Goal: Task Accomplishment & Management: Manage account settings

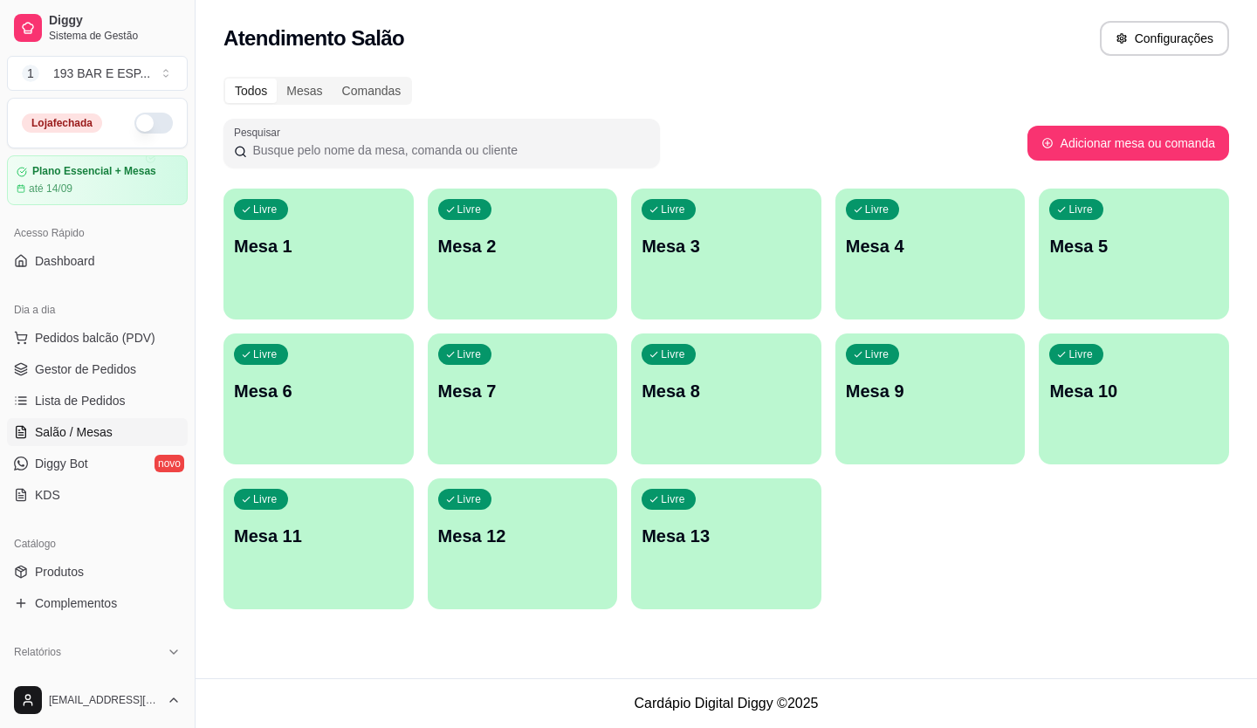
click at [446, 391] on p "Mesa 7" at bounding box center [522, 391] width 169 height 24
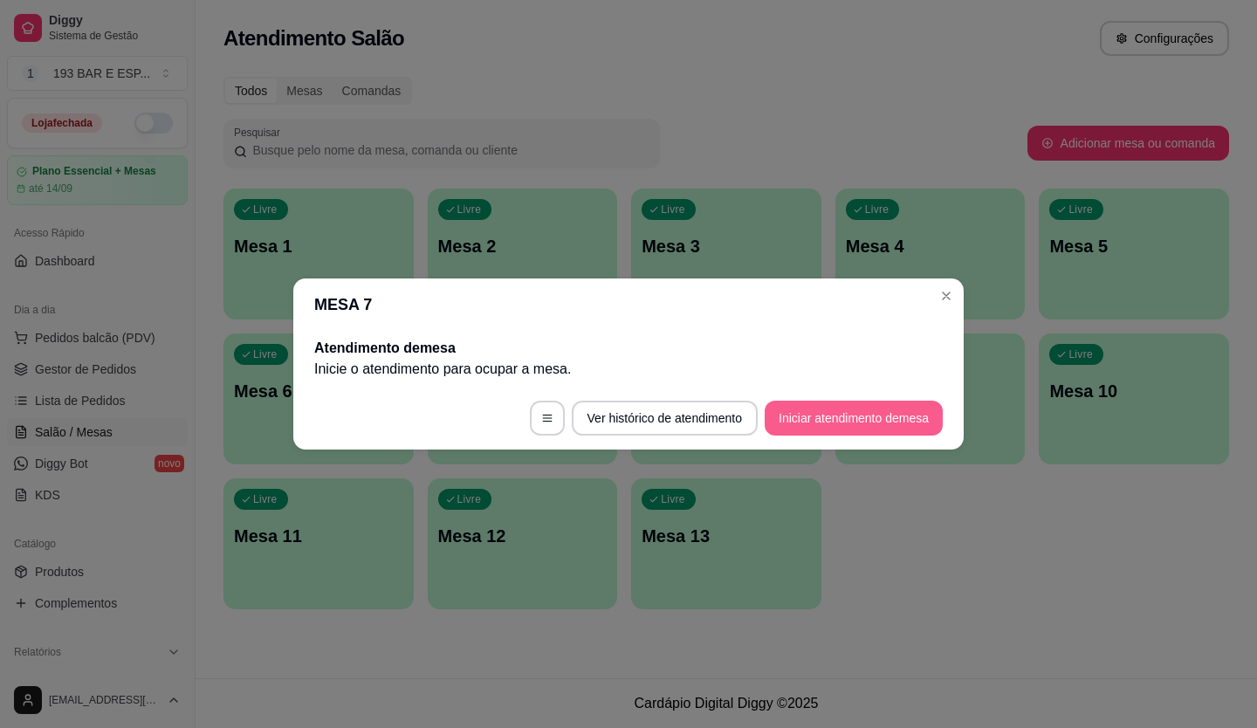
click at [891, 424] on button "Iniciar atendimento de mesa" at bounding box center [854, 418] width 178 height 35
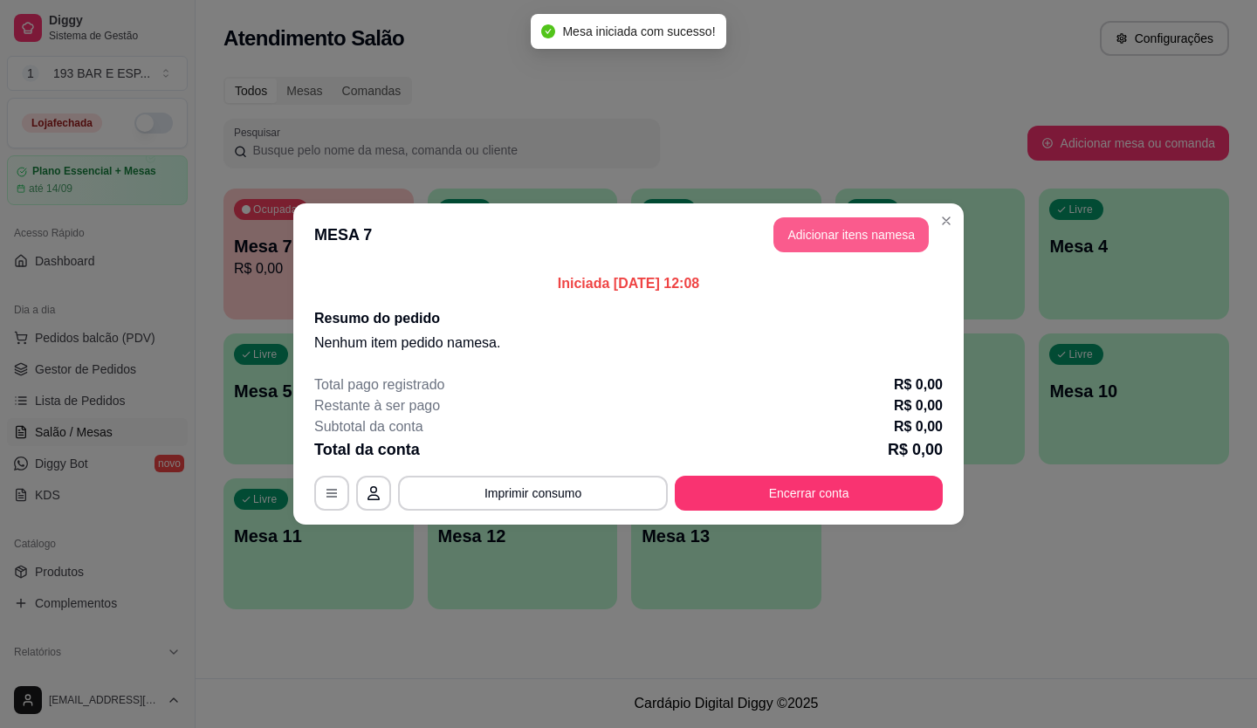
click at [851, 245] on button "Adicionar itens na mesa" at bounding box center [851, 234] width 155 height 35
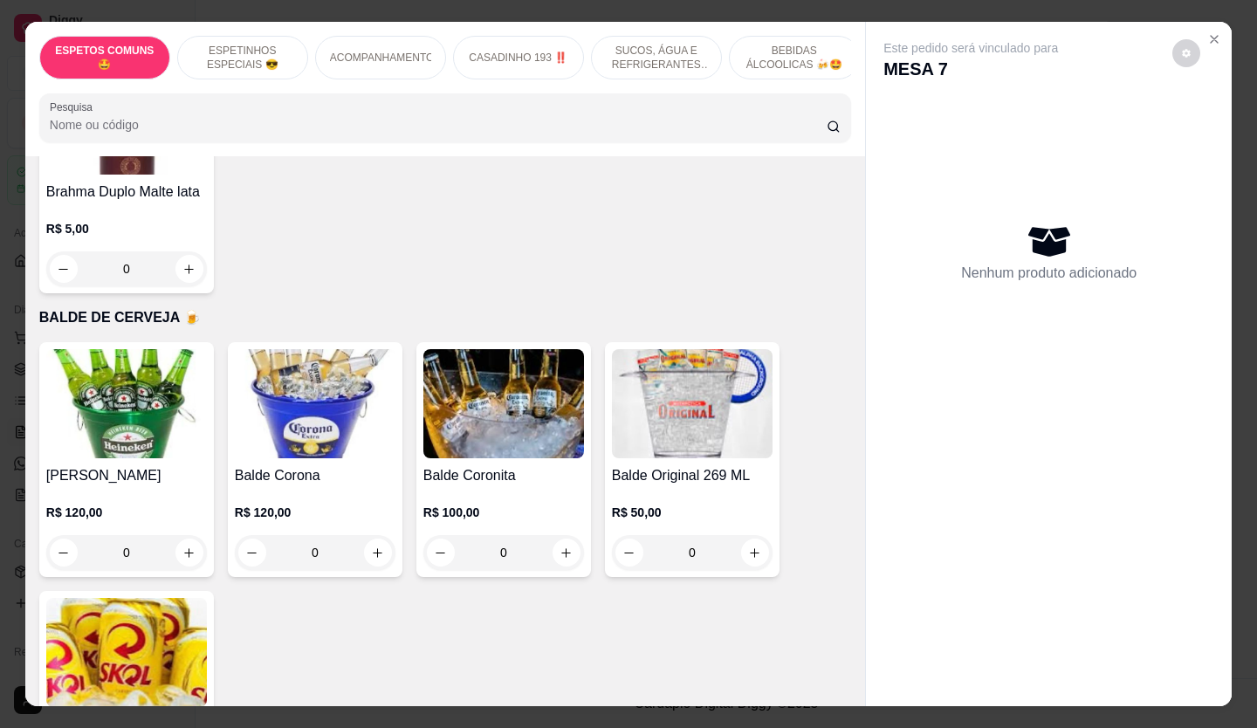
scroll to position [3667, 0]
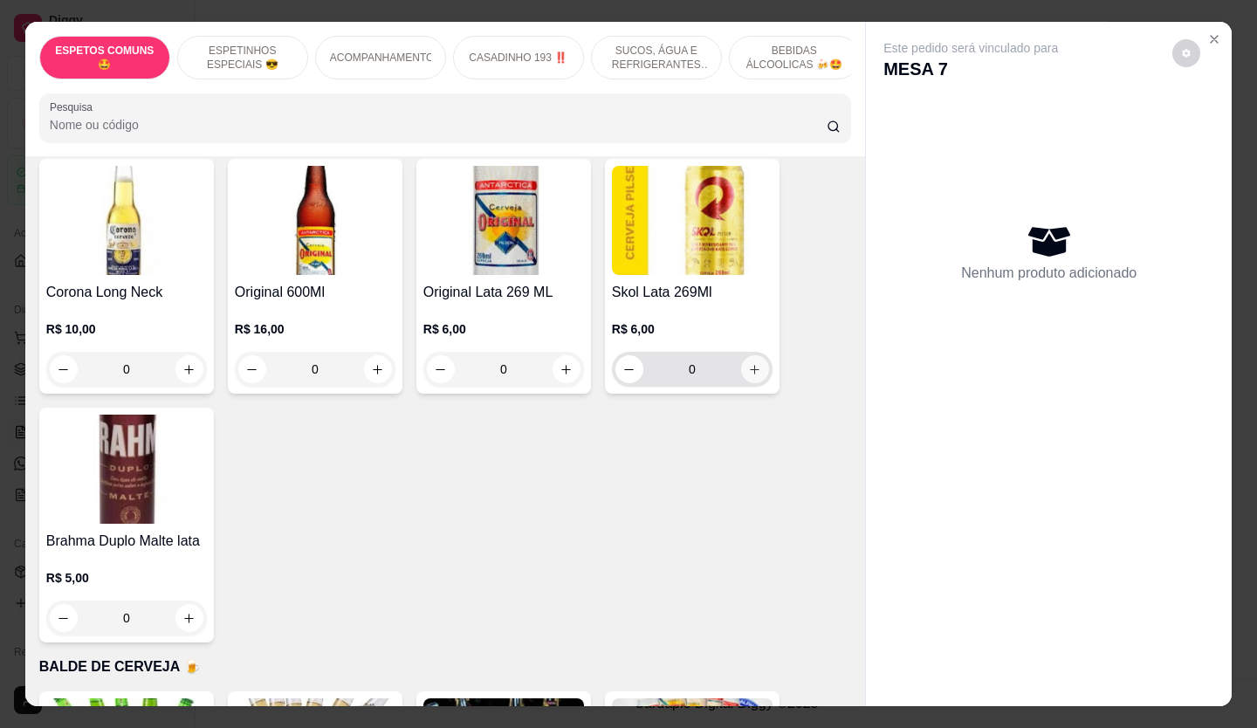
click at [750, 363] on icon "increase-product-quantity" at bounding box center [754, 369] width 13 height 13
type input "1"
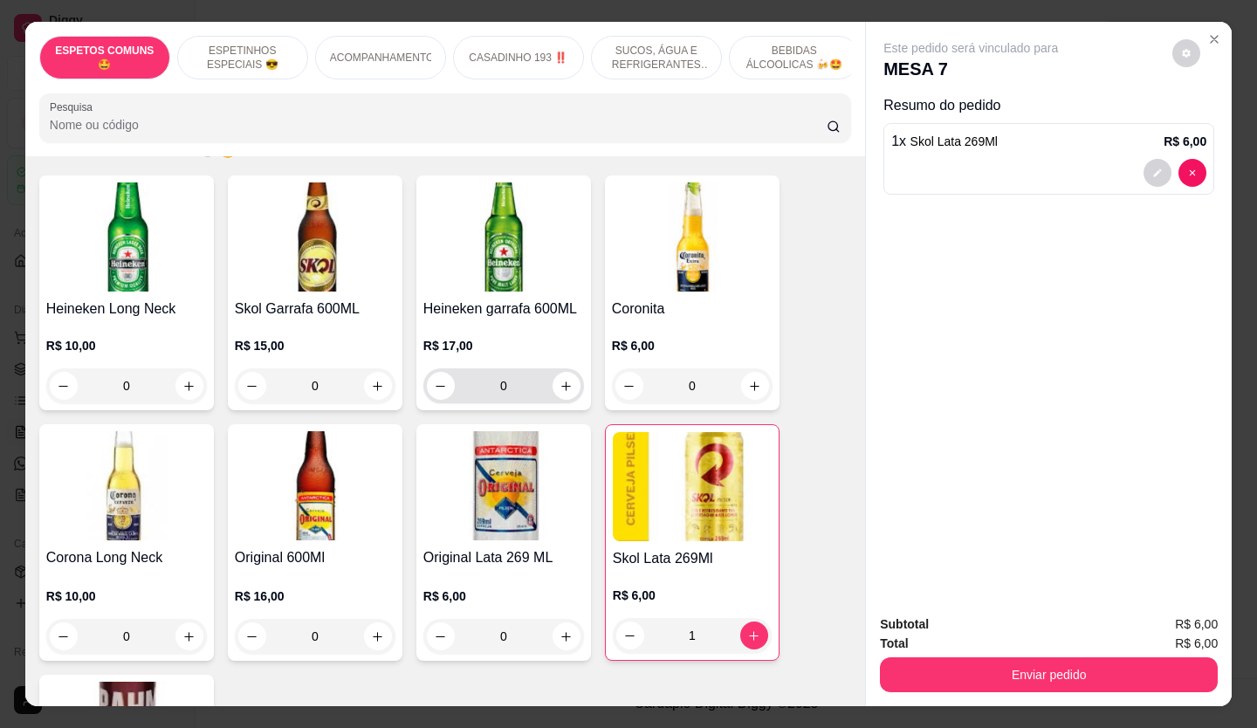
scroll to position [3405, 0]
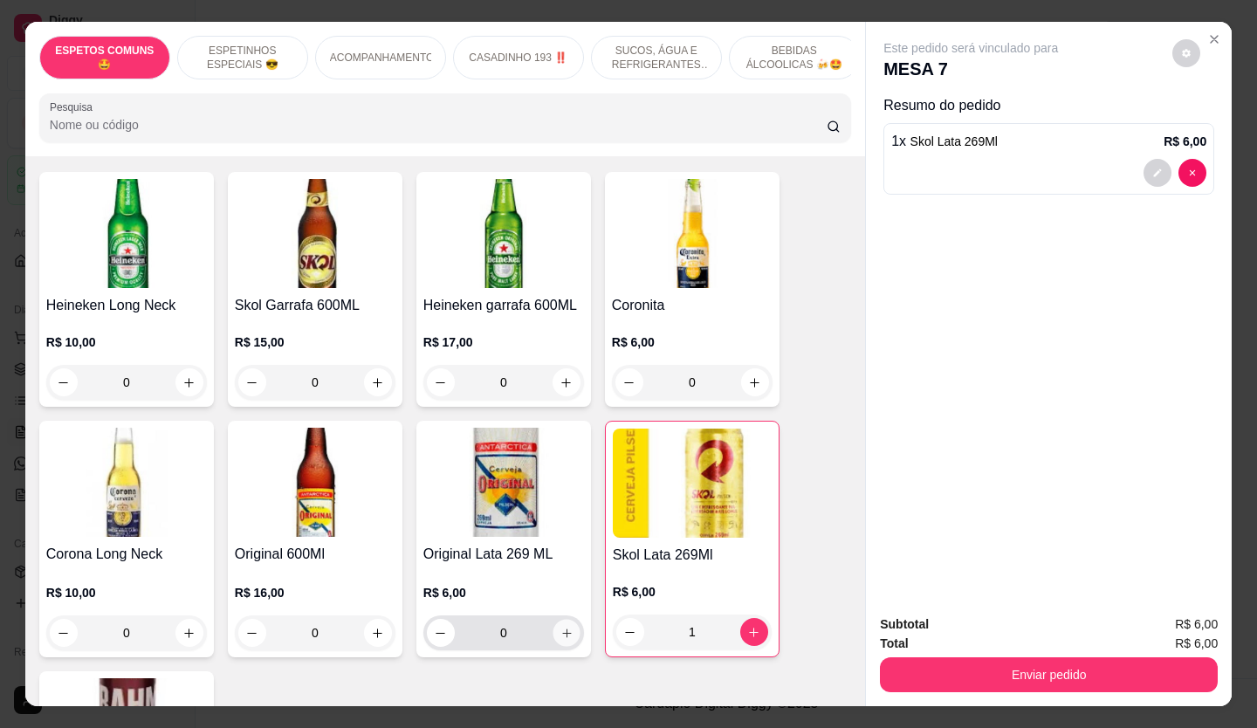
click at [566, 627] on icon "increase-product-quantity" at bounding box center [567, 633] width 13 height 13
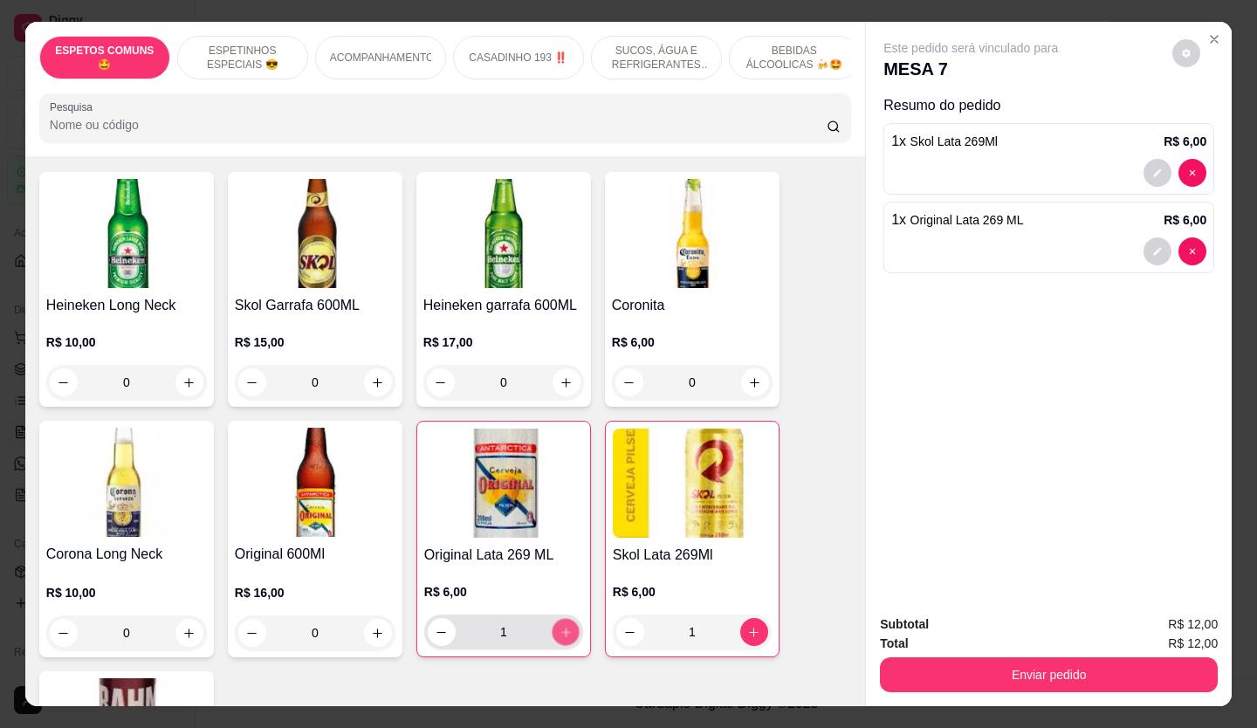
click at [566, 619] on button "increase-product-quantity" at bounding box center [565, 632] width 27 height 27
type input "2"
click at [1119, 644] on div "Total R$ 18,00" at bounding box center [1049, 643] width 338 height 19
click at [1112, 657] on button "Enviar pedido" at bounding box center [1049, 674] width 338 height 35
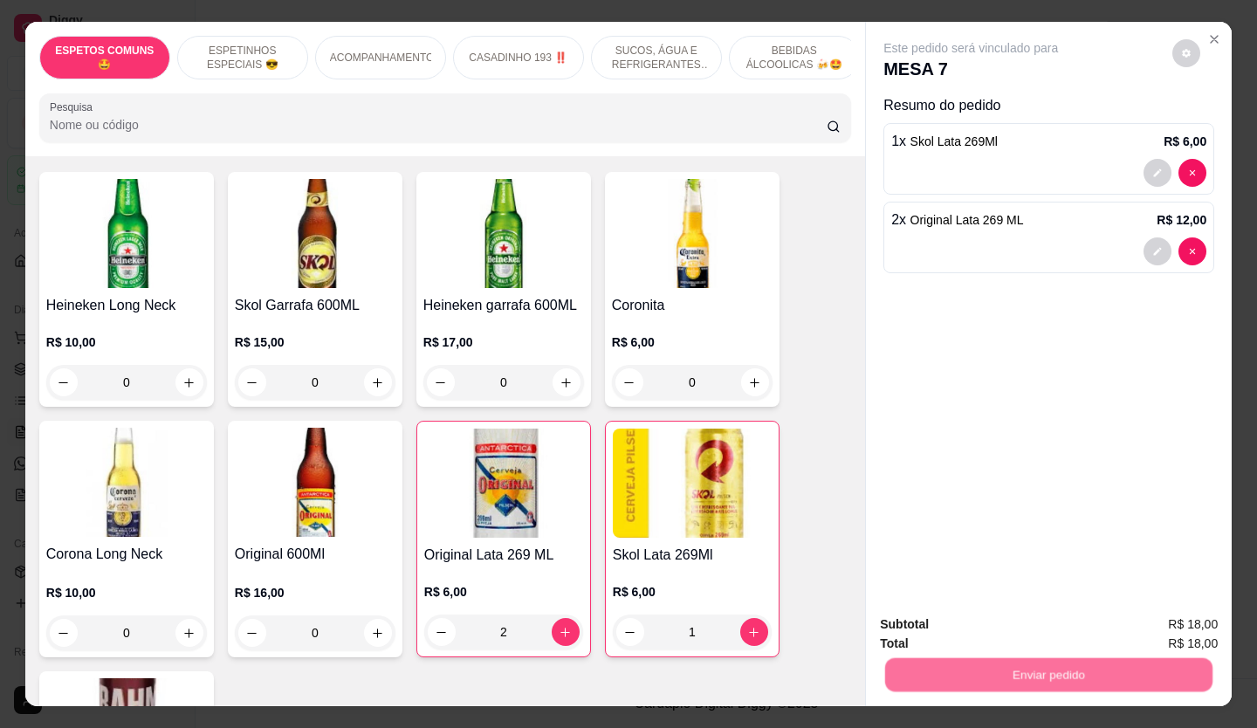
click at [1016, 625] on button "Não registrar e enviar pedido" at bounding box center [991, 625] width 182 height 33
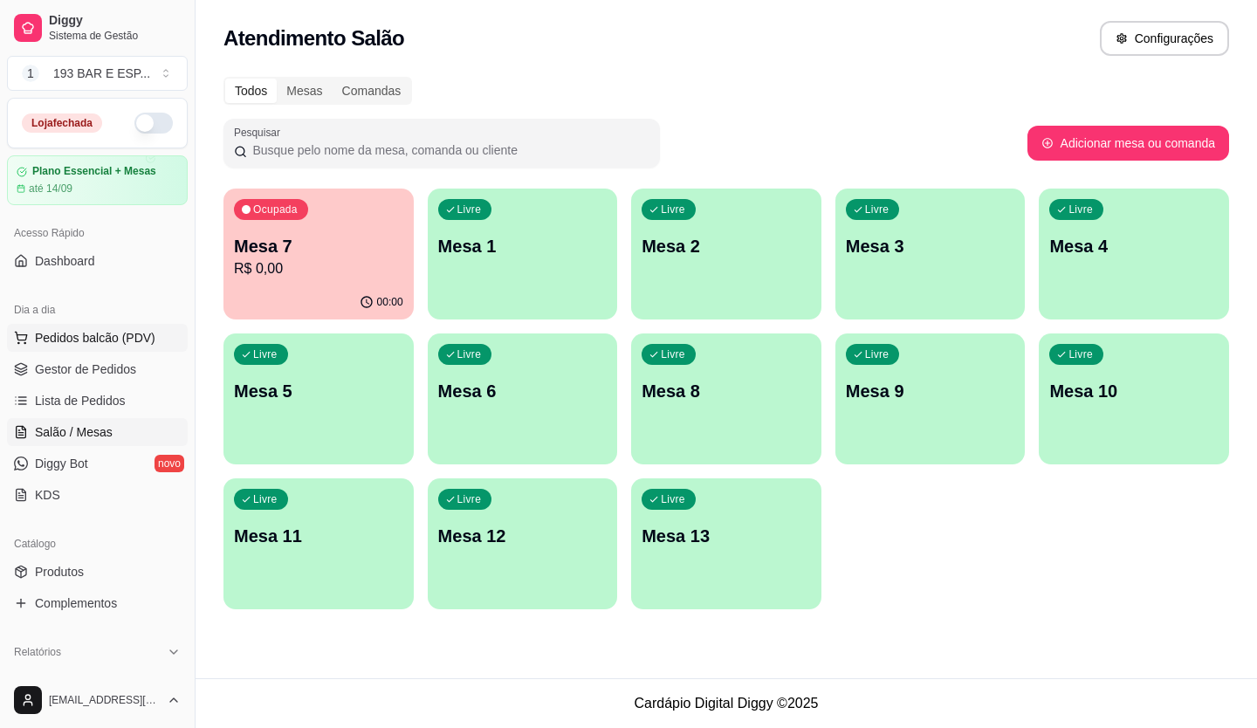
click at [47, 338] on span "Pedidos balcão (PDV)" at bounding box center [95, 337] width 120 height 17
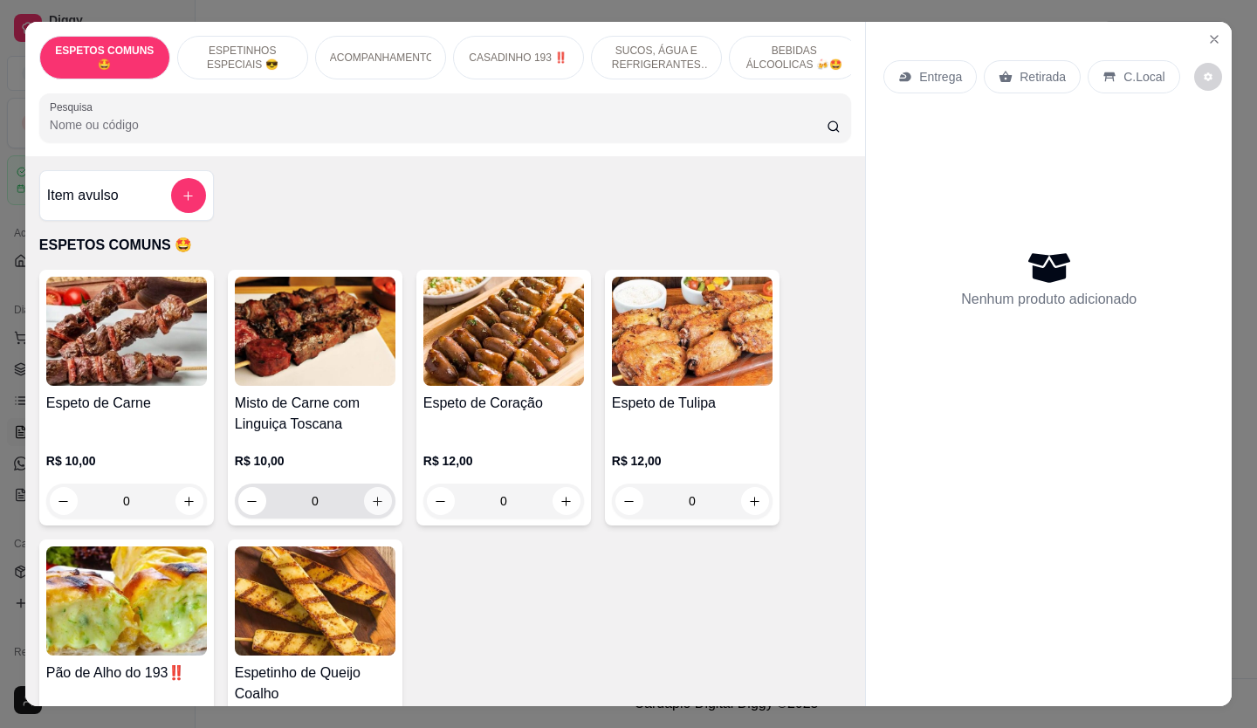
click at [374, 506] on icon "increase-product-quantity" at bounding box center [379, 502] width 10 height 10
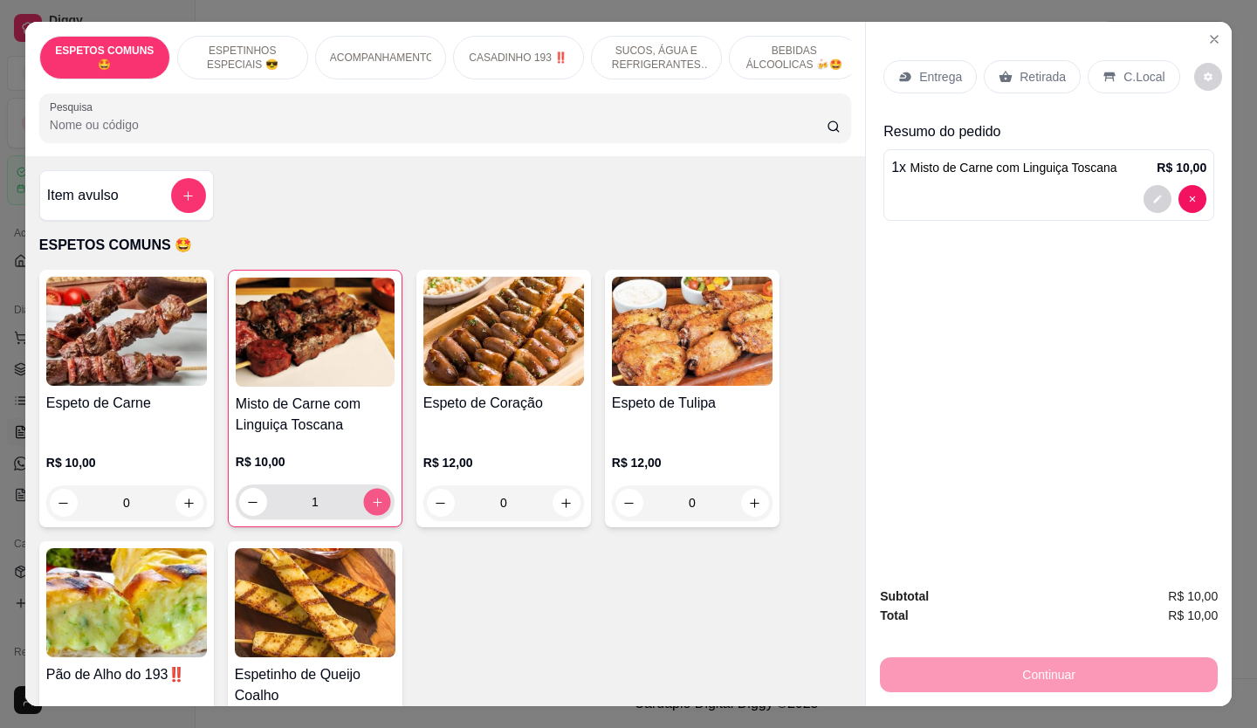
click at [374, 508] on icon "increase-product-quantity" at bounding box center [377, 502] width 13 height 13
click at [374, 508] on icon "increase-product-quantity" at bounding box center [376, 502] width 13 height 13
click at [246, 506] on icon "decrease-product-quantity" at bounding box center [252, 502] width 13 height 13
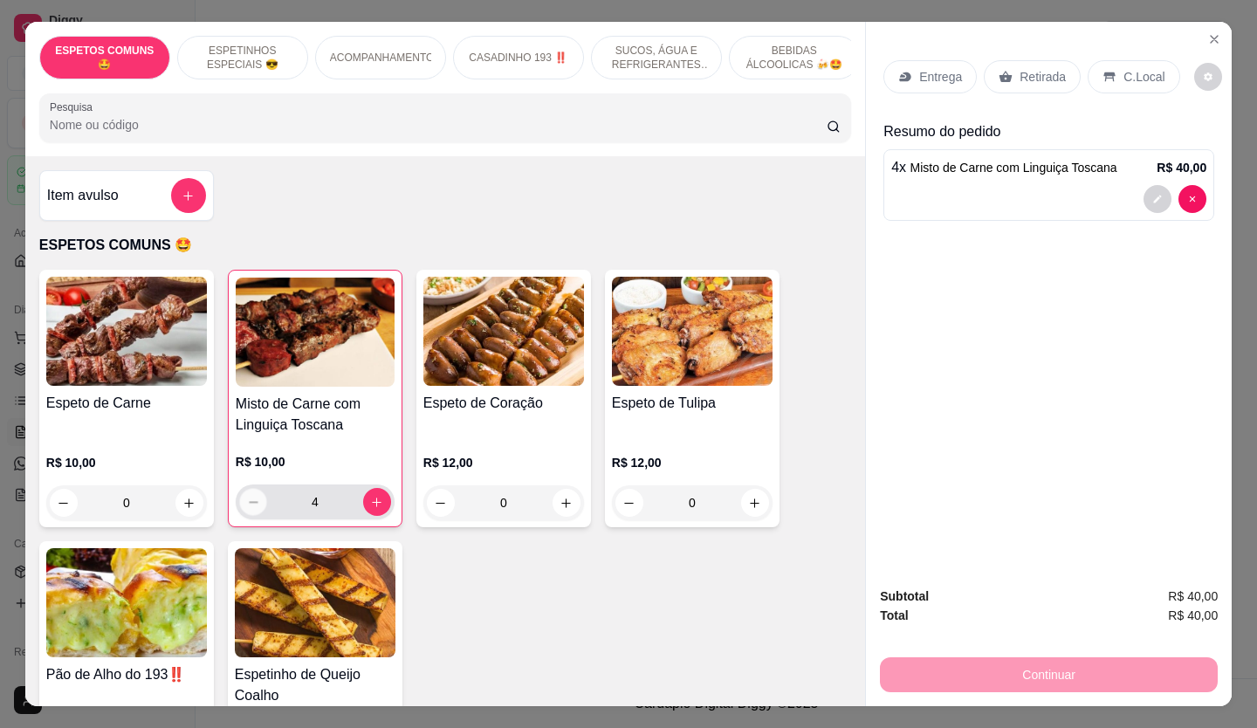
click at [247, 506] on icon "decrease-product-quantity" at bounding box center [253, 502] width 13 height 13
type input "0"
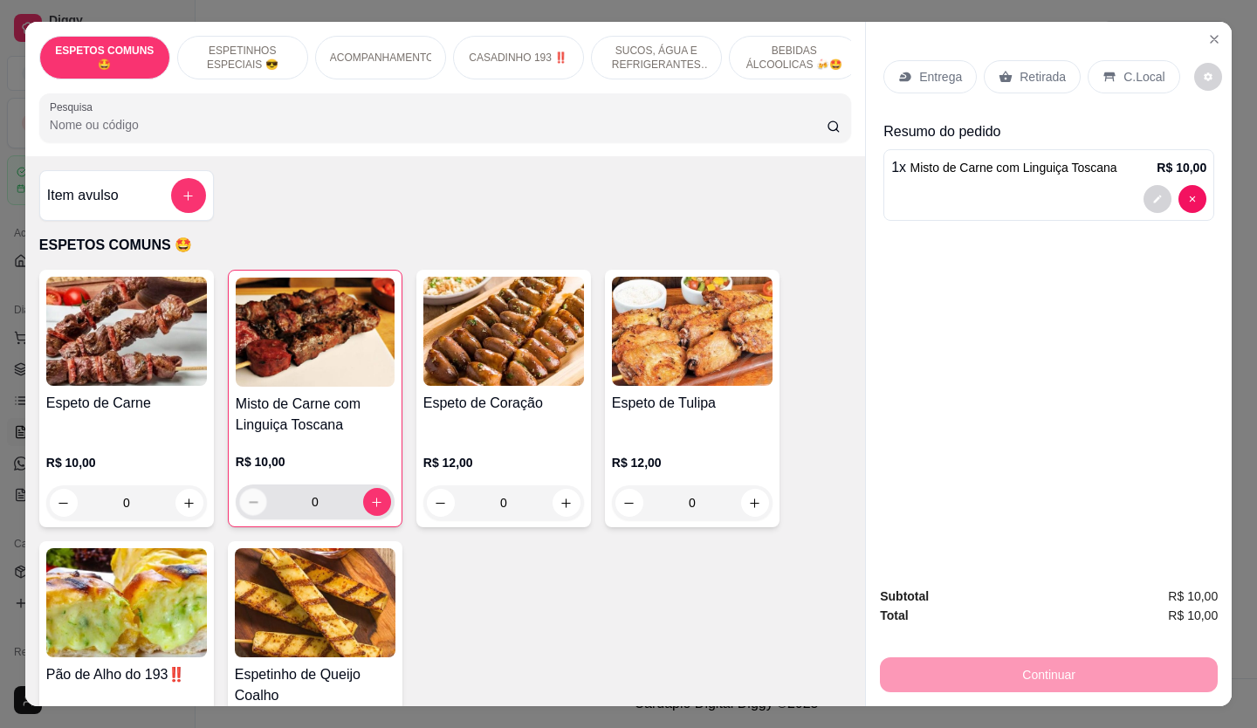
click at [247, 506] on icon "decrease-product-quantity" at bounding box center [253, 502] width 13 height 13
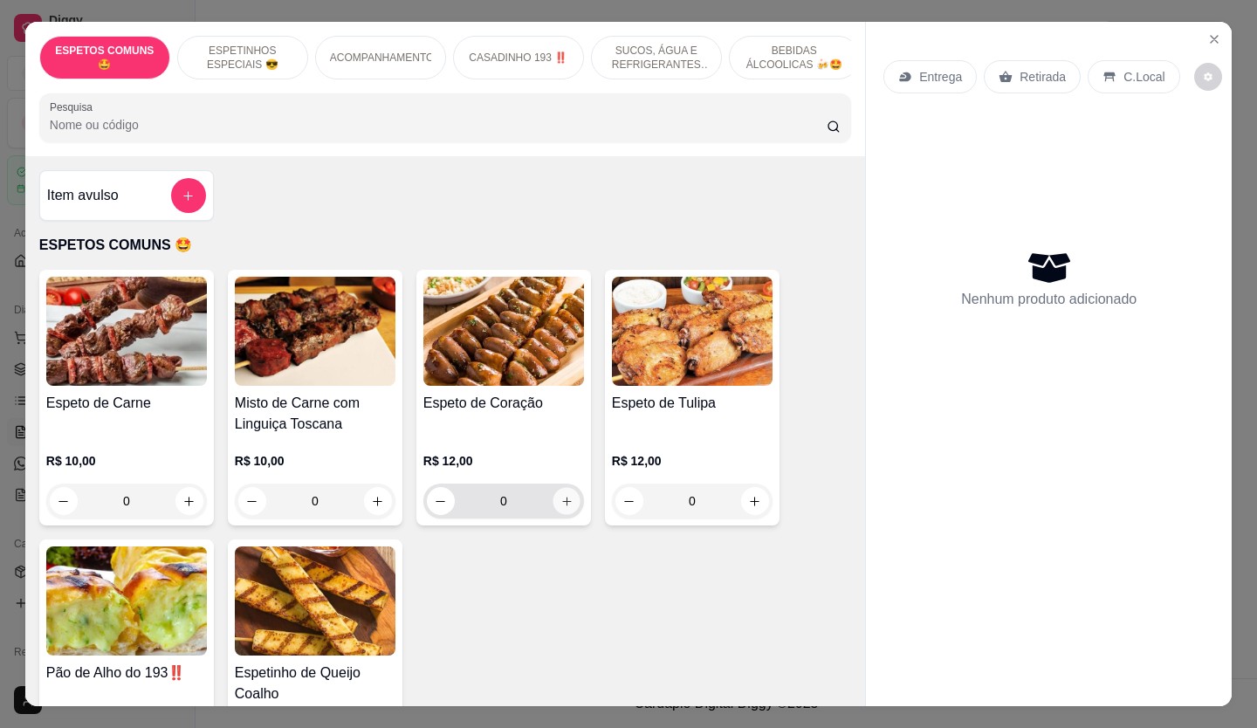
click at [562, 506] on icon "increase-product-quantity" at bounding box center [566, 501] width 9 height 9
click at [561, 506] on icon "increase-product-quantity" at bounding box center [567, 501] width 13 height 13
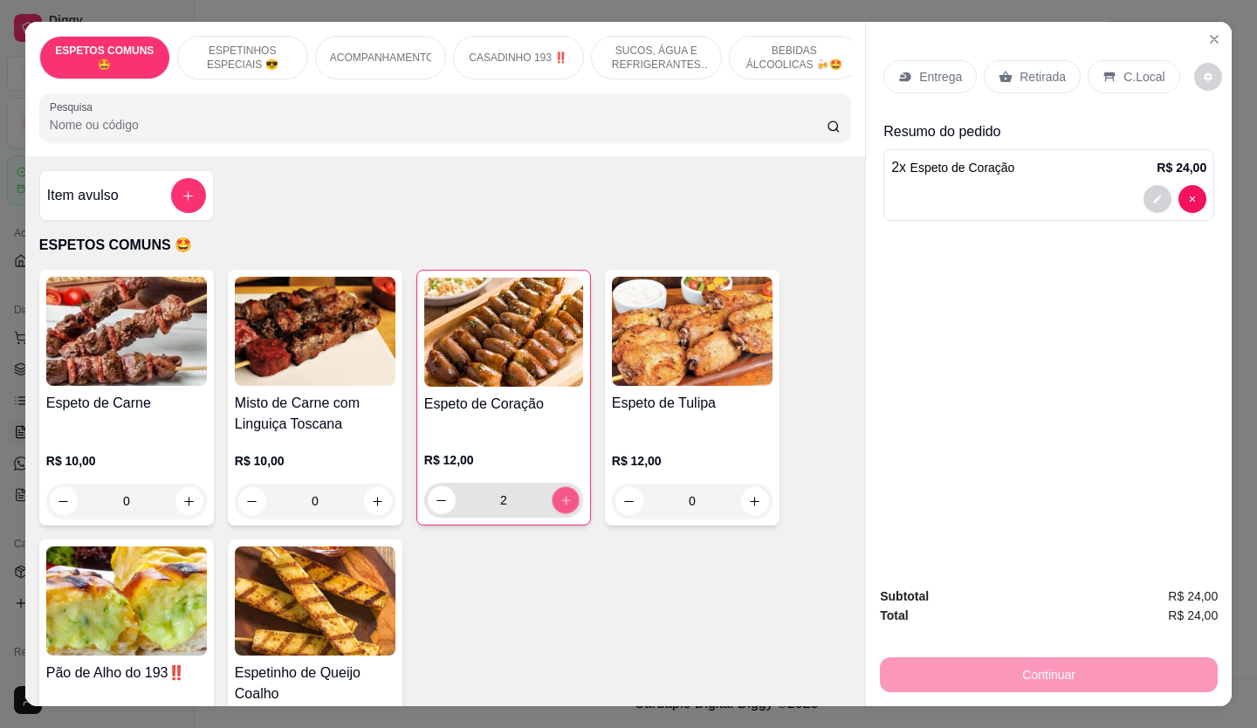
click at [560, 506] on icon "increase-product-quantity" at bounding box center [566, 500] width 13 height 13
click at [560, 506] on icon "increase-product-quantity" at bounding box center [565, 500] width 13 height 13
click at [561, 505] on icon "increase-product-quantity" at bounding box center [565, 500] width 9 height 9
type input "5"
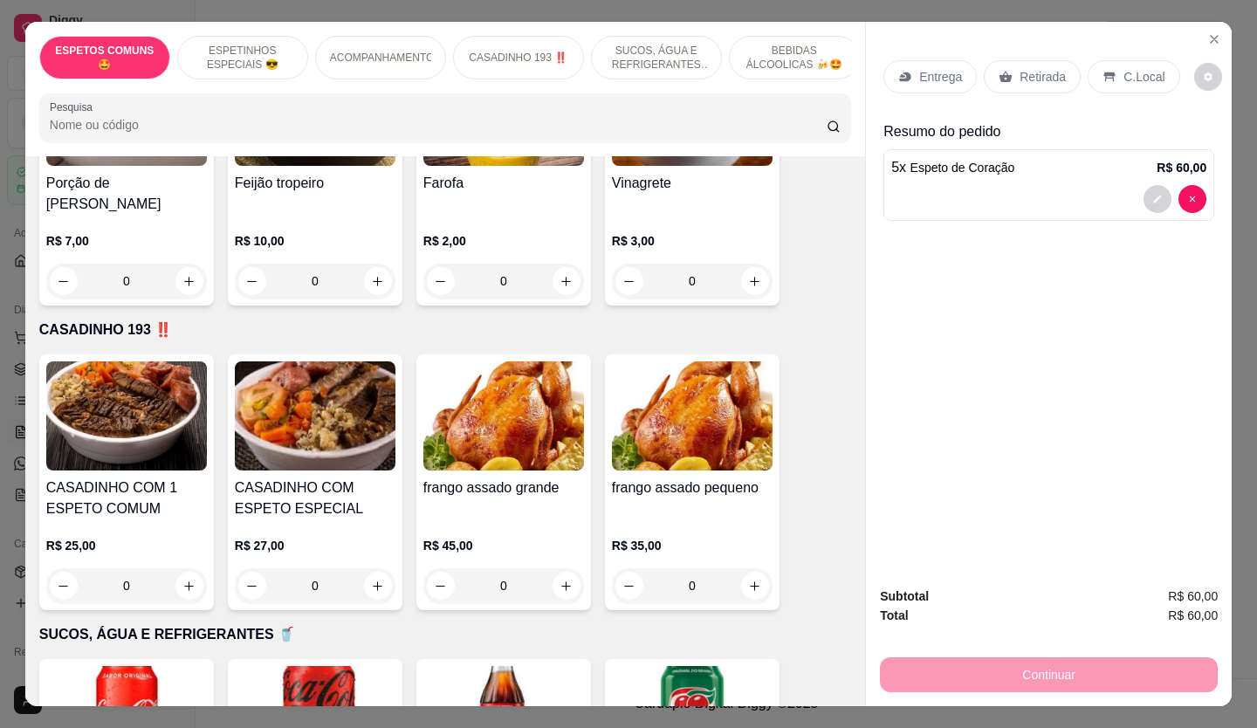
scroll to position [1135, 0]
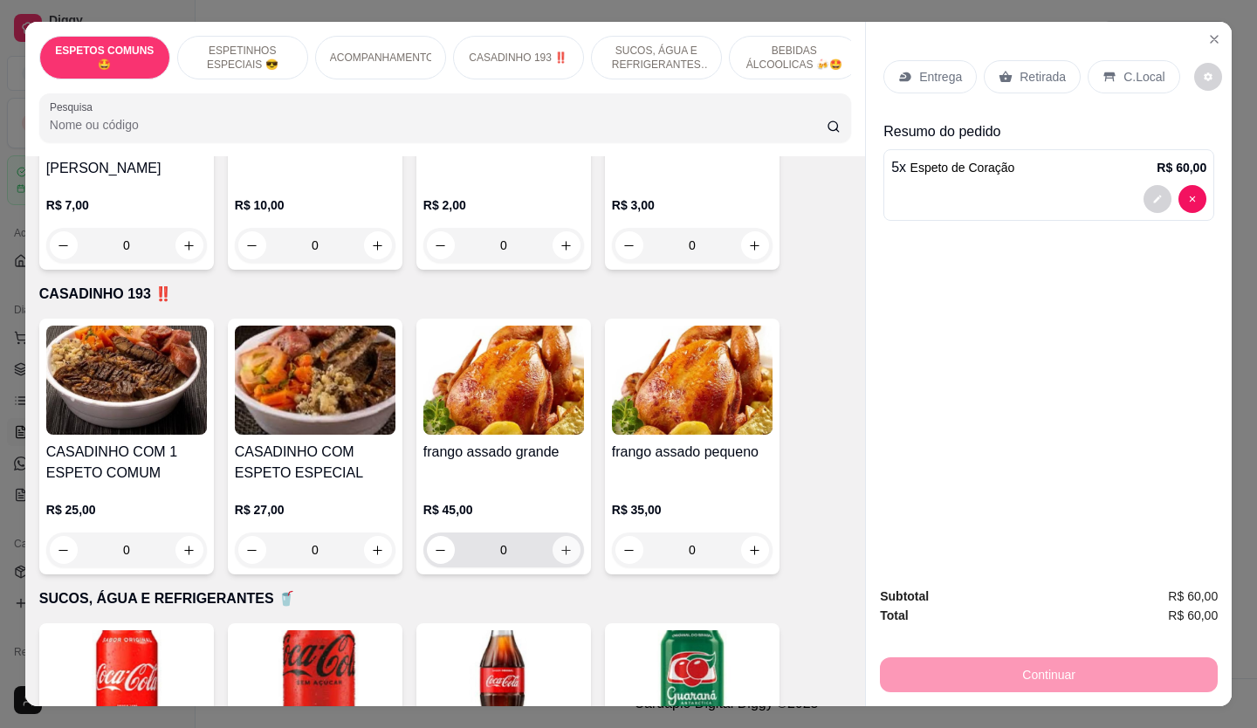
click at [565, 544] on icon "increase-product-quantity" at bounding box center [566, 550] width 13 height 13
type input "1"
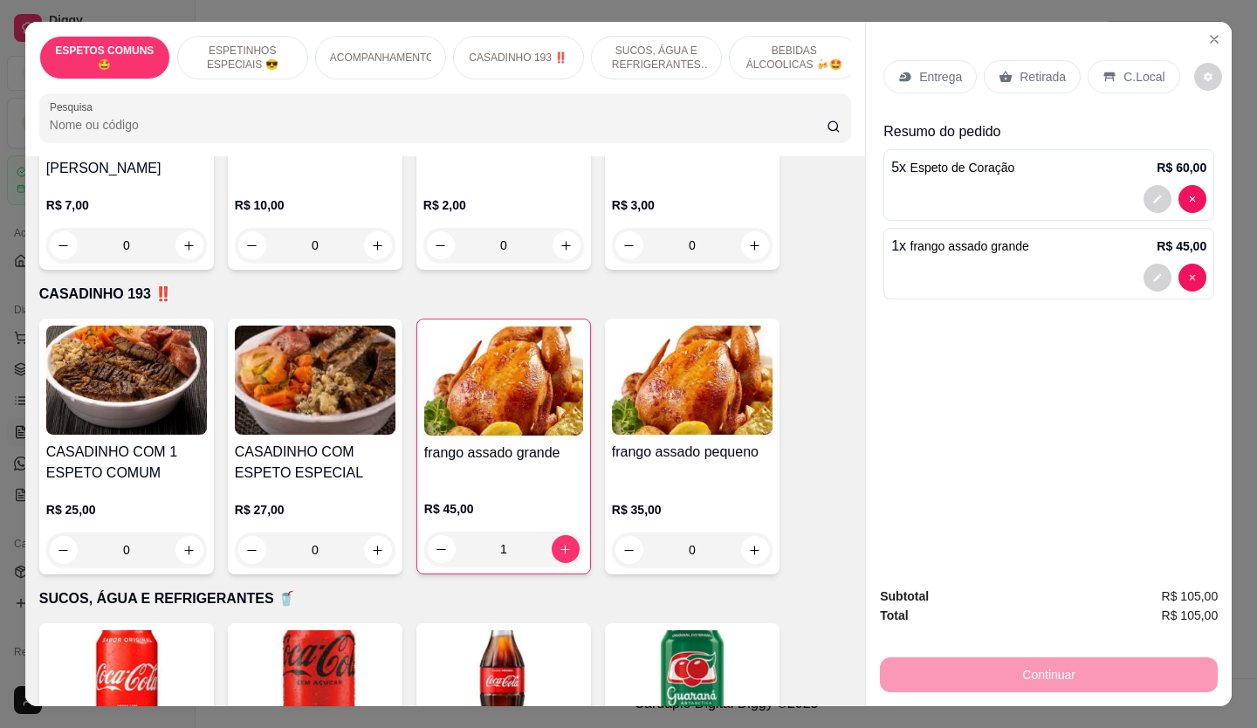
click at [1020, 79] on p "Retirada" at bounding box center [1043, 76] width 46 height 17
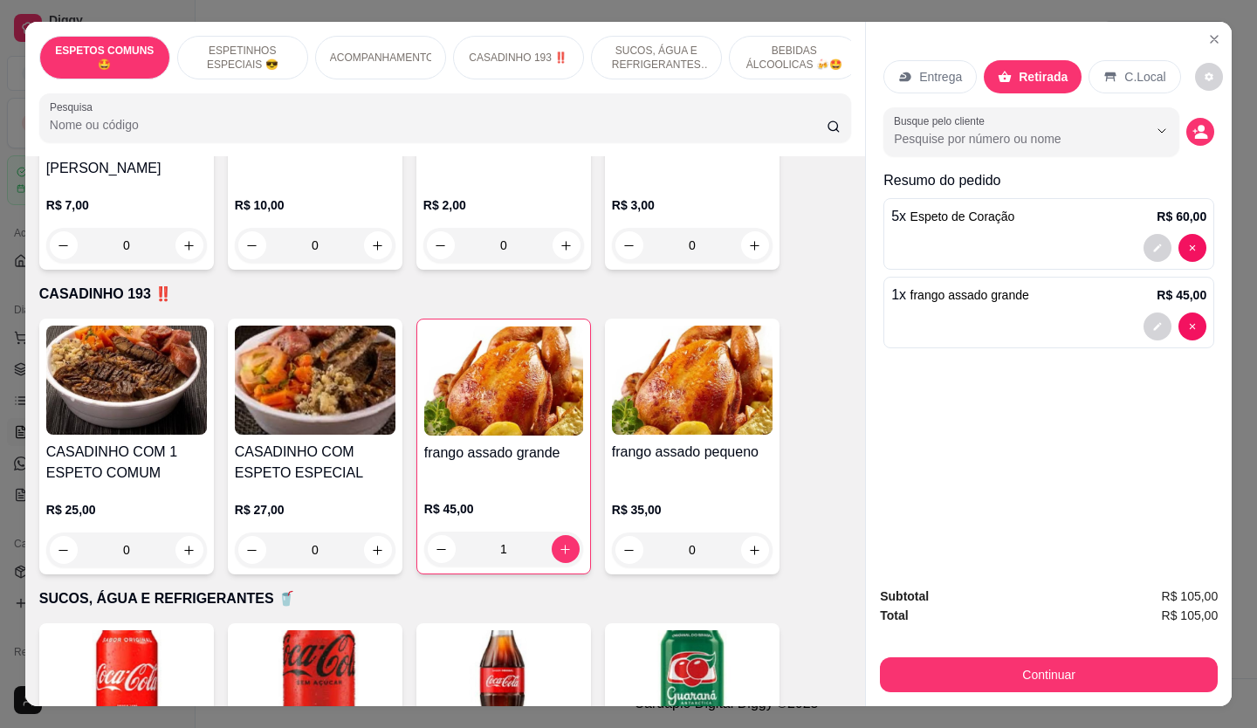
scroll to position [1746, 0]
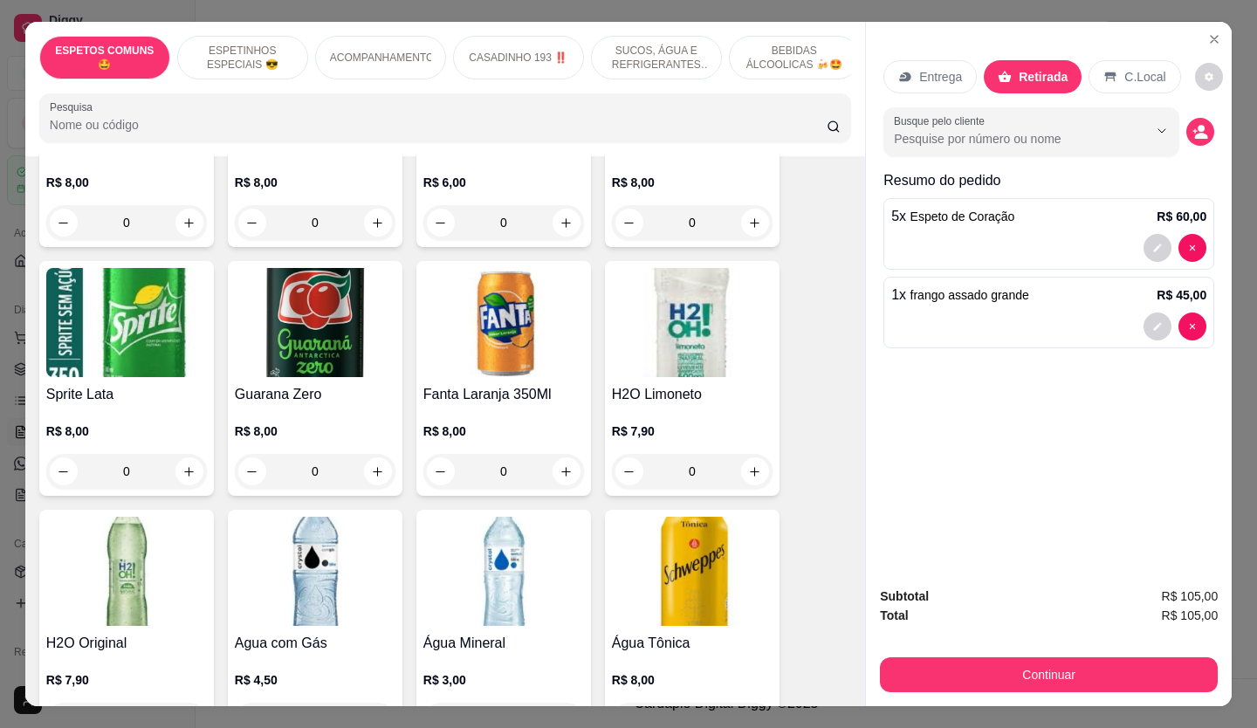
click at [1022, 671] on button "Continuar" at bounding box center [1049, 674] width 338 height 35
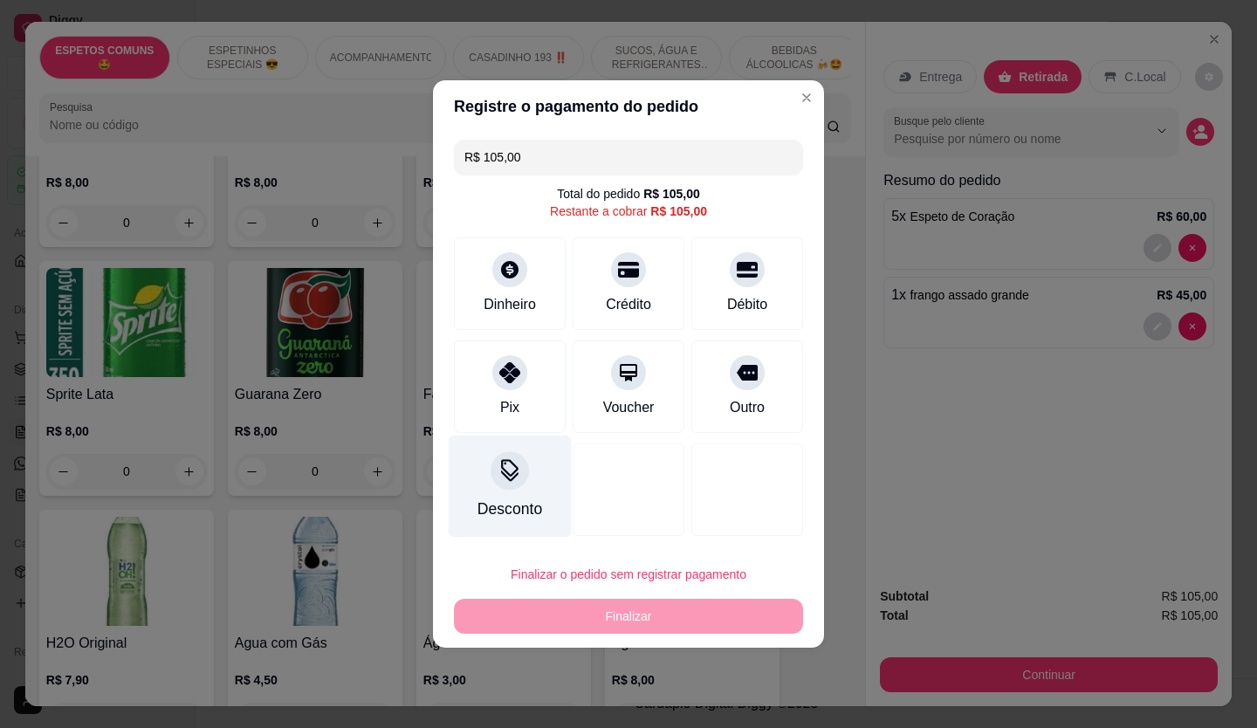
click at [499, 474] on icon at bounding box center [510, 470] width 23 height 23
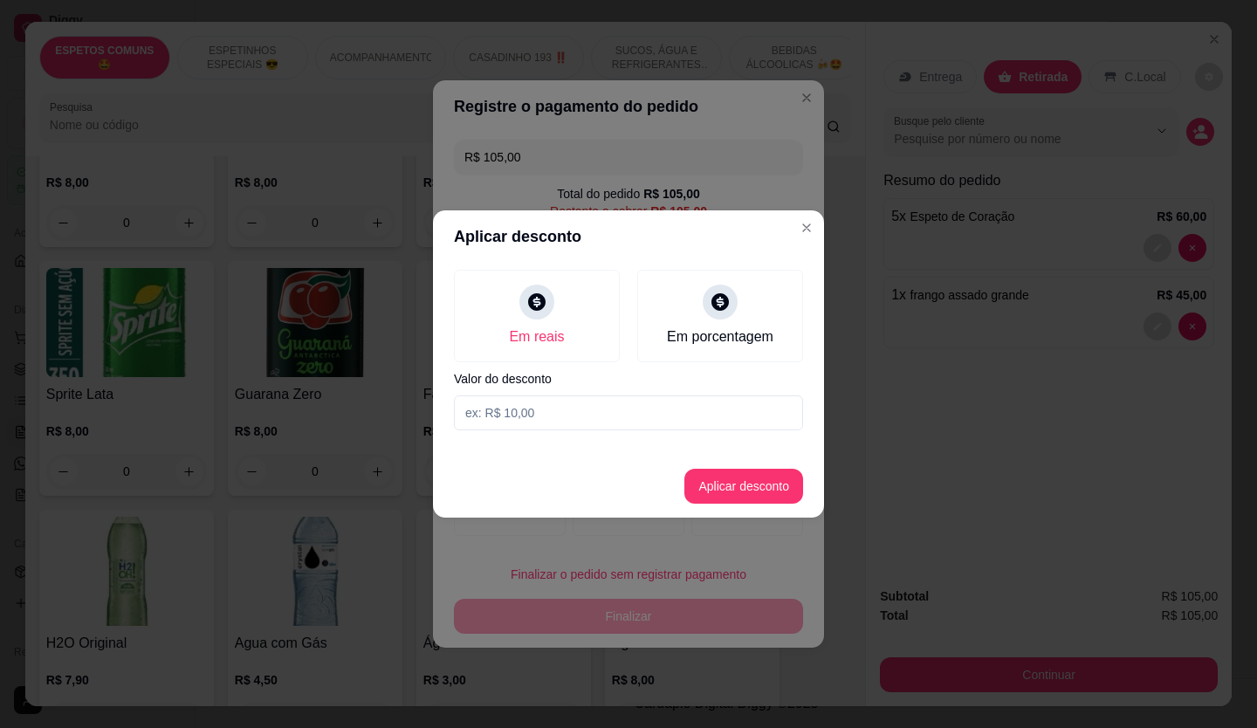
click at [547, 424] on input at bounding box center [628, 413] width 349 height 35
type input "5,00"
click at [767, 486] on button "Aplicar desconto" at bounding box center [744, 486] width 119 height 35
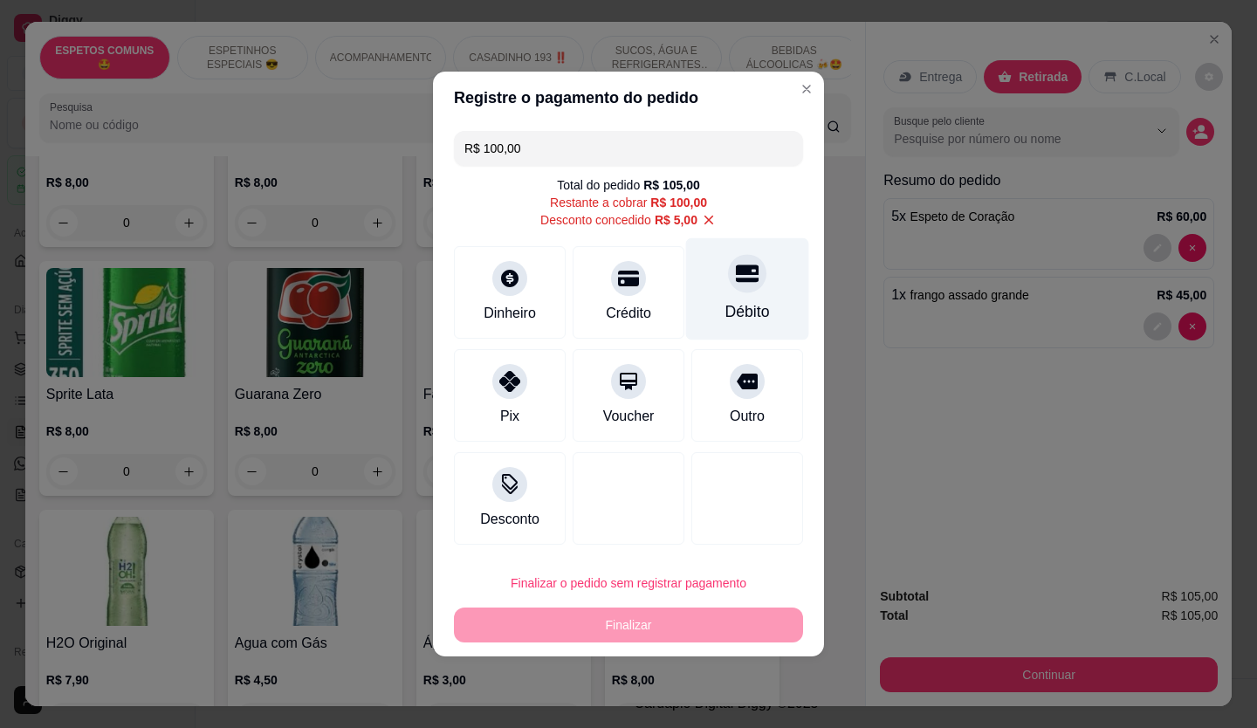
click at [736, 269] on icon at bounding box center [747, 273] width 23 height 17
type input "R$ 0,00"
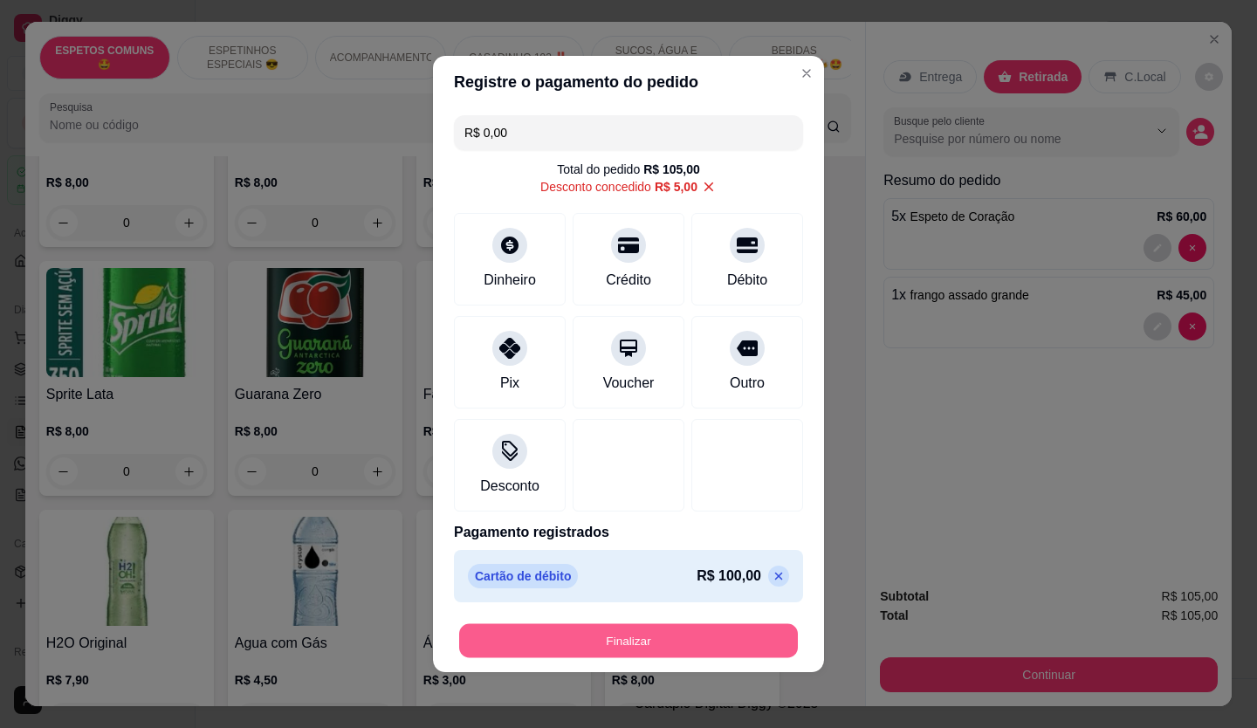
click at [644, 644] on button "Finalizar" at bounding box center [628, 641] width 339 height 34
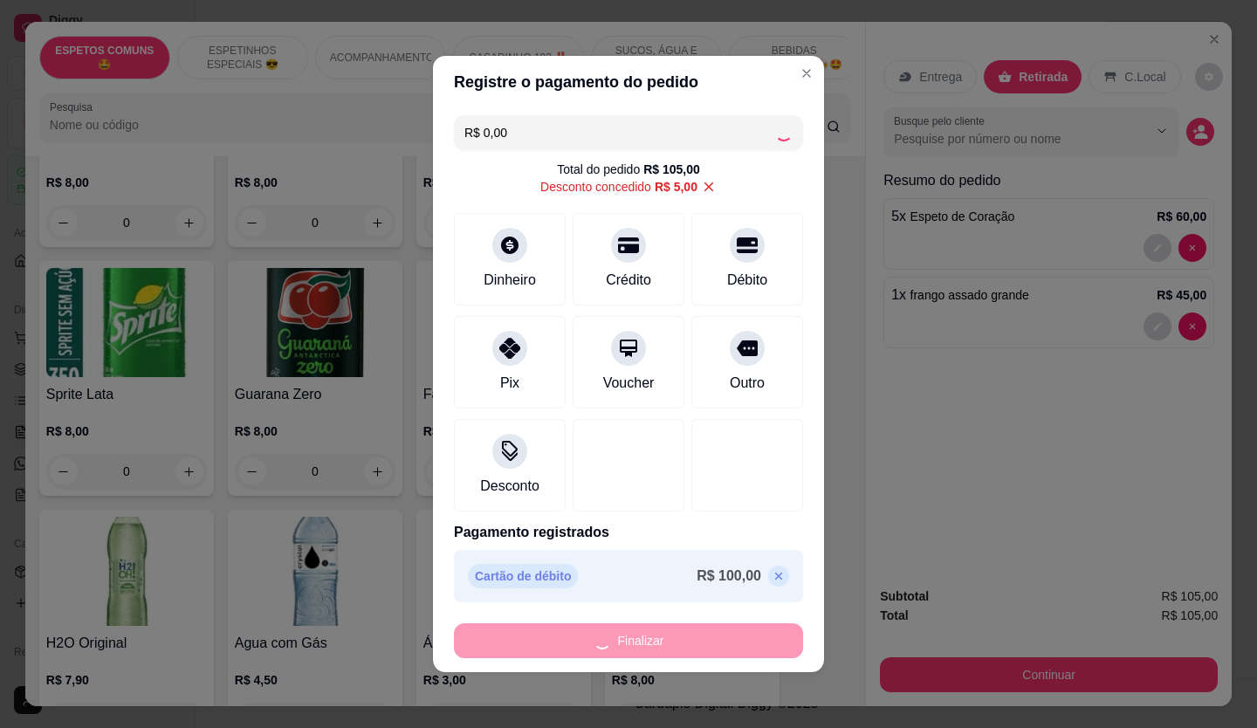
type input "0"
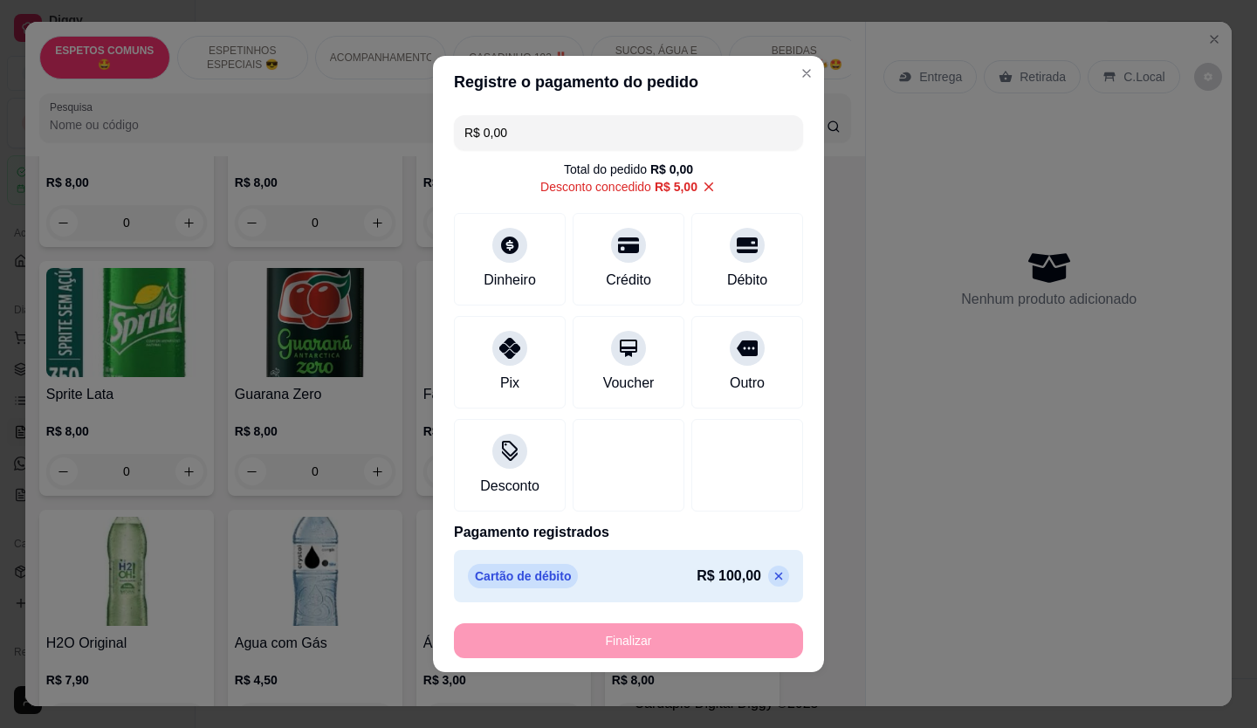
type input "-R$ 105,00"
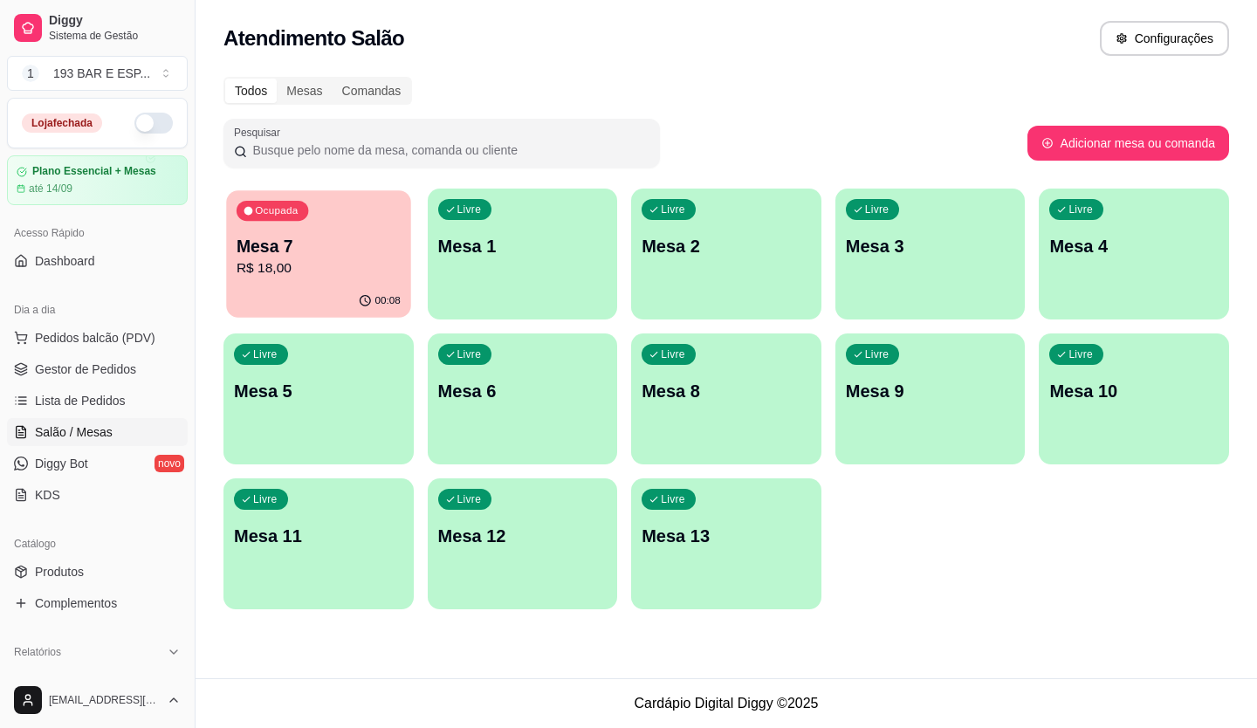
click at [367, 251] on p "Mesa 7" at bounding box center [319, 247] width 164 height 24
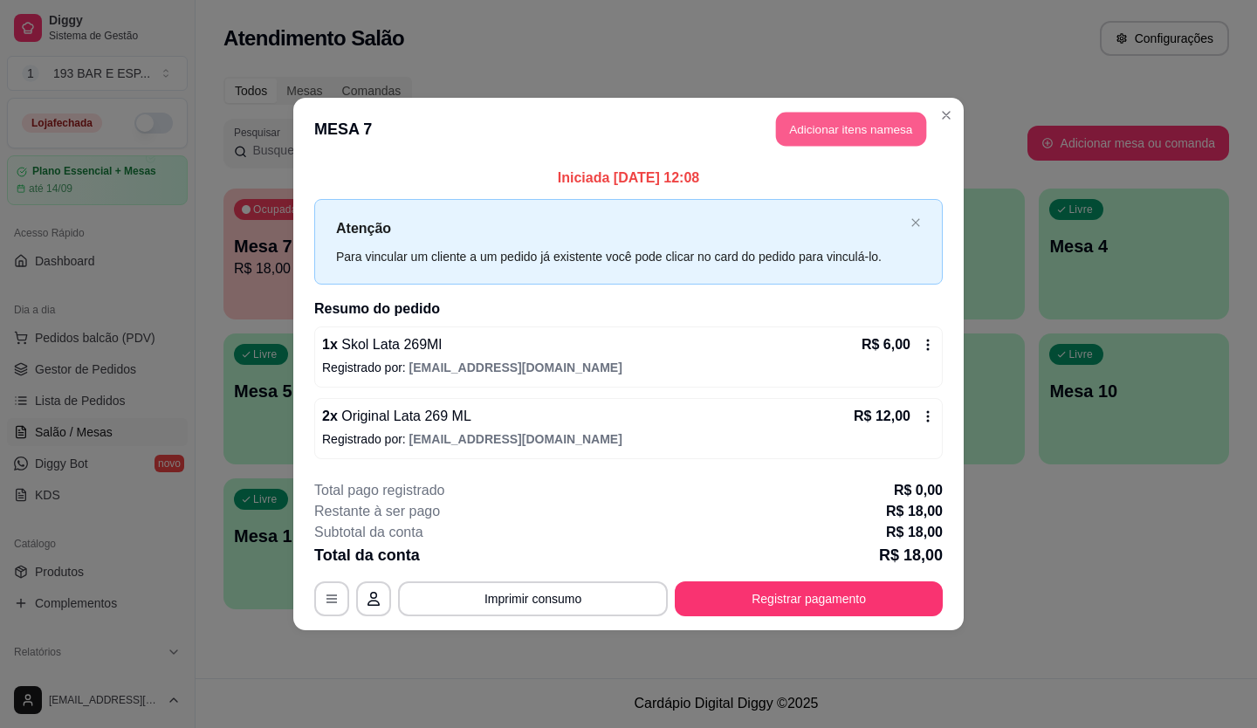
click at [853, 118] on button "Adicionar itens na mesa" at bounding box center [851, 130] width 150 height 34
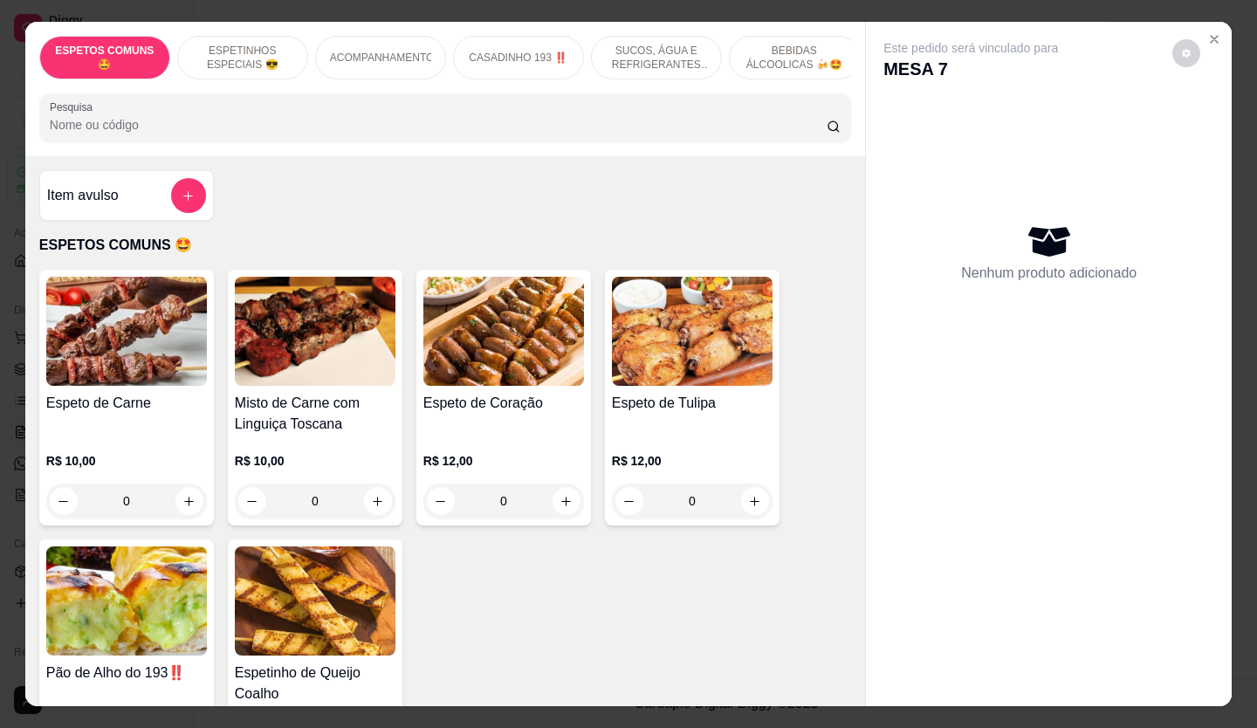
scroll to position [873, 0]
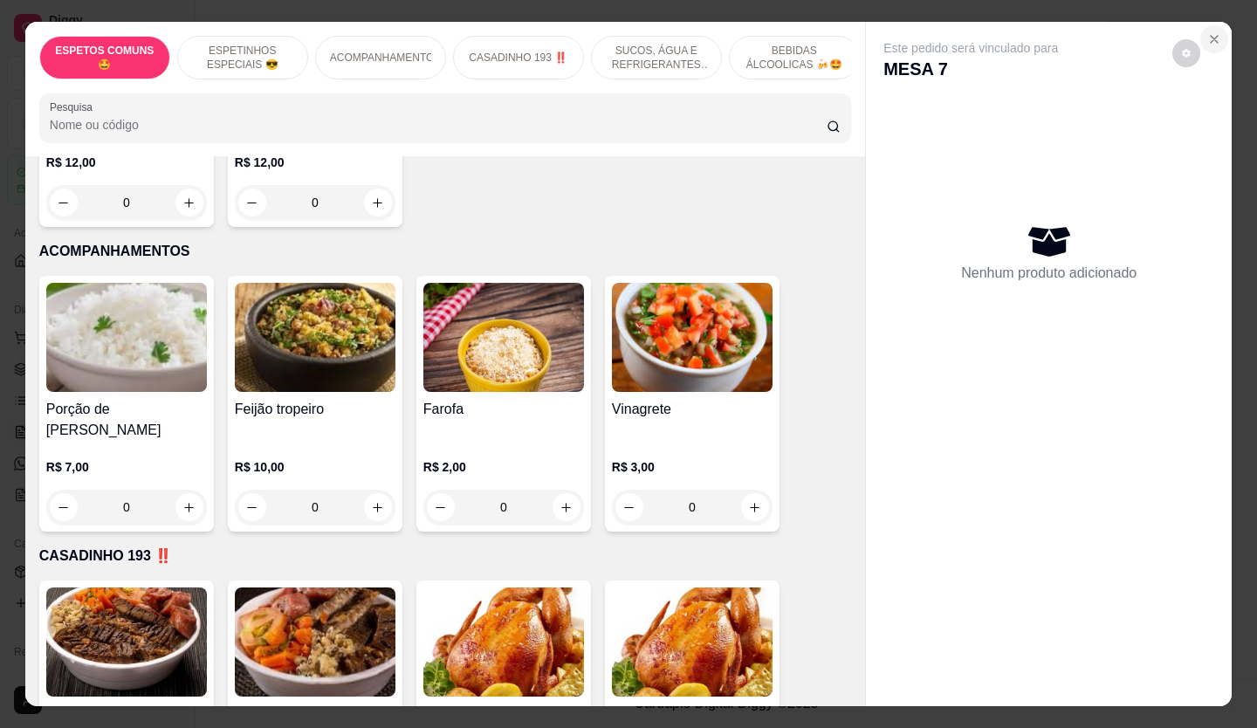
click at [1211, 36] on icon "Close" at bounding box center [1214, 39] width 7 height 7
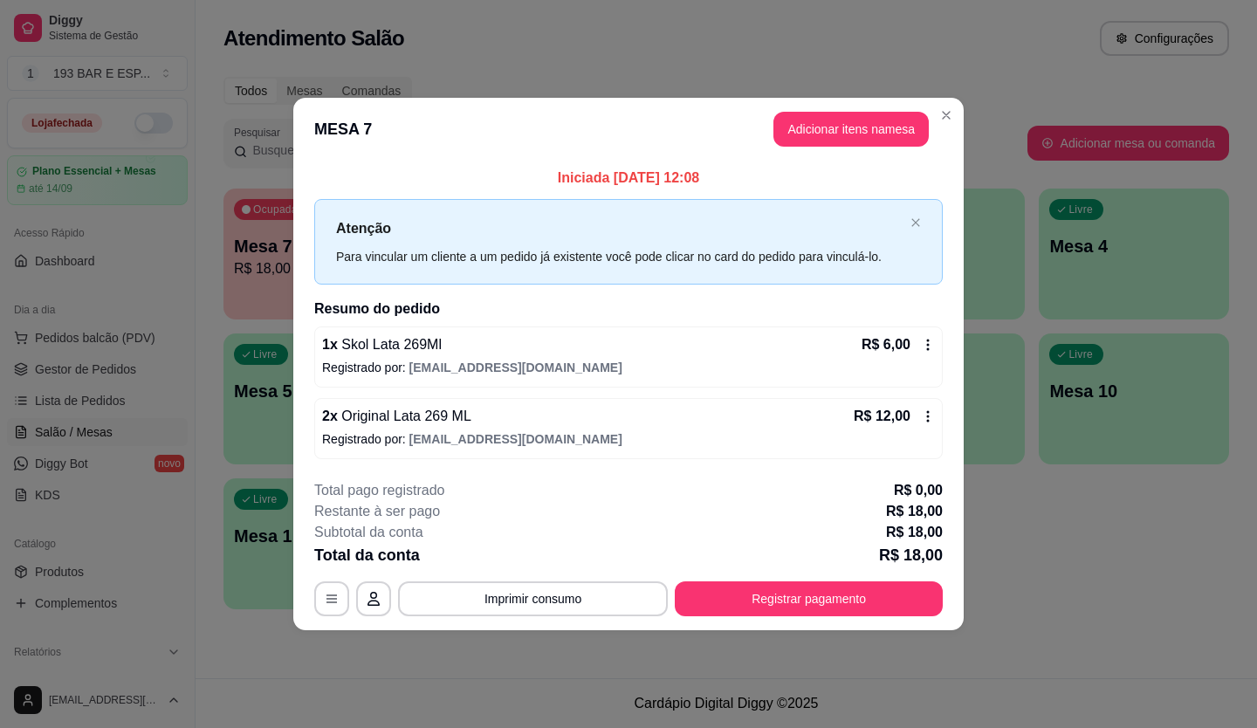
click at [933, 338] on icon at bounding box center [928, 345] width 14 height 14
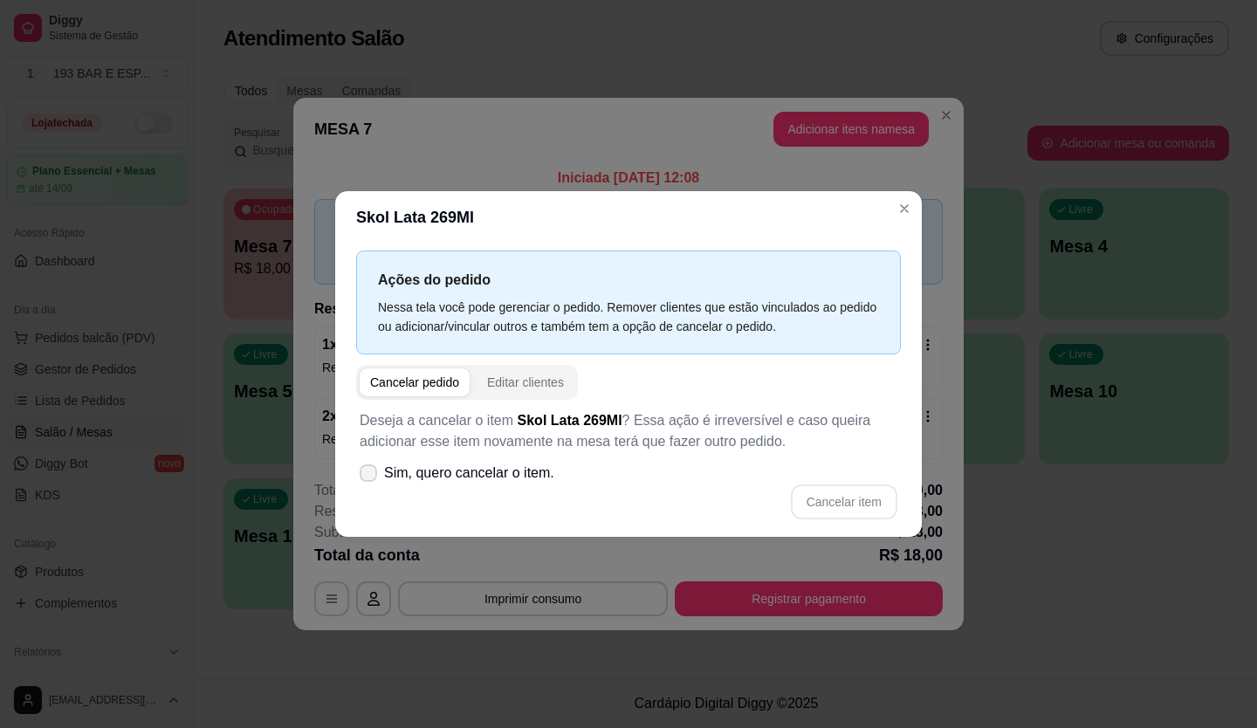
click at [371, 481] on span at bounding box center [368, 473] width 17 height 17
click at [370, 481] on input "Sim, quero cancelar o item." at bounding box center [364, 482] width 11 height 11
checkbox input "true"
click at [827, 505] on button "Cancelar item" at bounding box center [844, 502] width 104 height 34
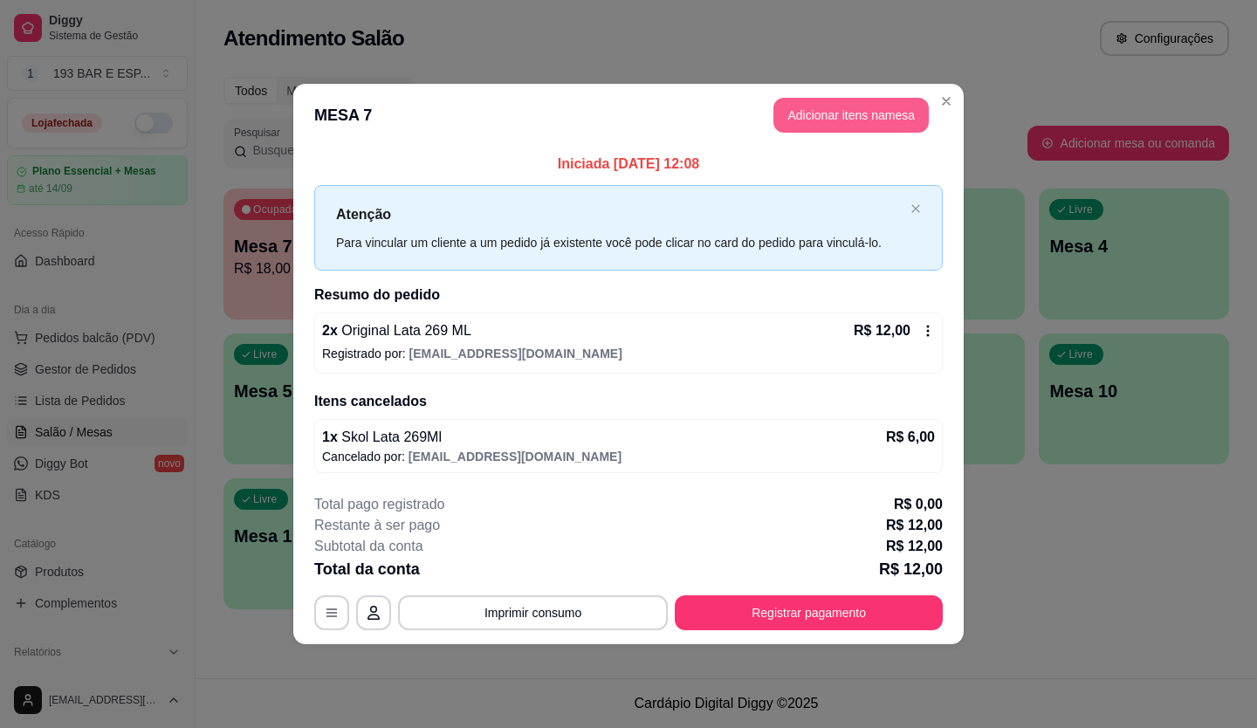
click at [866, 85] on header "MESA 7 Adicionar itens na mesa" at bounding box center [628, 115] width 671 height 63
click at [859, 107] on button "Adicionar itens na mesa" at bounding box center [851, 115] width 155 height 35
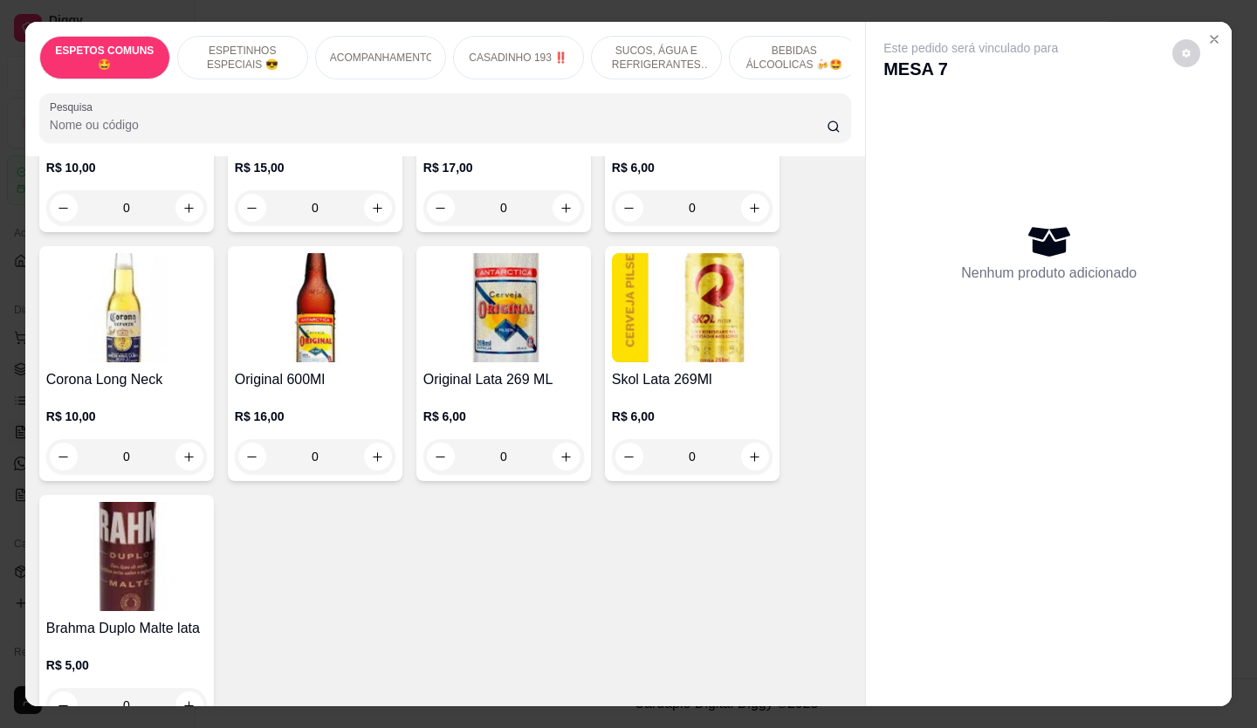
scroll to position [3143, 0]
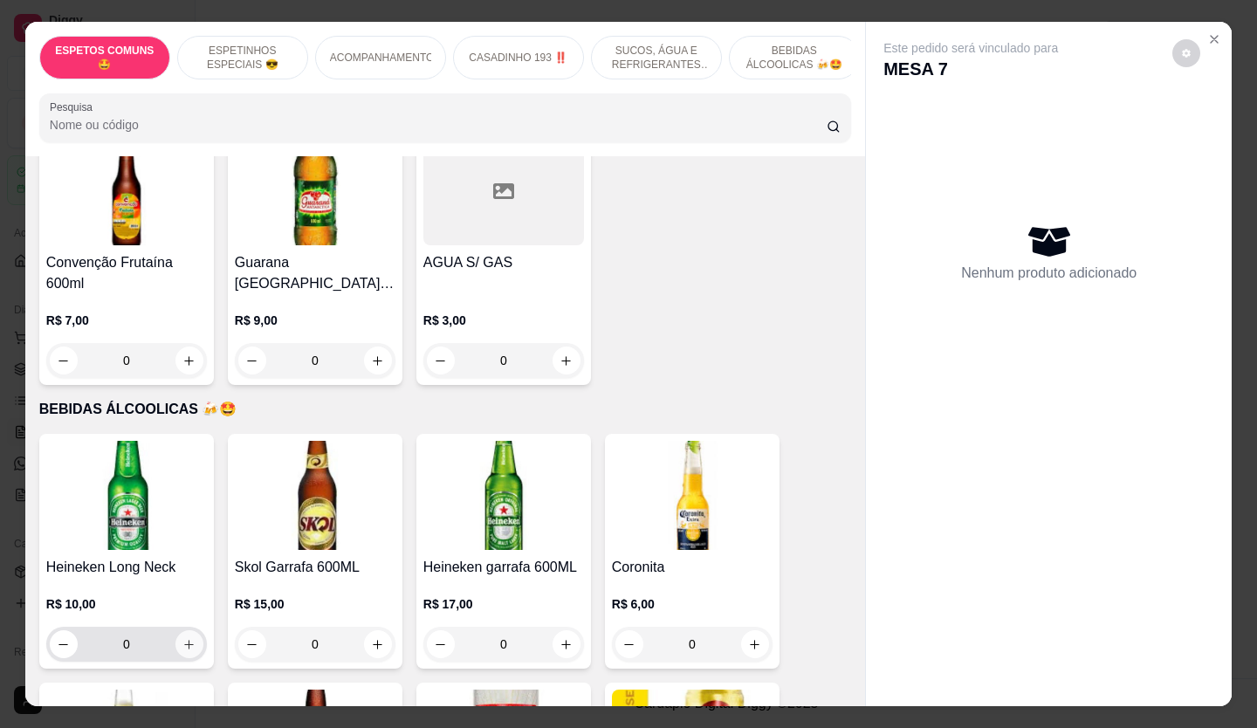
click at [183, 638] on icon "increase-product-quantity" at bounding box center [188, 644] width 13 height 13
type input "1"
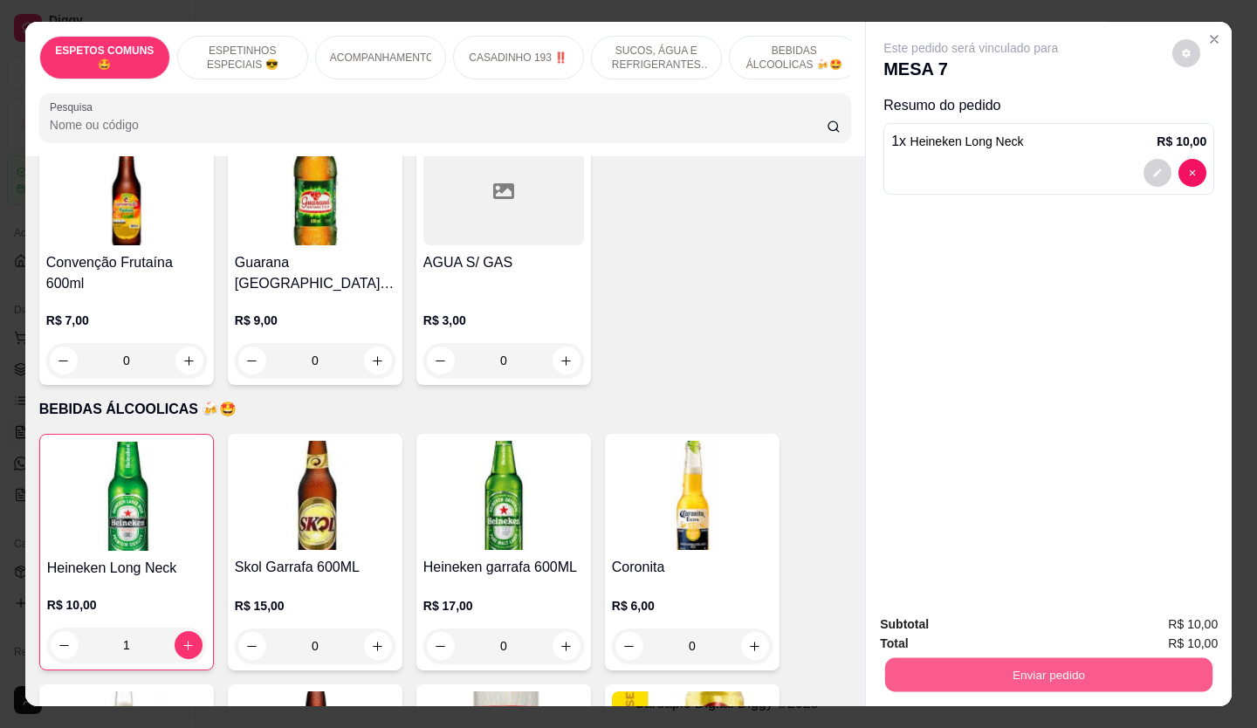
click at [904, 678] on button "Enviar pedido" at bounding box center [1048, 675] width 327 height 34
click at [926, 624] on button "Não registrar e enviar pedido" at bounding box center [991, 625] width 182 height 33
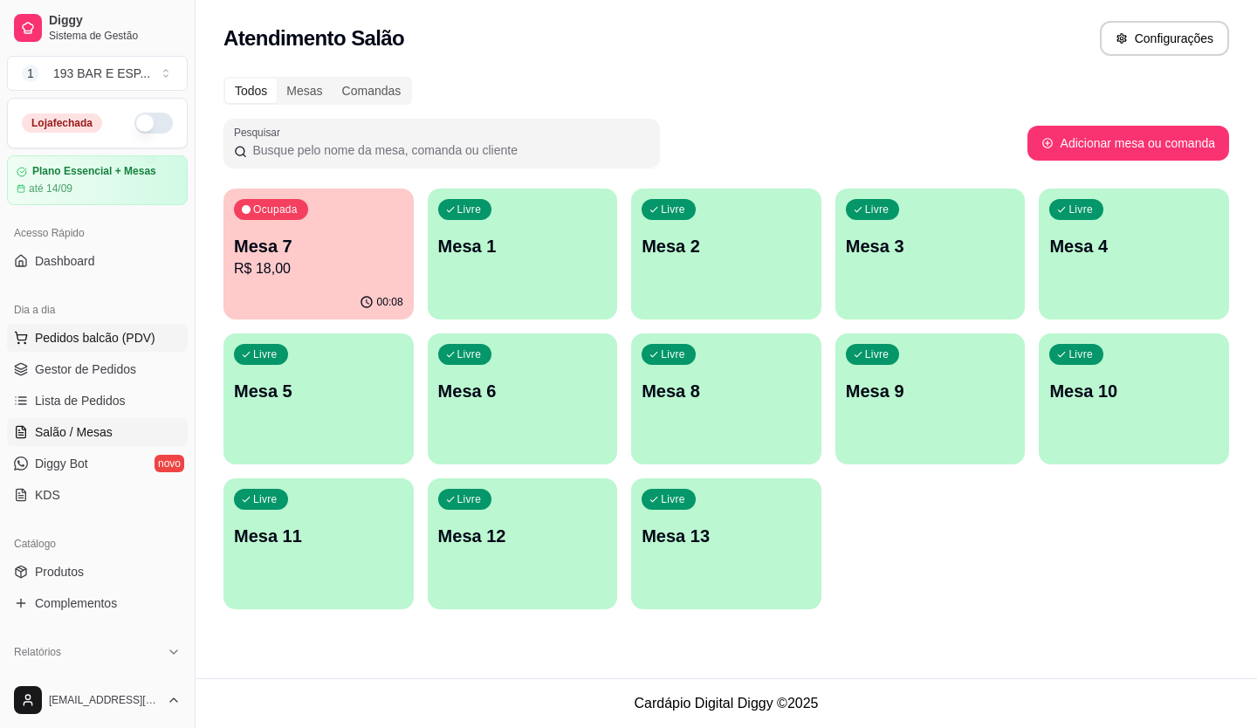
click at [84, 336] on span "Pedidos balcão (PDV)" at bounding box center [95, 337] width 120 height 17
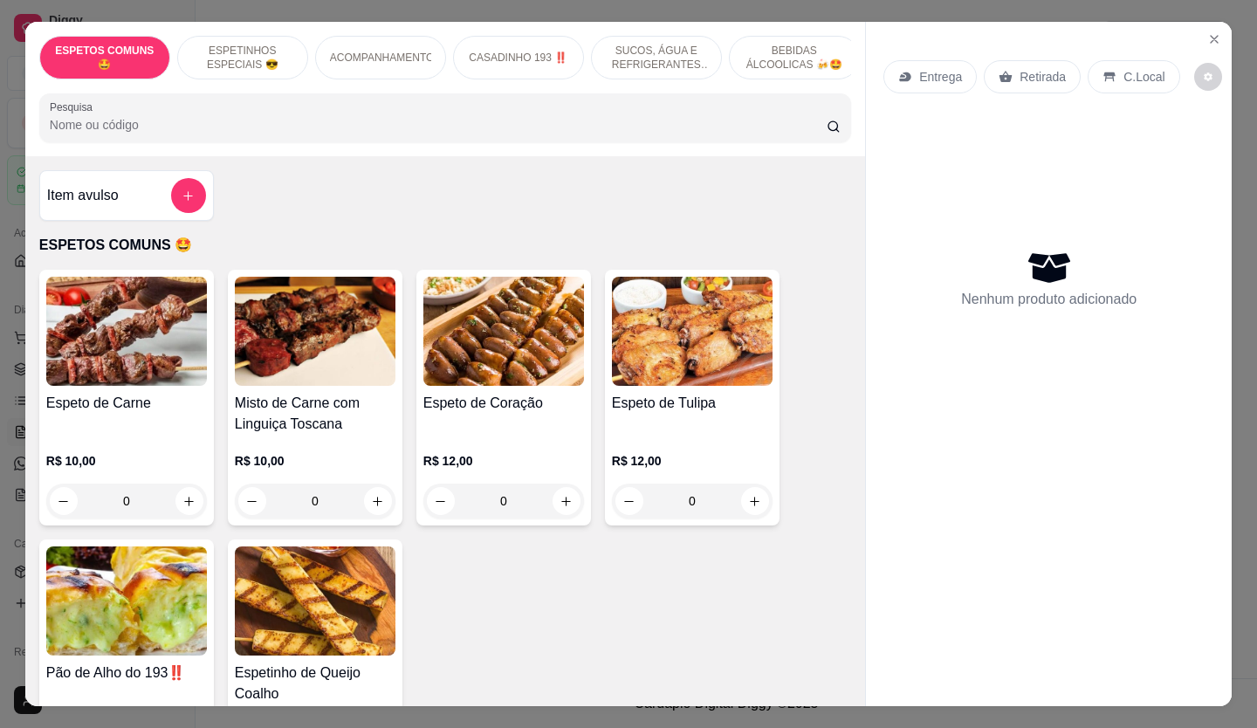
click at [1029, 78] on p "Retirada" at bounding box center [1043, 76] width 46 height 17
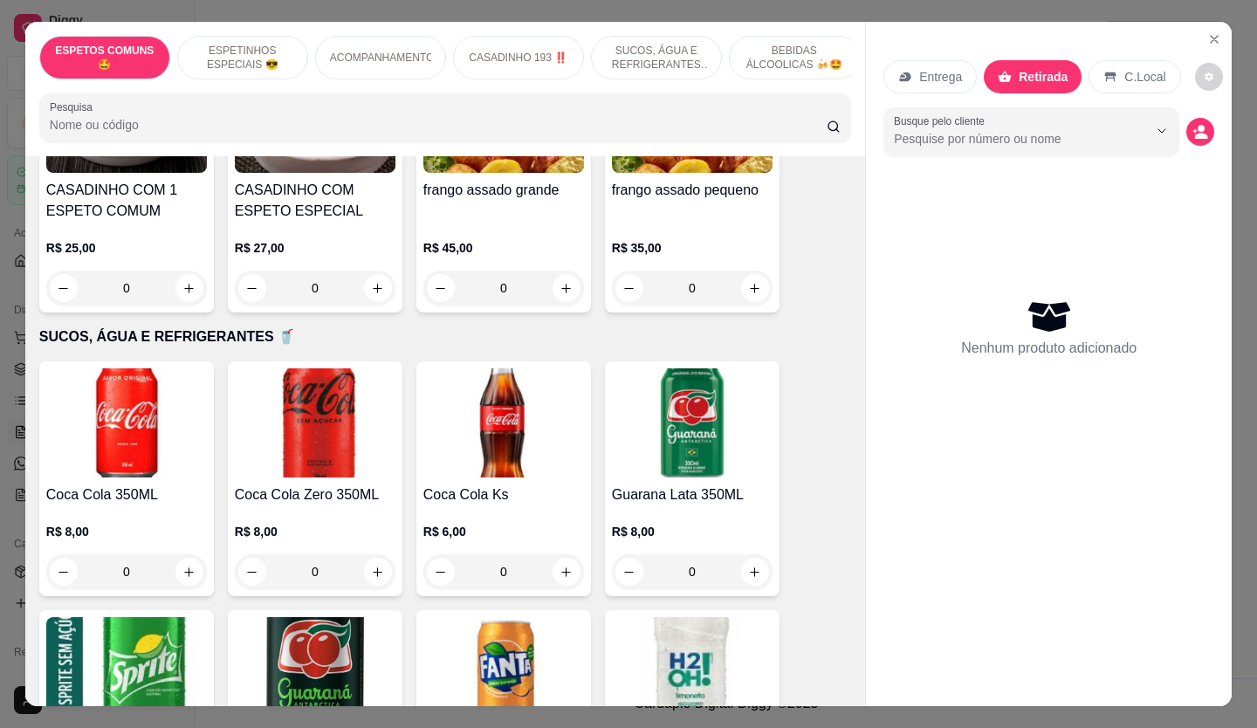
scroll to position [1048, 0]
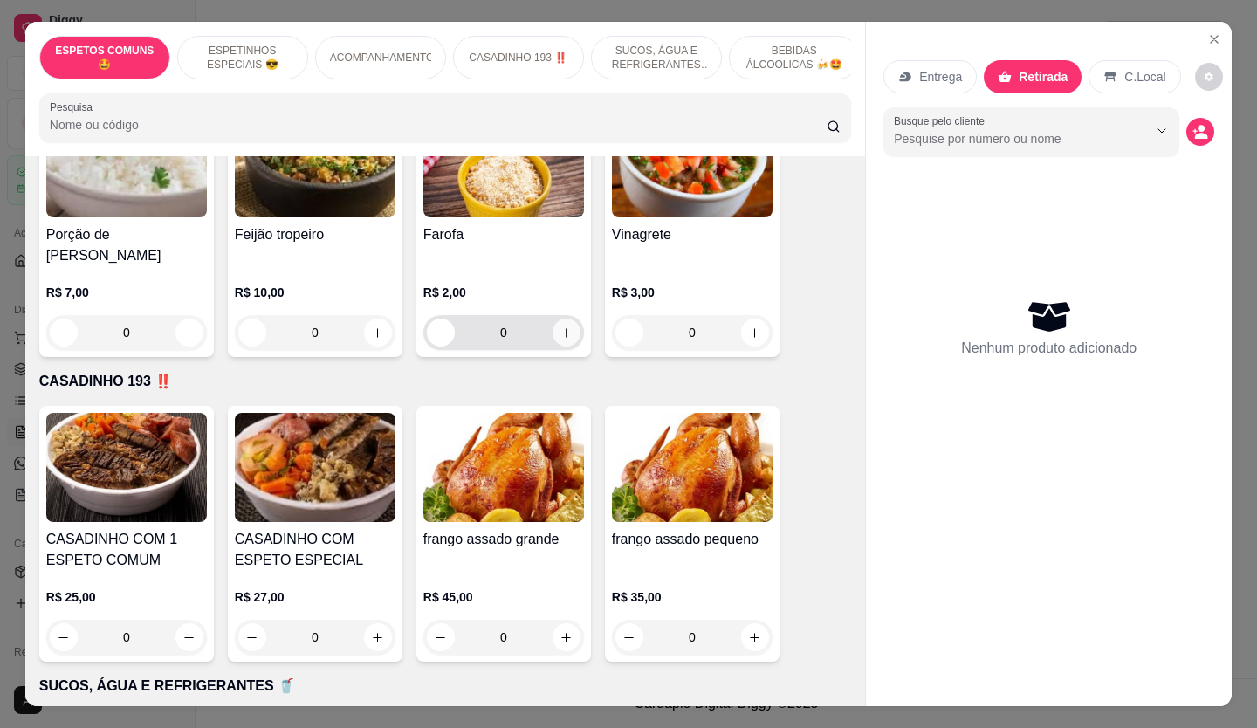
click at [565, 327] on icon "increase-product-quantity" at bounding box center [566, 333] width 13 height 13
type input "1"
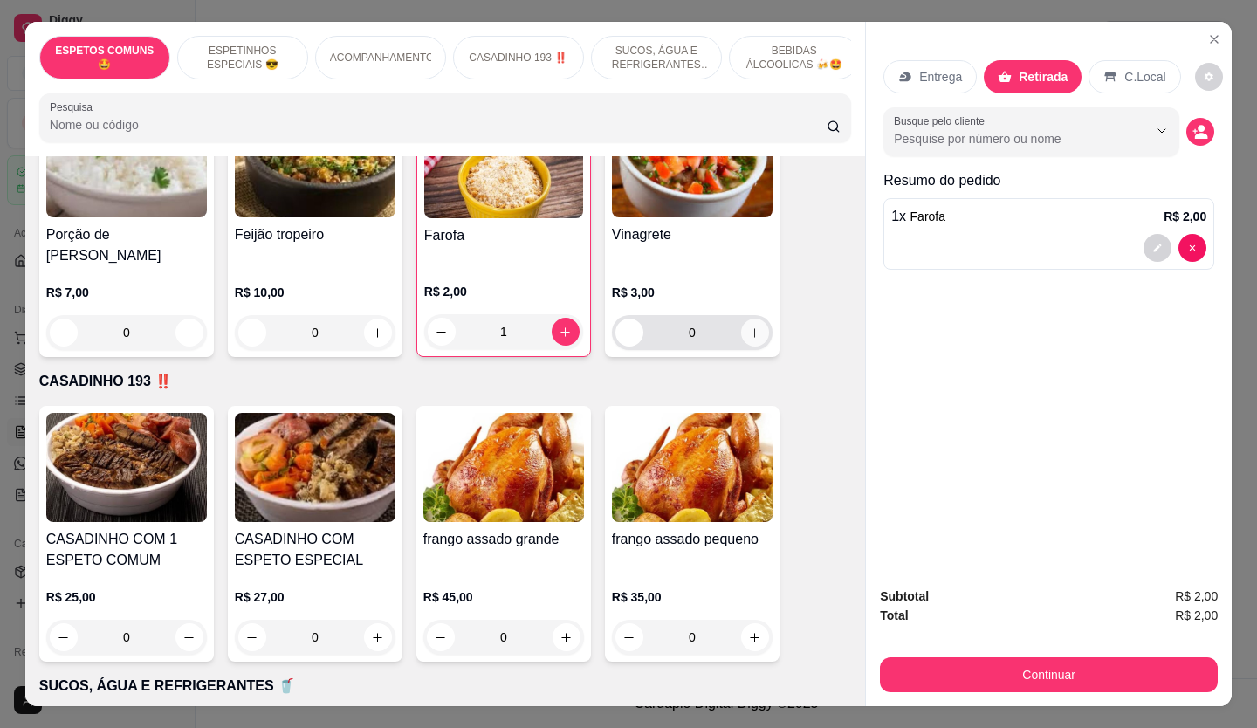
click at [752, 329] on button "increase-product-quantity" at bounding box center [755, 333] width 28 height 28
type input "1"
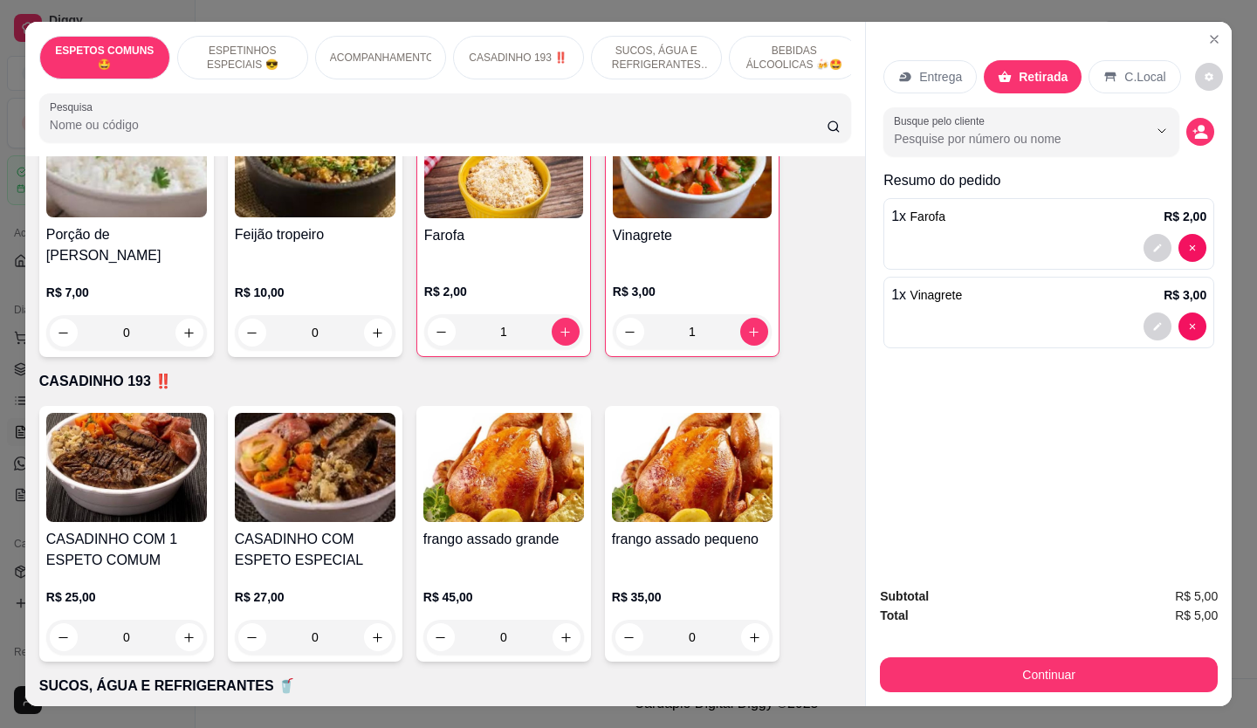
click at [1032, 699] on div "Subtotal R$ 5,00 Total R$ 5,00 Continuar" at bounding box center [1049, 640] width 366 height 134
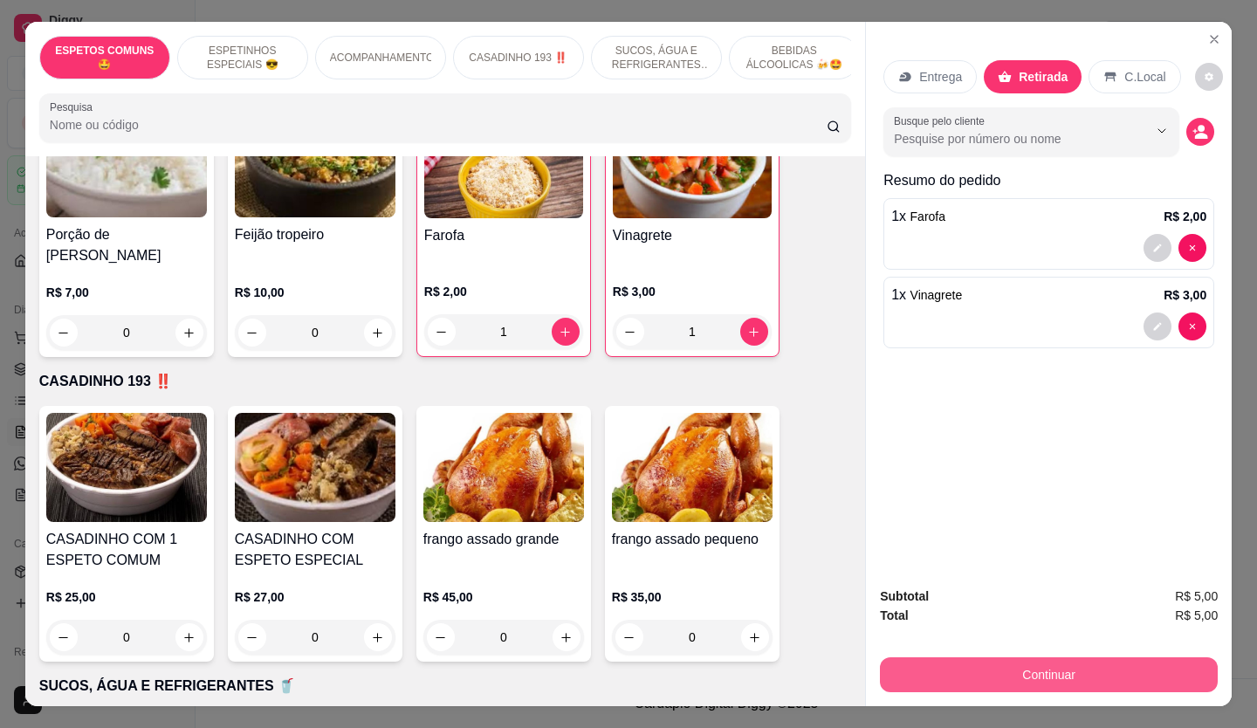
click at [1032, 679] on button "Continuar" at bounding box center [1049, 674] width 338 height 35
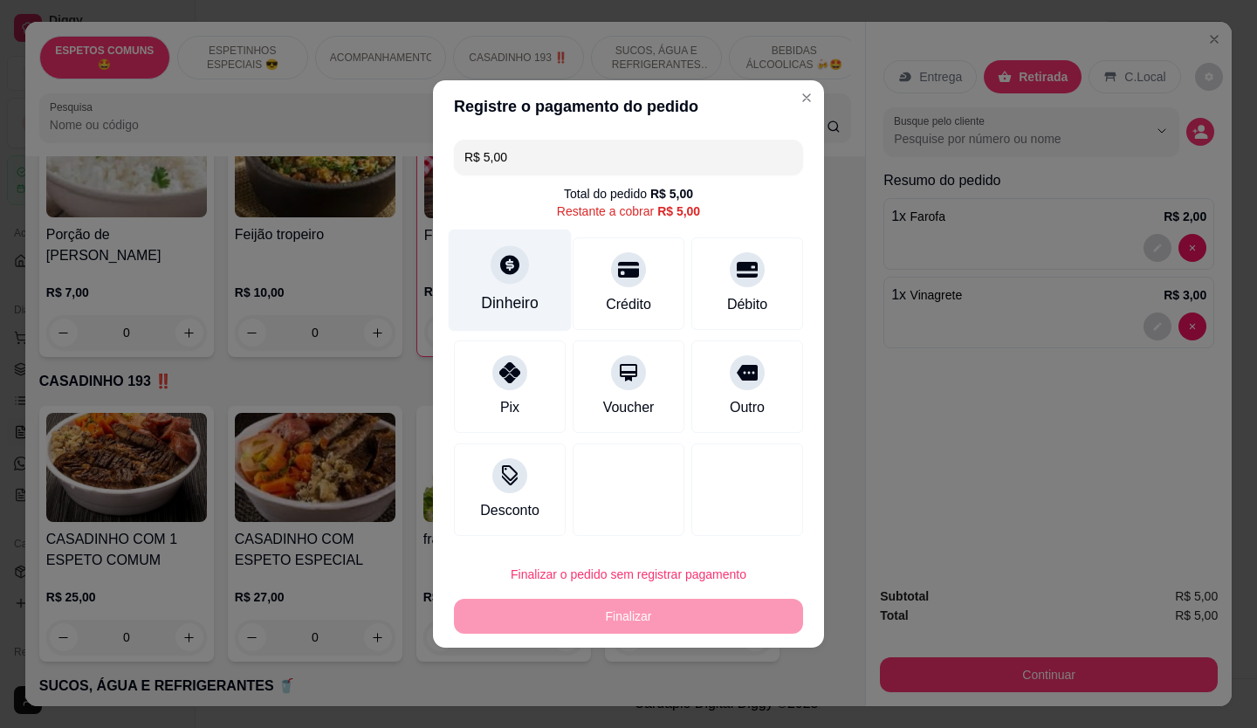
click at [487, 287] on div "Dinheiro" at bounding box center [510, 281] width 123 height 102
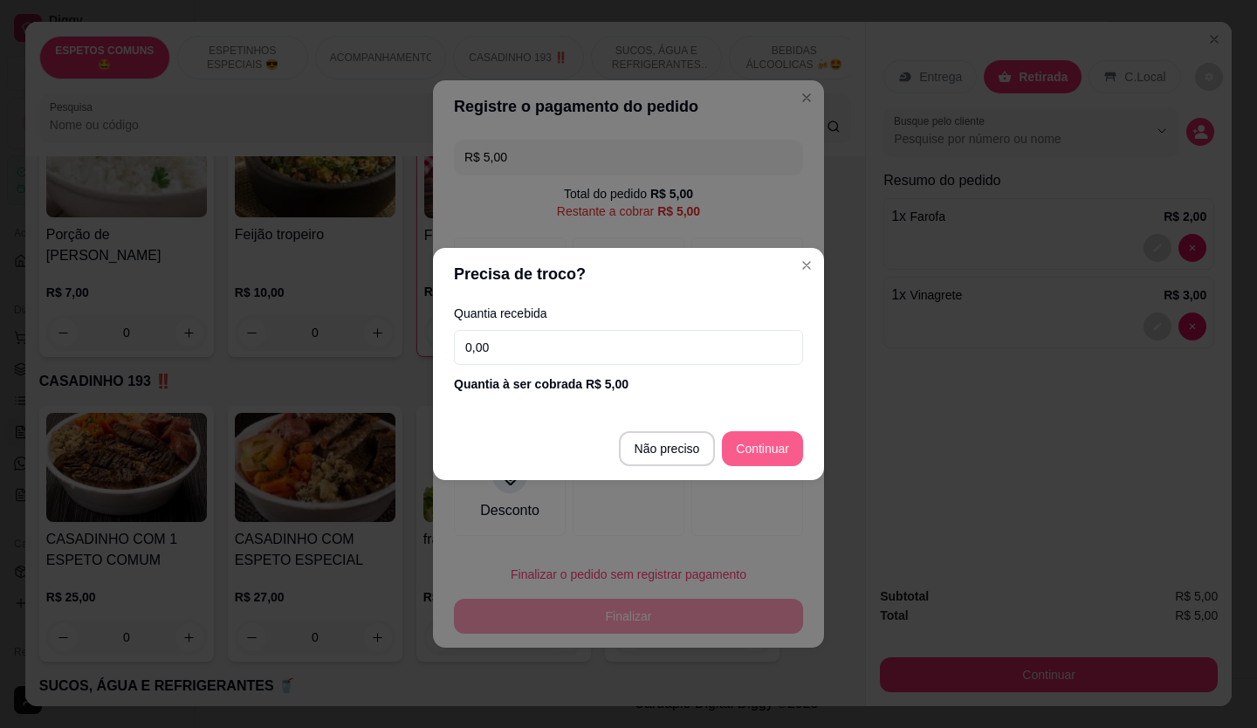
type input "R$ 0,00"
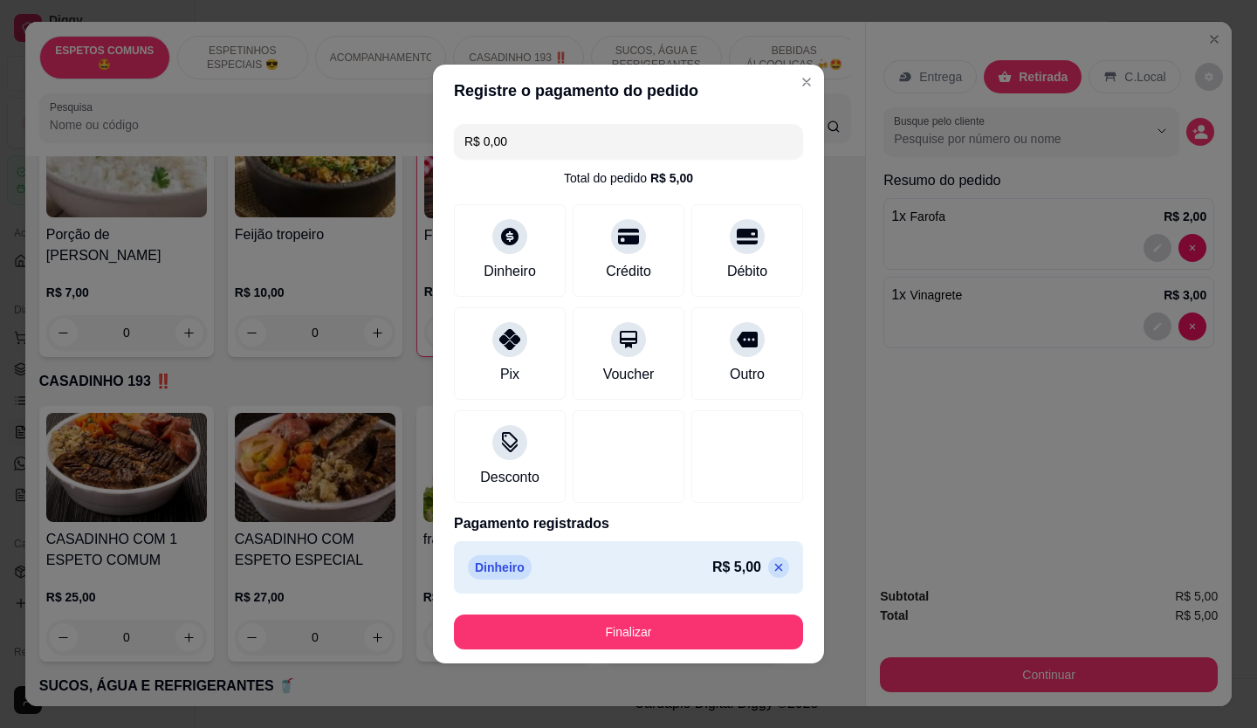
click at [635, 636] on button "Finalizar" at bounding box center [628, 632] width 349 height 35
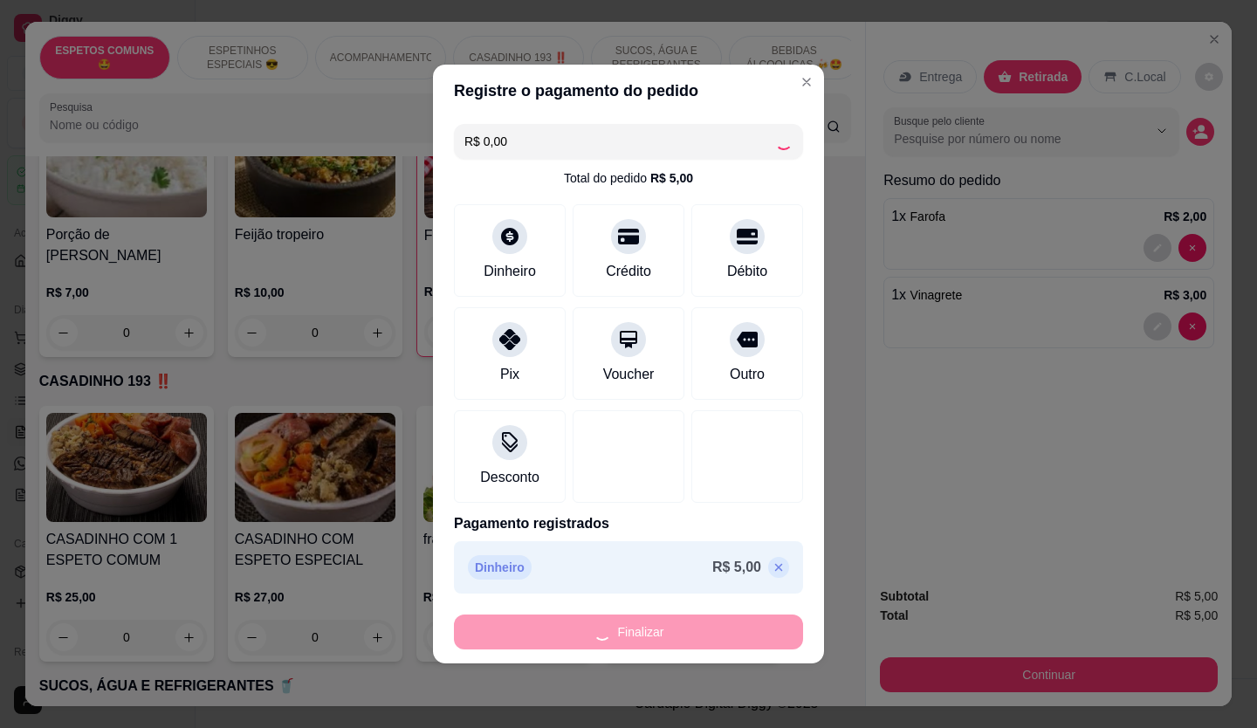
type input "0"
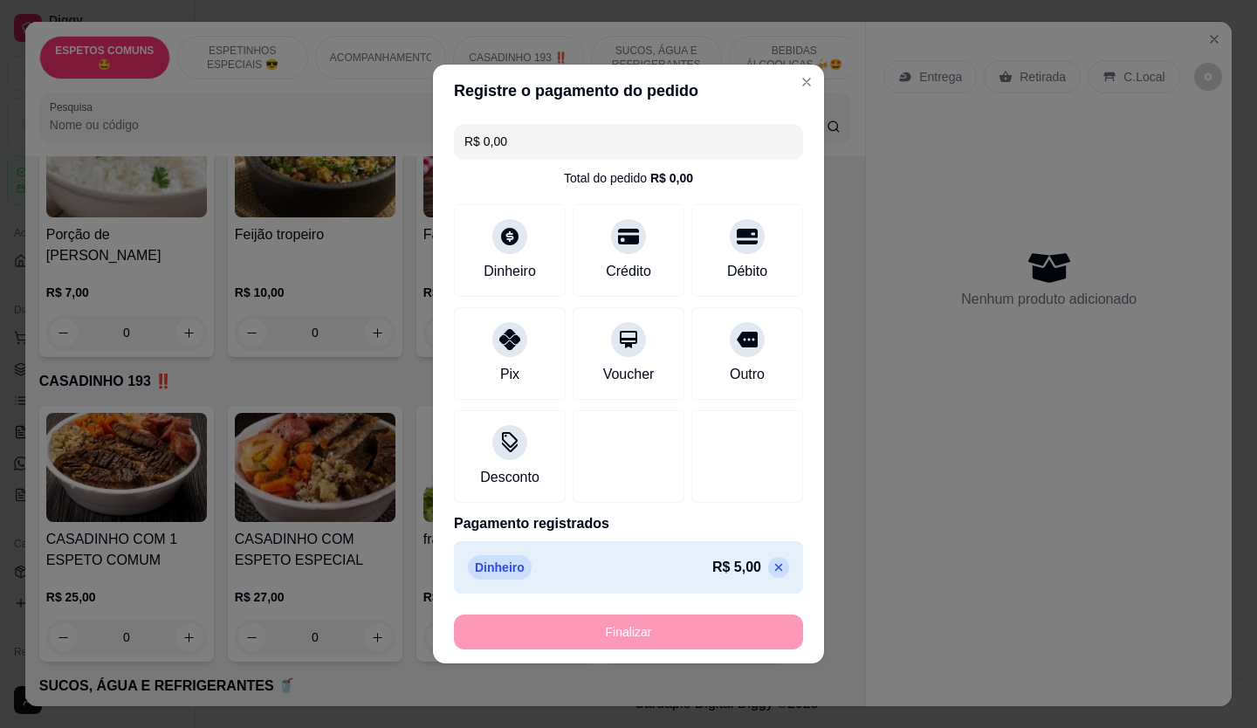
type input "-R$ 5,00"
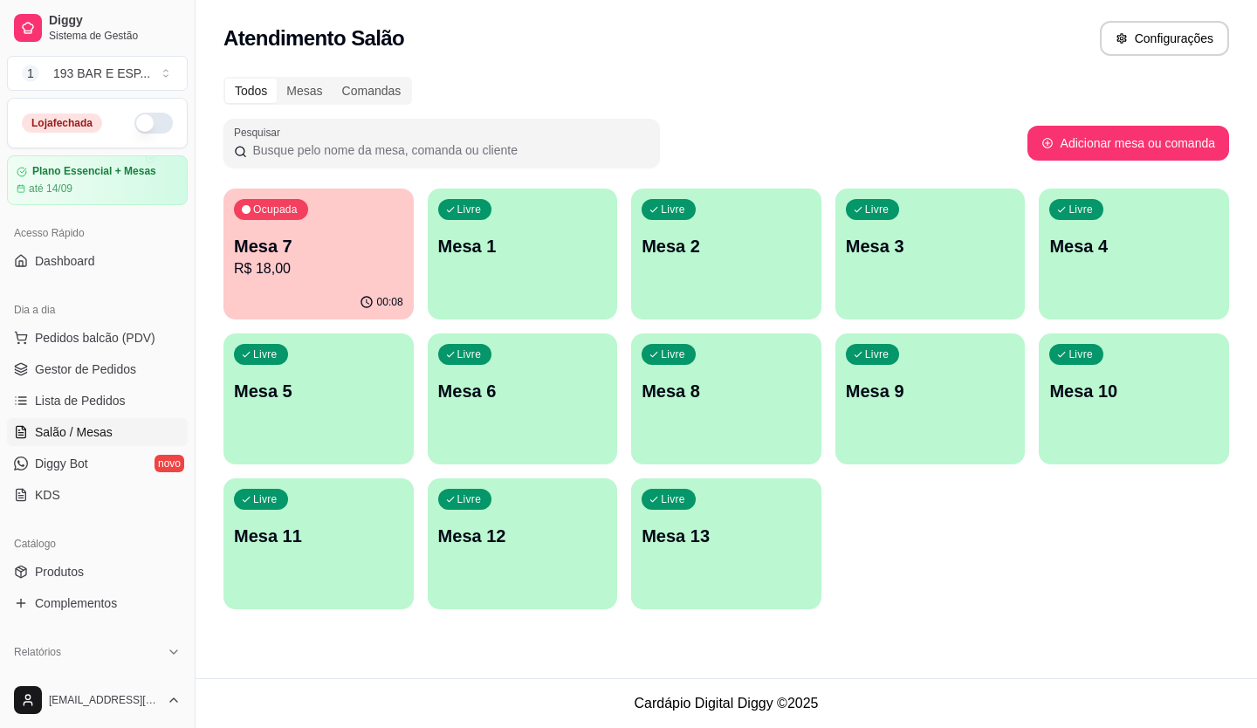
click at [678, 111] on div "Todos Mesas Comandas Pesquisar Adicionar mesa ou comanda Ocupada Mesa 7 R$ 18,0…" at bounding box center [727, 348] width 1062 height 564
click at [134, 343] on span "Pedidos balcão (PDV)" at bounding box center [95, 337] width 120 height 17
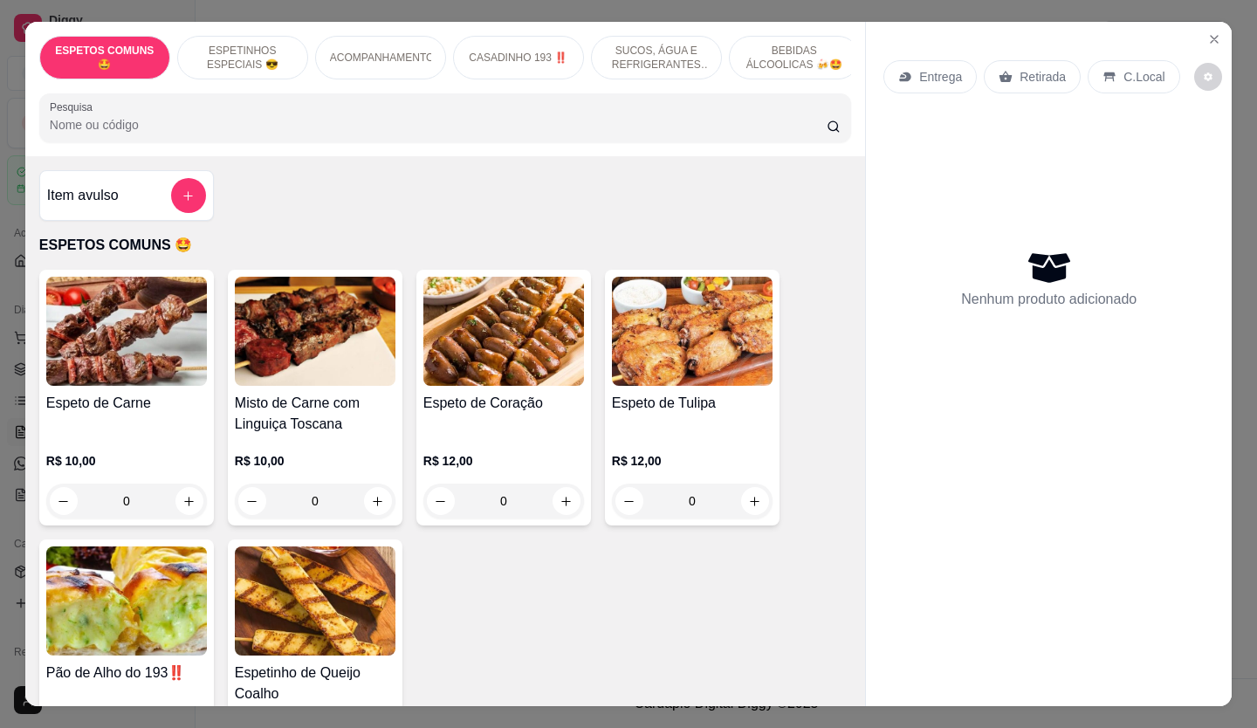
click at [1020, 68] on p "Retirada" at bounding box center [1043, 76] width 46 height 17
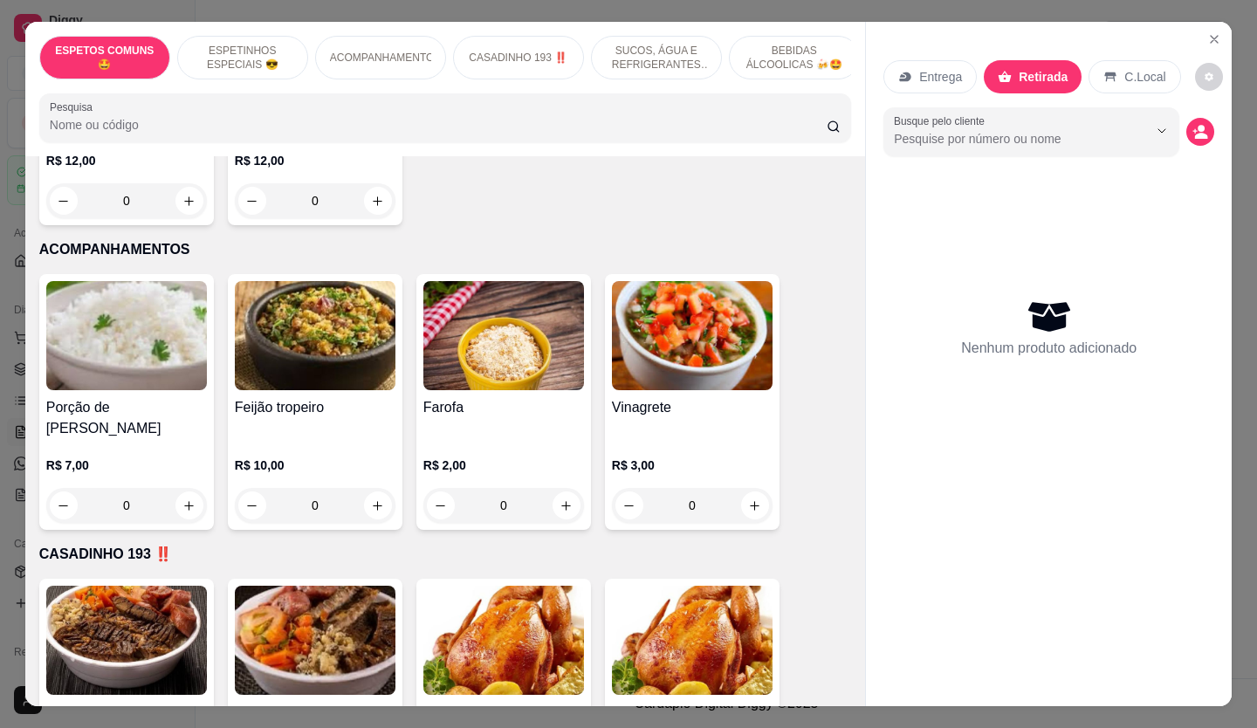
scroll to position [960, 0]
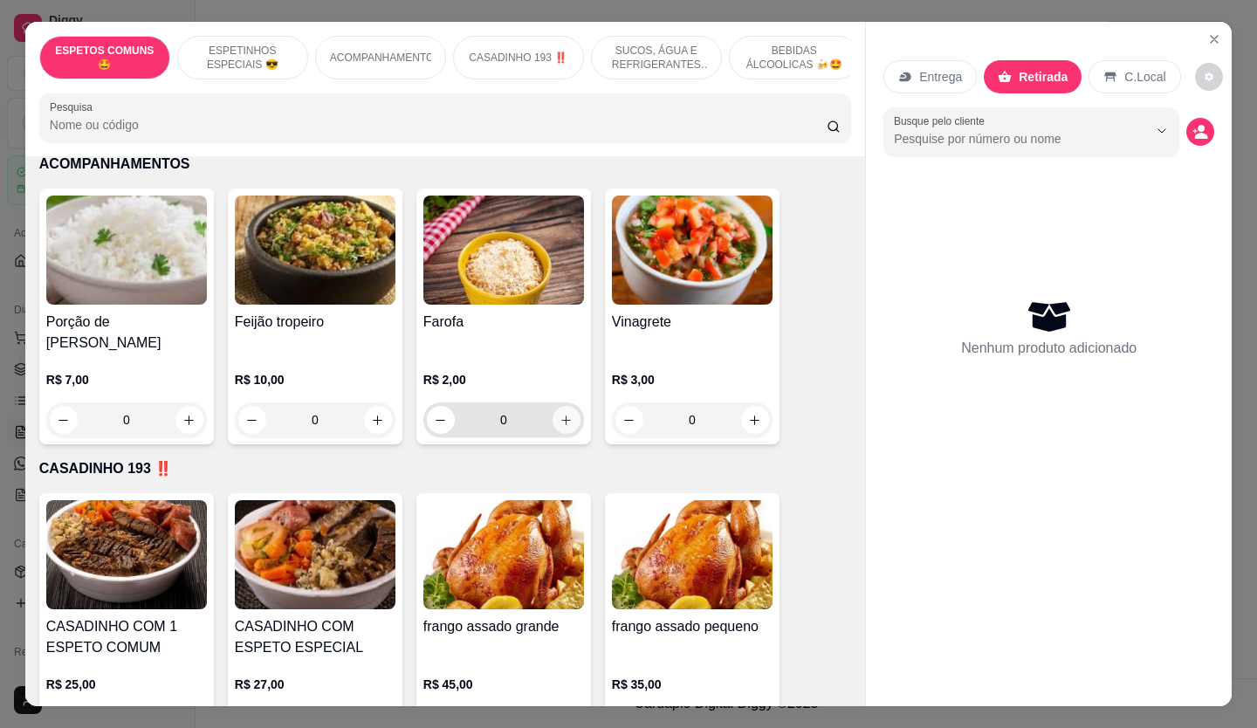
click at [563, 406] on button "increase-product-quantity" at bounding box center [567, 420] width 28 height 28
type input "1"
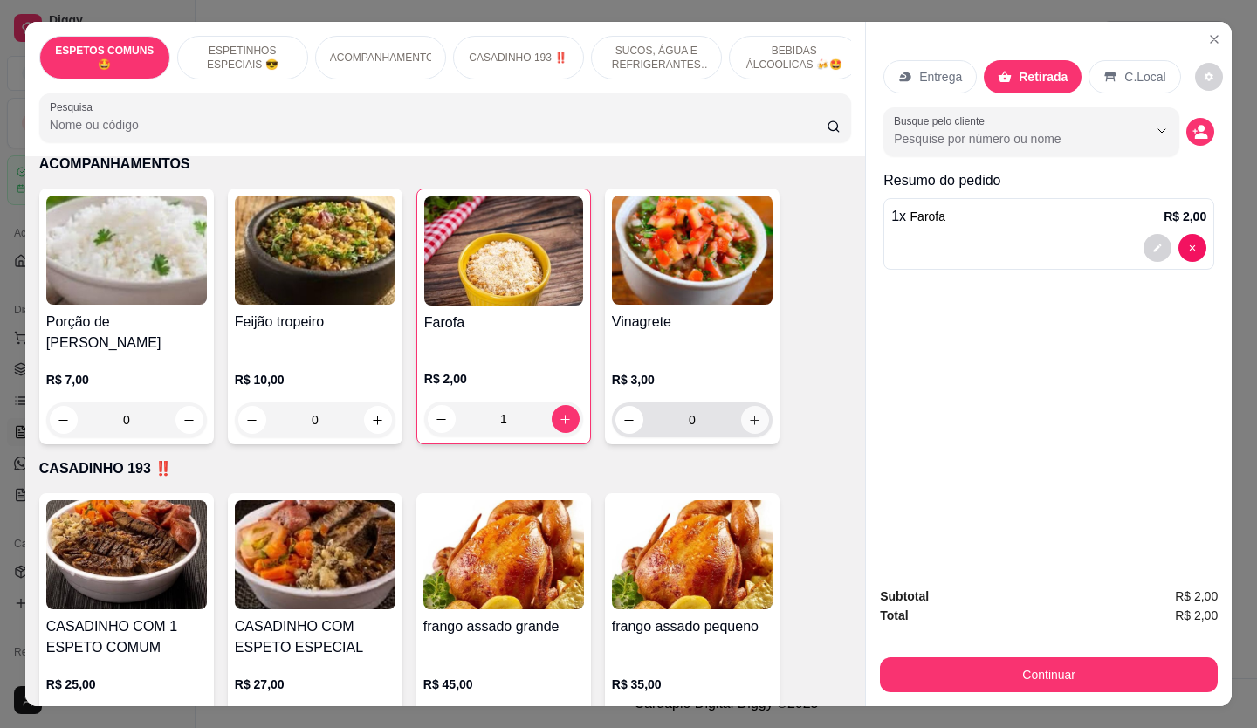
click at [748, 414] on icon "increase-product-quantity" at bounding box center [754, 420] width 13 height 13
type input "1"
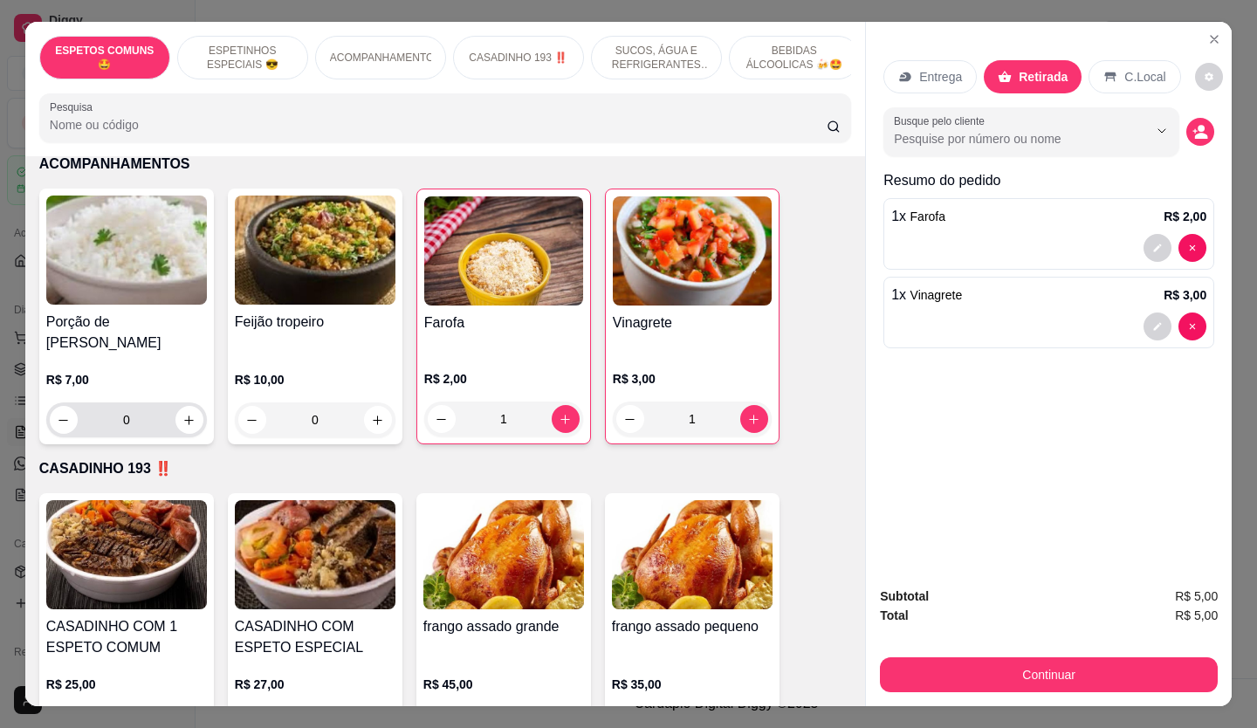
click at [183, 414] on icon "increase-product-quantity" at bounding box center [188, 420] width 13 height 13
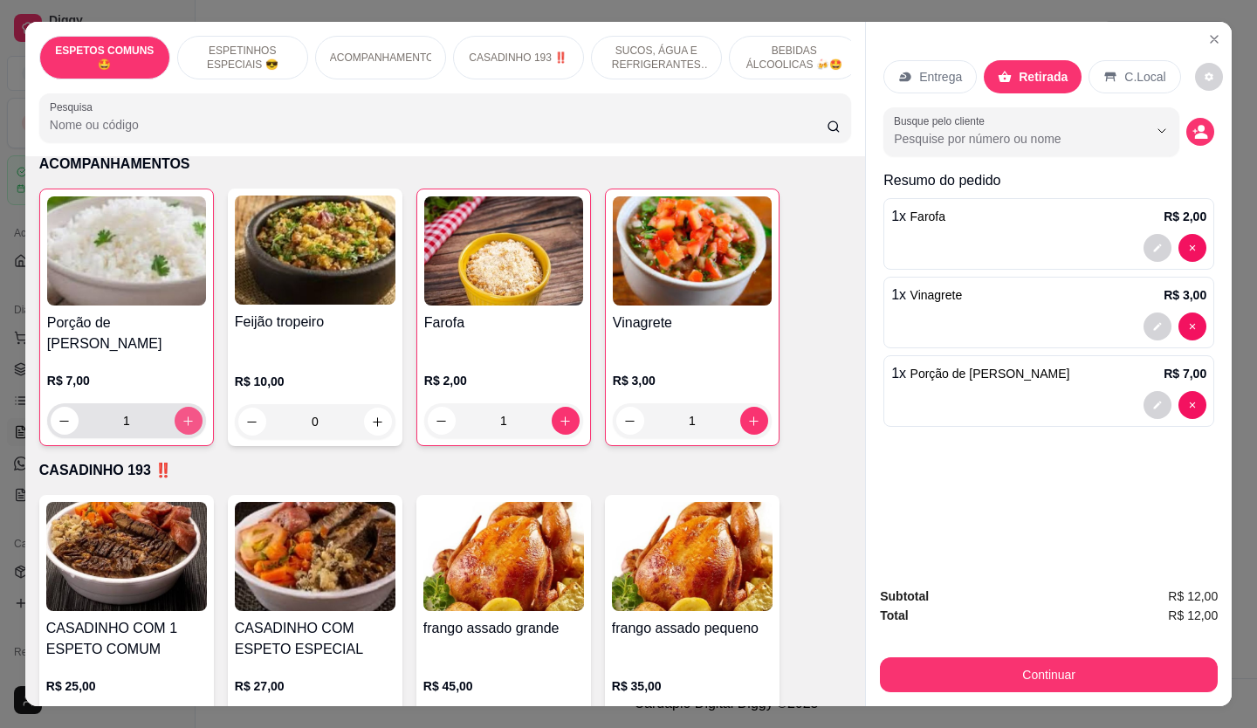
type input "1"
click at [754, 415] on icon "increase-product-quantity" at bounding box center [754, 421] width 13 height 13
type input "2"
click at [552, 407] on button "increase-product-quantity" at bounding box center [566, 421] width 28 height 28
type input "2"
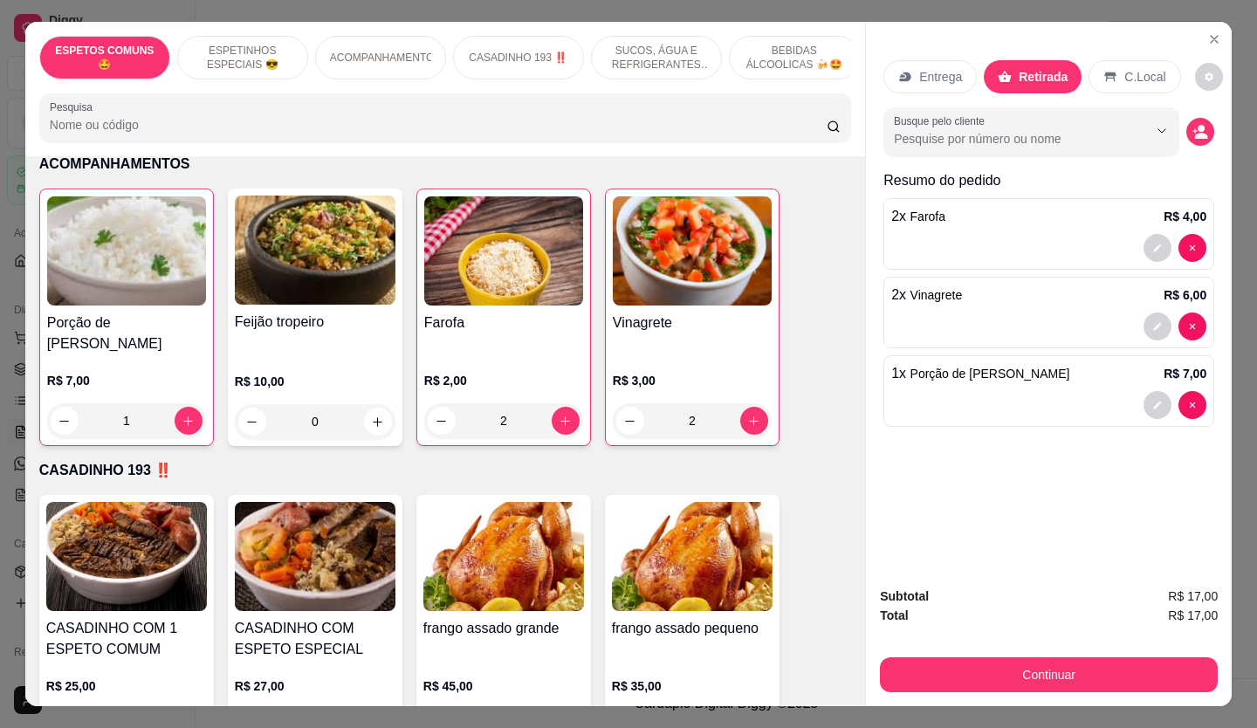
scroll to position [1222, 0]
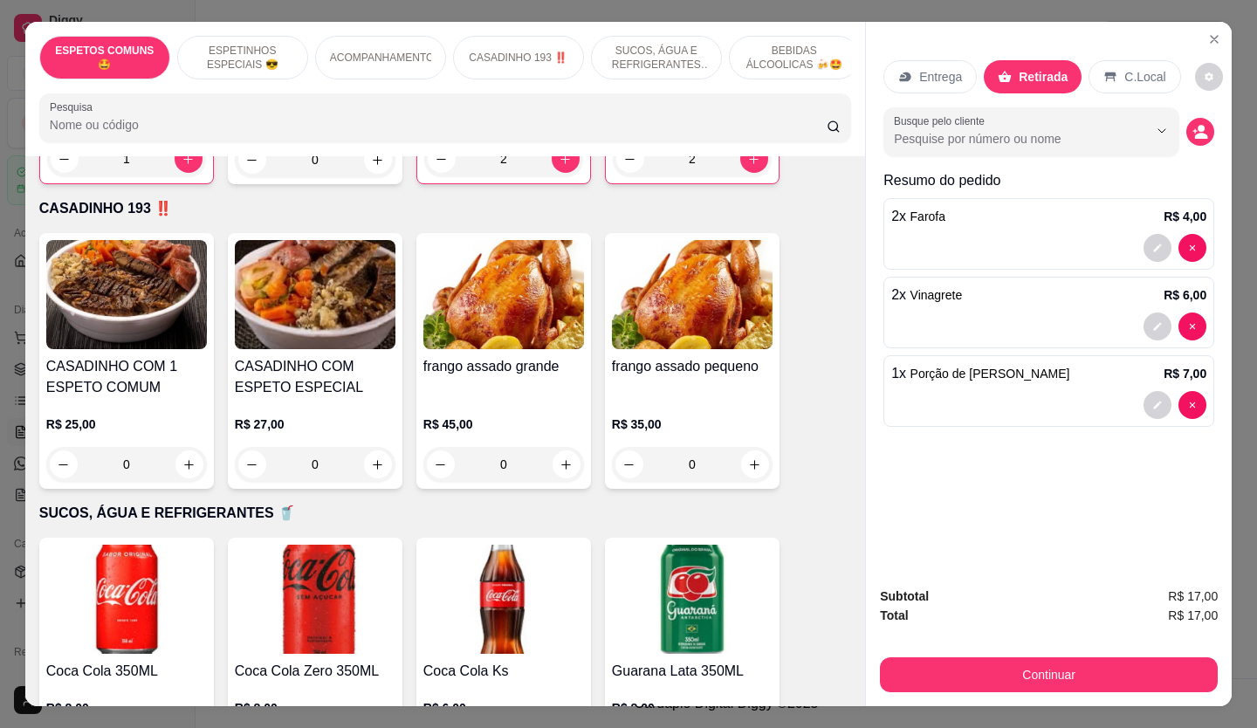
click at [553, 451] on button "increase-product-quantity" at bounding box center [567, 465] width 28 height 28
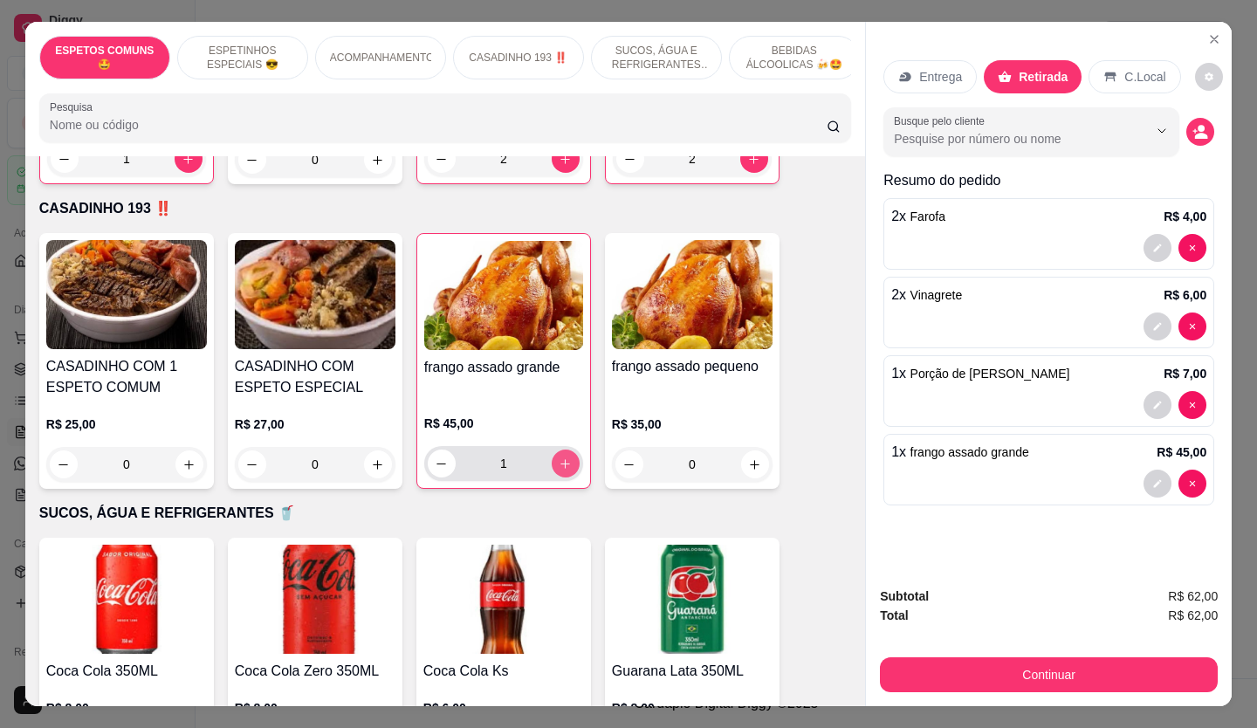
type input "1"
type input "0"
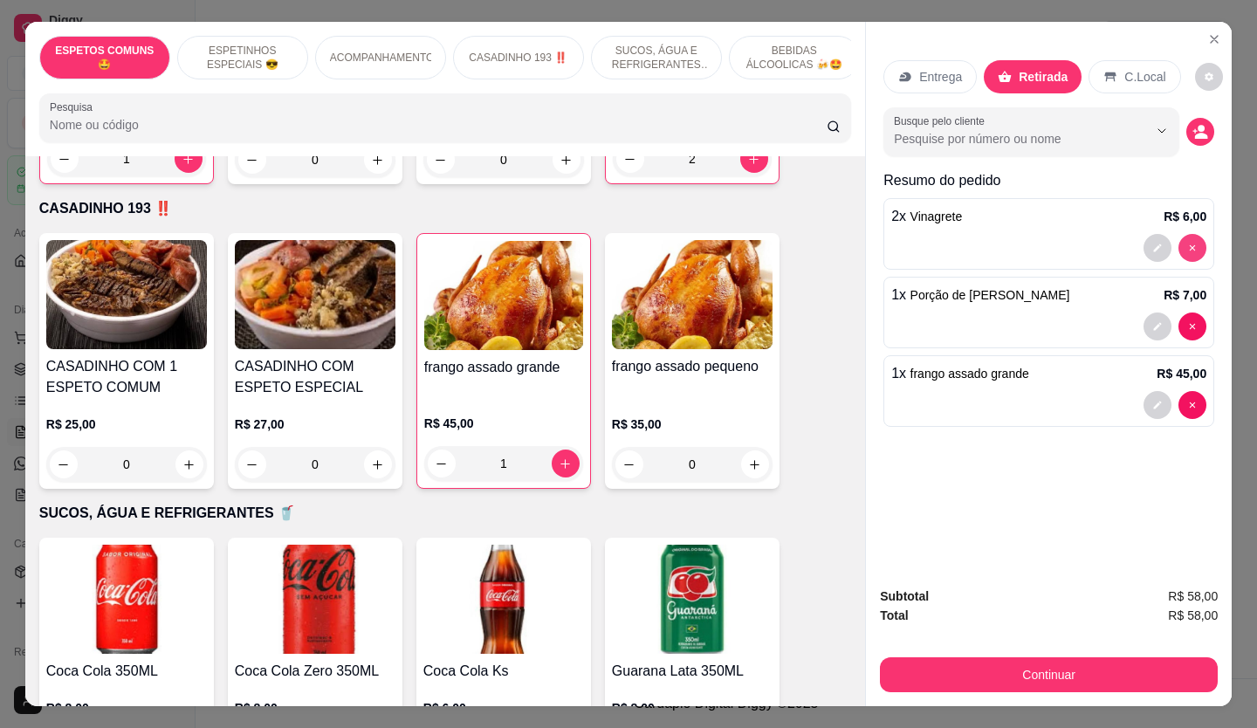
type input "0"
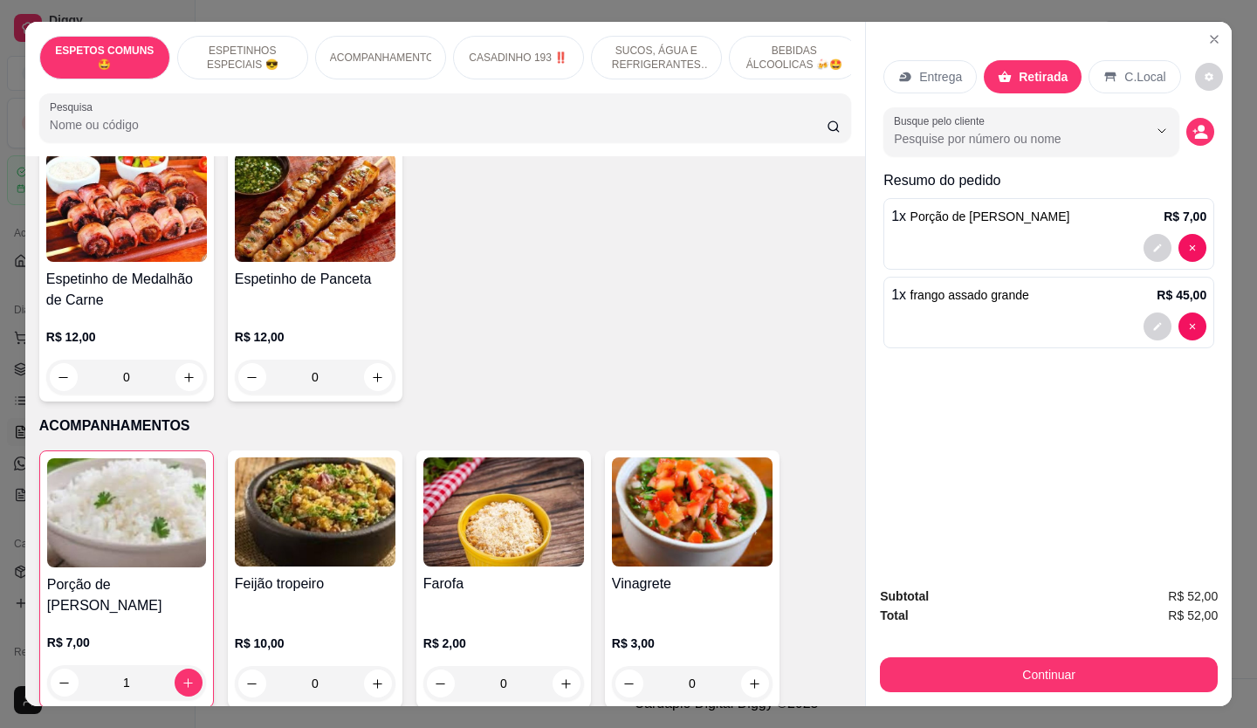
scroll to position [786, 0]
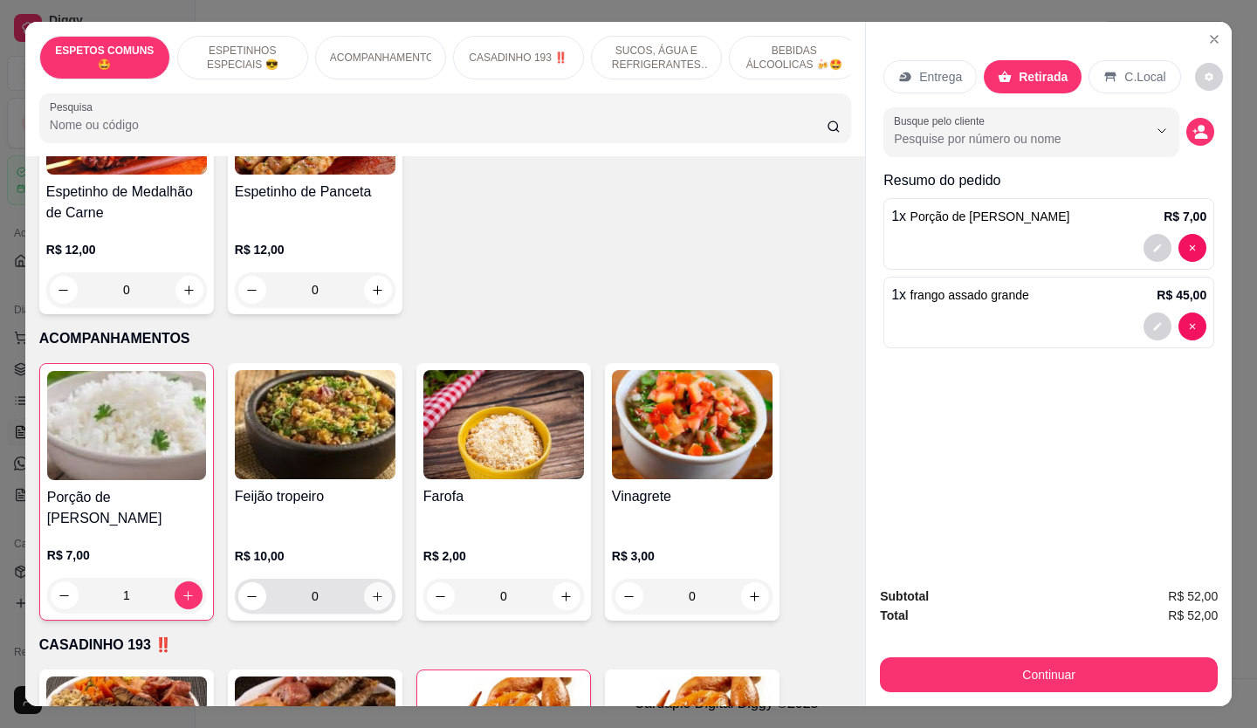
click at [371, 590] on icon "increase-product-quantity" at bounding box center [377, 596] width 13 height 13
type input "1"
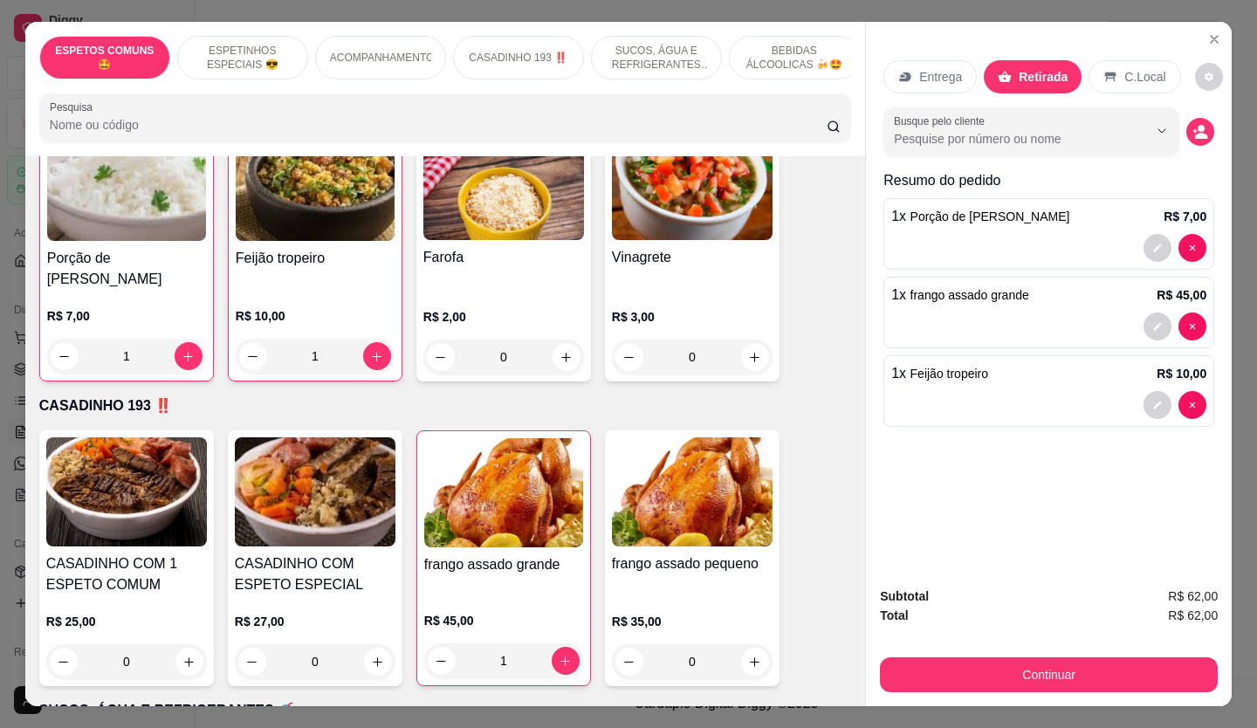
scroll to position [1048, 0]
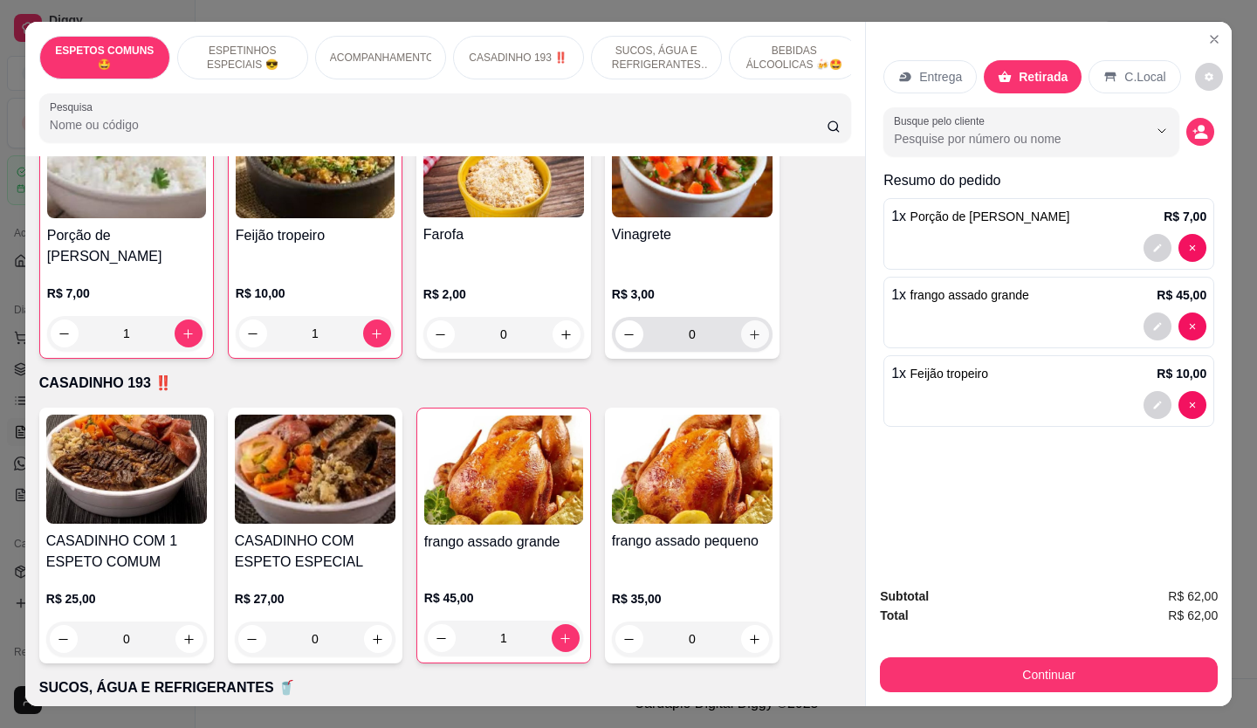
click at [748, 328] on icon "increase-product-quantity" at bounding box center [754, 334] width 13 height 13
type input "1"
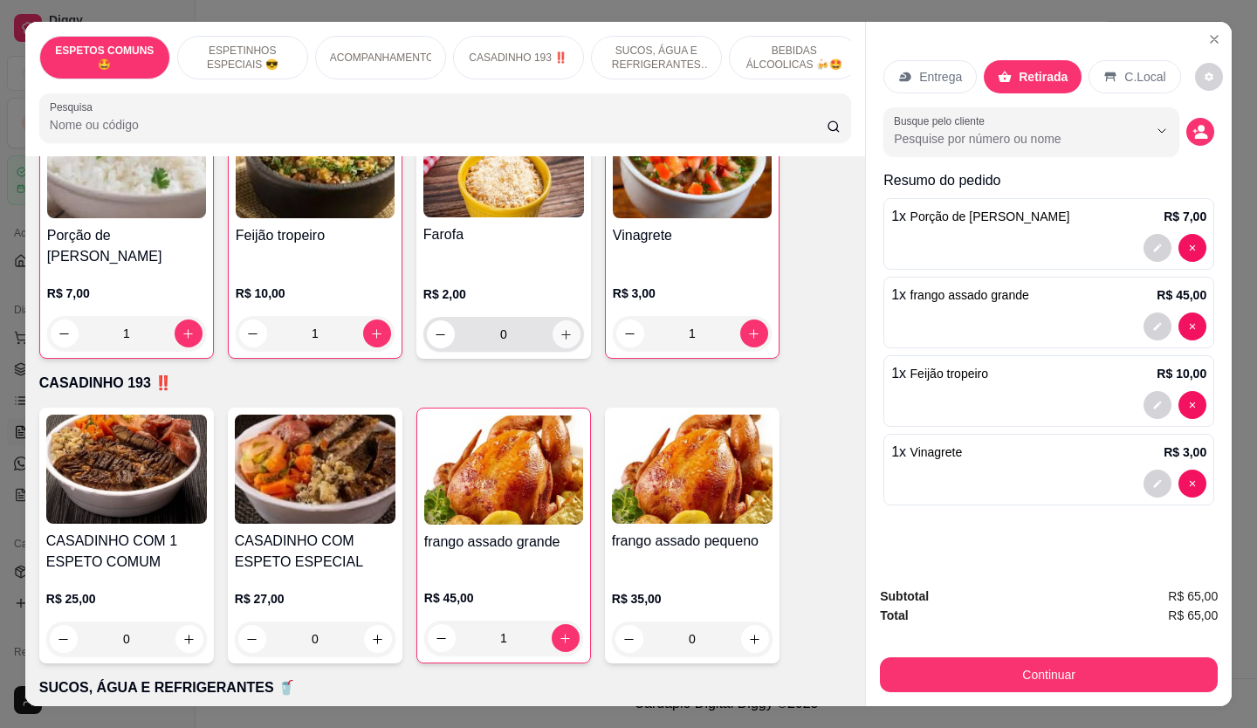
click at [568, 329] on button "increase-product-quantity" at bounding box center [567, 334] width 28 height 28
type input "1"
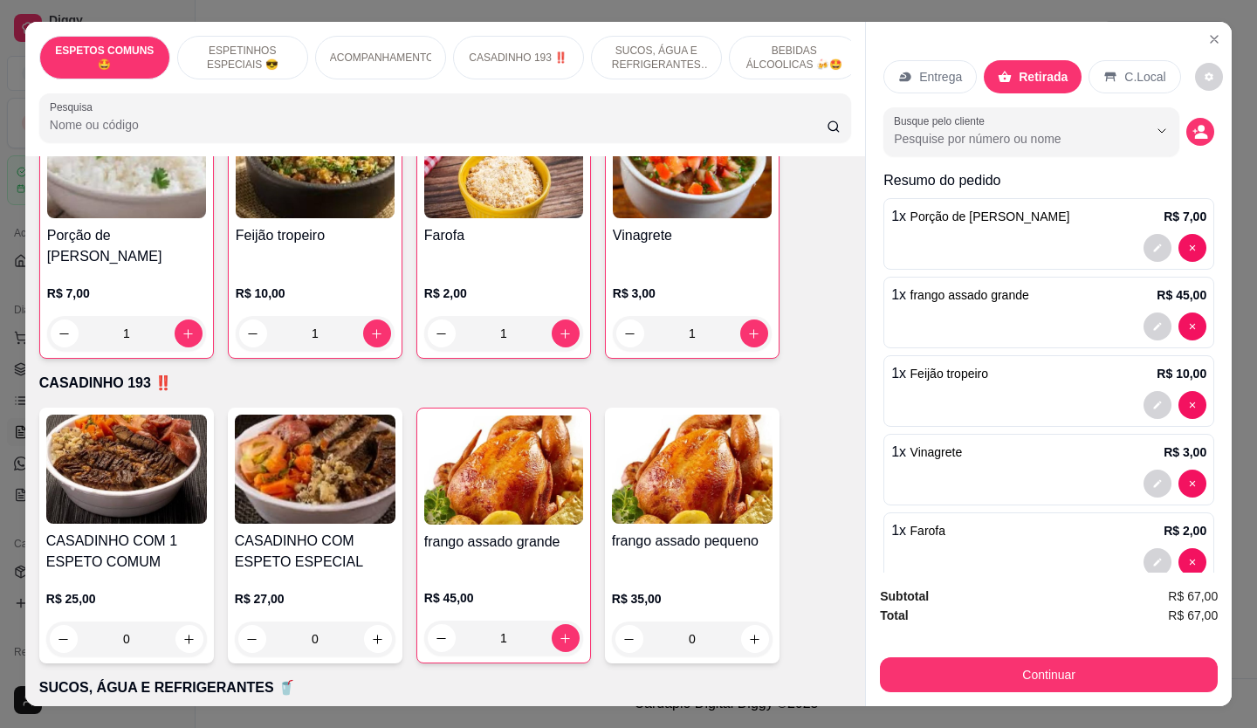
scroll to position [36, 0]
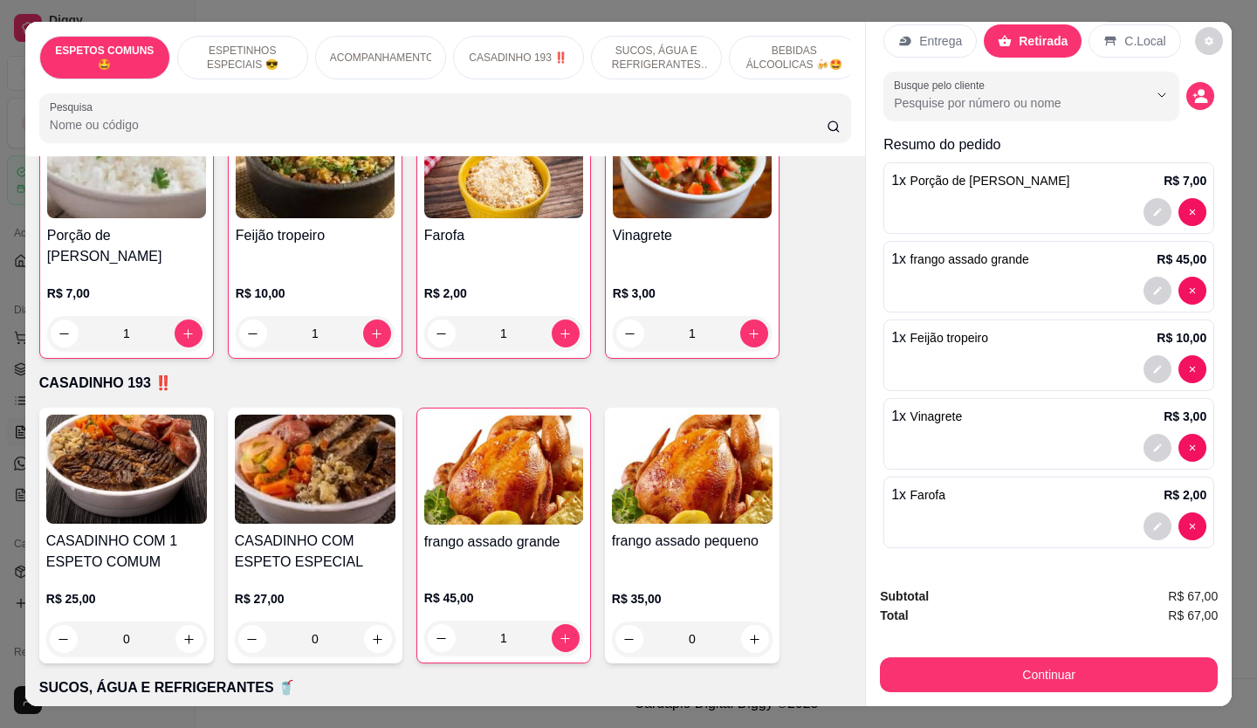
click at [1126, 653] on div "Continuar" at bounding box center [1049, 672] width 338 height 39
click at [1112, 665] on button "Continuar" at bounding box center [1049, 674] width 338 height 35
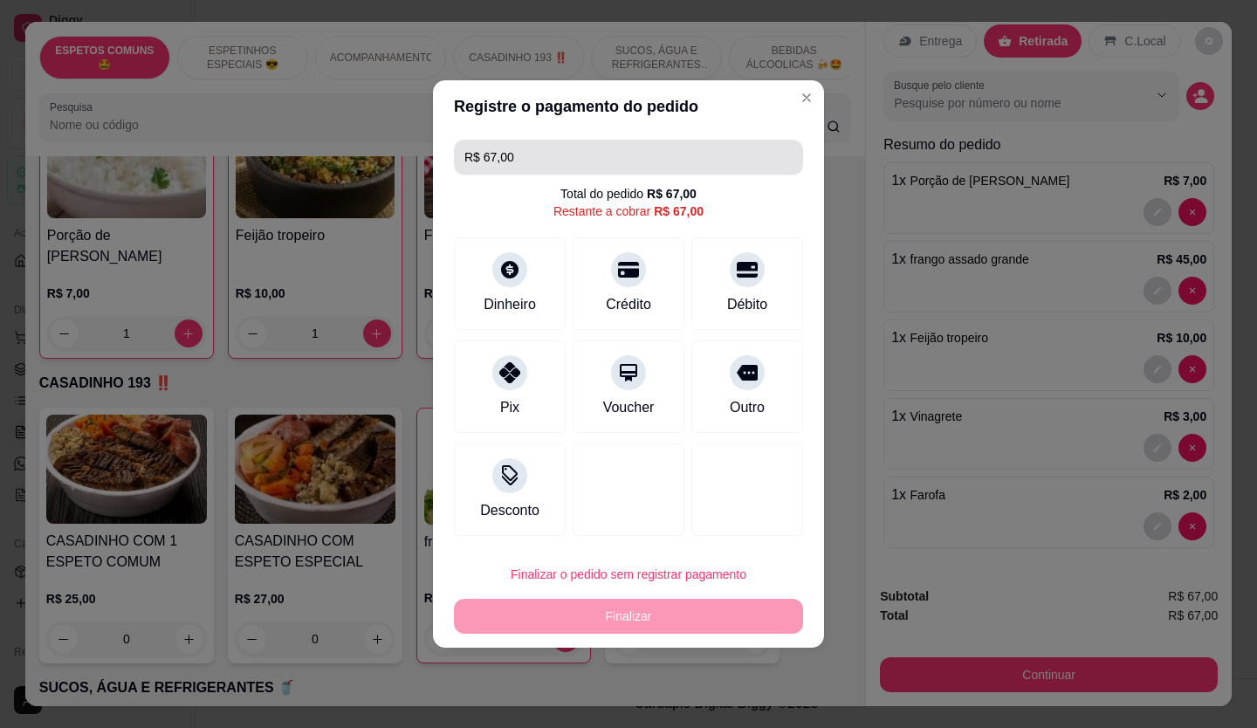
click at [558, 170] on input "R$ 67,00" at bounding box center [629, 157] width 328 height 35
type input "R$ 67,00"
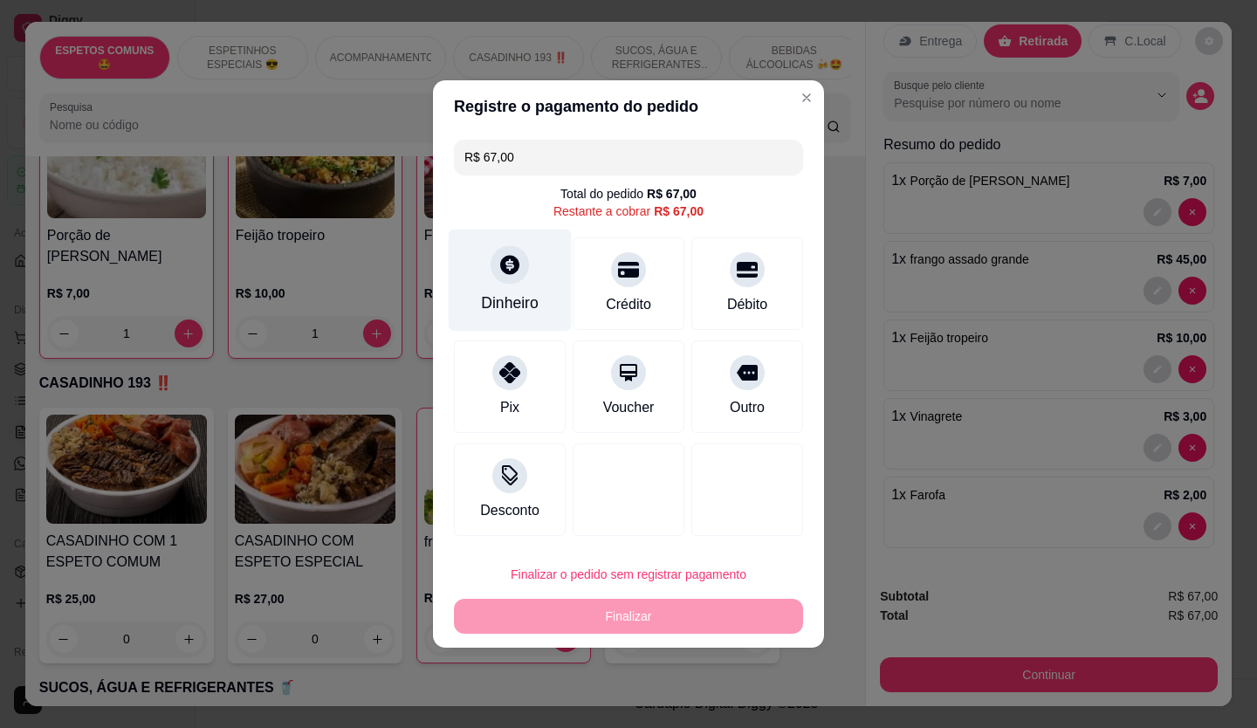
click at [527, 284] on div "Dinheiro" at bounding box center [510, 281] width 123 height 102
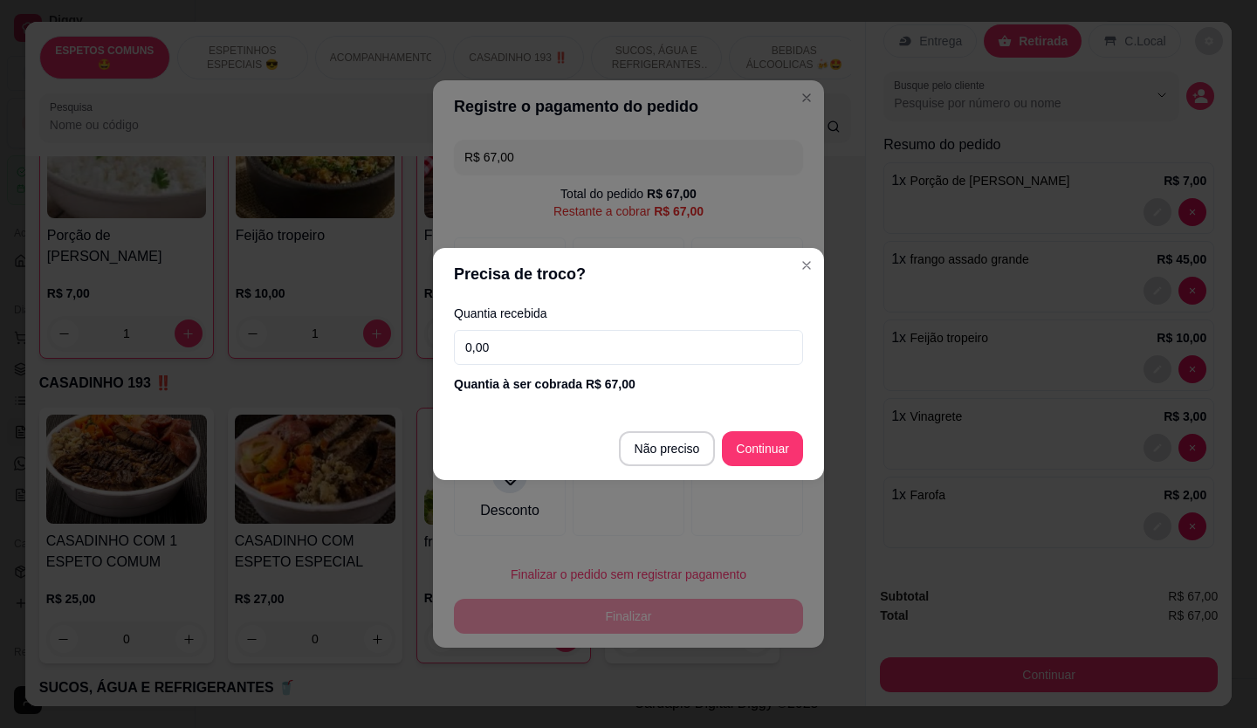
click at [537, 346] on input "0,00" at bounding box center [628, 347] width 349 height 35
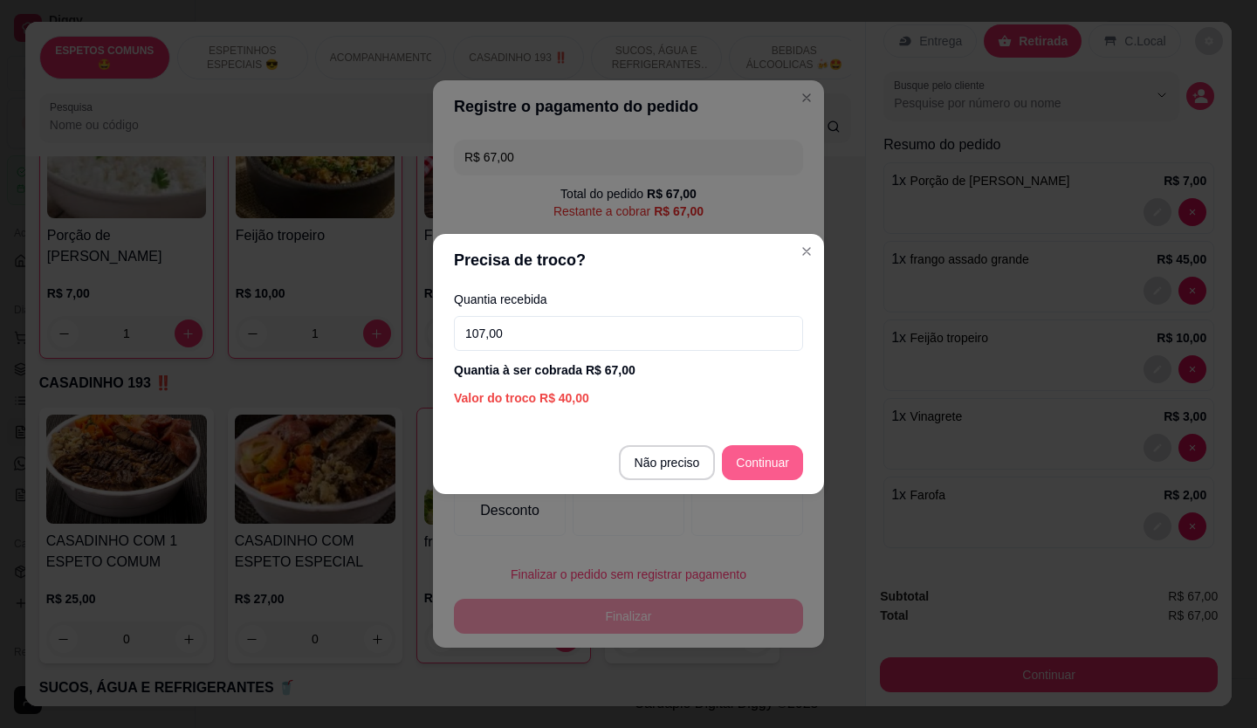
type input "107,00"
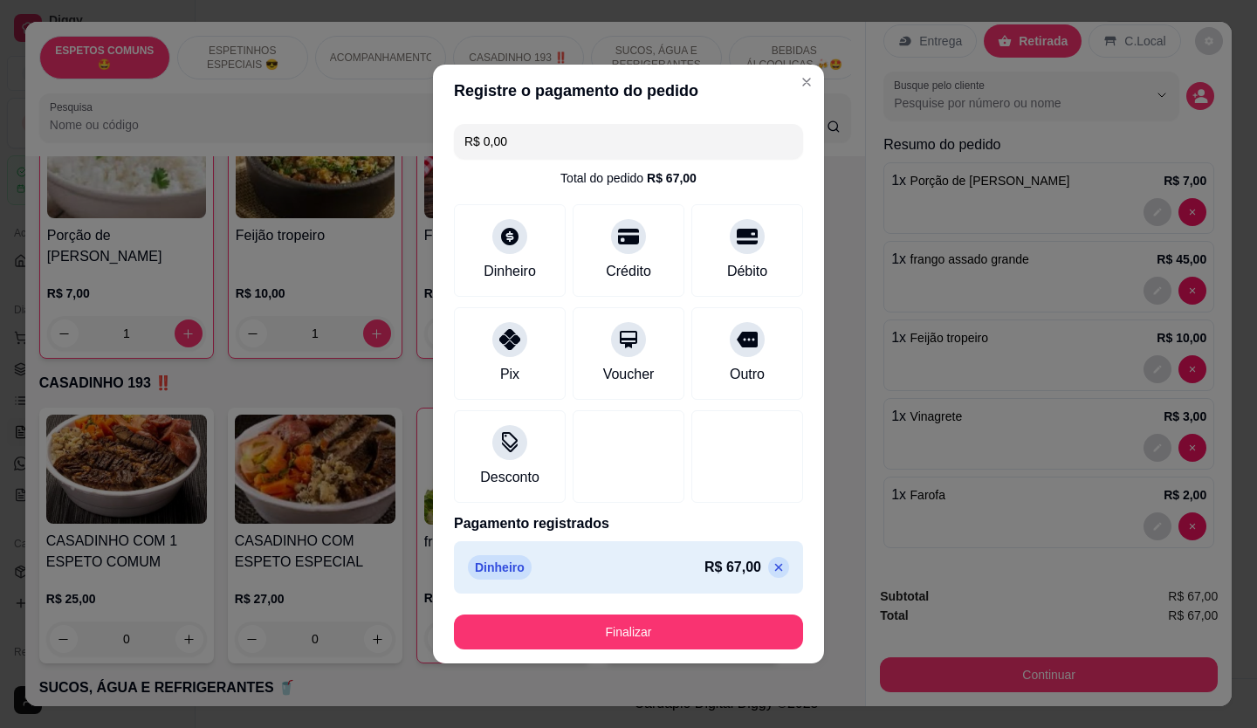
click at [776, 567] on div "Dinheiro R$ 67,00" at bounding box center [628, 567] width 349 height 52
click at [755, 562] on div "R$ 67,00" at bounding box center [747, 567] width 85 height 21
click at [772, 561] on icon at bounding box center [779, 568] width 14 height 14
type input "R$ 67,00"
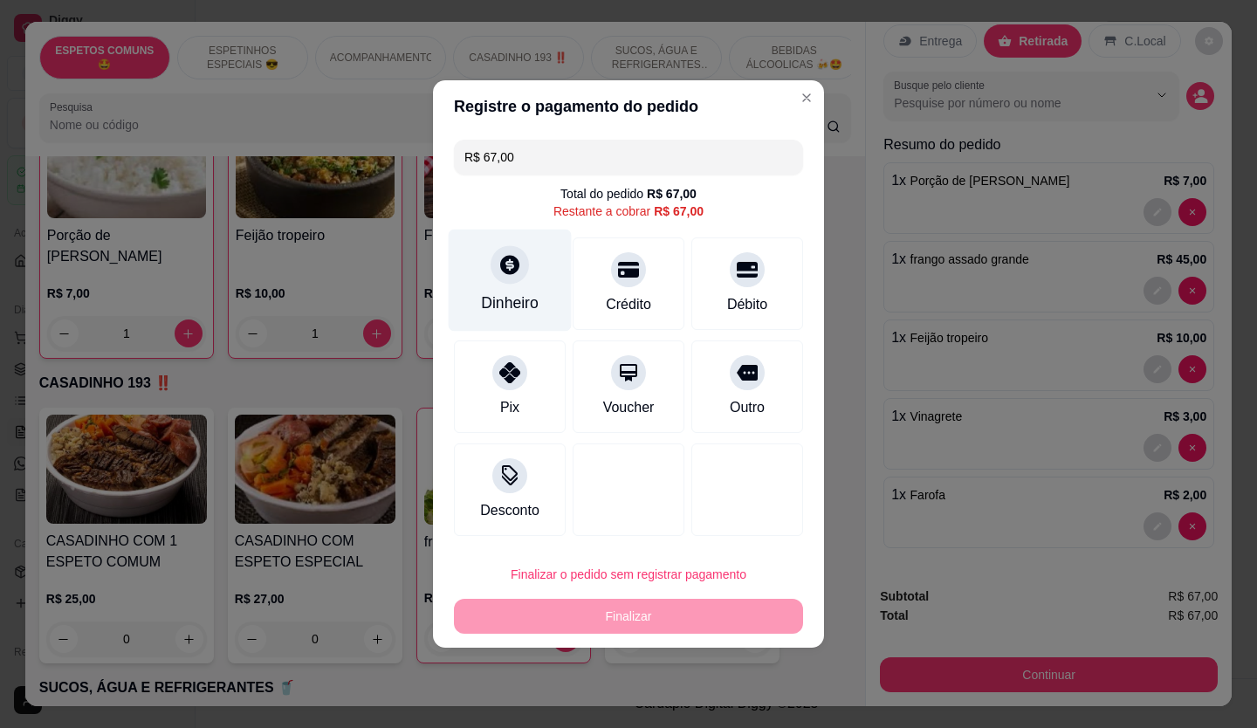
click at [515, 284] on div "Dinheiro" at bounding box center [510, 281] width 123 height 102
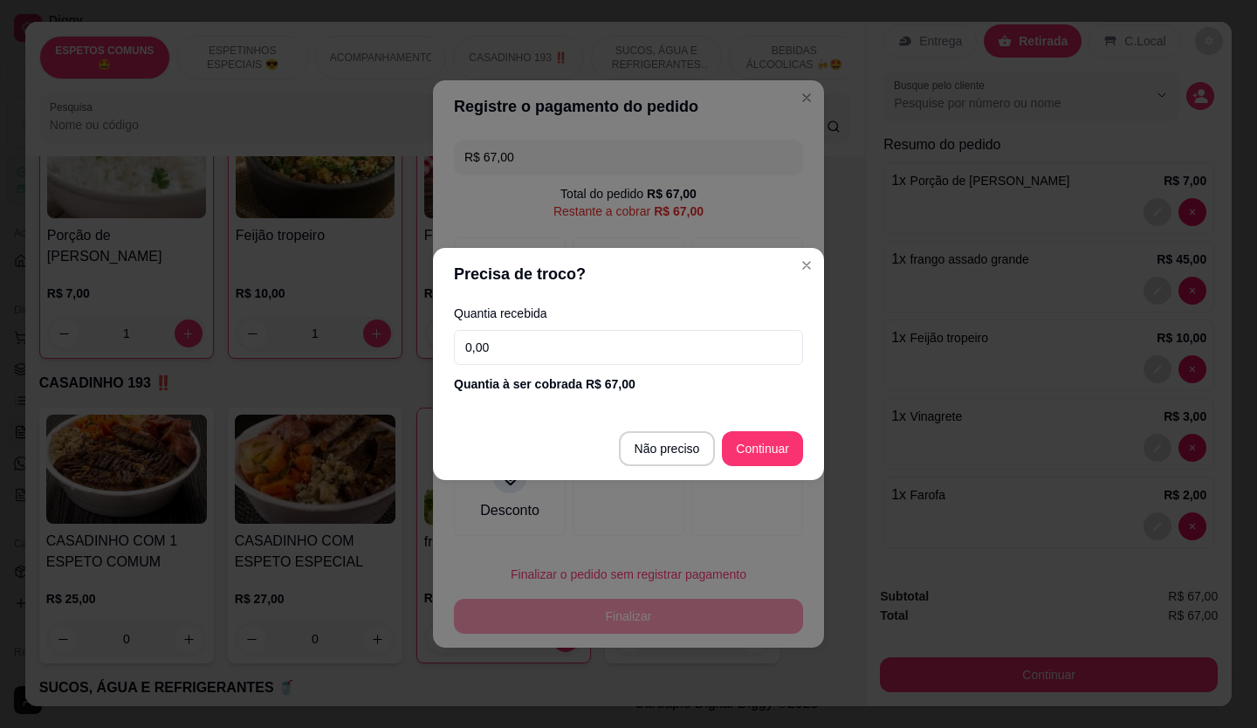
drag, startPoint x: 579, startPoint y: 353, endPoint x: 257, endPoint y: 373, distance: 322.8
click at [257, 373] on div "Precisa de troco? Quantia recebida 0,00 Quantia à ser cobrada R$ 67,00 Não prec…" at bounding box center [628, 364] width 1257 height 728
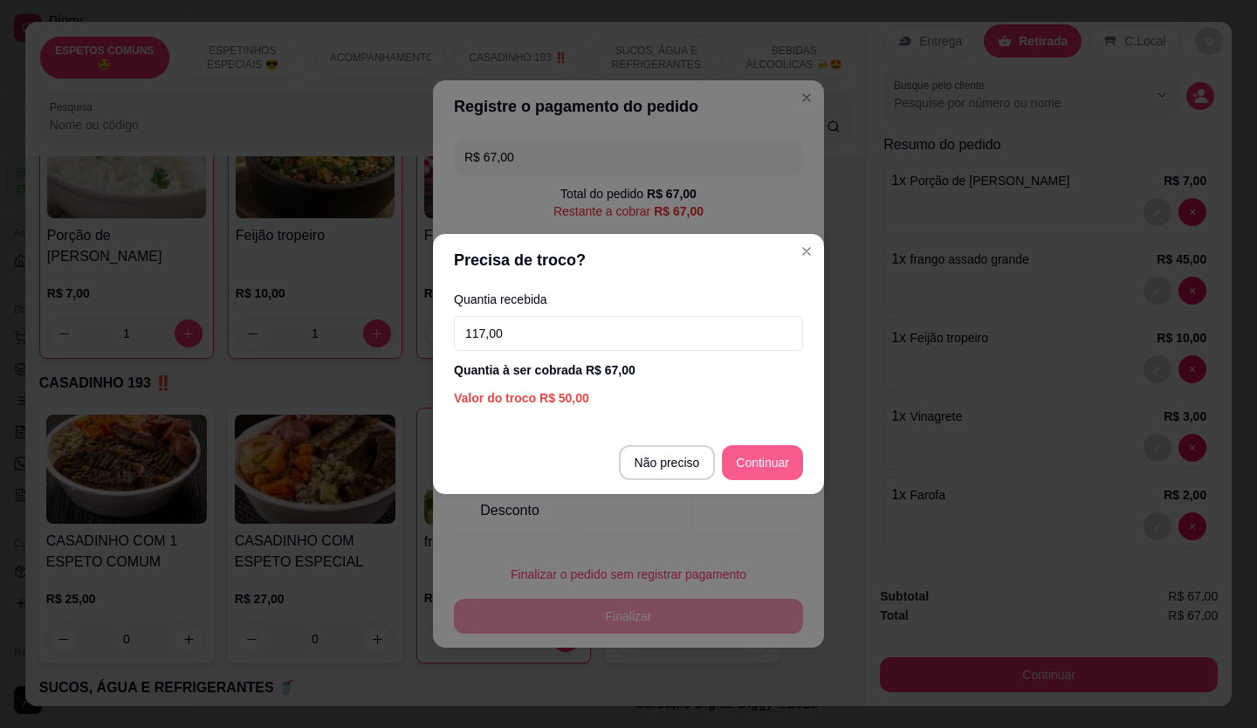
type input "117,00"
type input "R$ 0,00"
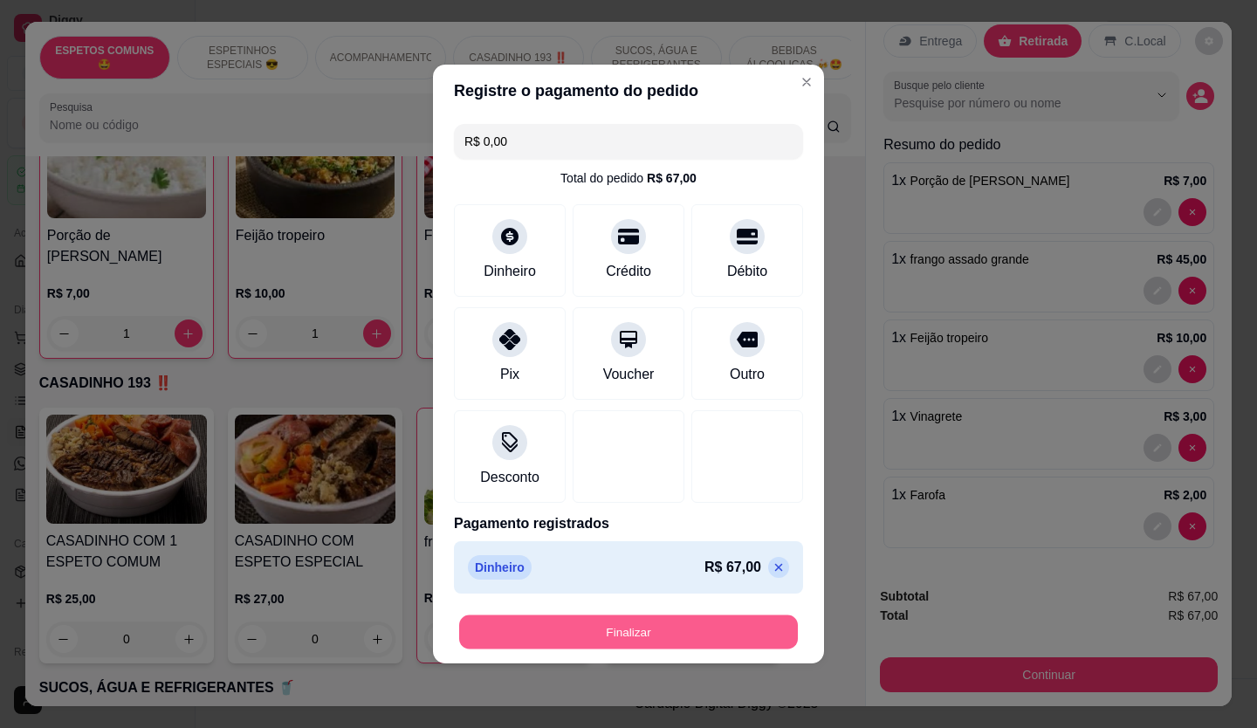
click at [522, 609] on footer "Finalizar" at bounding box center [628, 632] width 391 height 63
click at [515, 620] on button "Finalizar" at bounding box center [628, 632] width 349 height 35
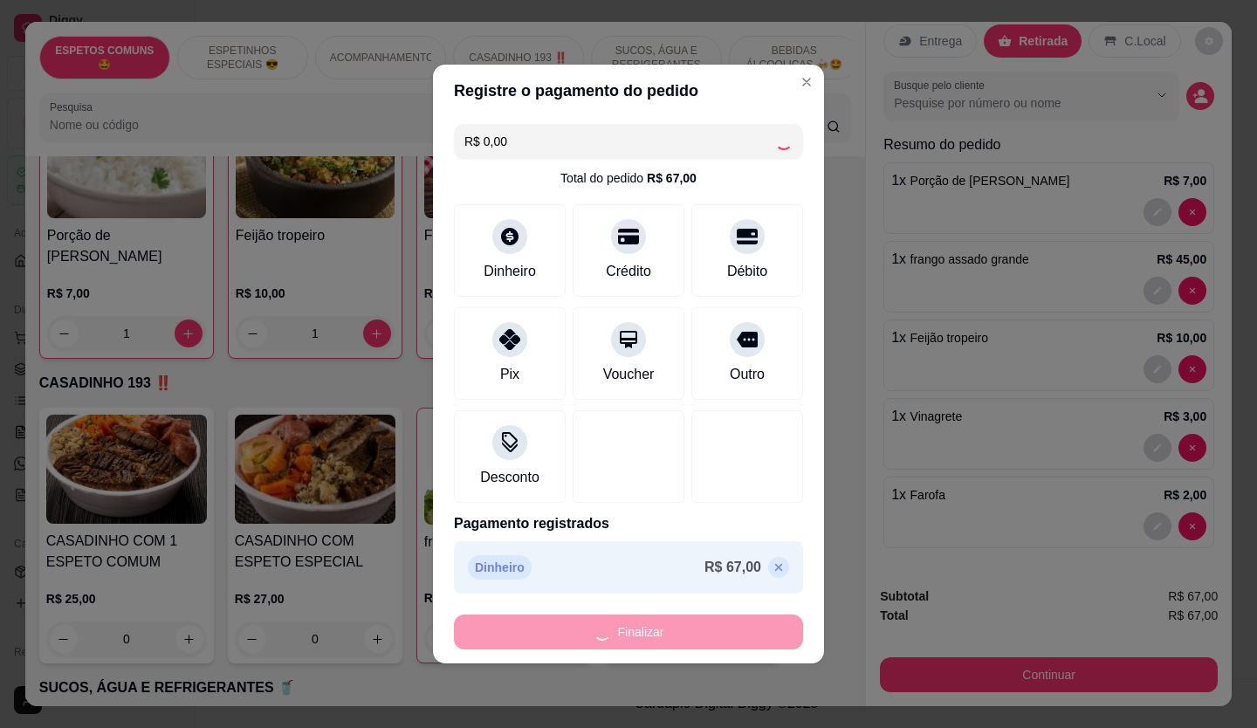
type input "0"
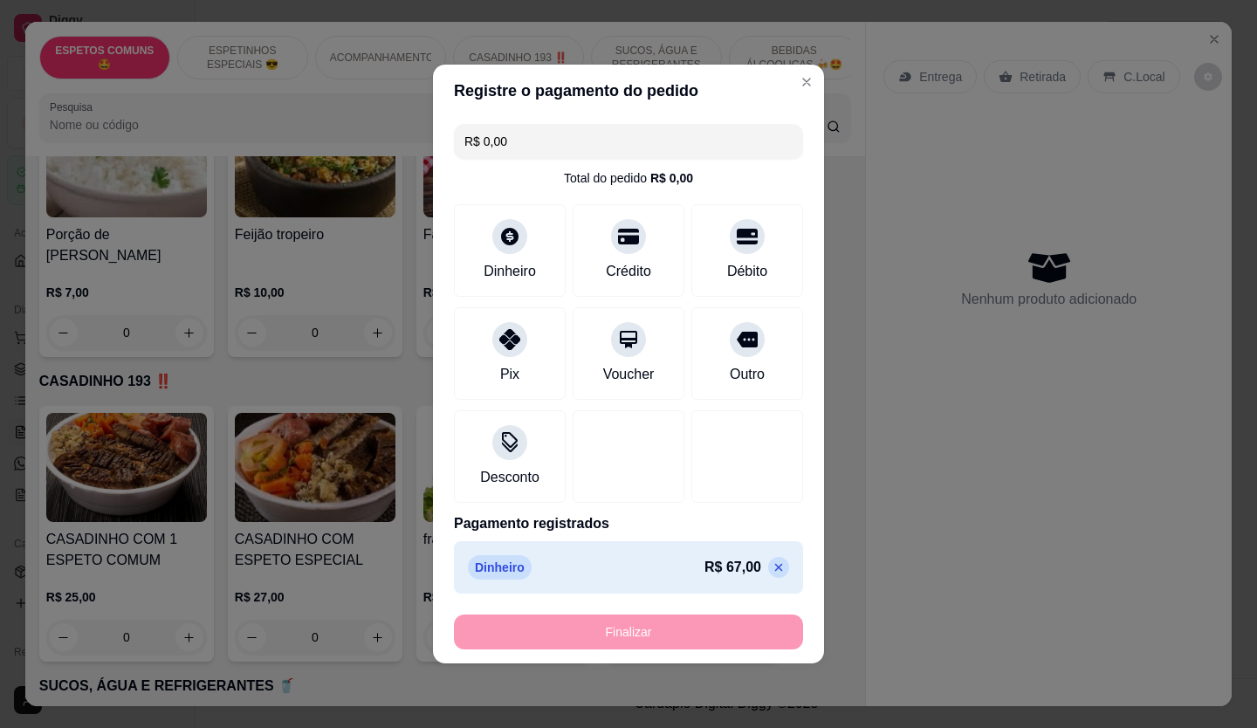
type input "-R$ 67,00"
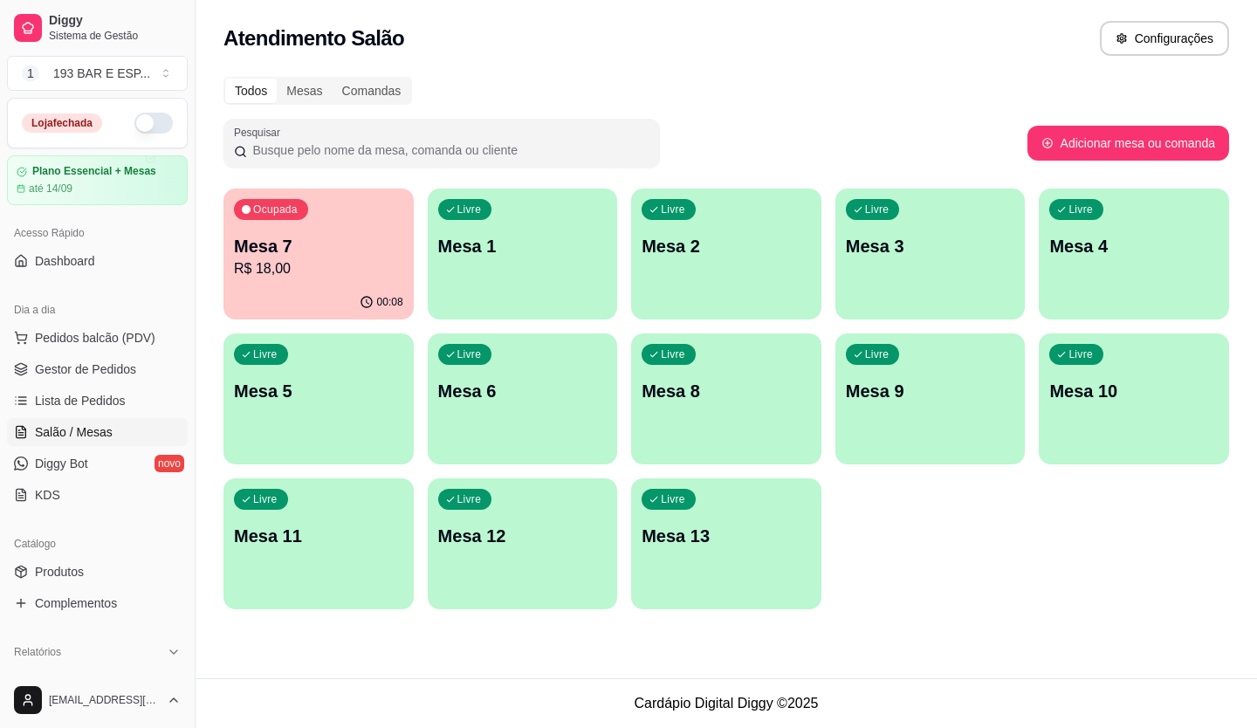
click at [474, 474] on div "Ocupada Mesa 7 R$ 18,00 00:08 Livre Mesa 1 Livre Mesa 2 Livre Mesa 3 Livre Mesa…" at bounding box center [727, 399] width 1006 height 421
click at [268, 252] on p "Mesa 7" at bounding box center [319, 247] width 164 height 24
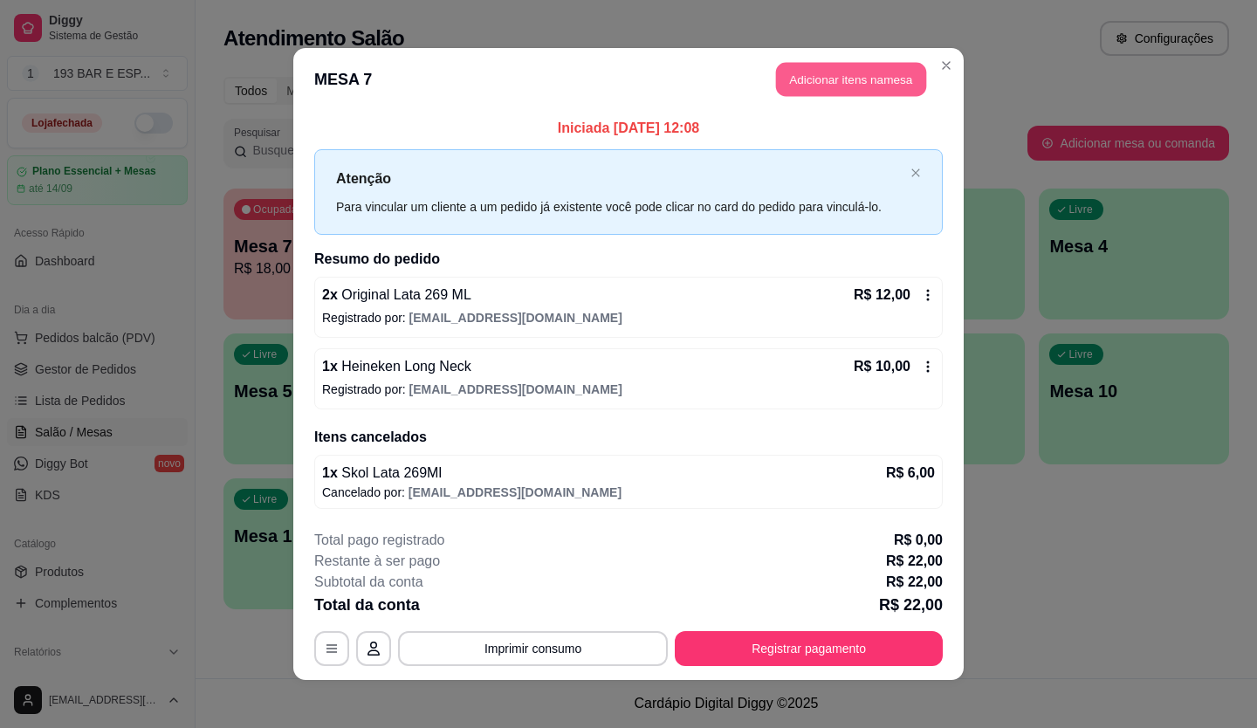
click at [822, 86] on button "Adicionar itens na mesa" at bounding box center [851, 80] width 150 height 34
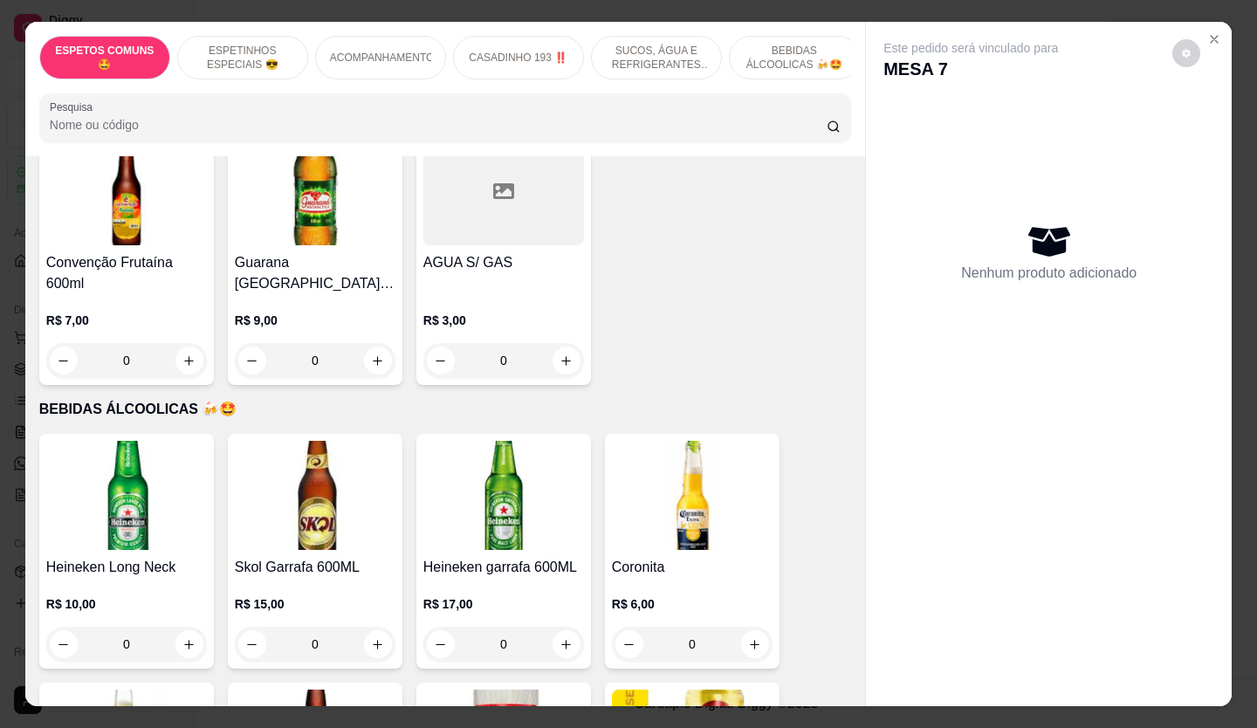
scroll to position [3667, 0]
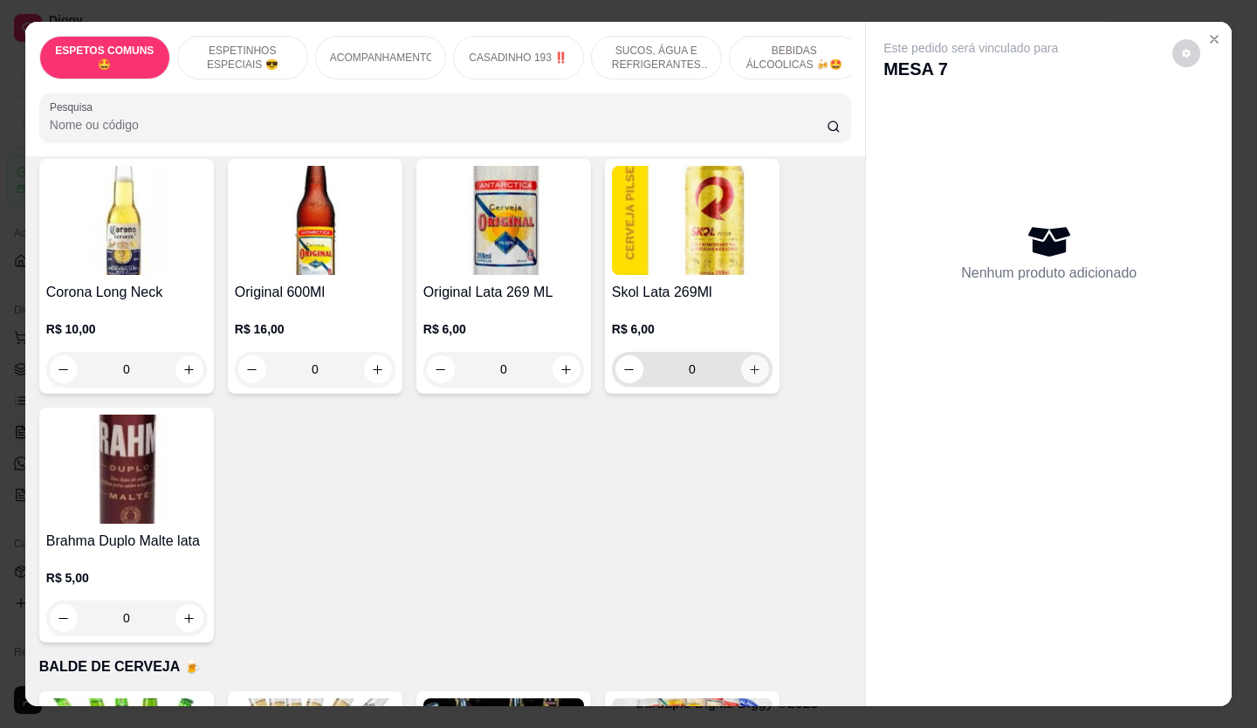
click at [753, 363] on icon "increase-product-quantity" at bounding box center [754, 369] width 13 height 13
type input "1"
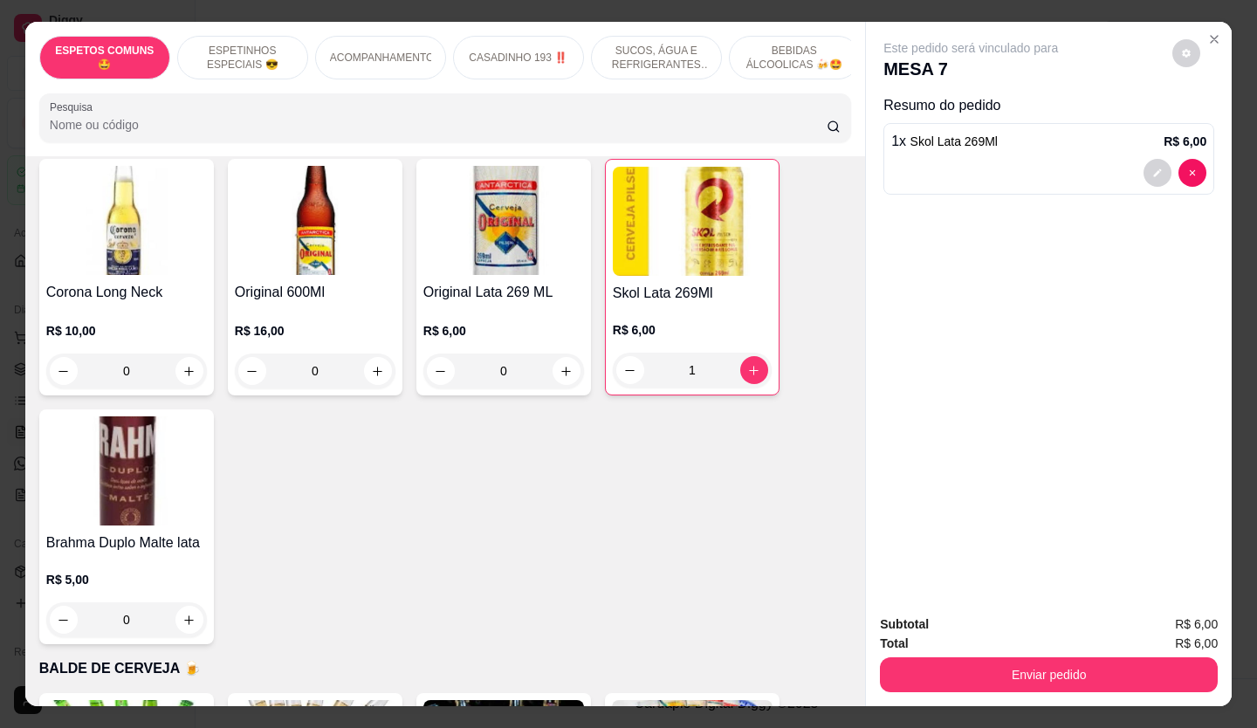
click at [1162, 683] on button "Enviar pedido" at bounding box center [1049, 674] width 338 height 35
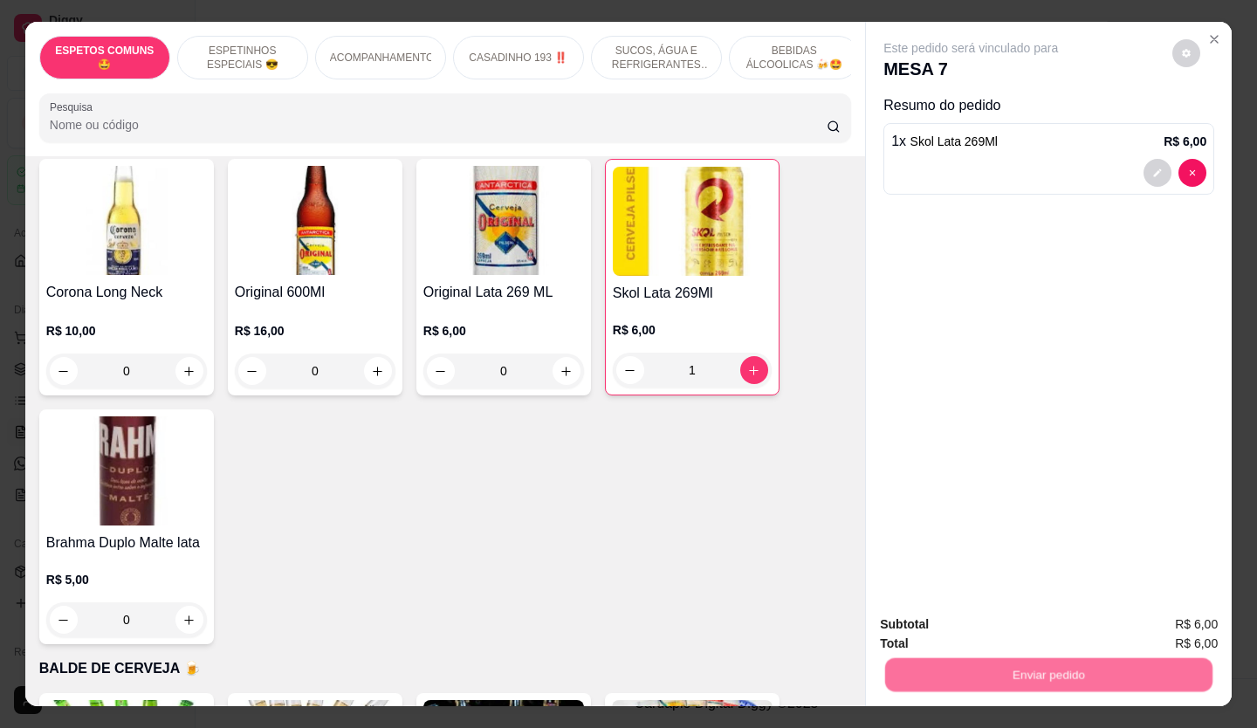
click at [983, 628] on button "Não registrar e enviar pedido" at bounding box center [991, 625] width 182 height 33
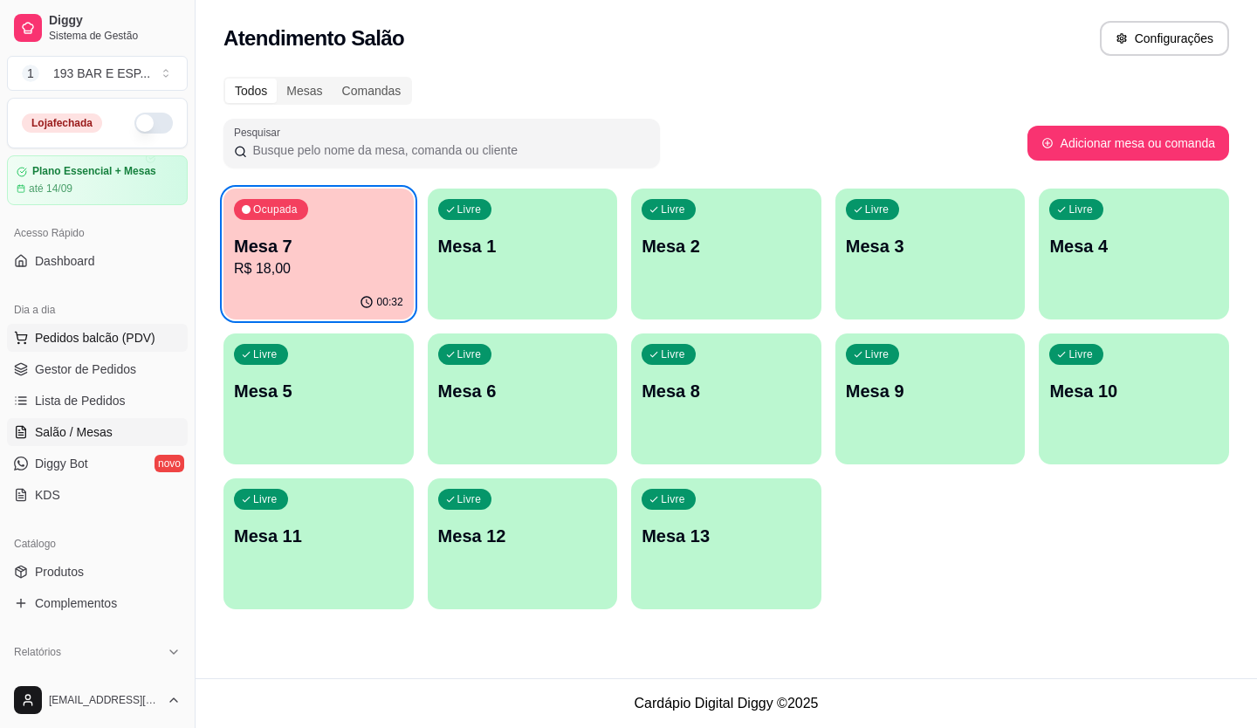
click at [105, 341] on span "Pedidos balcão (PDV)" at bounding box center [95, 337] width 120 height 17
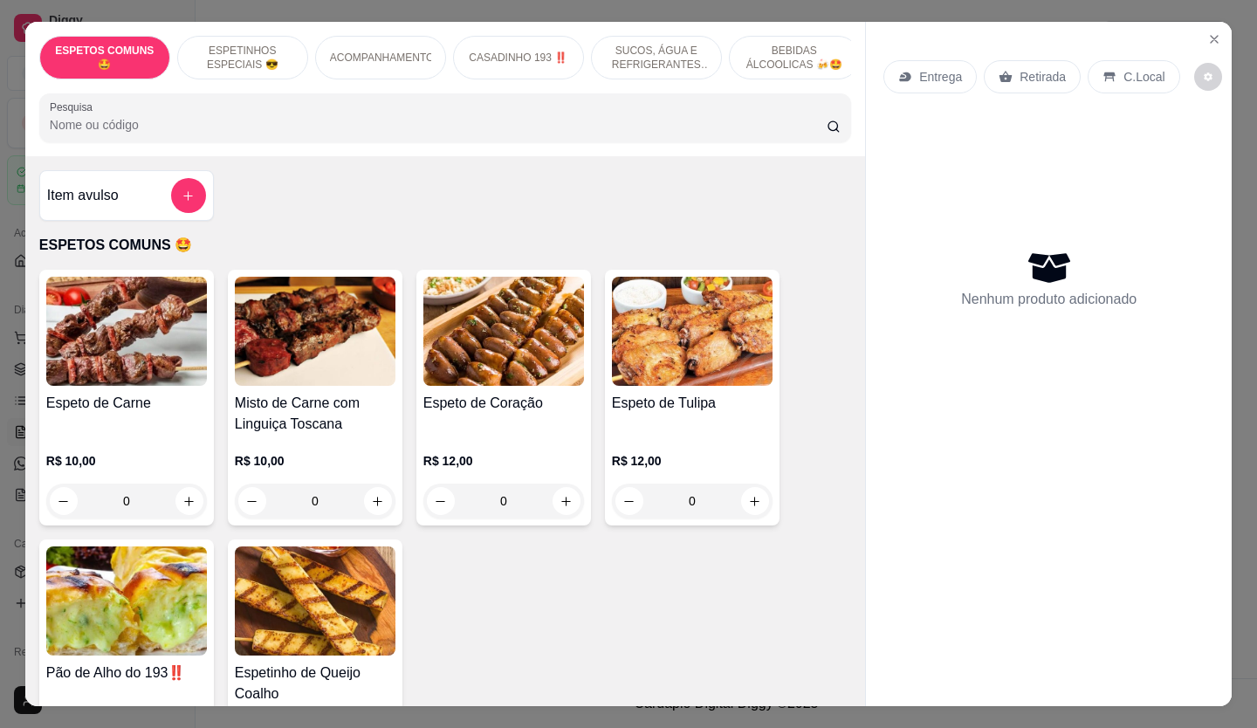
drag, startPoint x: 971, startPoint y: 145, endPoint x: 971, endPoint y: 155, distance: 9.6
drag, startPoint x: 971, startPoint y: 155, endPoint x: 1029, endPoint y: 63, distance: 108.8
click at [1029, 68] on p "Retirada" at bounding box center [1043, 76] width 46 height 17
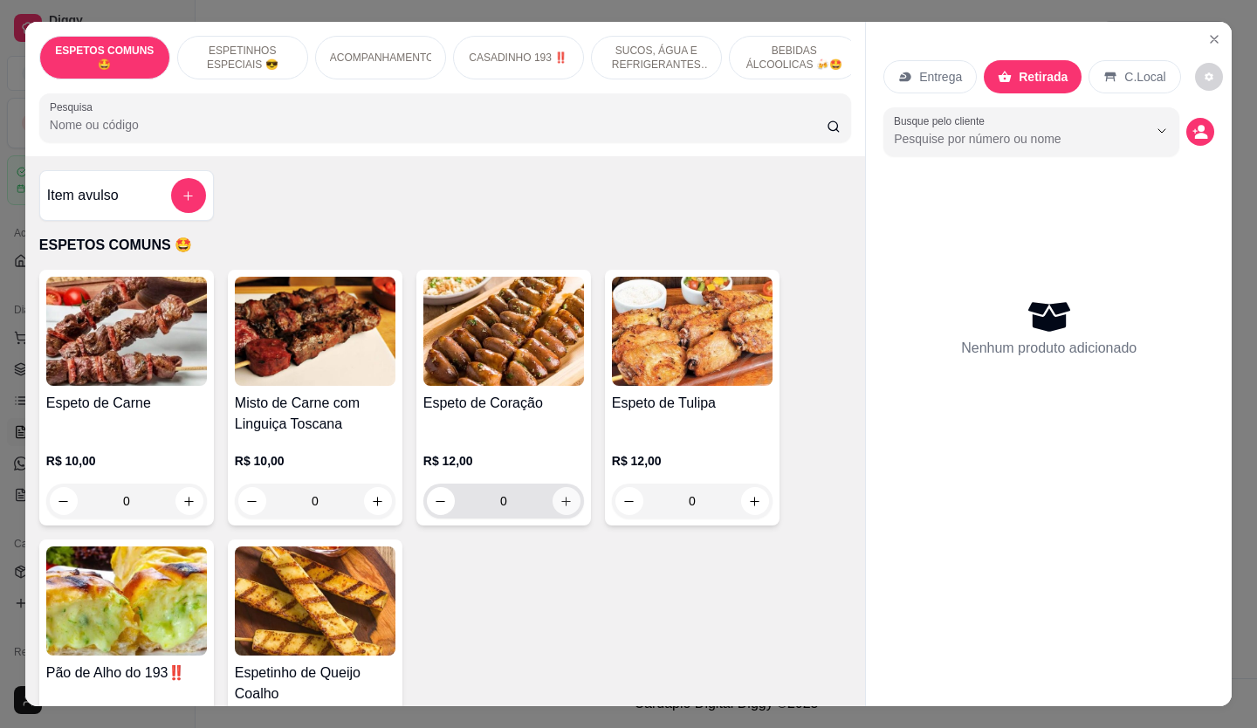
click at [560, 506] on icon "increase-product-quantity" at bounding box center [566, 501] width 13 height 13
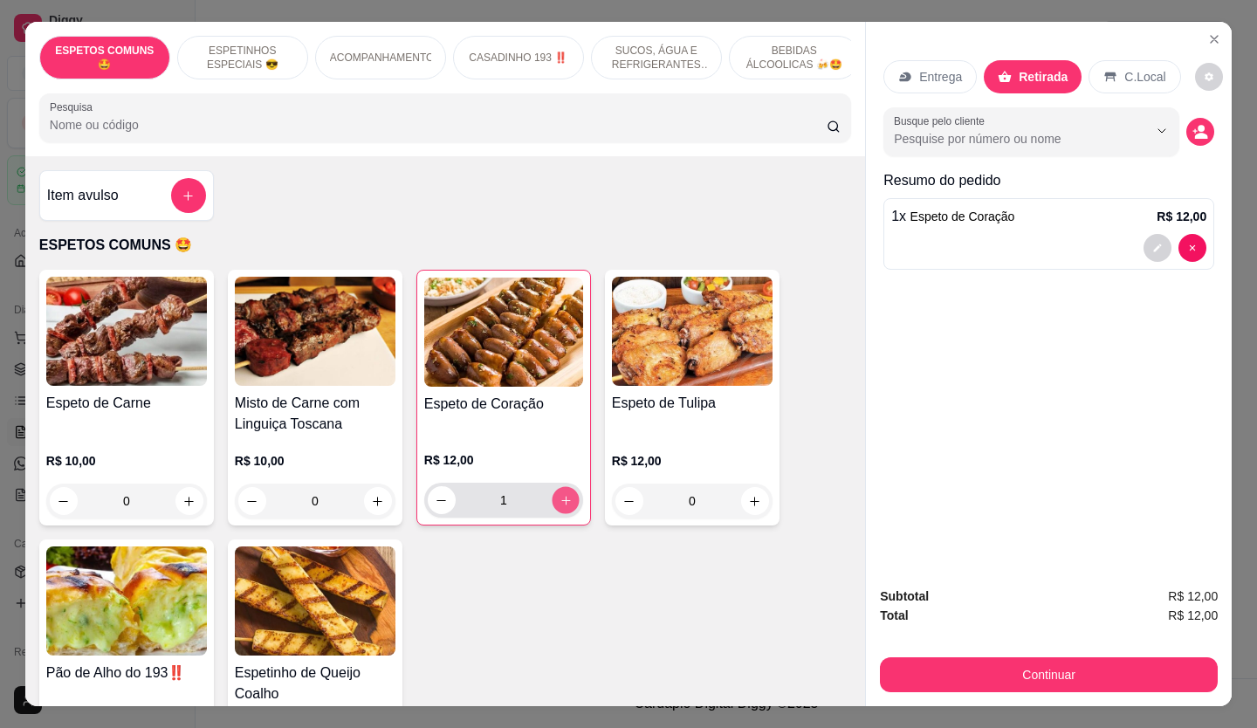
click at [560, 506] on icon "increase-product-quantity" at bounding box center [566, 500] width 13 height 13
type input "3"
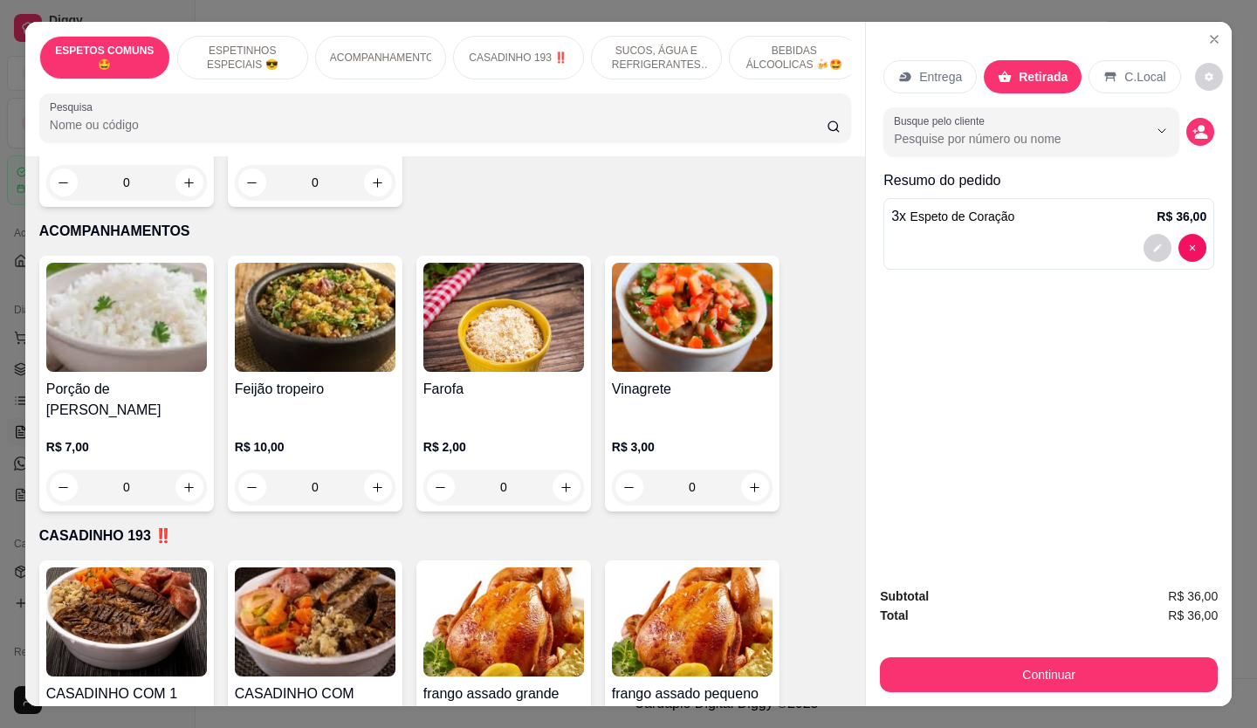
scroll to position [960, 0]
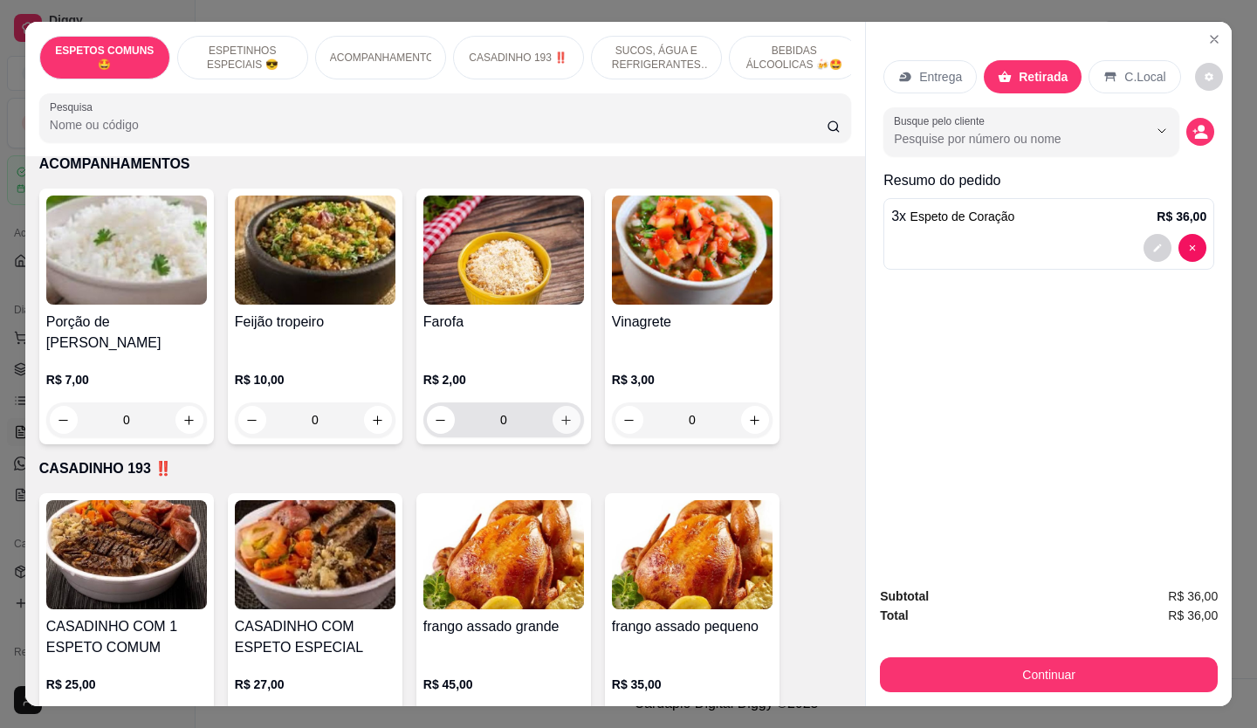
click at [565, 414] on icon "increase-product-quantity" at bounding box center [566, 420] width 13 height 13
click at [565, 413] on icon "increase-product-quantity" at bounding box center [565, 419] width 13 height 13
click at [559, 413] on icon "increase-product-quantity" at bounding box center [565, 419] width 13 height 13
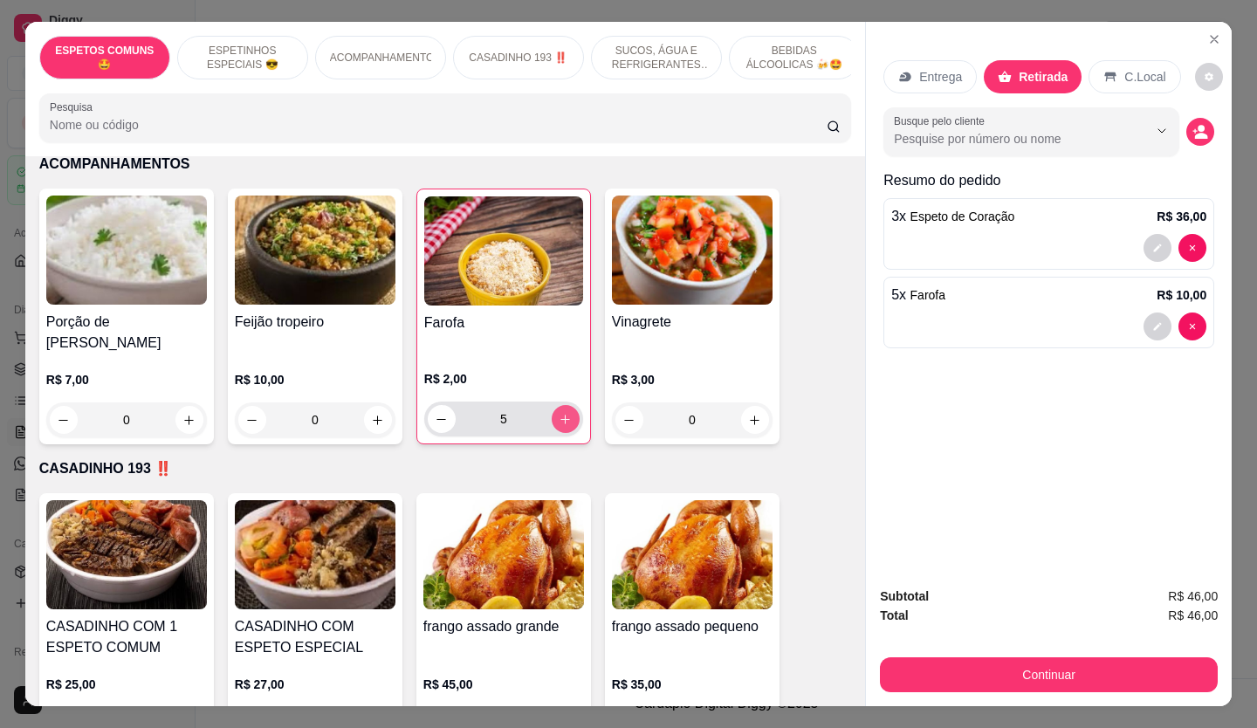
click at [559, 413] on icon "increase-product-quantity" at bounding box center [565, 419] width 13 height 13
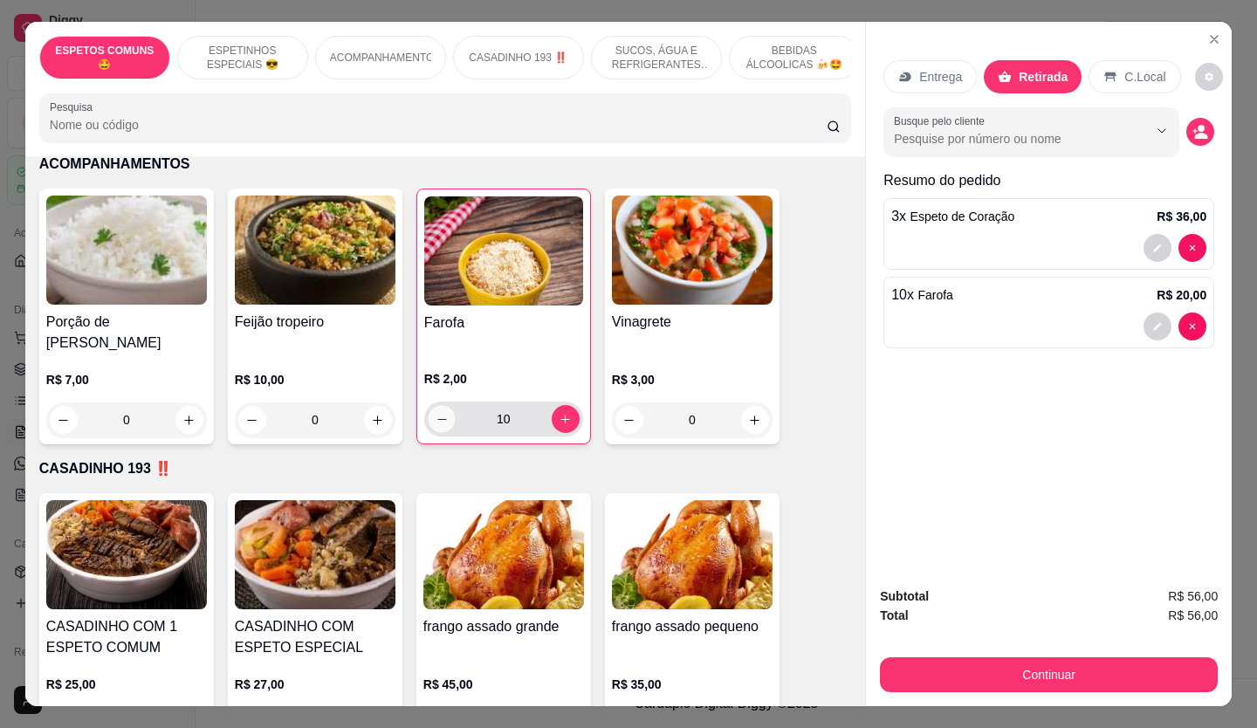
click at [436, 413] on icon "decrease-product-quantity" at bounding box center [442, 419] width 13 height 13
type input "9"
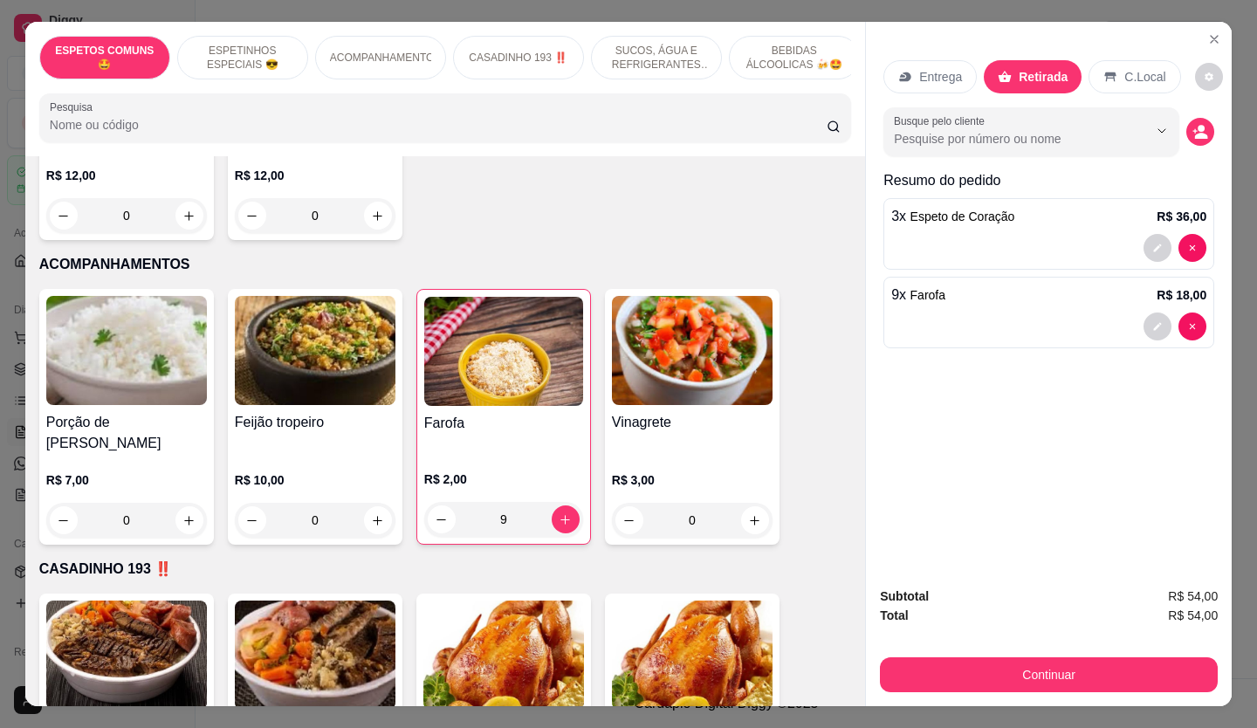
scroll to position [873, 0]
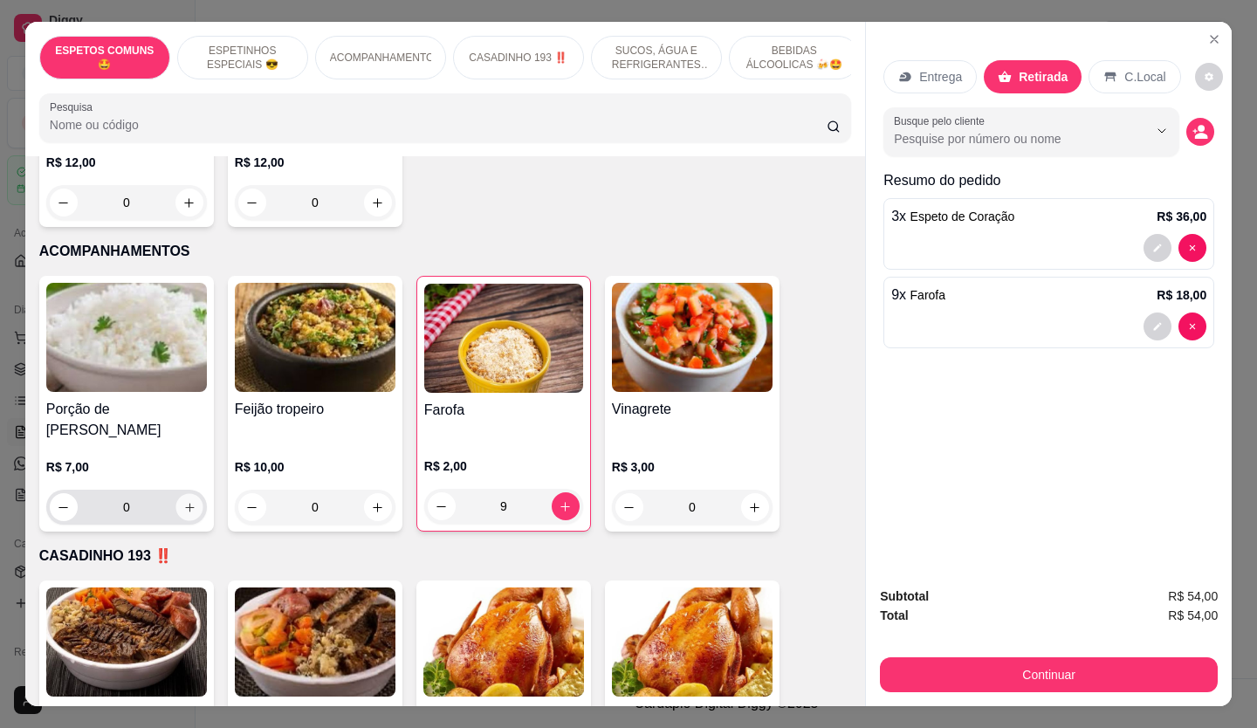
click at [183, 501] on icon "increase-product-quantity" at bounding box center [189, 507] width 13 height 13
type input "1"
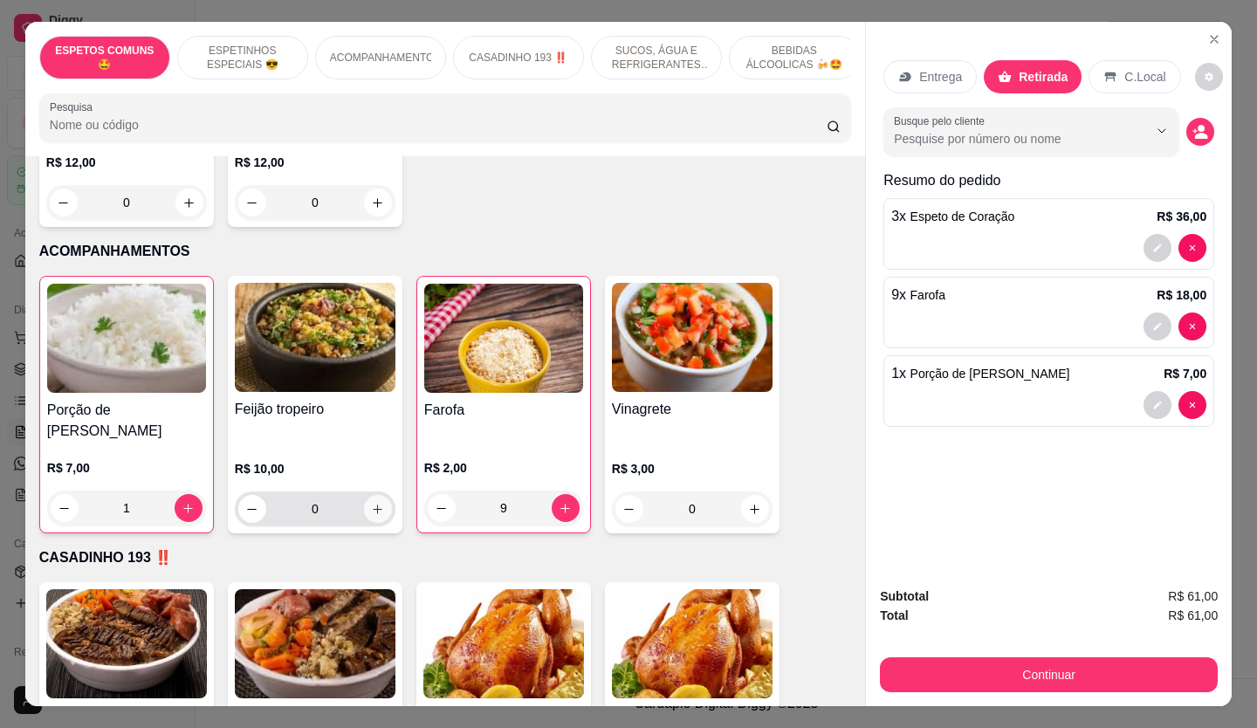
click at [375, 495] on button "increase-product-quantity" at bounding box center [378, 509] width 28 height 28
type input "1"
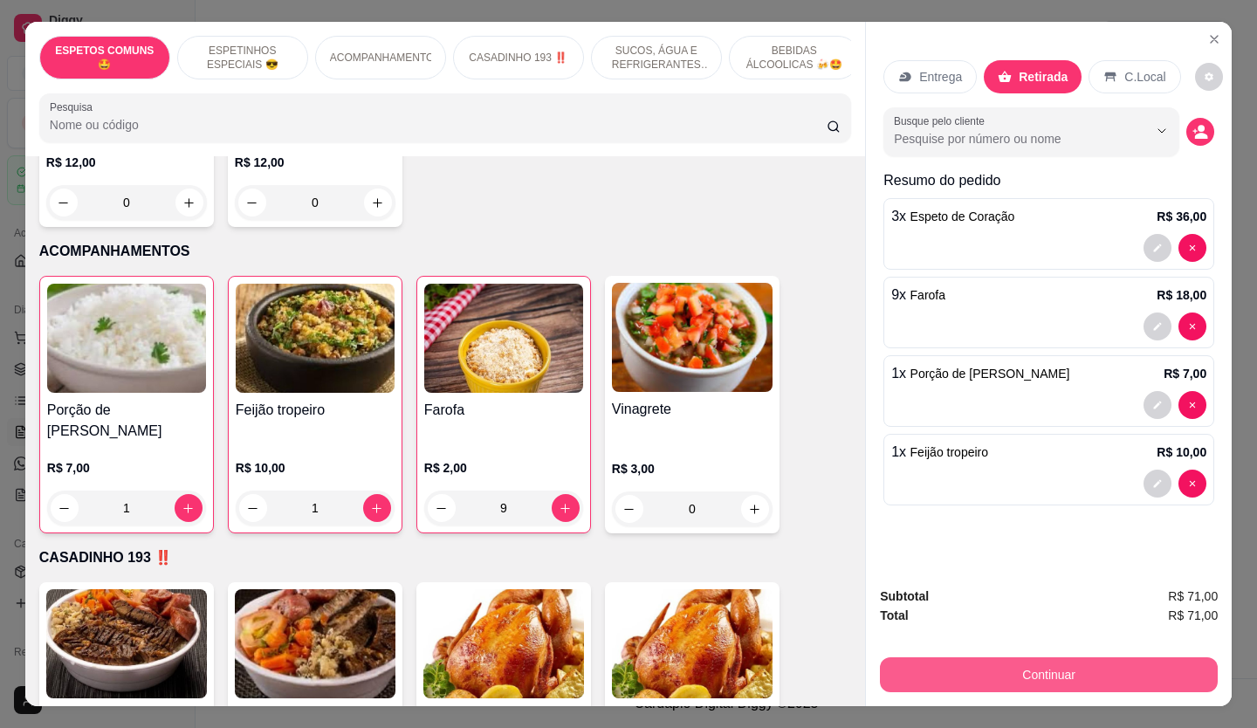
click at [1025, 661] on button "Continuar" at bounding box center [1049, 674] width 338 height 35
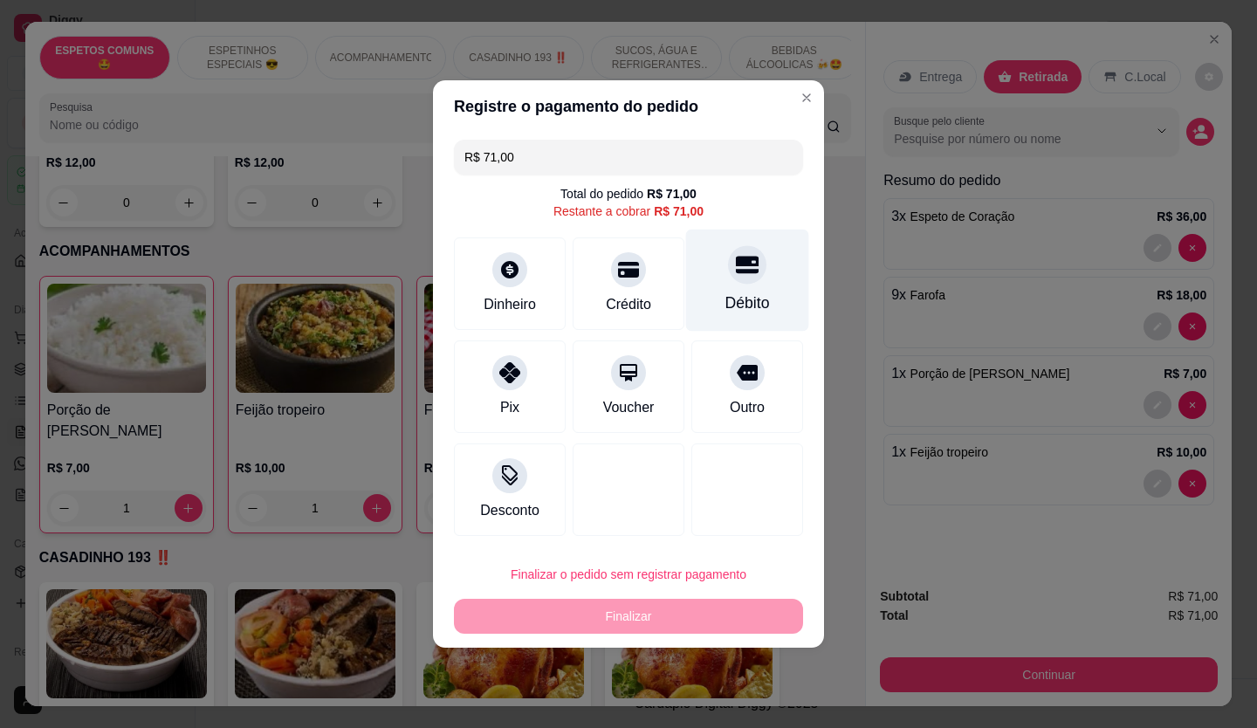
click at [728, 267] on div at bounding box center [747, 264] width 38 height 38
type input "R$ 0,00"
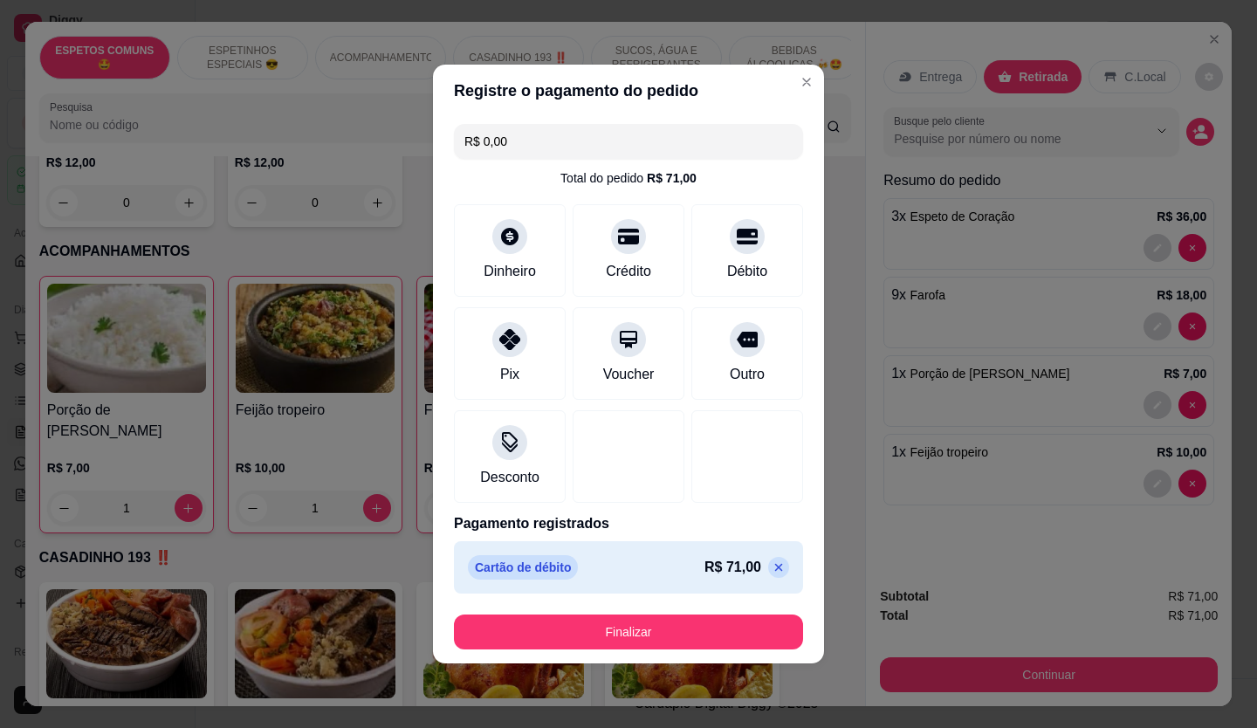
click at [676, 618] on button "Finalizar" at bounding box center [628, 632] width 349 height 35
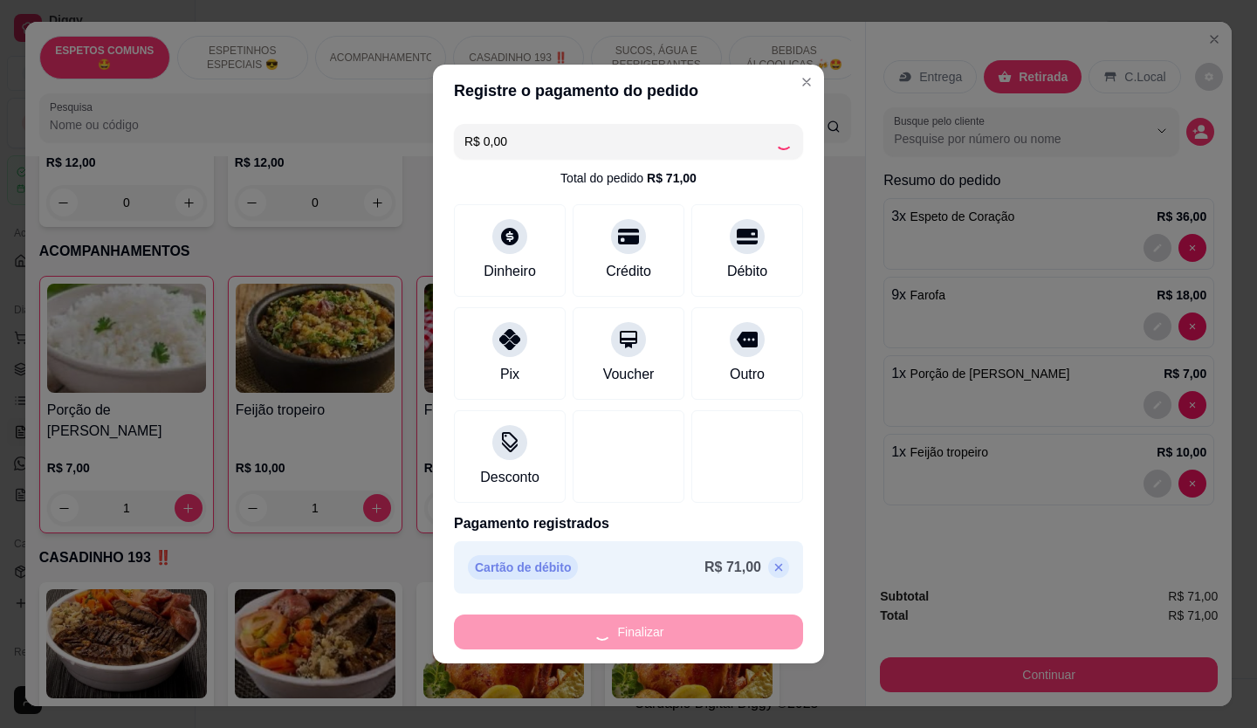
type input "0"
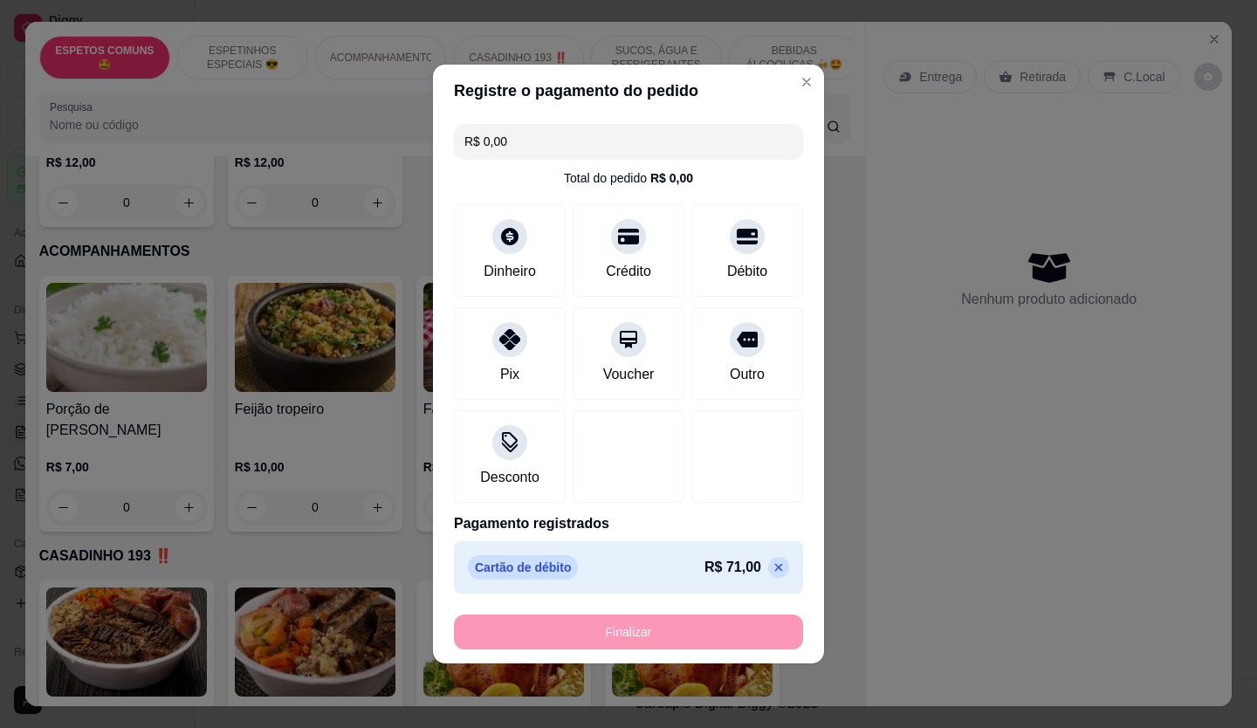
type input "-R$ 71,00"
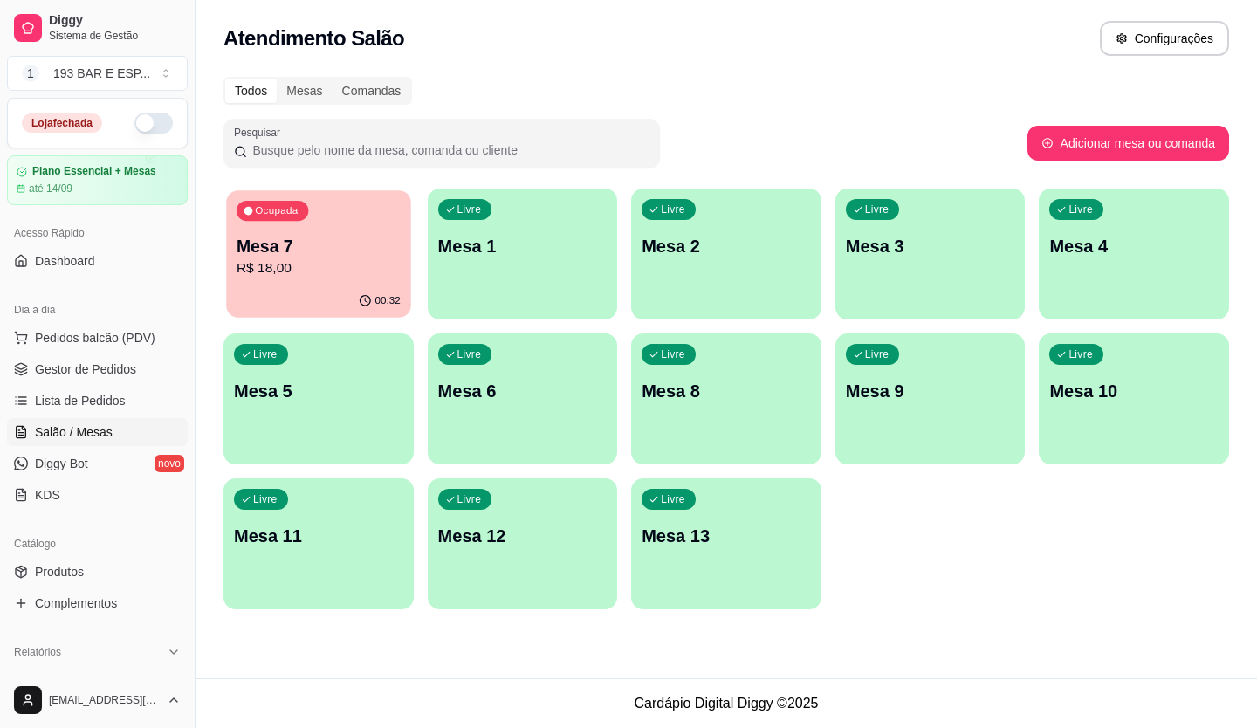
click at [348, 251] on p "Mesa 7" at bounding box center [319, 247] width 164 height 24
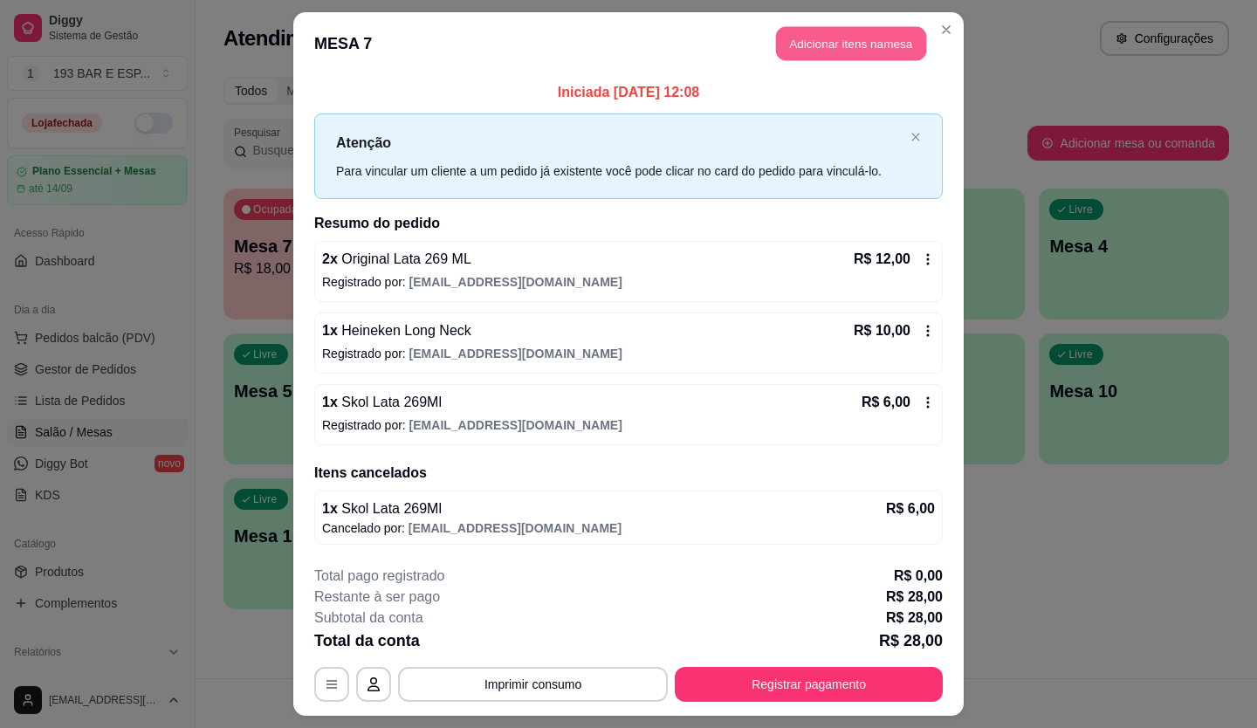
click at [831, 30] on button "Adicionar itens na mesa" at bounding box center [851, 44] width 150 height 34
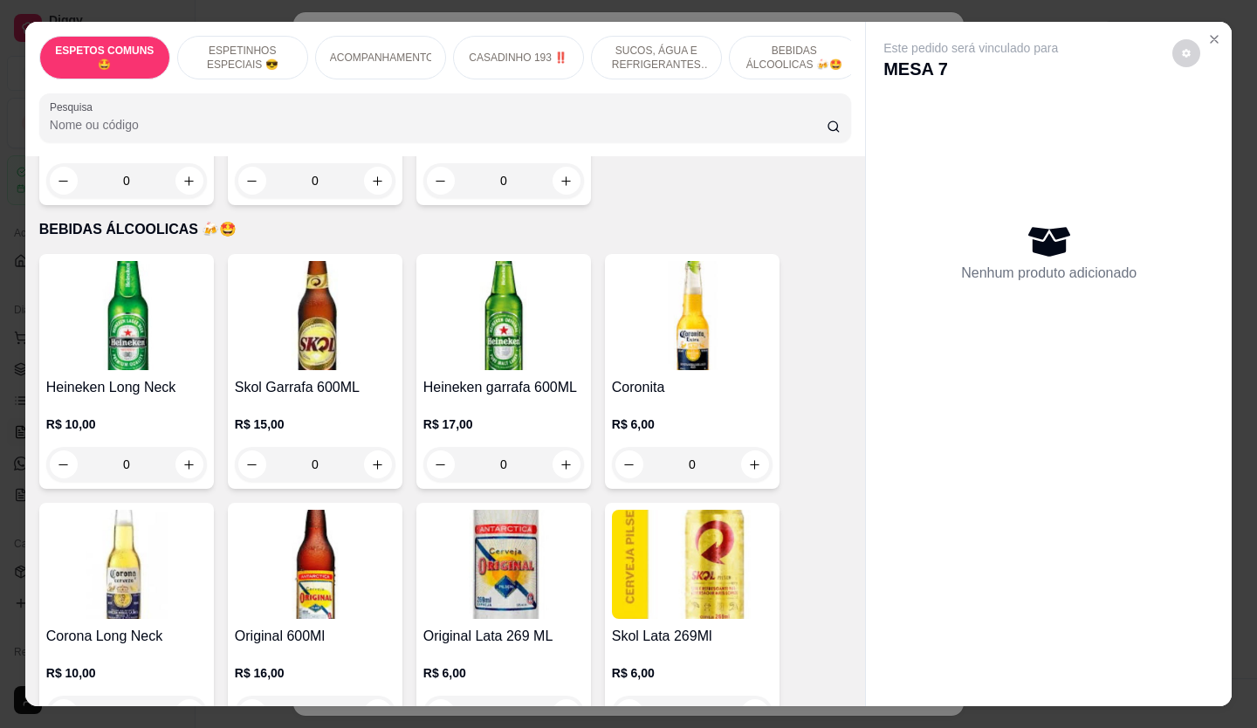
scroll to position [3318, 0]
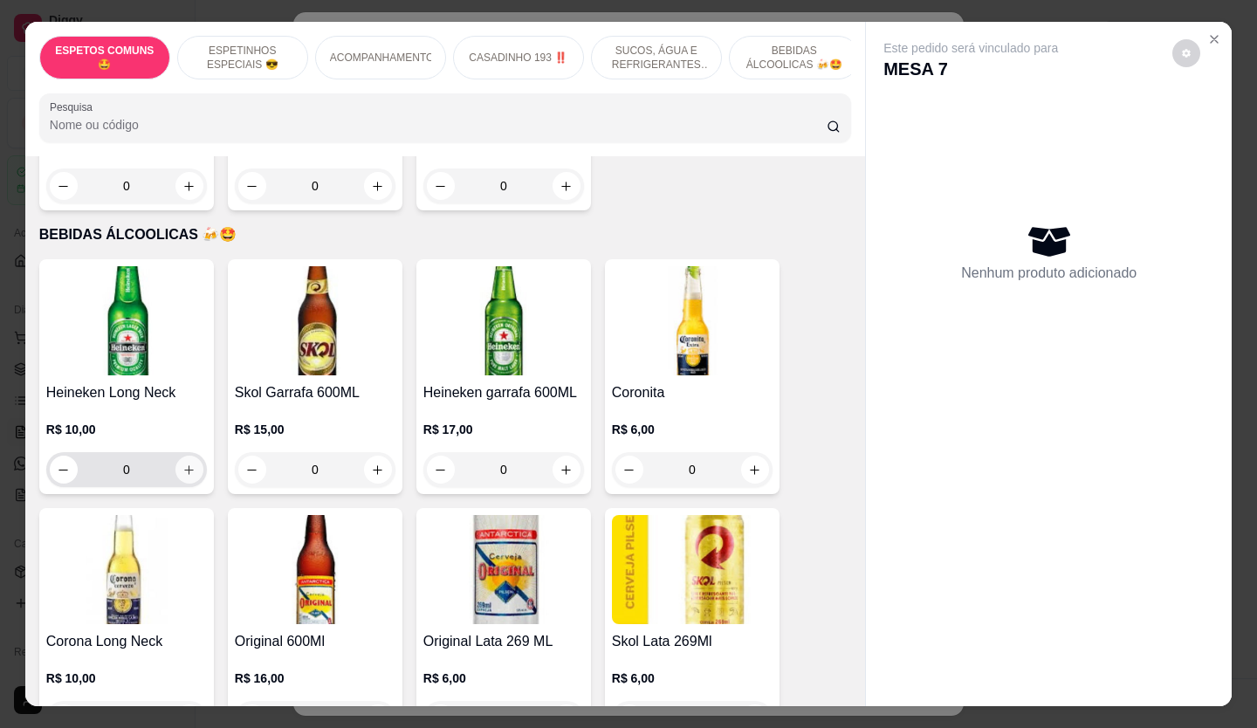
click at [181, 456] on button "increase-product-quantity" at bounding box center [190, 470] width 28 height 28
type input "2"
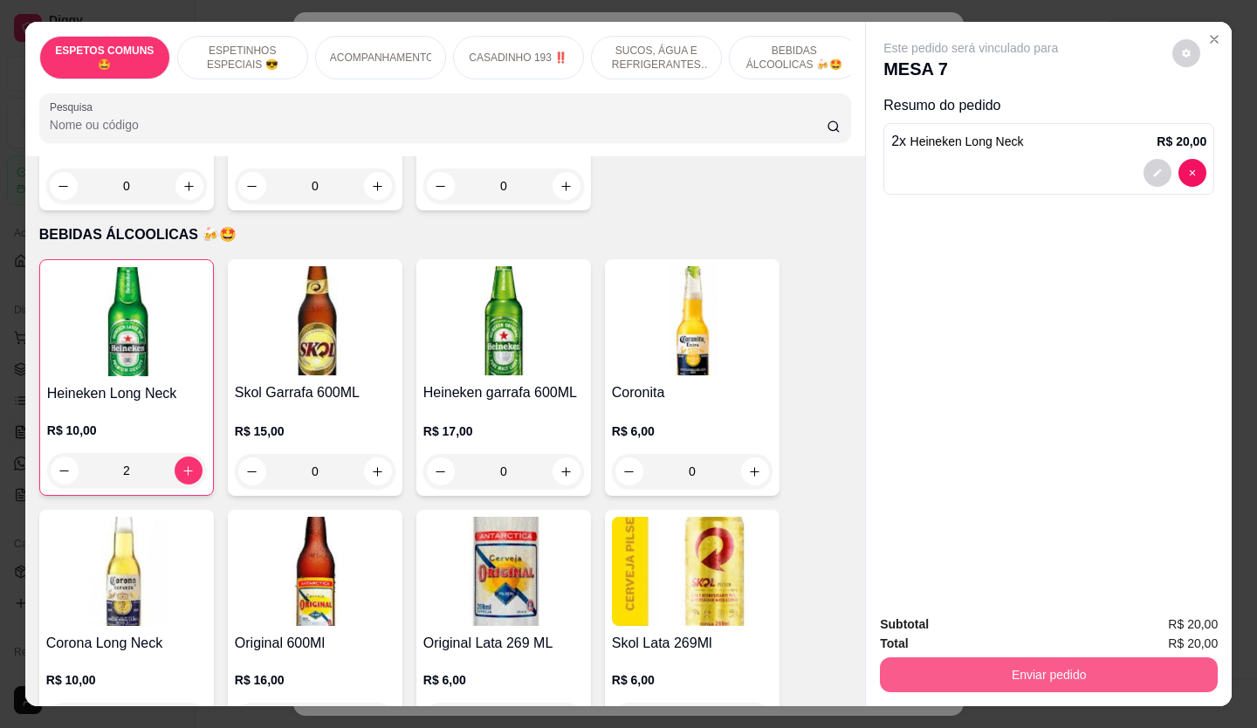
click at [1117, 666] on button "Enviar pedido" at bounding box center [1049, 674] width 338 height 35
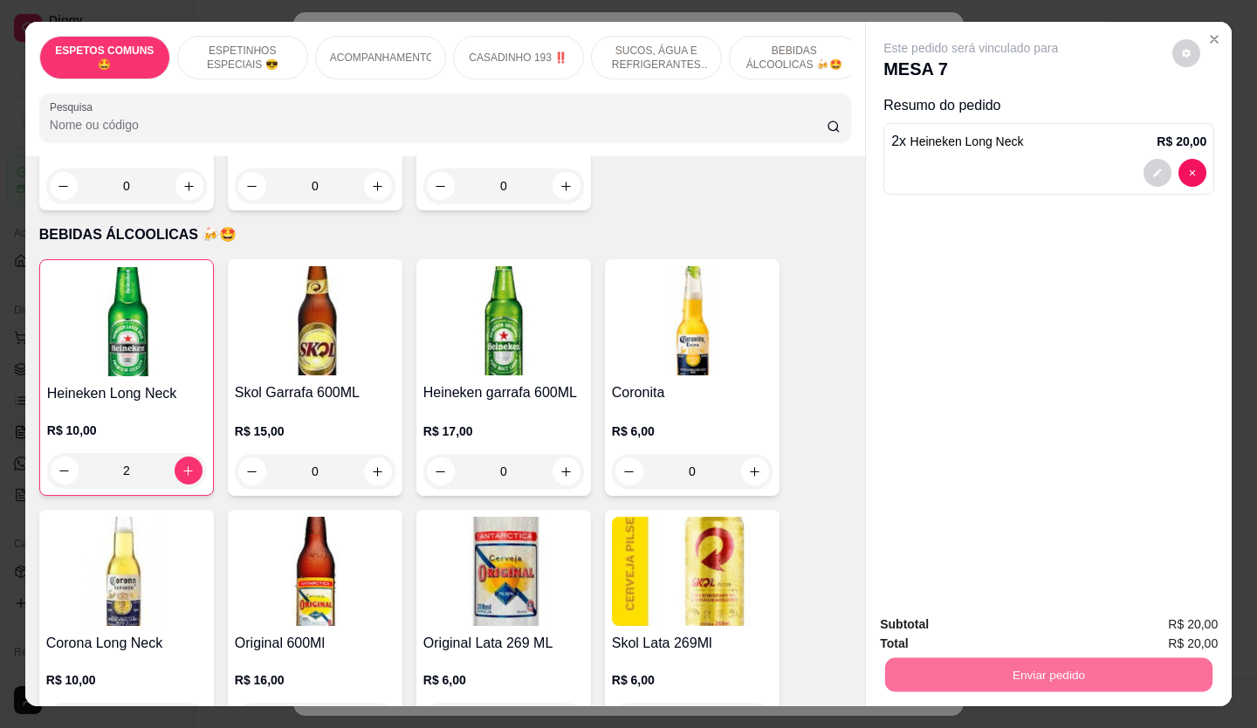
click at [918, 627] on button "Não registrar e enviar pedido" at bounding box center [991, 625] width 182 height 33
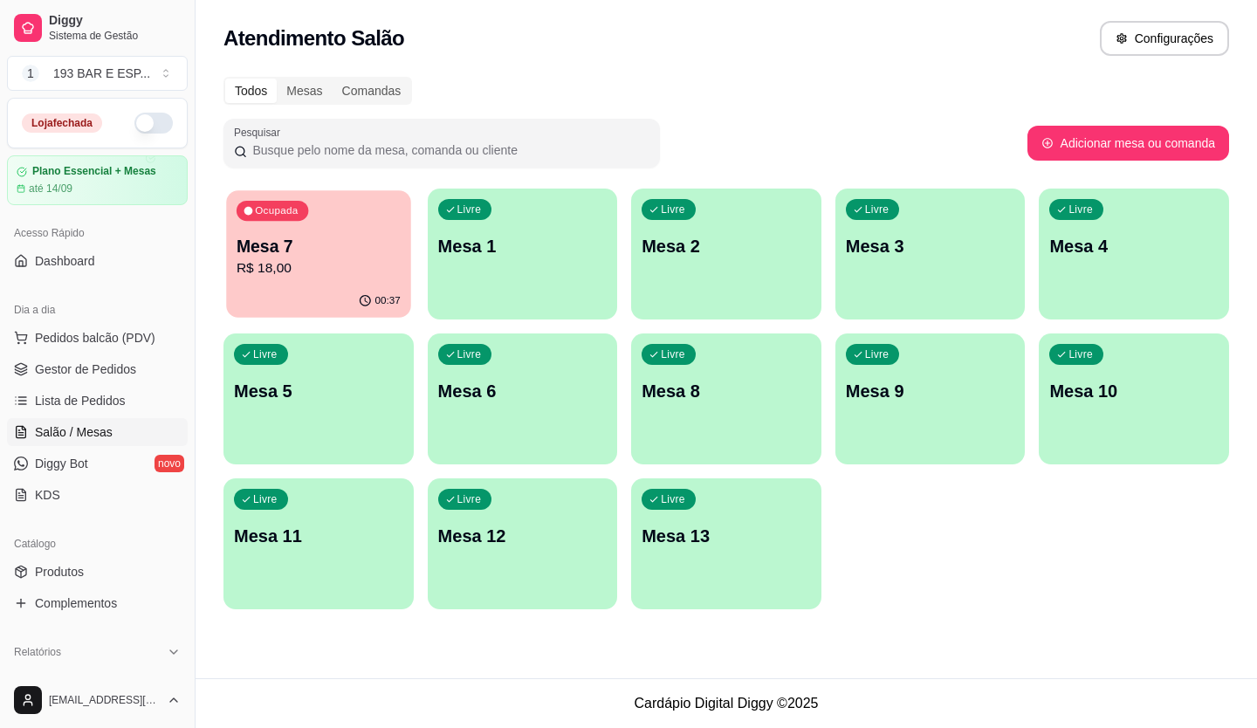
click at [315, 262] on p "R$ 18,00" at bounding box center [319, 268] width 164 height 20
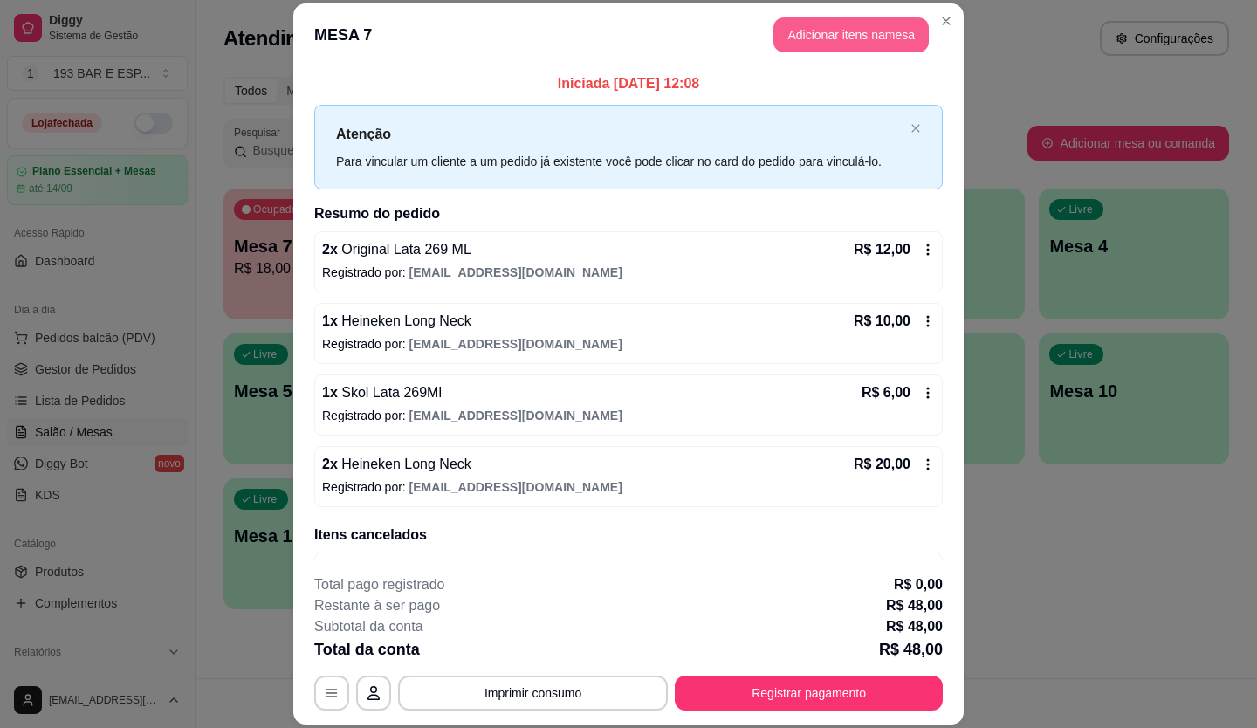
click at [850, 34] on button "Adicionar itens na mesa" at bounding box center [851, 34] width 155 height 35
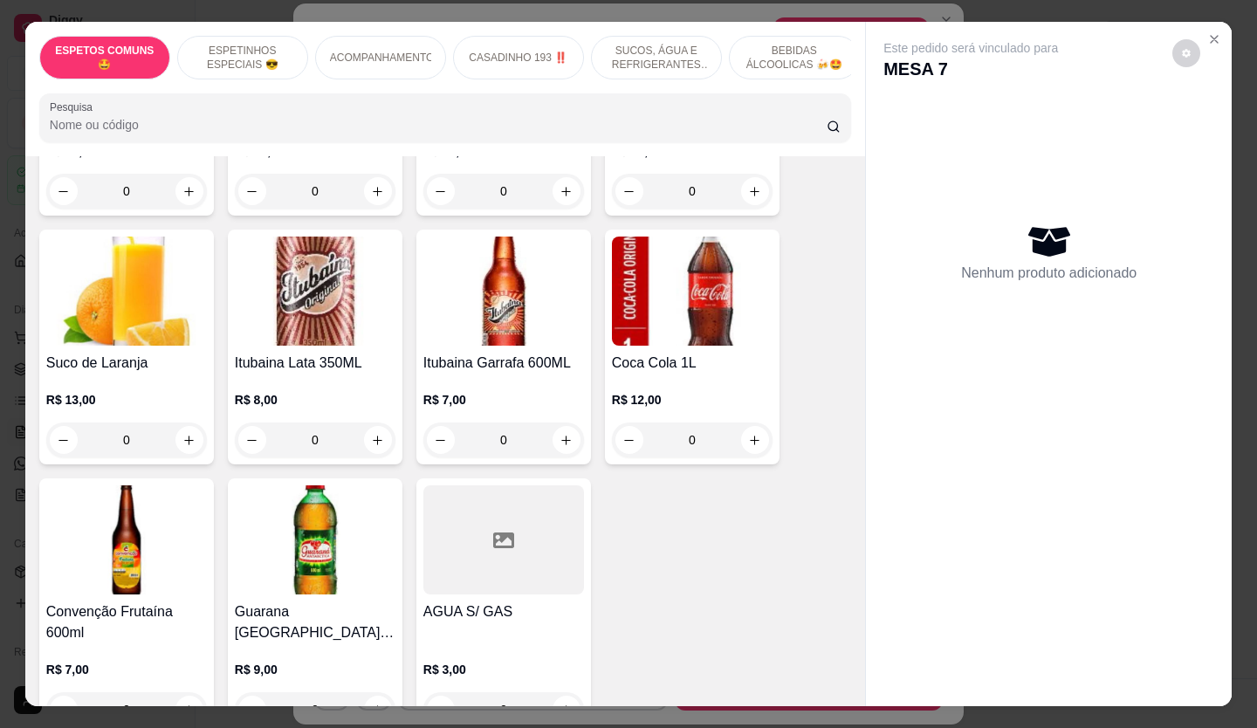
scroll to position [3405, 0]
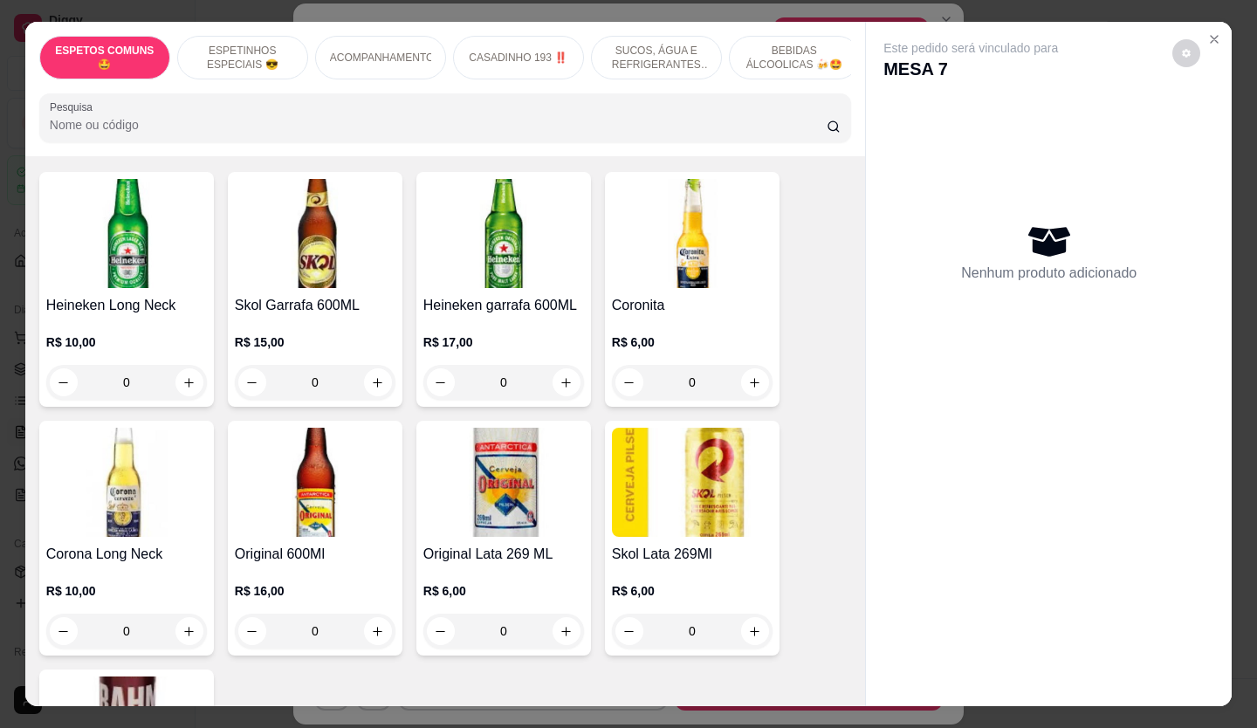
click at [184, 376] on icon "increase-product-quantity" at bounding box center [188, 382] width 13 height 13
type input "1"
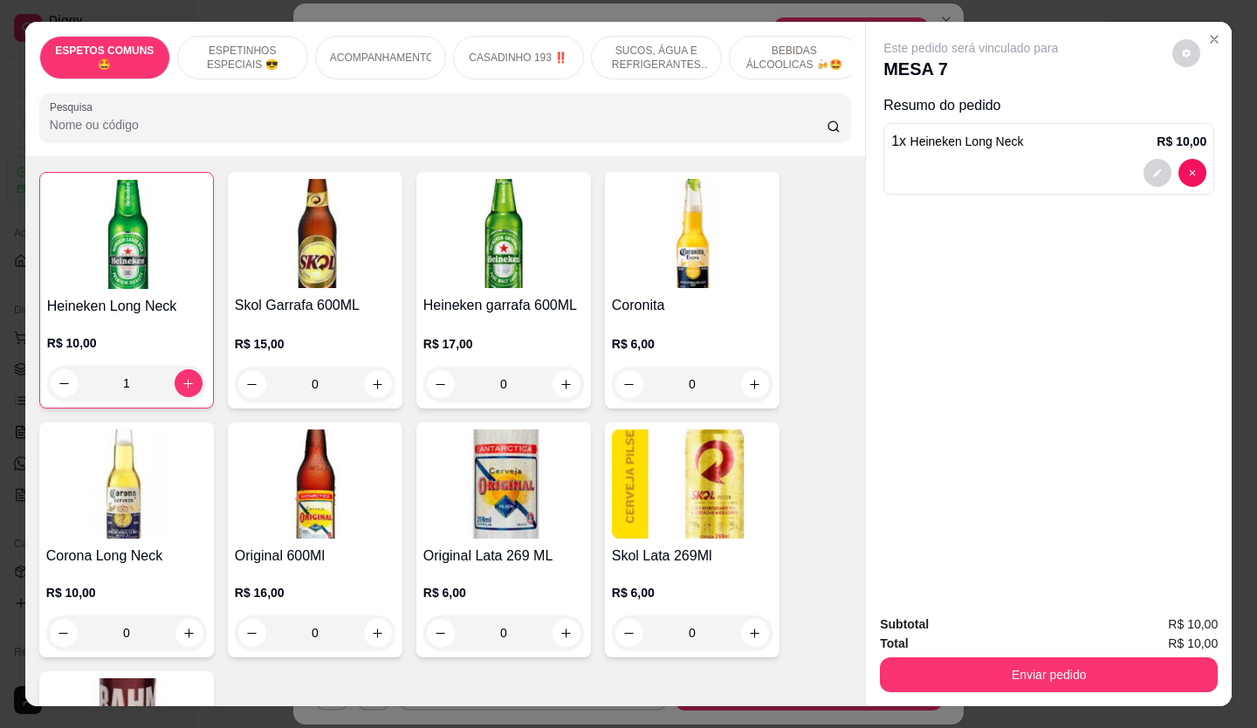
scroll to position [3406, 0]
click at [988, 637] on div "Total R$ 10,00" at bounding box center [1049, 643] width 338 height 19
click at [1029, 653] on div "Enviar pedido" at bounding box center [1049, 672] width 338 height 39
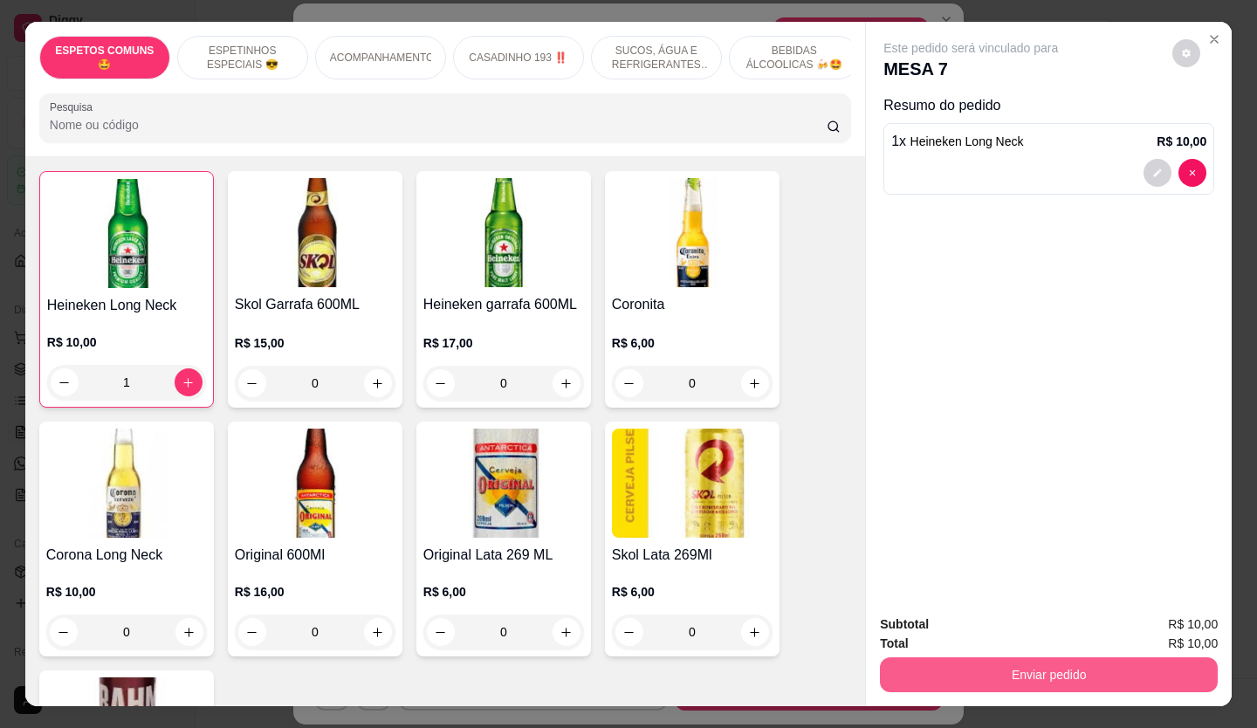
click at [1044, 668] on button "Enviar pedido" at bounding box center [1049, 674] width 338 height 35
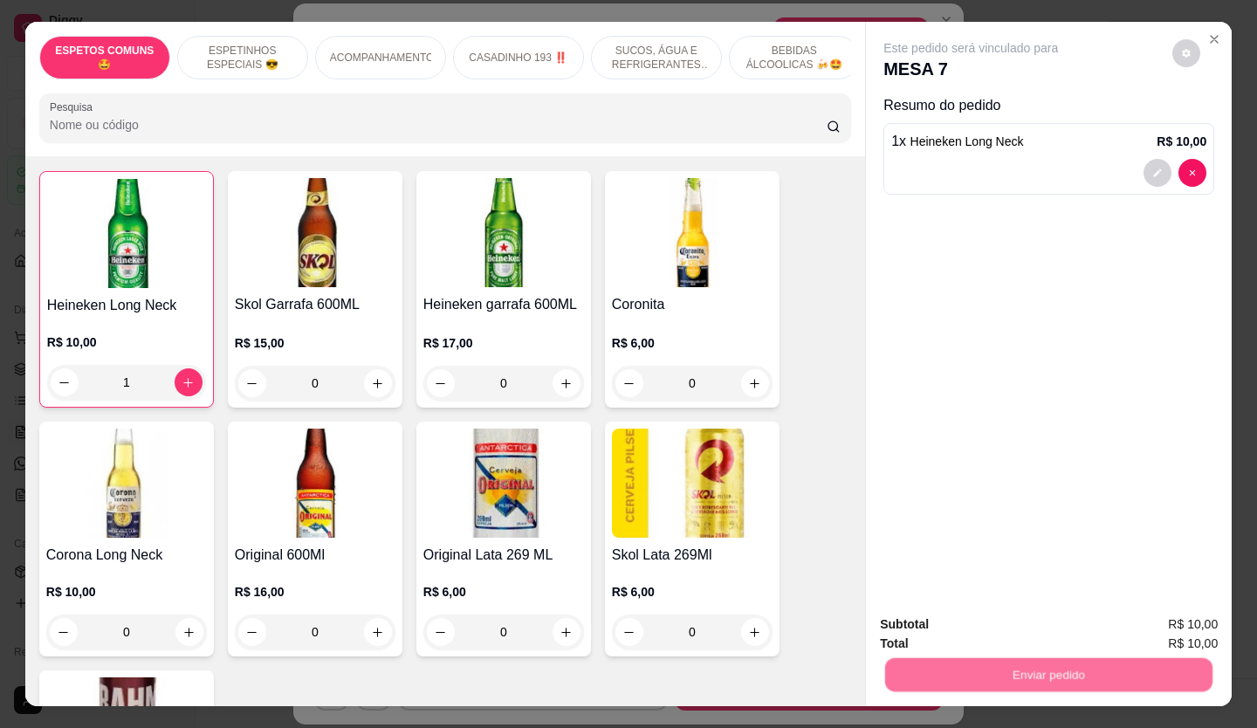
click at [981, 623] on button "Não registrar e enviar pedido" at bounding box center [991, 625] width 182 height 33
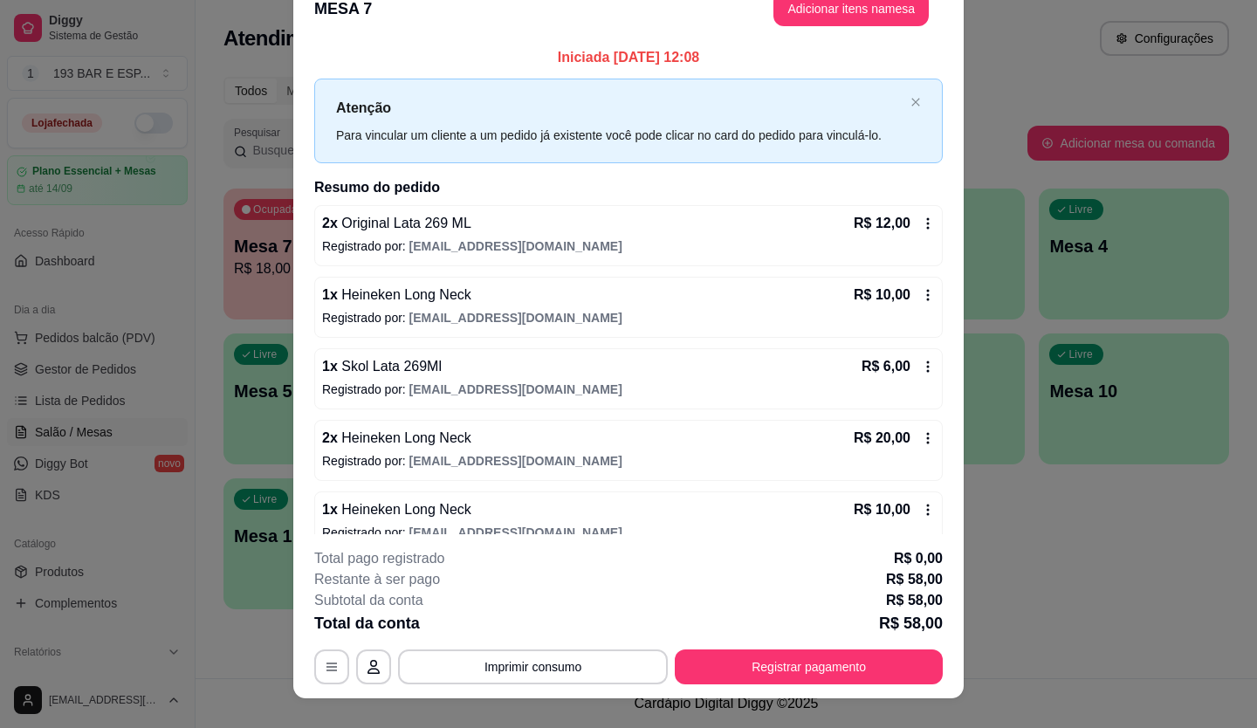
scroll to position [0, 0]
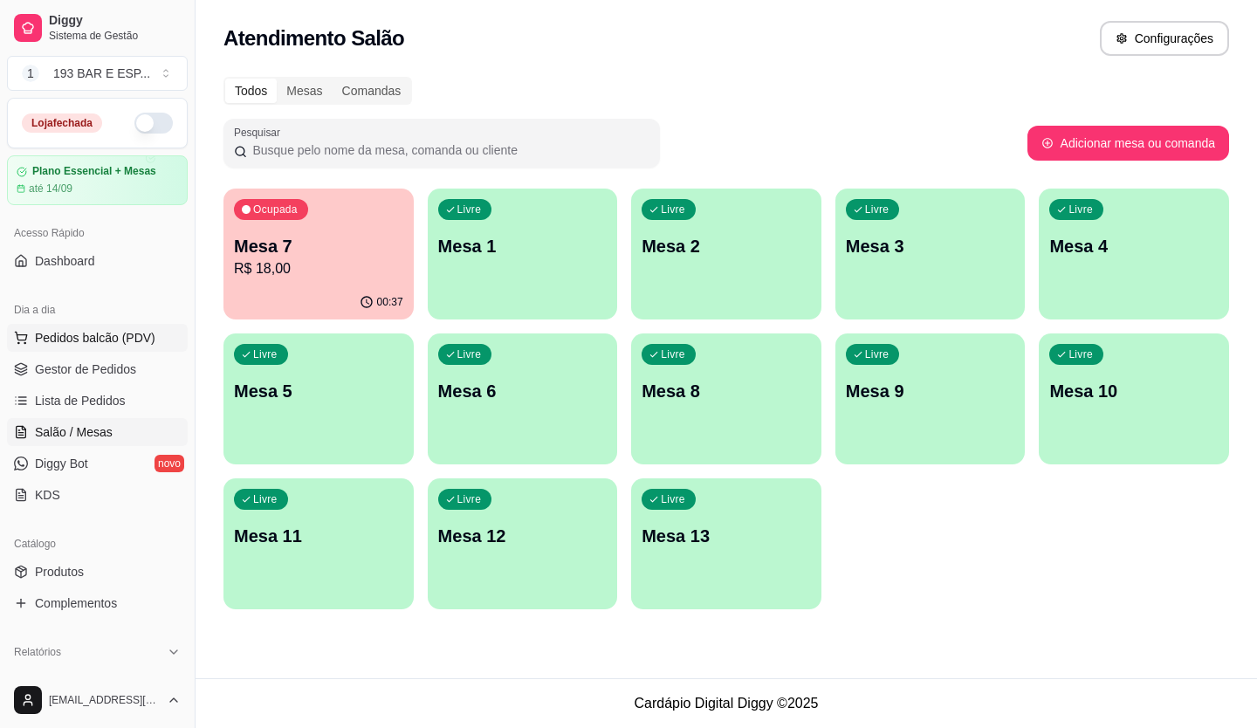
click at [98, 338] on span "Pedidos balcão (PDV)" at bounding box center [95, 337] width 120 height 17
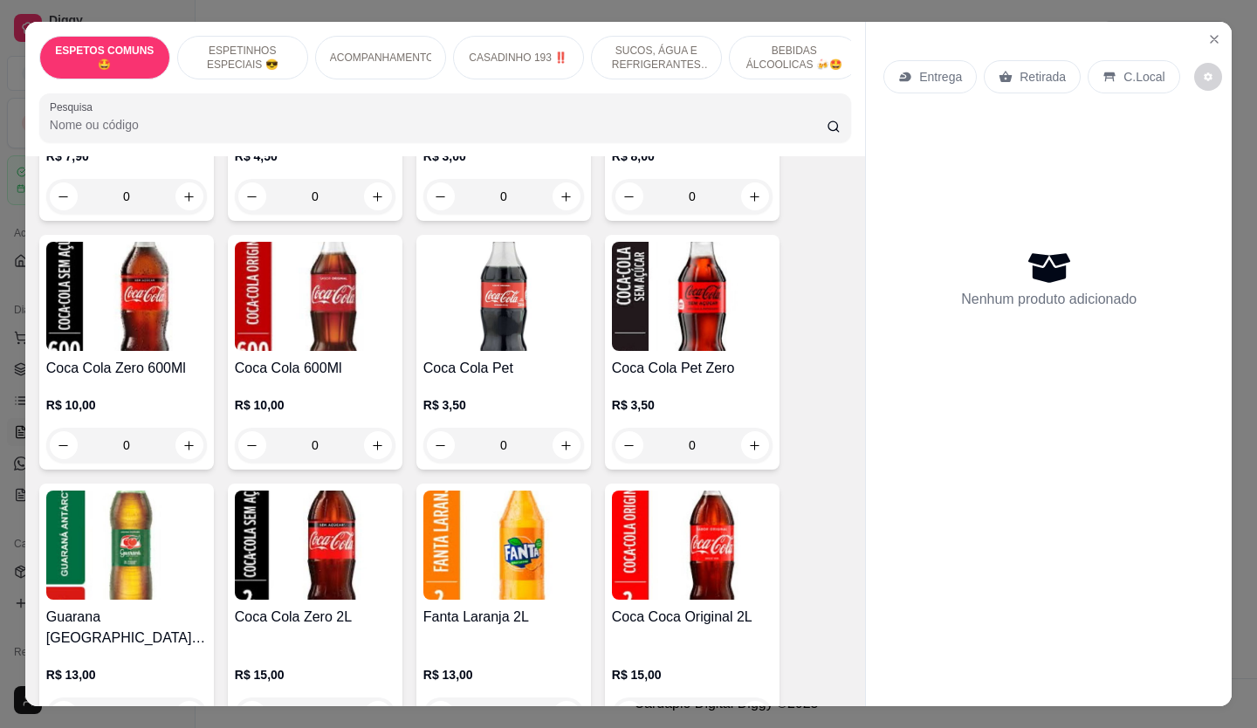
scroll to position [2008, 0]
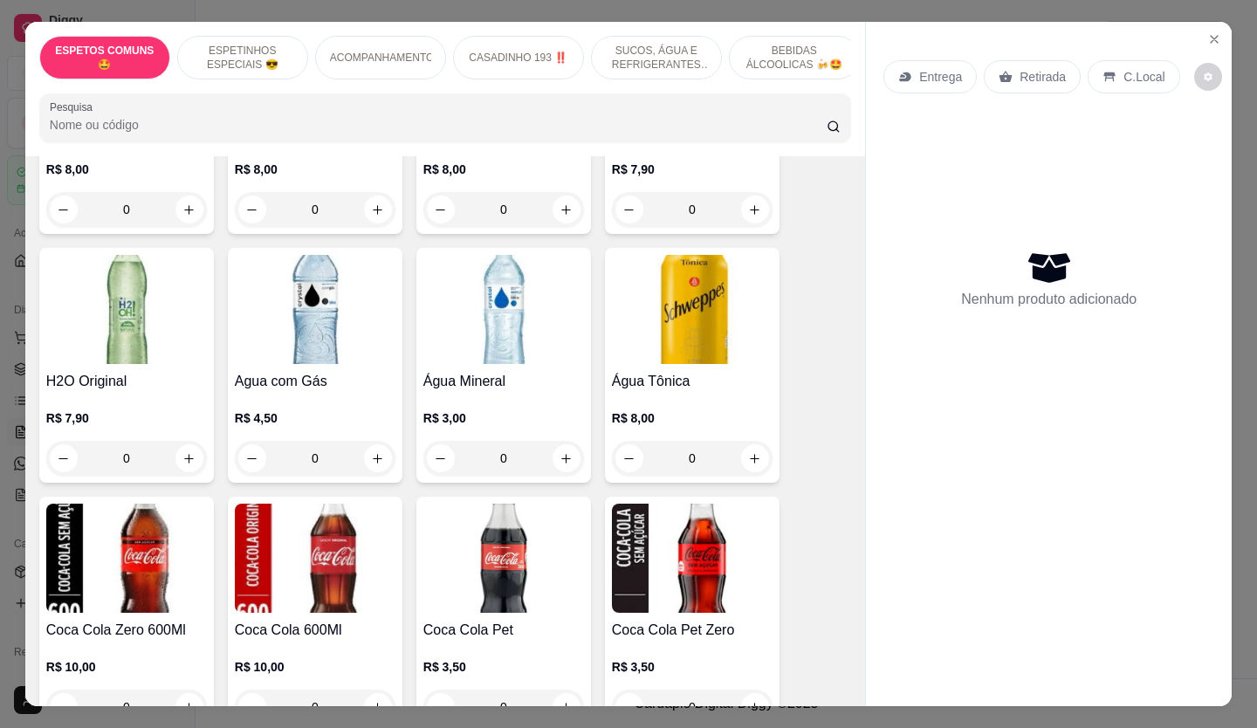
drag, startPoint x: 534, startPoint y: 423, endPoint x: 578, endPoint y: 628, distance: 209.8
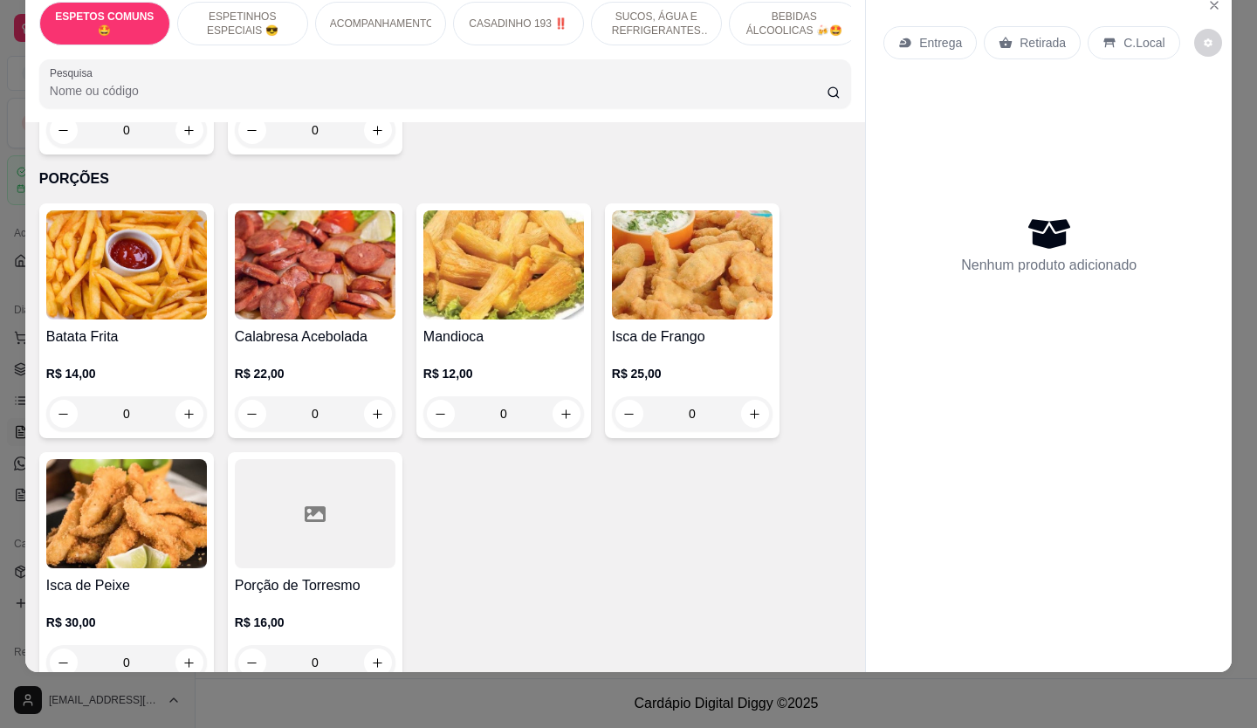
scroll to position [40, 0]
click at [605, 580] on div "Batata Frita R$ 14,00 0 Calabresa Acebolada R$ 22,00 0 Mandioca R$ 12,00 0 Isca…" at bounding box center [445, 445] width 812 height 484
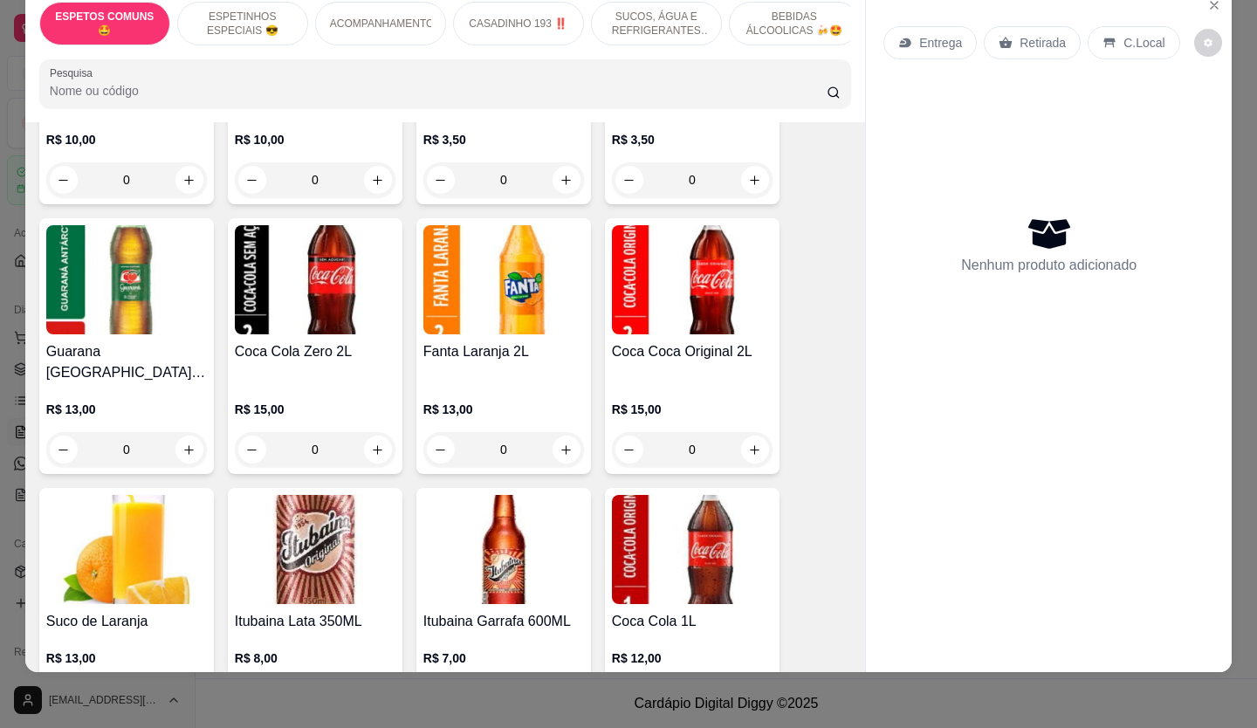
scroll to position [2065, 0]
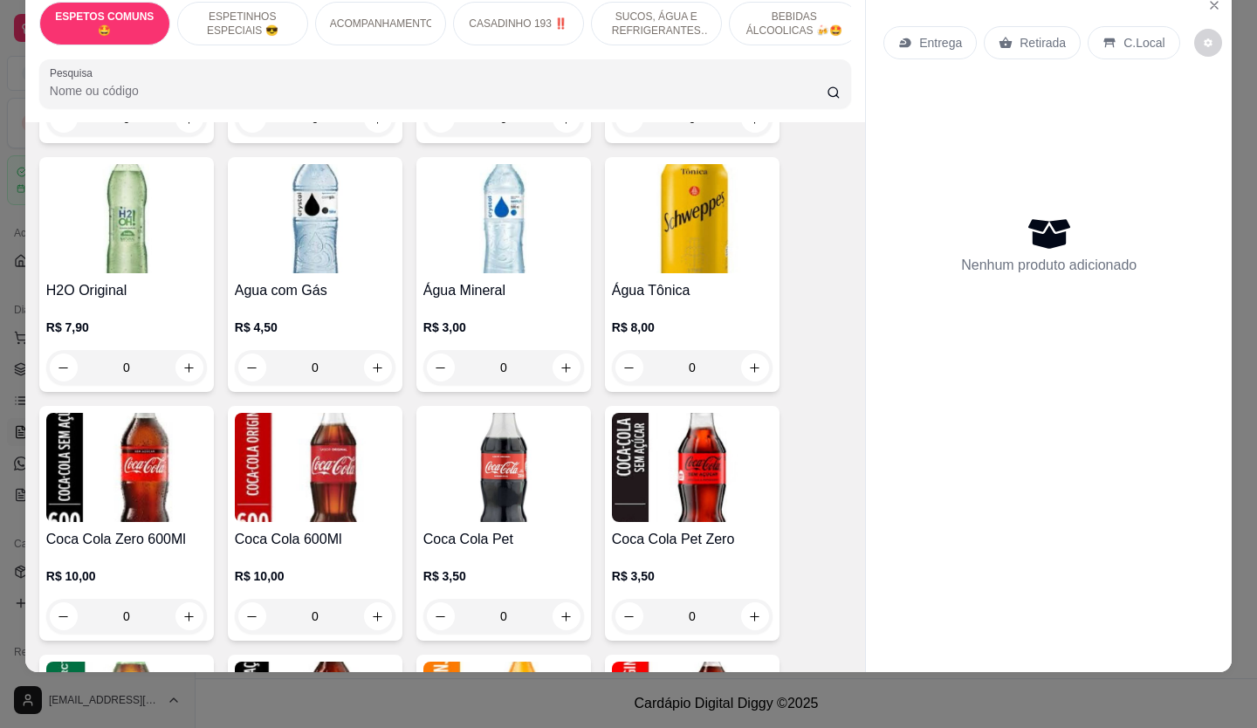
click at [747, 352] on div "0" at bounding box center [692, 367] width 161 height 35
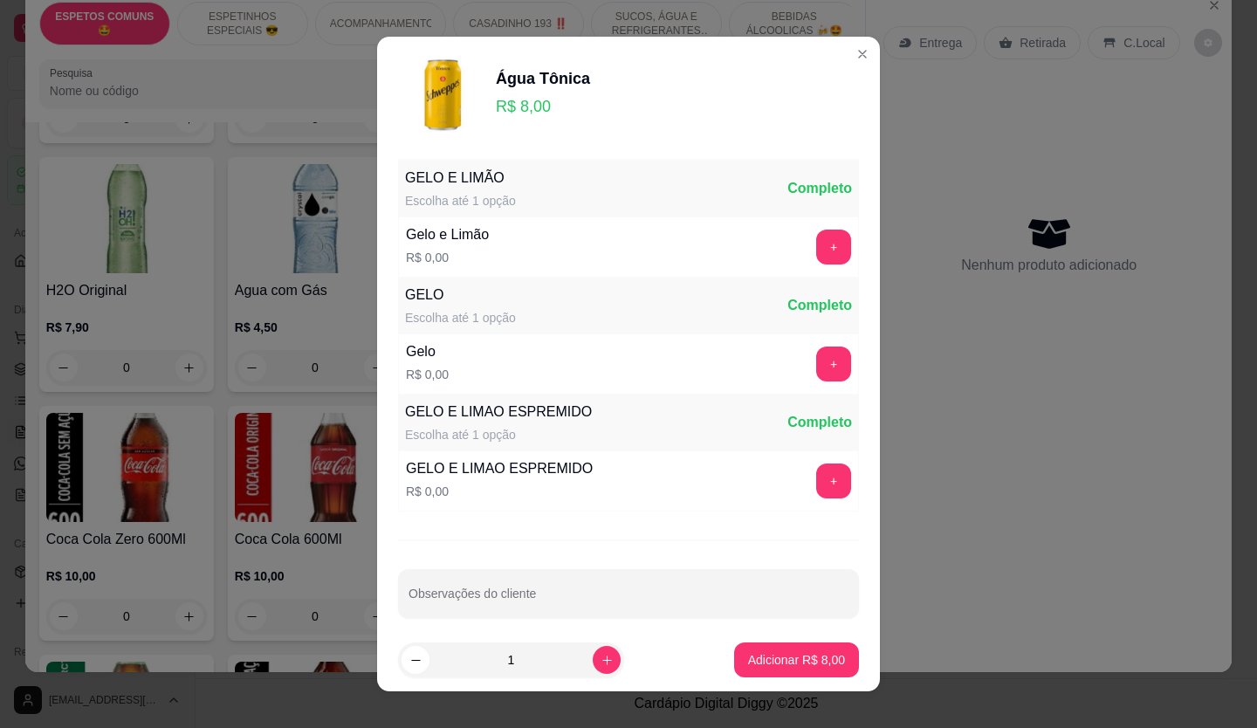
click at [816, 681] on footer "1 Adicionar R$ 8,00" at bounding box center [628, 660] width 503 height 63
click at [778, 646] on button "Adicionar R$ 8,00" at bounding box center [796, 660] width 125 height 35
type input "1"
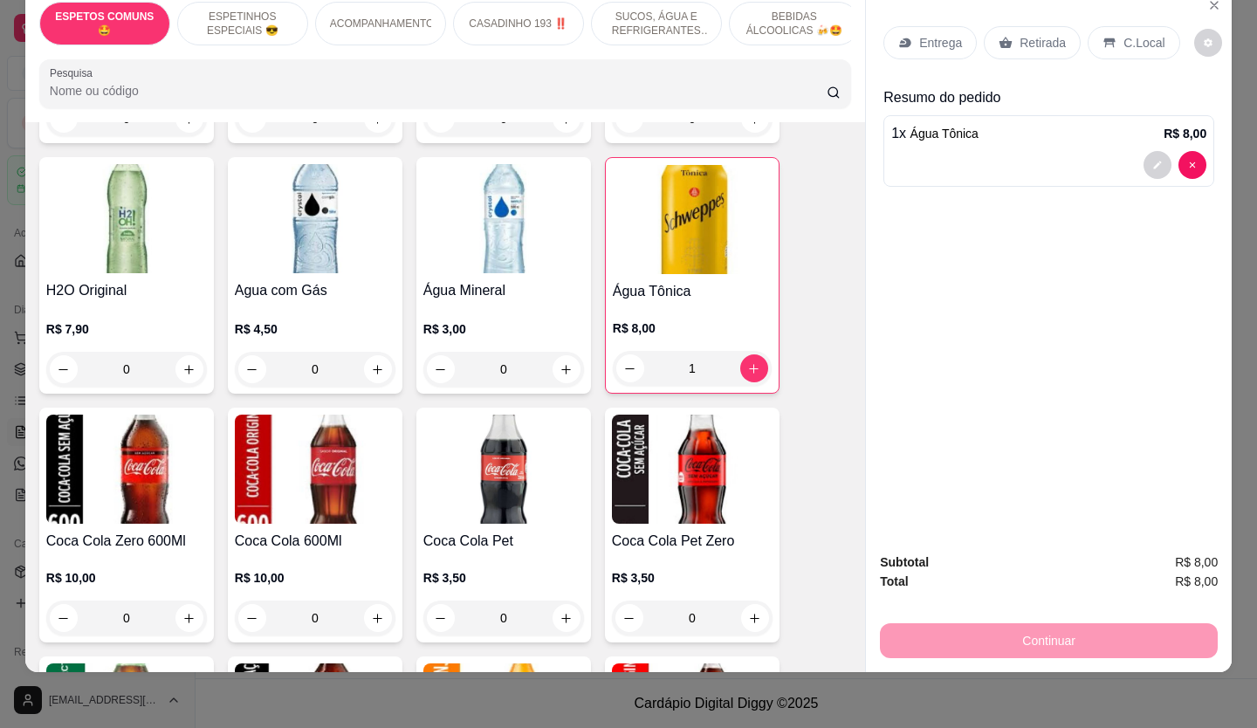
click at [1052, 34] on p "Retirada" at bounding box center [1043, 42] width 46 height 17
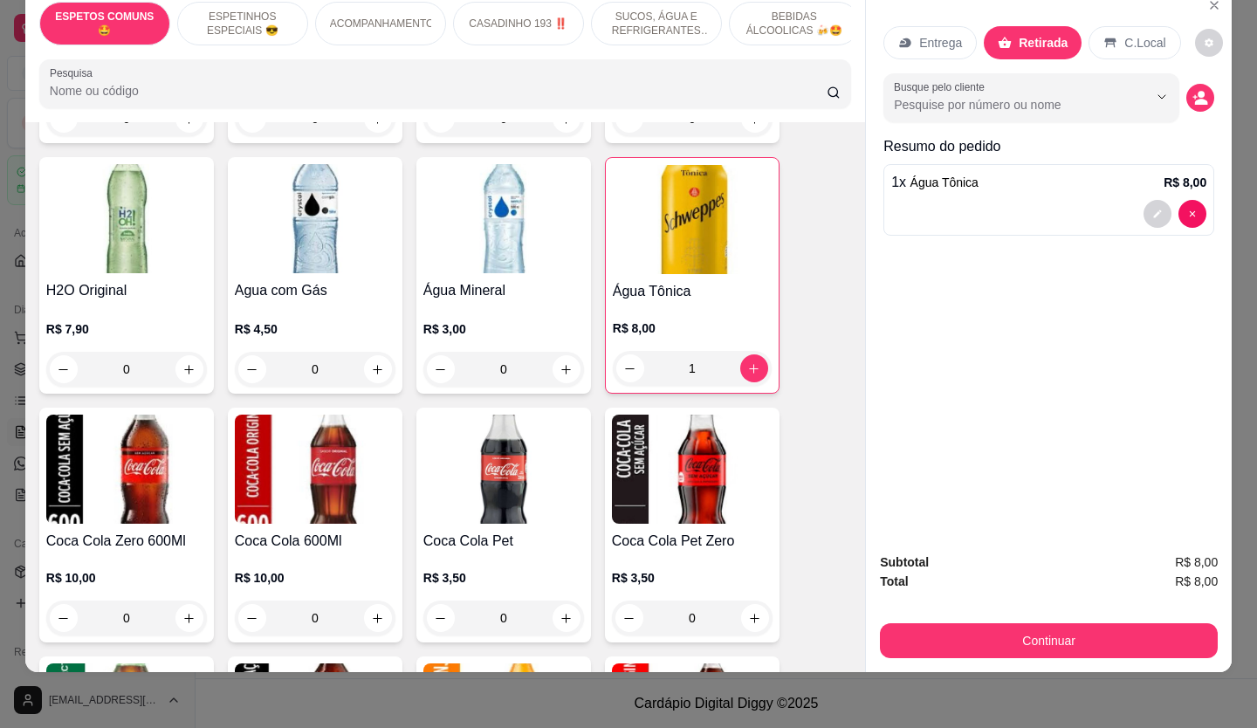
click at [1113, 619] on div "Continuar" at bounding box center [1049, 638] width 338 height 39
click at [1112, 625] on button "Continuar" at bounding box center [1049, 640] width 338 height 35
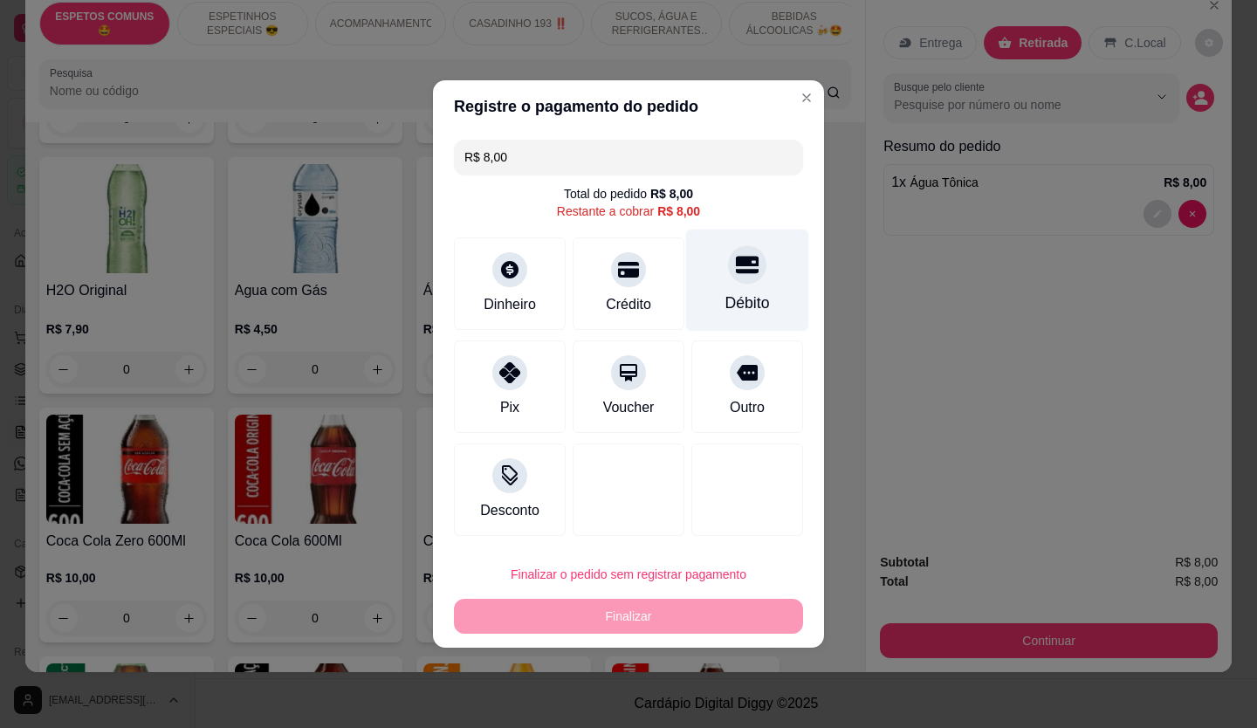
click at [736, 266] on icon at bounding box center [747, 265] width 23 height 17
type input "R$ 0,00"
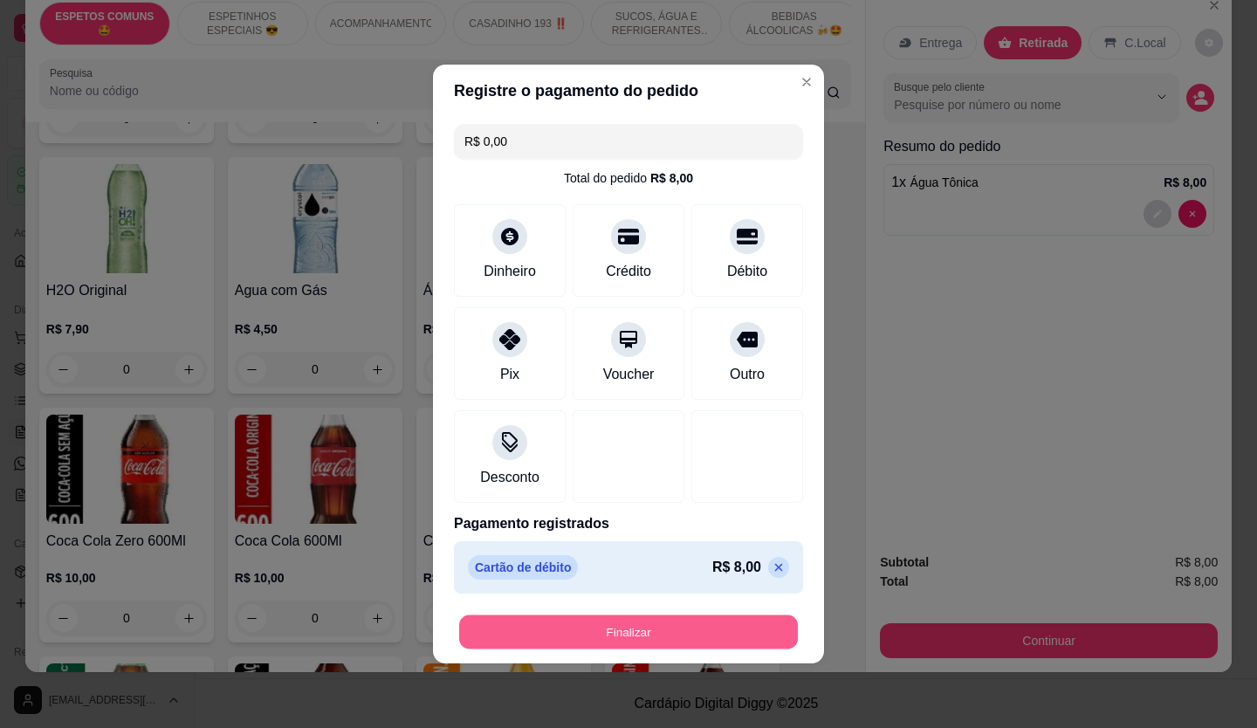
click at [692, 617] on button "Finalizar" at bounding box center [628, 633] width 339 height 34
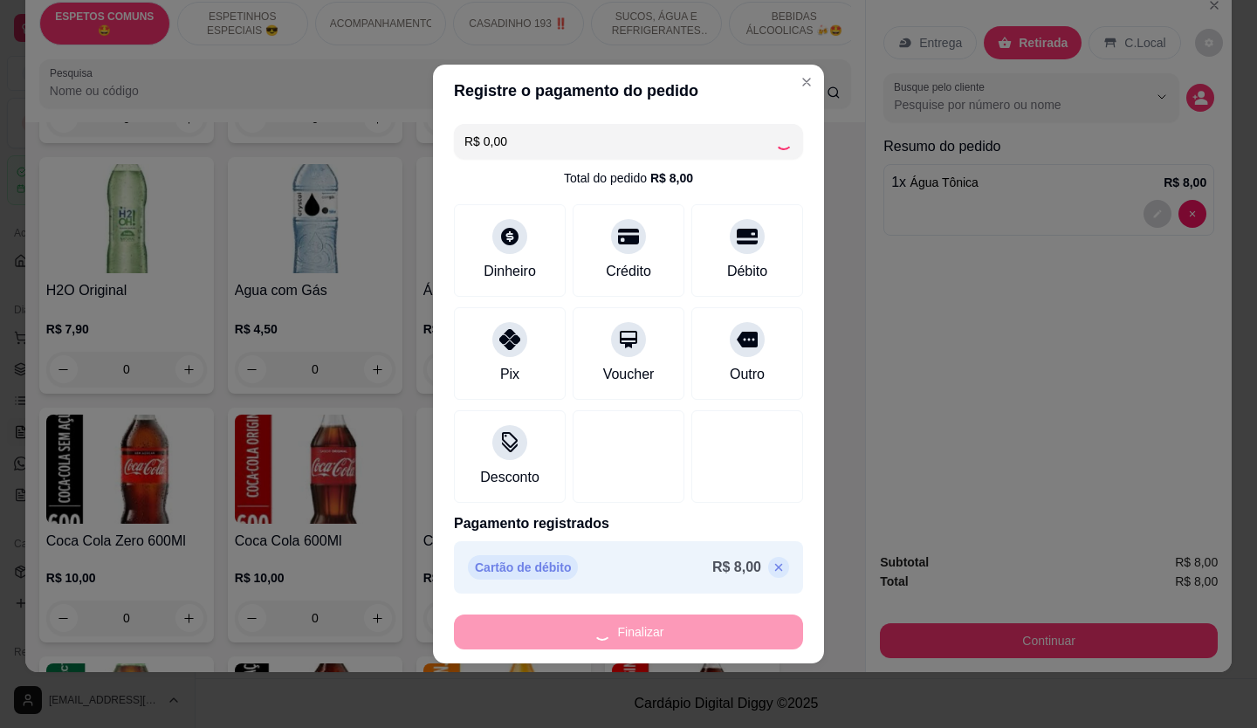
type input "0"
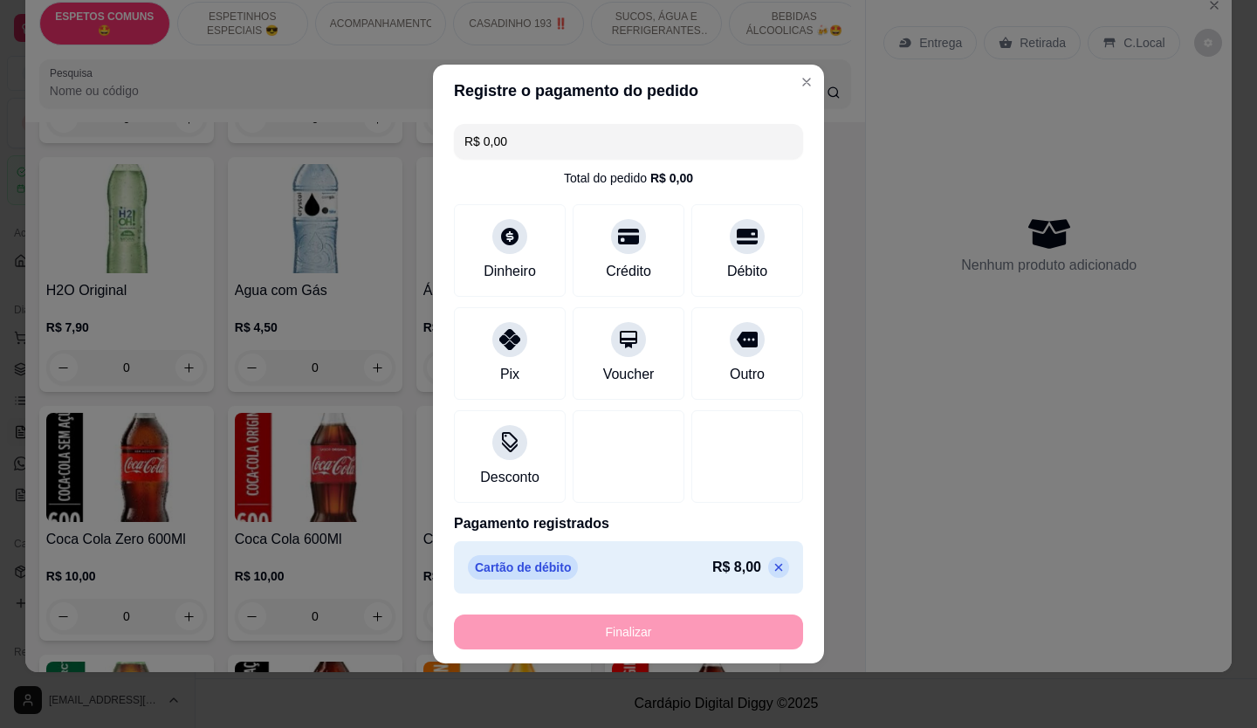
type input "-R$ 8,00"
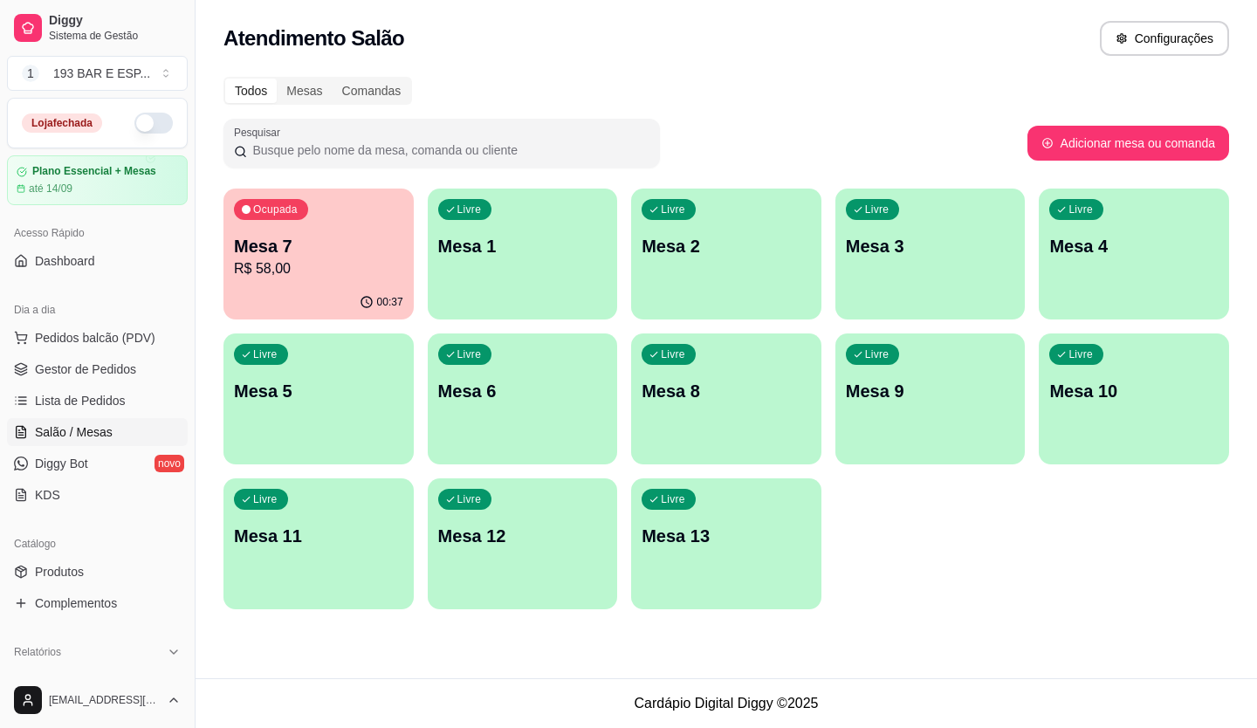
click at [126, 310] on div "Dia a dia" at bounding box center [97, 310] width 181 height 28
click at [126, 319] on div "Dia a dia" at bounding box center [97, 310] width 181 height 28
click at [125, 323] on div "Dia a dia" at bounding box center [97, 310] width 181 height 28
click at [123, 333] on span "Pedidos balcão (PDV)" at bounding box center [95, 337] width 120 height 17
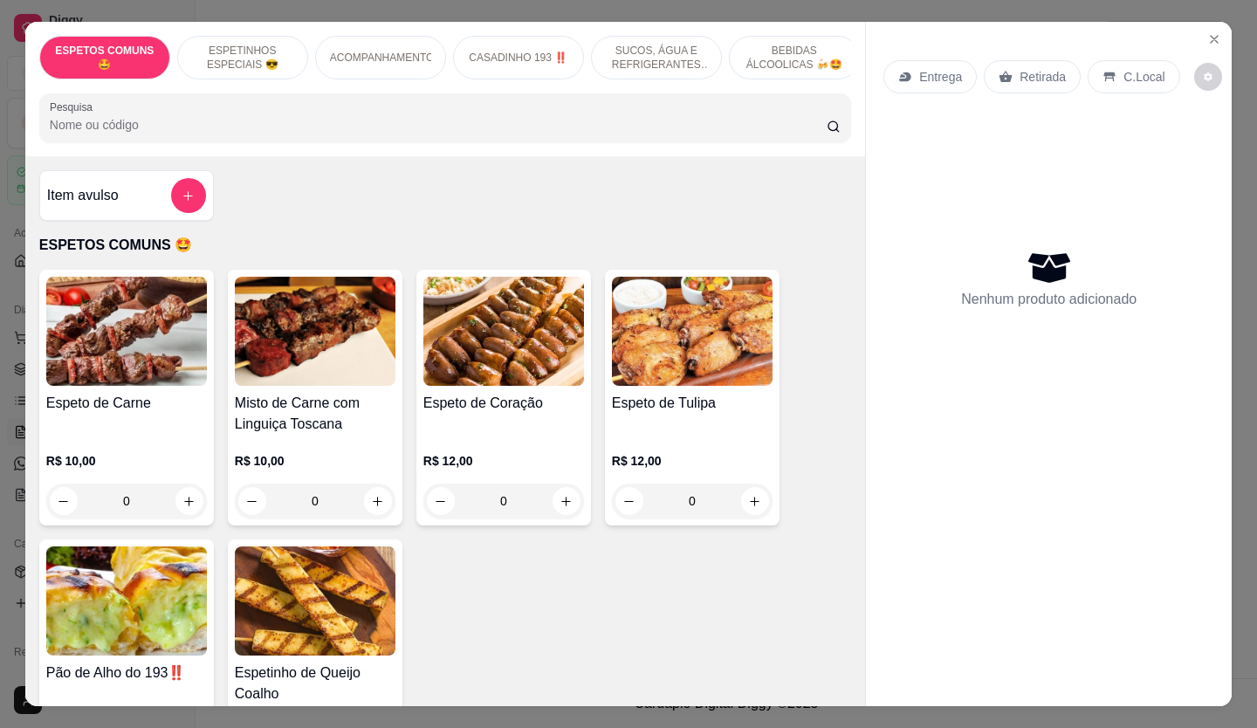
click at [999, 87] on div "Entrega Retirada C.Local" at bounding box center [1049, 76] width 331 height 61
click at [1020, 73] on p "Retirada" at bounding box center [1043, 76] width 46 height 17
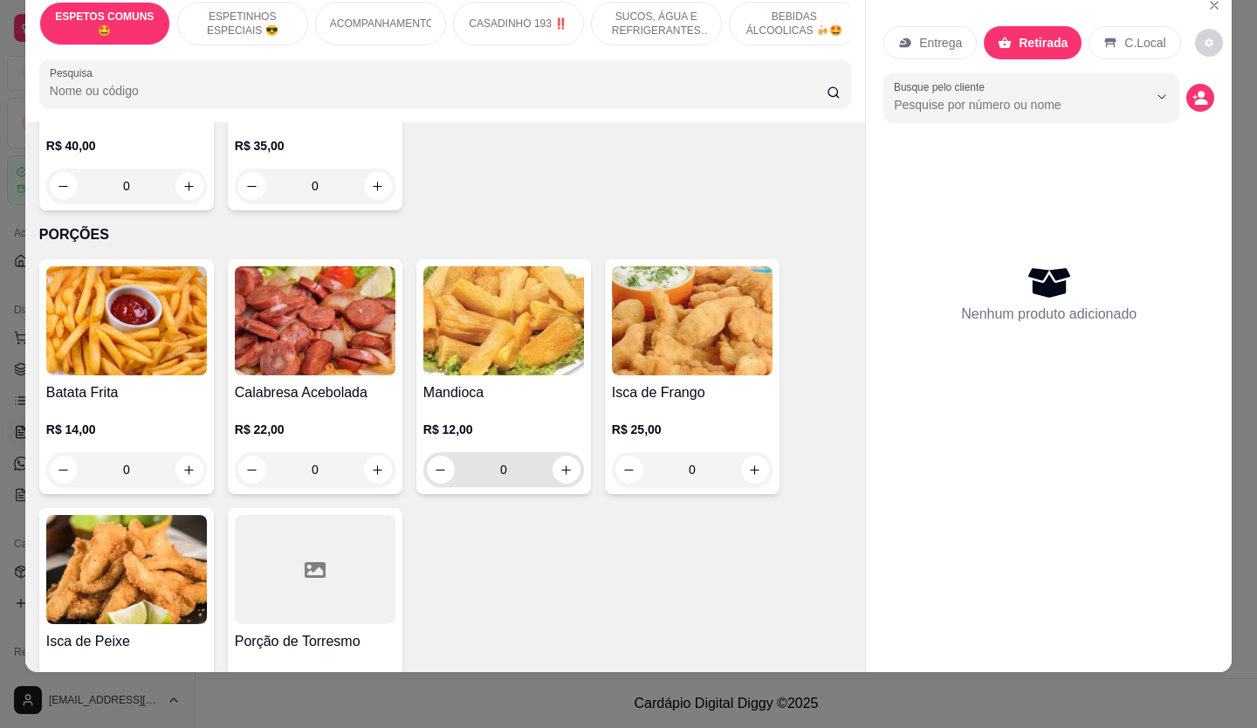
scroll to position [5208, 0]
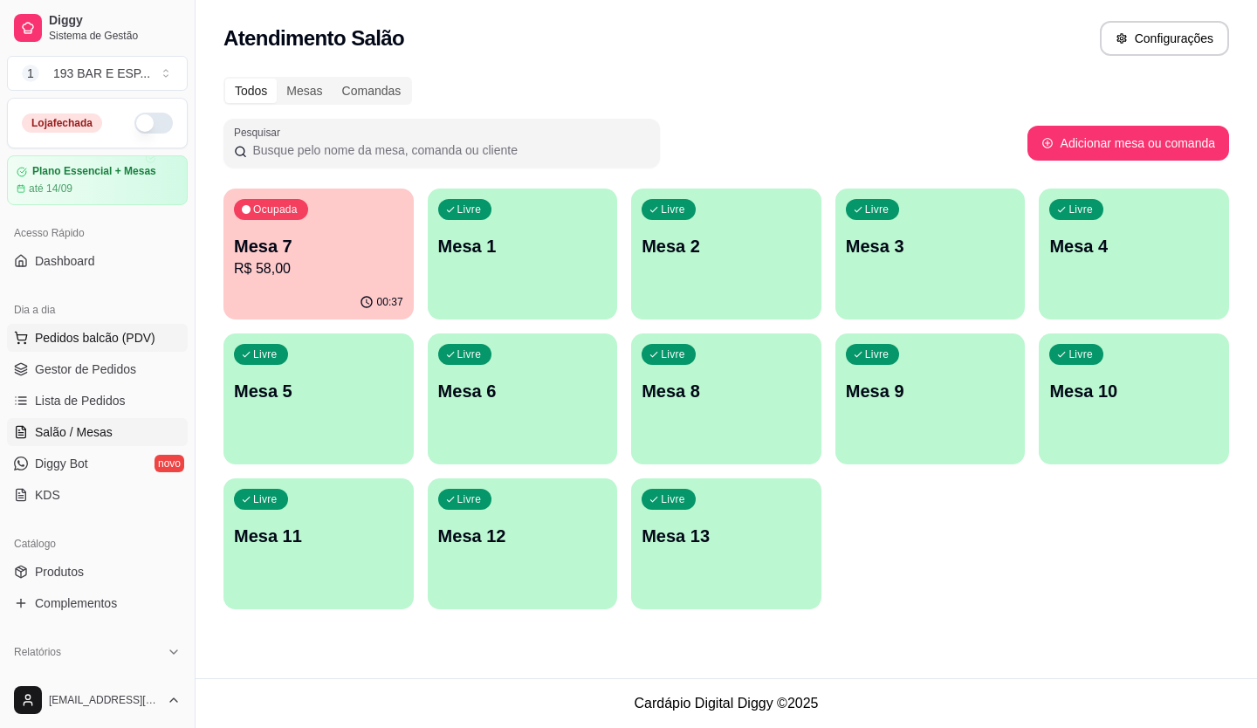
click at [63, 348] on button "Pedidos balcão (PDV)" at bounding box center [97, 338] width 181 height 28
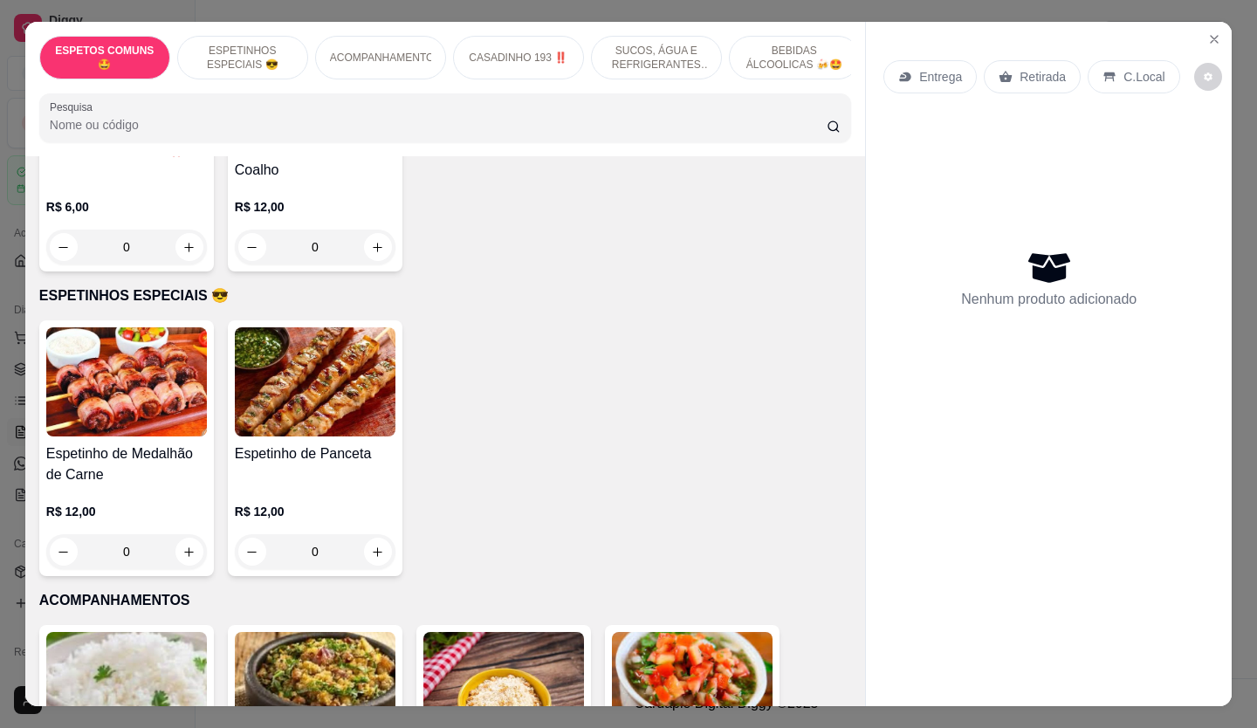
scroll to position [87, 0]
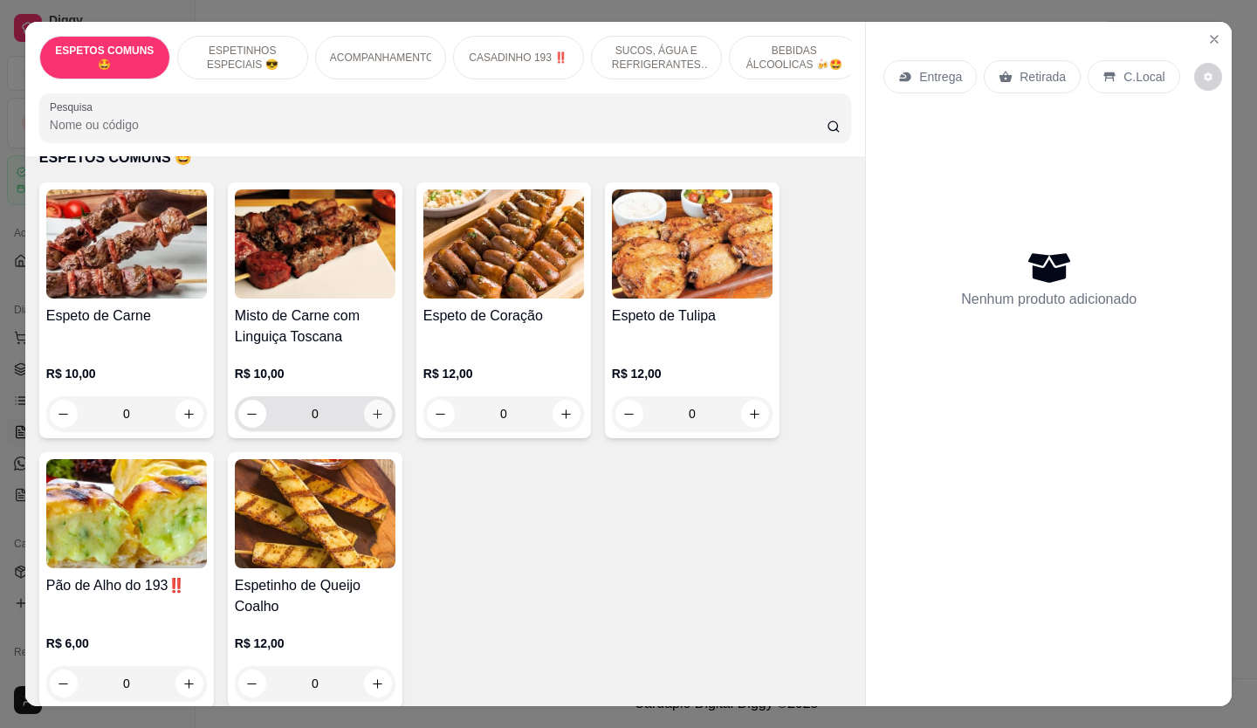
click at [375, 420] on icon "increase-product-quantity" at bounding box center [377, 414] width 13 height 13
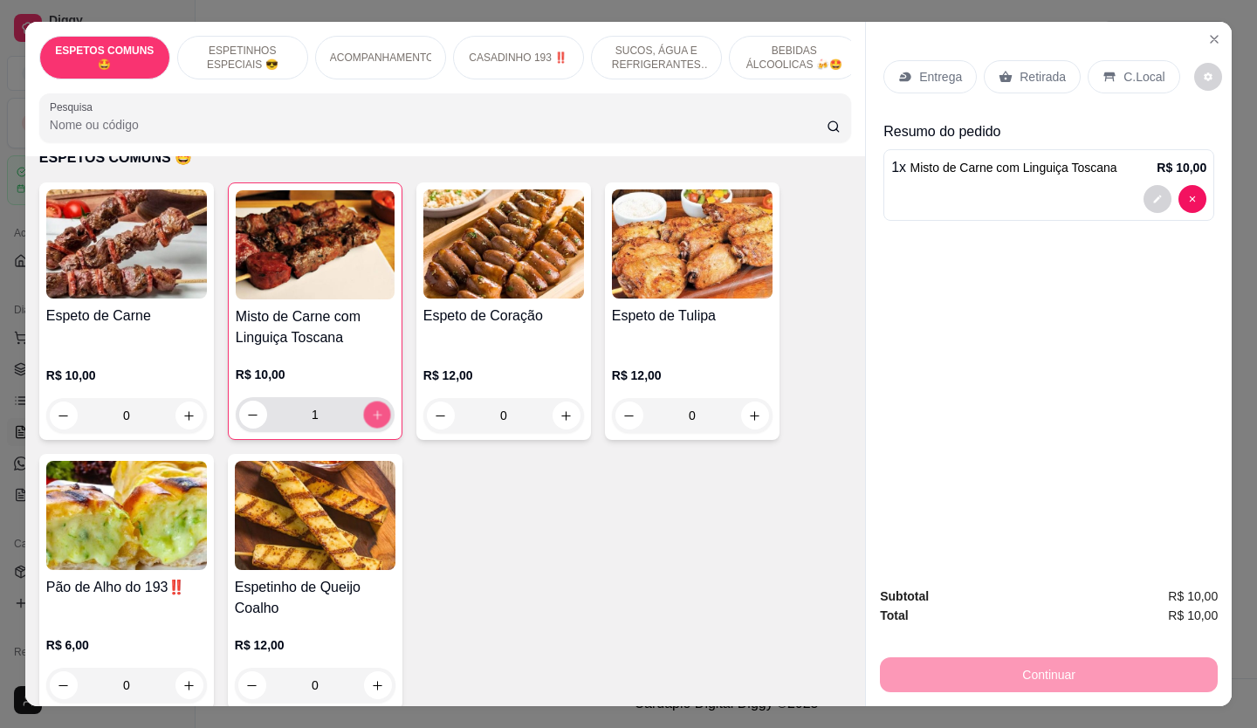
click at [375, 420] on icon "increase-product-quantity" at bounding box center [377, 415] width 13 height 13
type input "2"
click at [1003, 70] on icon at bounding box center [1006, 77] width 14 height 14
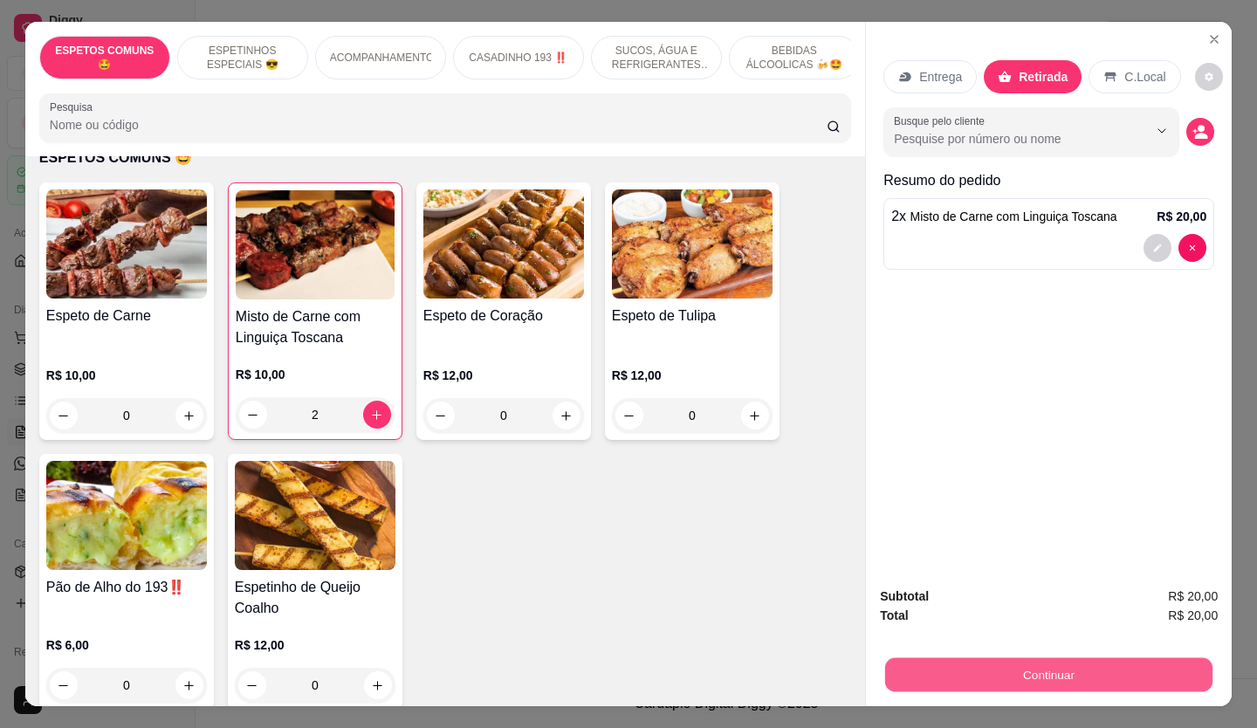
click at [1094, 660] on button "Continuar" at bounding box center [1048, 675] width 327 height 34
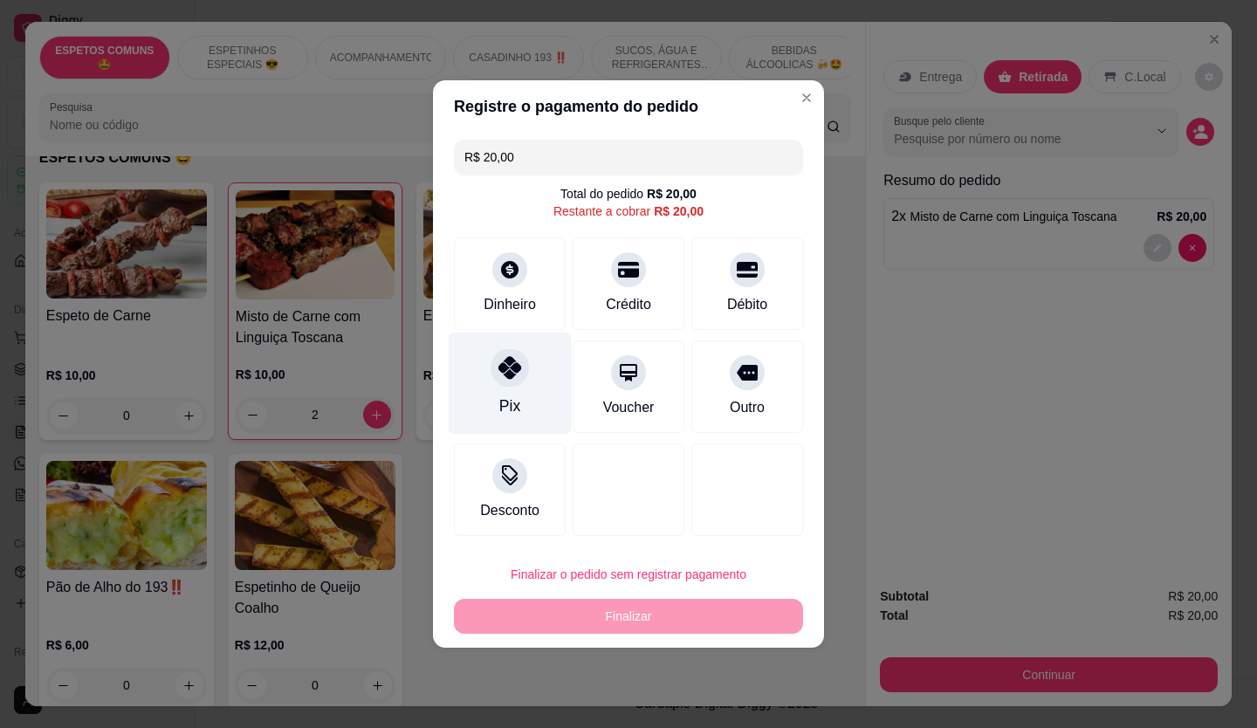
click at [499, 361] on icon at bounding box center [510, 367] width 23 height 23
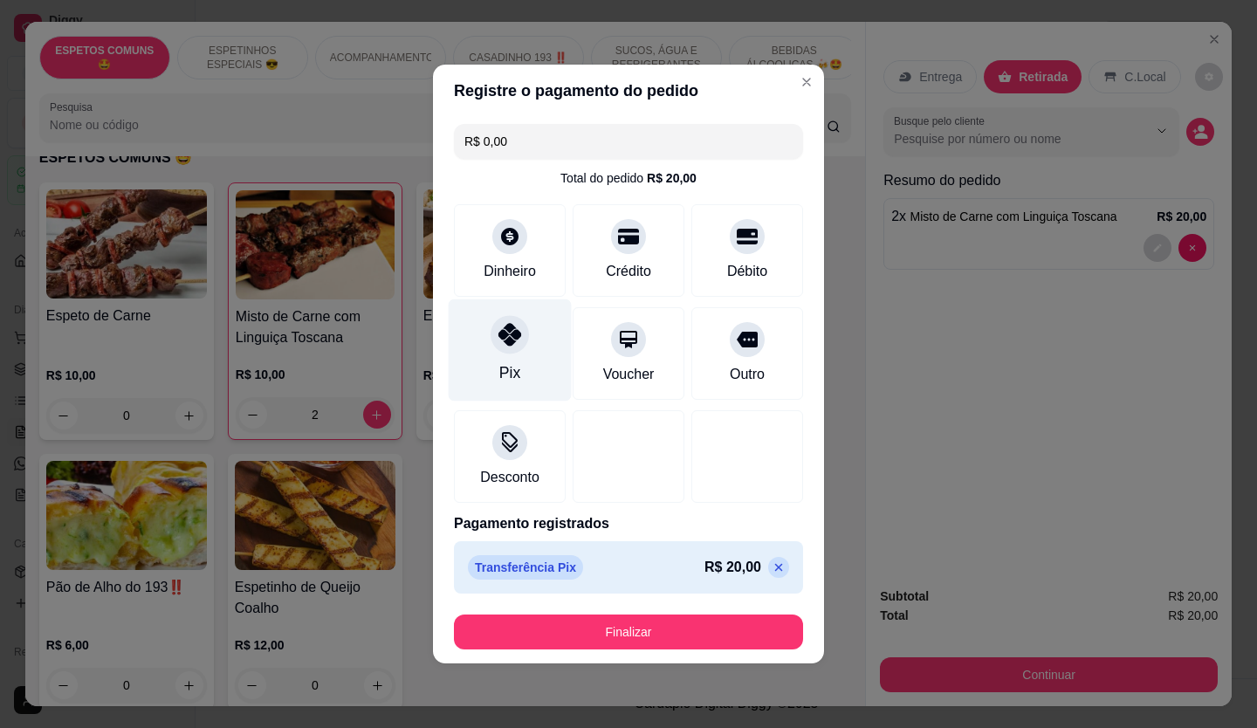
type input "R$ 0,00"
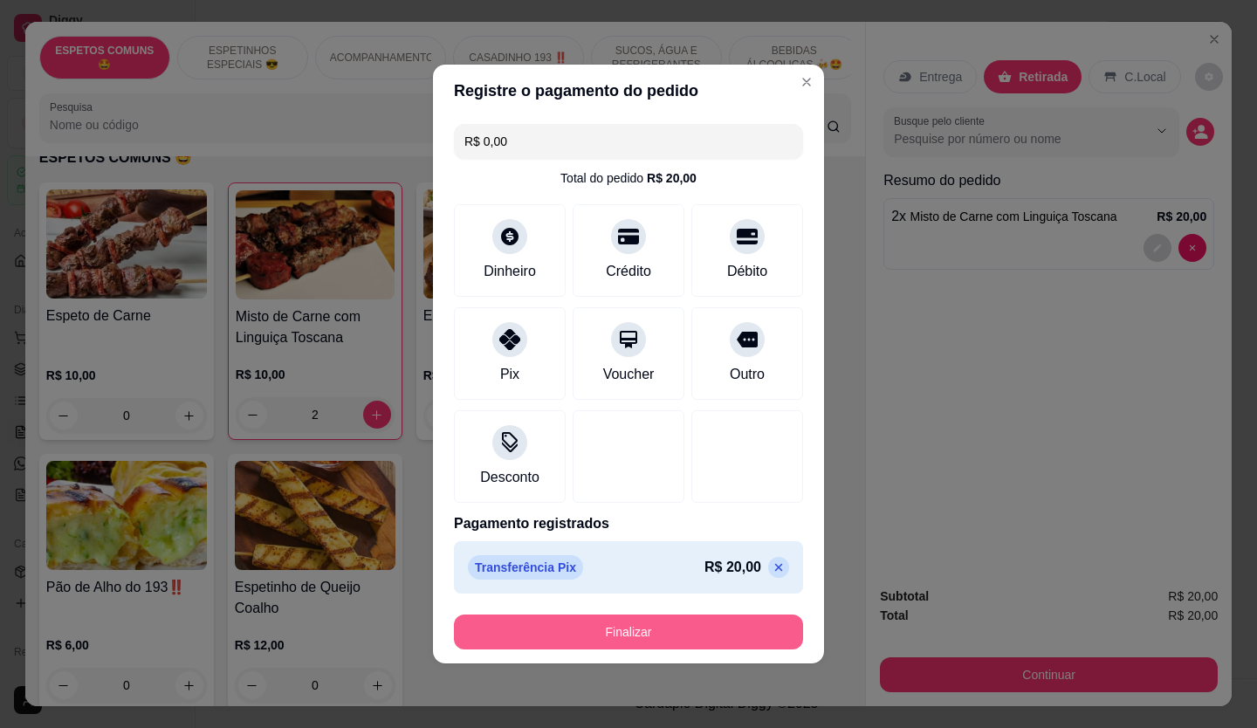
click at [610, 621] on button "Finalizar" at bounding box center [628, 632] width 349 height 35
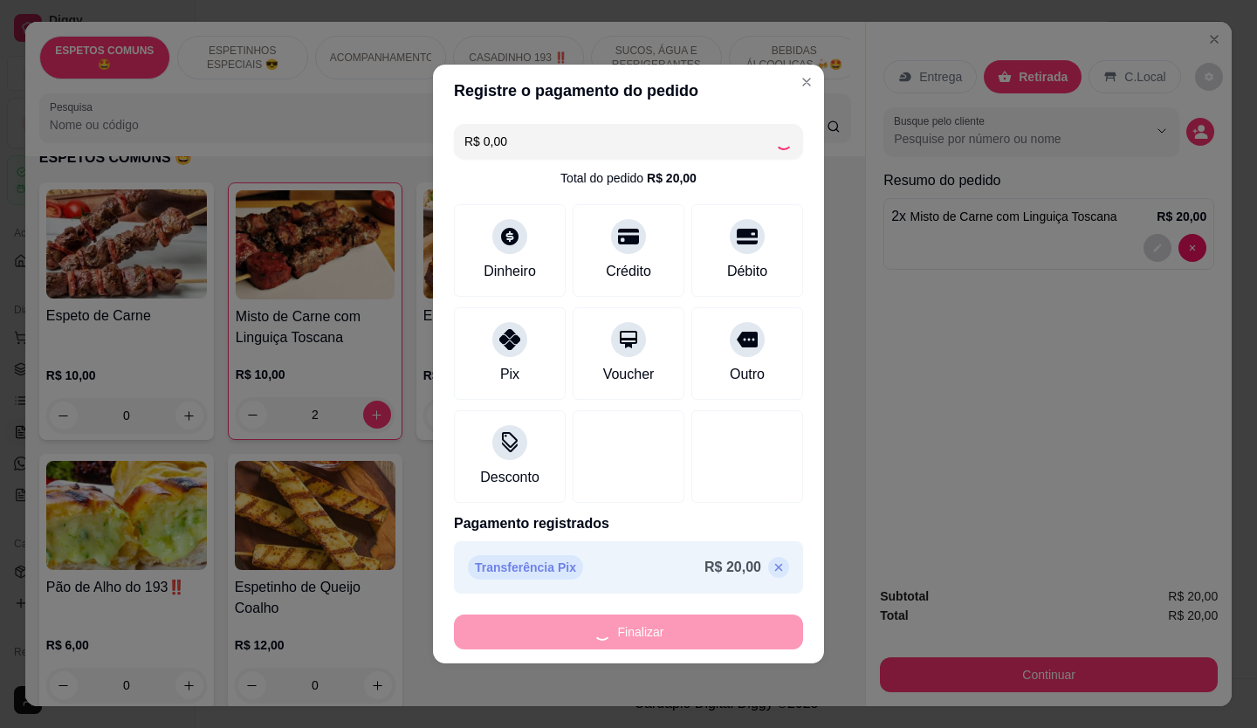
type input "0"
type input "-R$ 20,00"
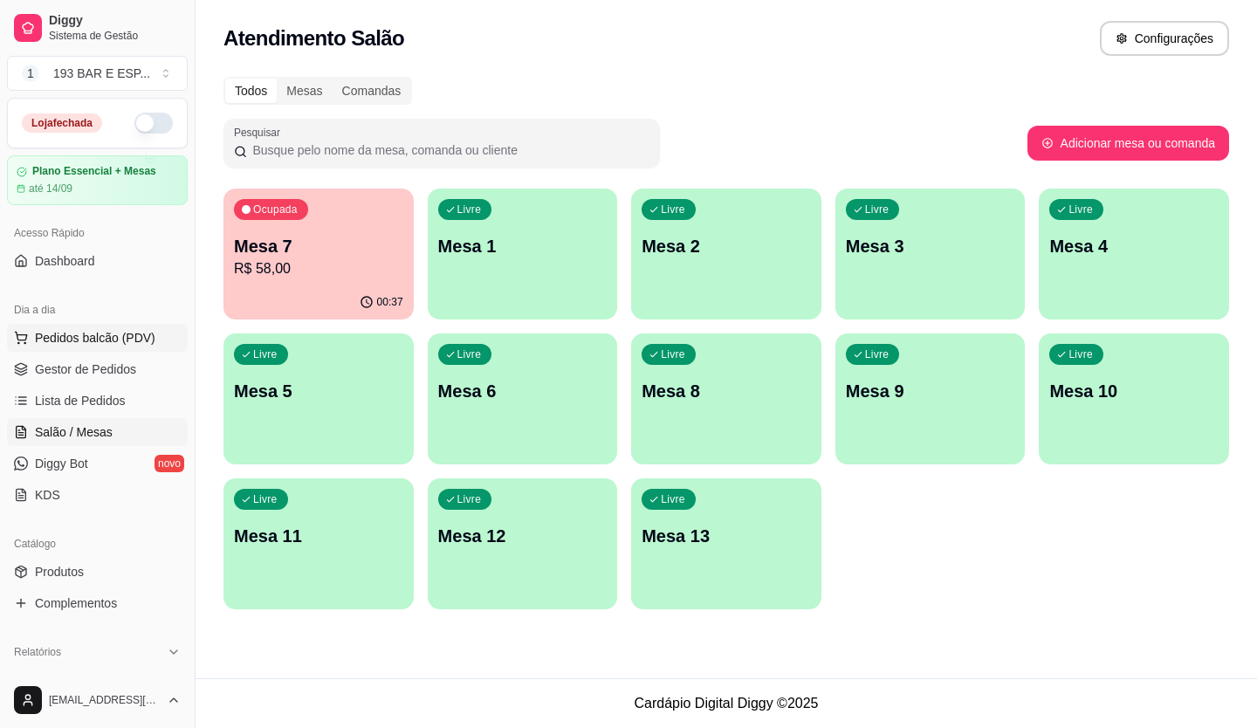
click at [86, 333] on span "Pedidos balcão (PDV)" at bounding box center [95, 337] width 120 height 17
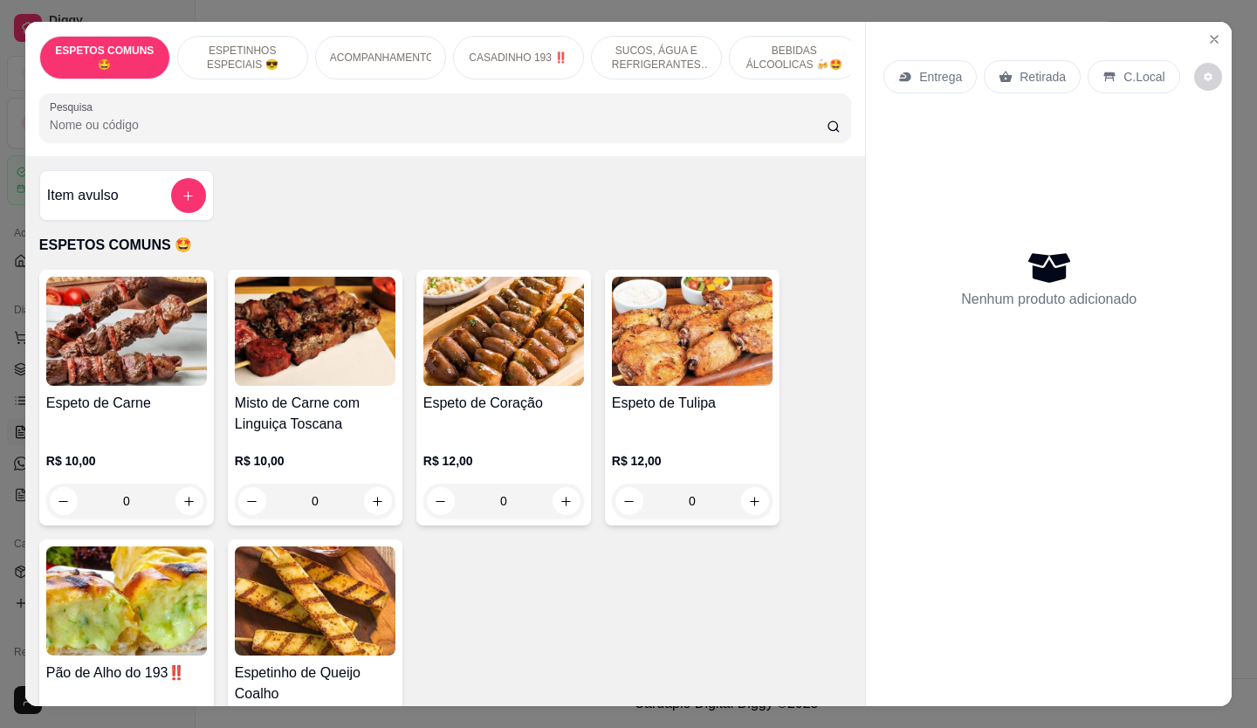
click at [1020, 86] on div "Retirada" at bounding box center [1032, 76] width 97 height 33
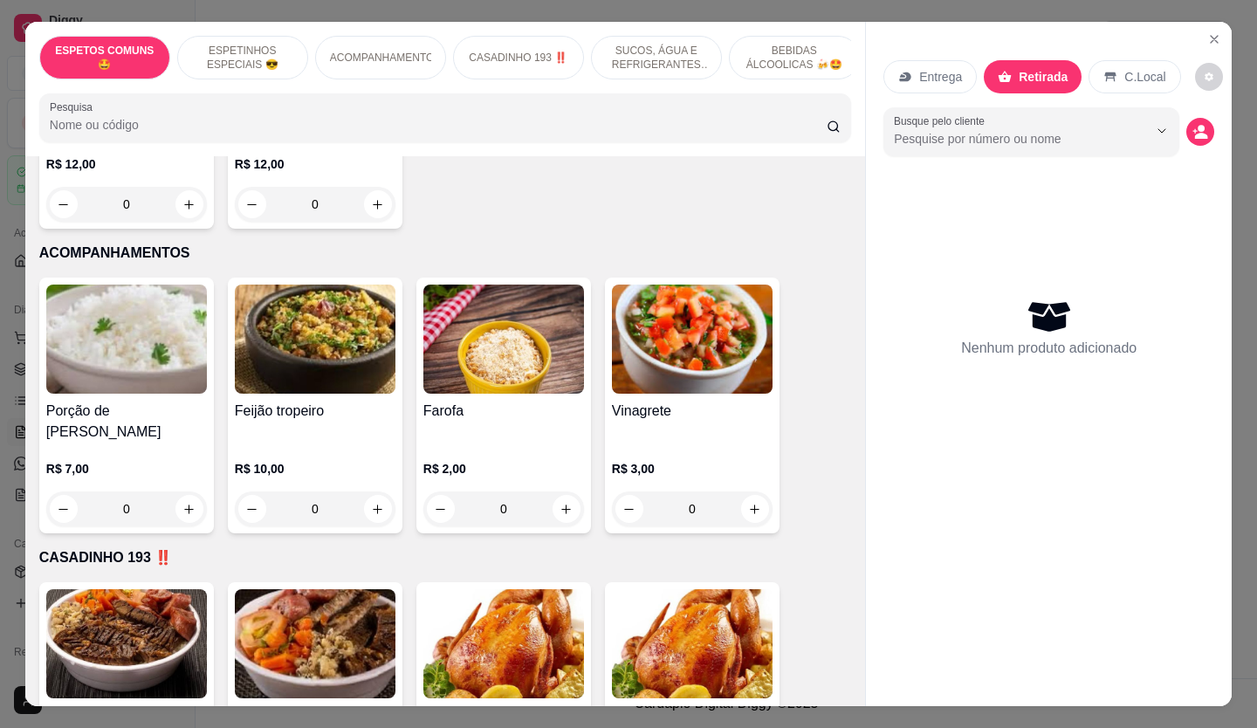
scroll to position [873, 0]
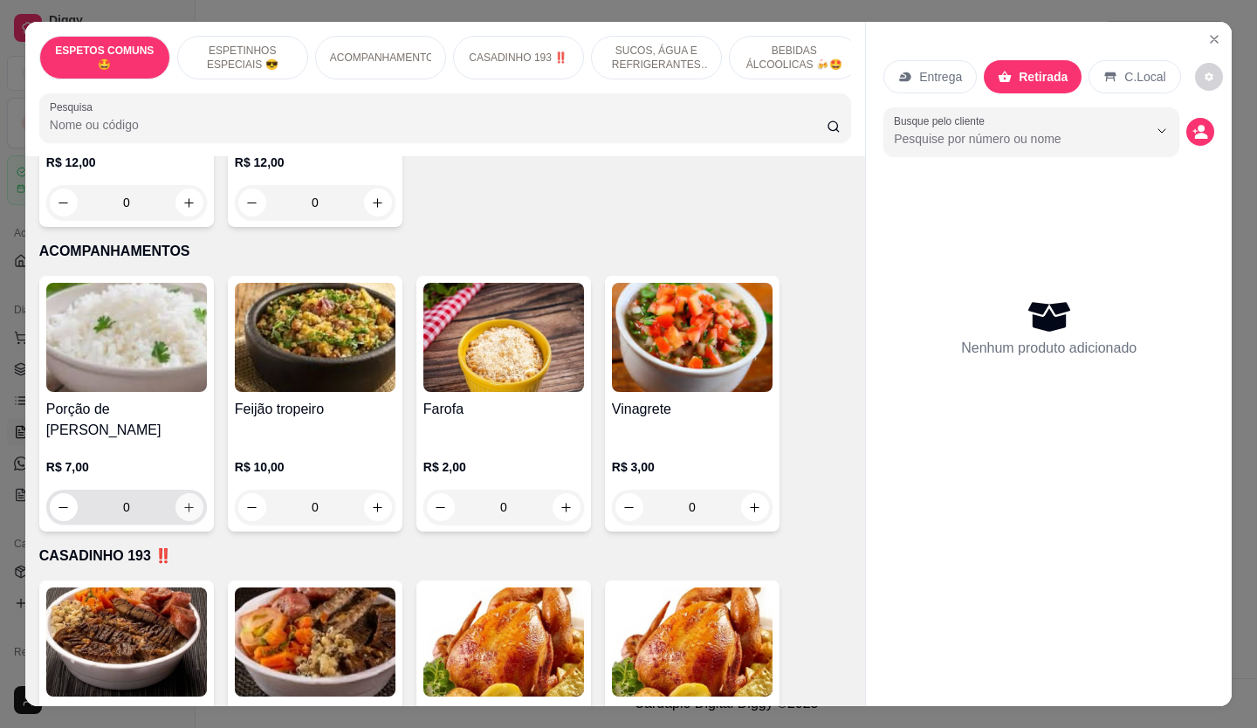
click at [182, 501] on icon "increase-product-quantity" at bounding box center [188, 507] width 13 height 13
type input "1"
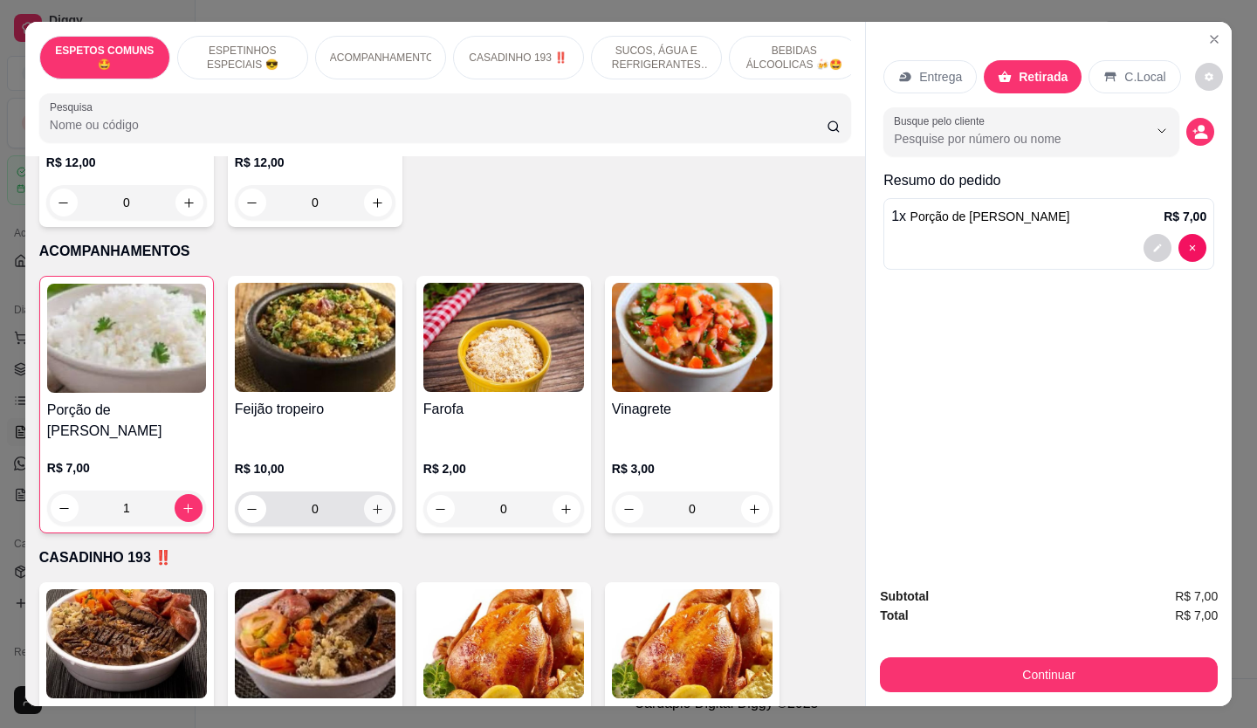
click at [375, 503] on icon "increase-product-quantity" at bounding box center [377, 509] width 13 height 13
type input "1"
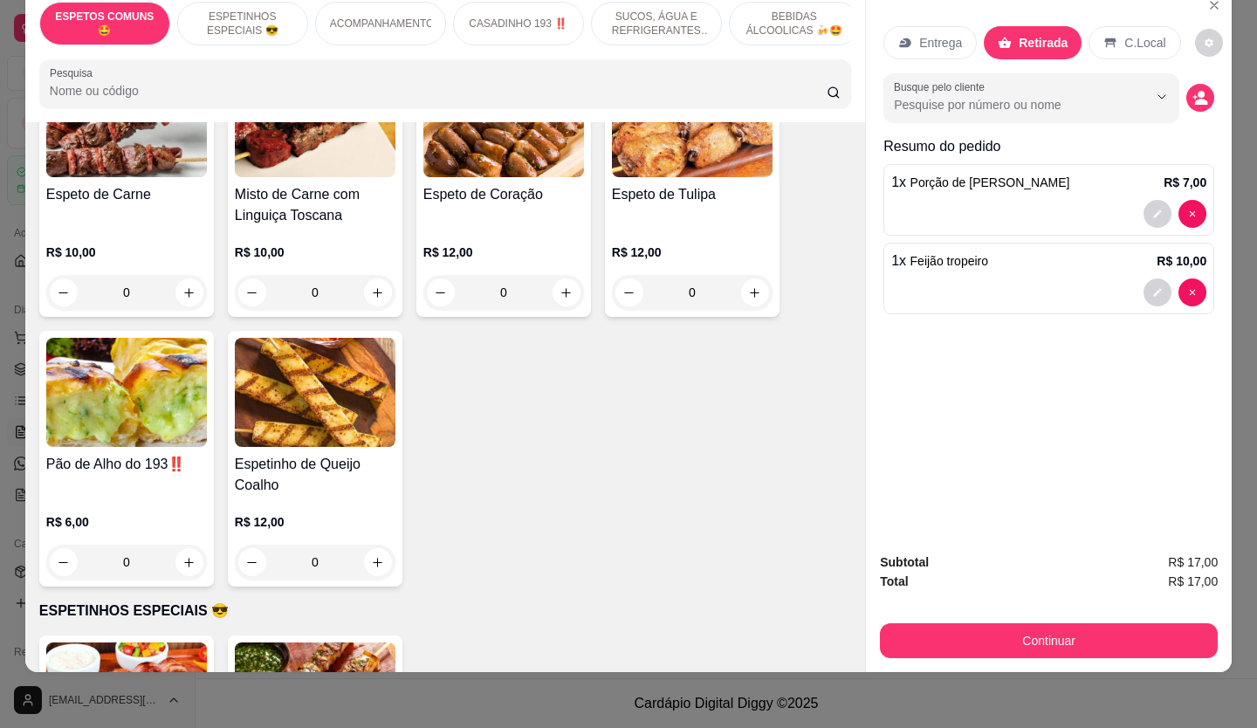
scroll to position [0, 0]
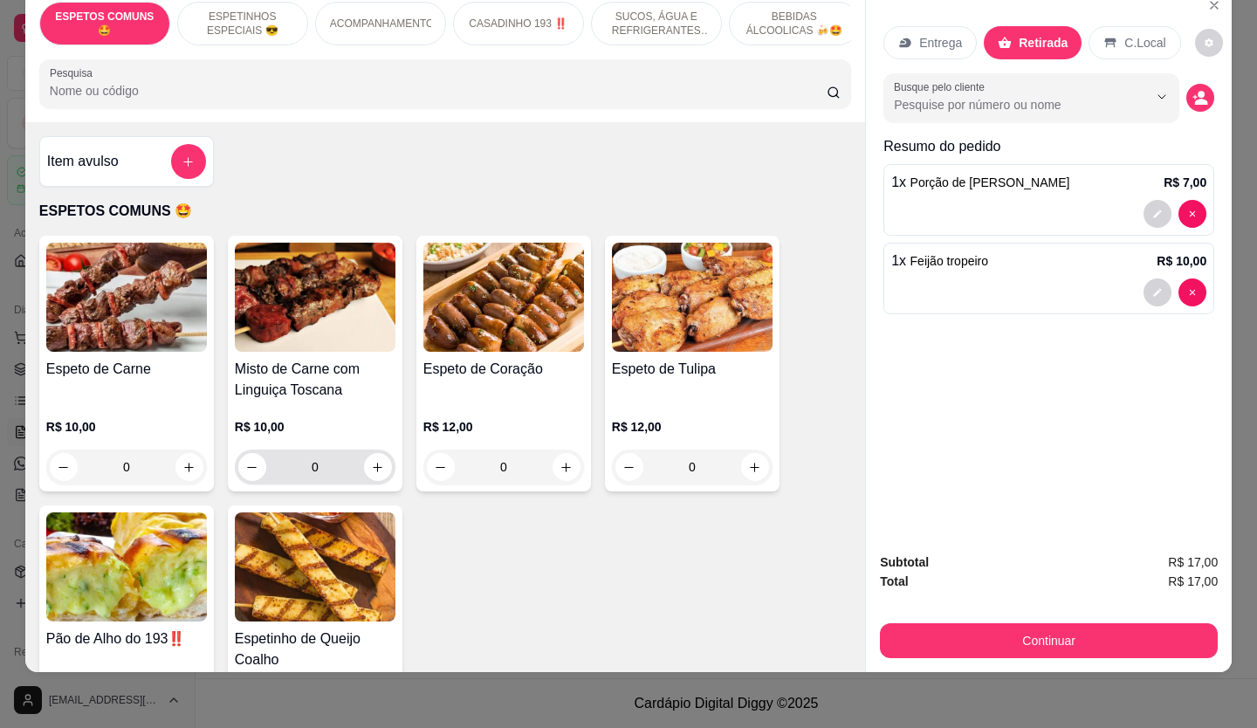
click at [375, 459] on button "increase-product-quantity" at bounding box center [378, 467] width 28 height 28
type input "1"
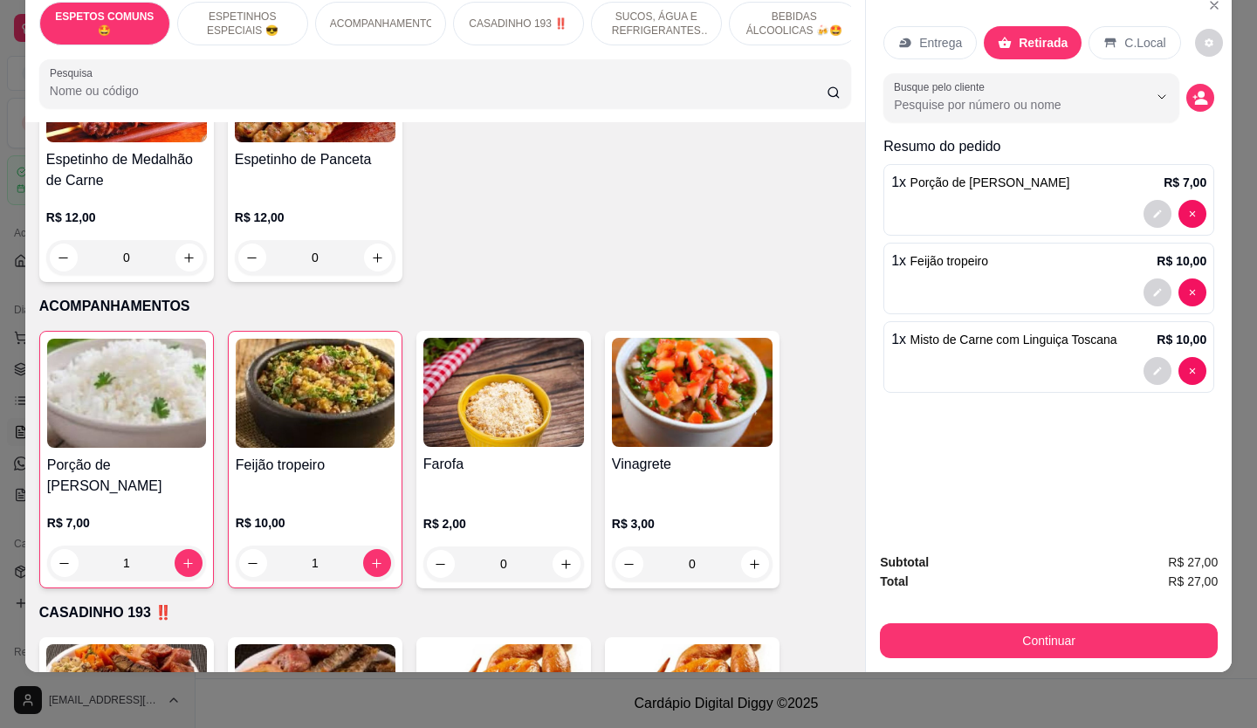
scroll to position [960, 0]
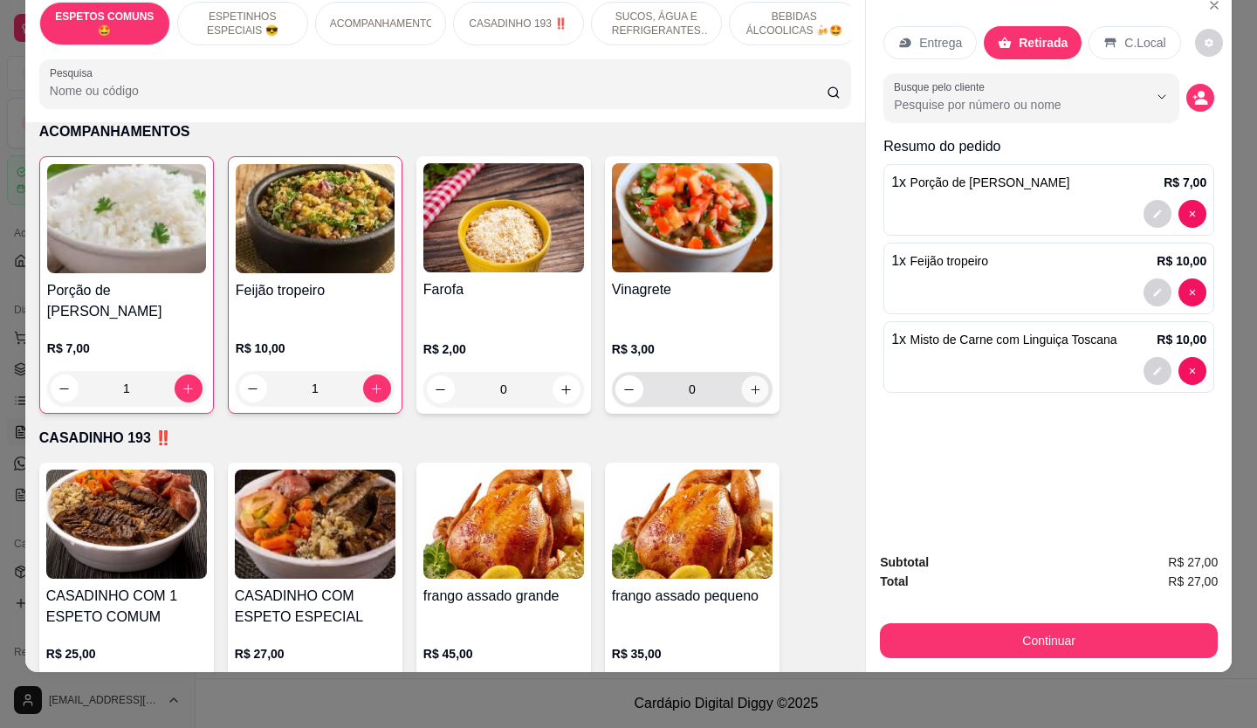
click at [751, 383] on icon "increase-product-quantity" at bounding box center [755, 389] width 13 height 13
type input "1"
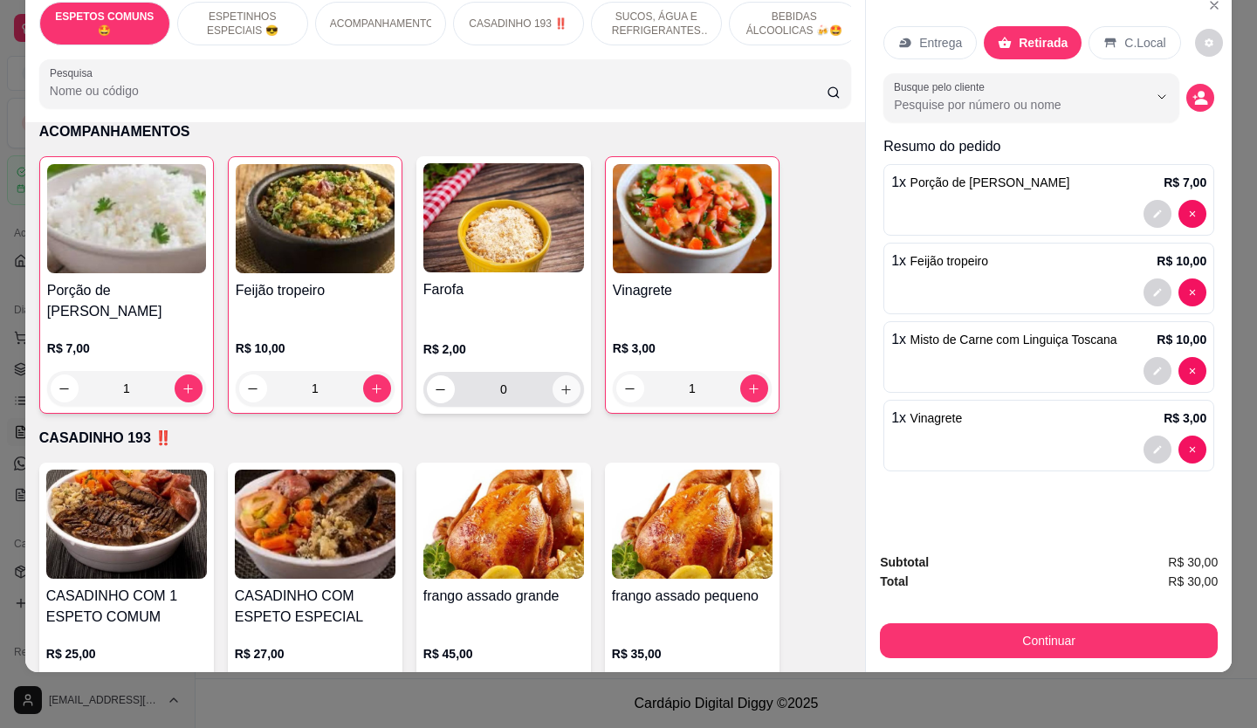
click at [561, 383] on icon "increase-product-quantity" at bounding box center [566, 389] width 13 height 13
type input "1"
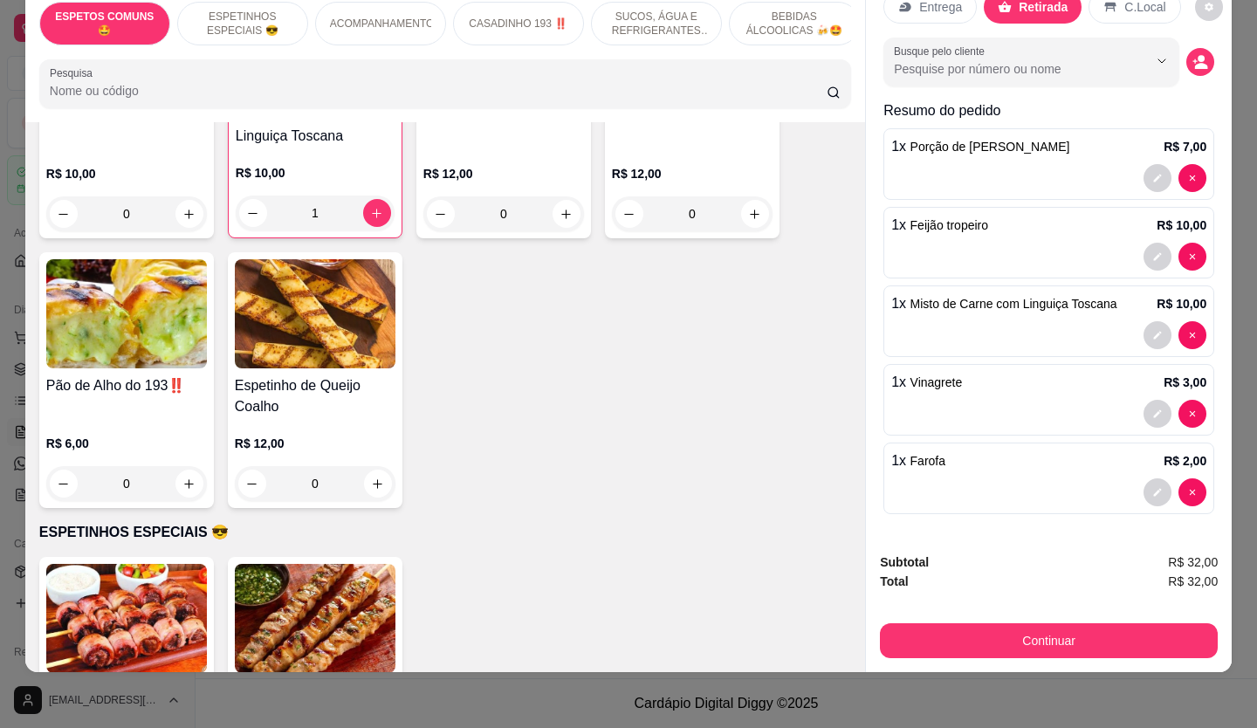
scroll to position [437, 0]
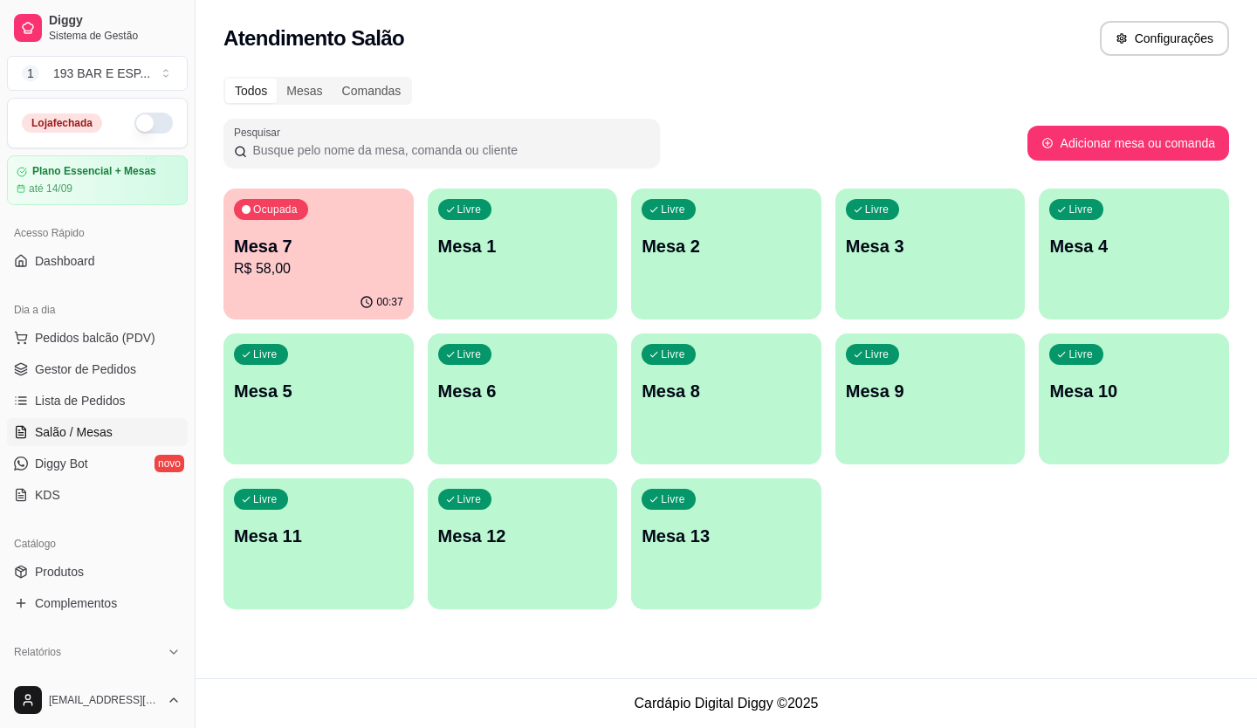
click at [85, 437] on span "Salão / Mesas" at bounding box center [74, 431] width 78 height 17
click at [488, 275] on div "Livre Mesa 1" at bounding box center [523, 244] width 190 height 110
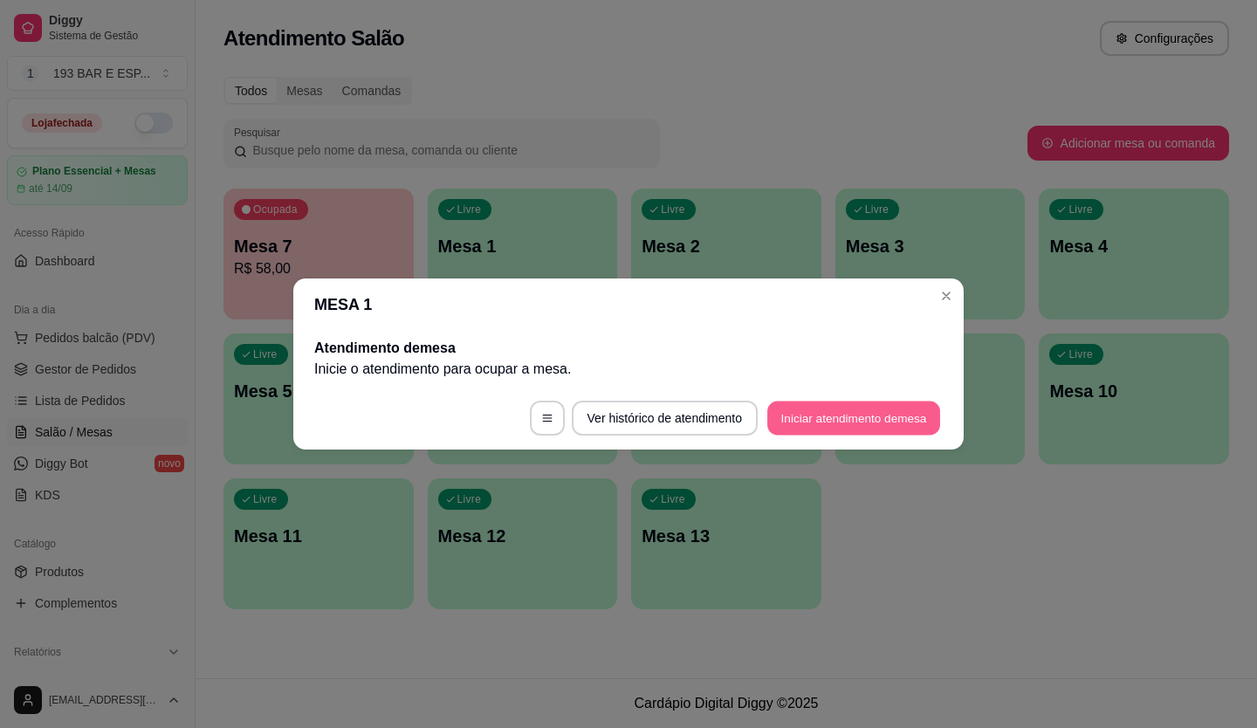
click at [816, 416] on button "Iniciar atendimento de mesa" at bounding box center [854, 419] width 173 height 34
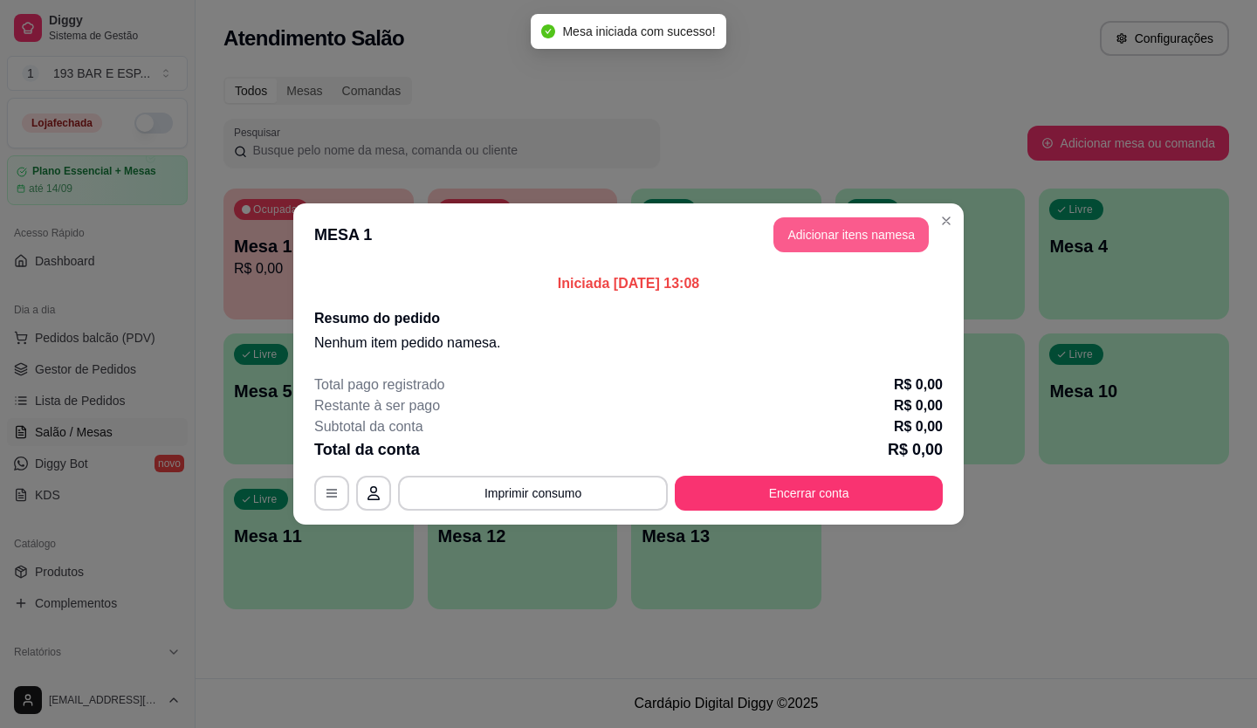
click at [842, 243] on button "Adicionar itens na mesa" at bounding box center [851, 234] width 155 height 35
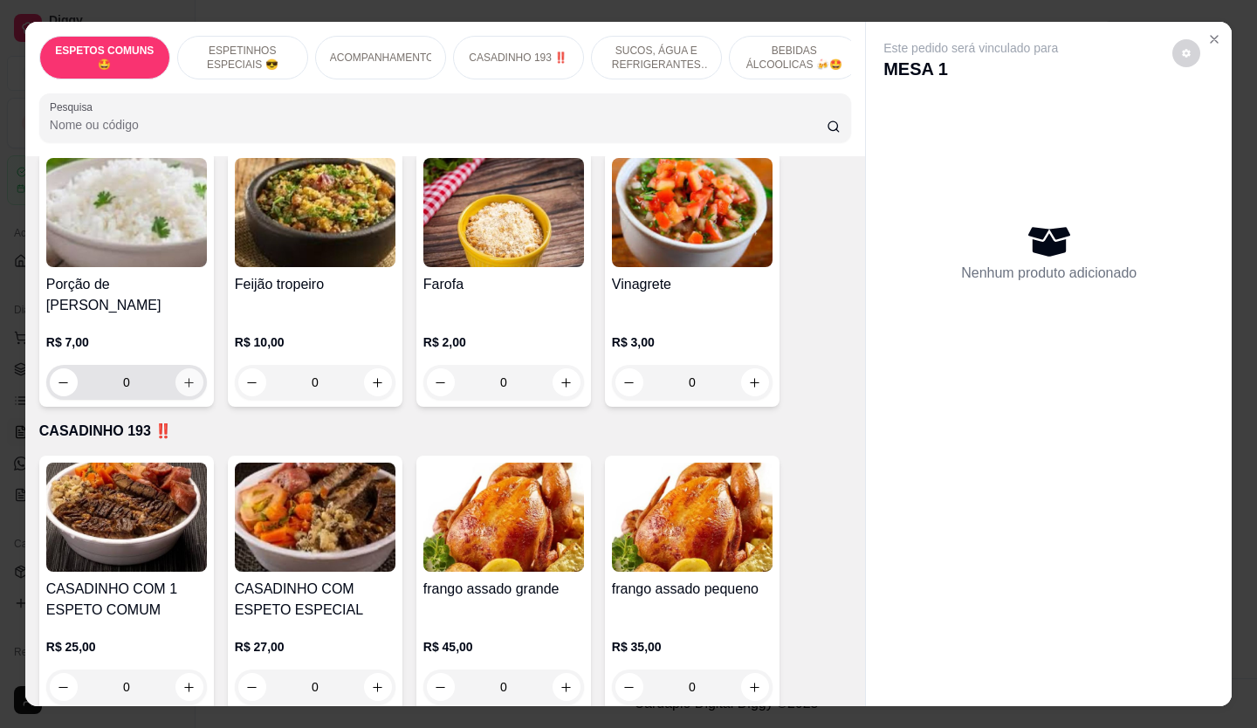
scroll to position [960, 0]
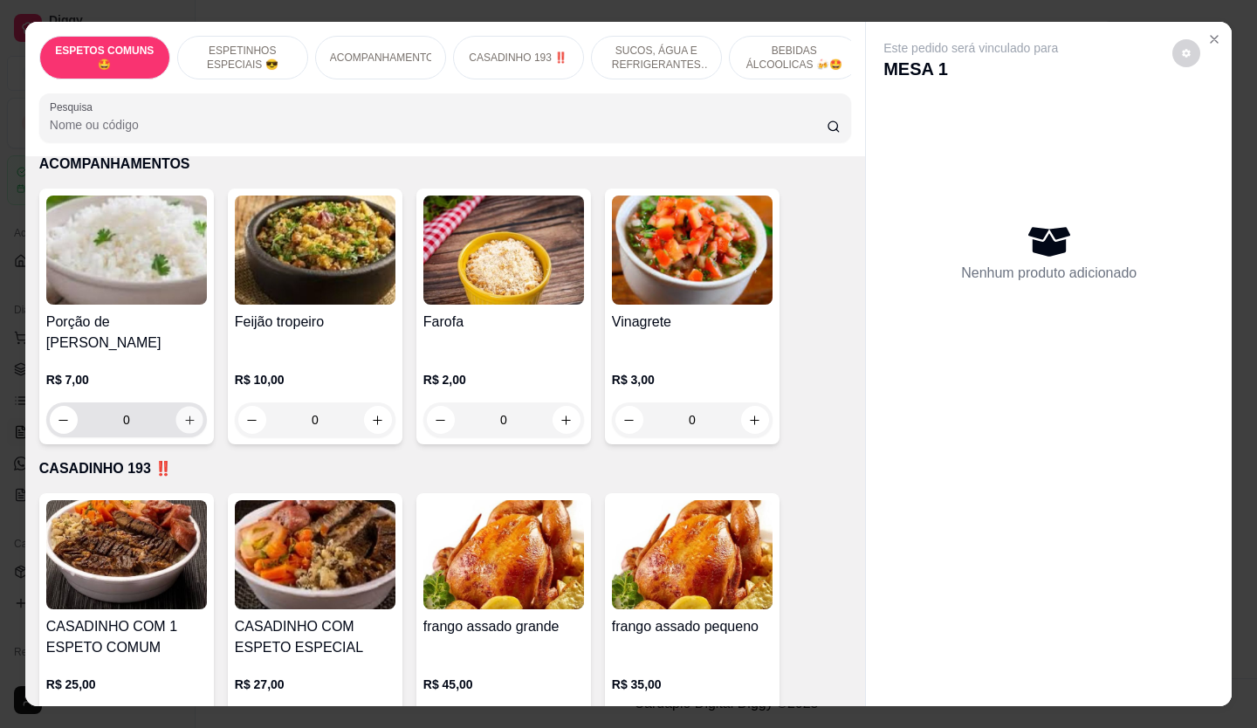
click at [183, 414] on icon "increase-product-quantity" at bounding box center [189, 420] width 13 height 13
type input "1"
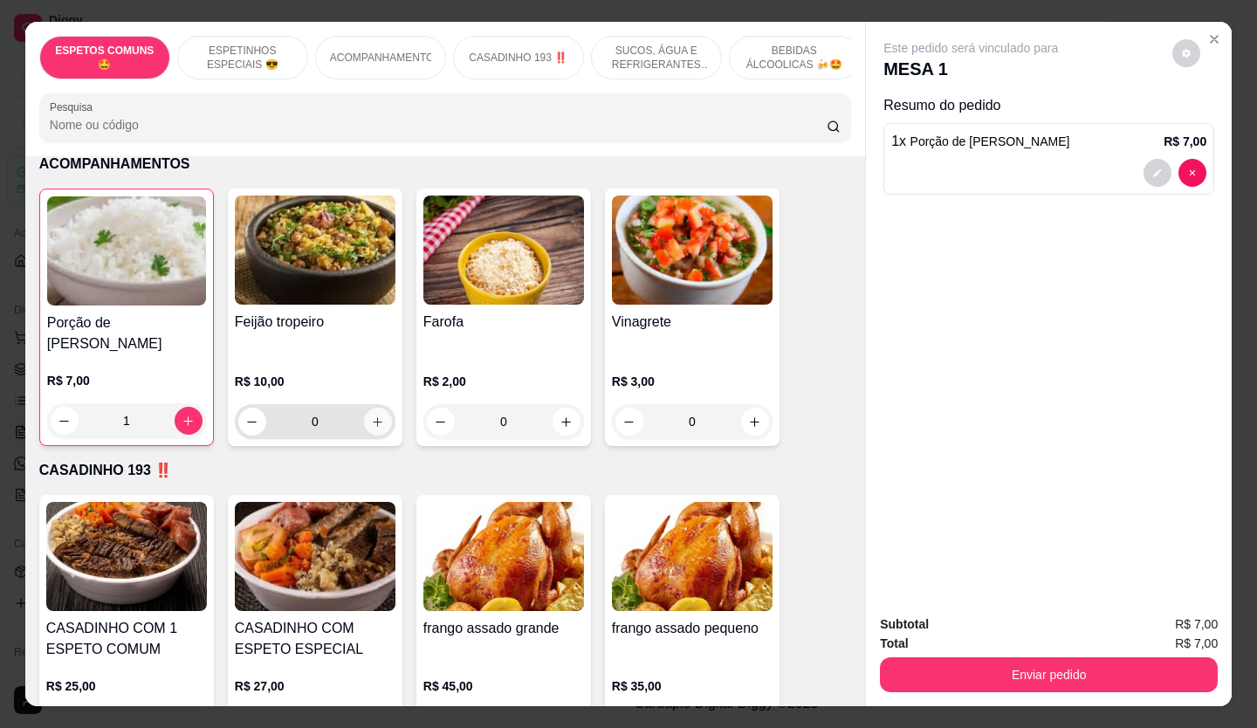
click at [374, 417] on icon "increase-product-quantity" at bounding box center [379, 422] width 10 height 10
type input "1"
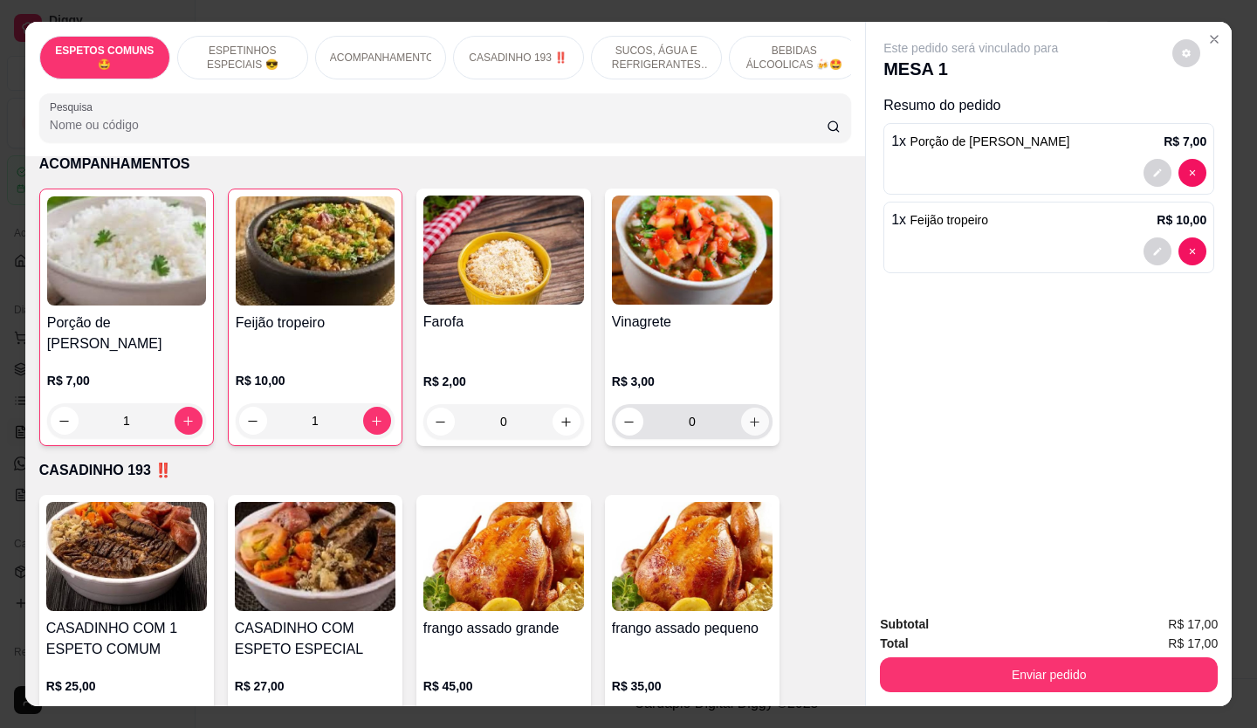
click at [748, 416] on icon "increase-product-quantity" at bounding box center [754, 422] width 13 height 13
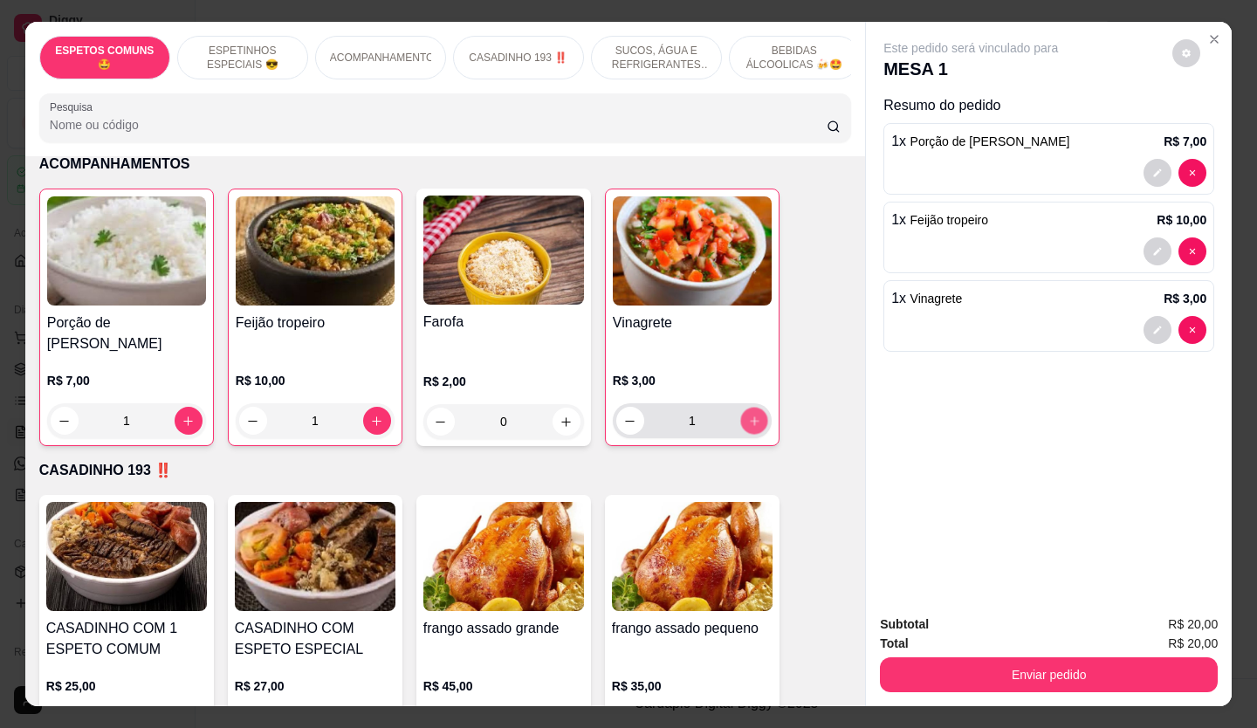
click at [750, 416] on icon "increase-product-quantity" at bounding box center [754, 420] width 9 height 9
type input "2"
click at [1144, 320] on button "decrease-product-quantity" at bounding box center [1158, 330] width 28 height 28
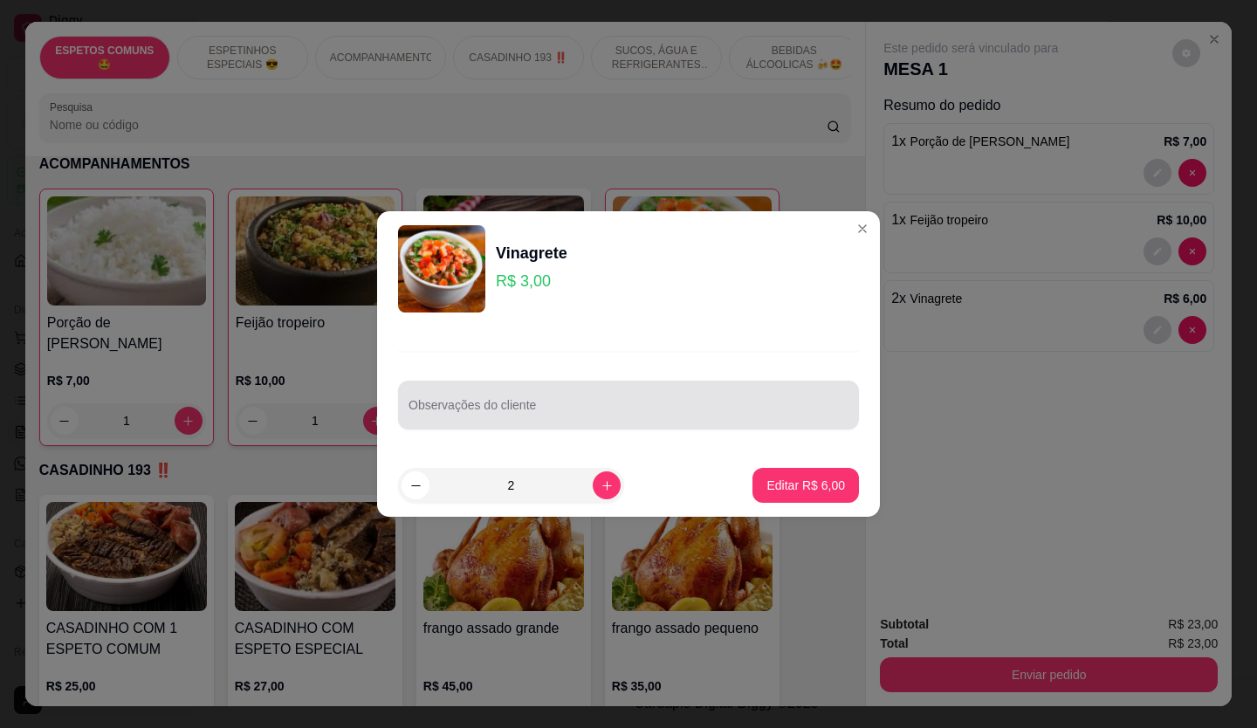
click at [710, 386] on div "Observações do cliente" at bounding box center [628, 405] width 461 height 49
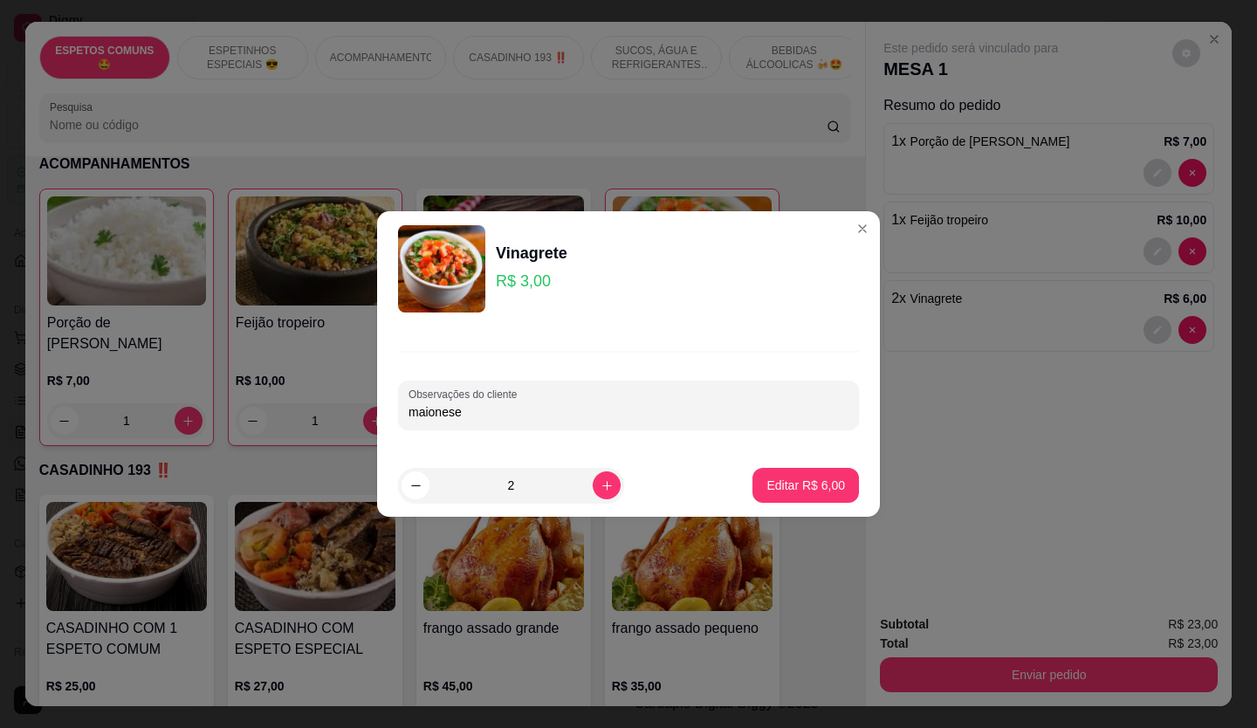
type input "maionese"
click at [807, 487] on p "Editar R$ 6,00" at bounding box center [806, 485] width 76 height 17
type input "0"
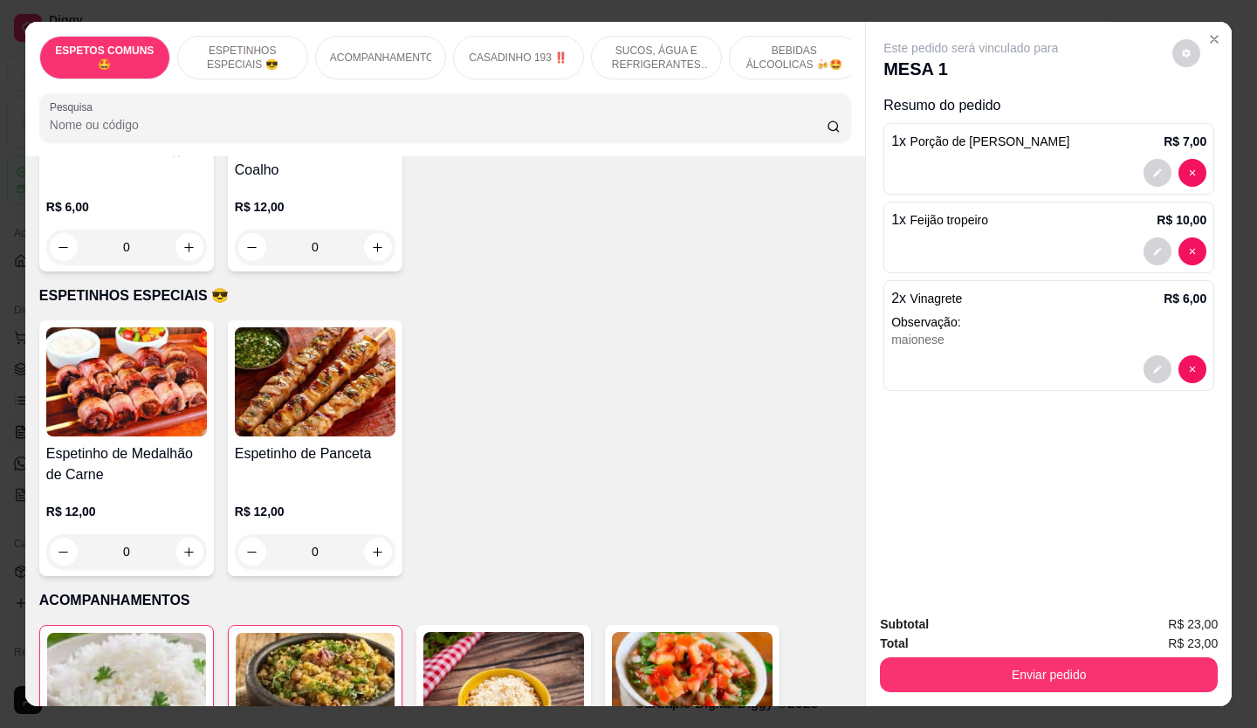
scroll to position [87, 0]
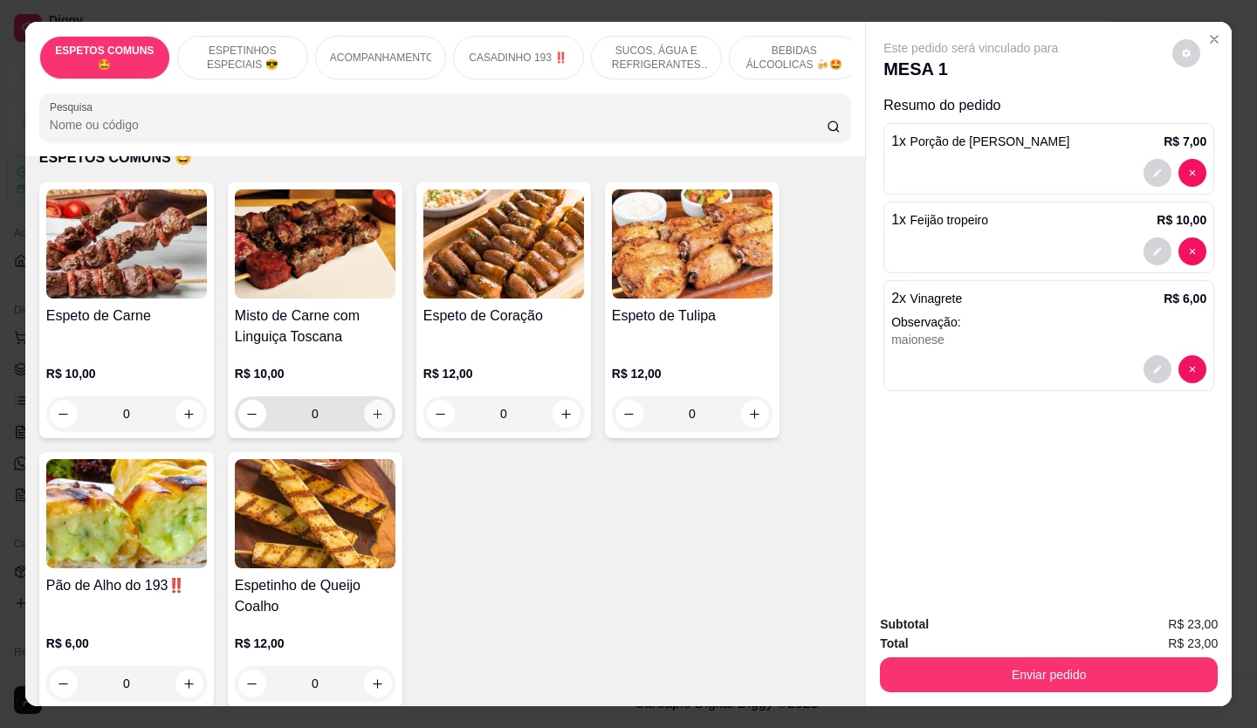
click at [380, 419] on button "increase-product-quantity" at bounding box center [378, 414] width 28 height 28
type input "1"
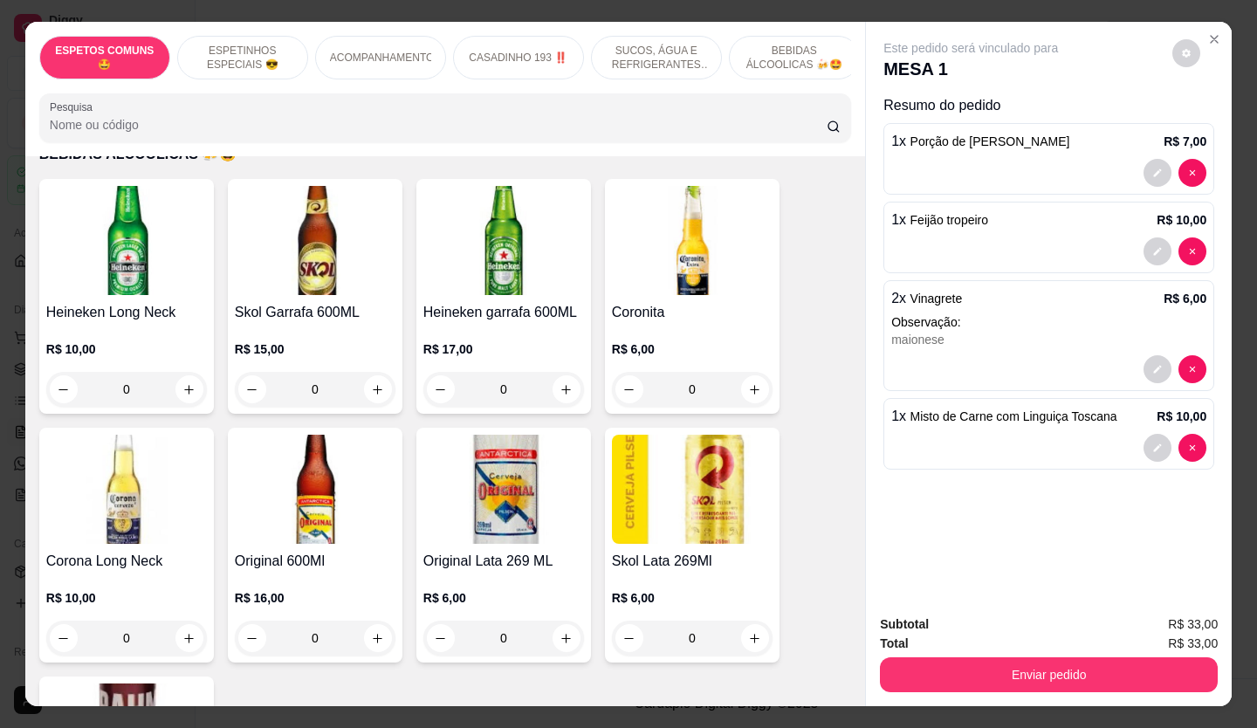
scroll to position [3318, 0]
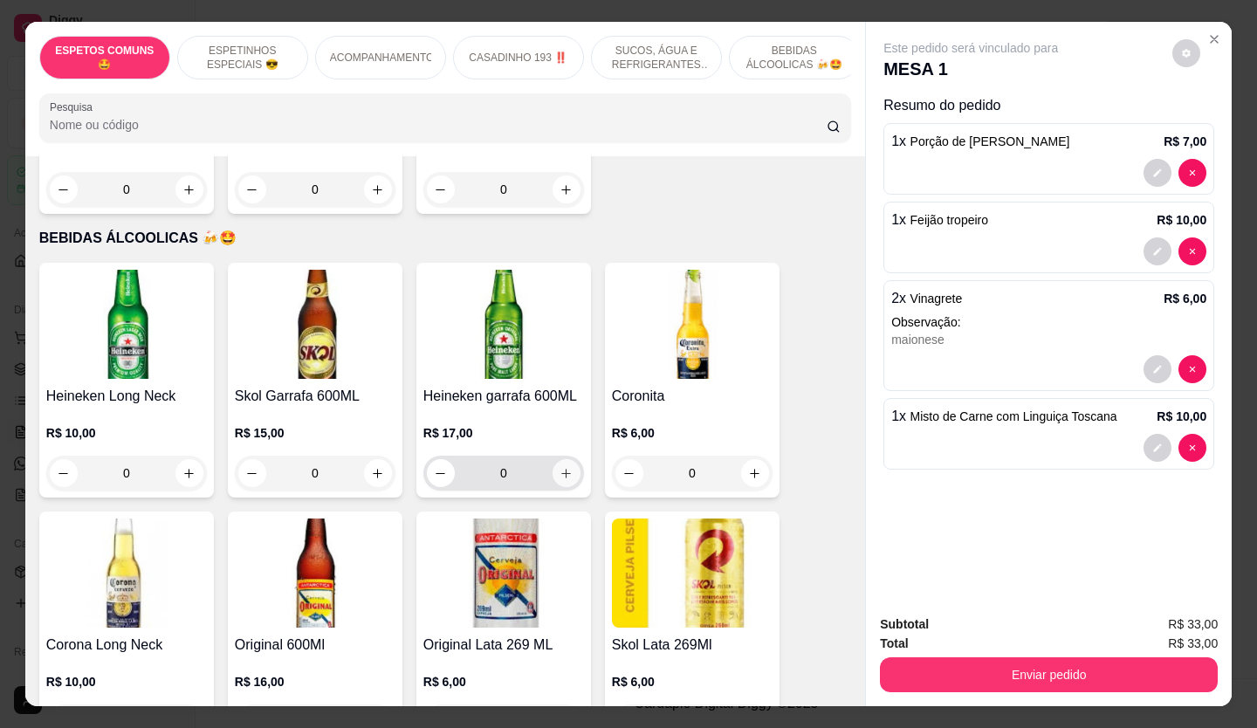
click at [569, 459] on button "increase-product-quantity" at bounding box center [567, 473] width 28 height 28
type input "1"
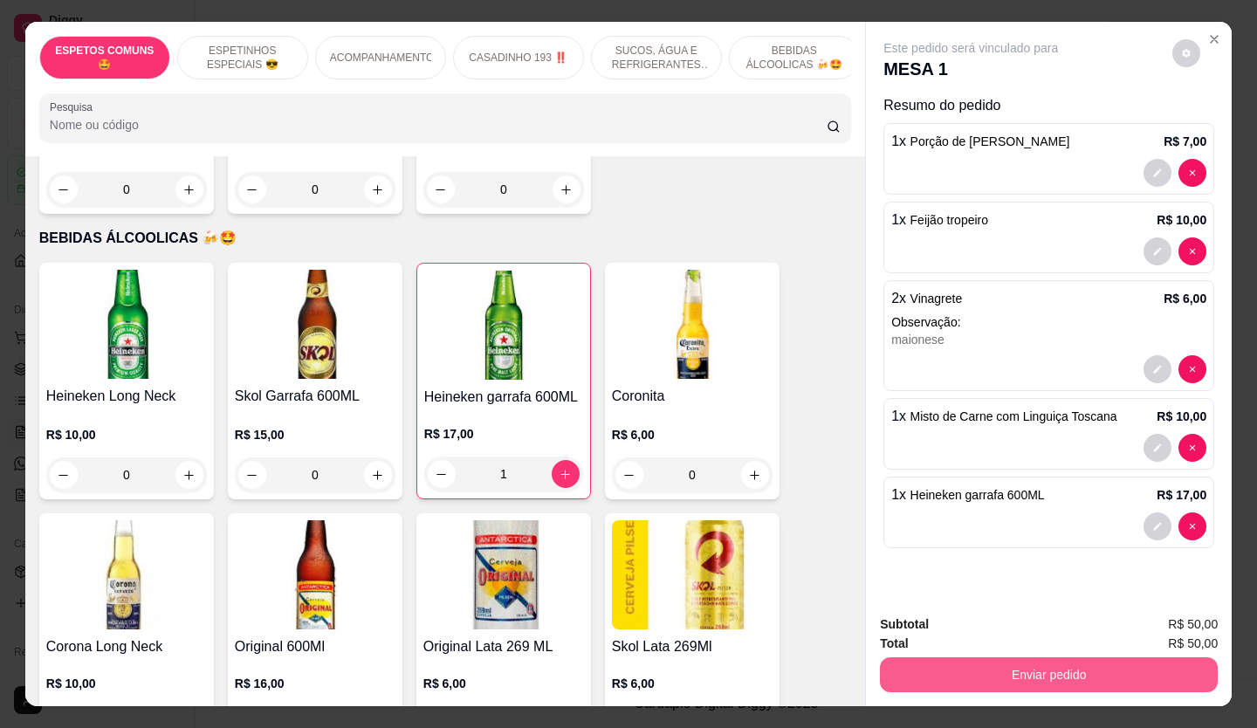
click at [945, 665] on button "Enviar pedido" at bounding box center [1049, 674] width 338 height 35
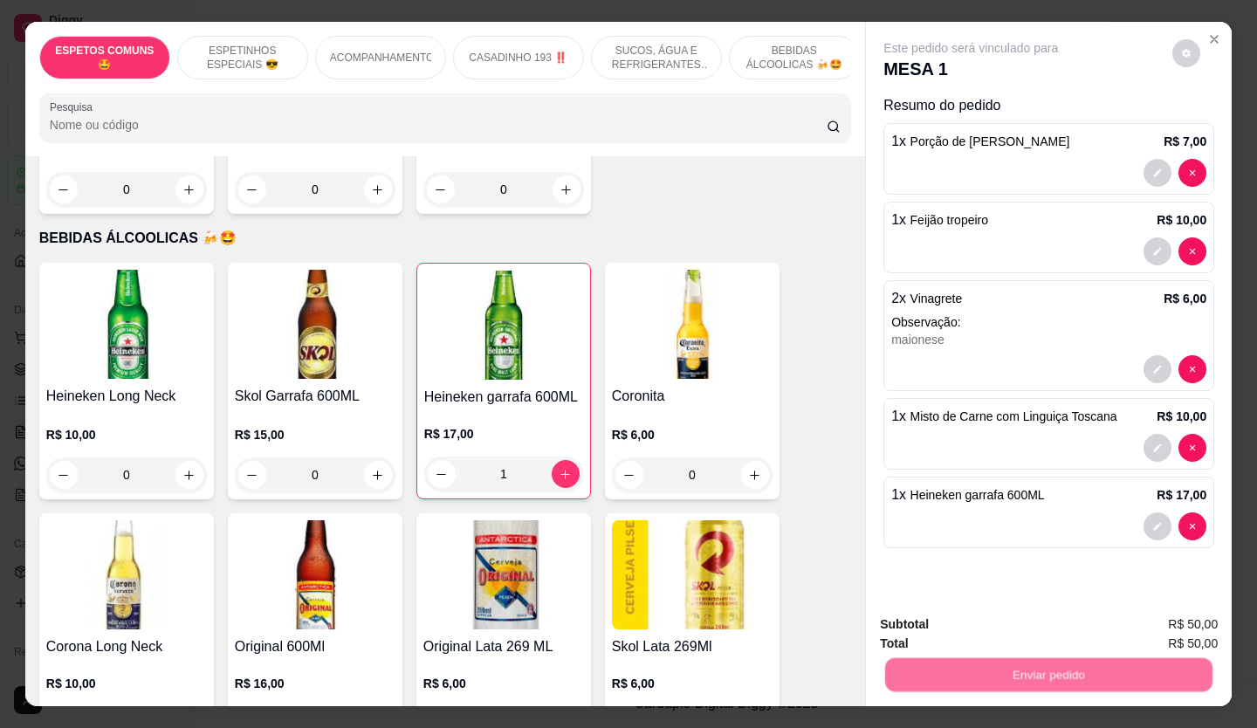
click at [940, 629] on button "Não registrar e enviar pedido" at bounding box center [991, 625] width 182 height 33
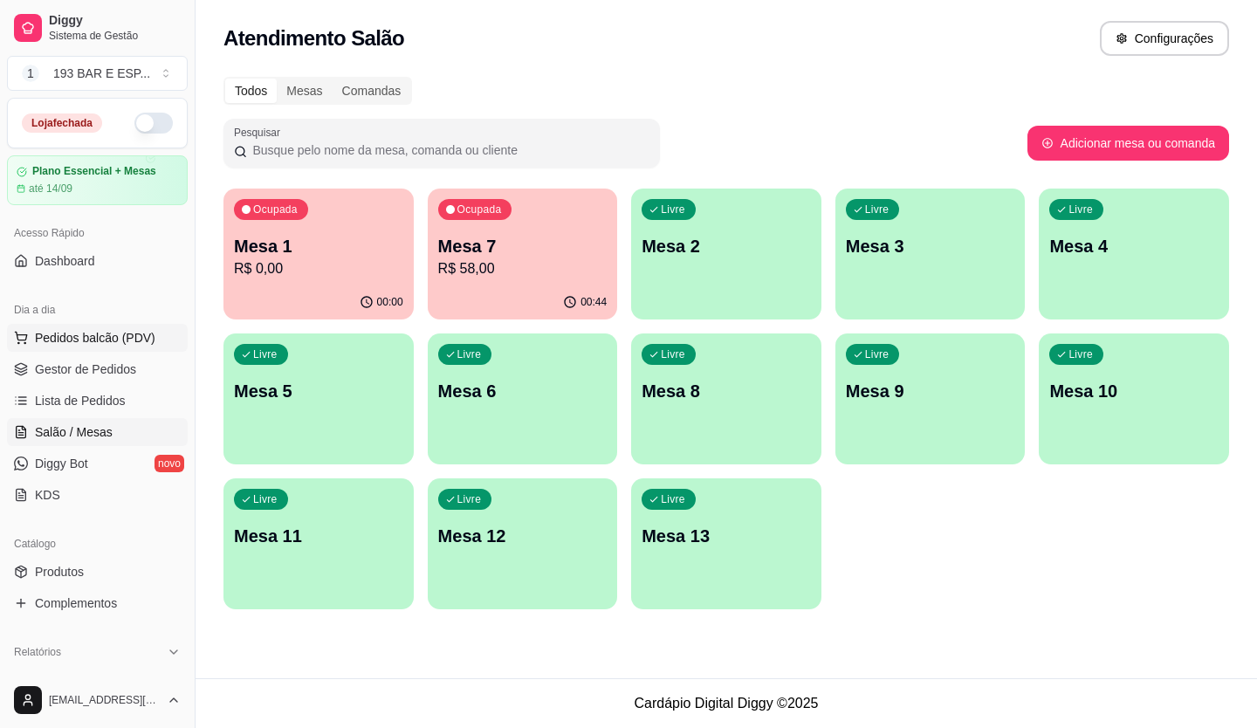
click at [113, 335] on span "Pedidos balcão (PDV)" at bounding box center [95, 337] width 120 height 17
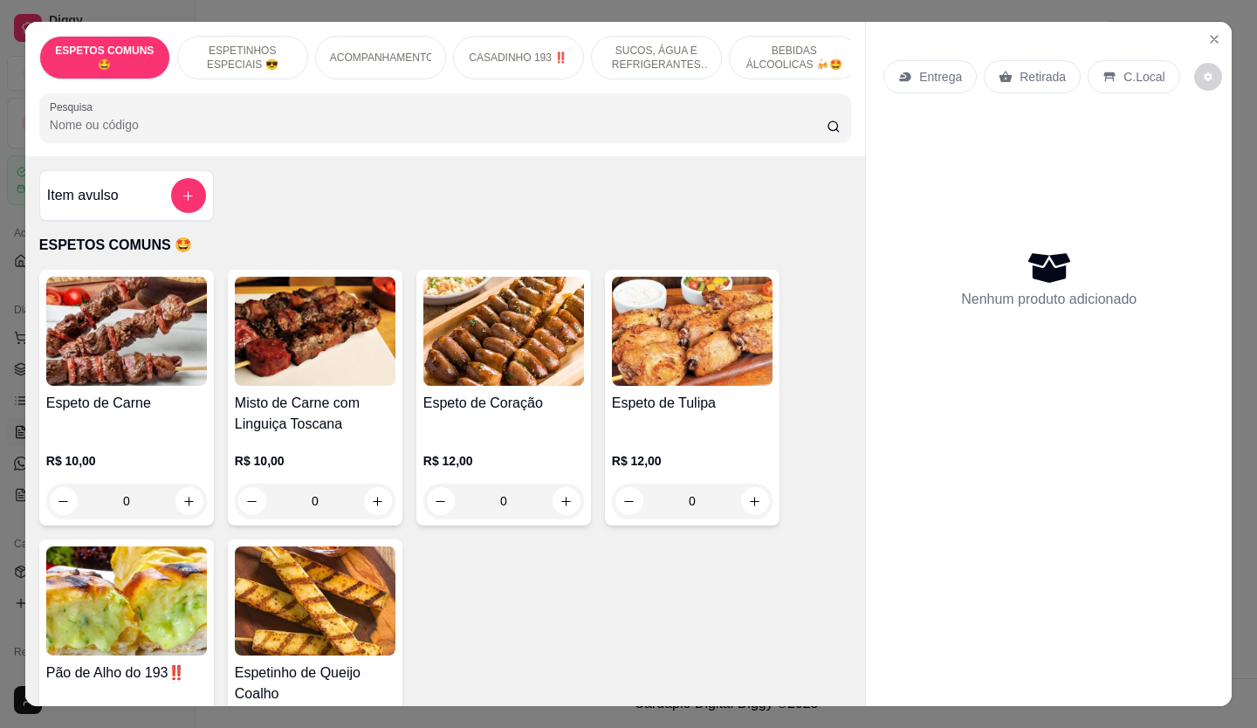
click at [1020, 72] on p "Retirada" at bounding box center [1043, 76] width 46 height 17
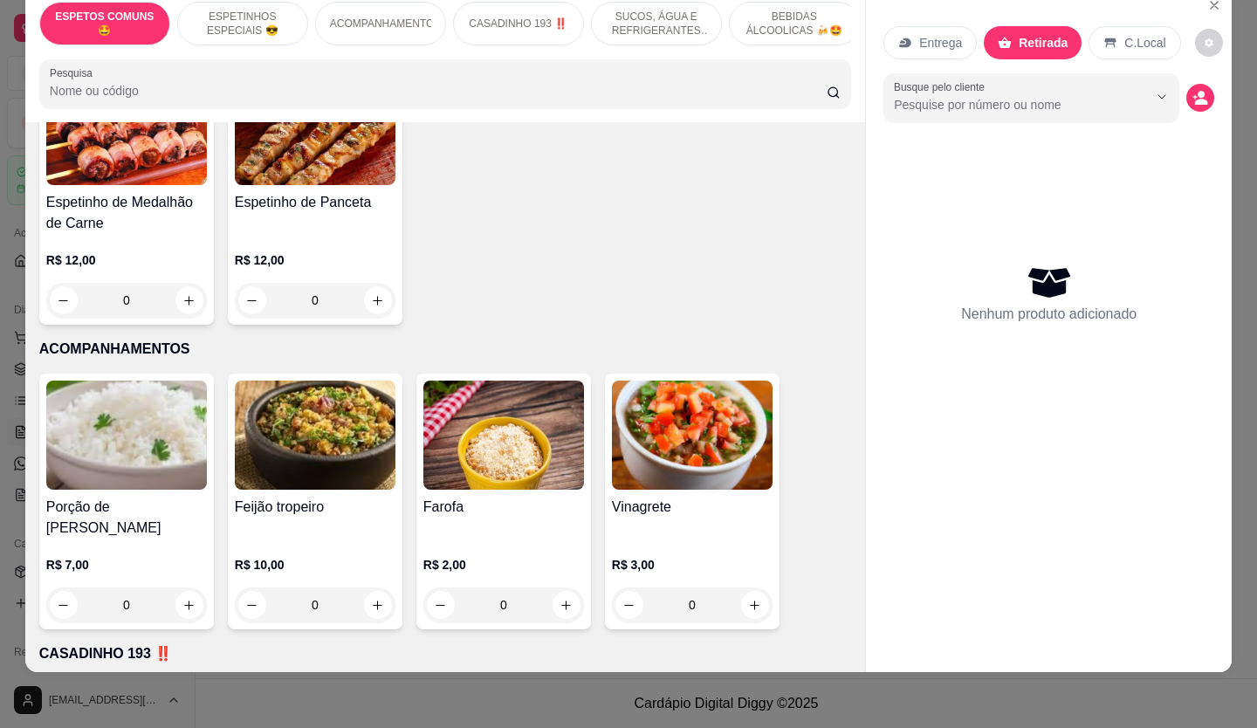
scroll to position [1135, 0]
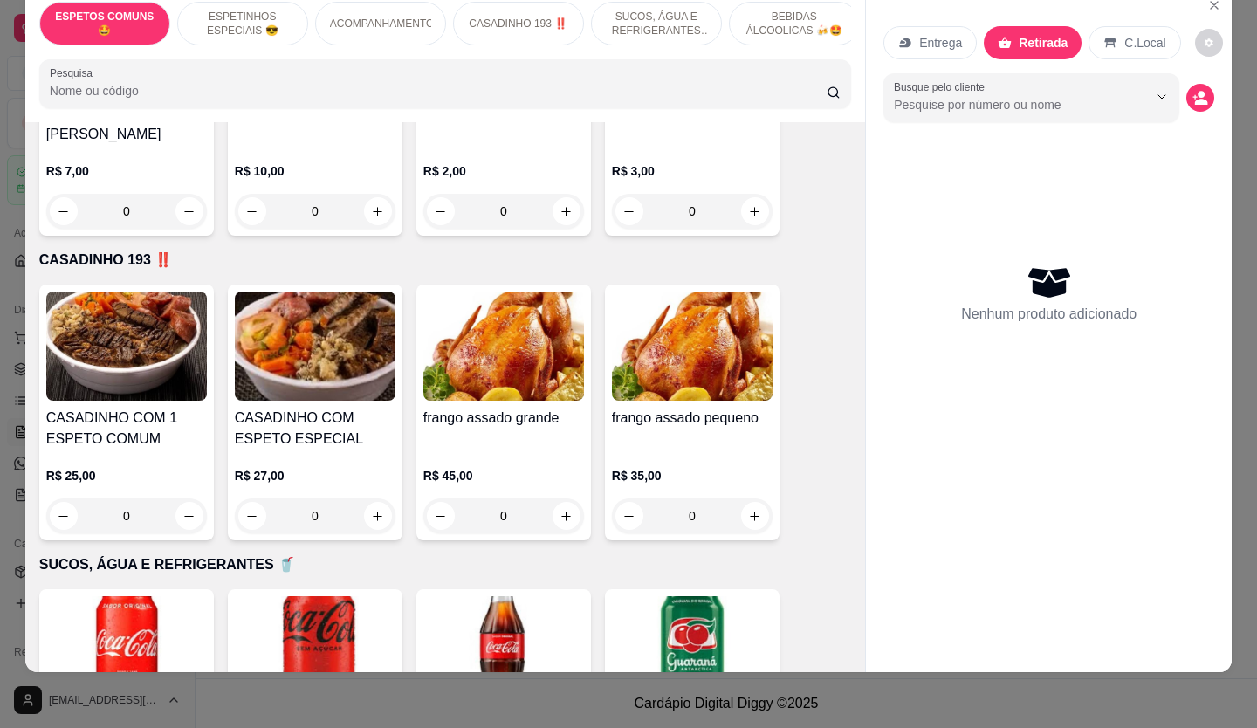
click at [561, 510] on icon "increase-product-quantity" at bounding box center [566, 516] width 13 height 13
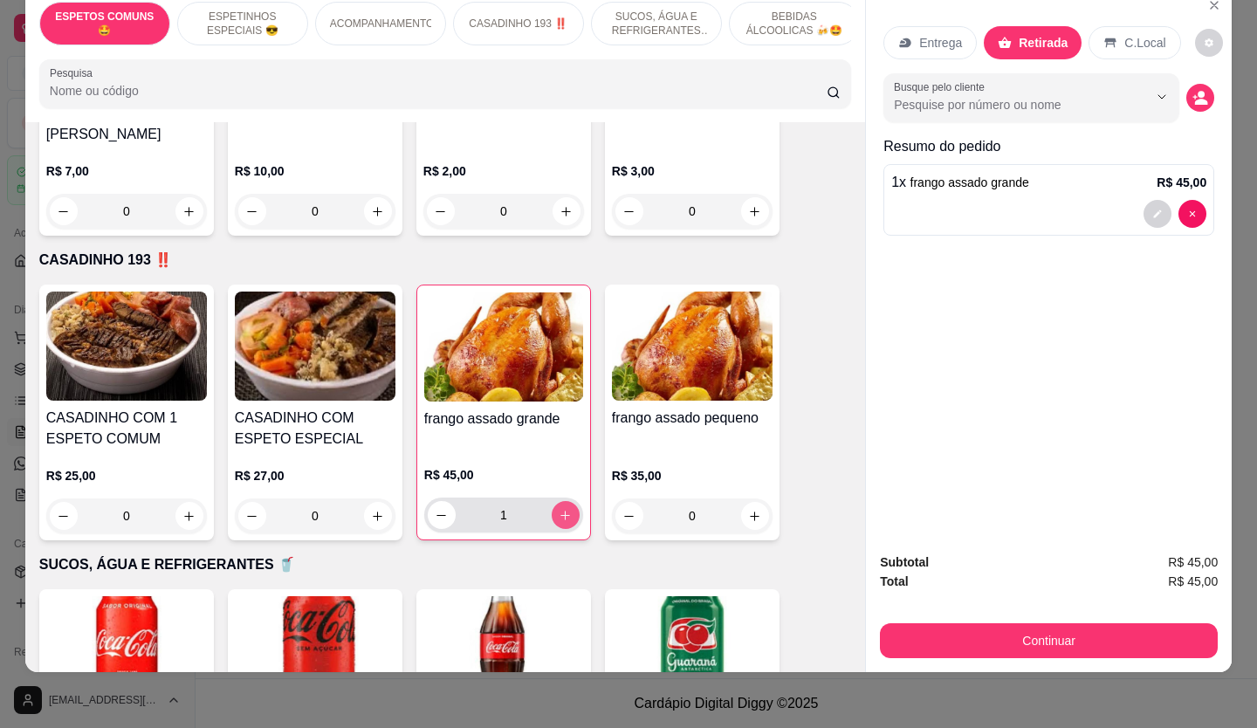
type input "1"
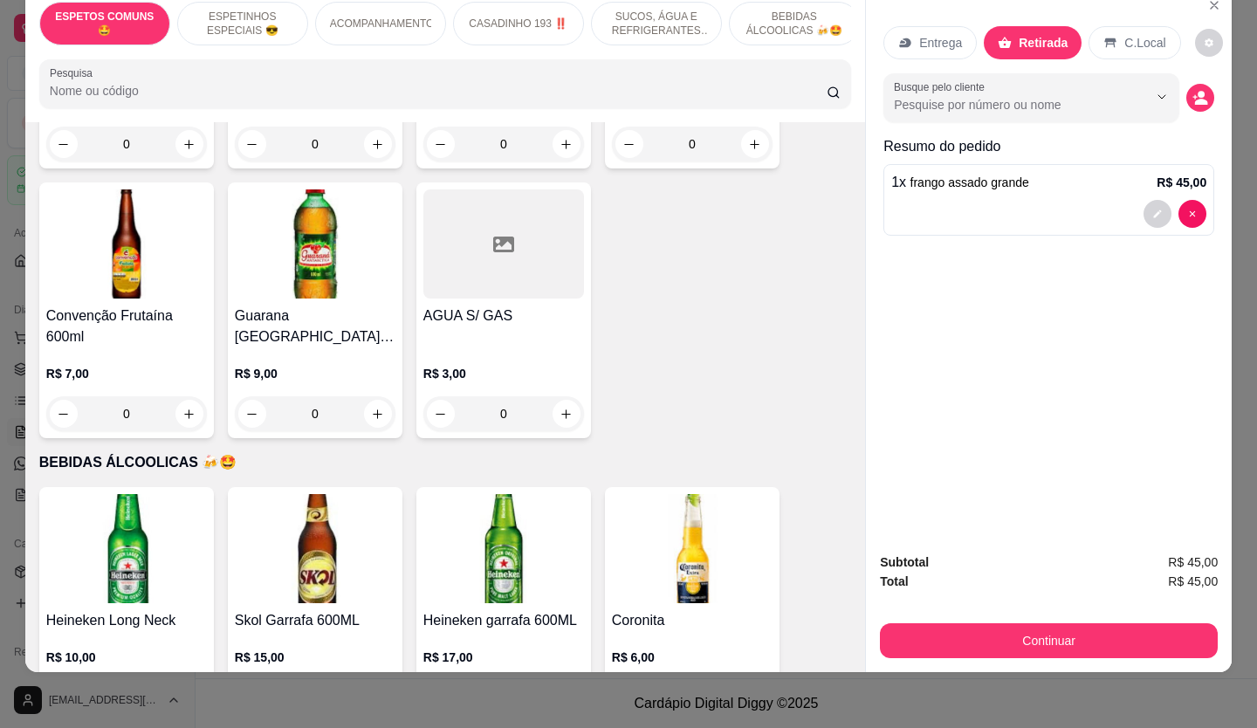
scroll to position [3580, 0]
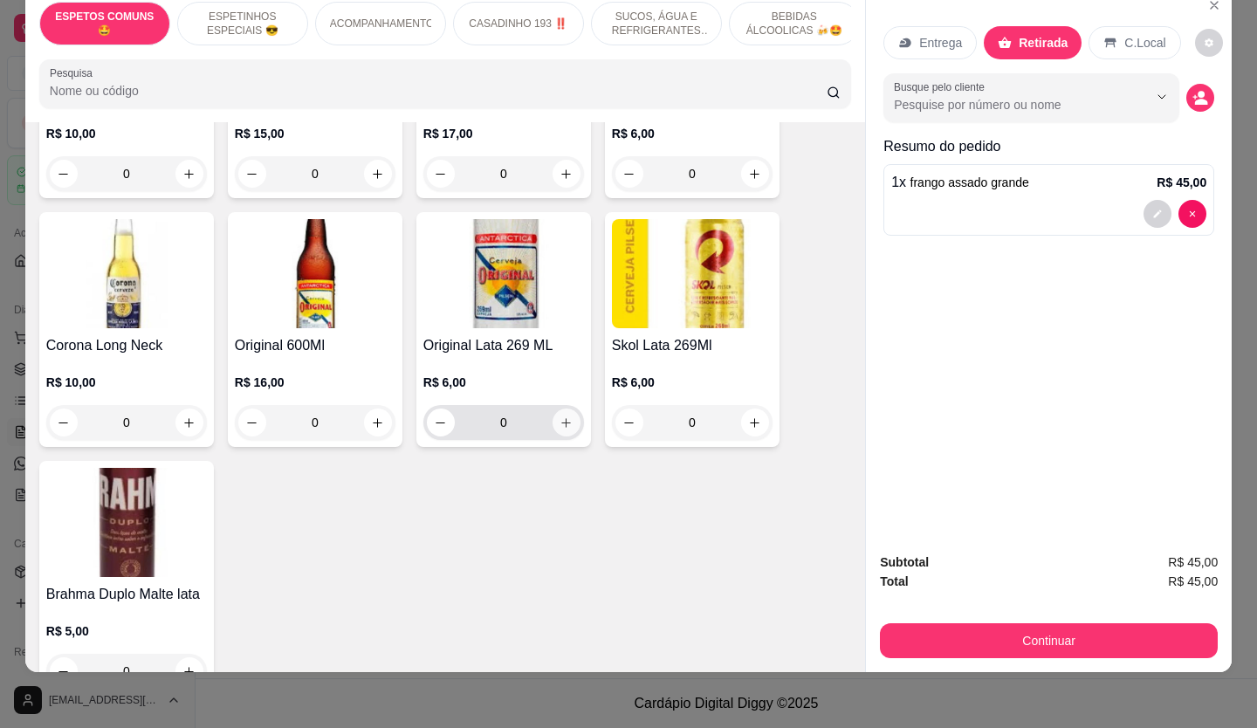
click at [570, 409] on button "increase-product-quantity" at bounding box center [567, 423] width 28 height 28
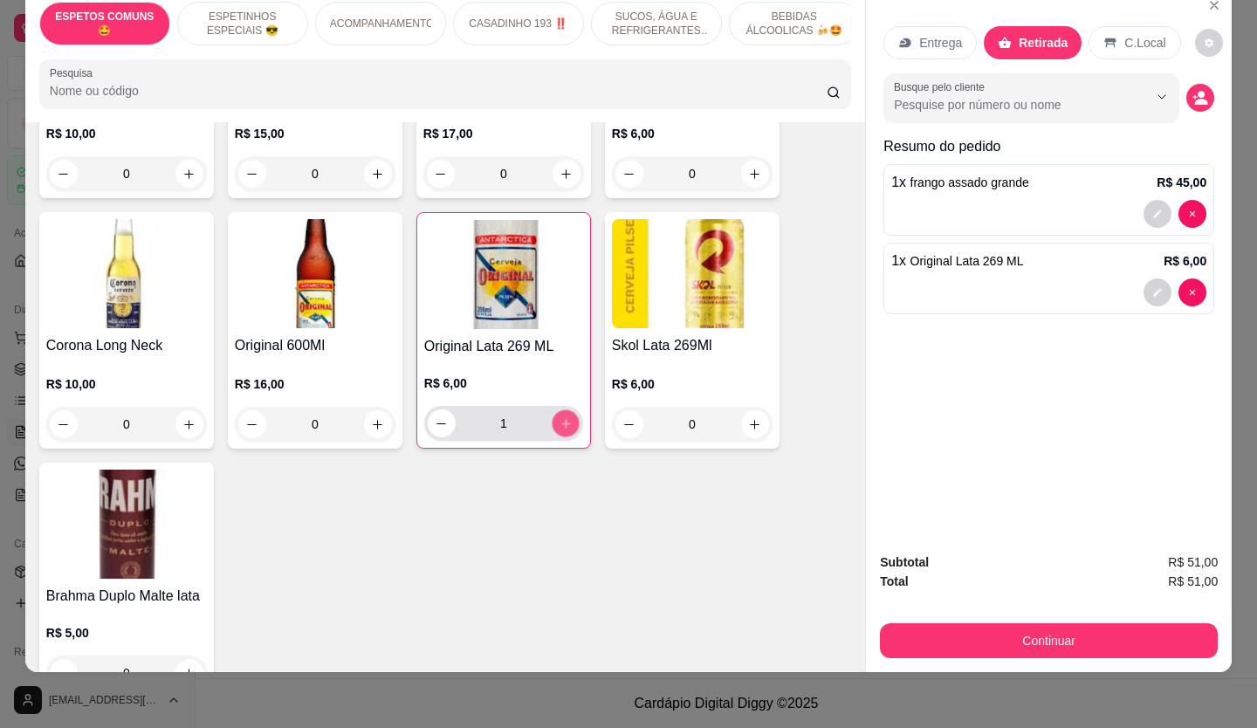
click at [568, 410] on button "increase-product-quantity" at bounding box center [565, 423] width 27 height 27
type input "2"
click at [1046, 623] on button "Continuar" at bounding box center [1049, 640] width 338 height 35
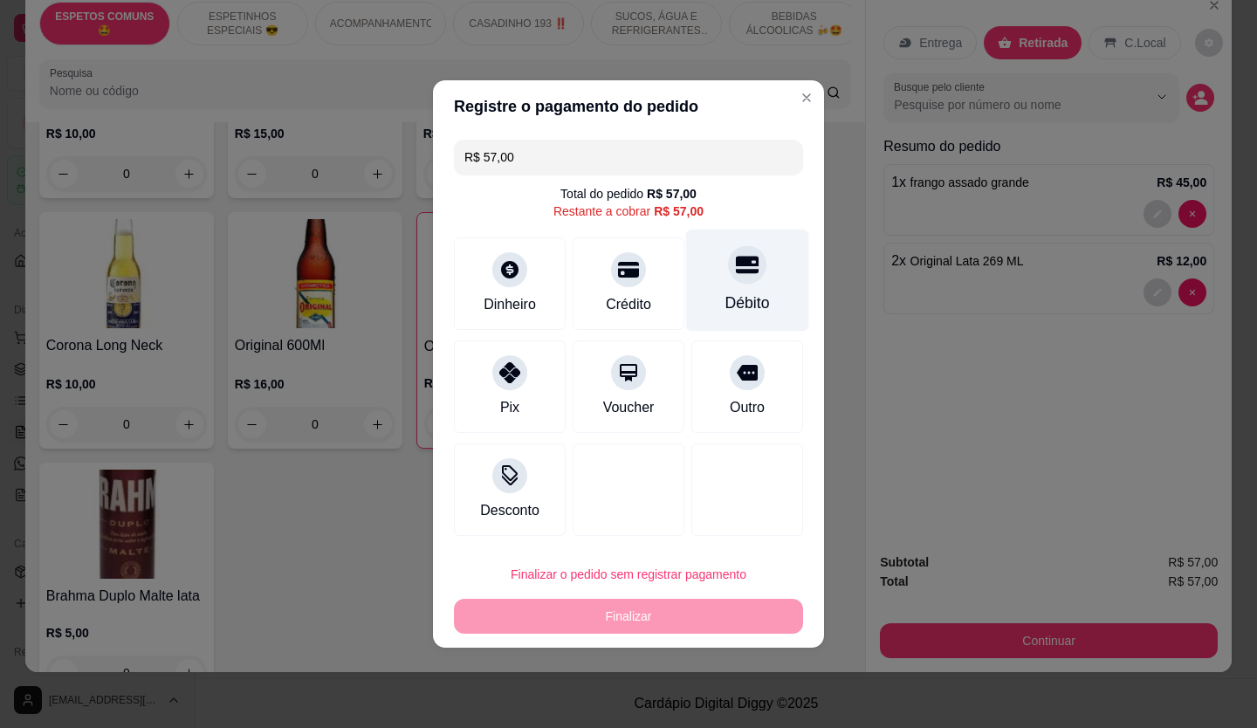
click at [752, 271] on div at bounding box center [747, 264] width 38 height 38
type input "R$ 0,00"
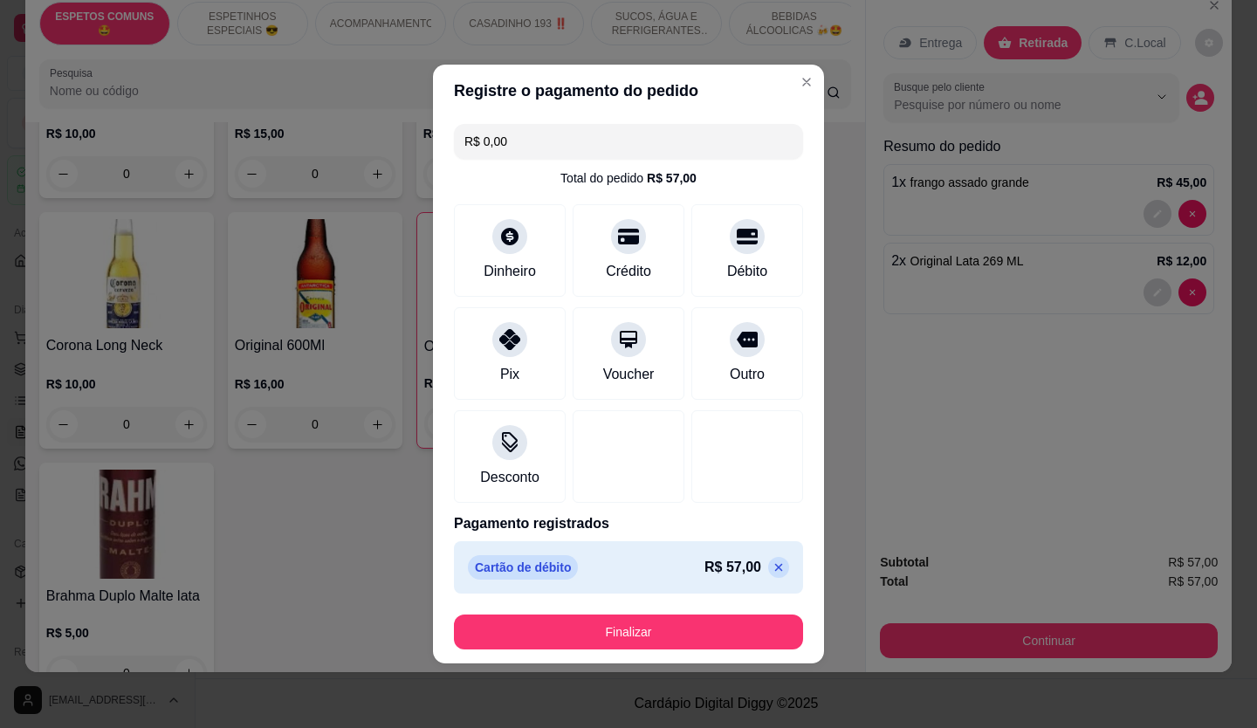
click at [640, 651] on footer "Finalizar" at bounding box center [628, 632] width 391 height 63
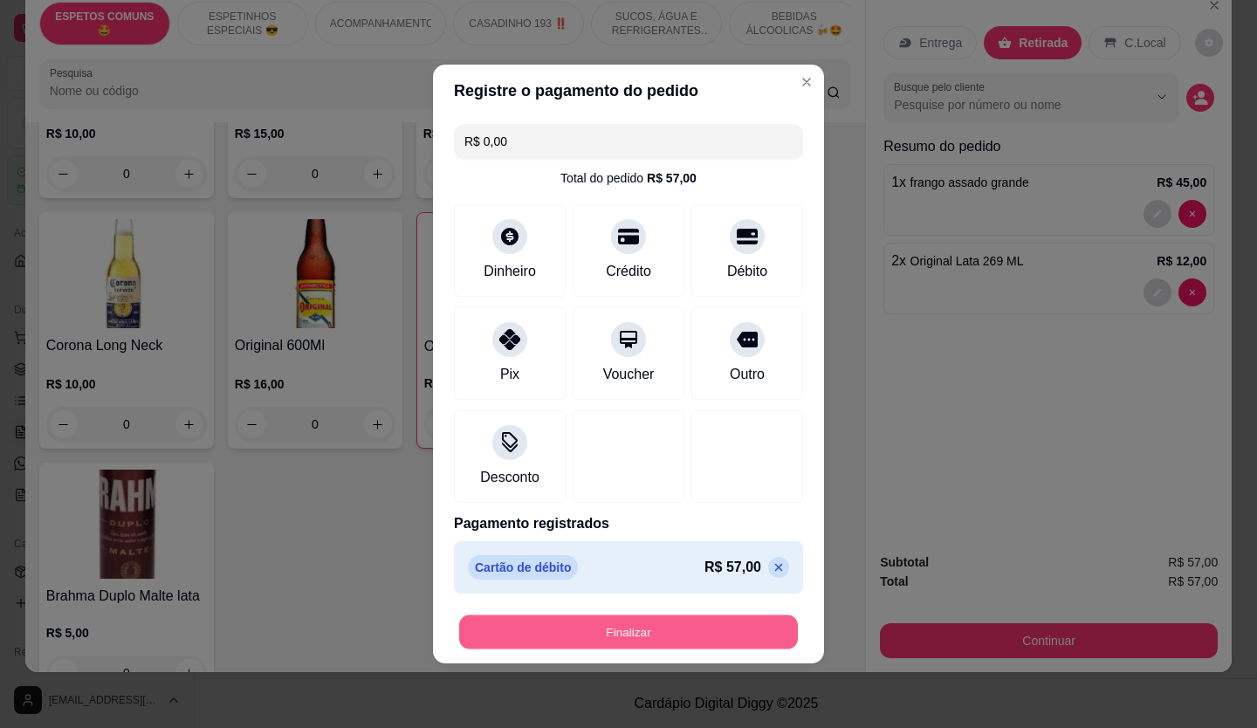
click at [633, 637] on button "Finalizar" at bounding box center [628, 633] width 339 height 34
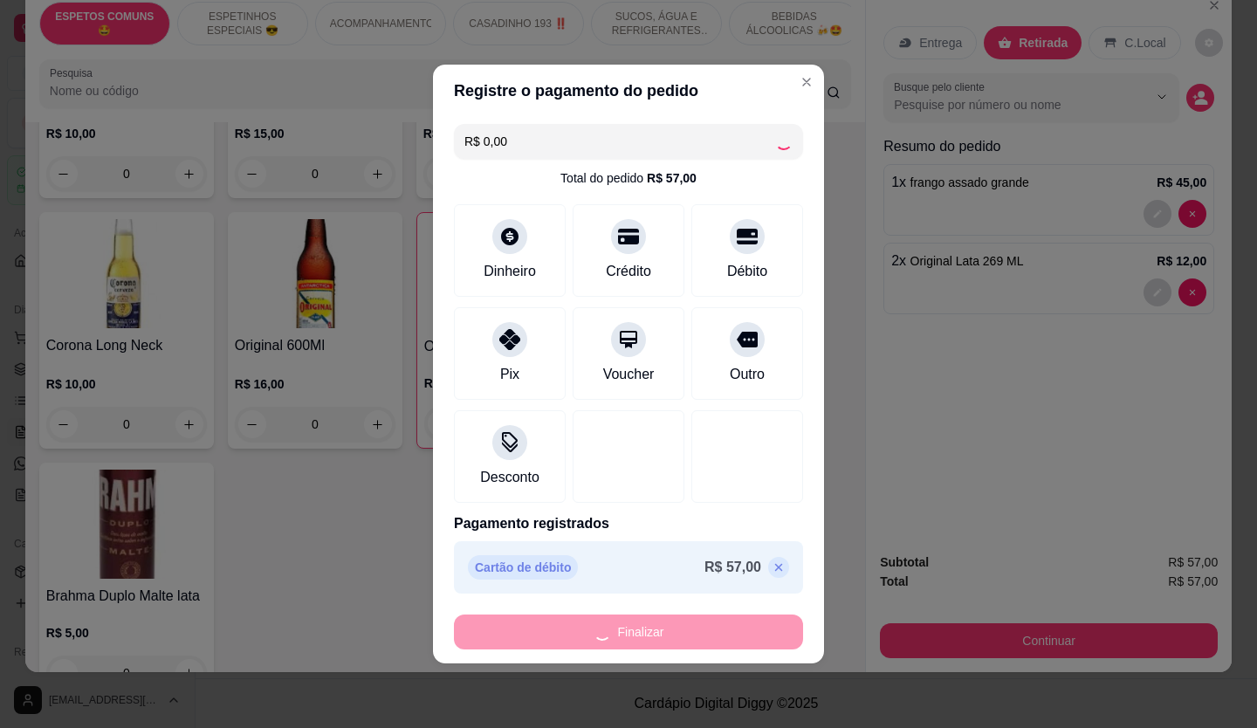
type input "0"
type input "-R$ 57,00"
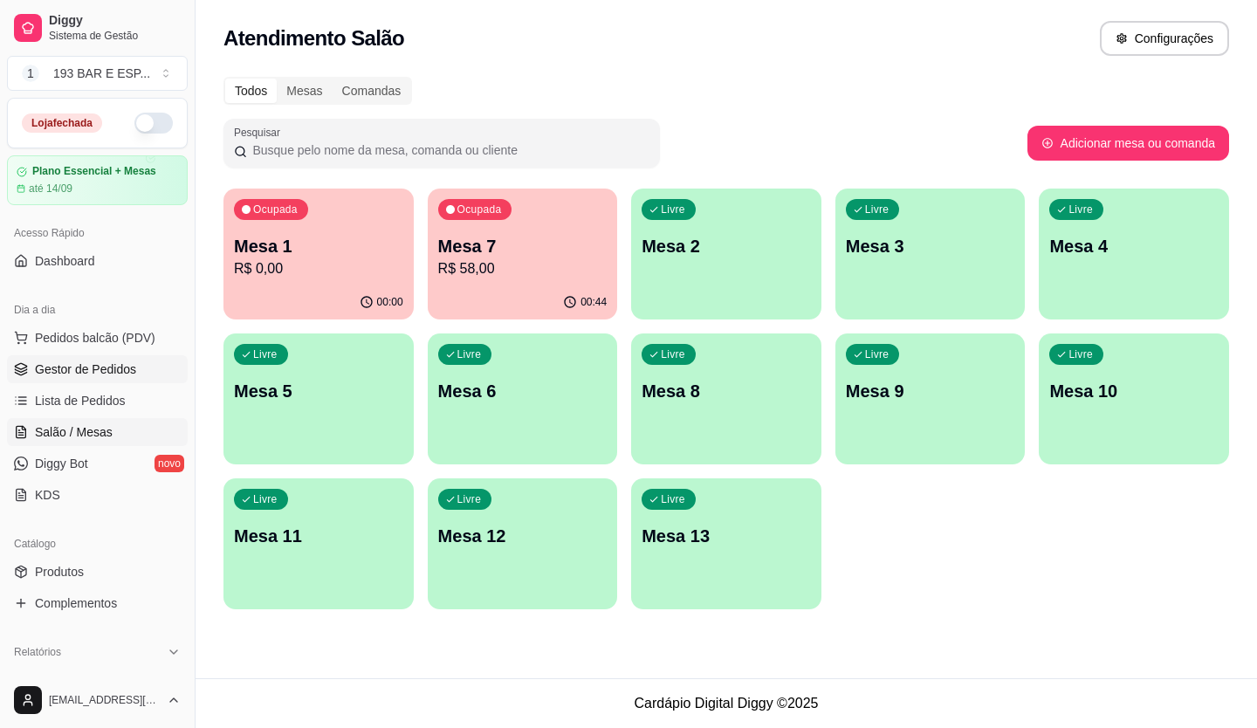
click at [97, 355] on link "Gestor de Pedidos" at bounding box center [97, 369] width 181 height 28
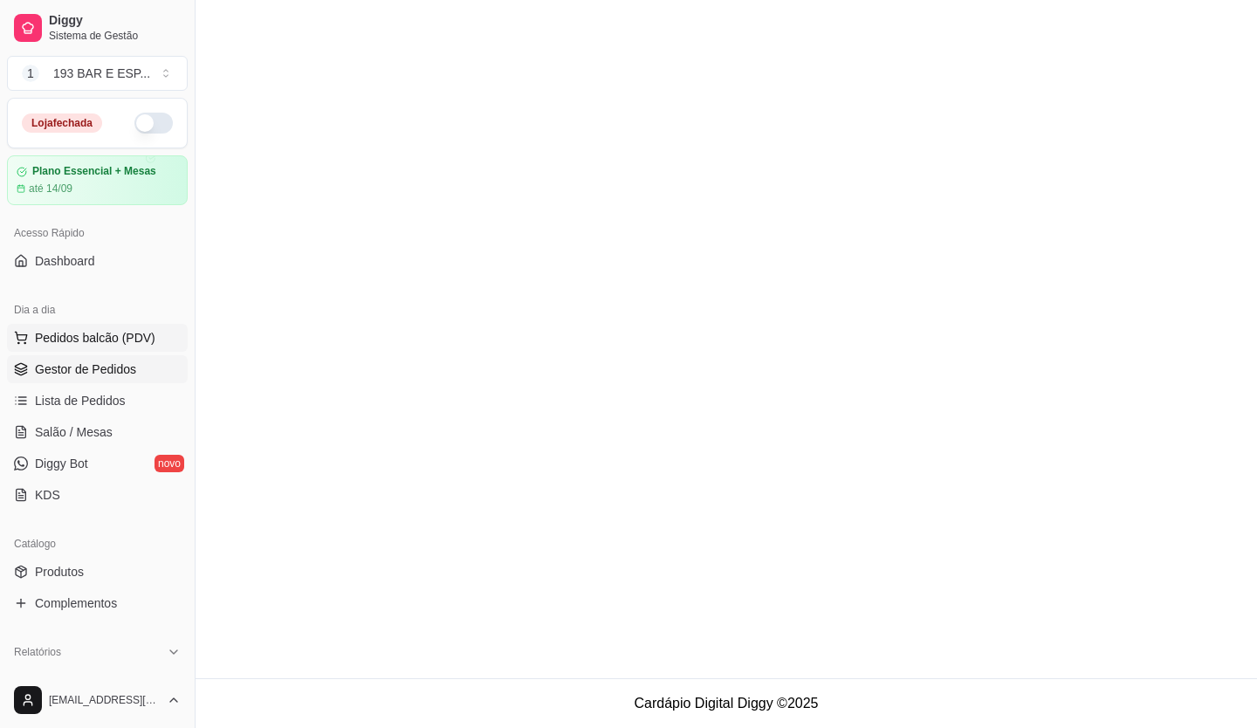
click at [97, 344] on span "Pedidos balcão (PDV)" at bounding box center [95, 337] width 120 height 17
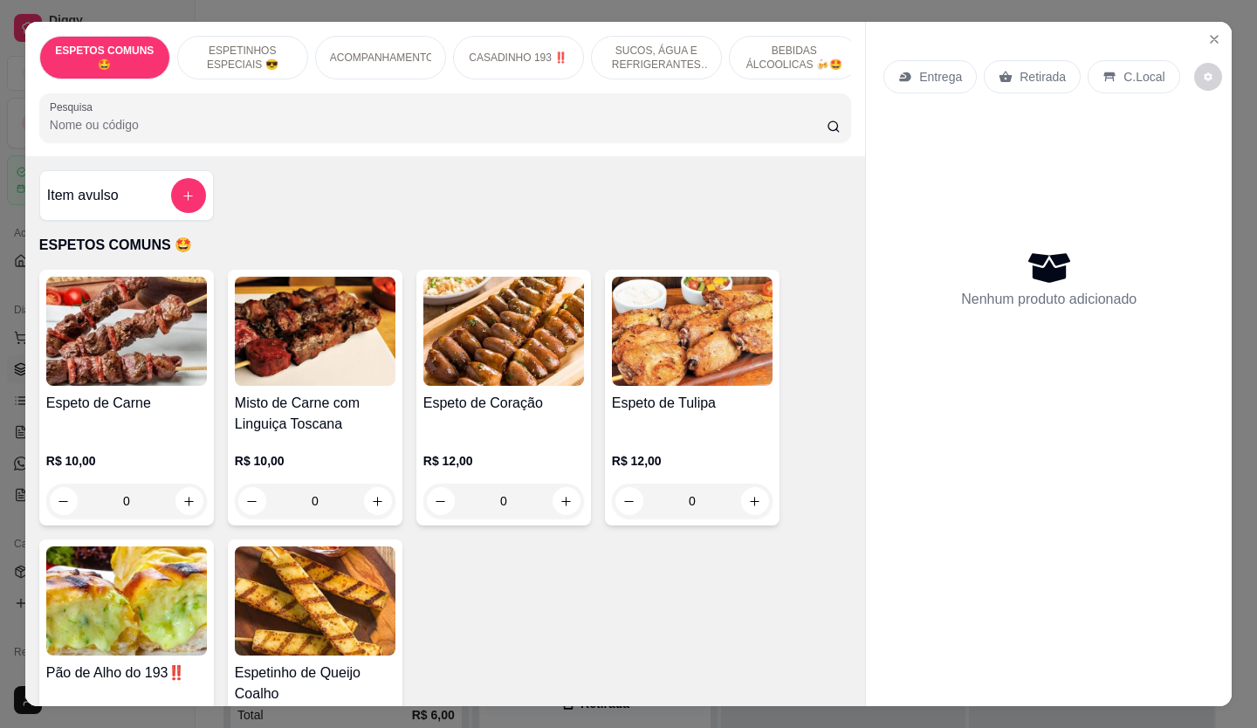
click at [1020, 79] on p "Retirada" at bounding box center [1043, 76] width 46 height 17
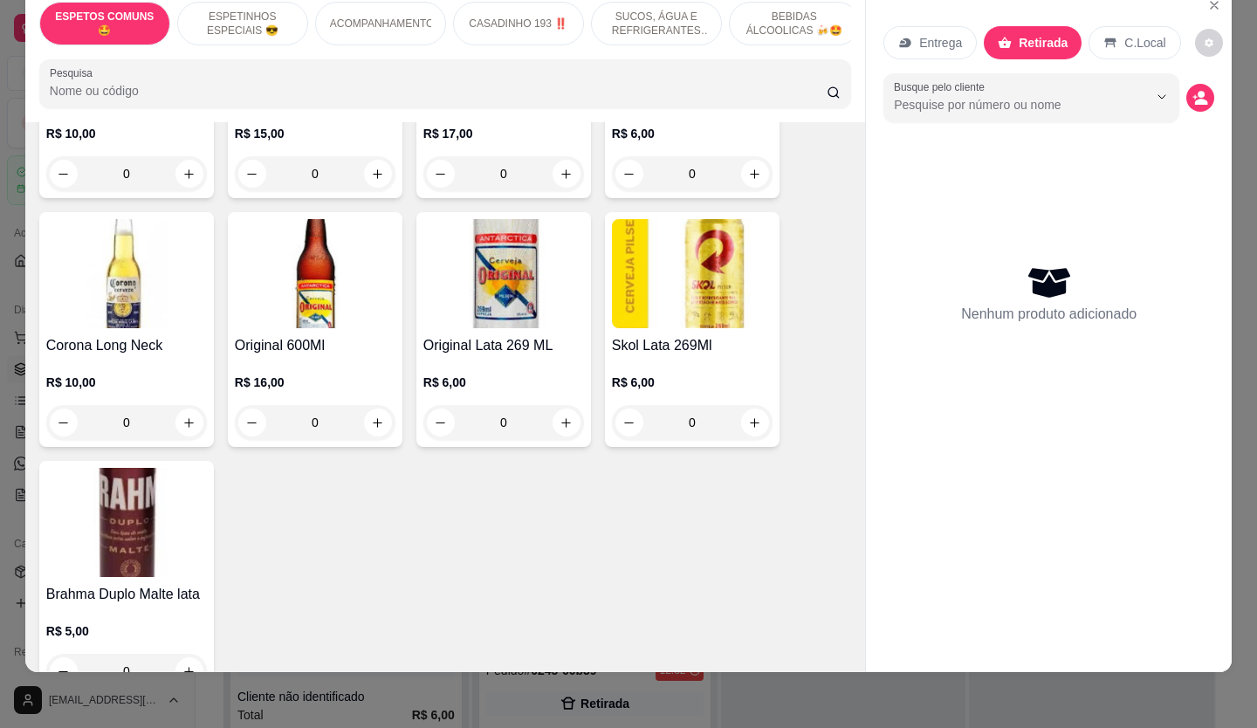
scroll to position [3231, 0]
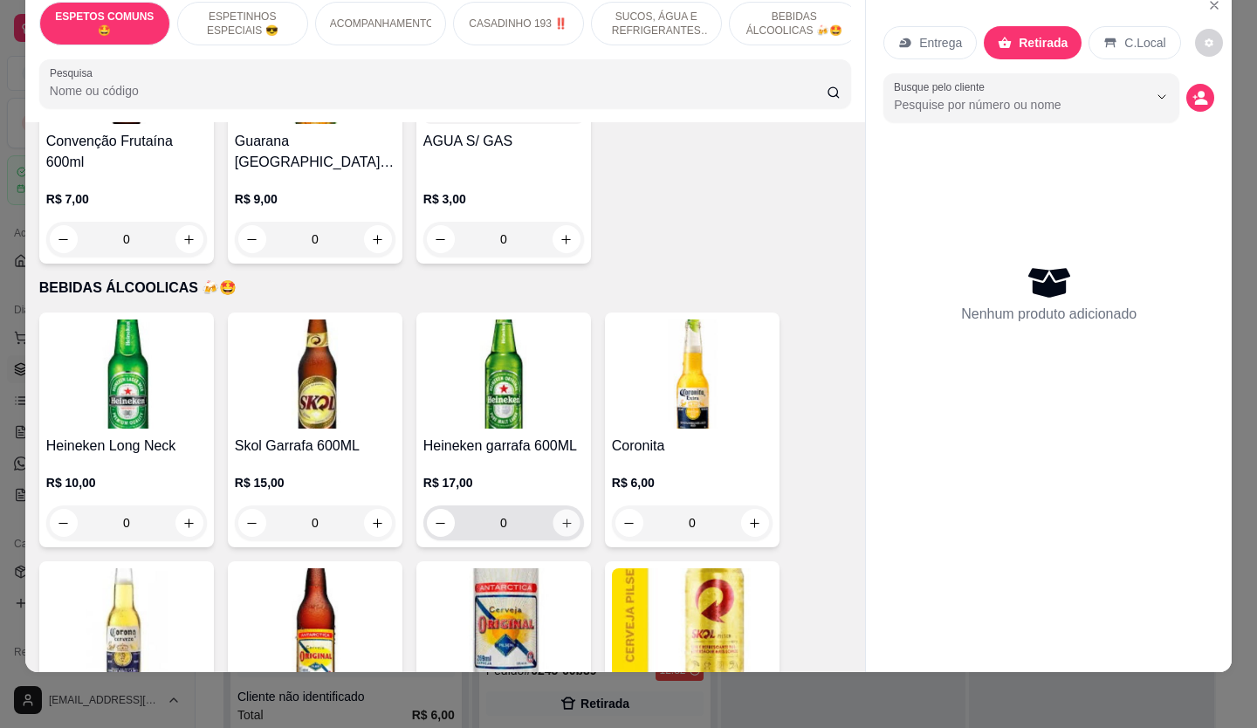
click at [561, 517] on icon "increase-product-quantity" at bounding box center [567, 523] width 13 height 13
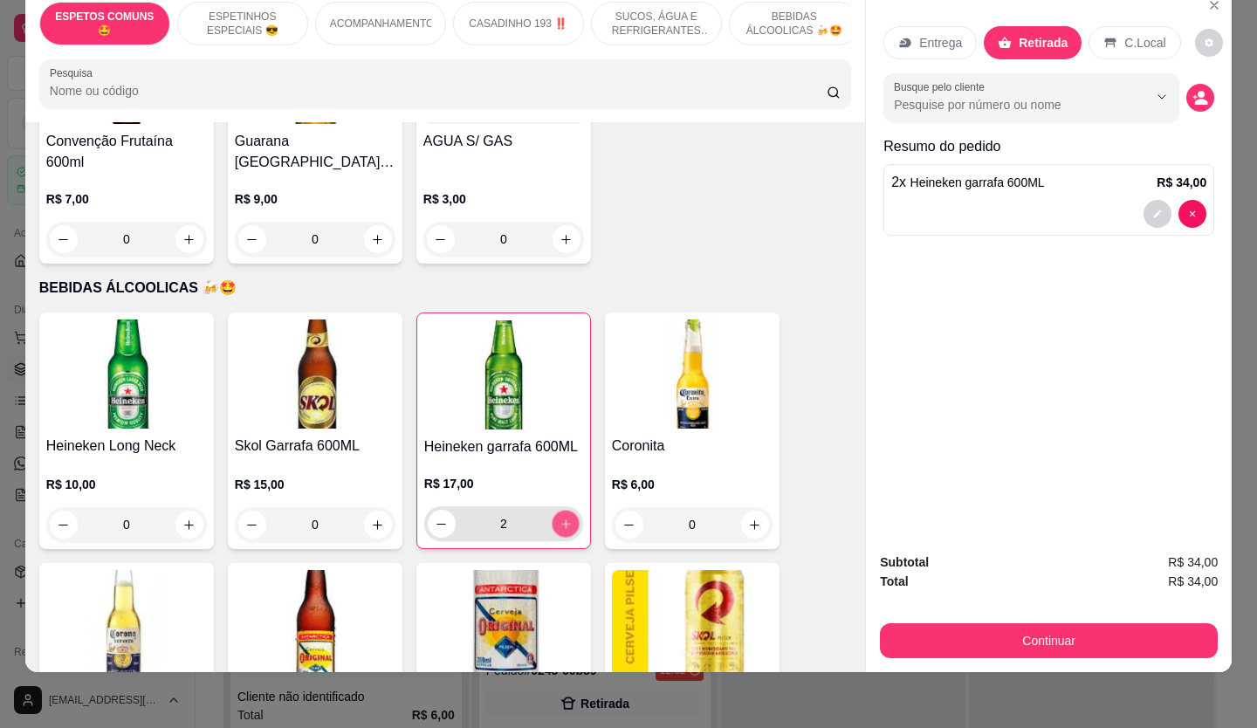
click at [560, 518] on icon "increase-product-quantity" at bounding box center [566, 524] width 13 height 13
click at [559, 518] on icon "increase-product-quantity" at bounding box center [565, 524] width 13 height 13
type input "5"
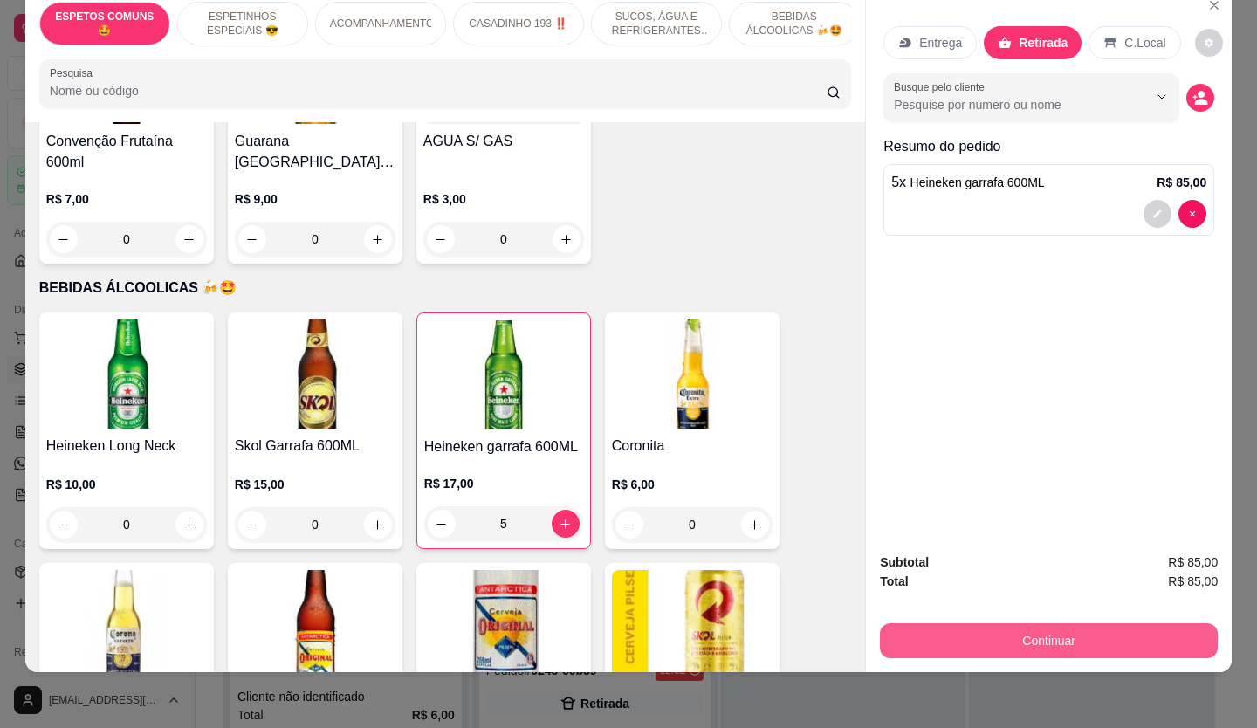
click at [1023, 623] on button "Continuar" at bounding box center [1049, 640] width 338 height 35
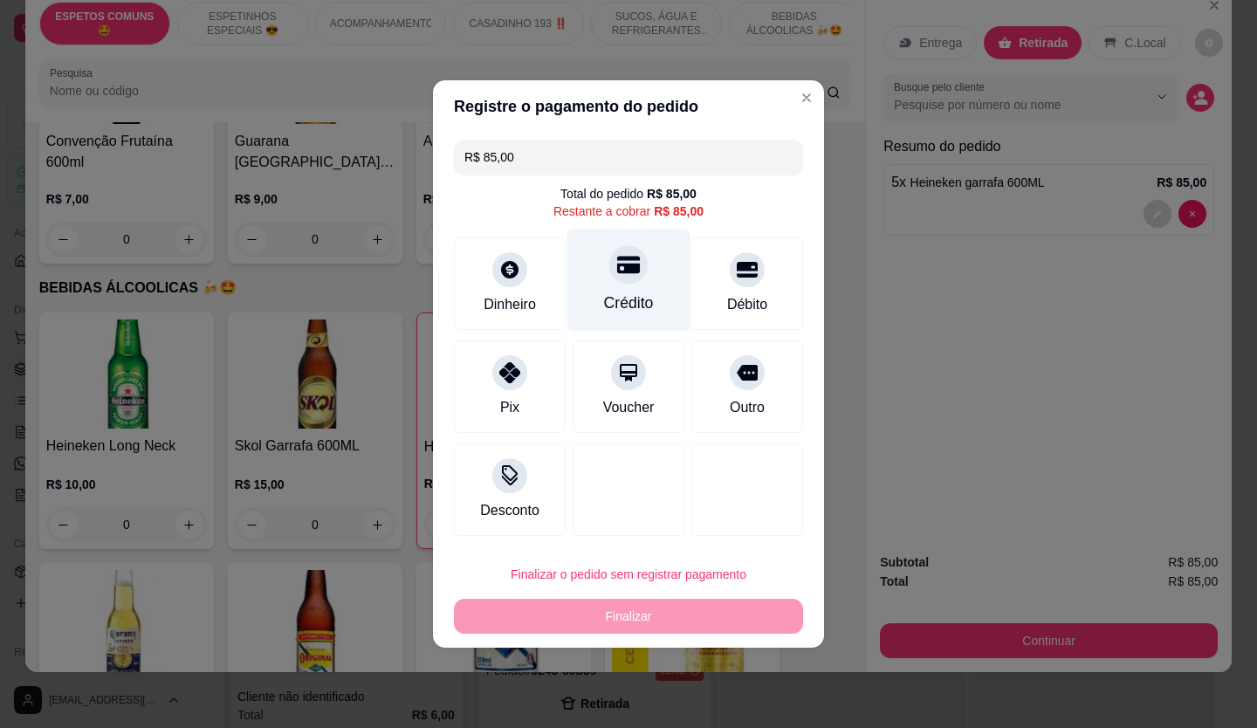
click at [637, 286] on div "Crédito" at bounding box center [629, 281] width 123 height 102
type input "R$ 0,00"
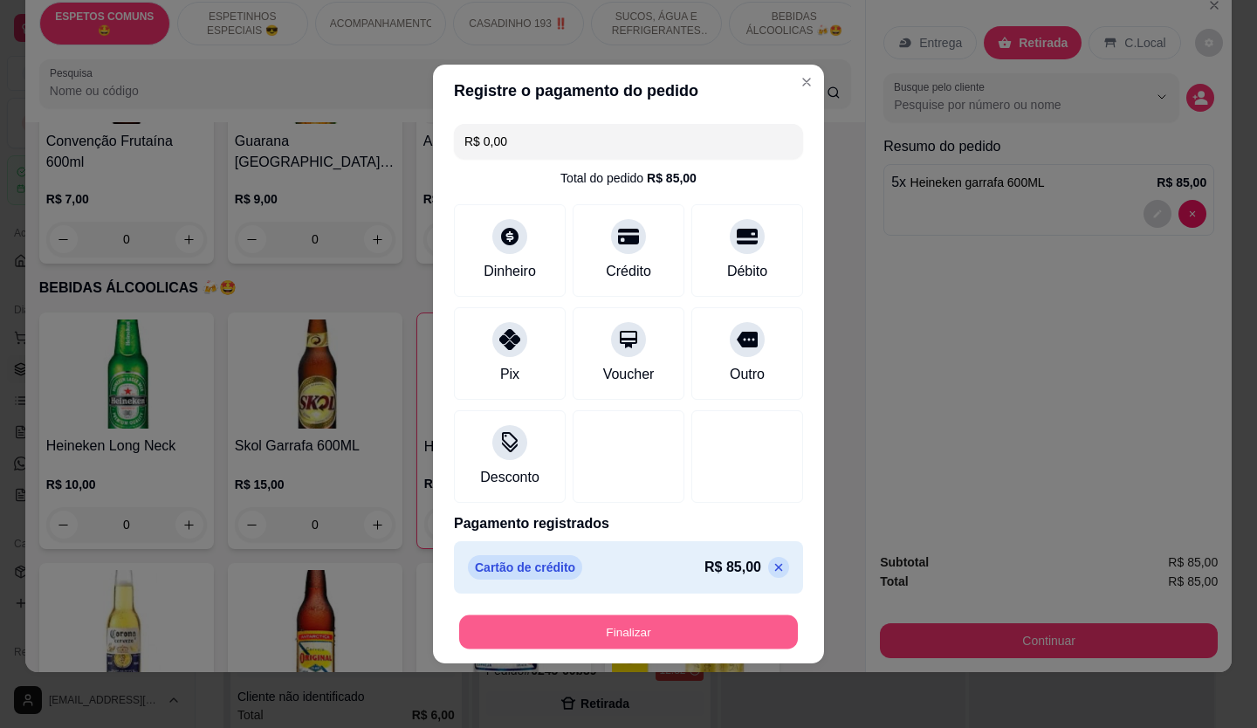
click at [699, 644] on button "Finalizar" at bounding box center [628, 633] width 339 height 34
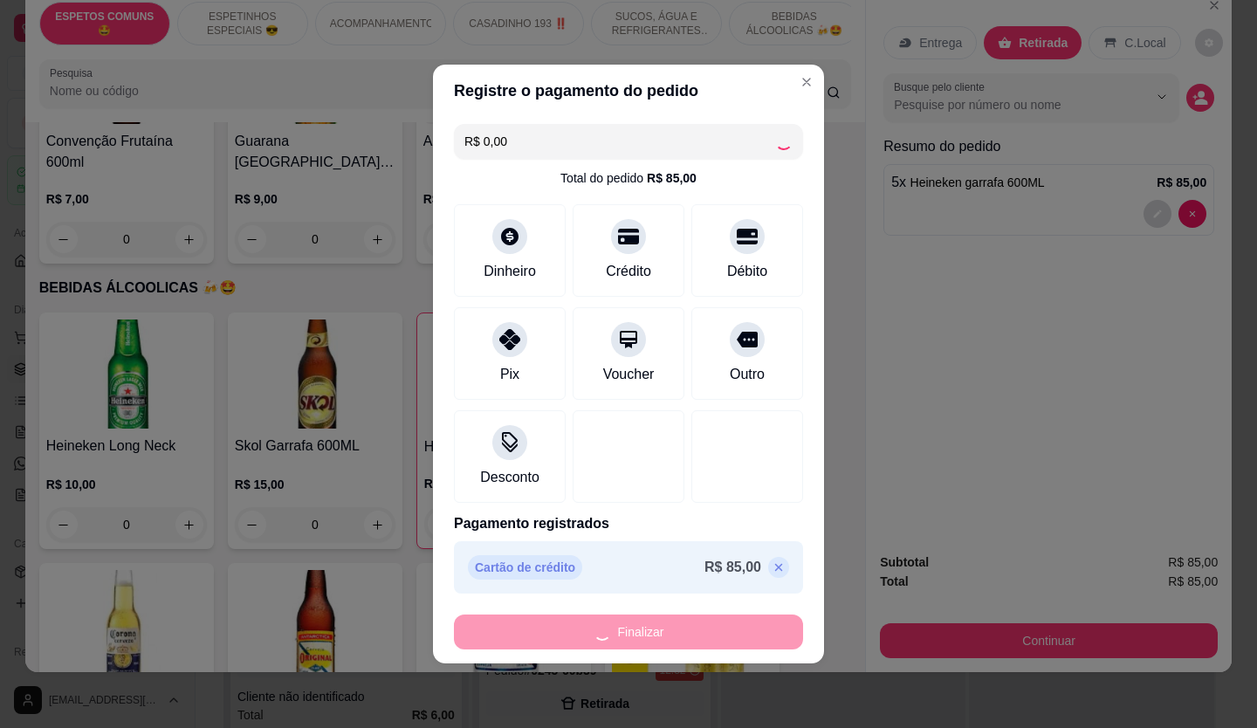
type input "0"
type input "-R$ 85,00"
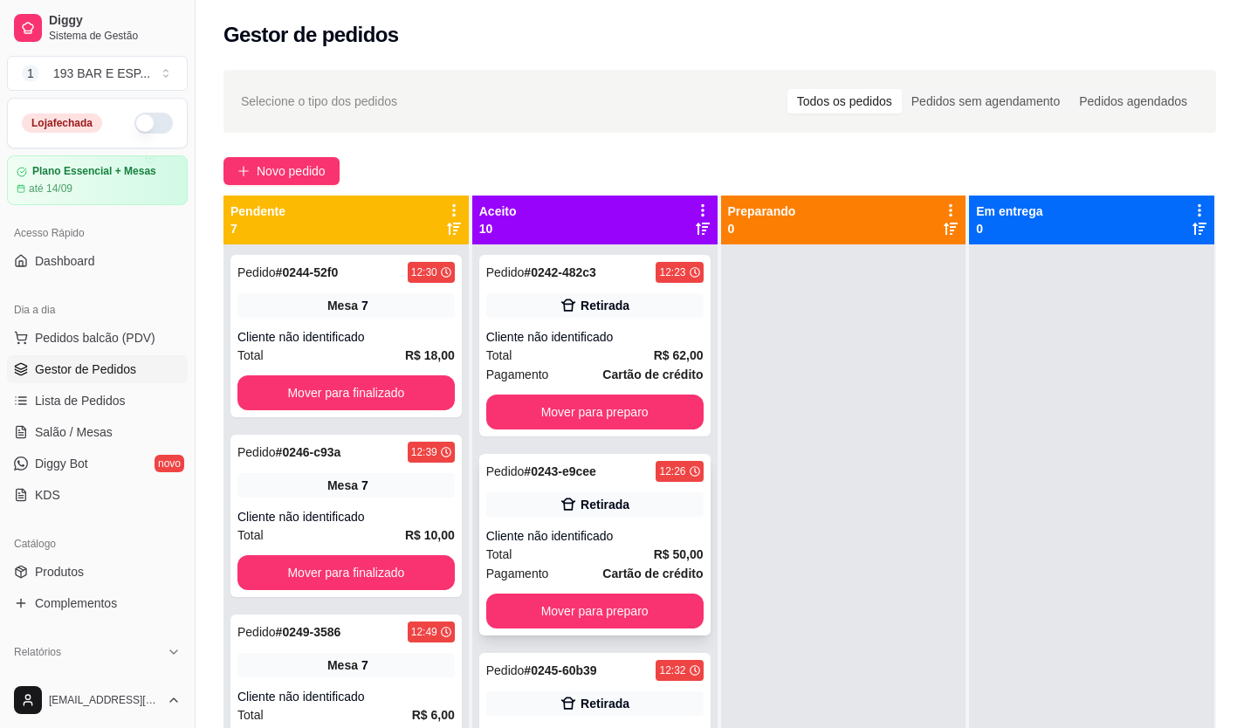
drag, startPoint x: 602, startPoint y: 642, endPoint x: 637, endPoint y: 619, distance: 42.4
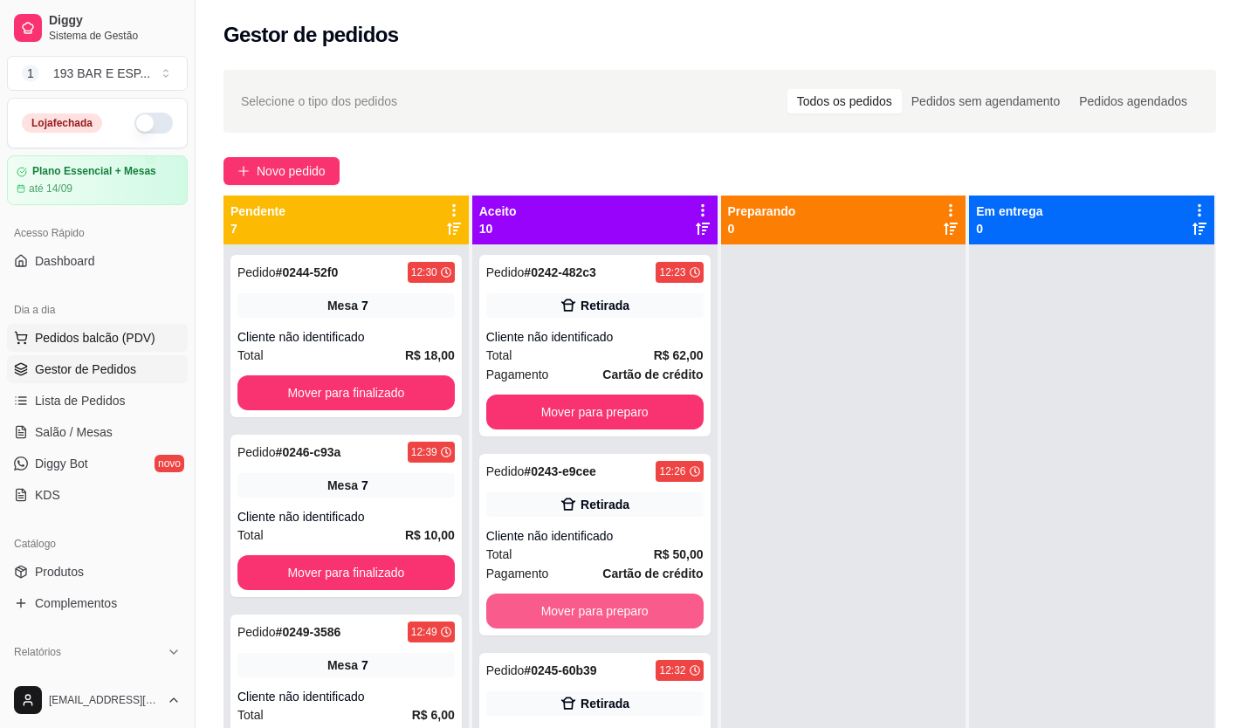
drag, startPoint x: 637, startPoint y: 619, endPoint x: 134, endPoint y: 327, distance: 582.6
click at [139, 346] on button "Pedidos balcão (PDV)" at bounding box center [97, 338] width 181 height 28
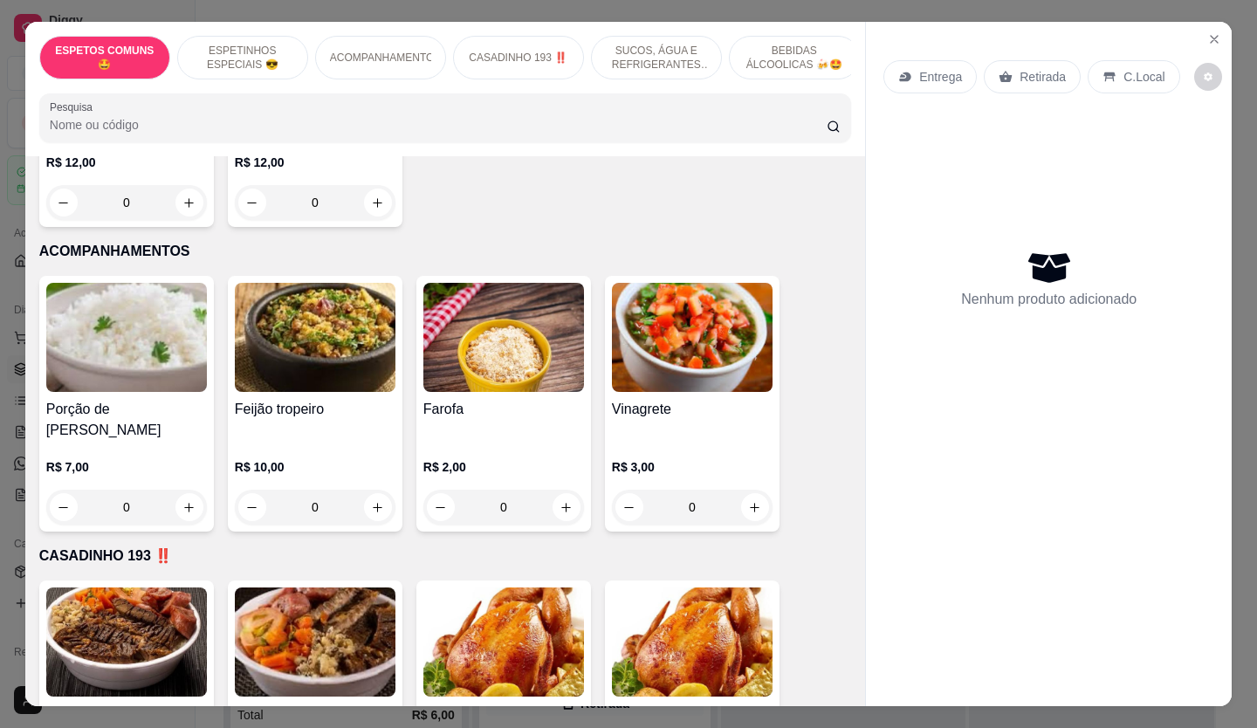
scroll to position [1310, 0]
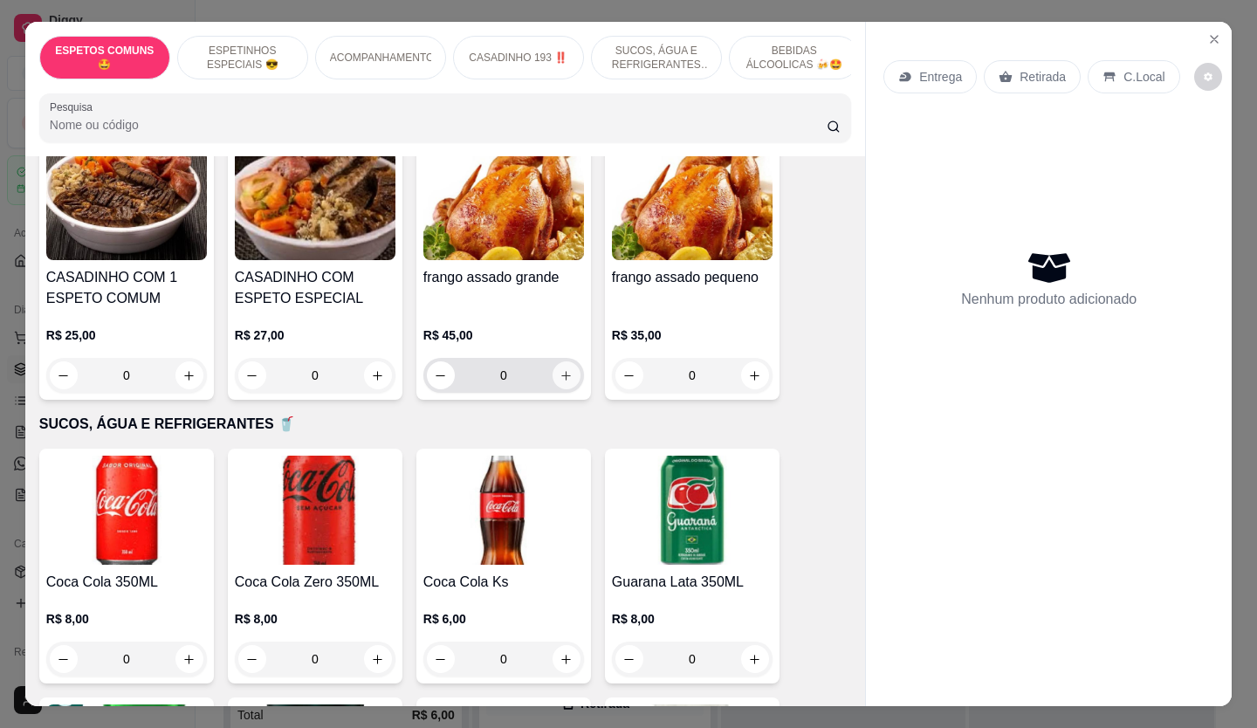
click at [561, 369] on icon "increase-product-quantity" at bounding box center [566, 375] width 13 height 13
type input "1"
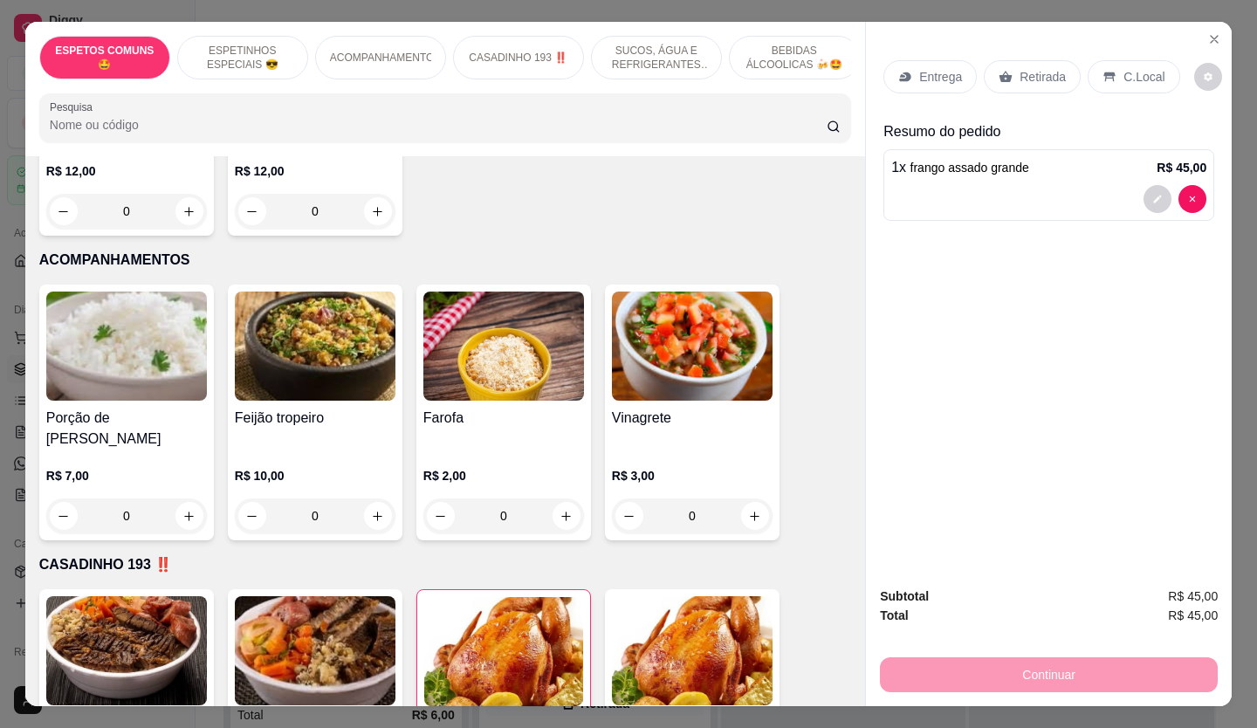
scroll to position [932, 0]
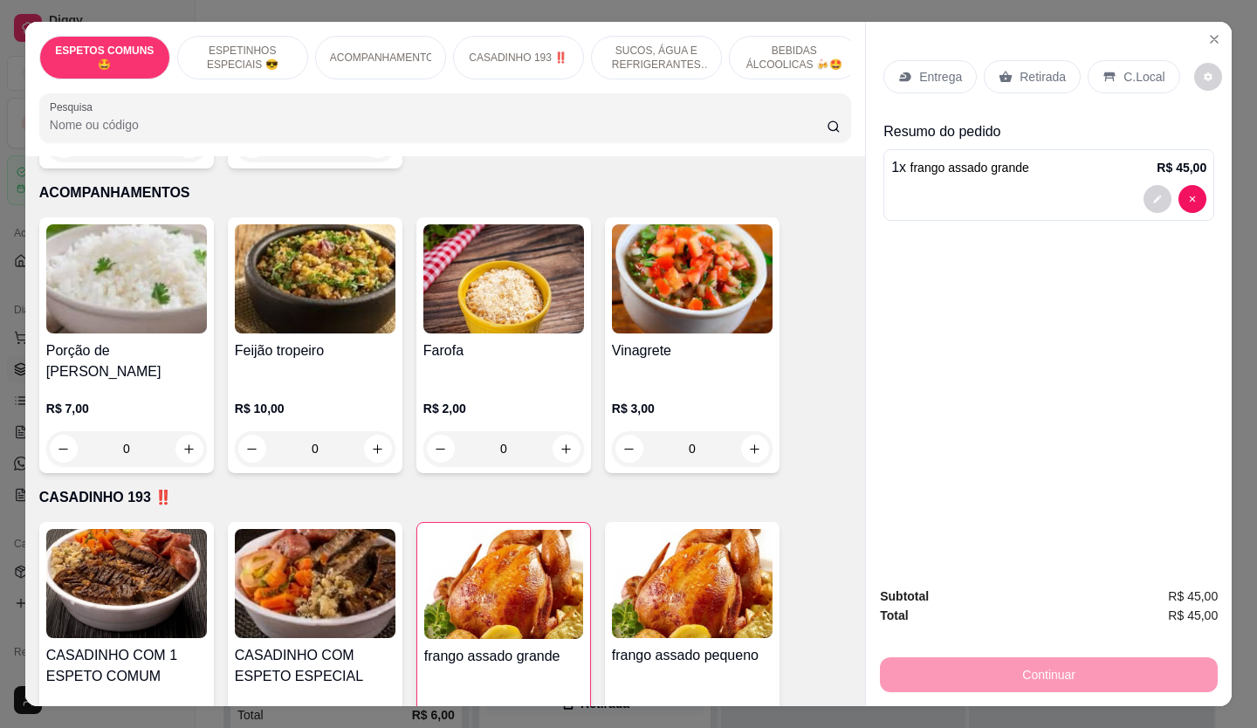
click at [182, 443] on icon "increase-product-quantity" at bounding box center [188, 449] width 13 height 13
type input "1"
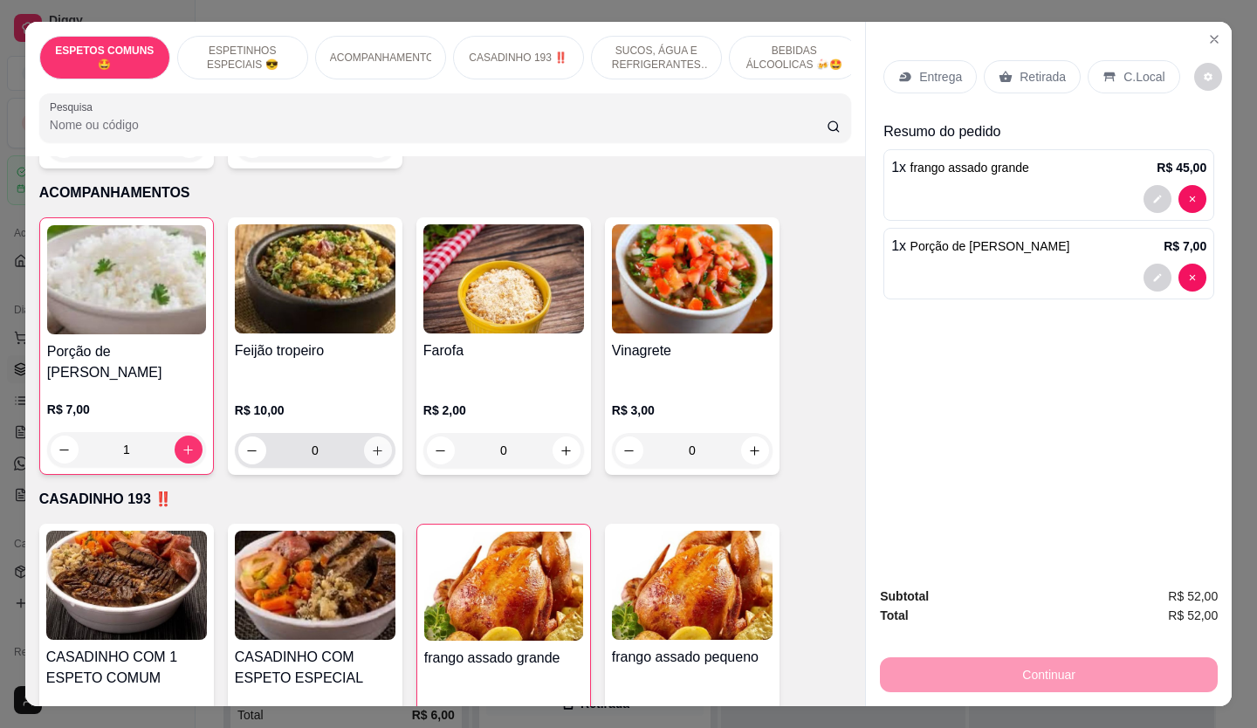
click at [371, 444] on icon "increase-product-quantity" at bounding box center [377, 450] width 13 height 13
type input "1"
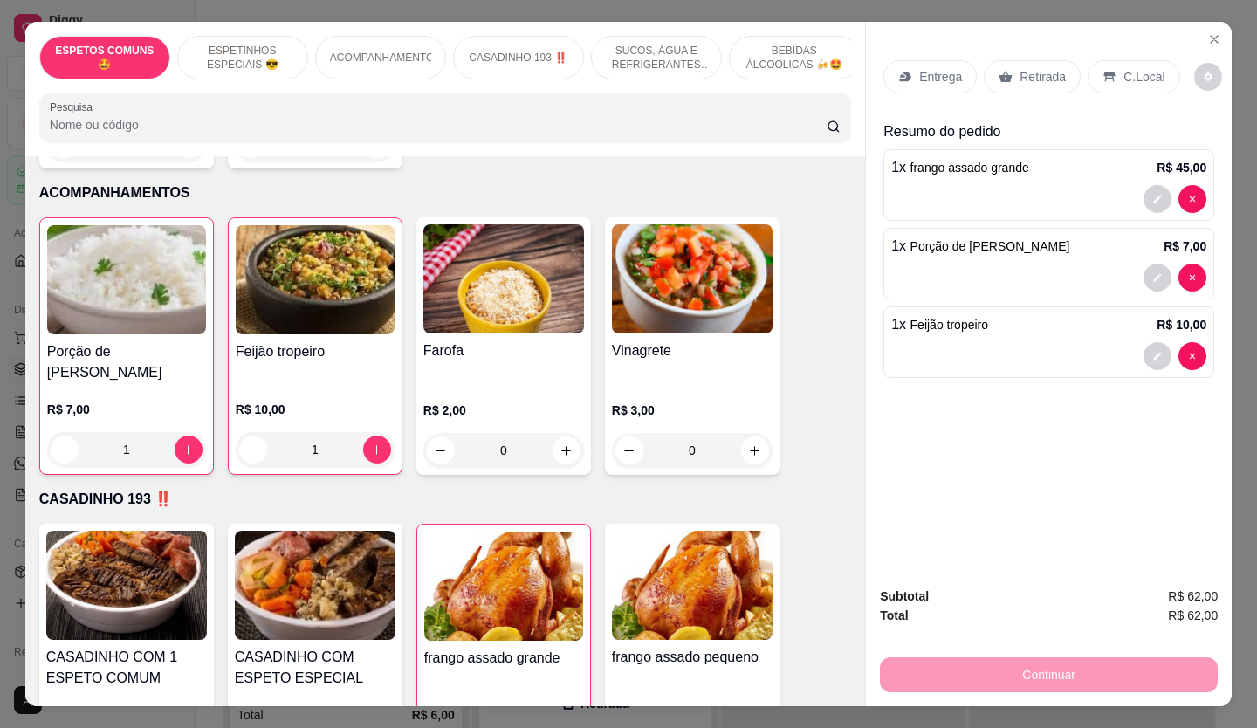
drag, startPoint x: 934, startPoint y: 139, endPoint x: 937, endPoint y: 155, distance: 15.9
drag, startPoint x: 937, startPoint y: 155, endPoint x: 1002, endPoint y: 163, distance: 66.1
drag, startPoint x: 1002, startPoint y: 163, endPoint x: 1009, endPoint y: 67, distance: 96.3
click at [1009, 67] on div "Retirada" at bounding box center [1032, 76] width 97 height 33
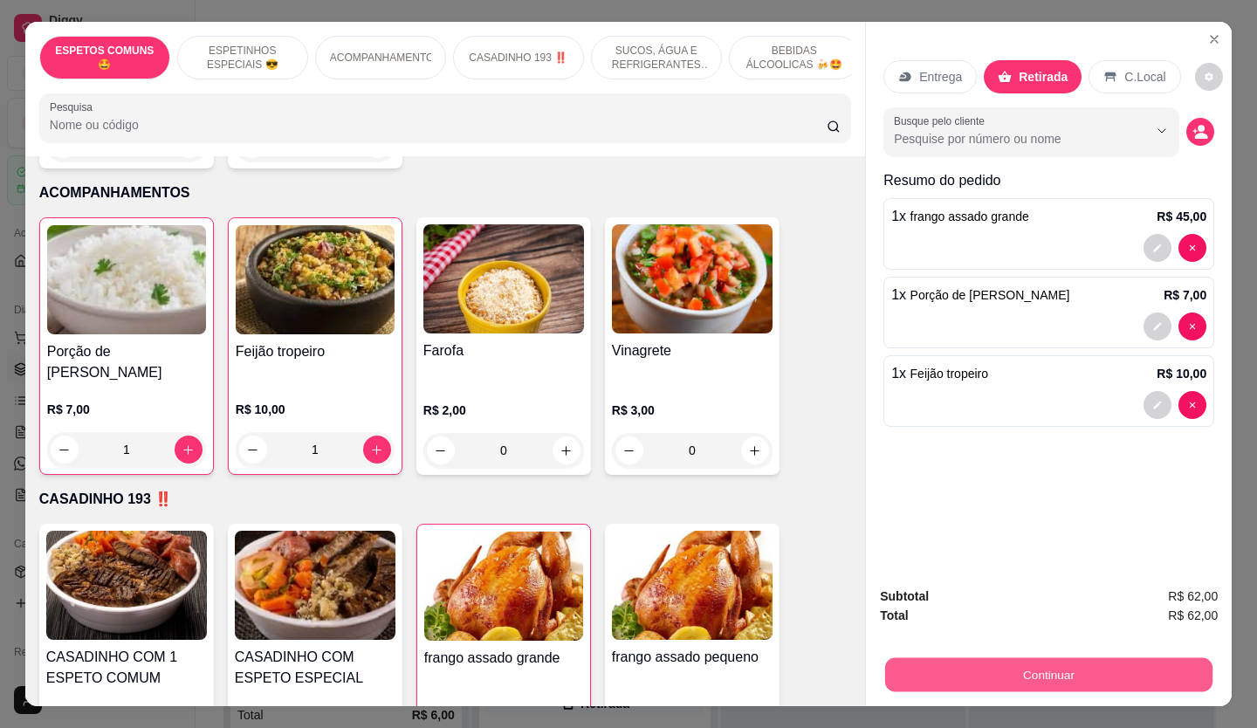
click at [1120, 667] on button "Continuar" at bounding box center [1048, 675] width 327 height 34
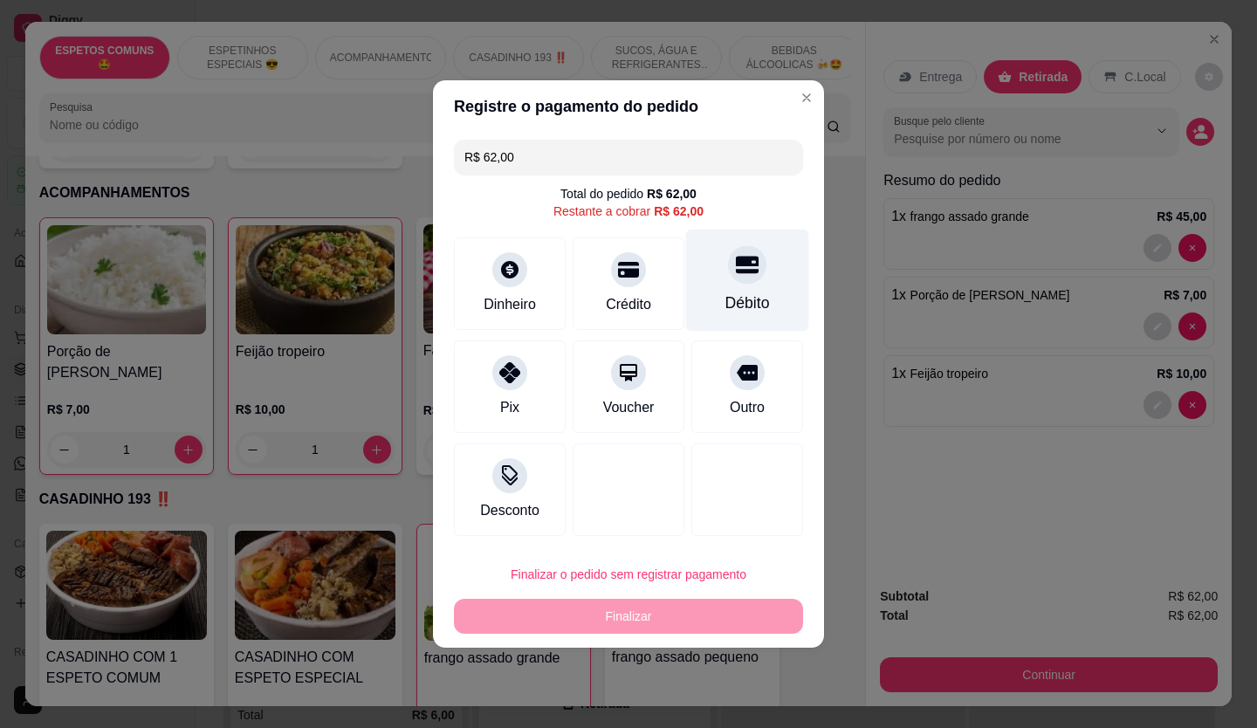
click at [729, 284] on div "Débito" at bounding box center [747, 281] width 123 height 102
type input "R$ 0,00"
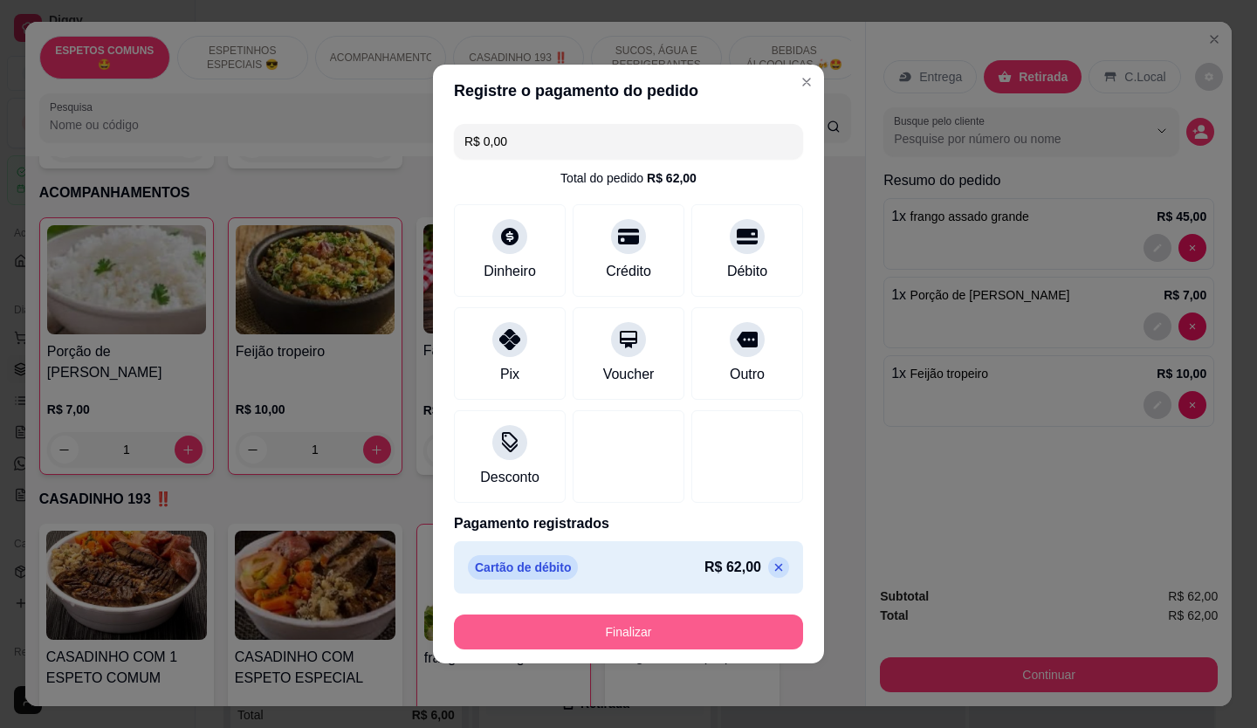
click at [711, 618] on button "Finalizar" at bounding box center [628, 632] width 349 height 35
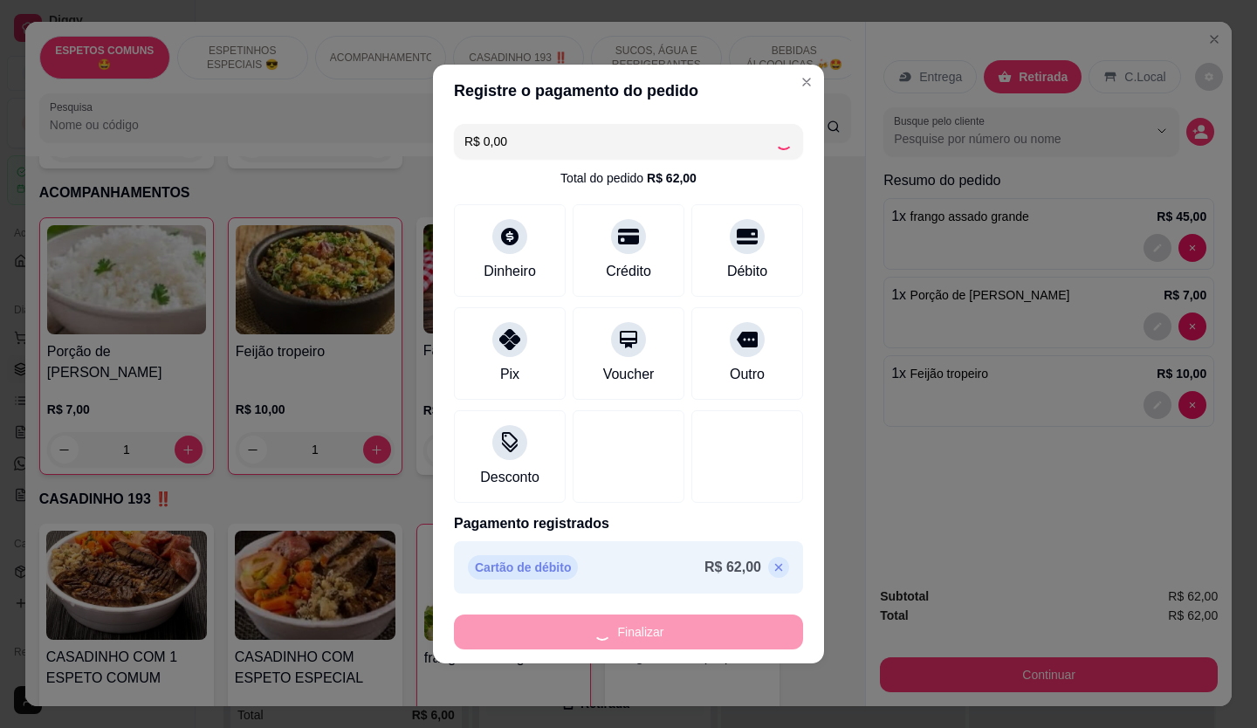
type input "0"
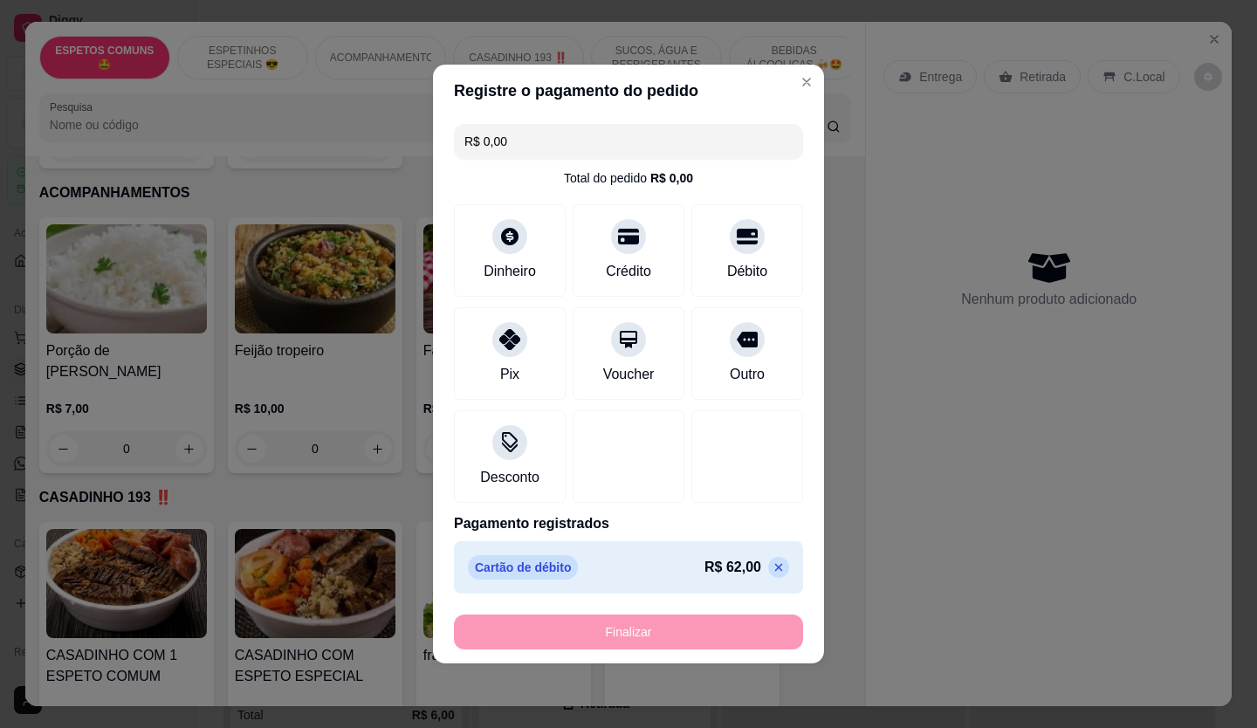
type input "-R$ 62,00"
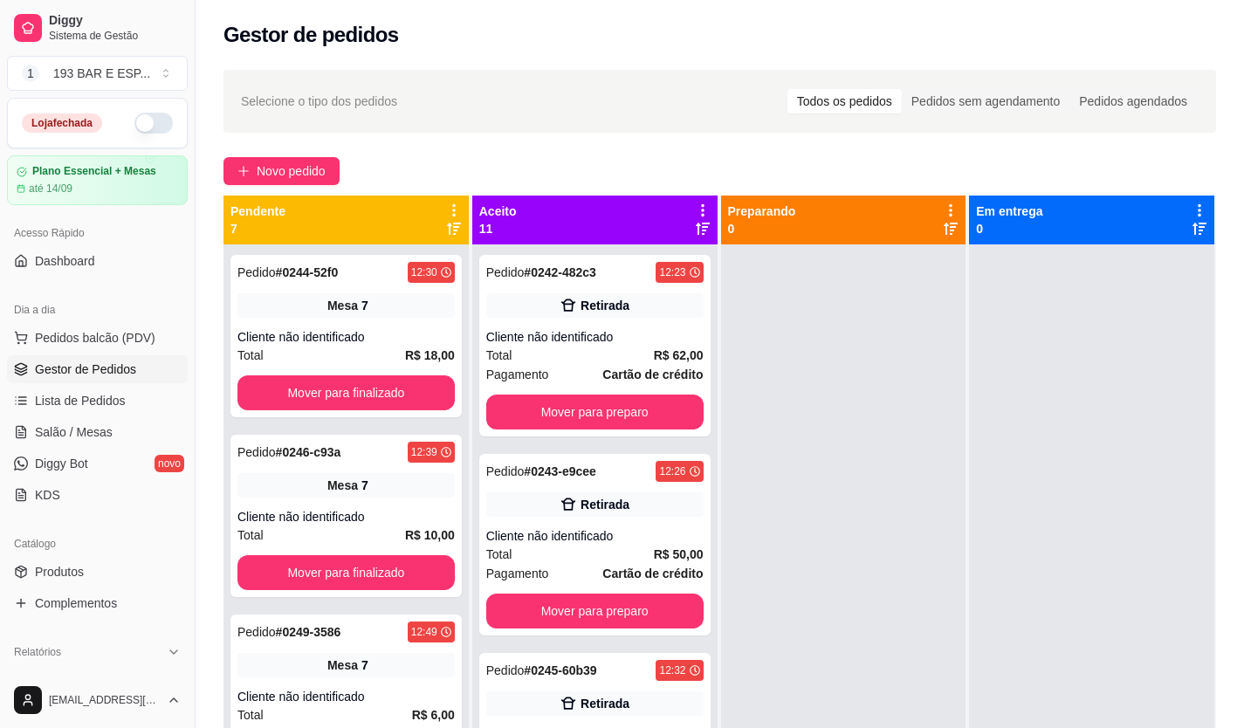
click at [40, 322] on div "Dia a dia" at bounding box center [97, 310] width 181 height 28
click at [56, 334] on span "Pedidos balcão (PDV)" at bounding box center [95, 337] width 120 height 17
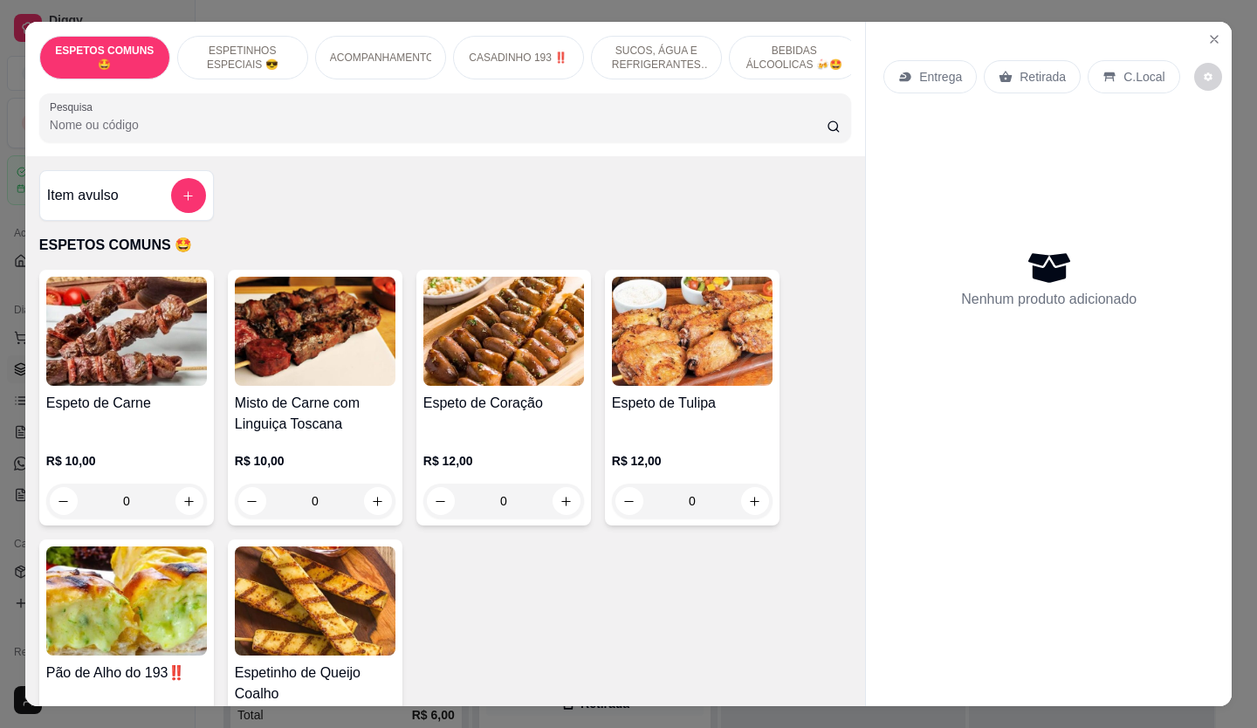
click at [1027, 72] on p "Retirada" at bounding box center [1043, 76] width 46 height 17
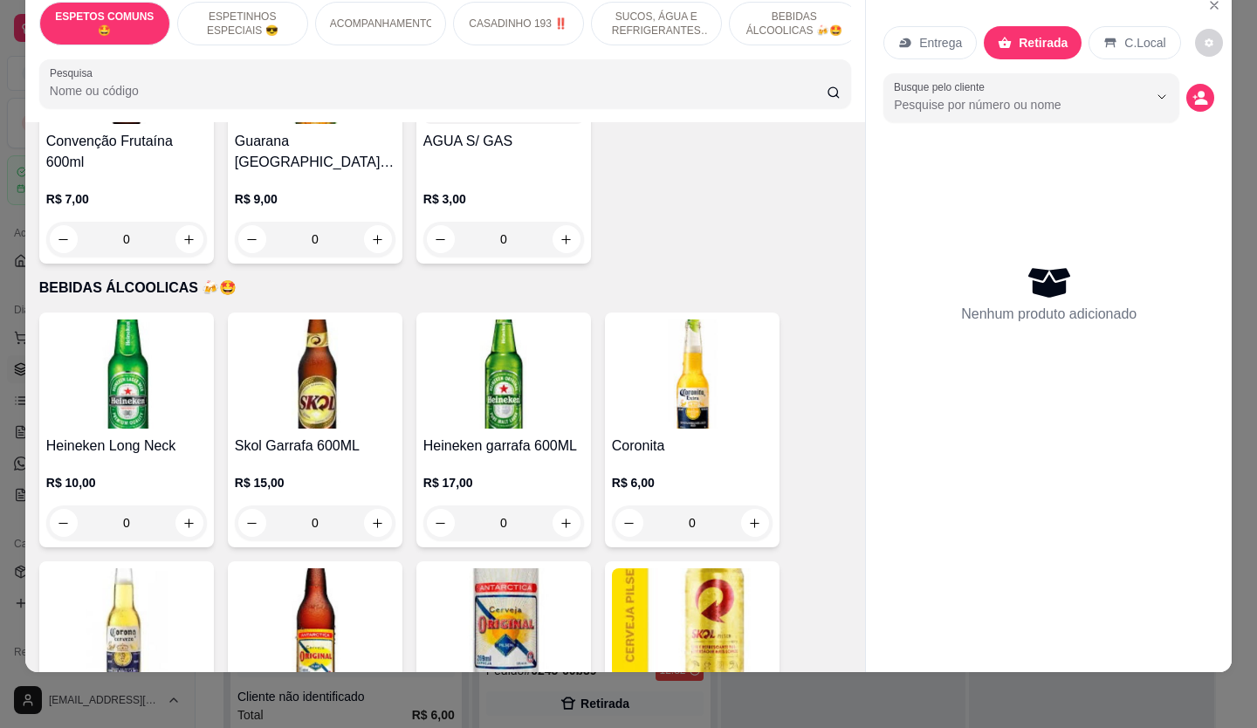
scroll to position [3493, 0]
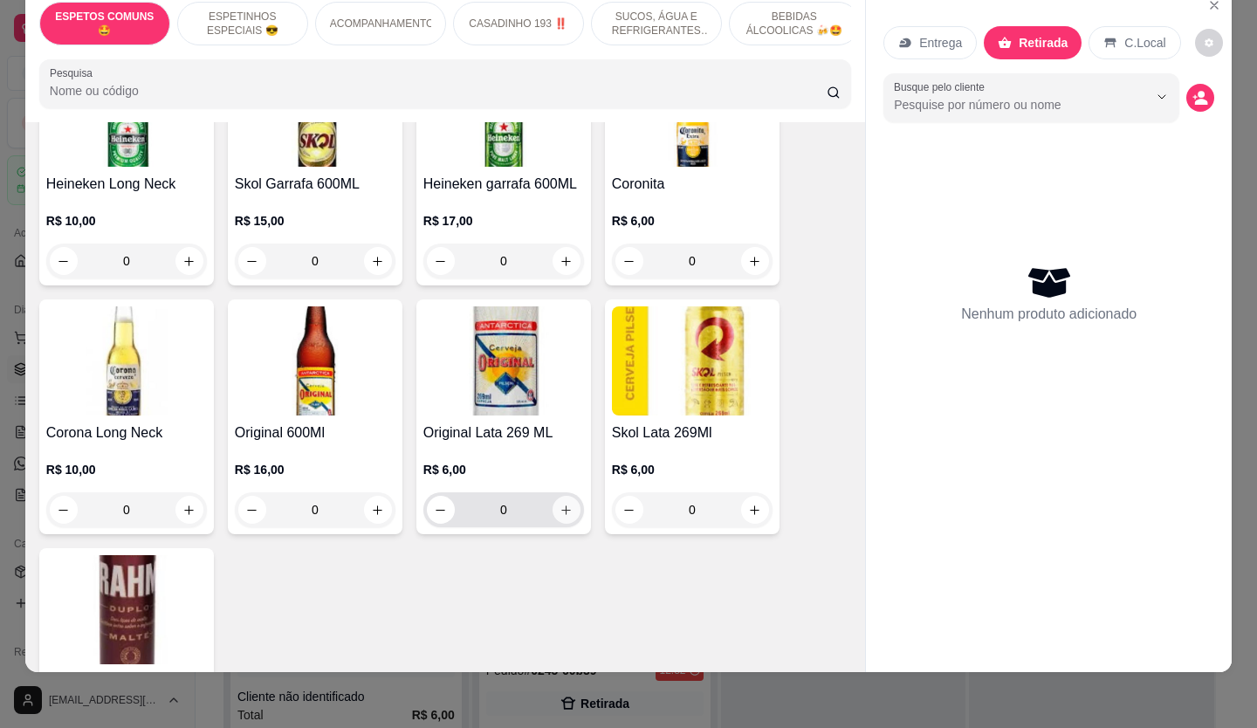
click at [555, 496] on button "increase-product-quantity" at bounding box center [567, 510] width 28 height 28
type input "1"
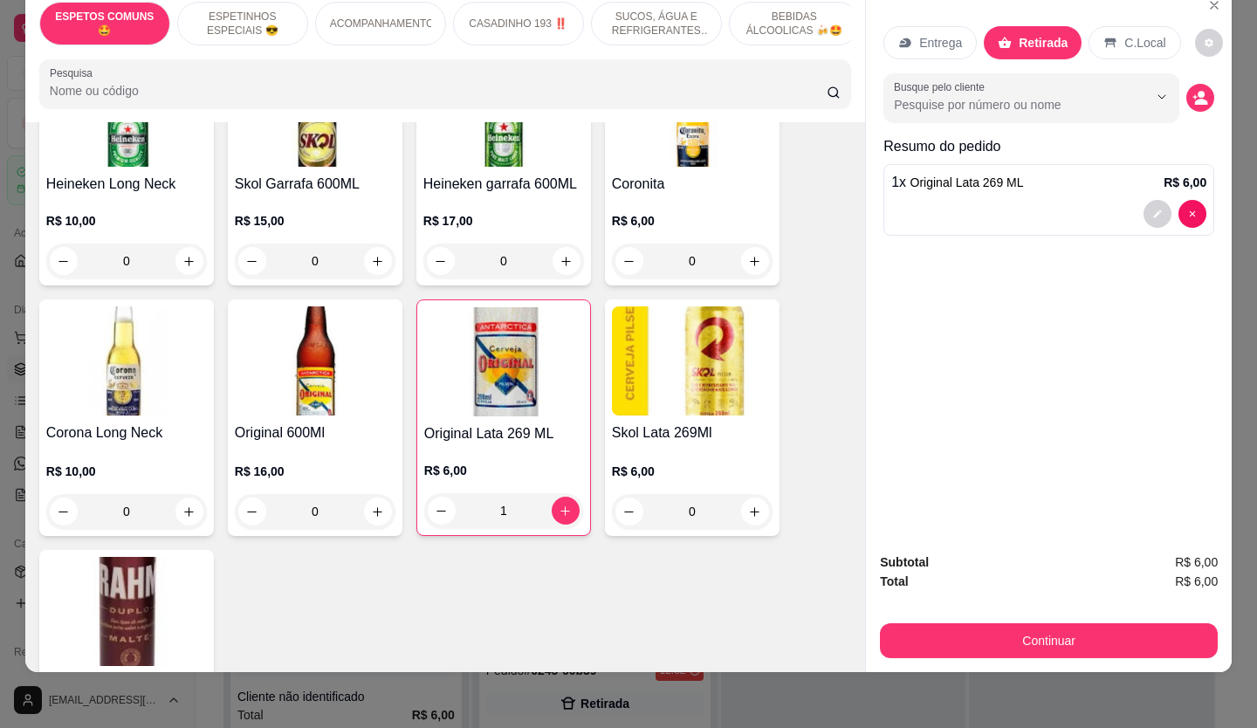
click at [947, 647] on div "Subtotal R$ 6,00 Total R$ 6,00 Continuar" at bounding box center [1049, 606] width 366 height 134
click at [943, 624] on button "Continuar" at bounding box center [1049, 640] width 338 height 35
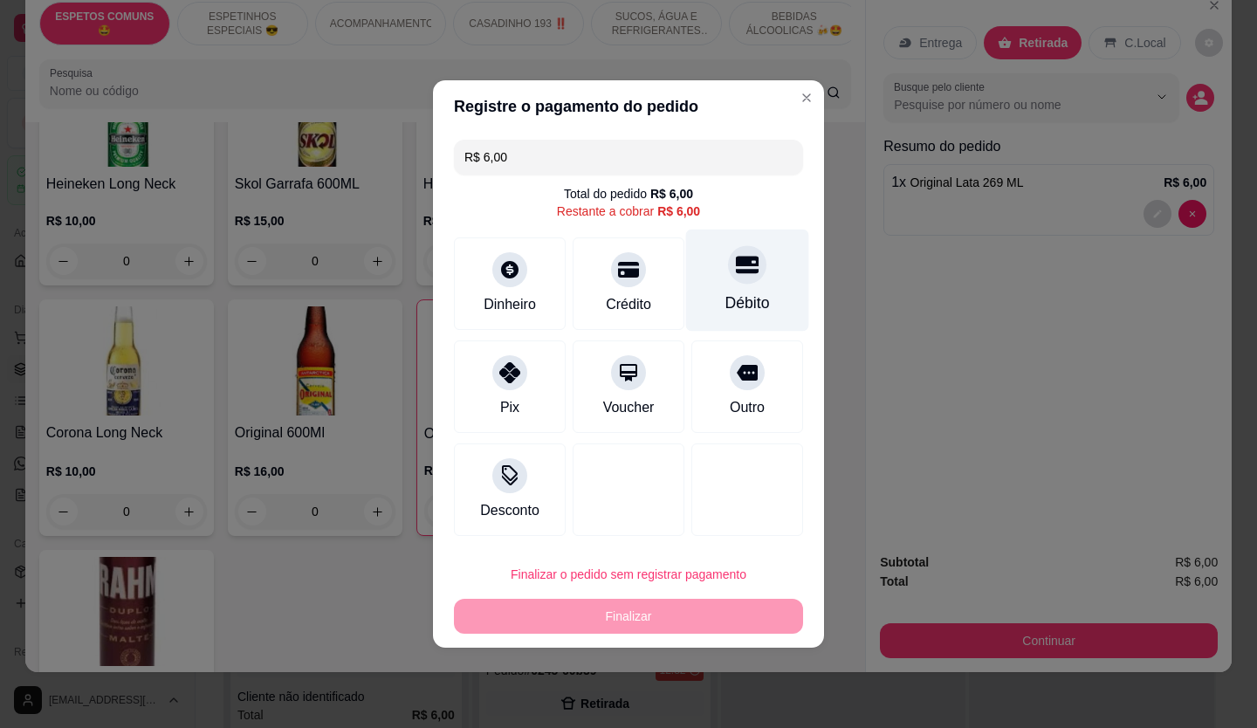
click at [739, 266] on icon at bounding box center [747, 265] width 23 height 17
type input "R$ 0,00"
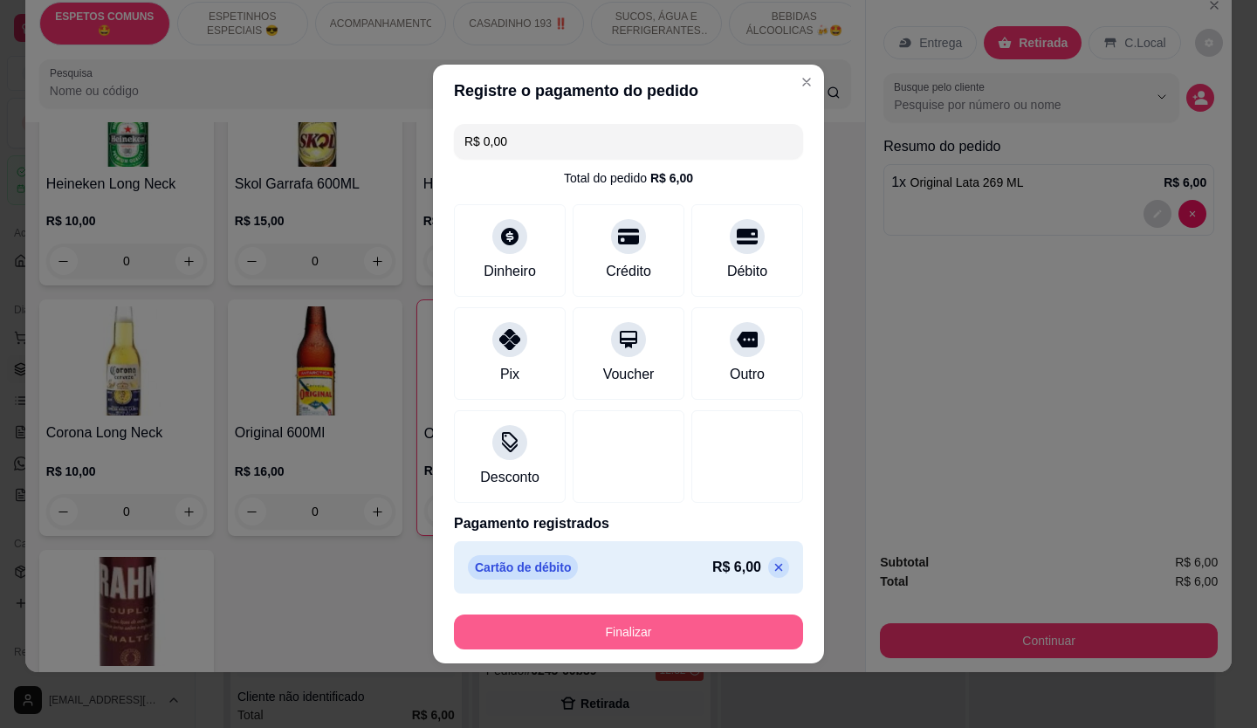
click at [697, 623] on button "Finalizar" at bounding box center [628, 632] width 349 height 35
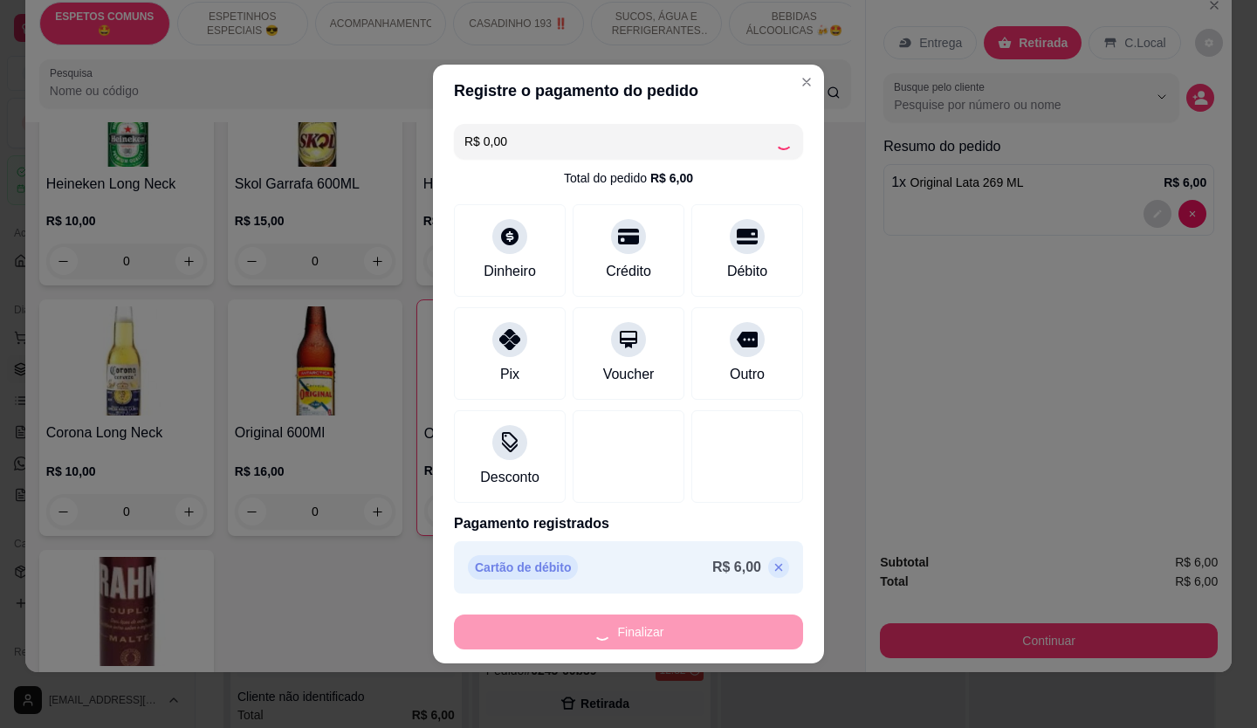
type input "0"
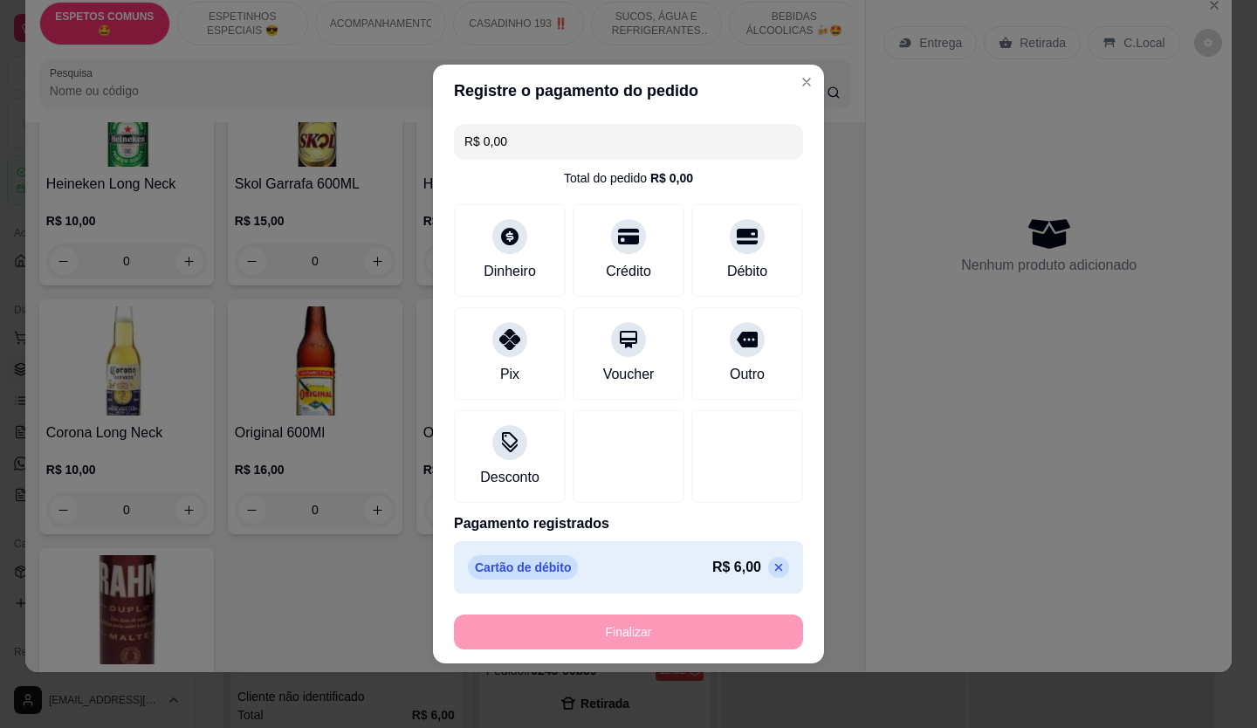
type input "-R$ 6,00"
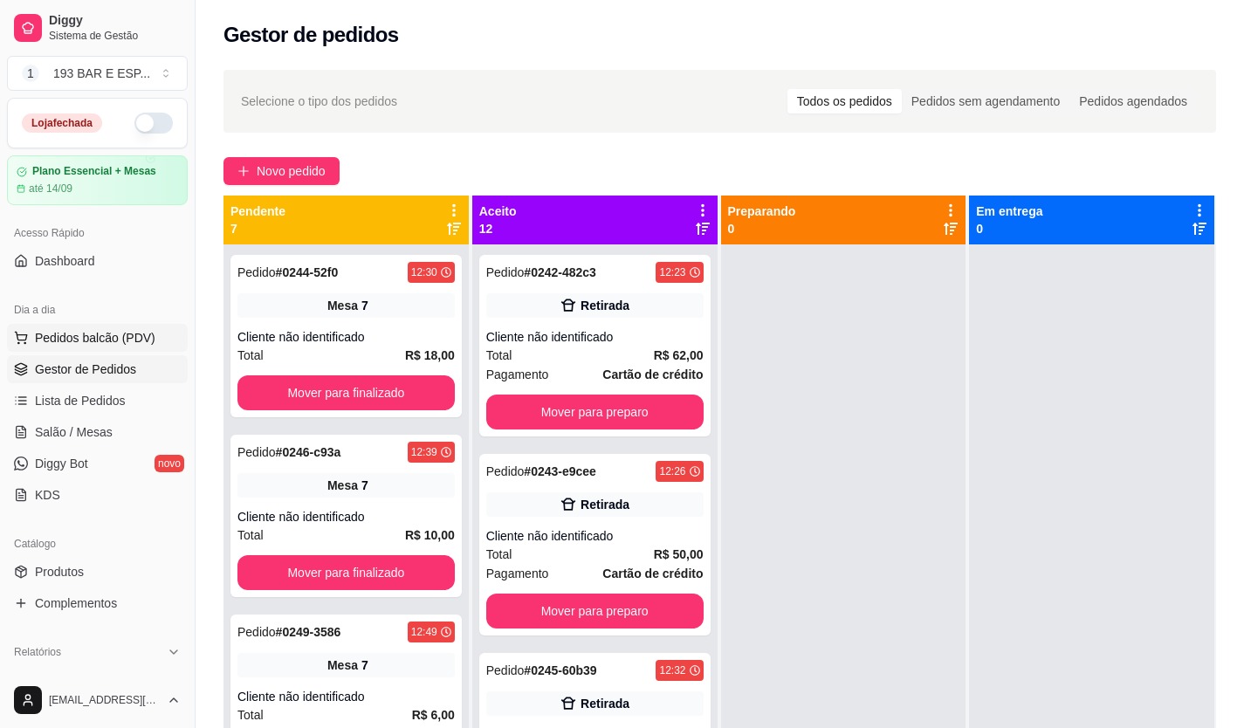
drag, startPoint x: 697, startPoint y: 623, endPoint x: 93, endPoint y: 343, distance: 664.9
click at [93, 343] on span "Pedidos balcão (PDV)" at bounding box center [95, 337] width 120 height 17
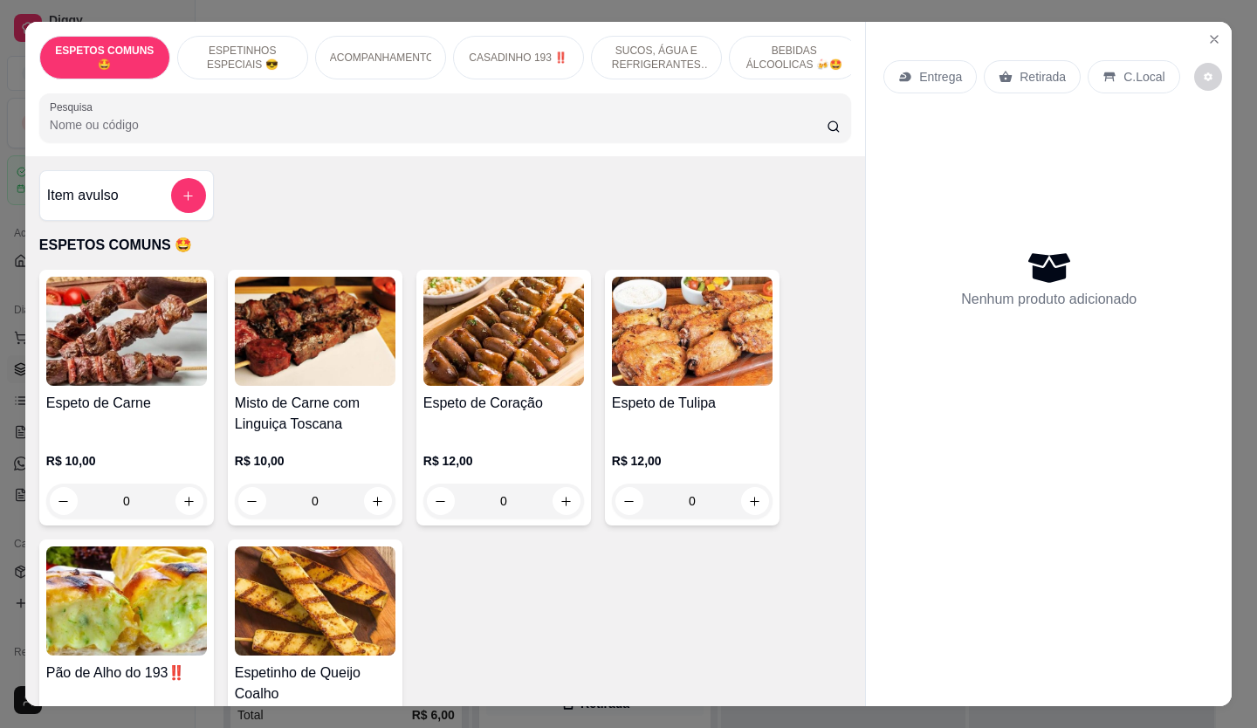
click at [1001, 70] on icon at bounding box center [1006, 77] width 14 height 14
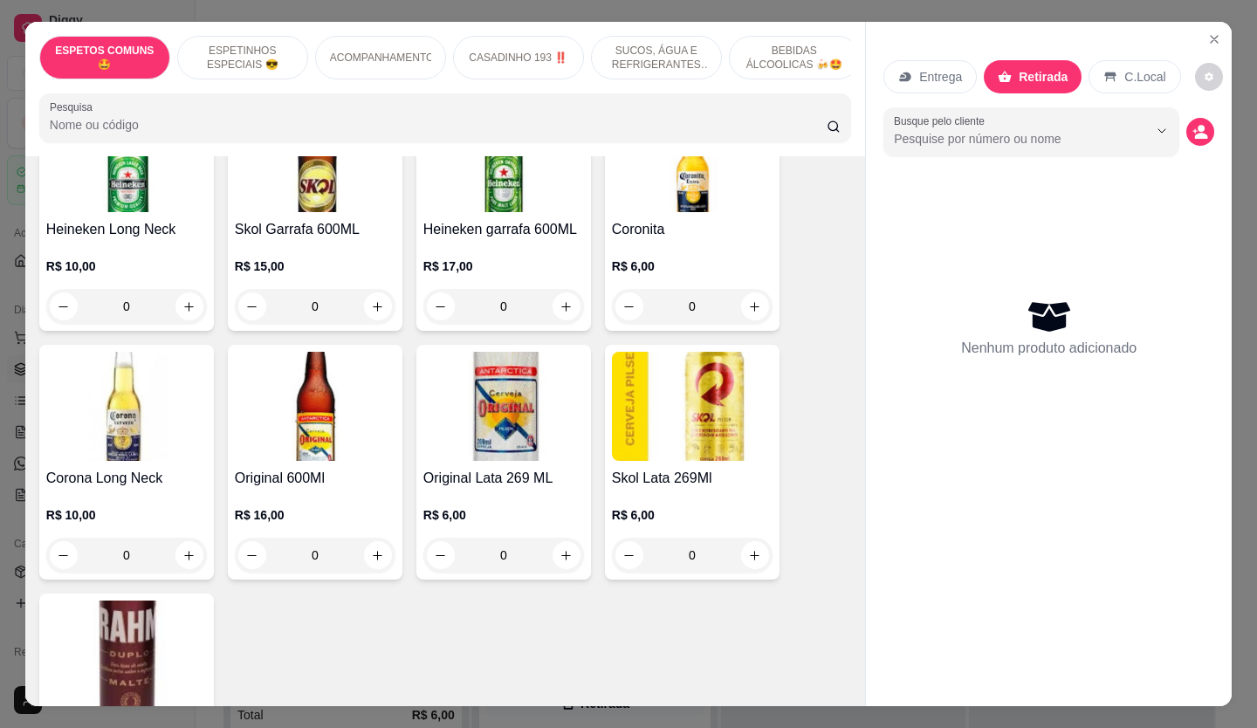
scroll to position [3493, 0]
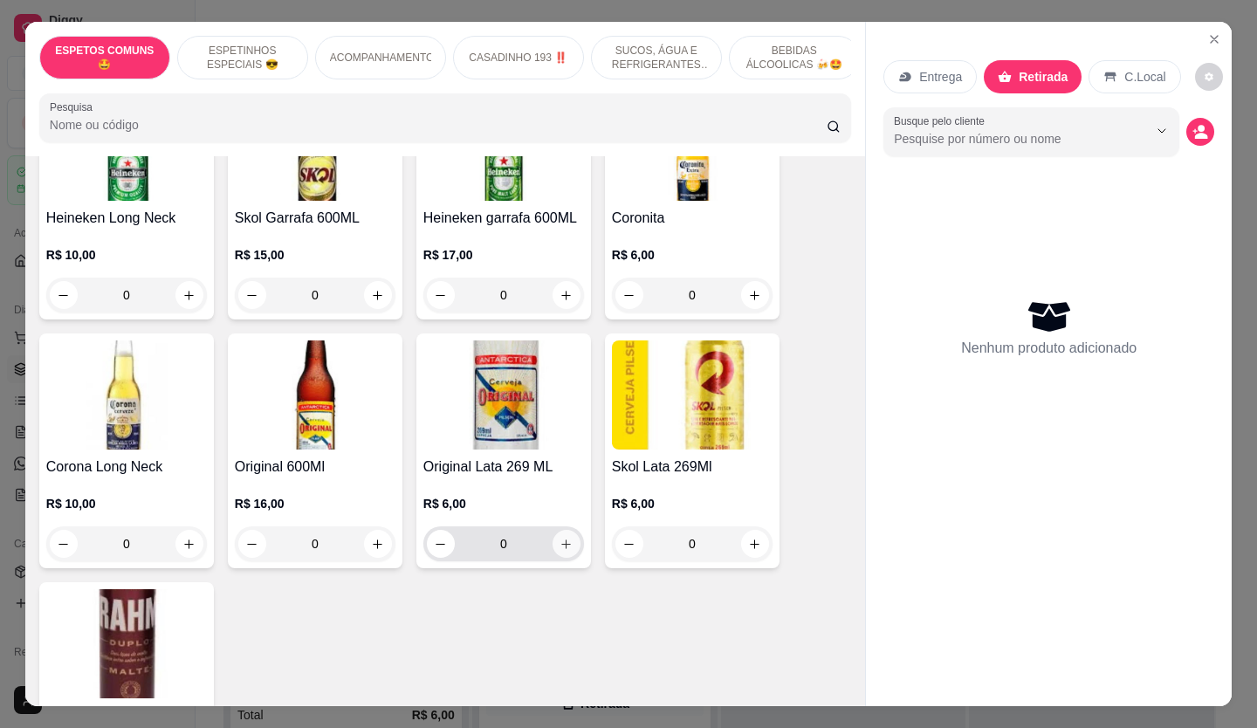
click at [560, 530] on button "increase-product-quantity" at bounding box center [567, 544] width 28 height 28
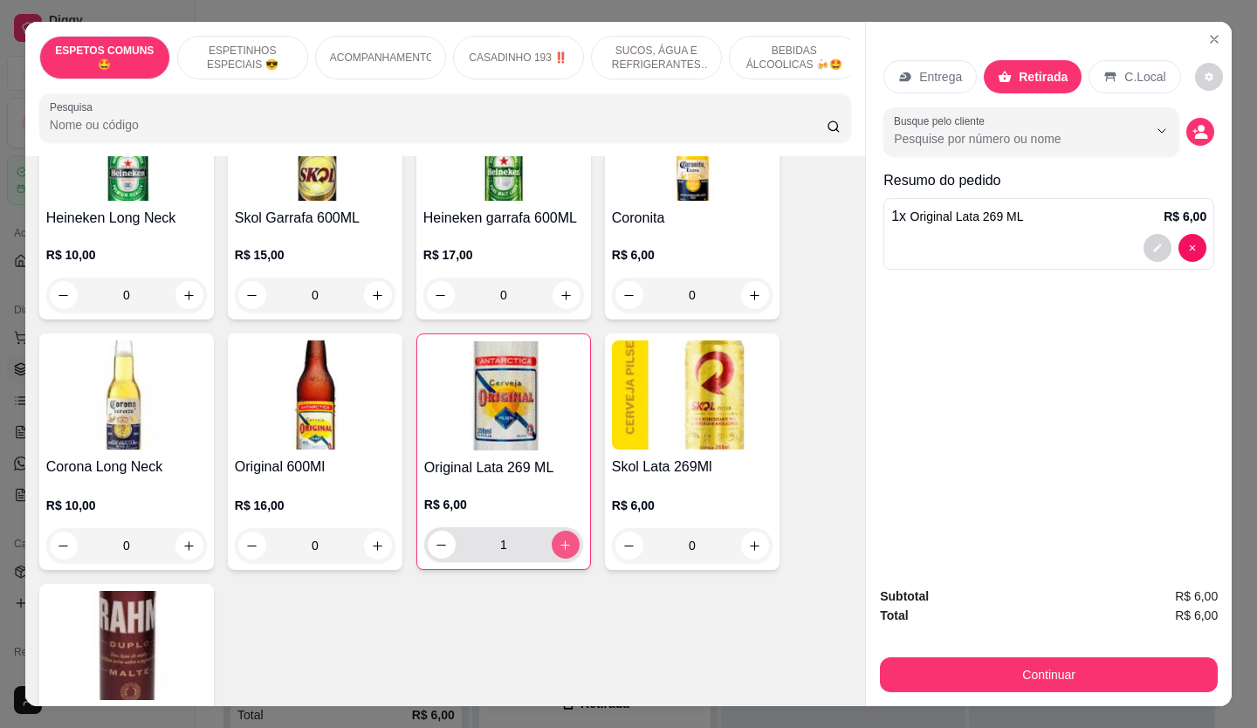
click at [560, 531] on button "increase-product-quantity" at bounding box center [566, 545] width 28 height 28
type input "3"
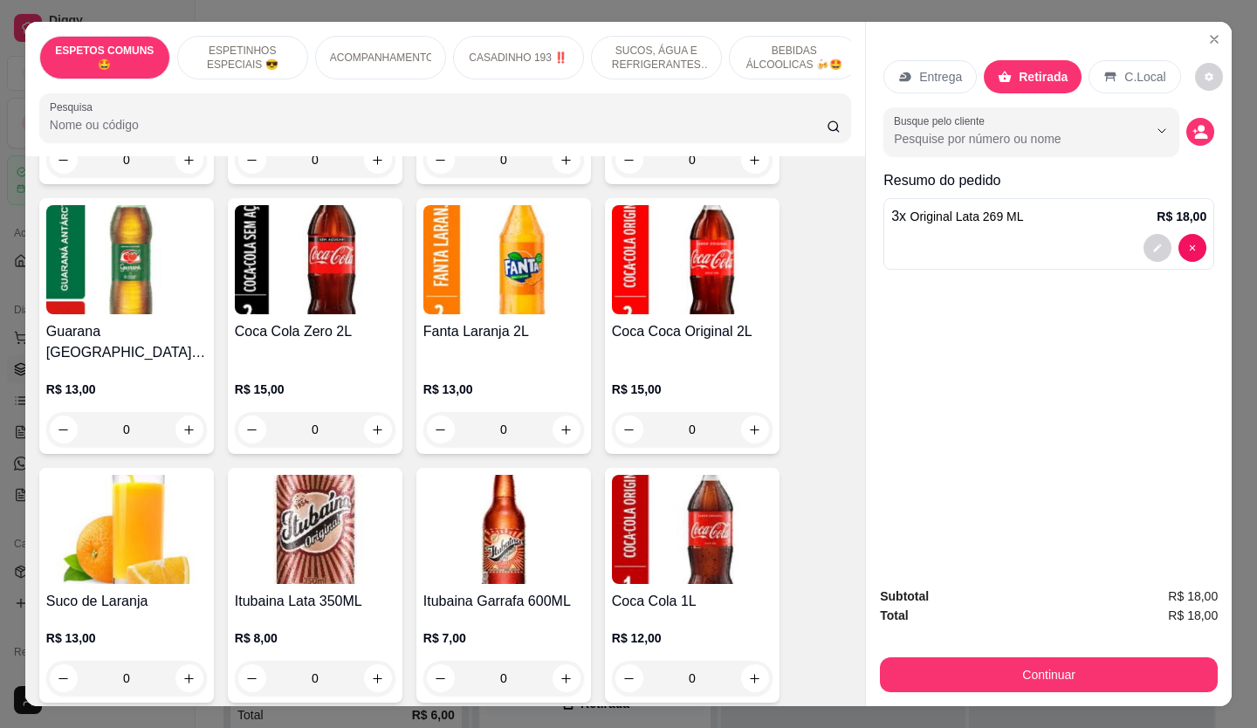
scroll to position [2619, 0]
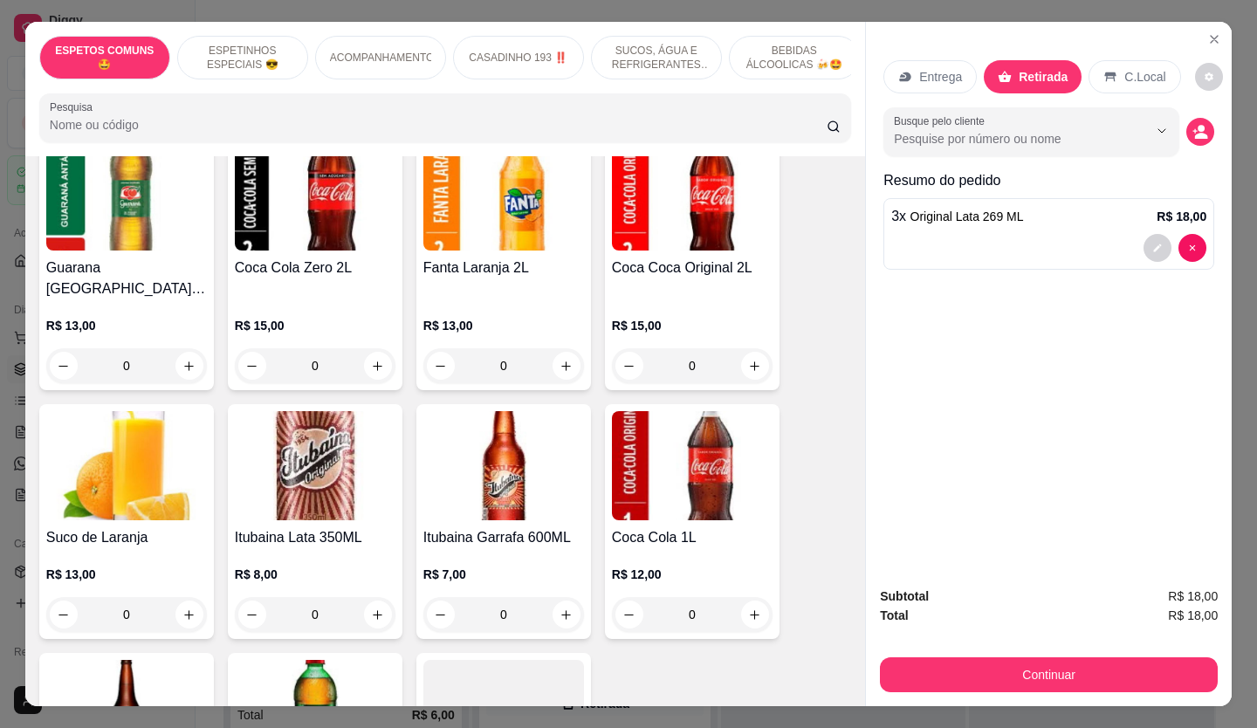
click at [375, 597] on div "0" at bounding box center [315, 614] width 161 height 35
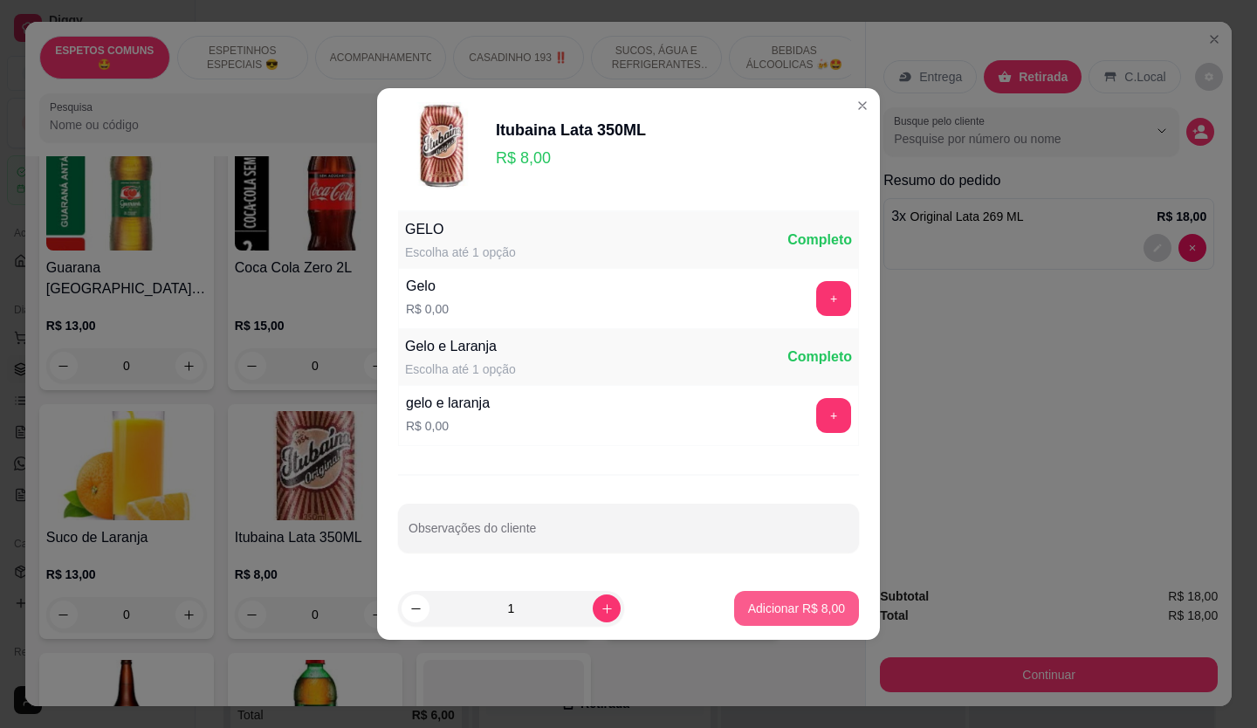
click at [768, 602] on p "Adicionar R$ 8,00" at bounding box center [796, 608] width 97 height 17
type input "1"
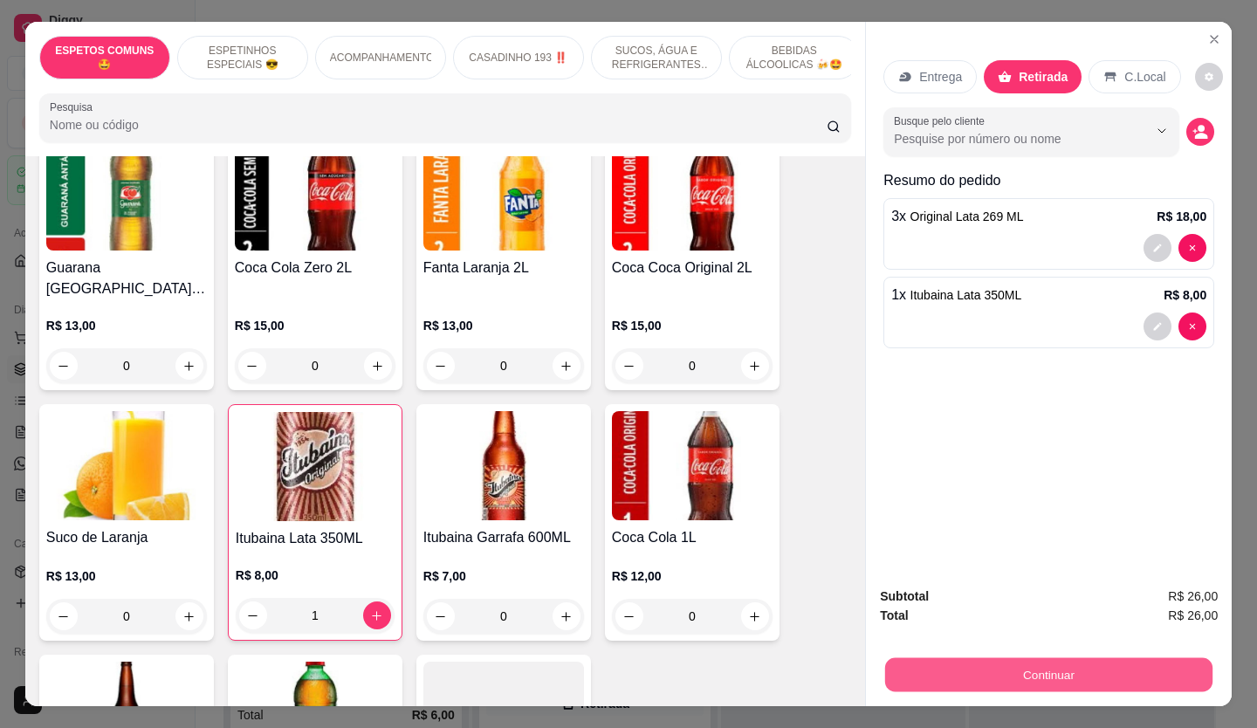
click at [1048, 681] on button "Continuar" at bounding box center [1048, 675] width 327 height 34
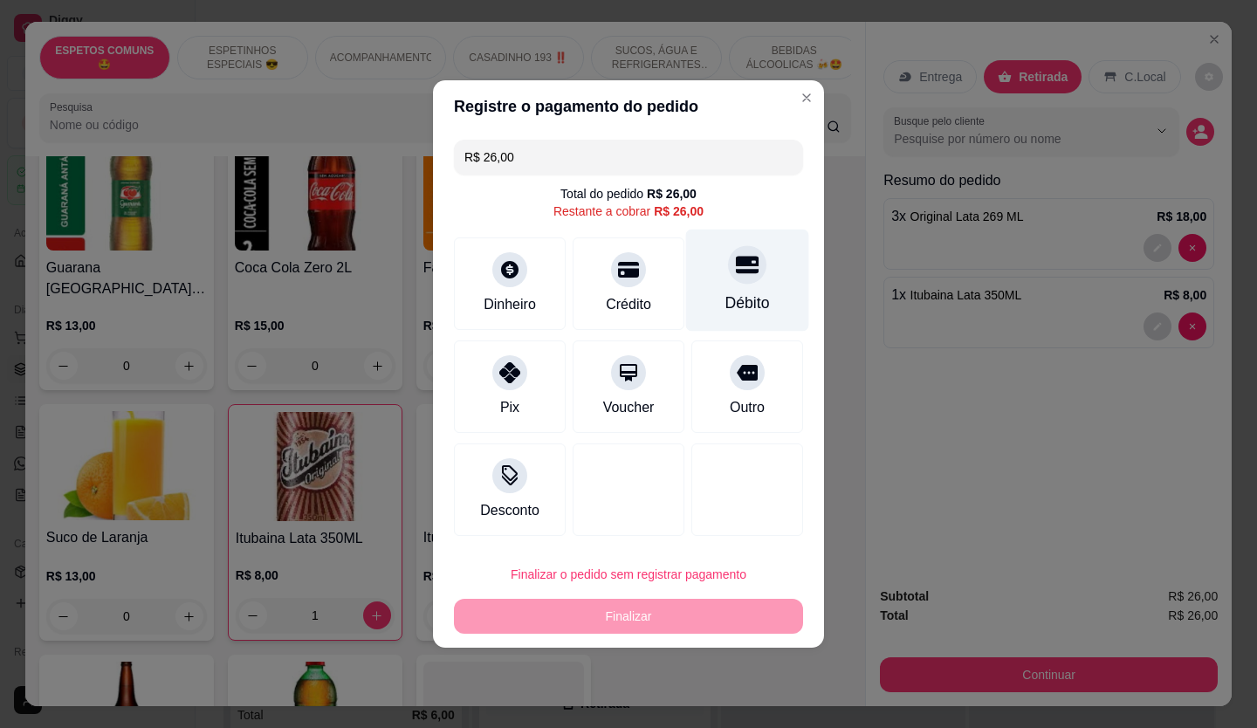
click at [753, 285] on div "Débito" at bounding box center [747, 281] width 123 height 102
type input "R$ 0,00"
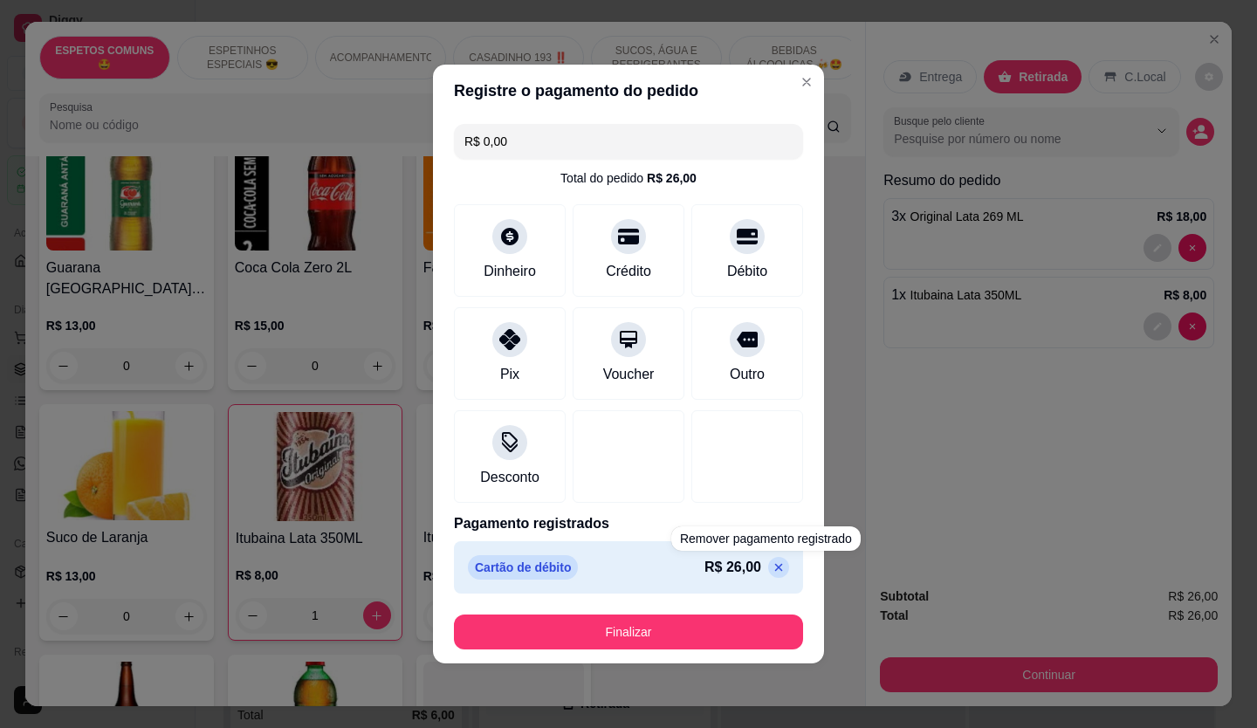
click at [692, 611] on footer "Finalizar" at bounding box center [628, 632] width 391 height 63
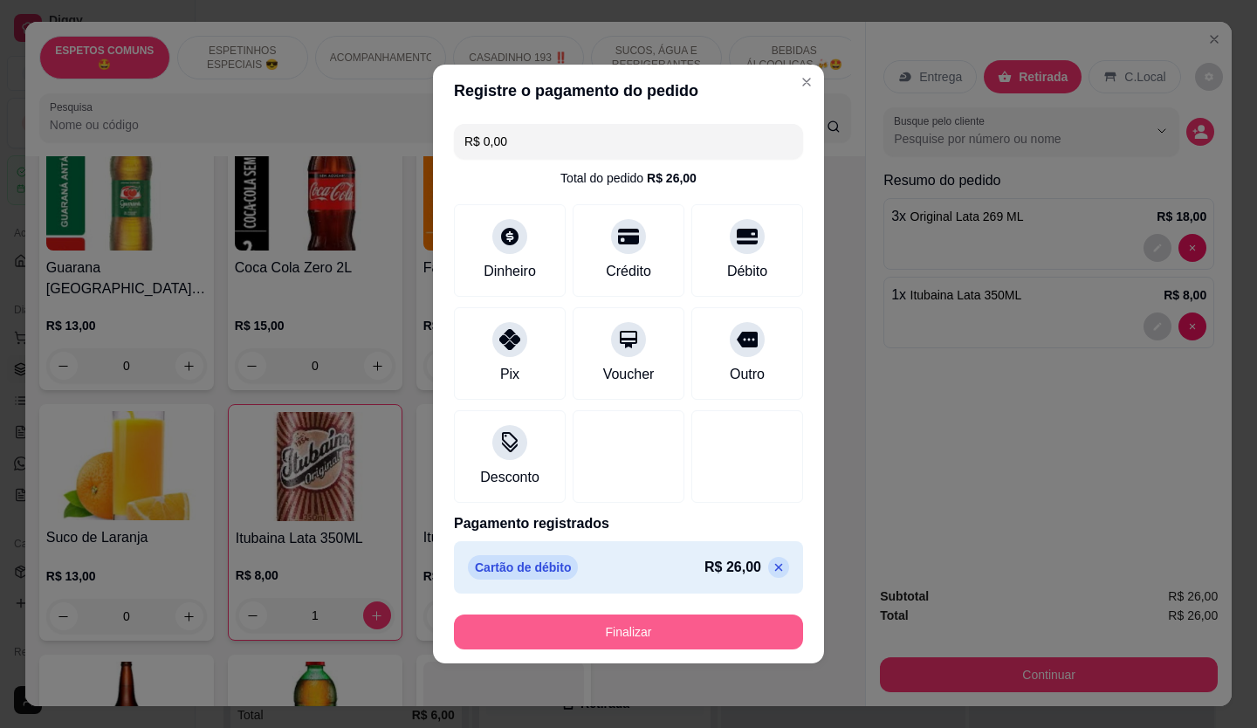
click at [676, 628] on button "Finalizar" at bounding box center [628, 632] width 349 height 35
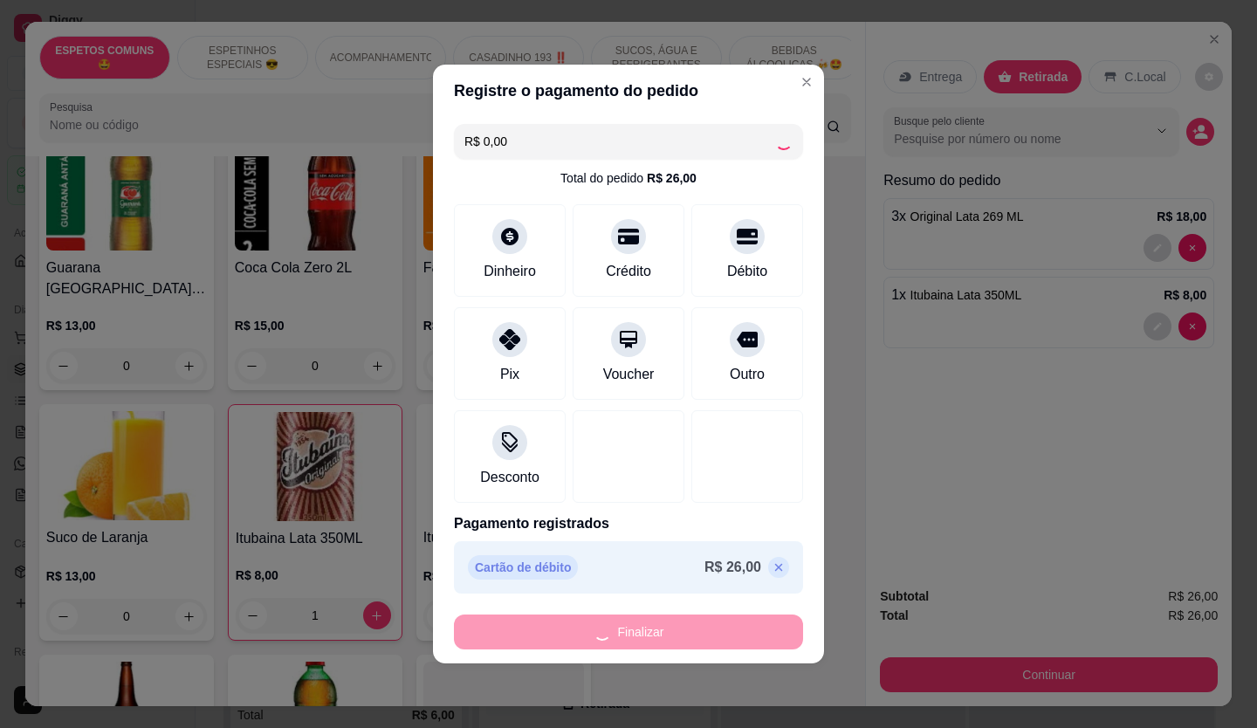
type input "0"
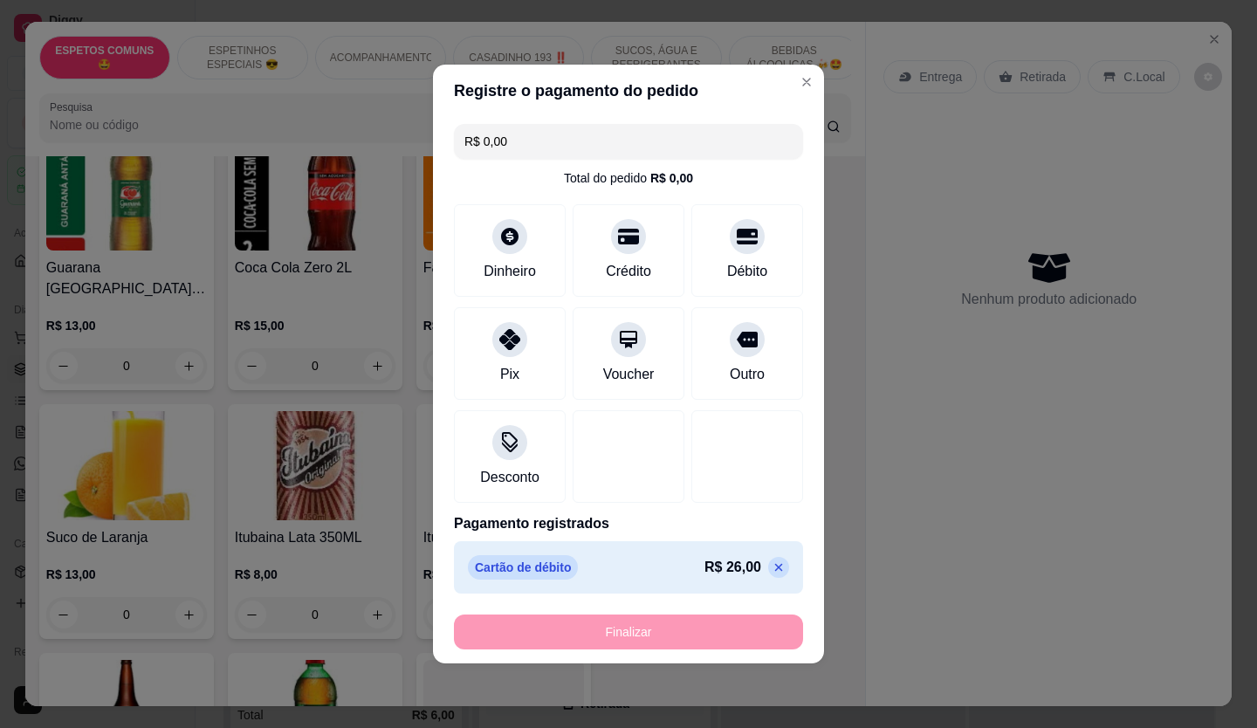
type input "-R$ 26,00"
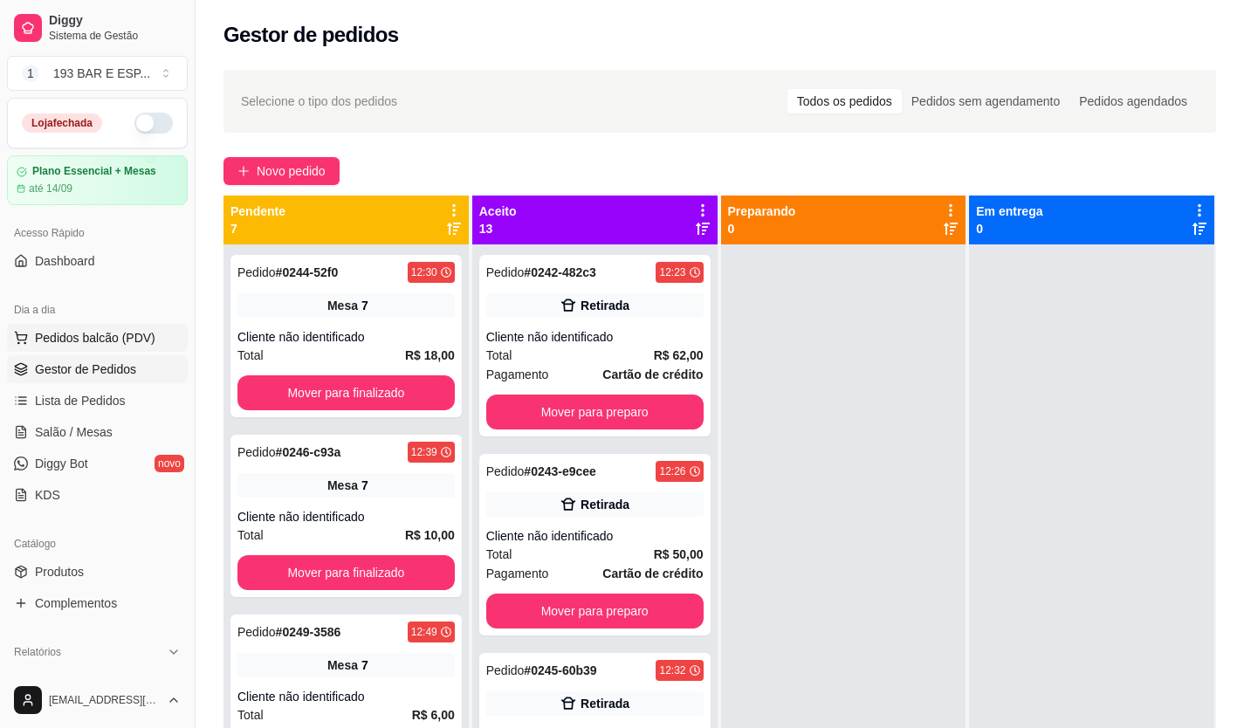
click at [95, 334] on span "Pedidos balcão (PDV)" at bounding box center [95, 337] width 120 height 17
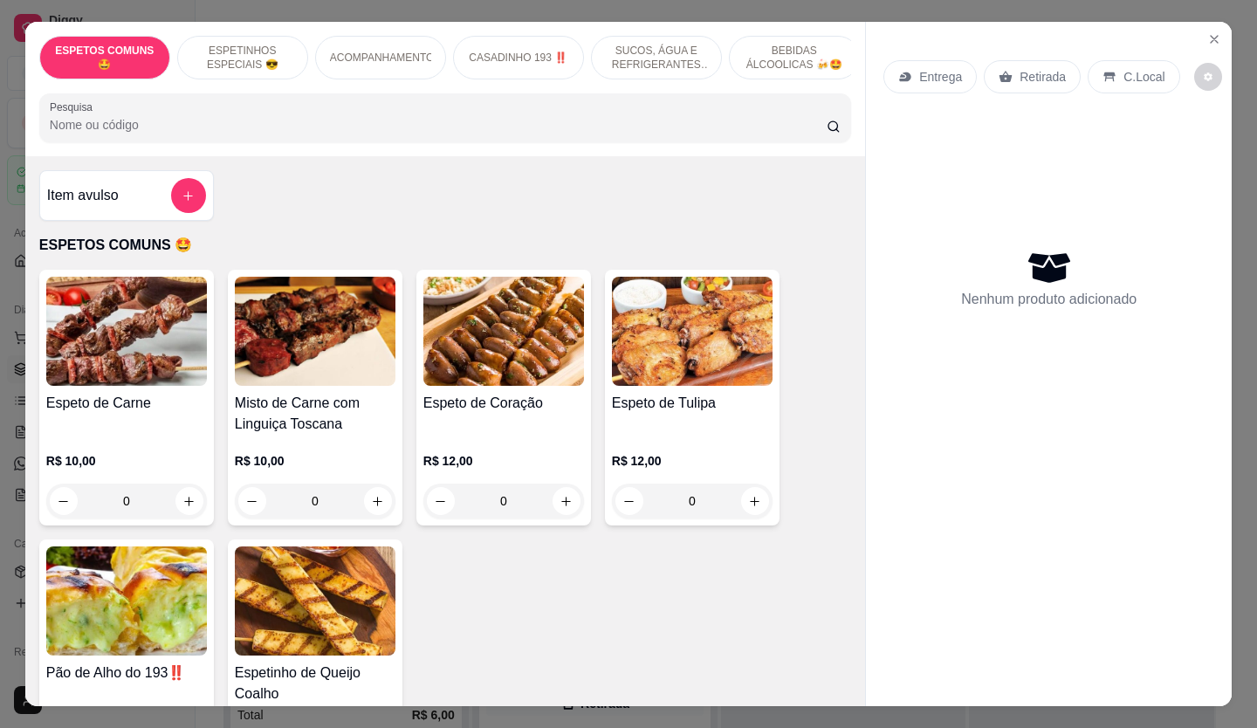
click at [1016, 60] on div "Retirada" at bounding box center [1032, 76] width 97 height 33
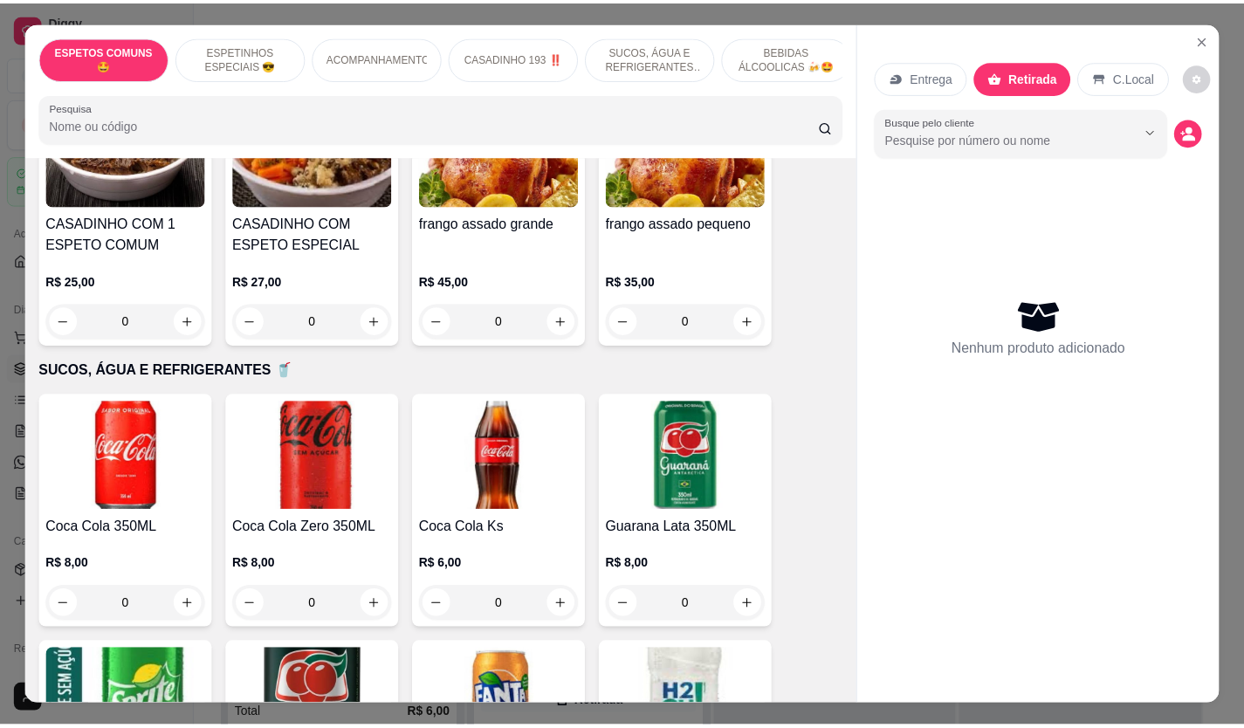
scroll to position [1222, 0]
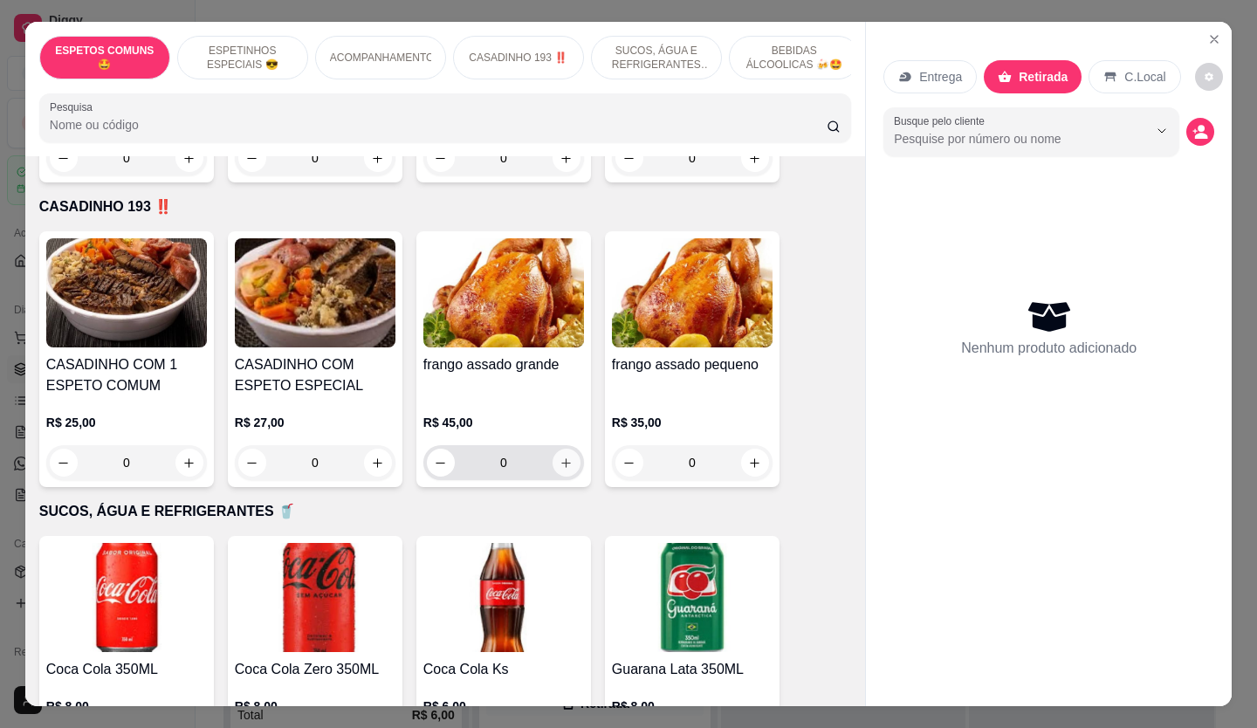
click at [562, 457] on icon "increase-product-quantity" at bounding box center [566, 463] width 13 height 13
type input "1"
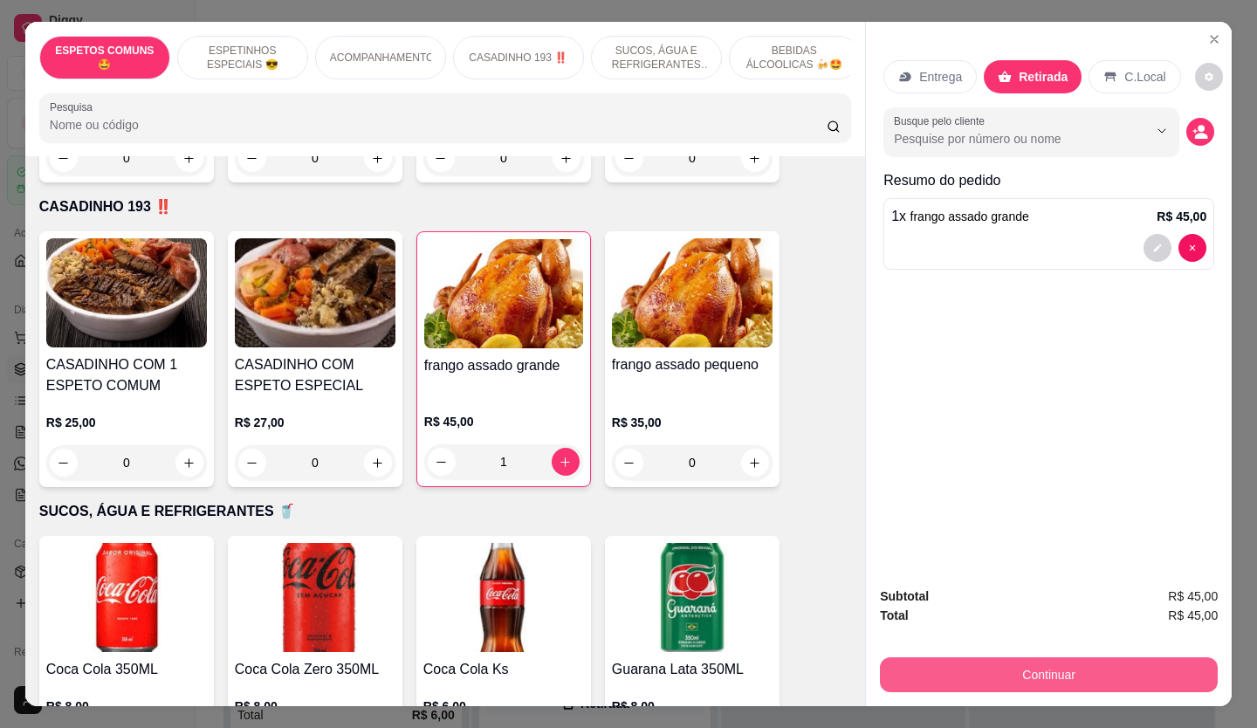
click at [995, 658] on button "Continuar" at bounding box center [1049, 674] width 338 height 35
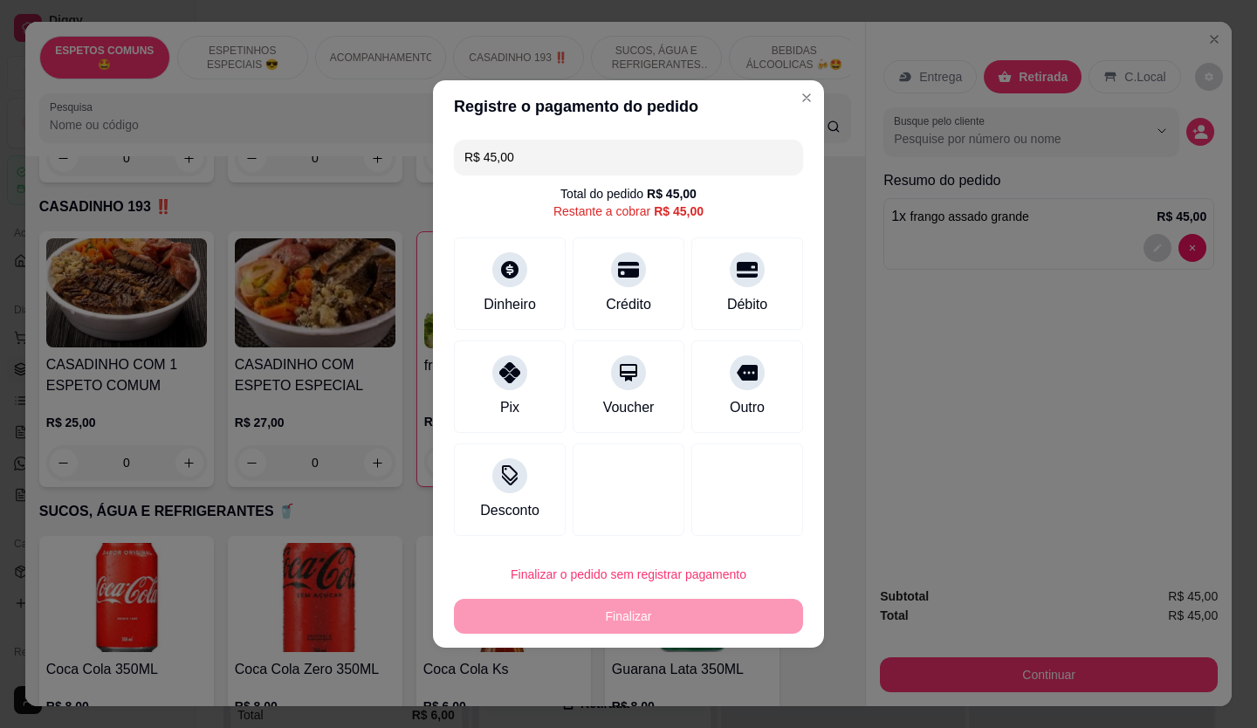
click at [727, 306] on div "Débito" at bounding box center [747, 304] width 40 height 21
type input "R$ 0,00"
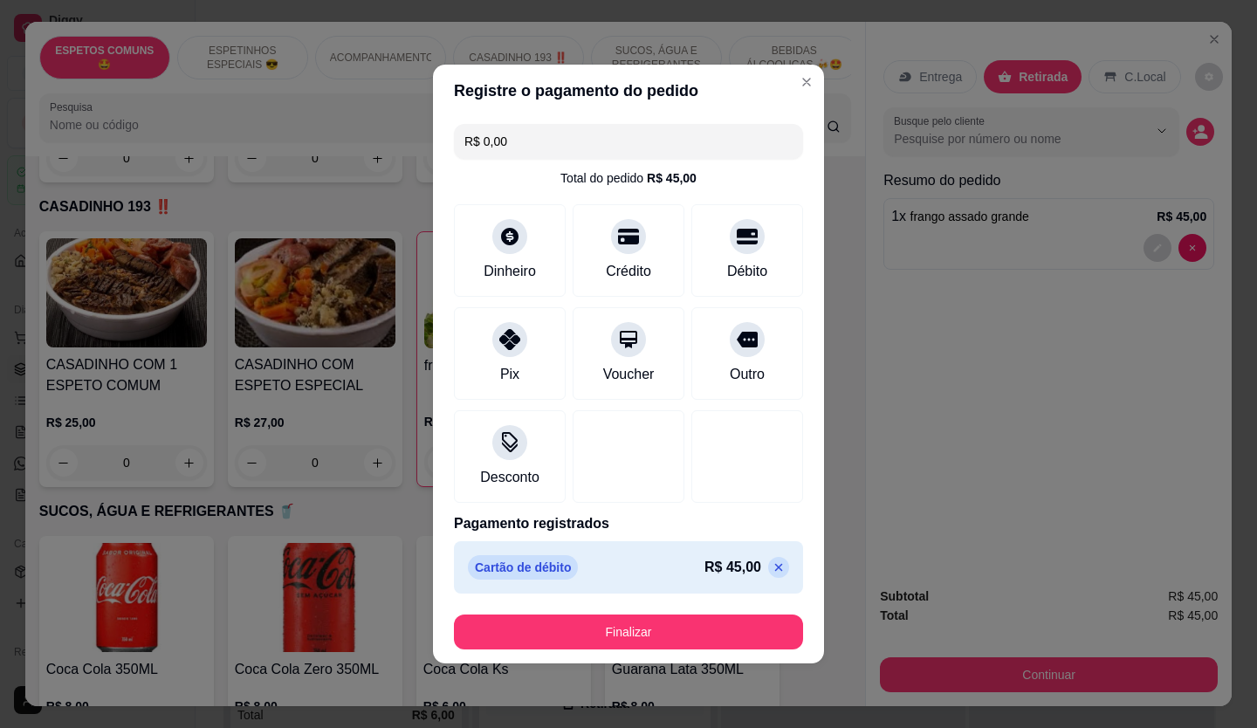
click at [592, 641] on button "Finalizar" at bounding box center [628, 632] width 349 height 35
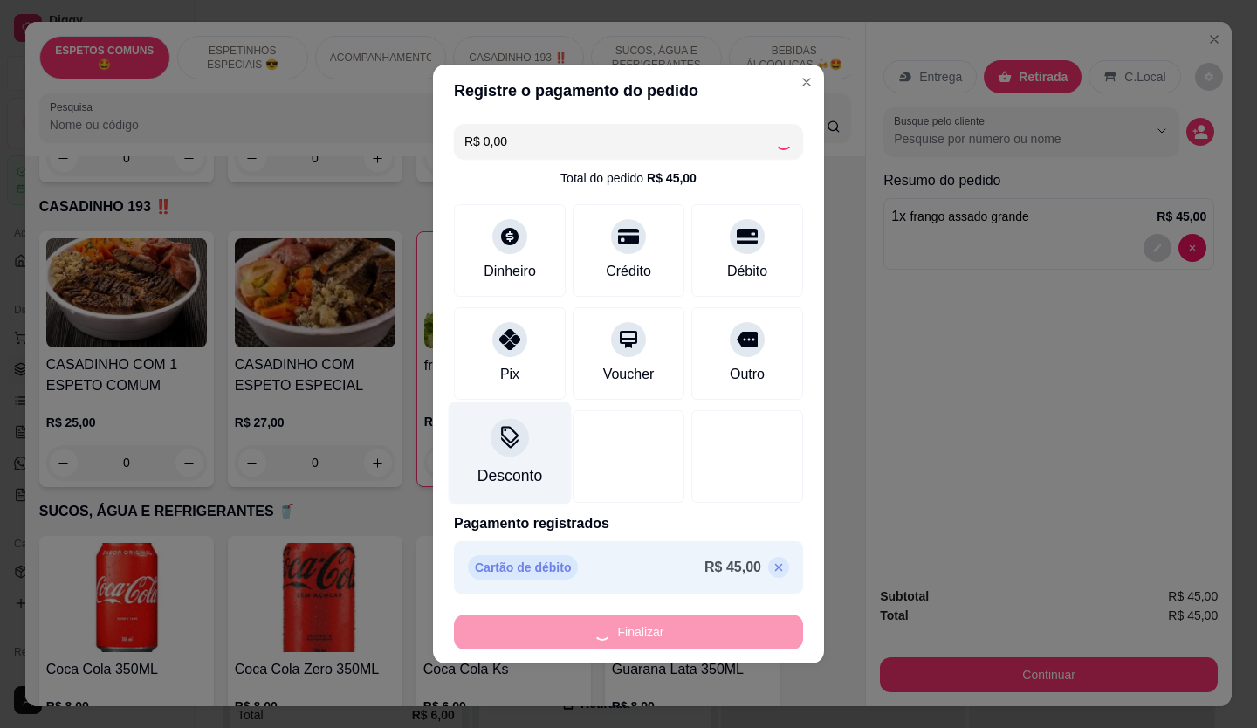
type input "0"
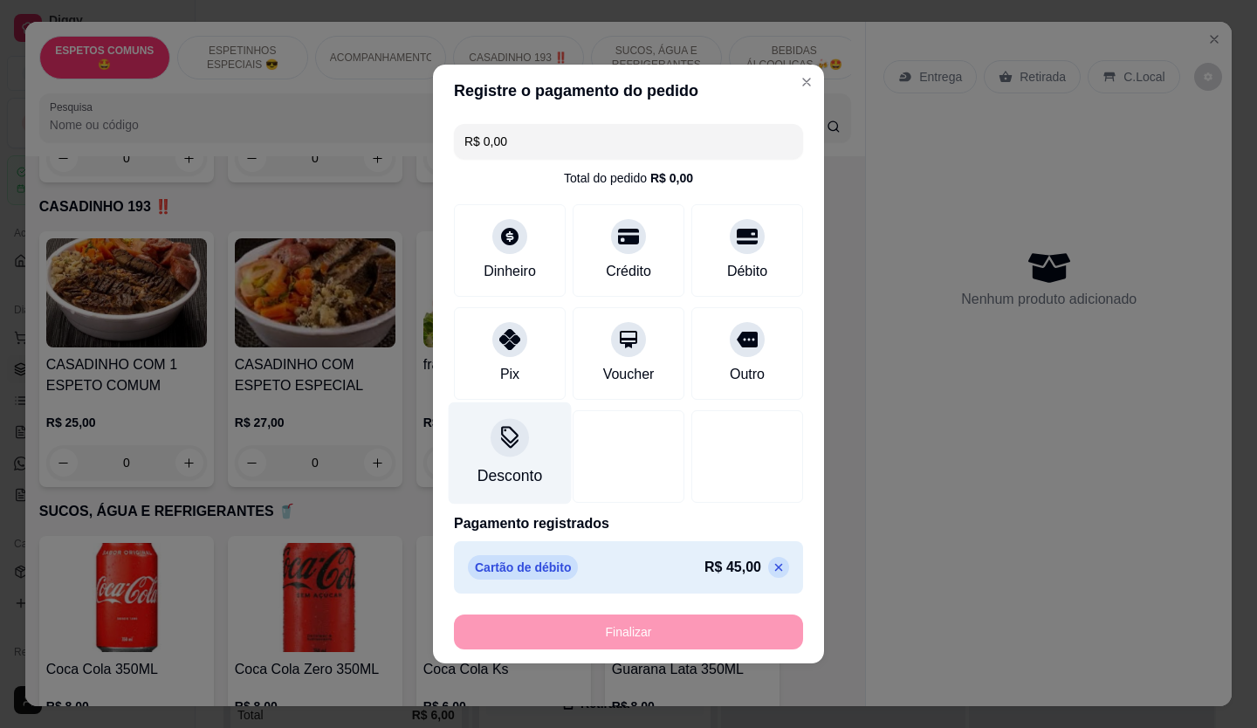
type input "-R$ 45,00"
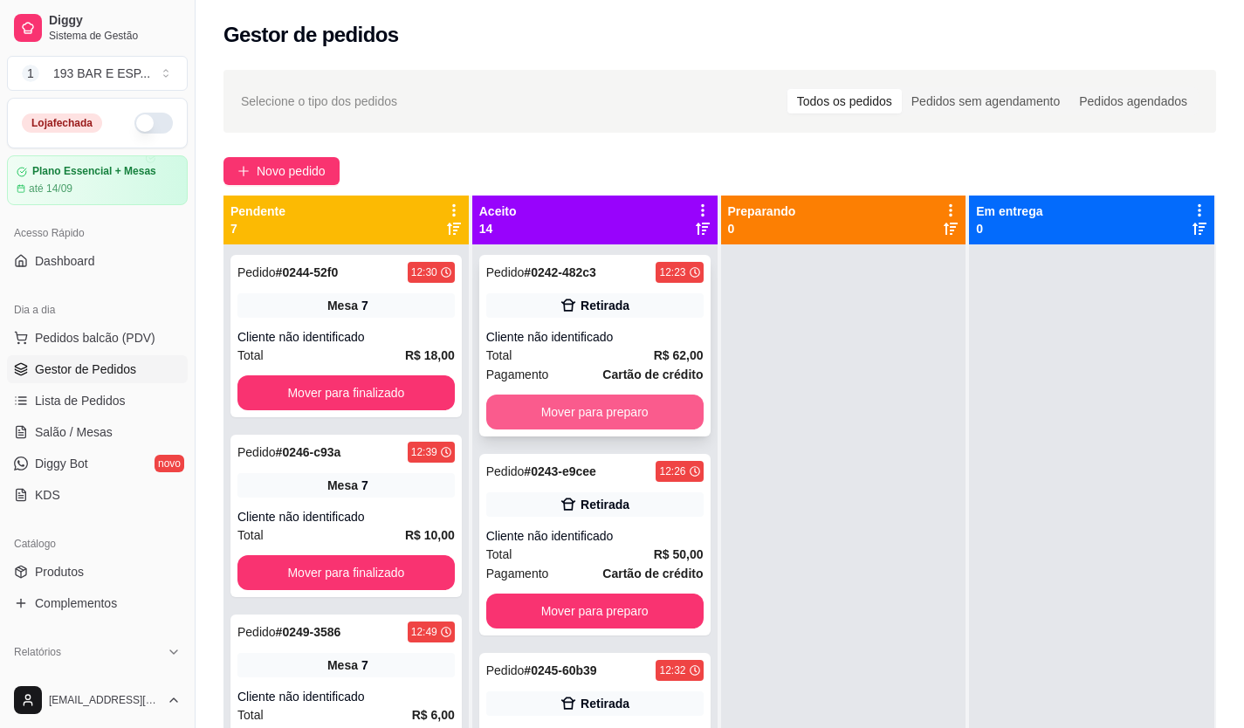
click at [551, 414] on button "Mover para preparo" at bounding box center [594, 412] width 217 height 35
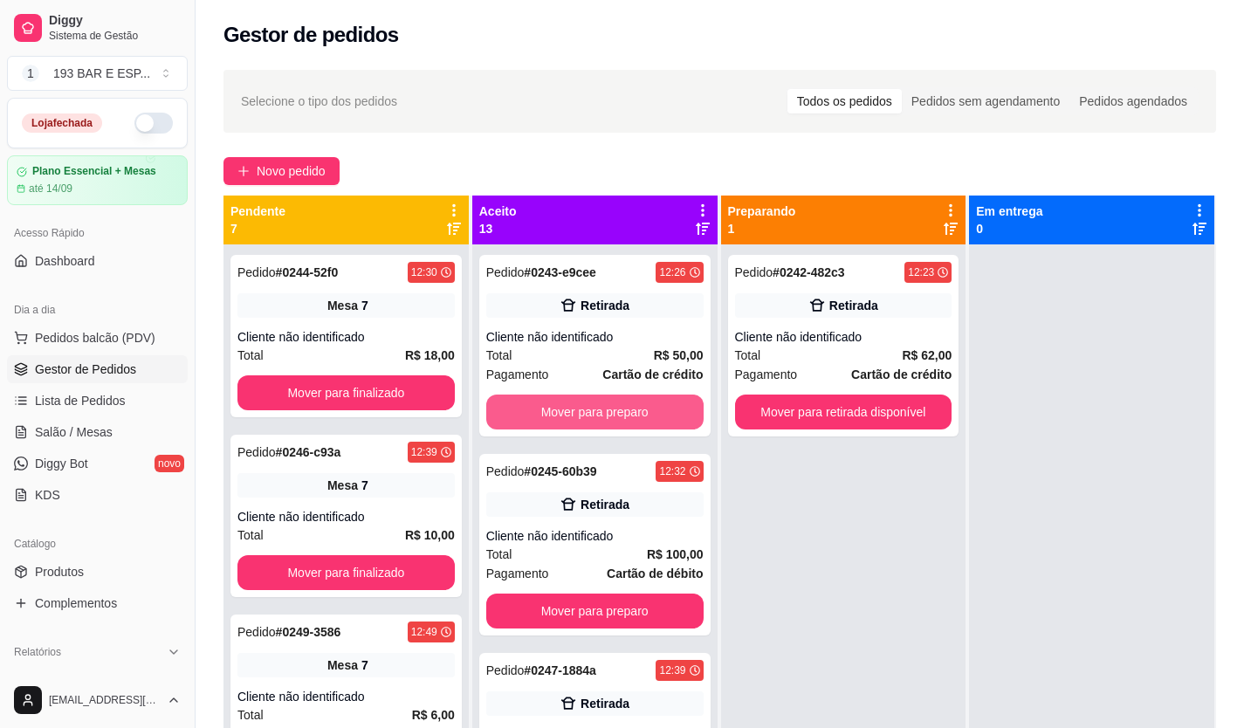
click at [551, 413] on button "Mover para preparo" at bounding box center [594, 412] width 217 height 35
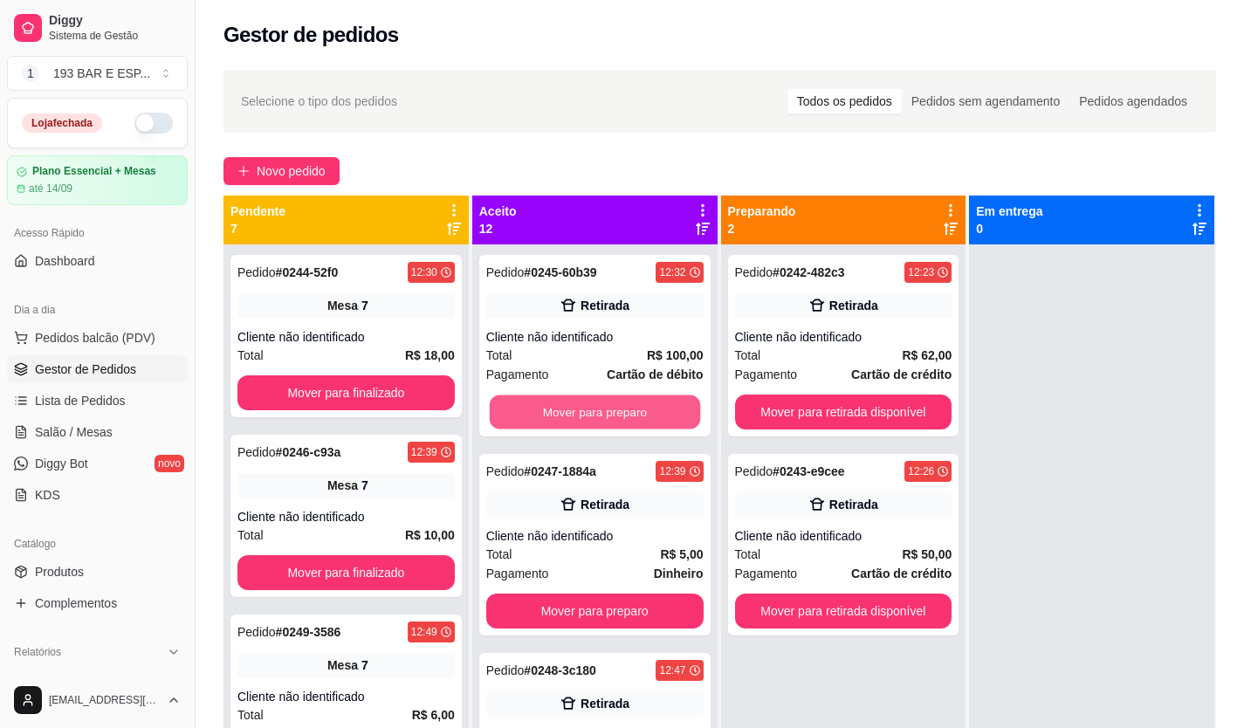
click at [551, 413] on button "Mover para preparo" at bounding box center [594, 413] width 210 height 34
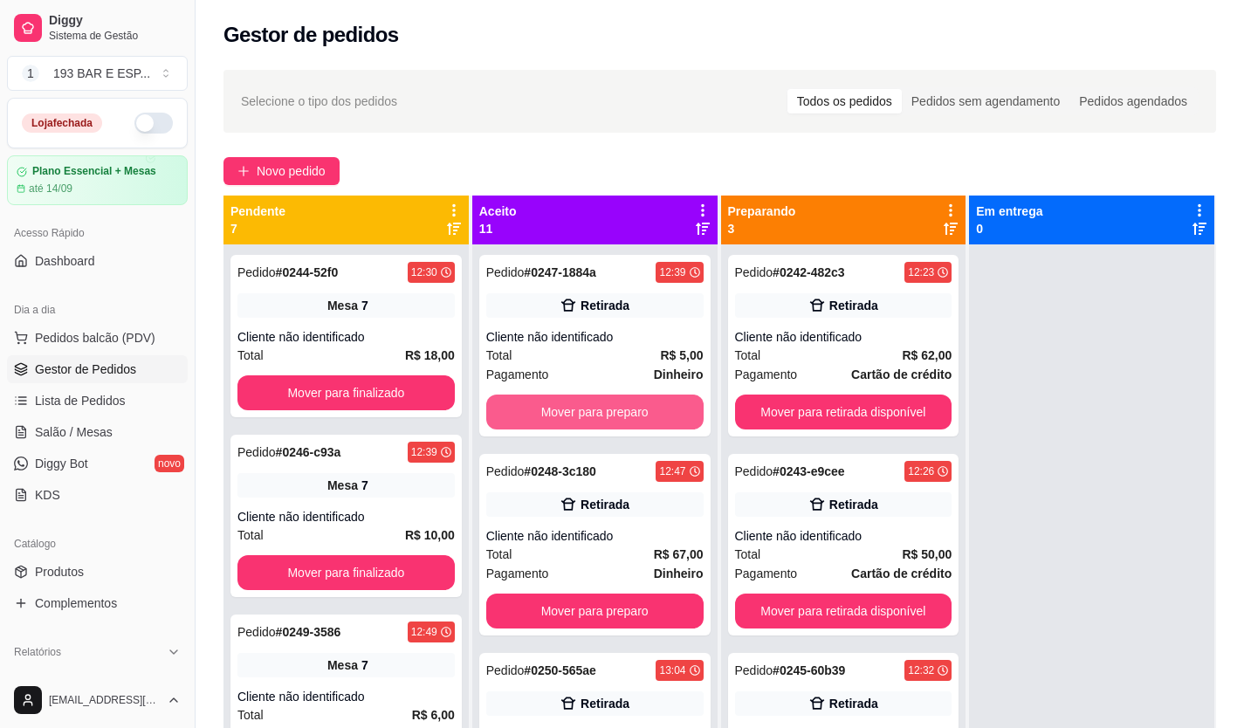
click at [551, 413] on button "Mover para preparo" at bounding box center [594, 412] width 217 height 35
click at [551, 413] on button "Mover para preparo" at bounding box center [594, 413] width 210 height 34
click at [551, 413] on button "Mover para preparo" at bounding box center [594, 412] width 217 height 35
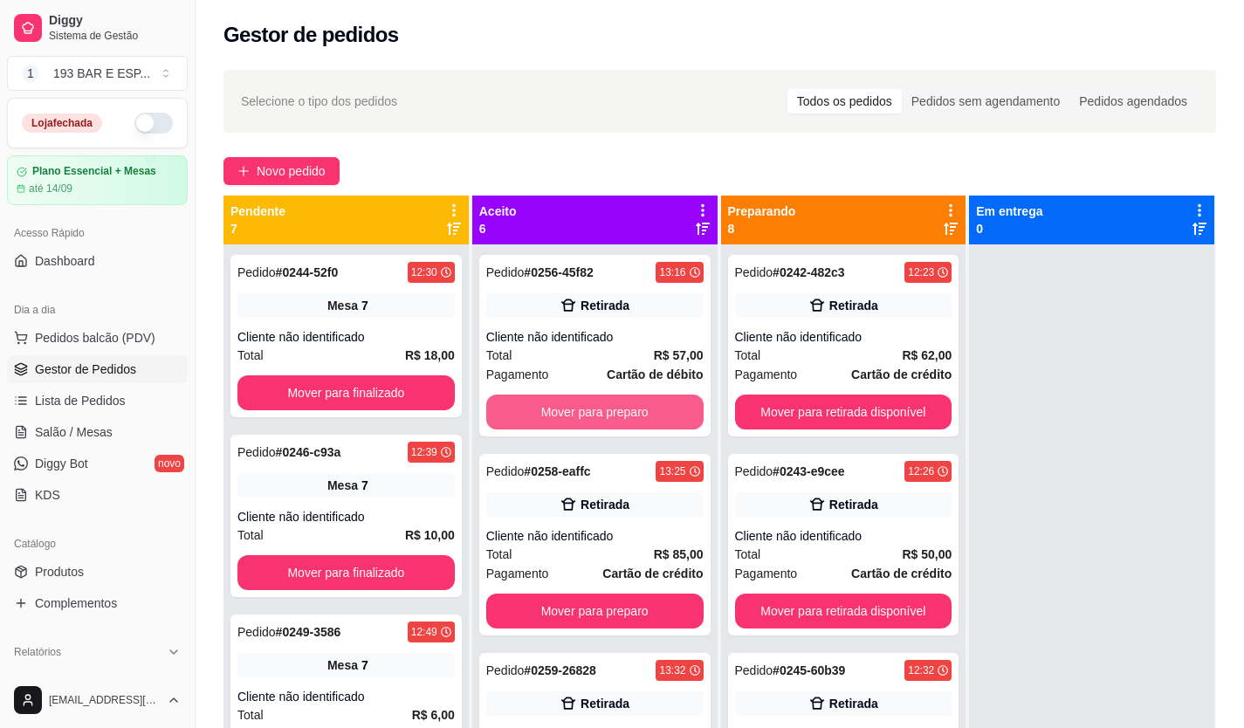
click at [551, 413] on button "Mover para preparo" at bounding box center [594, 412] width 217 height 35
click at [551, 413] on button "Mover para preparo" at bounding box center [594, 413] width 210 height 34
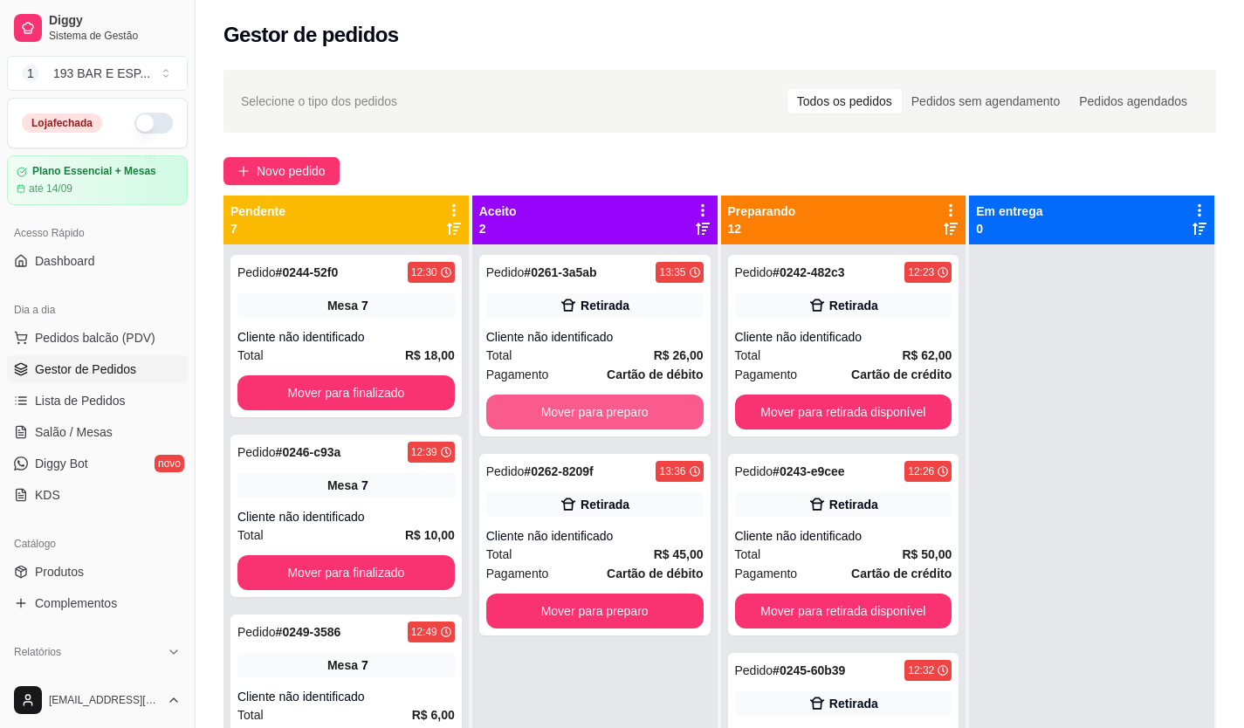
click at [551, 413] on button "Mover para preparo" at bounding box center [594, 412] width 217 height 35
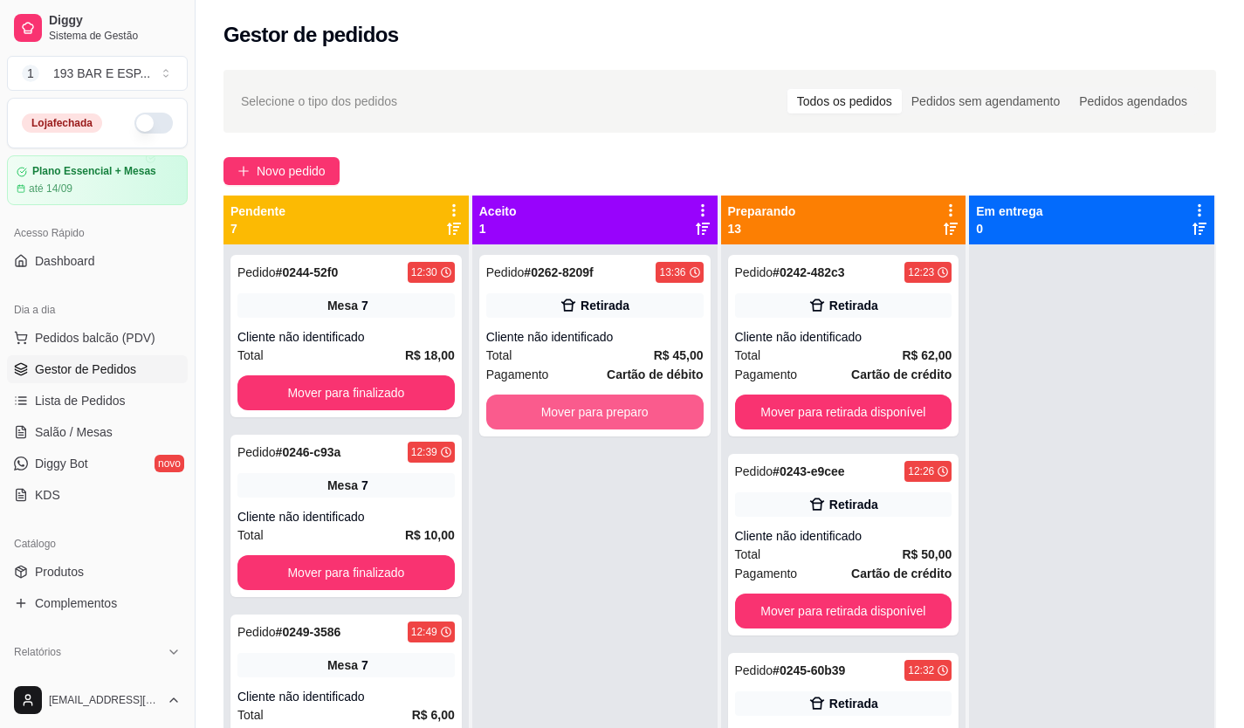
click at [551, 413] on button "Mover para preparo" at bounding box center [594, 412] width 217 height 35
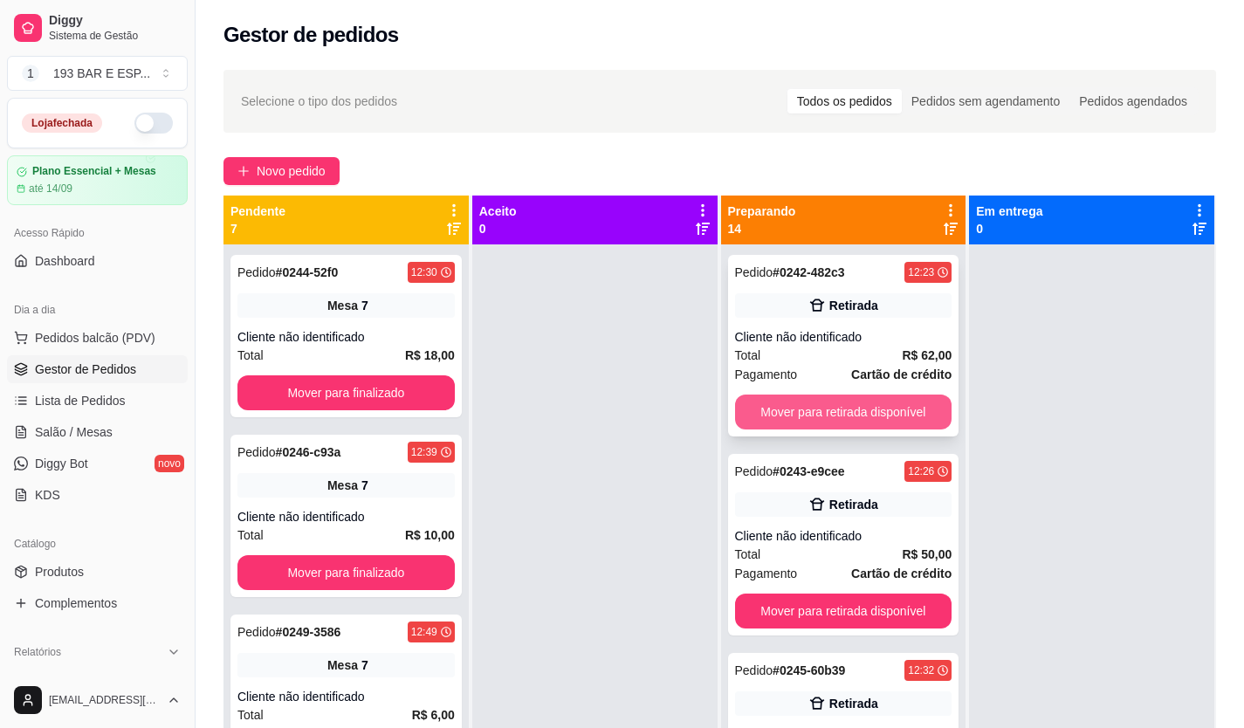
click at [783, 410] on button "Mover para retirada disponível" at bounding box center [843, 412] width 217 height 35
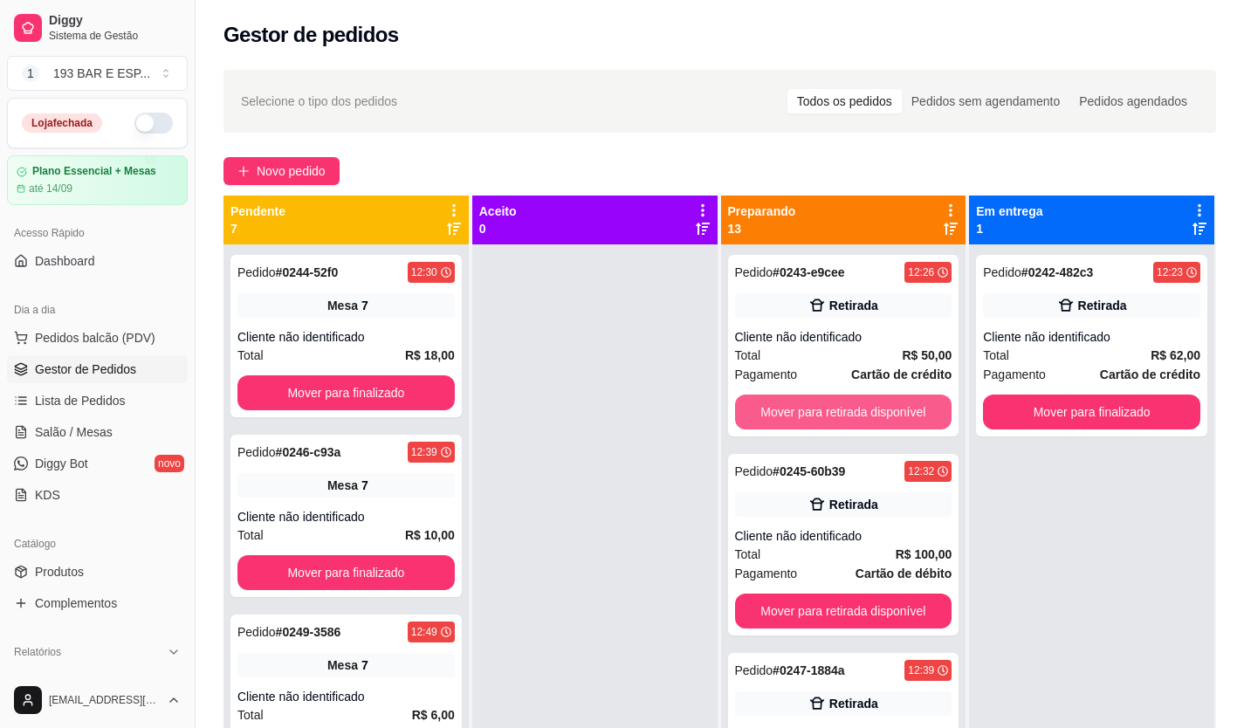
click at [783, 410] on button "Mover para retirada disponível" at bounding box center [843, 412] width 217 height 35
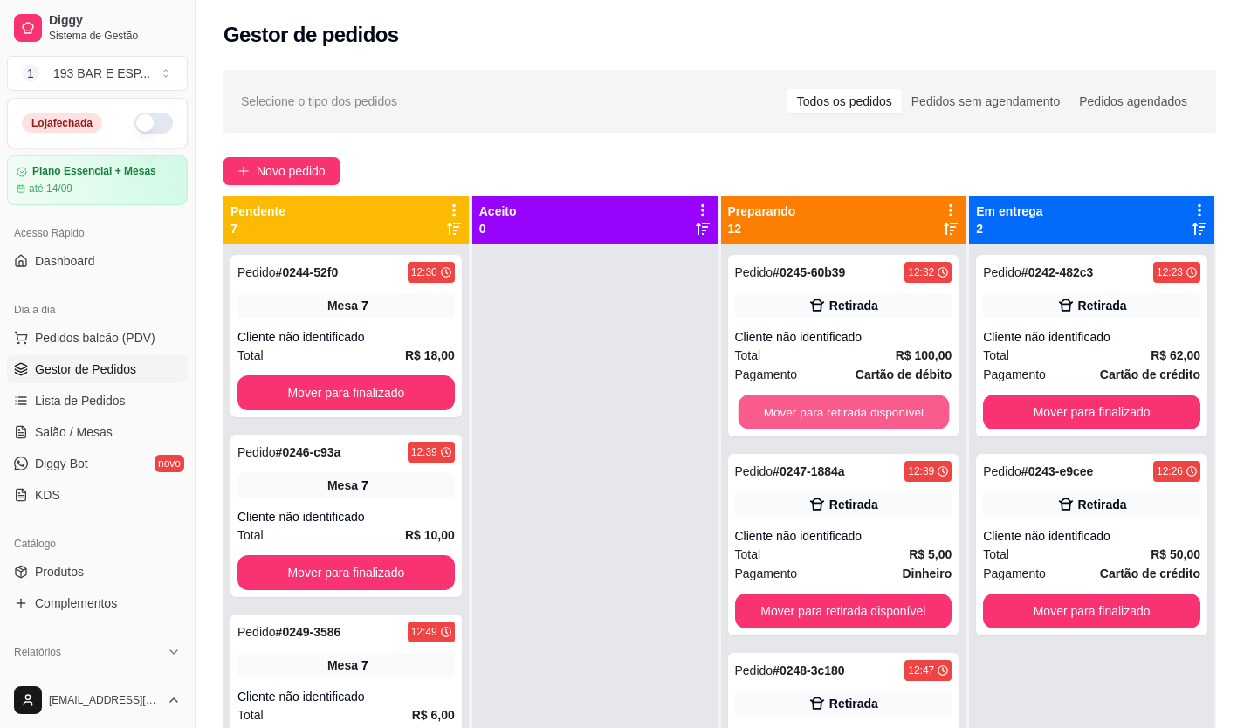
click at [783, 410] on button "Mover para retirada disponível" at bounding box center [843, 413] width 210 height 34
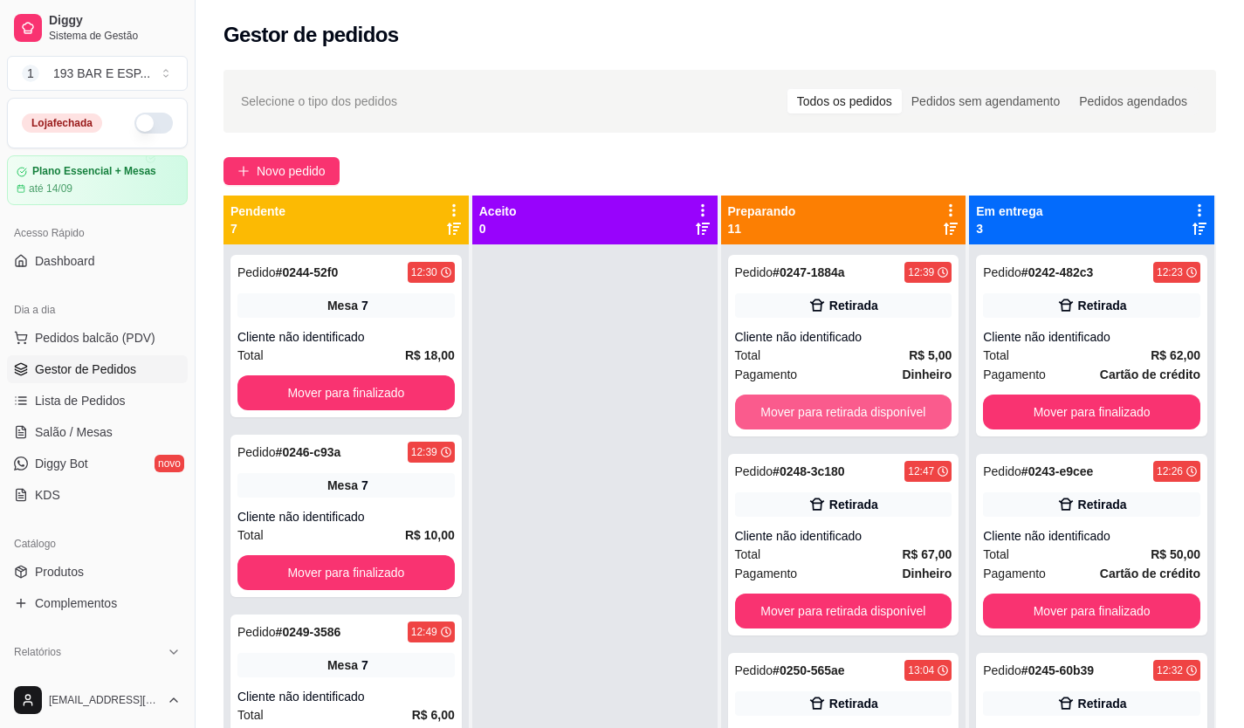
click at [783, 410] on button "Mover para retirada disponível" at bounding box center [843, 412] width 217 height 35
click at [783, 410] on button "Mover para retirada disponível" at bounding box center [843, 413] width 210 height 34
click at [783, 410] on button "Mover para retirada disponível" at bounding box center [843, 412] width 217 height 35
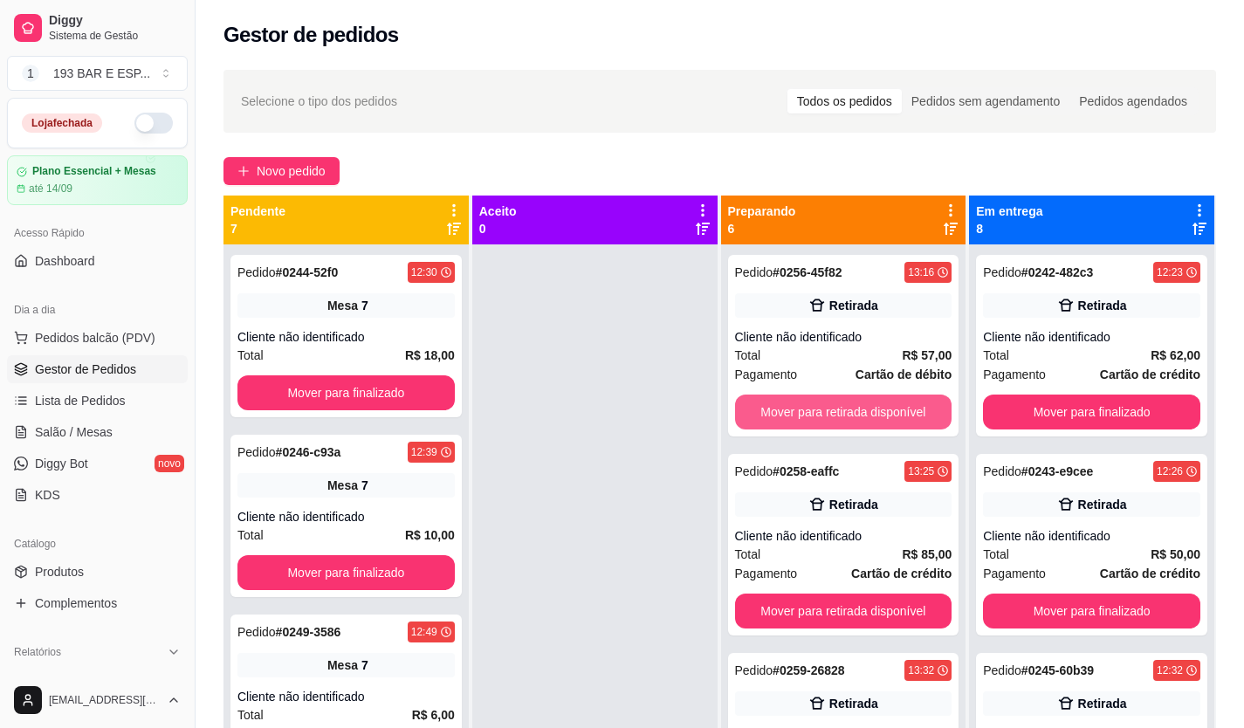
click at [783, 410] on button "Mover para retirada disponível" at bounding box center [843, 412] width 217 height 35
click at [783, 410] on button "Mover para retirada disponível" at bounding box center [843, 413] width 210 height 34
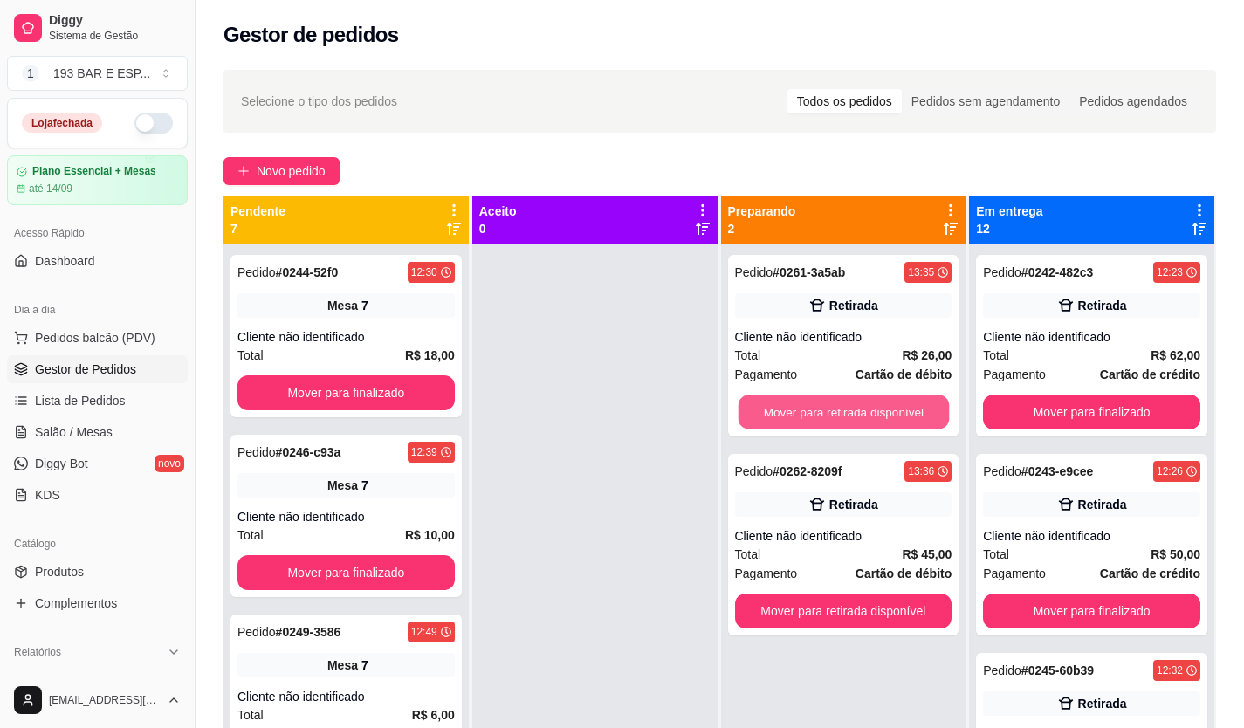
click at [783, 410] on button "Mover para retirada disponível" at bounding box center [843, 413] width 210 height 34
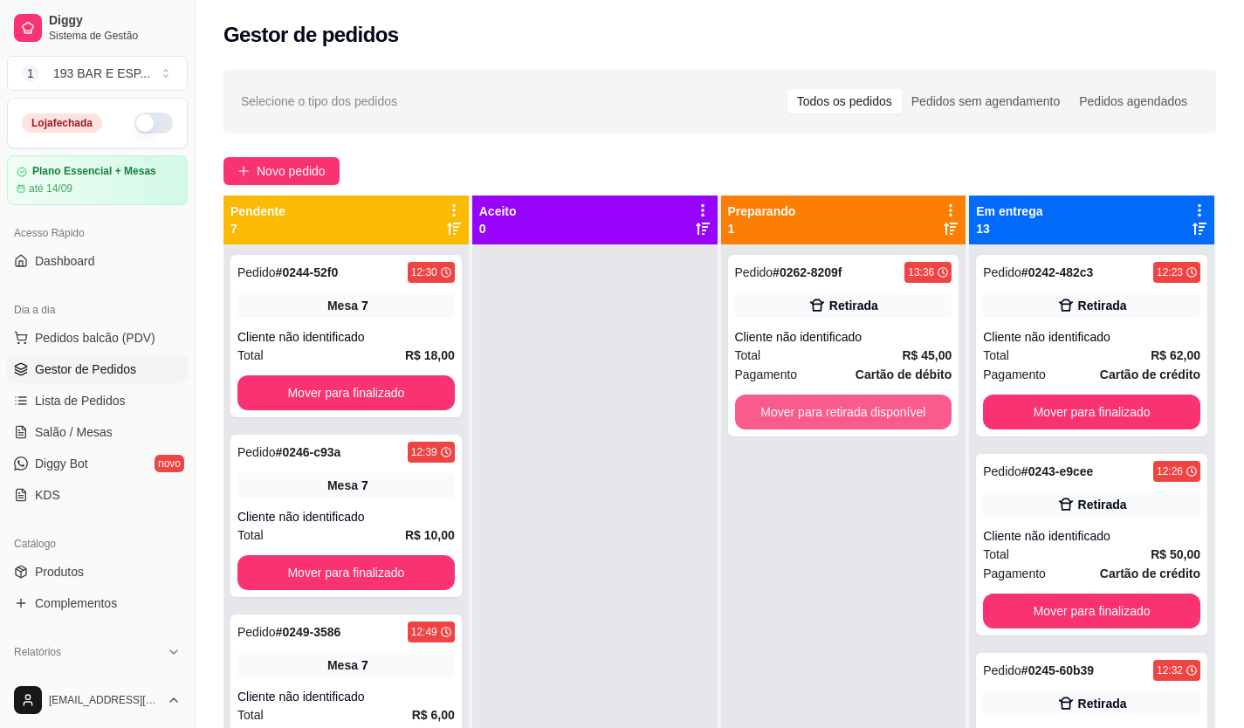
click at [783, 410] on button "Mover para retirada disponível" at bounding box center [843, 412] width 217 height 35
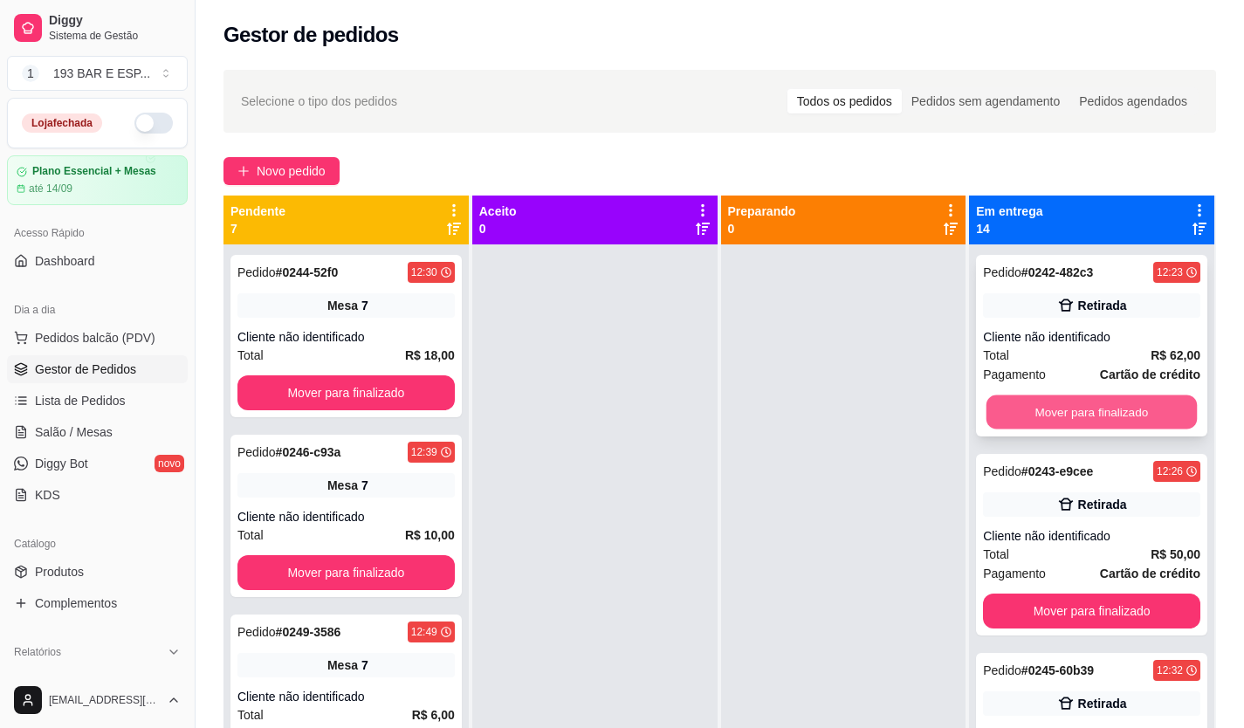
click at [1055, 412] on button "Mover para finalizado" at bounding box center [1092, 413] width 210 height 34
click at [1050, 413] on button "Mover para finalizado" at bounding box center [1092, 413] width 210 height 34
click at [1050, 413] on button "Mover para finalizado" at bounding box center [1091, 412] width 217 height 35
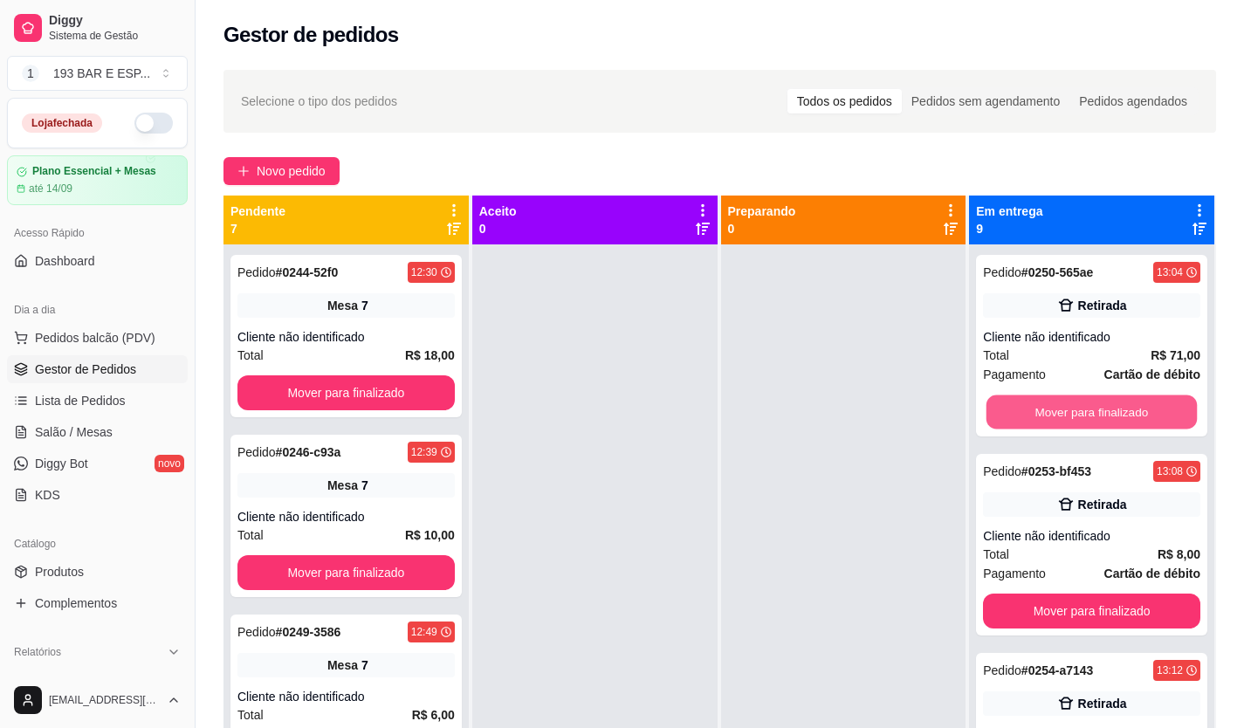
click at [1050, 413] on button "Mover para finalizado" at bounding box center [1092, 413] width 210 height 34
drag, startPoint x: 1050, startPoint y: 514, endPoint x: 1098, endPoint y: 421, distance: 105.0
click at [1086, 413] on button "Mover para finalizado" at bounding box center [1091, 412] width 217 height 35
drag, startPoint x: 1086, startPoint y: 413, endPoint x: 942, endPoint y: 312, distance: 176.1
click at [1086, 413] on div "Mover para finalizado" at bounding box center [1091, 412] width 217 height 35
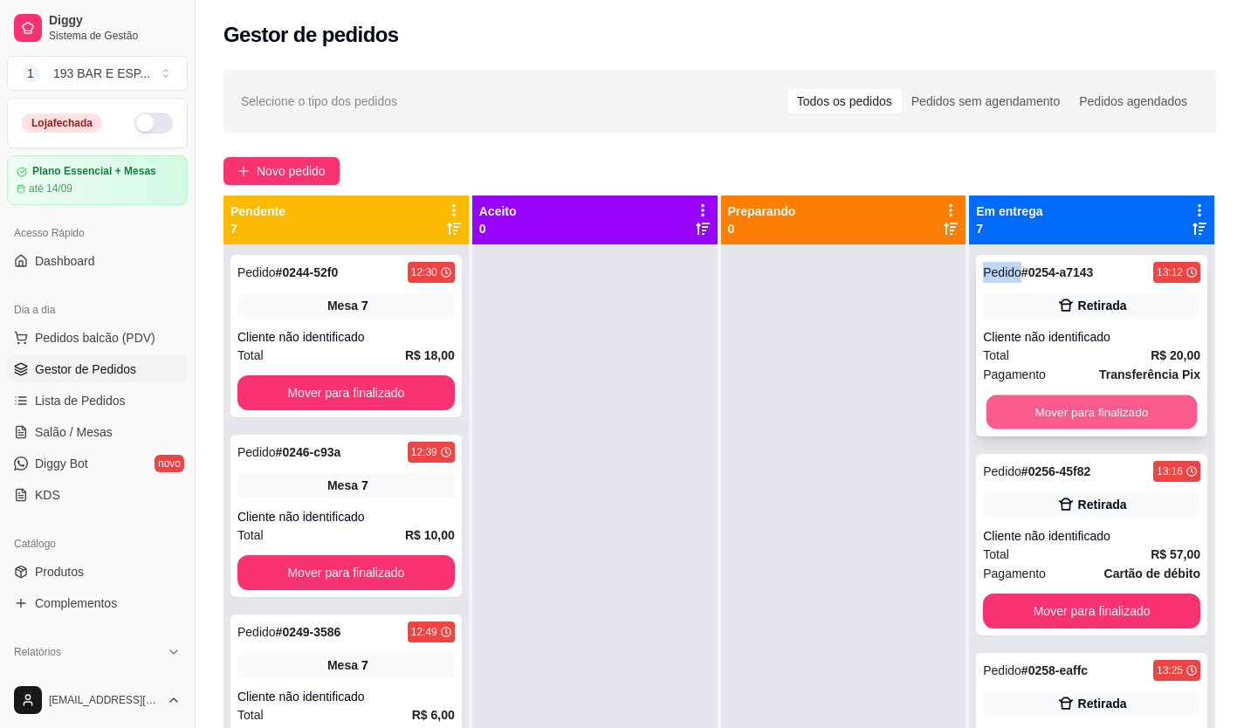
click at [1073, 406] on button "Mover para finalizado" at bounding box center [1092, 413] width 210 height 34
click at [1073, 406] on button "Mover para finalizado" at bounding box center [1091, 412] width 217 height 35
click at [1073, 594] on button "Mover para finalizado" at bounding box center [1091, 611] width 217 height 35
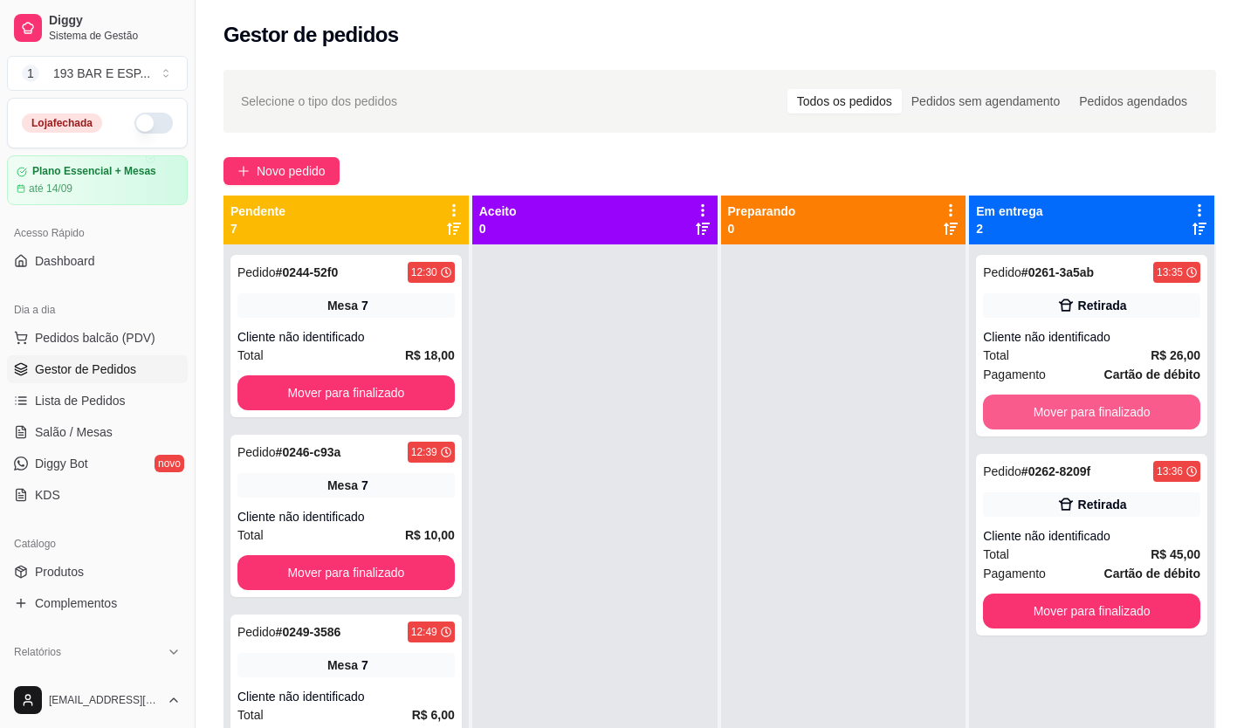
click at [1073, 406] on button "Mover para finalizado" at bounding box center [1091, 412] width 217 height 35
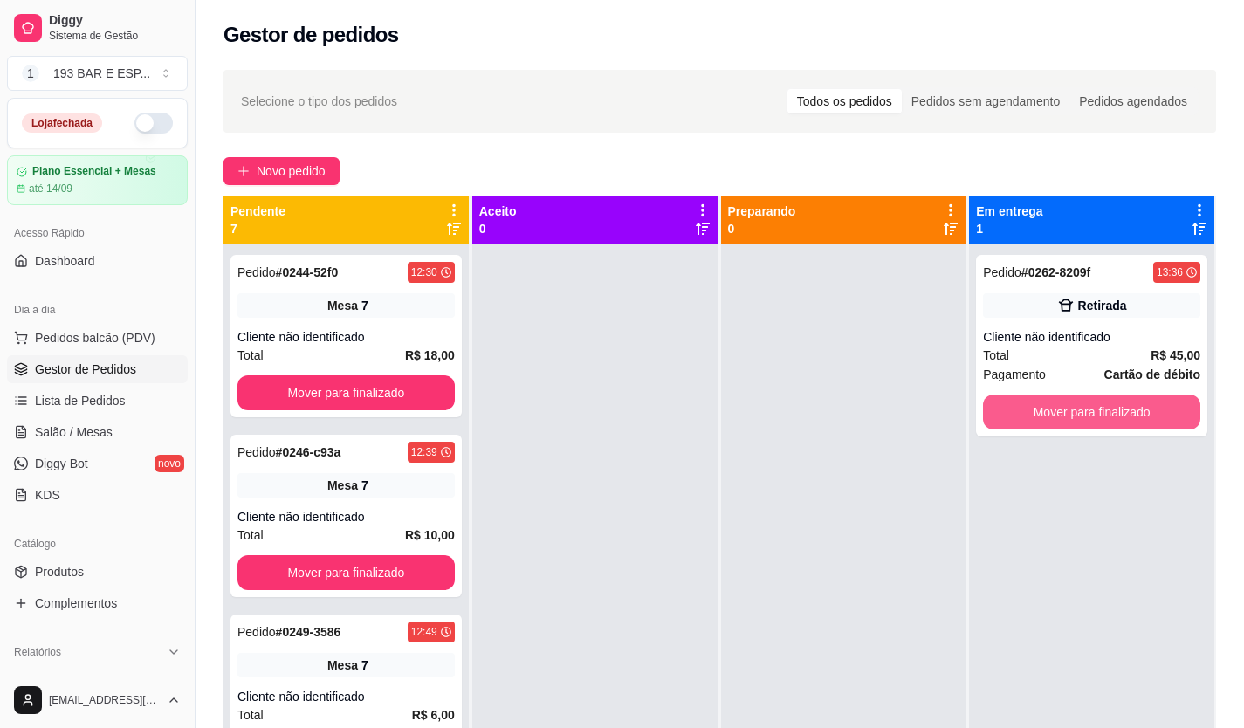
click at [1072, 406] on button "Mover para finalizado" at bounding box center [1091, 412] width 217 height 35
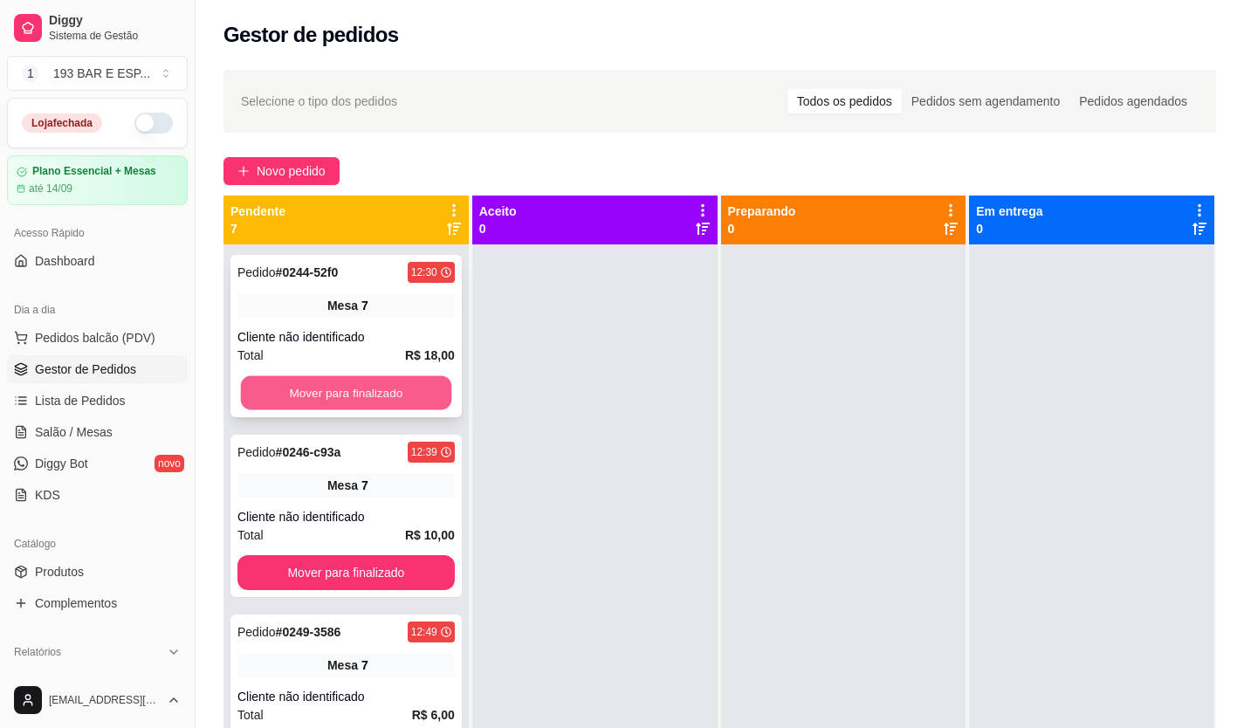
click at [325, 389] on button "Mover para finalizado" at bounding box center [346, 393] width 210 height 34
click at [324, 389] on button "Mover para finalizado" at bounding box center [346, 392] width 217 height 35
click at [323, 389] on button "Mover para finalizado" at bounding box center [346, 392] width 217 height 35
click at [325, 385] on button "Mover para finalizado" at bounding box center [346, 392] width 217 height 35
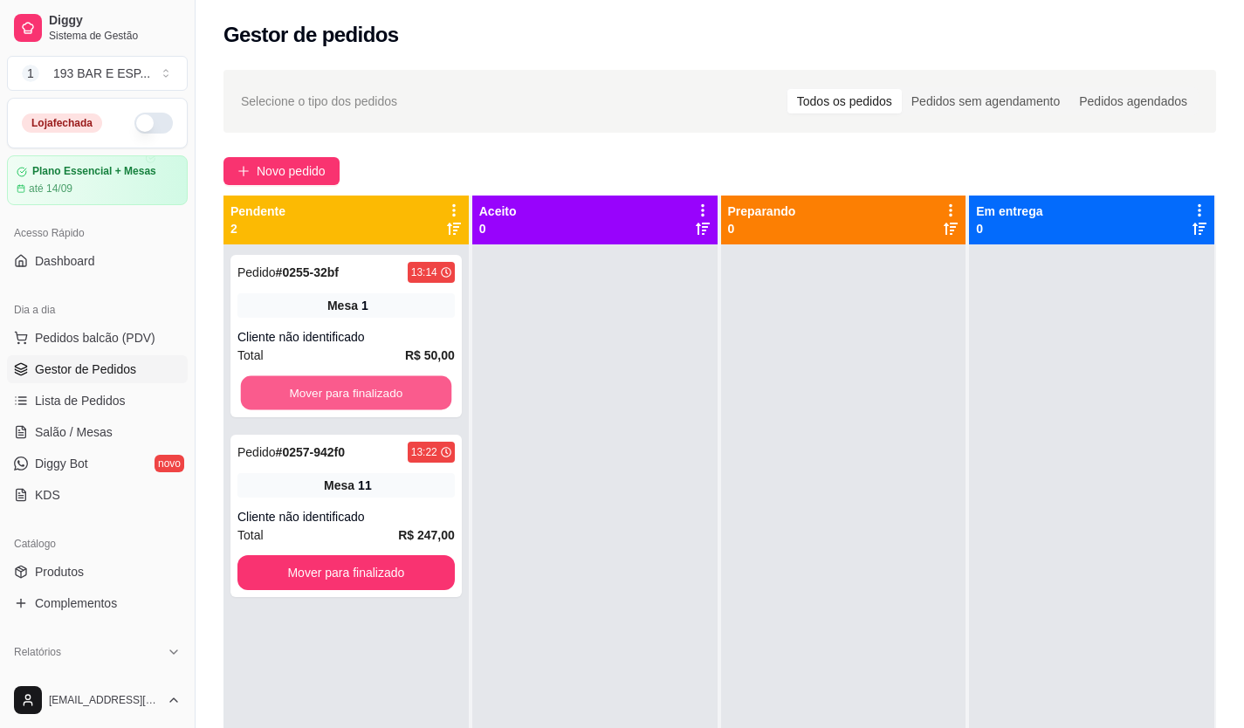
click at [325, 385] on button "Mover para finalizado" at bounding box center [346, 393] width 210 height 34
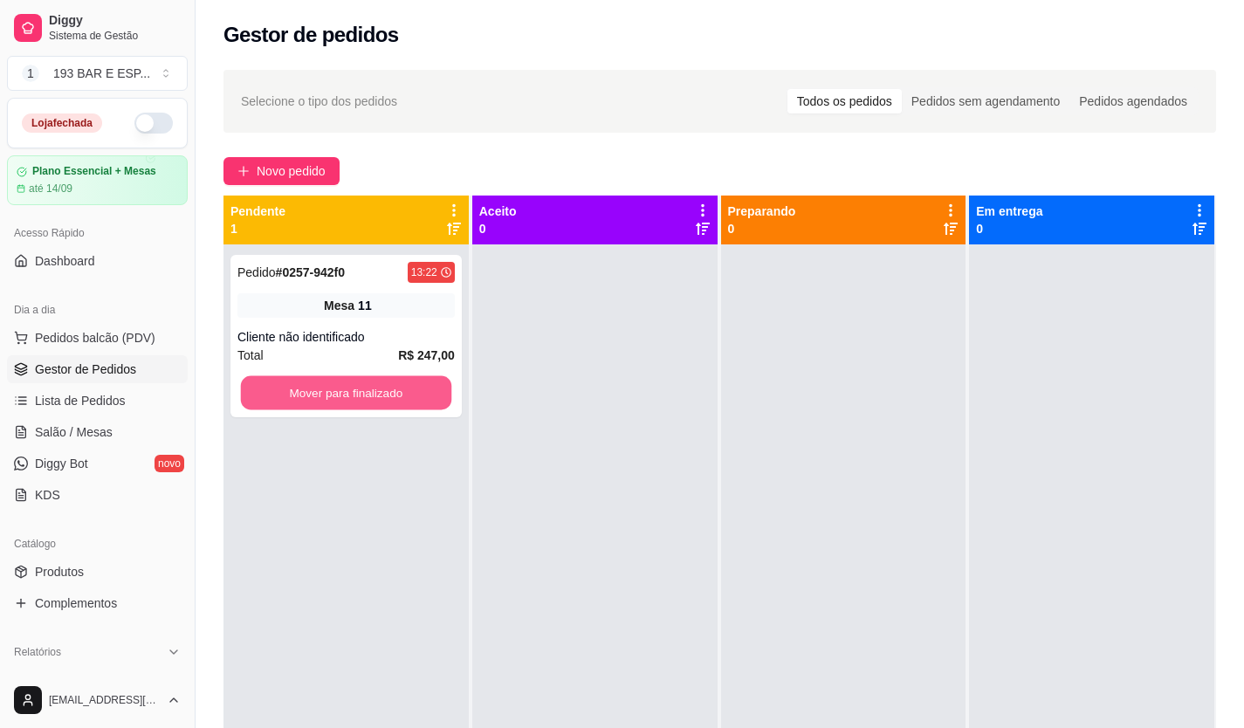
click at [325, 385] on button "Mover para finalizado" at bounding box center [346, 393] width 210 height 34
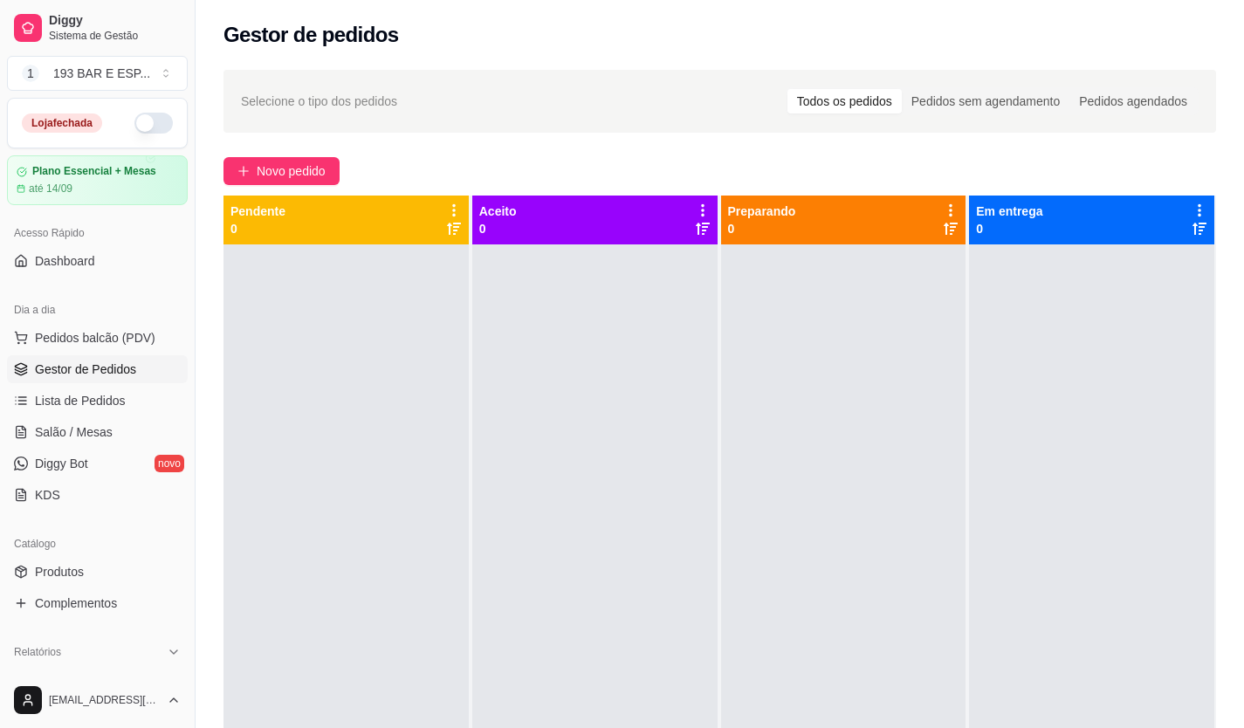
scroll to position [262, 0]
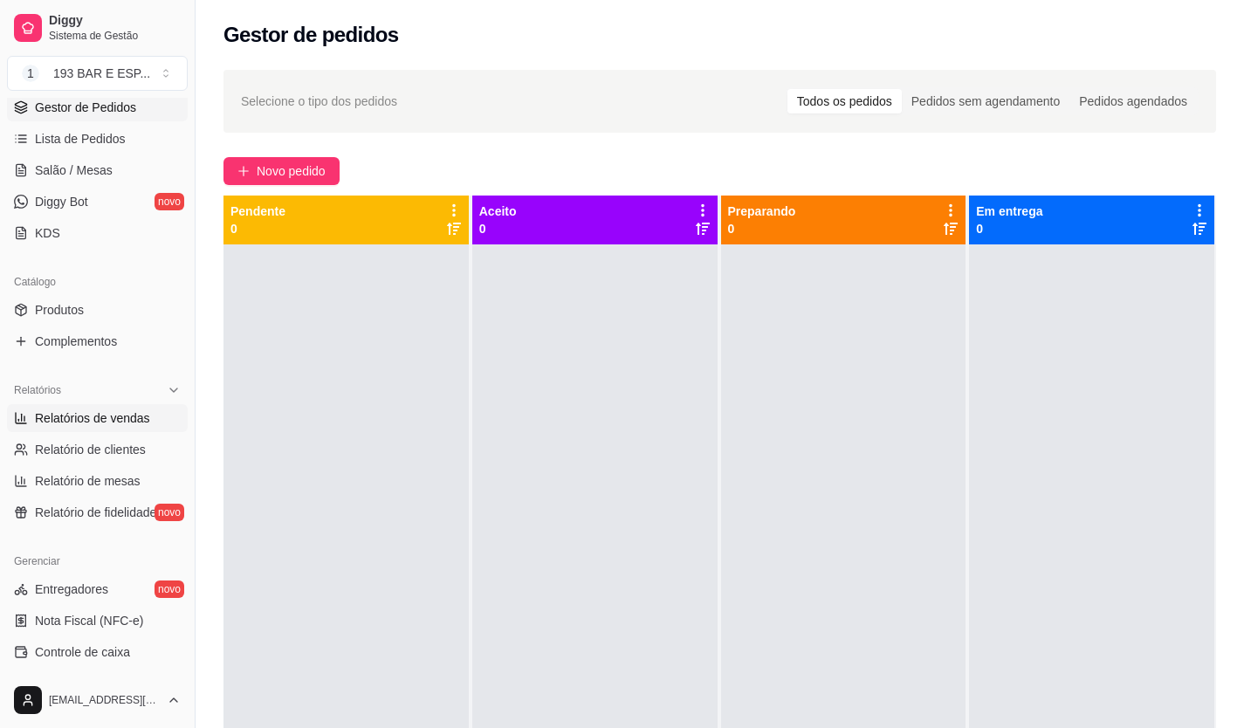
click at [91, 416] on span "Relatórios de vendas" at bounding box center [92, 418] width 115 height 17
select select "ALL"
select select "0"
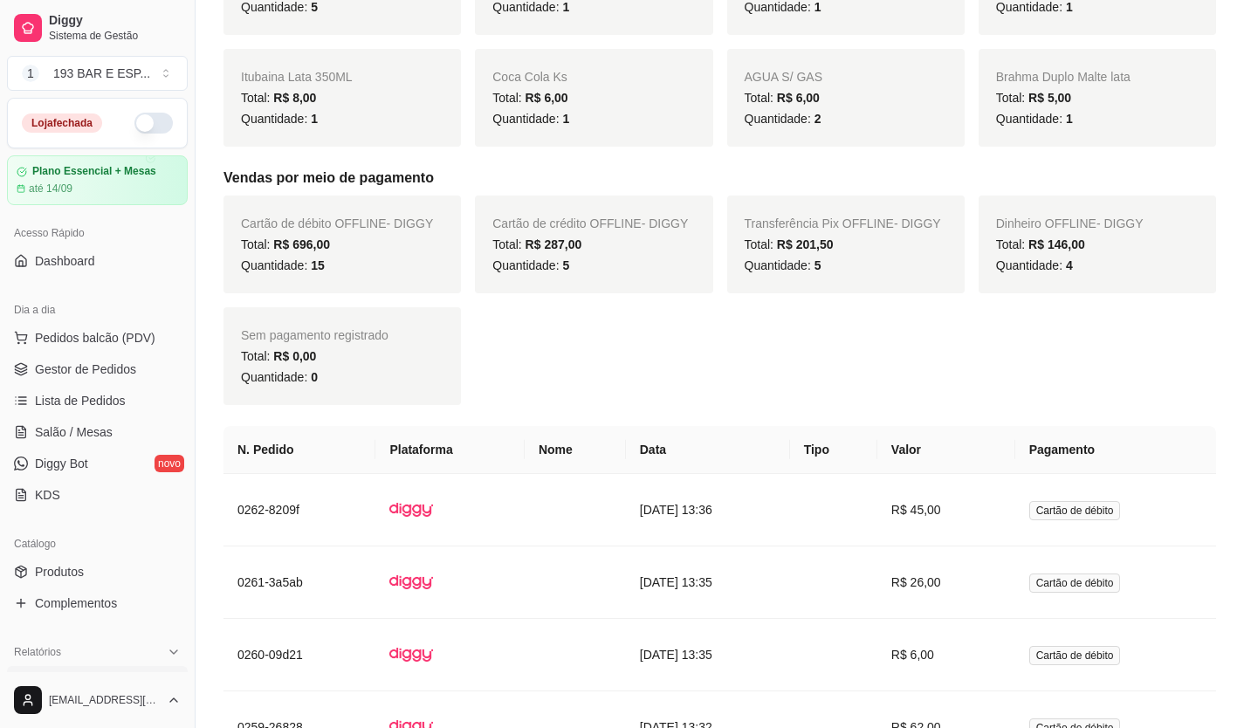
click at [115, 320] on div "Dia a dia" at bounding box center [97, 310] width 181 height 28
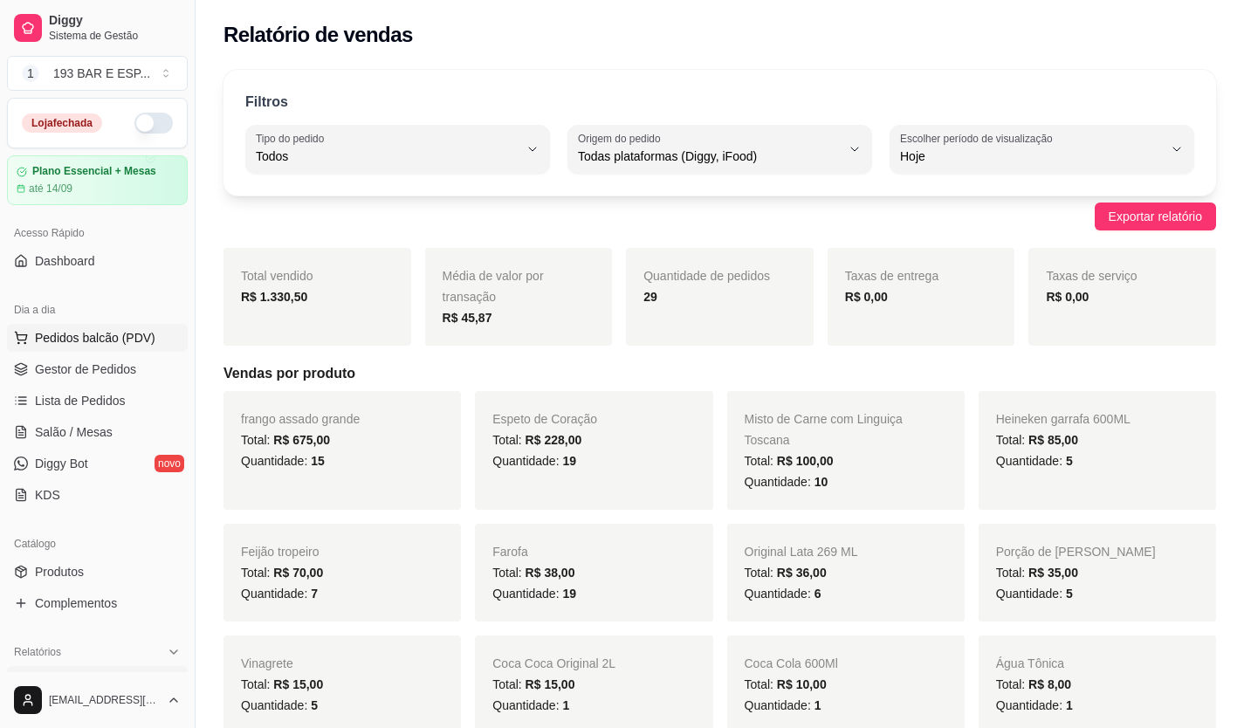
click at [118, 344] on span "Pedidos balcão (PDV)" at bounding box center [95, 337] width 120 height 17
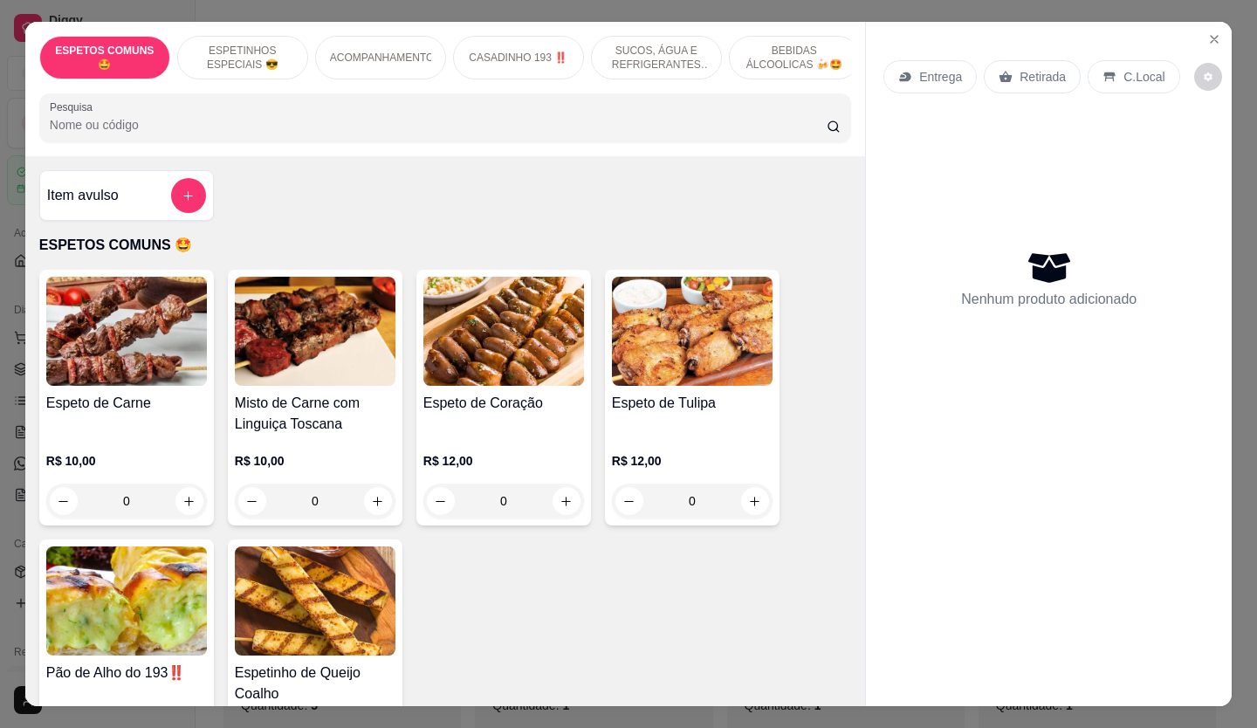
click at [1034, 70] on p "Retirada" at bounding box center [1043, 76] width 46 height 17
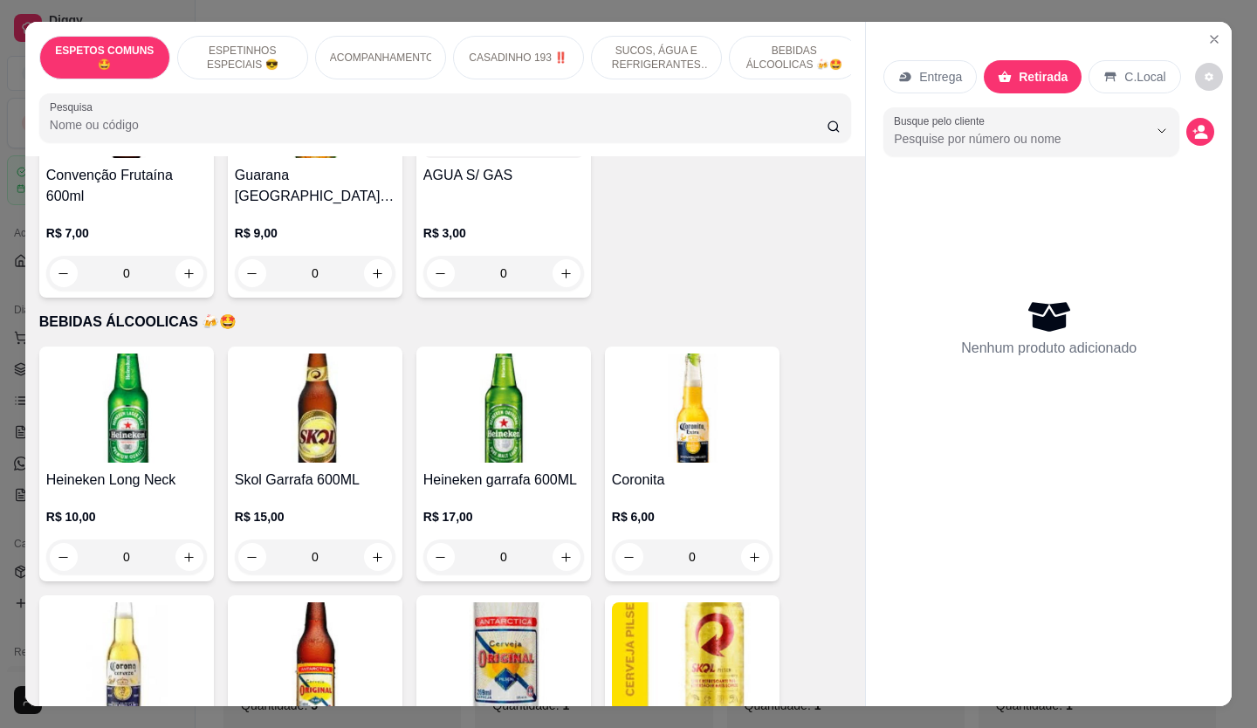
scroll to position [3493, 0]
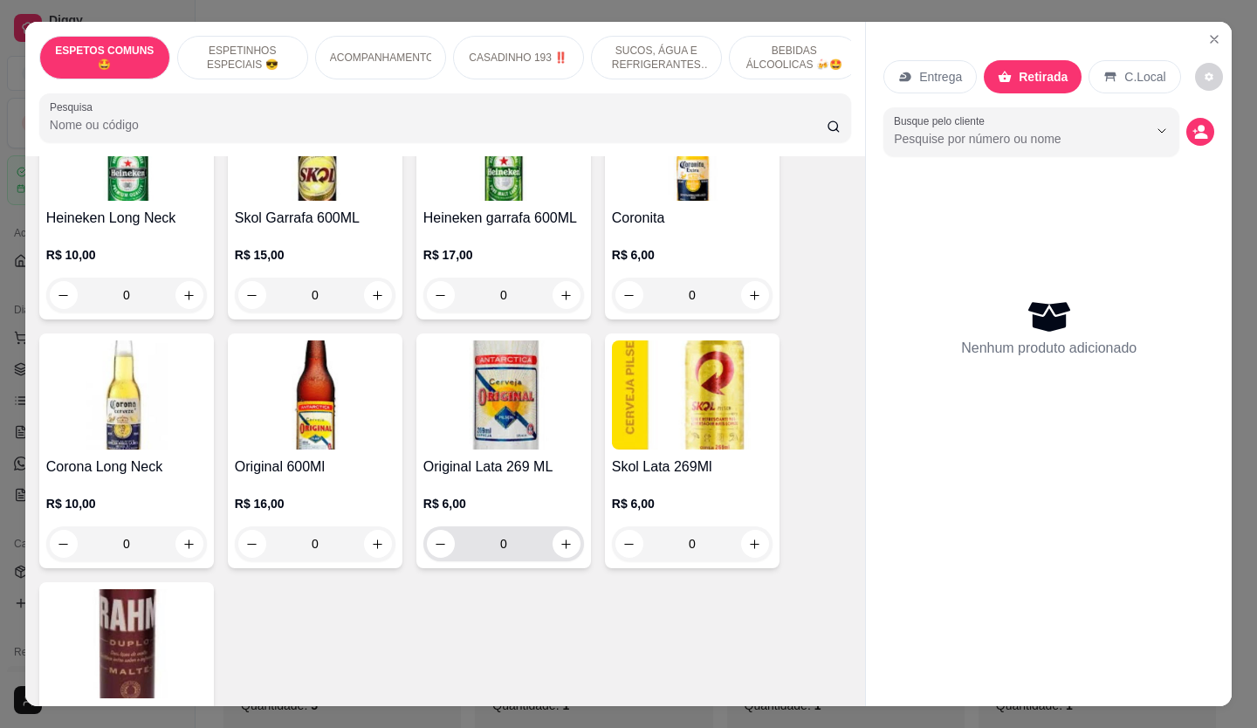
click at [564, 538] on icon "increase-product-quantity" at bounding box center [566, 544] width 13 height 13
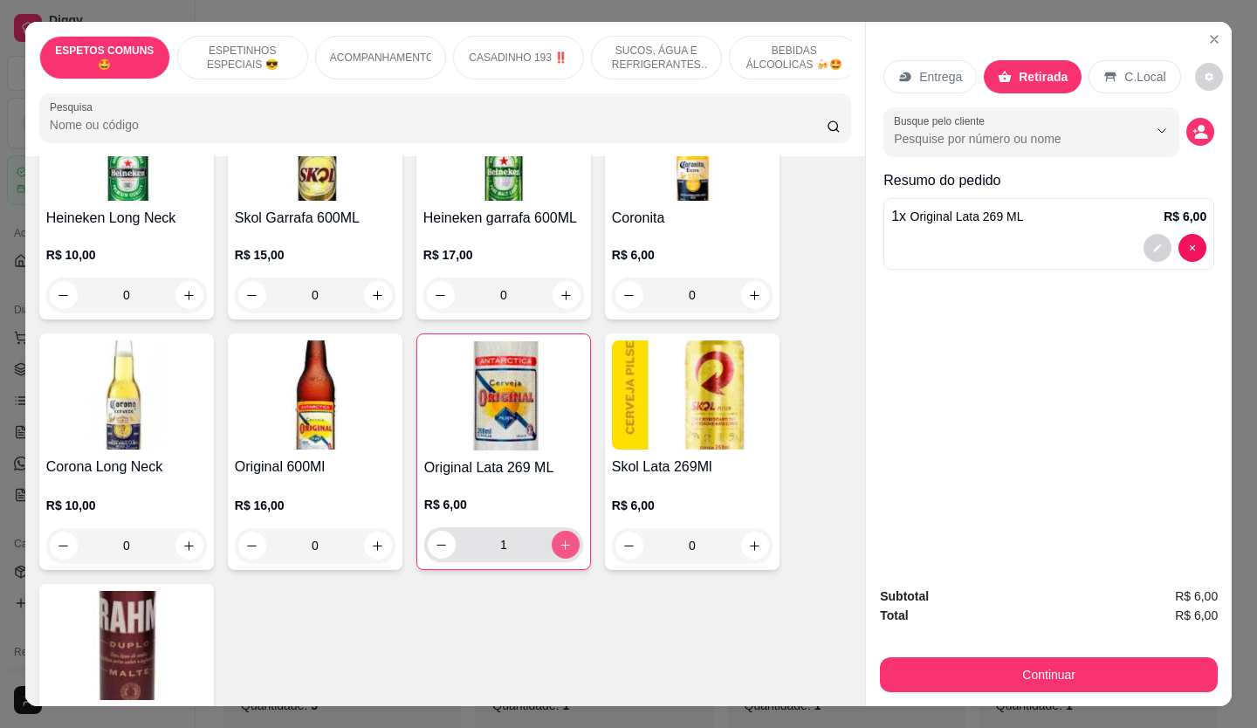
type input "1"
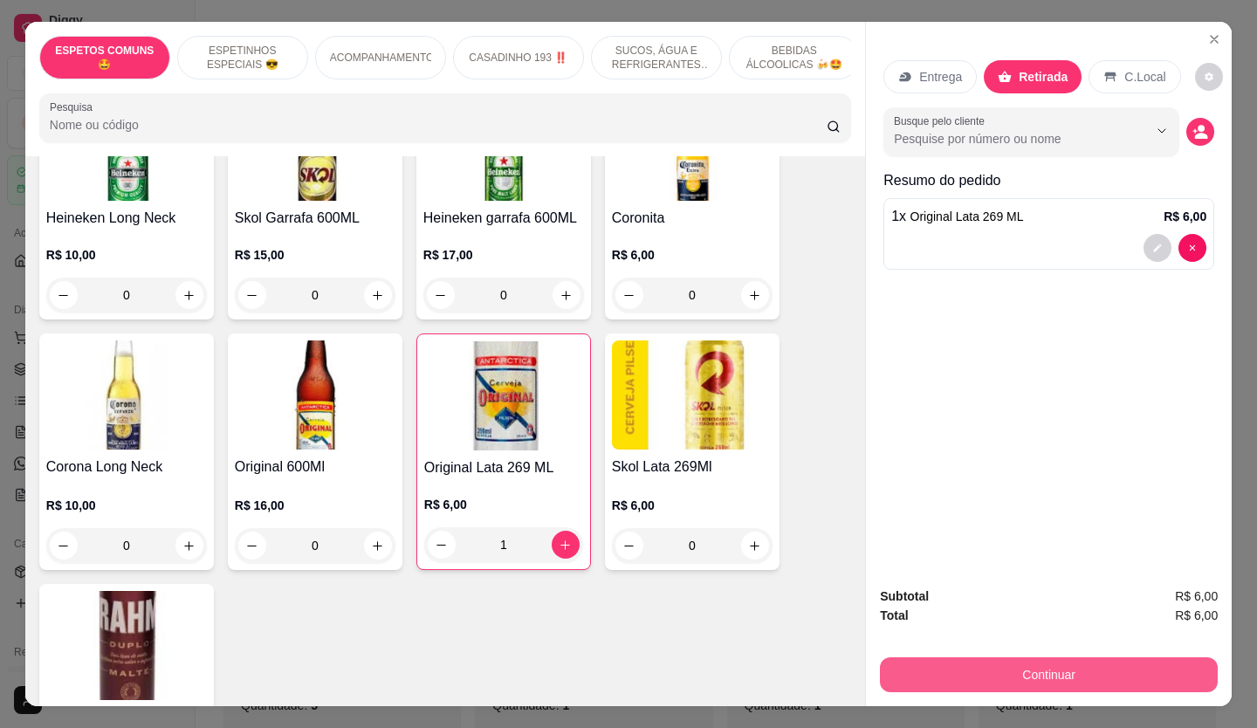
click at [957, 661] on button "Continuar" at bounding box center [1049, 674] width 338 height 35
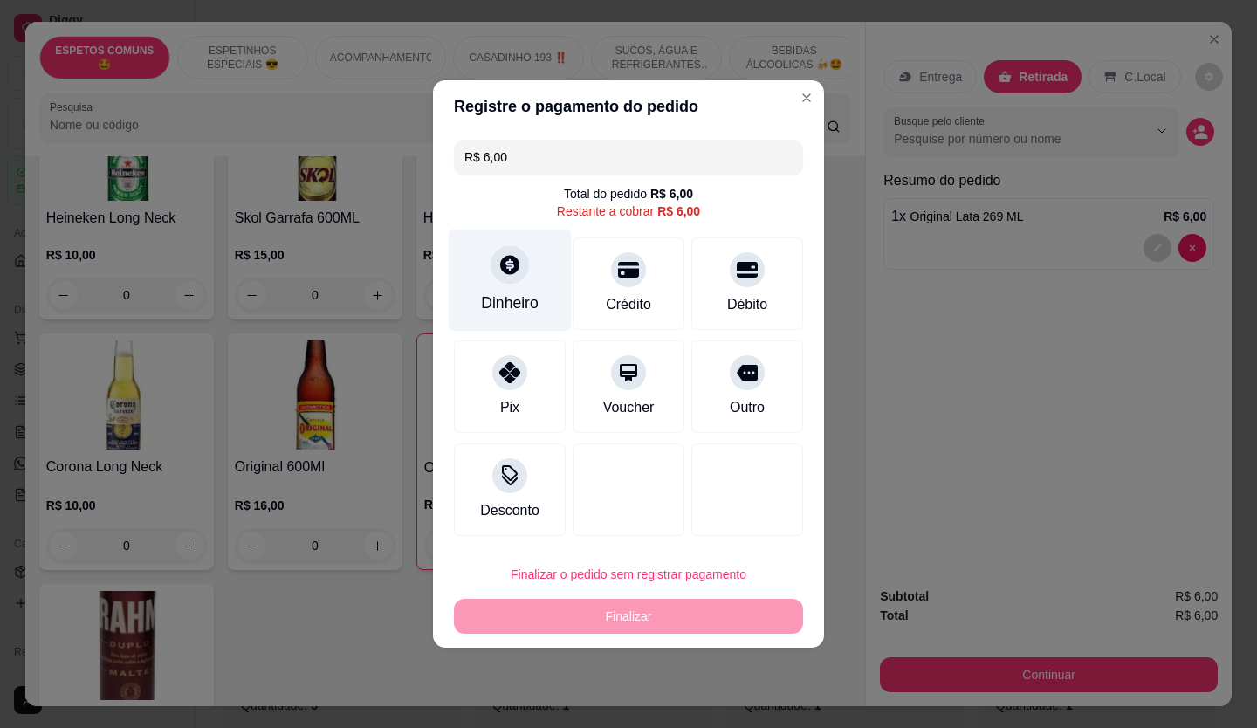
click at [499, 280] on div at bounding box center [510, 264] width 38 height 38
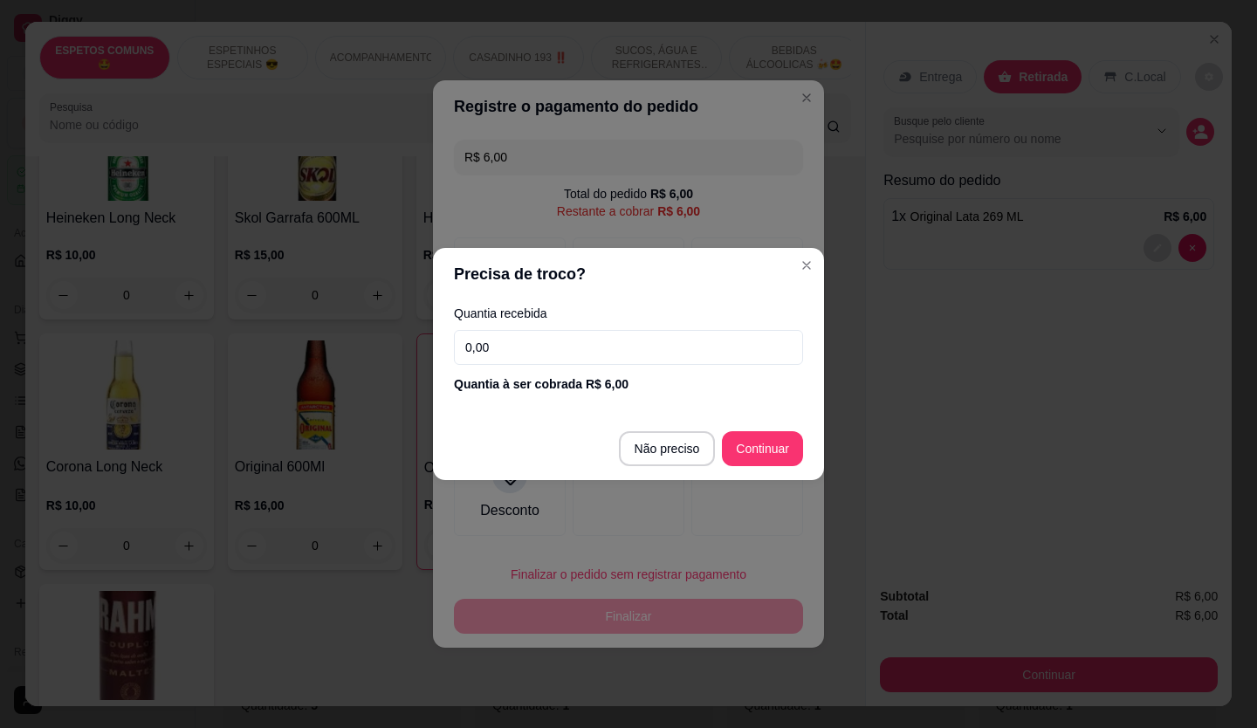
drag, startPoint x: 608, startPoint y: 374, endPoint x: 599, endPoint y: 361, distance: 15.0
click at [607, 372] on div "Quantia recebida 0,00 Quantia à ser cobrada R$ 6,00" at bounding box center [628, 350] width 391 height 100
click at [595, 358] on input "0,00" at bounding box center [628, 347] width 349 height 35
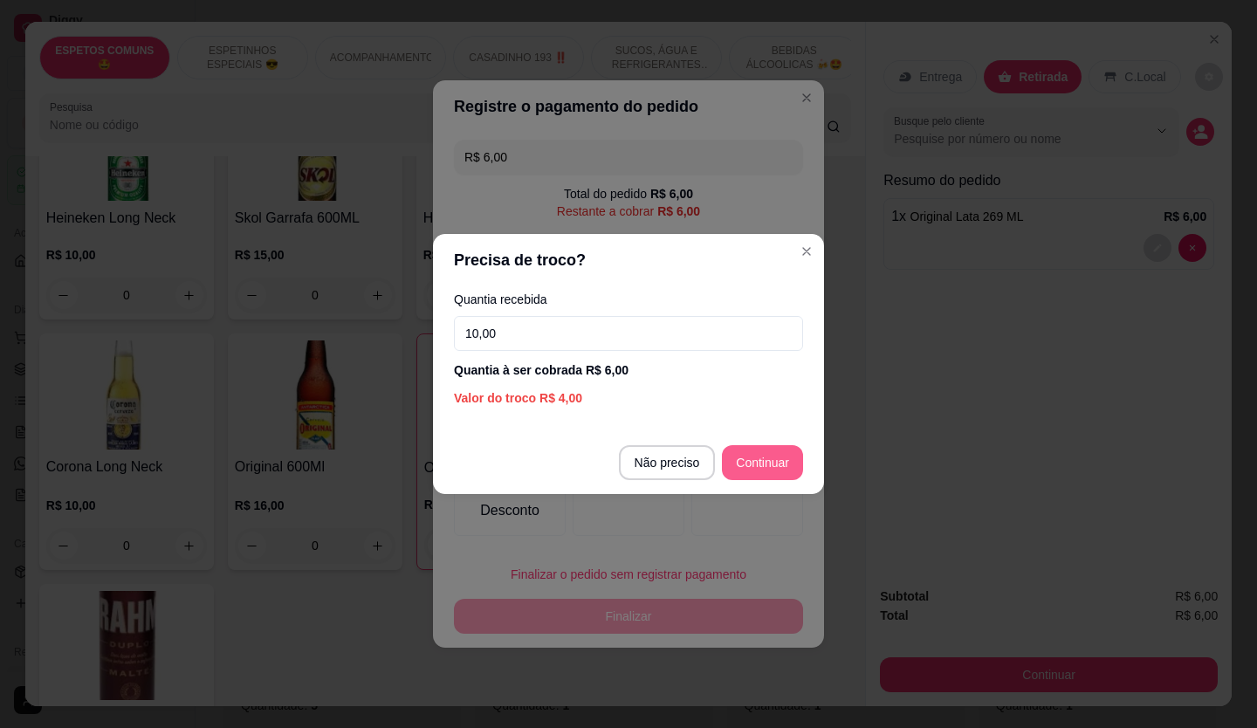
type input "10,00"
type input "R$ 0,00"
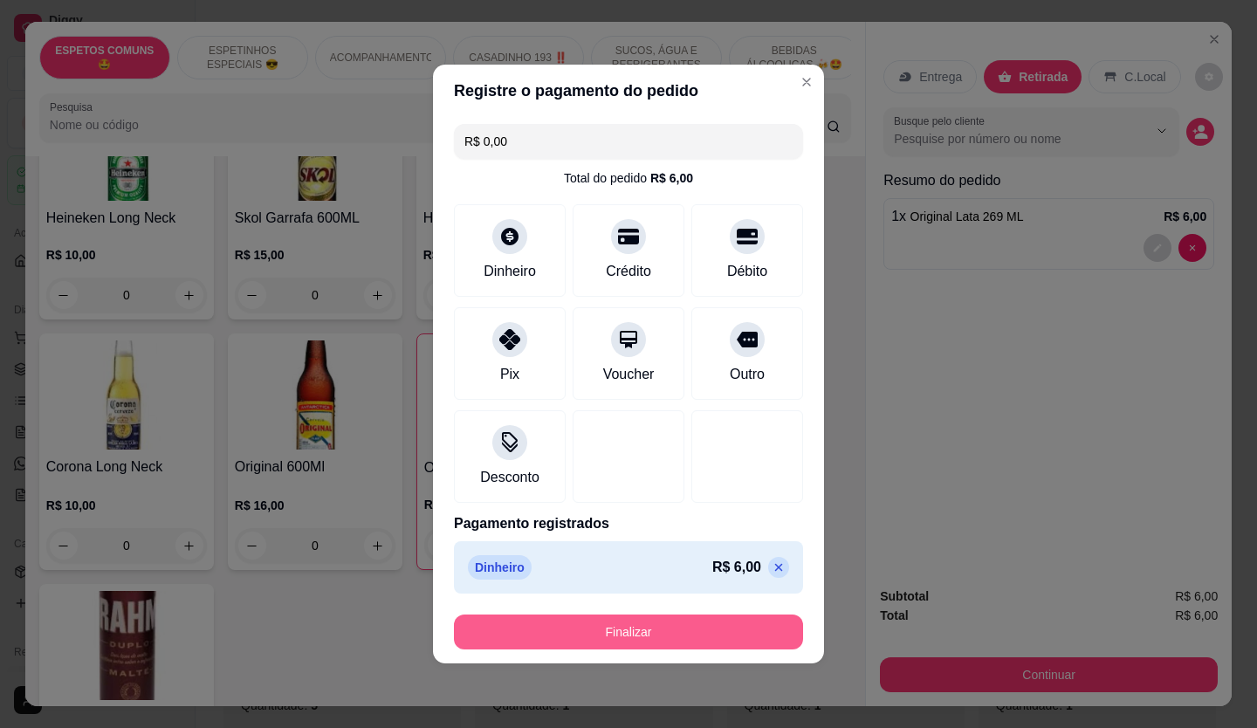
click at [547, 630] on button "Finalizar" at bounding box center [628, 632] width 349 height 35
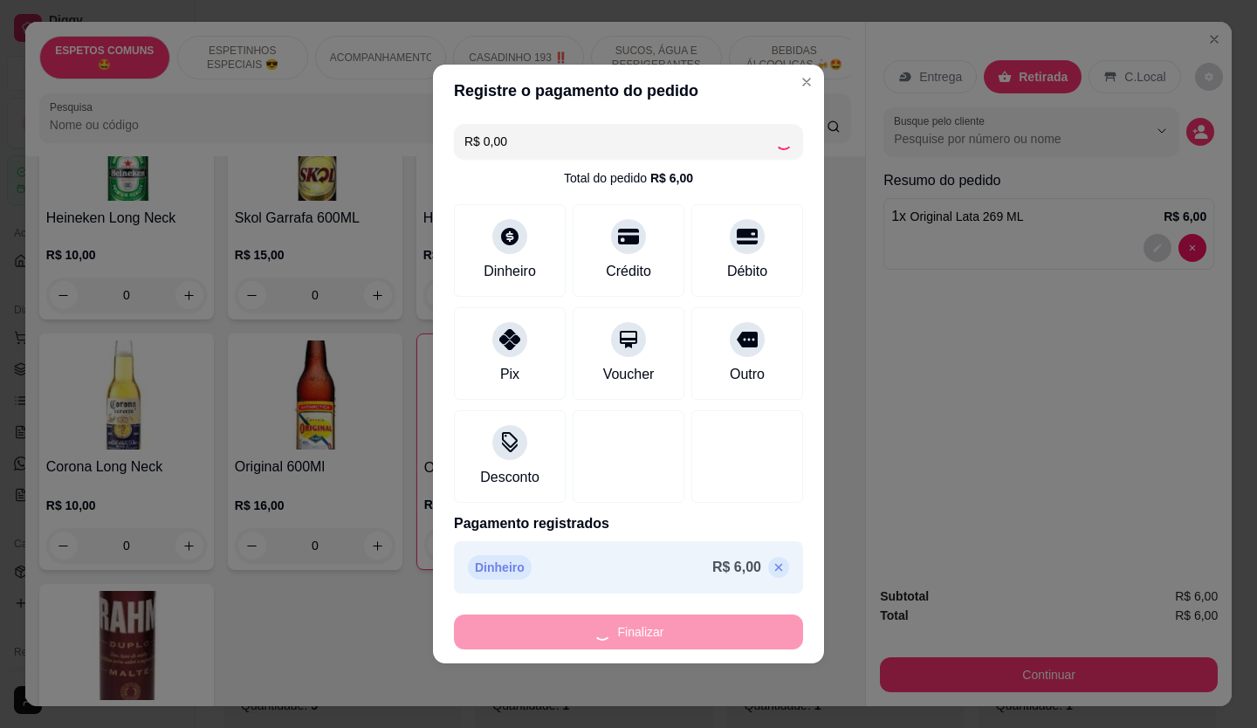
type input "0"
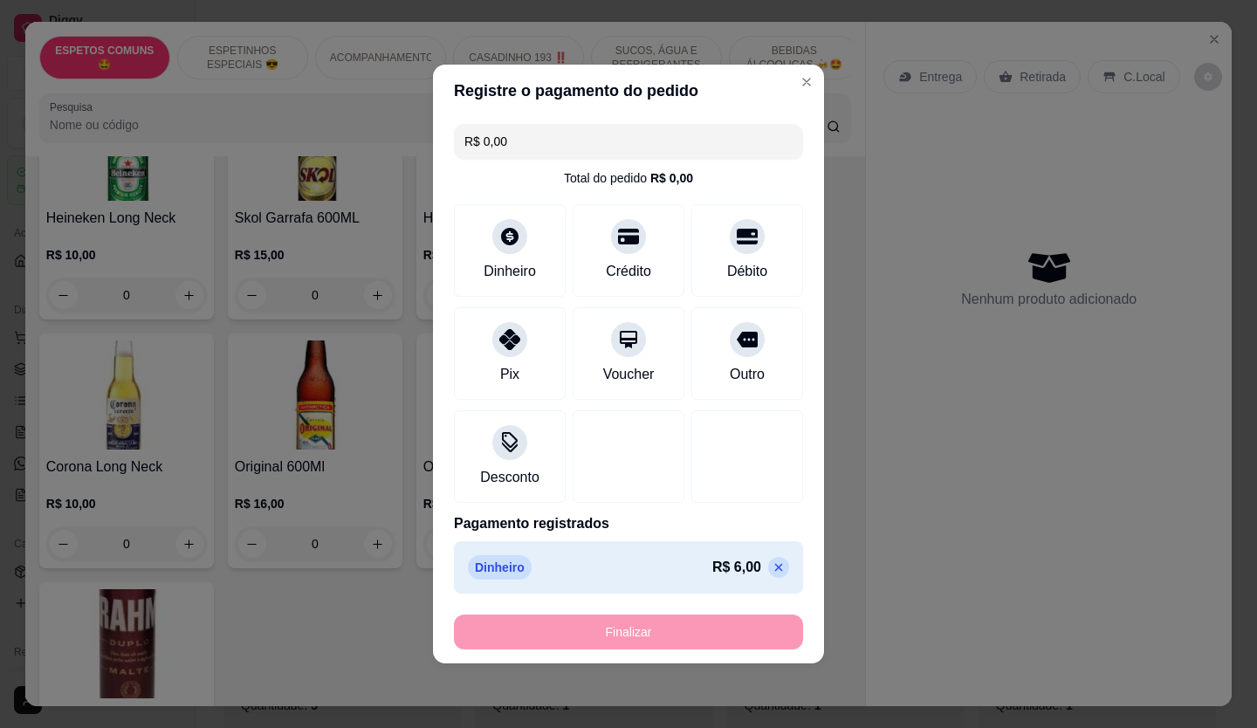
type input "-R$ 6,00"
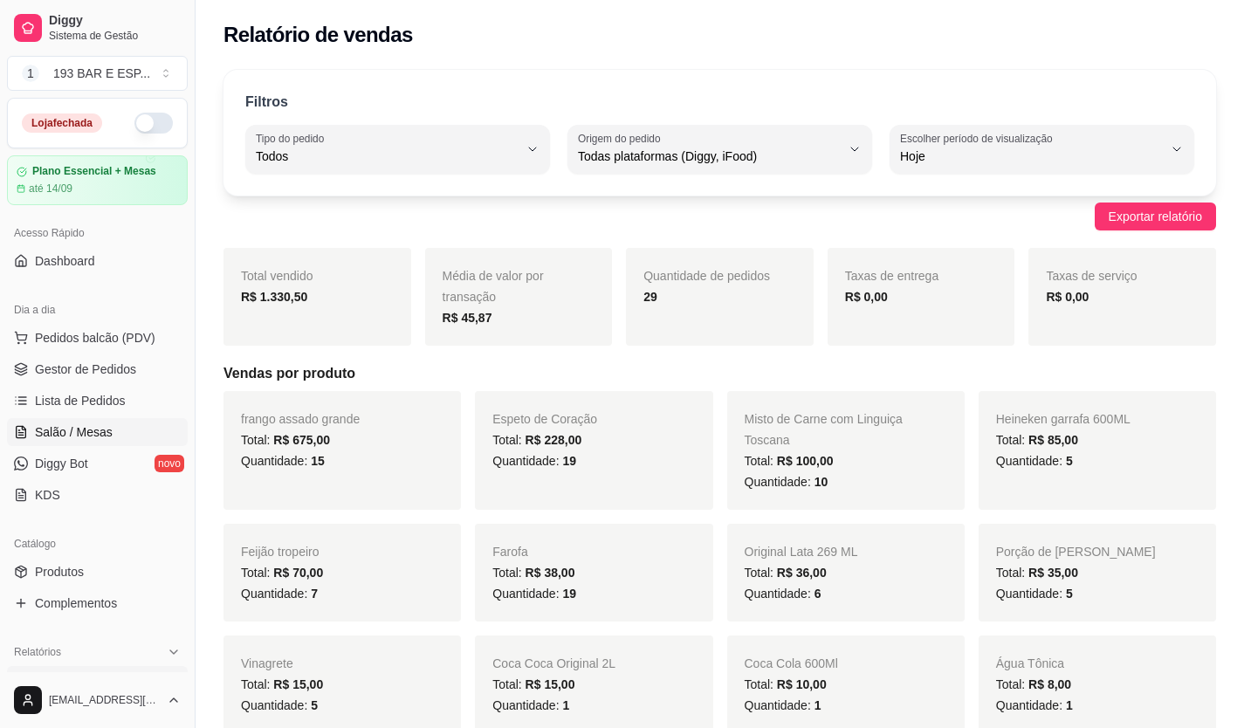
click at [69, 434] on span "Salão / Mesas" at bounding box center [74, 431] width 78 height 17
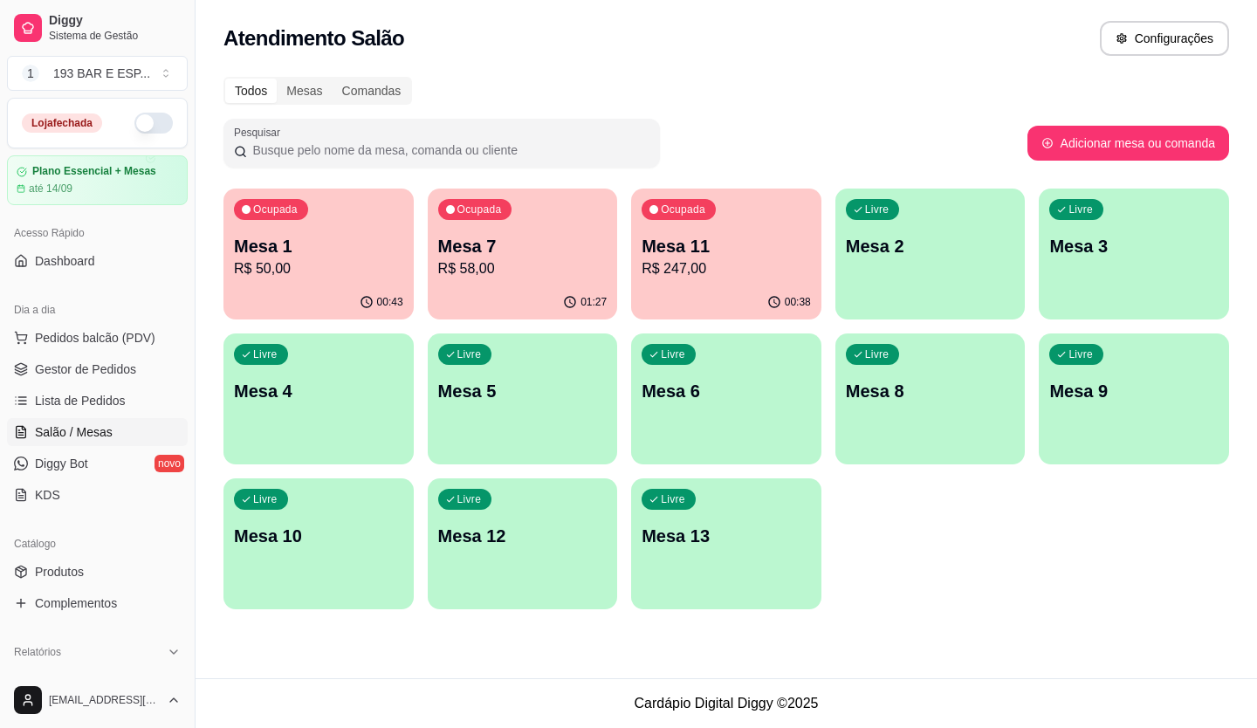
click at [438, 298] on div "01:27" at bounding box center [523, 303] width 190 height 34
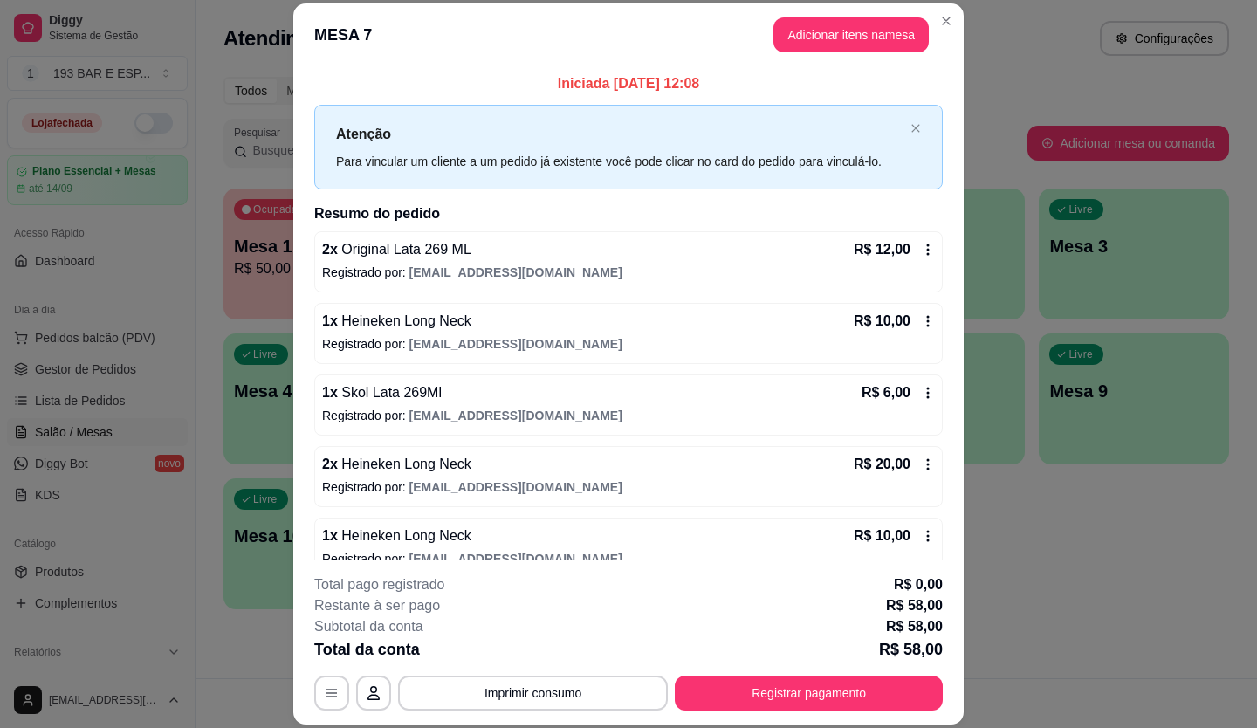
scroll to position [125, 0]
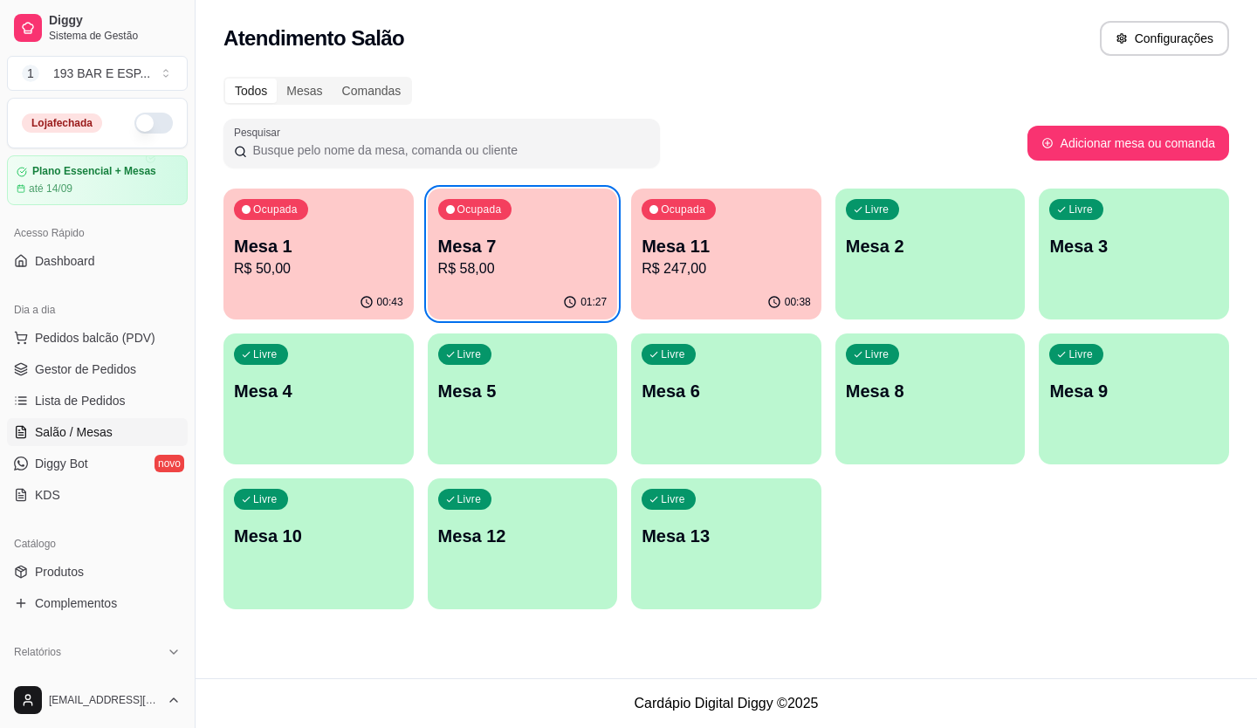
click at [545, 238] on p "Mesa 7" at bounding box center [522, 246] width 169 height 24
click at [312, 279] on div "Ocupada Mesa 1 R$ 50,00" at bounding box center [319, 237] width 190 height 97
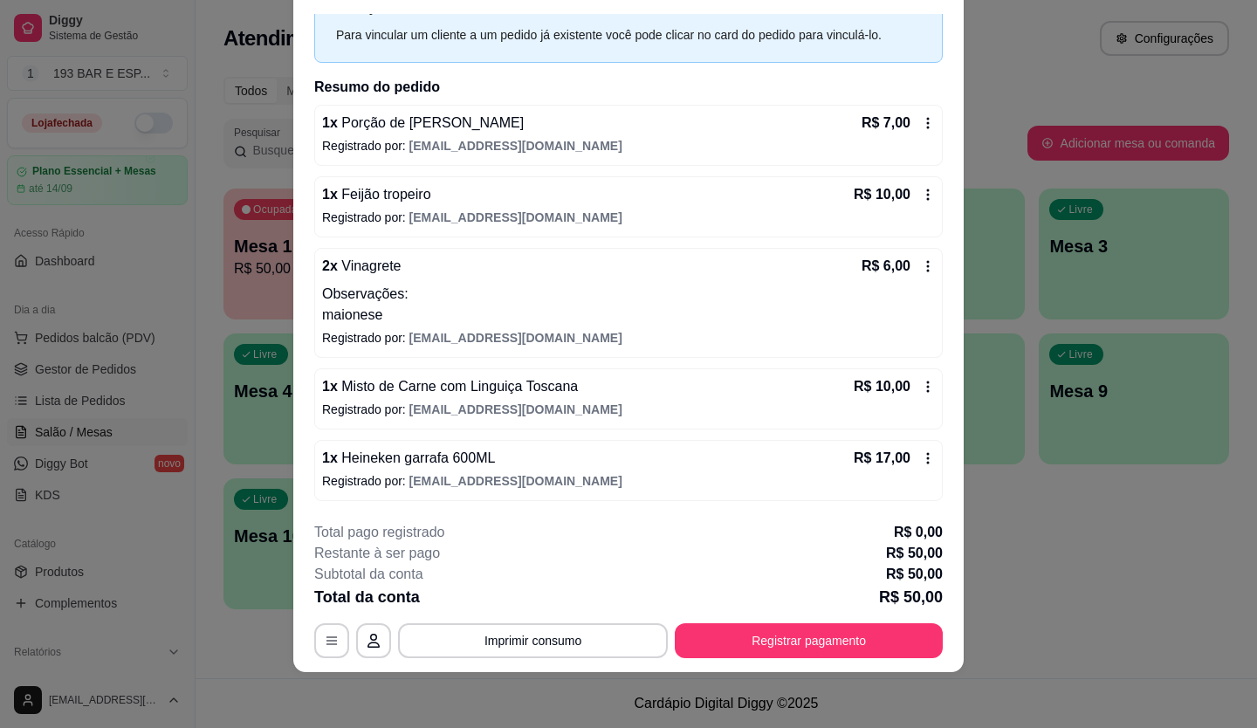
scroll to position [0, 0]
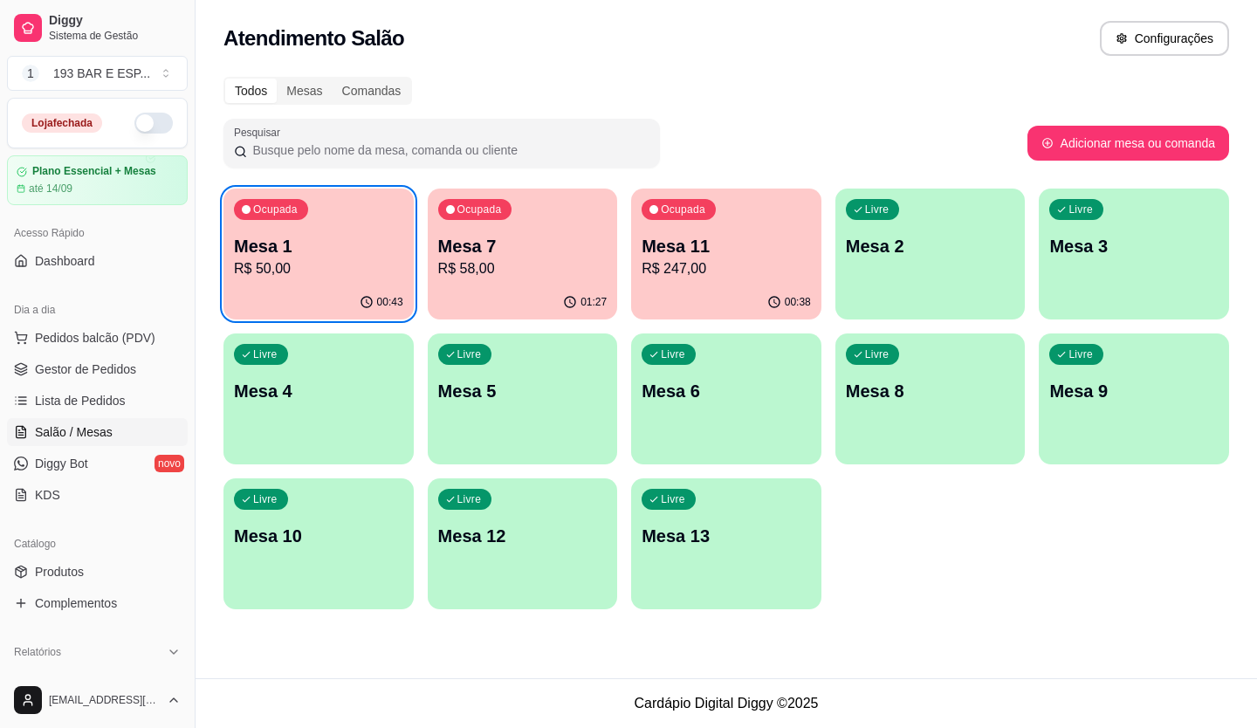
click at [317, 261] on p "R$ 50,00" at bounding box center [318, 268] width 169 height 21
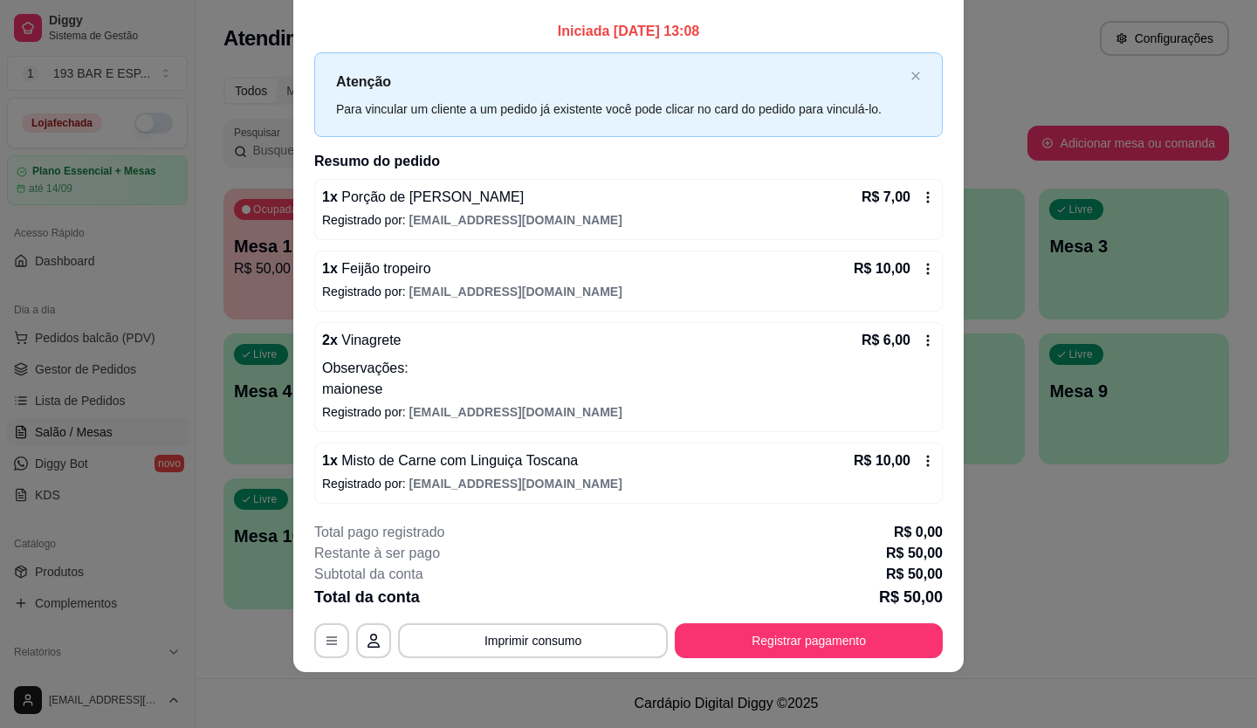
scroll to position [74, 0]
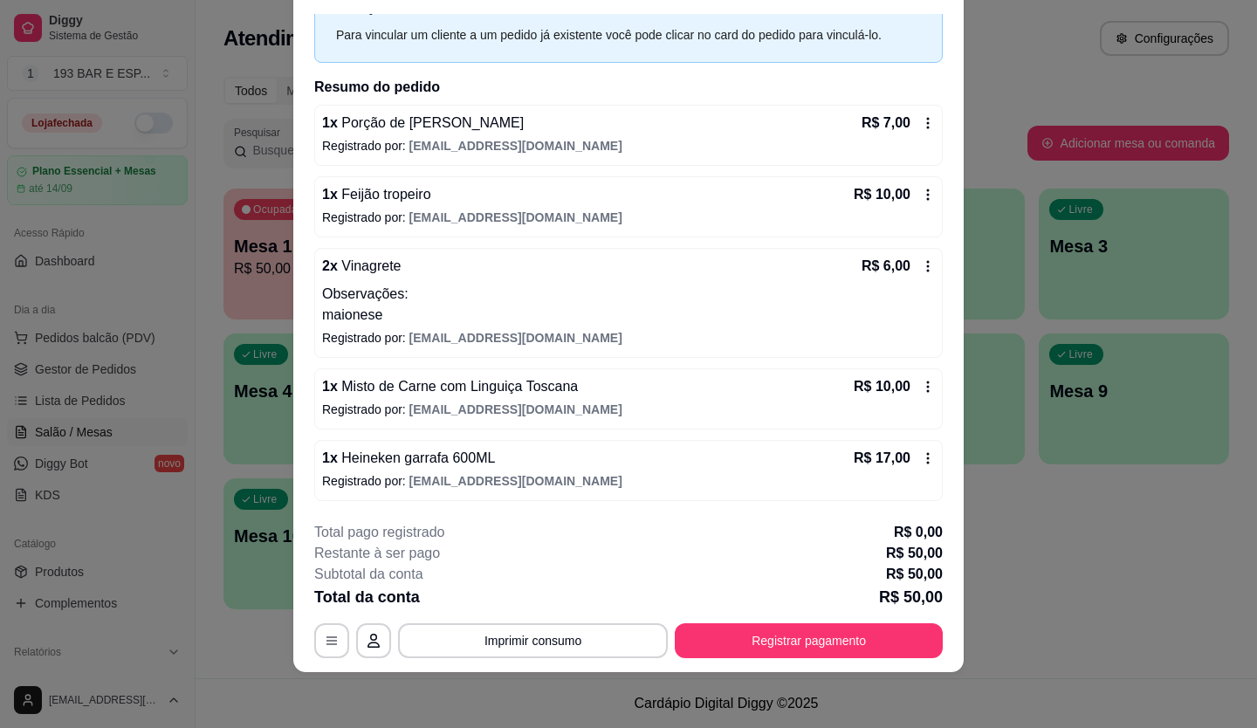
click at [436, 309] on p "maionese" at bounding box center [628, 315] width 613 height 21
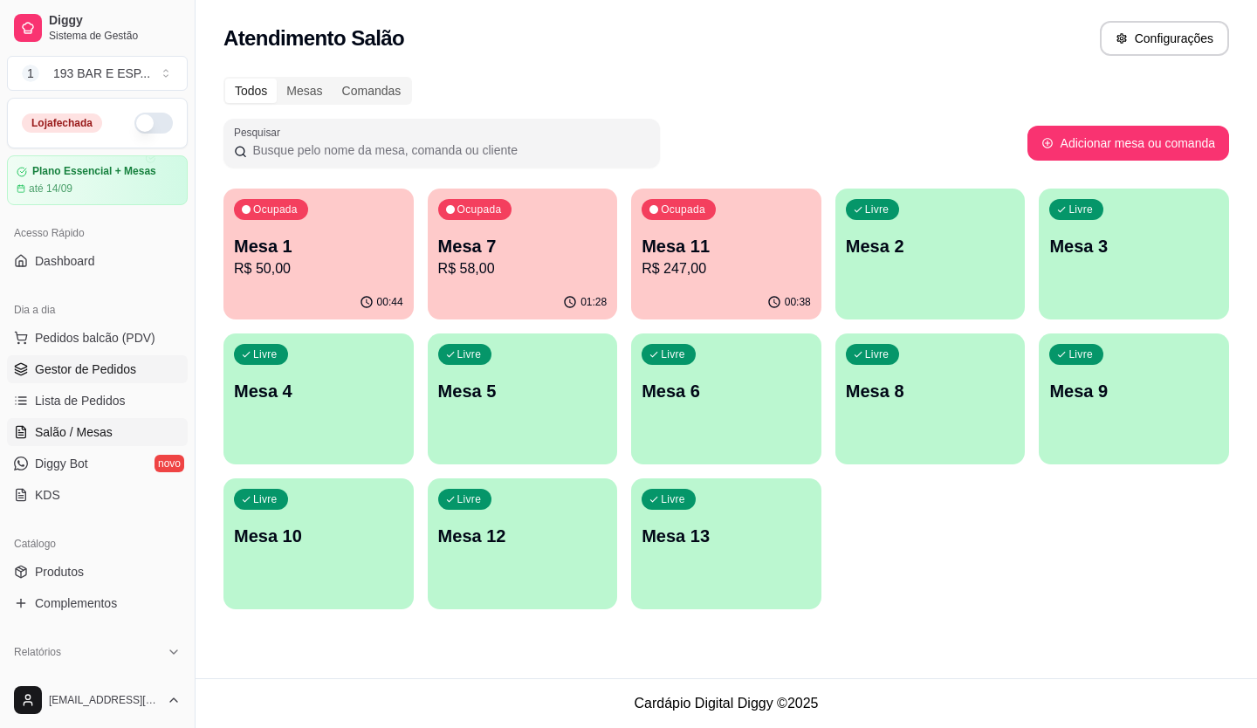
click at [75, 375] on span "Gestor de Pedidos" at bounding box center [85, 369] width 101 height 17
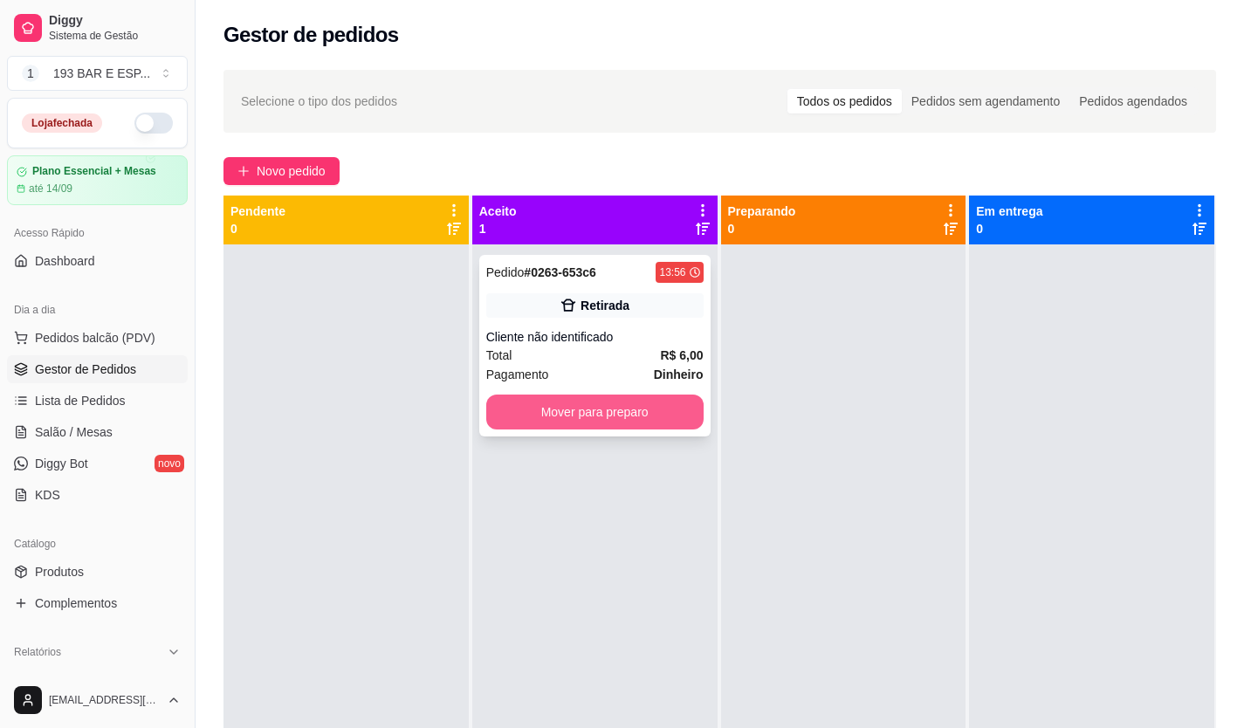
click at [662, 409] on button "Mover para preparo" at bounding box center [594, 412] width 217 height 35
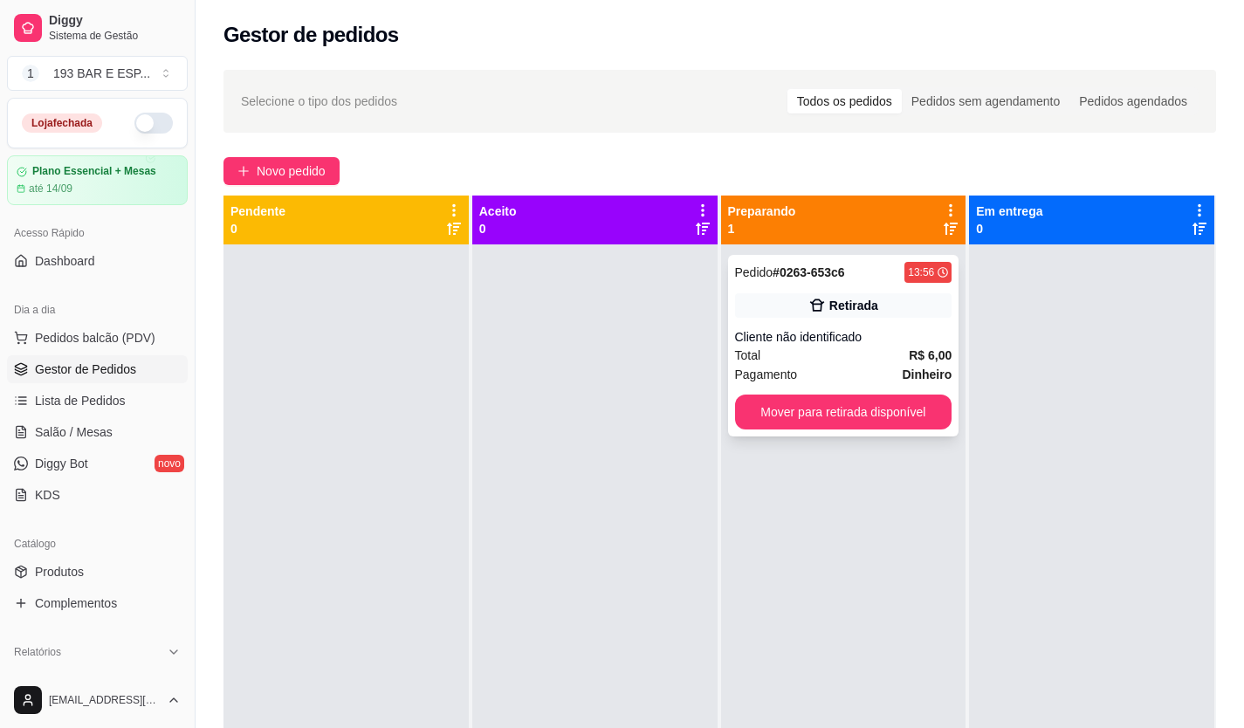
click at [893, 388] on div "Pedido # 0263-653c6 13:56 Retirada Cliente não identificado Total R$ 6,00 Pagam…" at bounding box center [843, 346] width 231 height 182
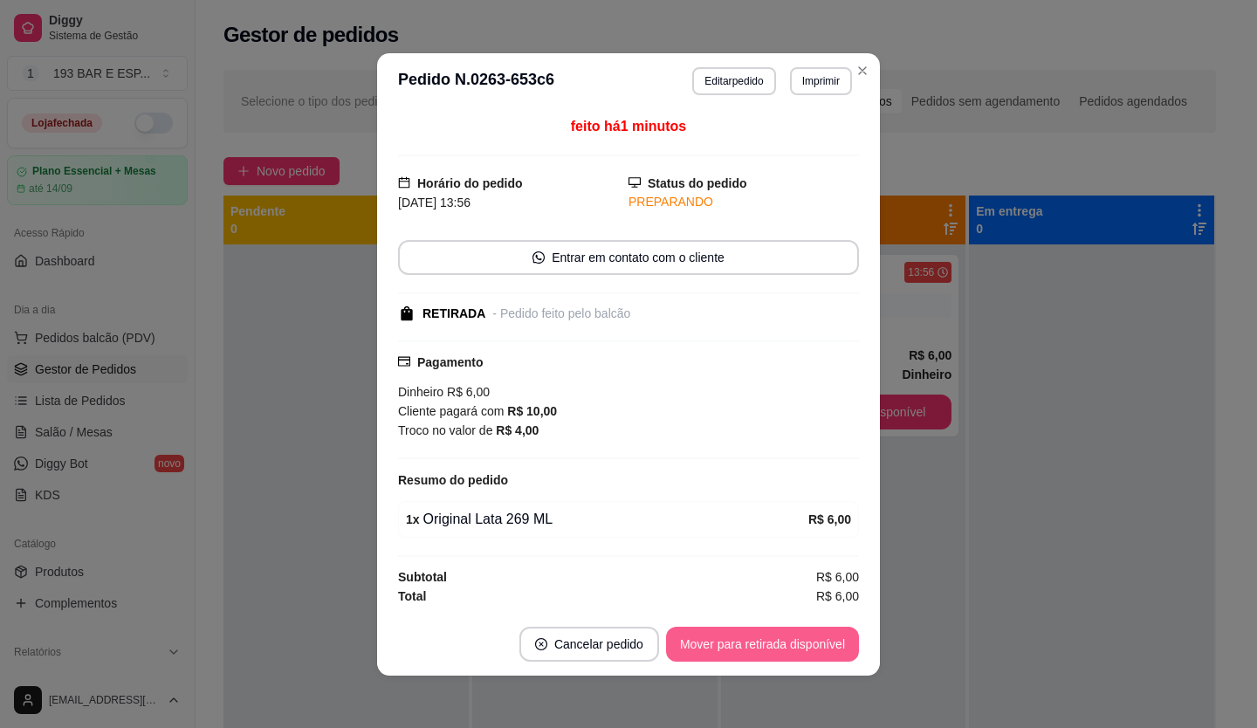
click at [802, 642] on button "Mover para retirada disponível" at bounding box center [762, 644] width 193 height 35
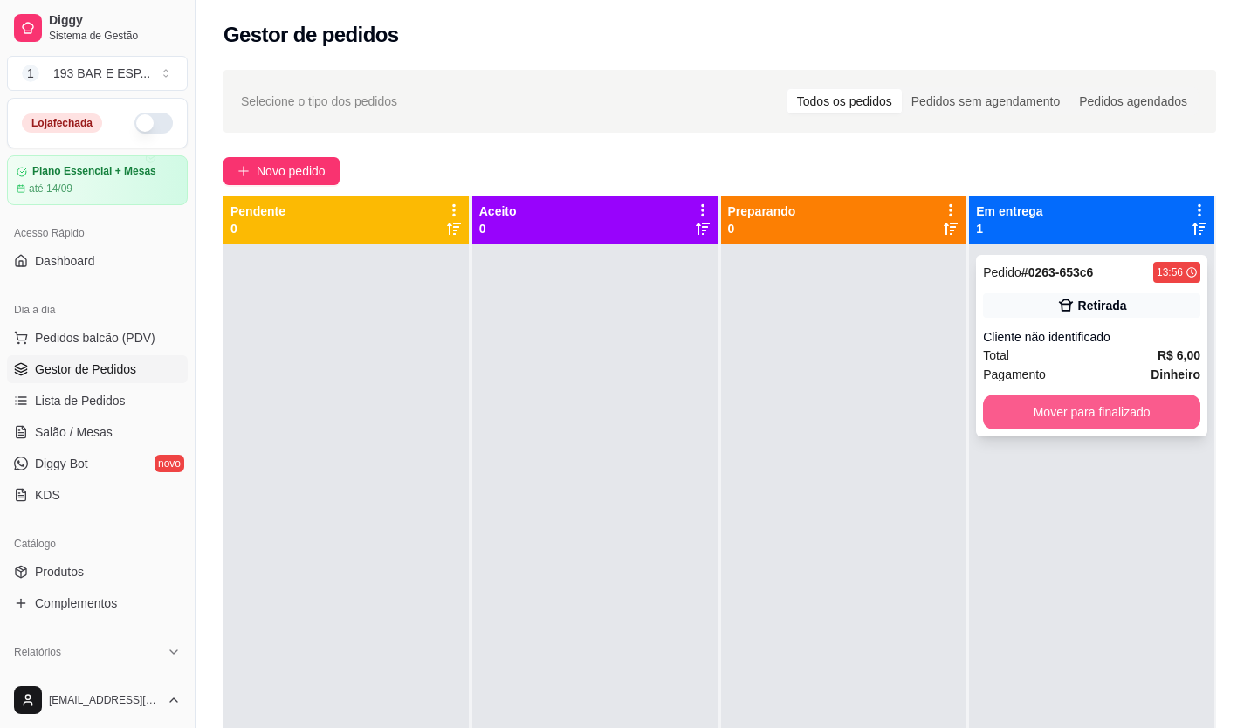
click at [1037, 425] on button "Mover para finalizado" at bounding box center [1091, 412] width 217 height 35
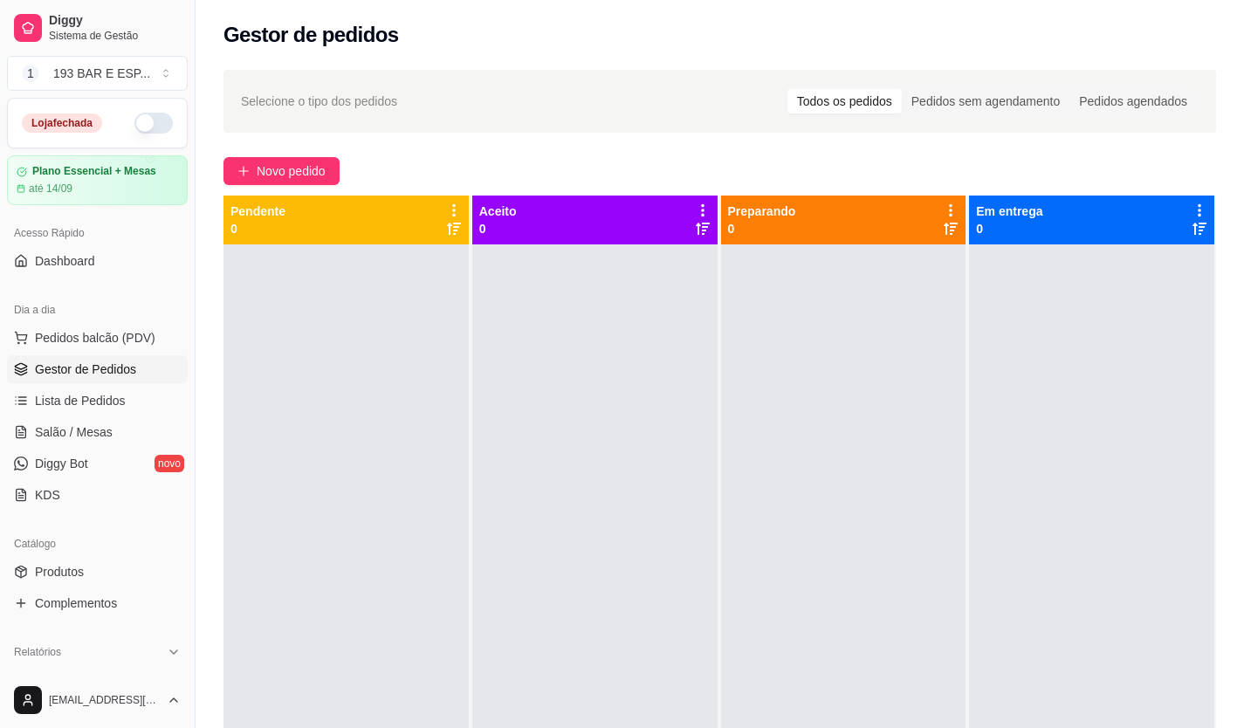
click at [302, 226] on div "Pendente 0" at bounding box center [346, 220] width 245 height 49
click at [289, 204] on div "Pendente 0" at bounding box center [346, 220] width 231 height 35
drag, startPoint x: 286, startPoint y: 207, endPoint x: 53, endPoint y: 428, distance: 321.2
click at [52, 428] on span "Salão / Mesas" at bounding box center [74, 431] width 78 height 17
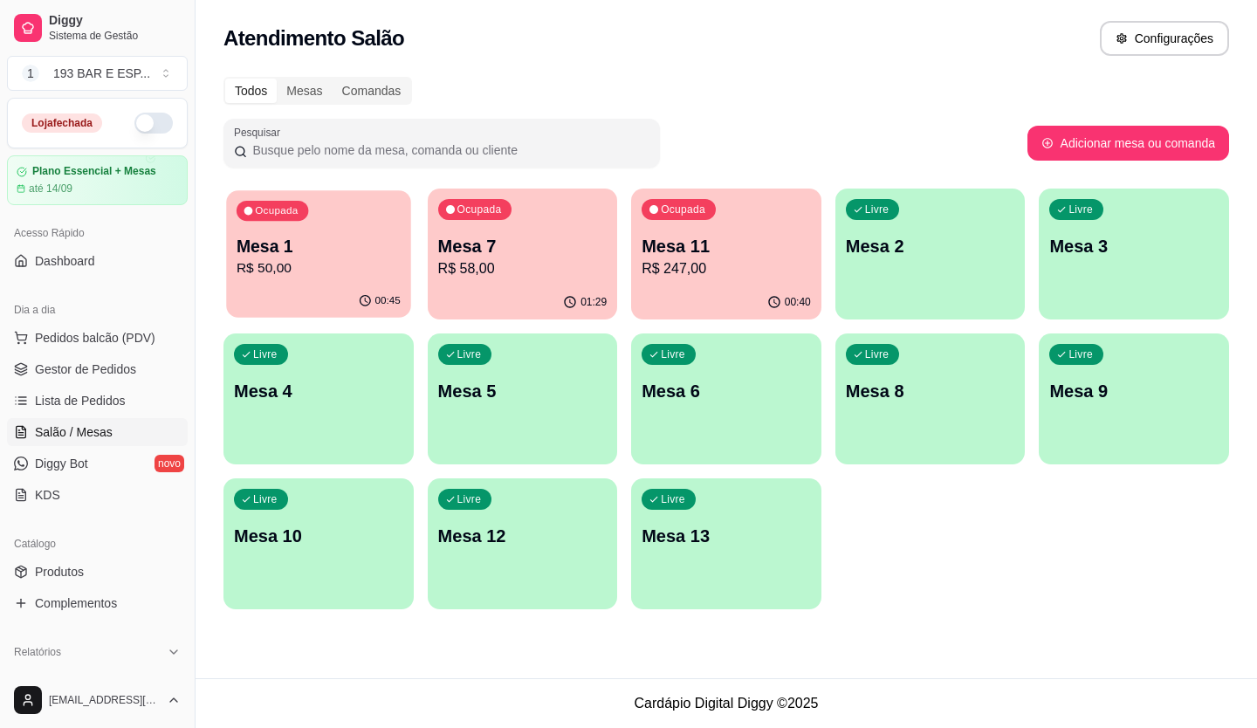
click at [276, 258] on div "Mesa 1 R$ 50,00" at bounding box center [319, 257] width 164 height 44
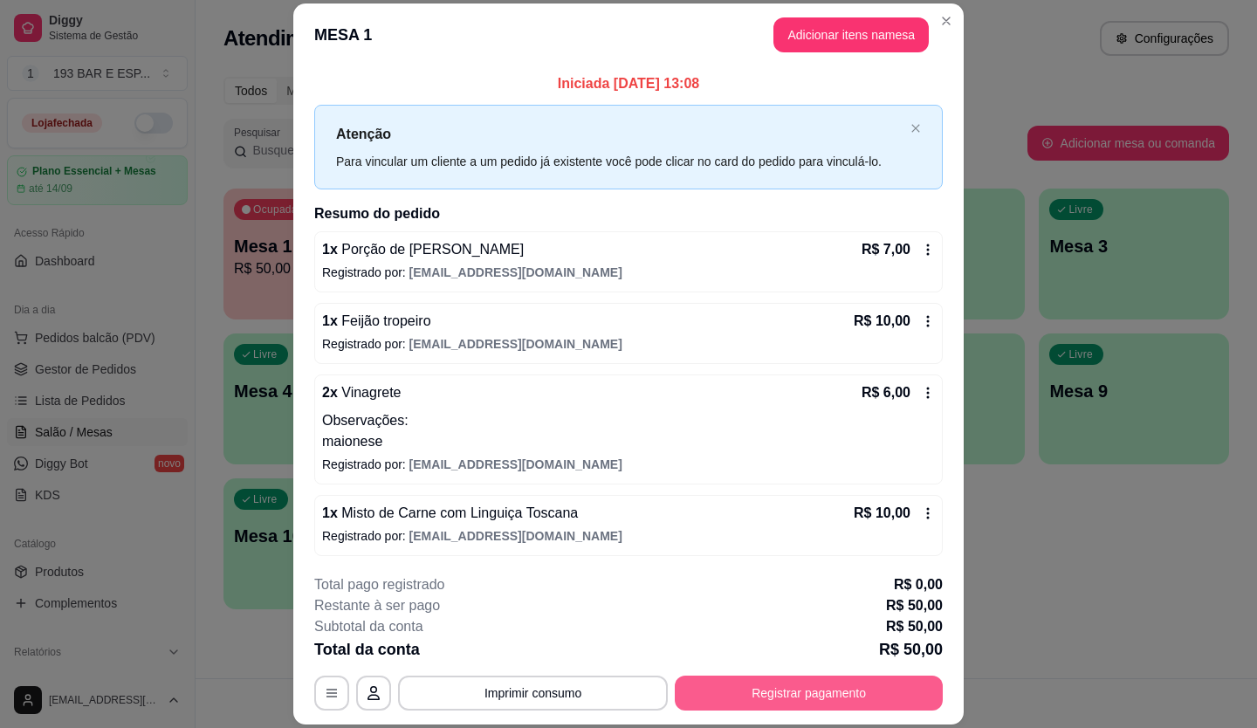
click at [748, 695] on button "Registrar pagamento" at bounding box center [809, 693] width 268 height 35
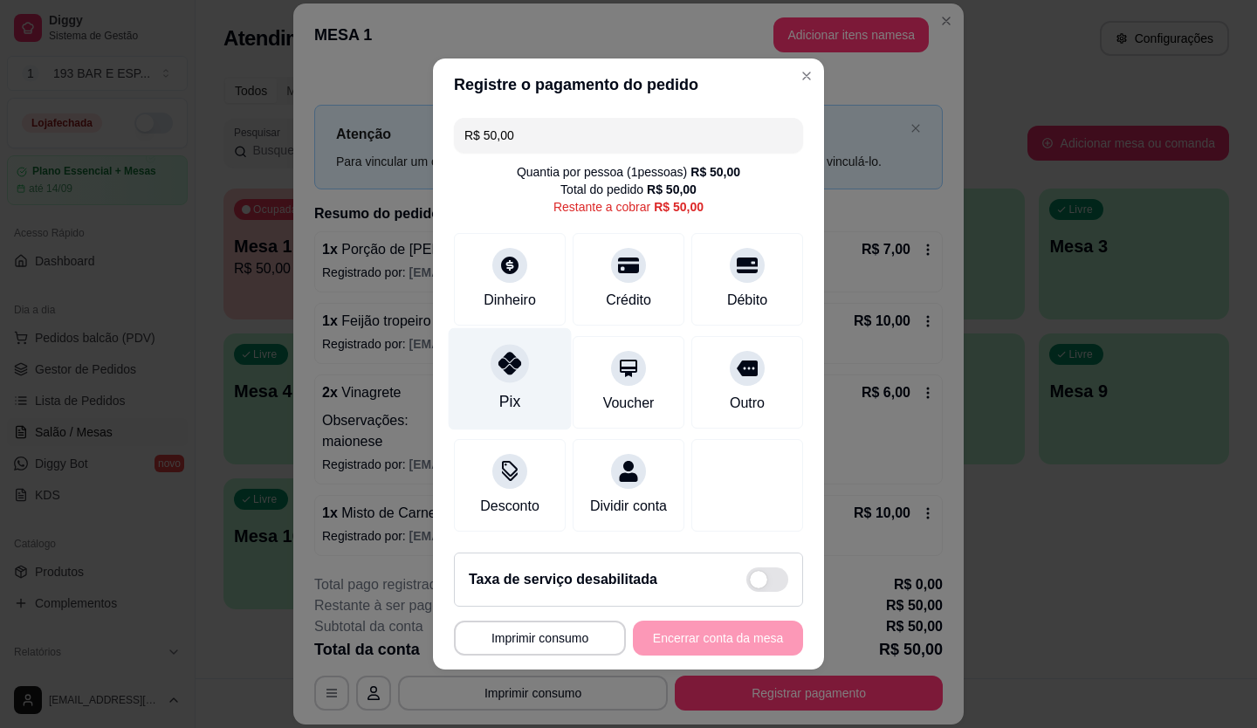
scroll to position [8, 0]
click at [506, 356] on icon at bounding box center [510, 363] width 23 height 23
click at [357, 423] on div "**********" at bounding box center [628, 364] width 1257 height 728
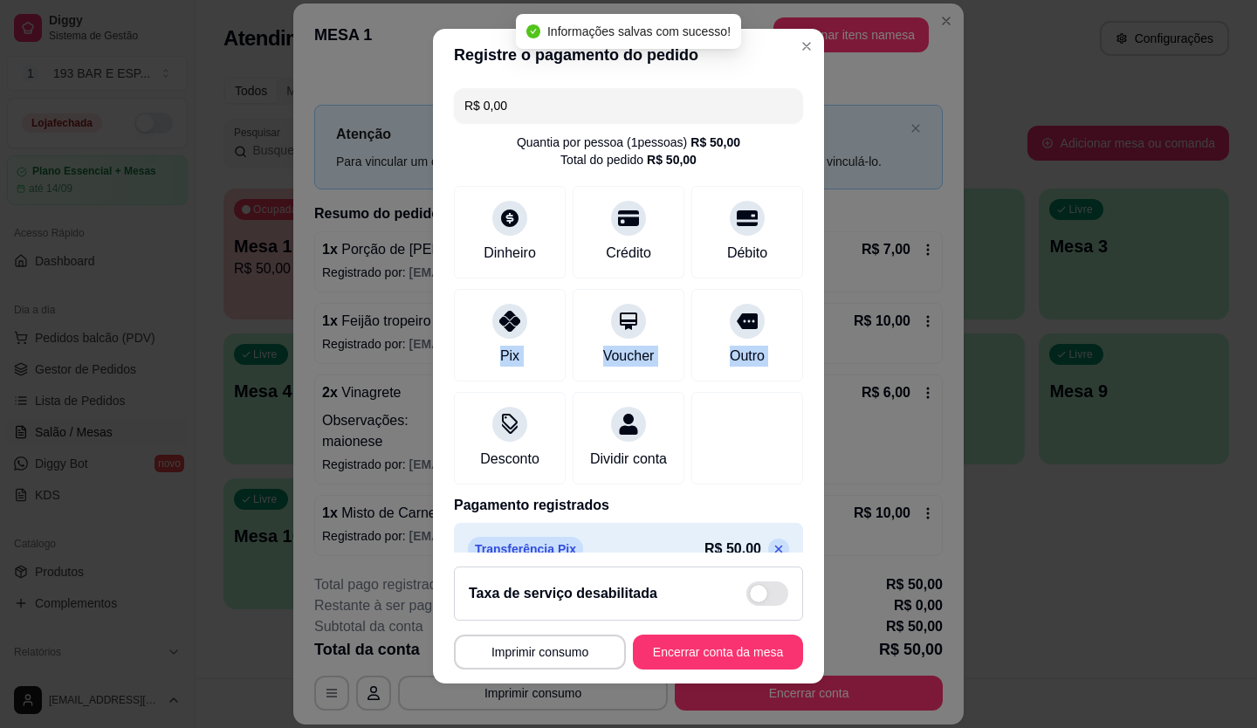
type input "R$ 0,00"
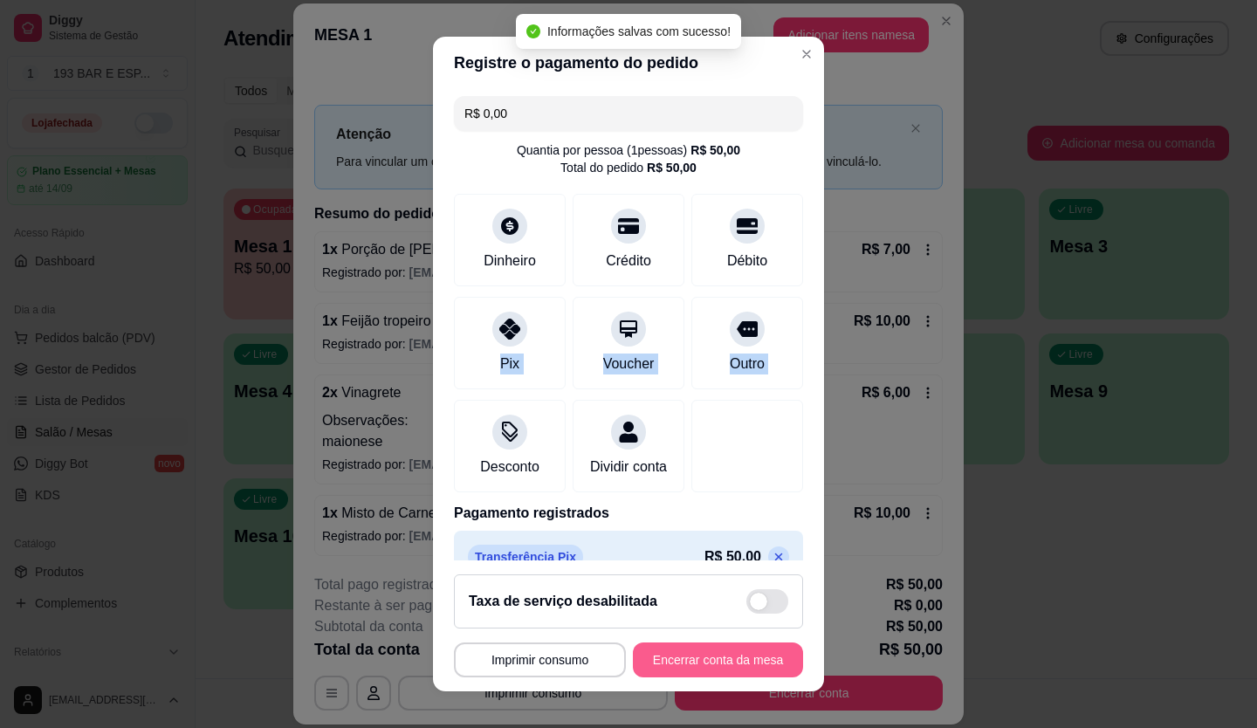
click at [669, 664] on button "Encerrar conta da mesa" at bounding box center [718, 660] width 170 height 35
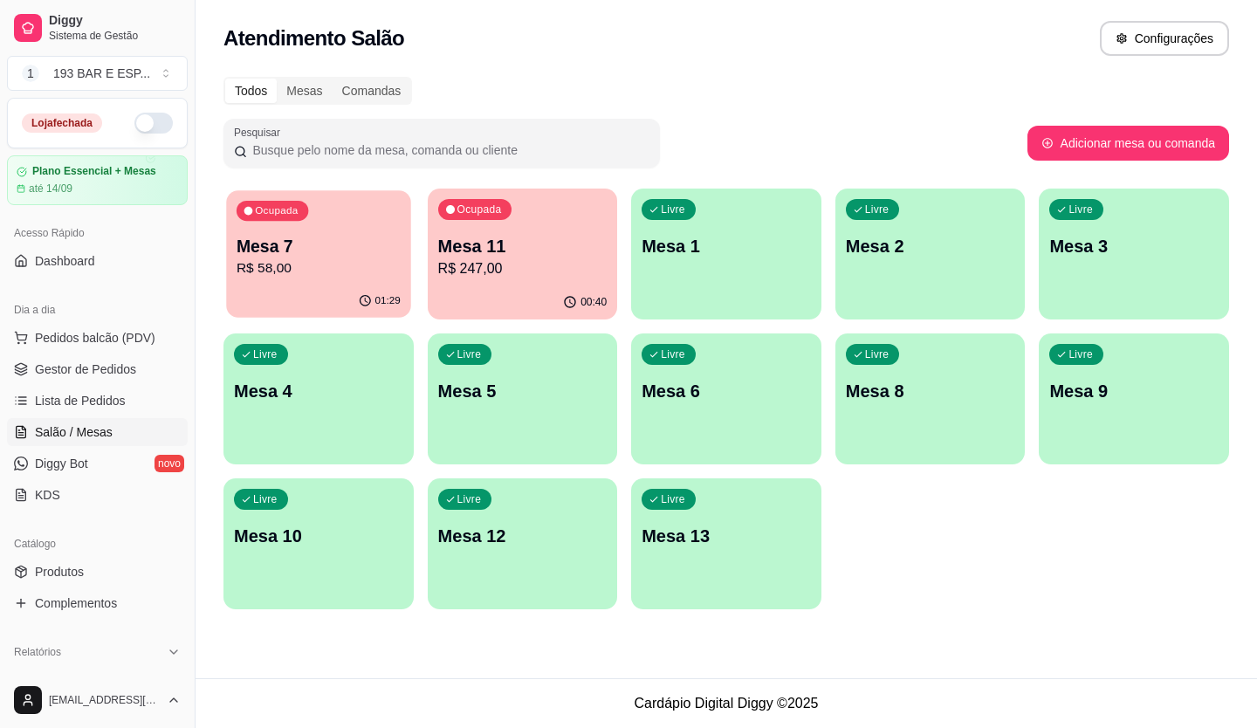
click at [332, 215] on div "Ocupada Mesa 7 R$ 58,00" at bounding box center [318, 237] width 184 height 94
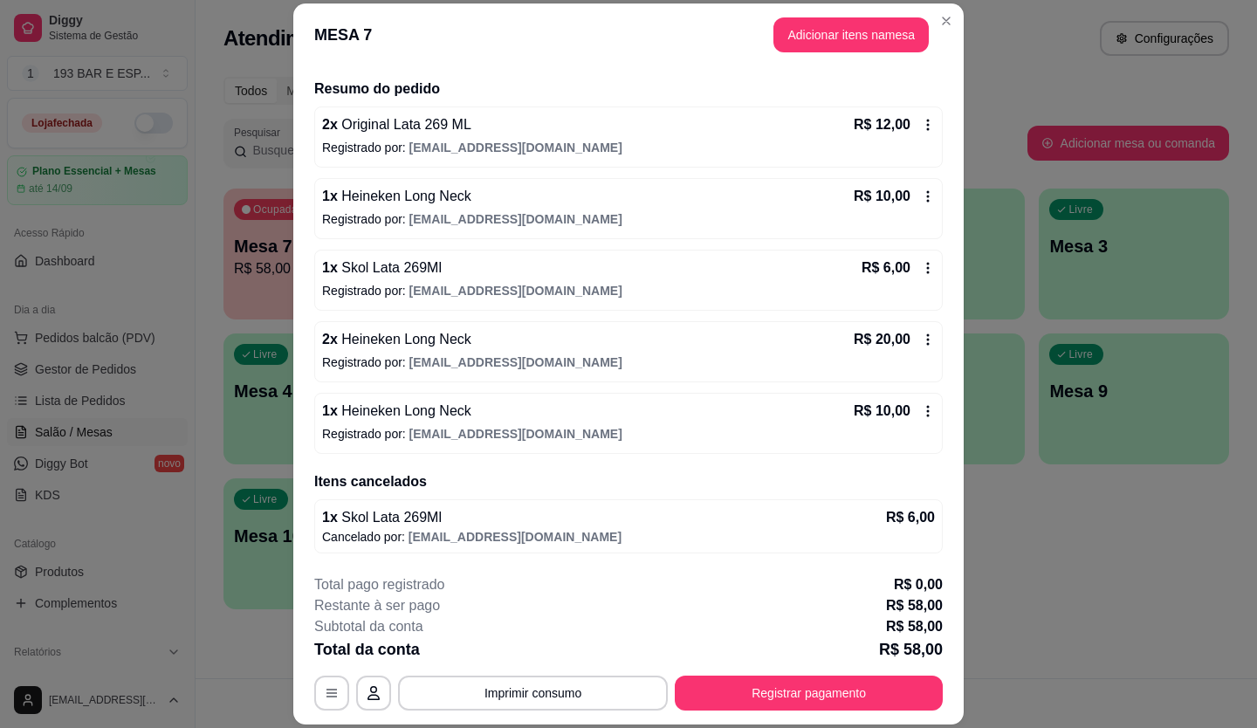
scroll to position [52, 0]
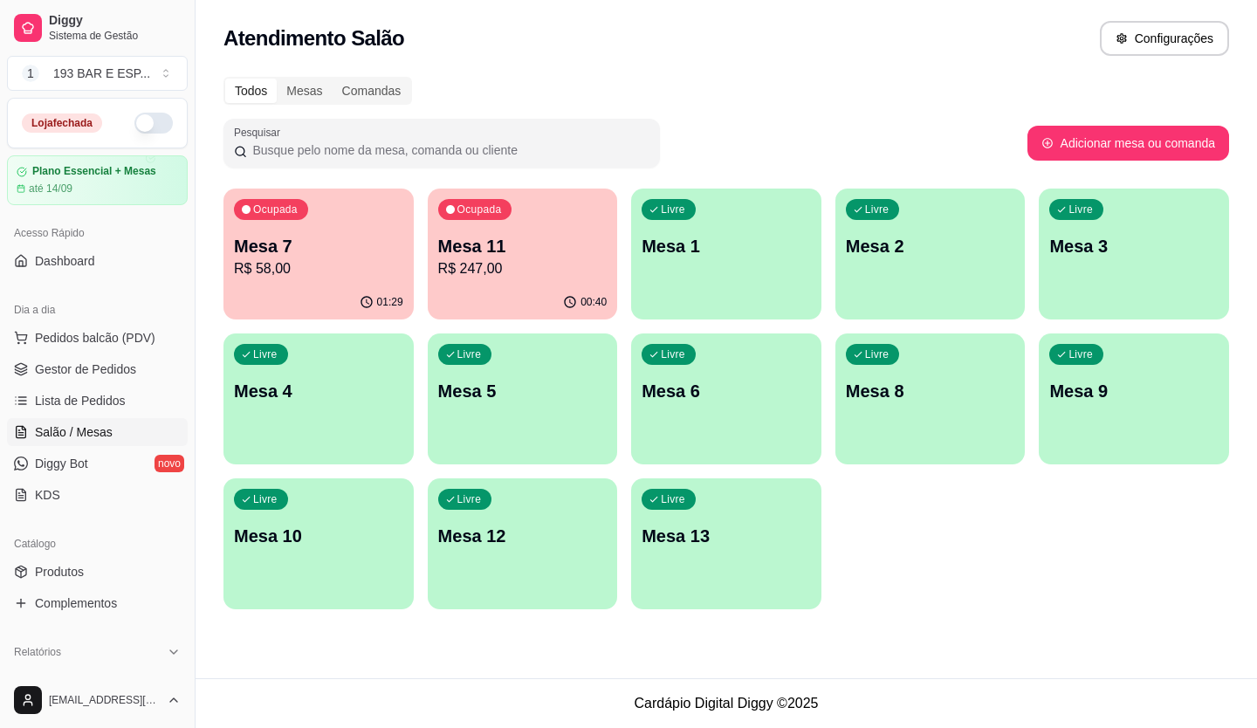
click at [461, 286] on div "00:40" at bounding box center [523, 303] width 190 height 34
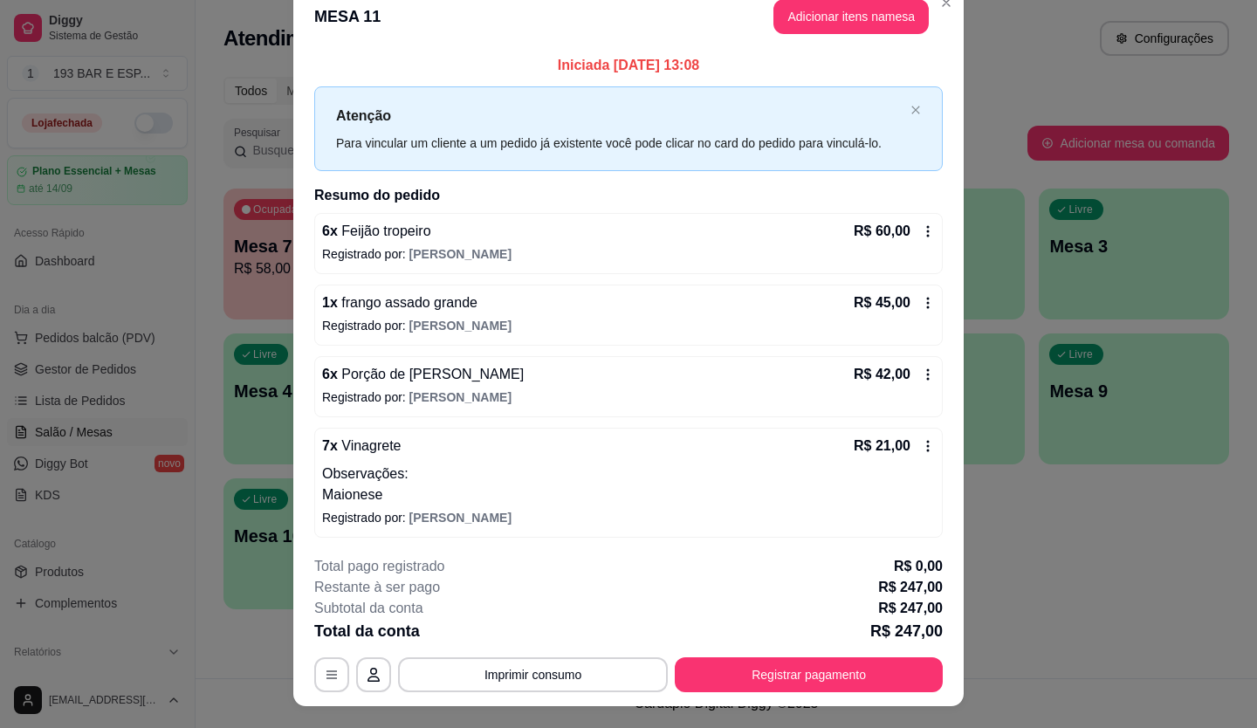
scroll to position [0, 0]
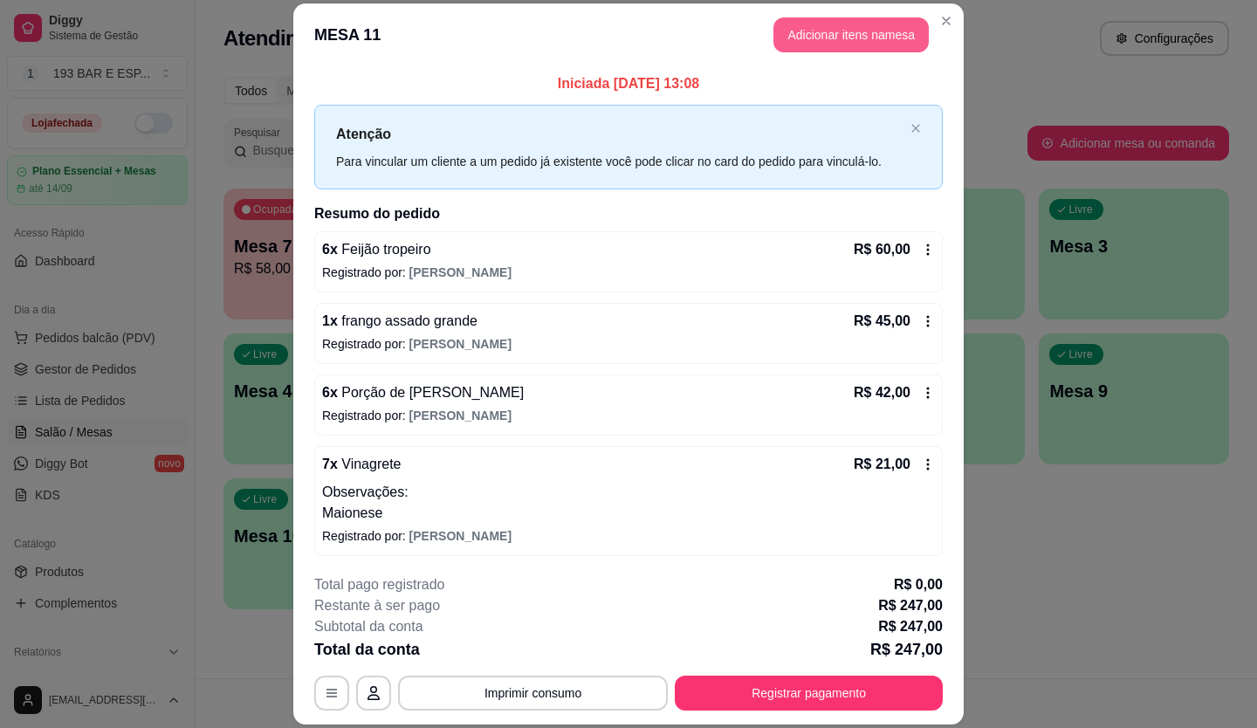
click at [850, 29] on button "Adicionar itens na mesa" at bounding box center [851, 34] width 155 height 35
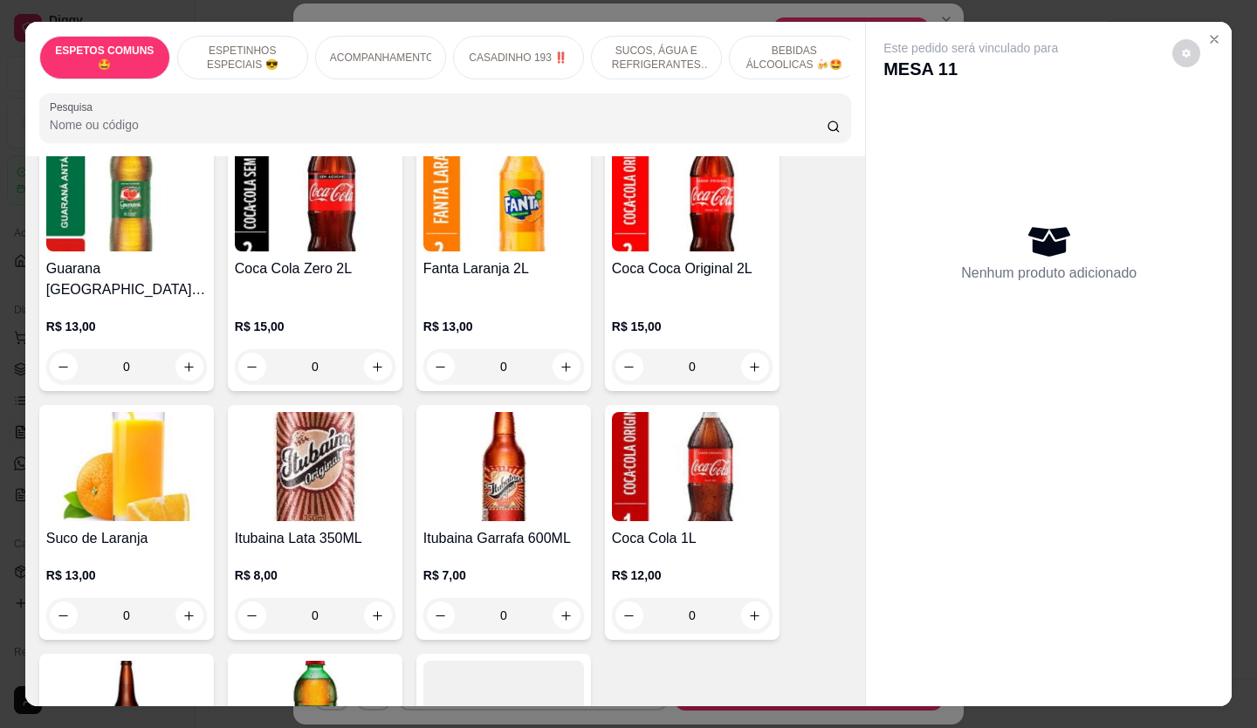
scroll to position [2532, 0]
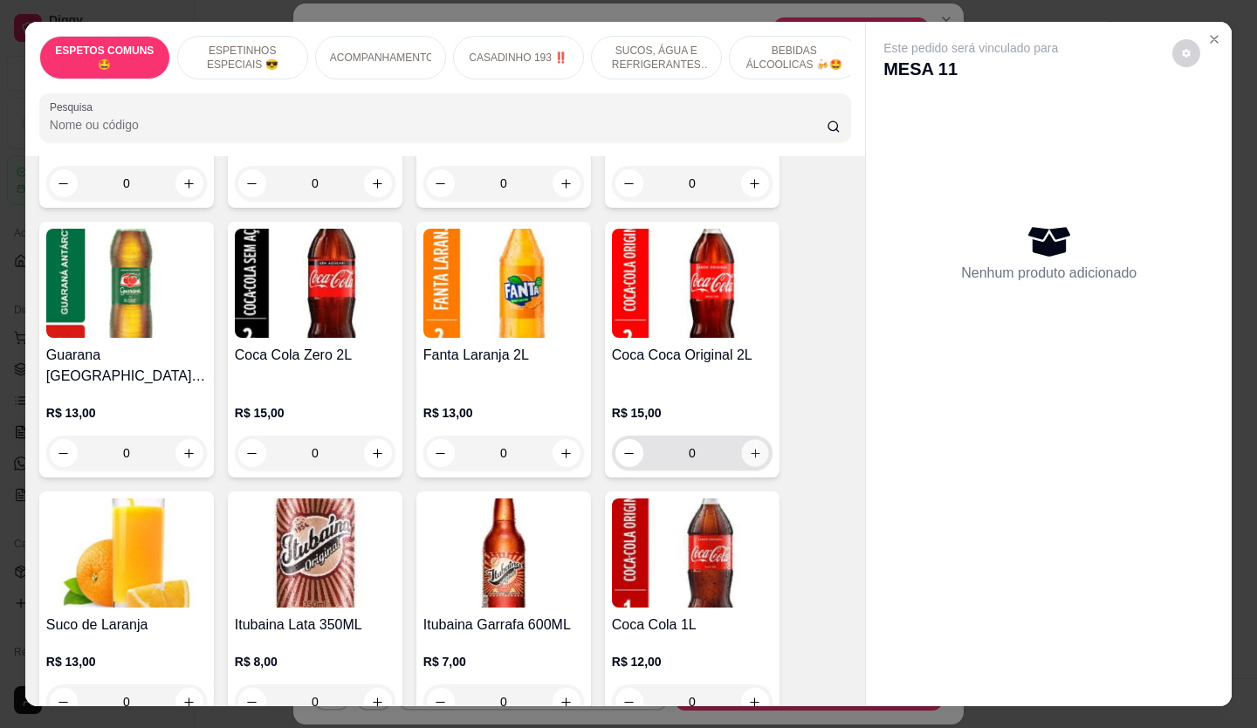
click at [749, 447] on icon "increase-product-quantity" at bounding box center [755, 453] width 13 height 13
type input "1"
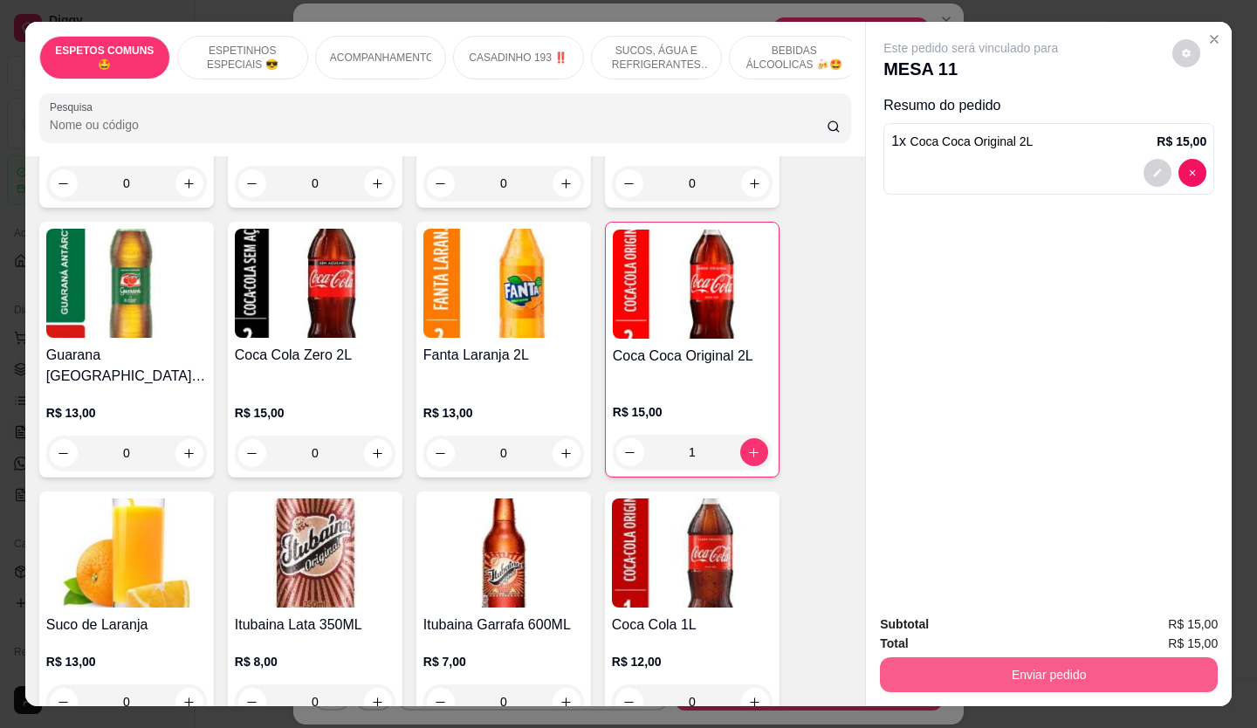
click at [1040, 657] on button "Enviar pedido" at bounding box center [1049, 674] width 338 height 35
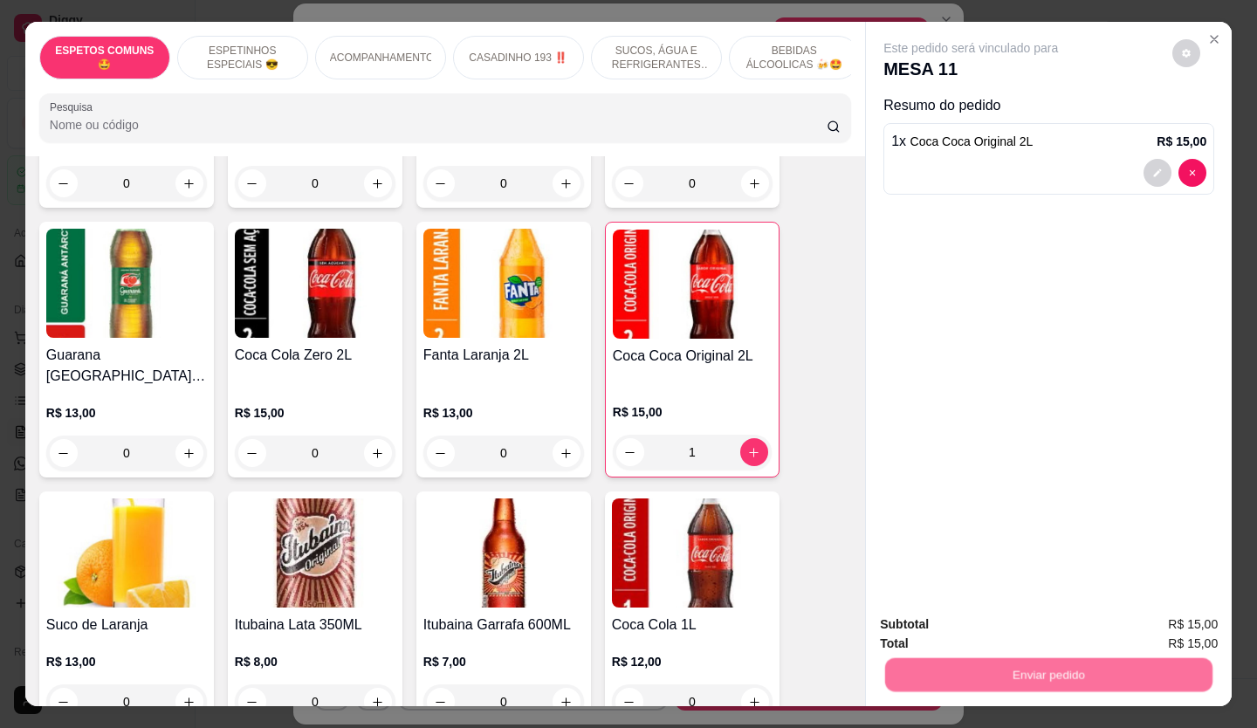
click at [990, 613] on button "Não registrar e enviar pedido" at bounding box center [991, 625] width 182 height 33
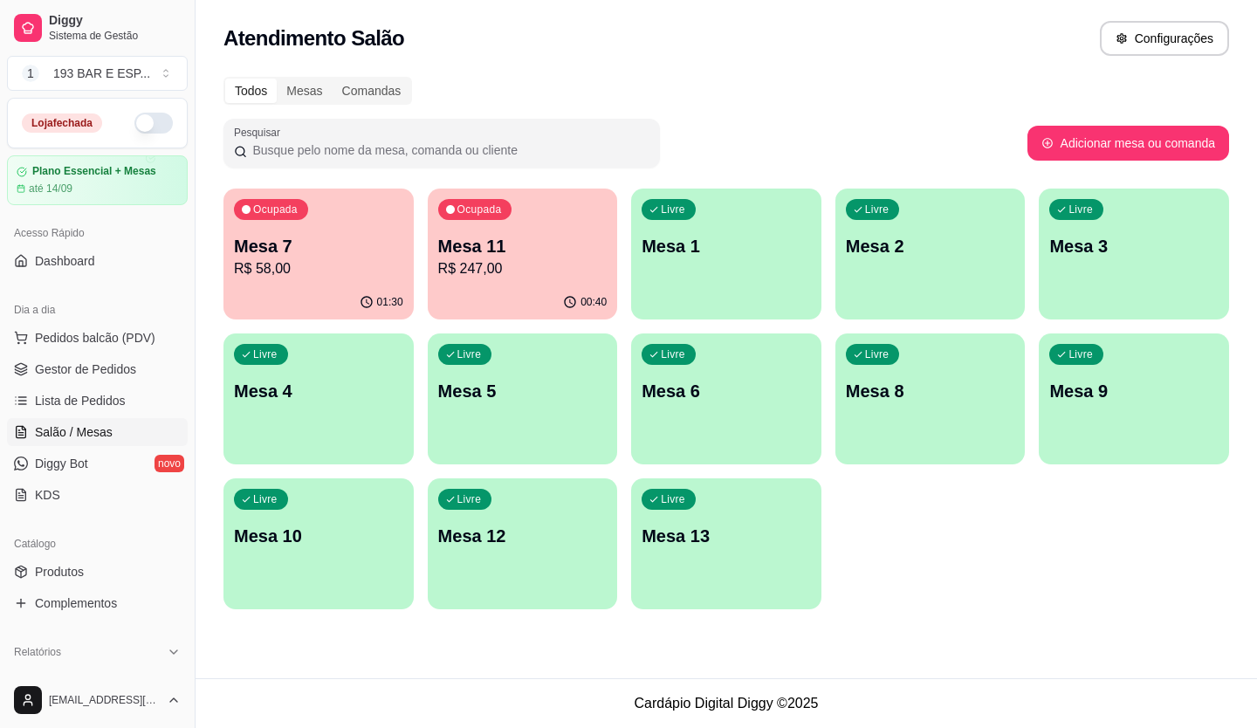
click at [223, 304] on div "Todos Mesas Comandas Pesquisar Adicionar mesa ou comanda Ocupada Mesa 7 R$ 58,0…" at bounding box center [727, 348] width 1062 height 564
click at [104, 396] on span "Lista de Pedidos" at bounding box center [80, 400] width 91 height 17
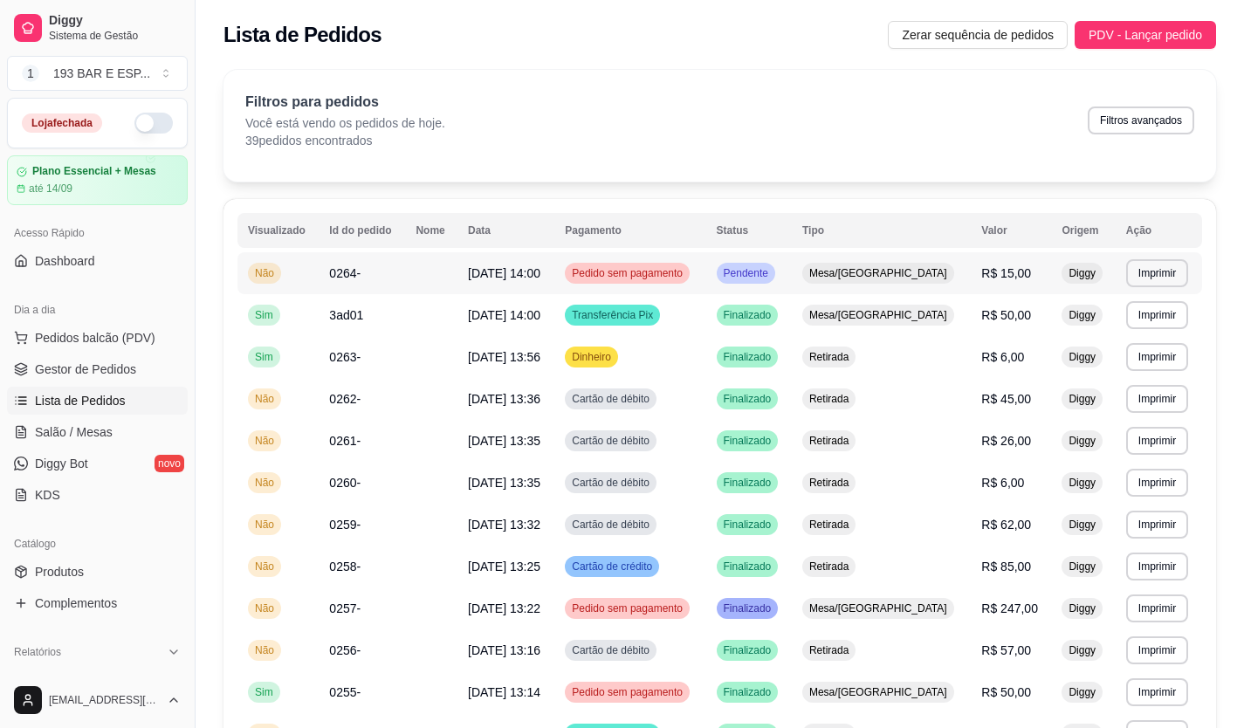
click at [865, 284] on td "Mesa/[GEOGRAPHIC_DATA]" at bounding box center [881, 273] width 179 height 42
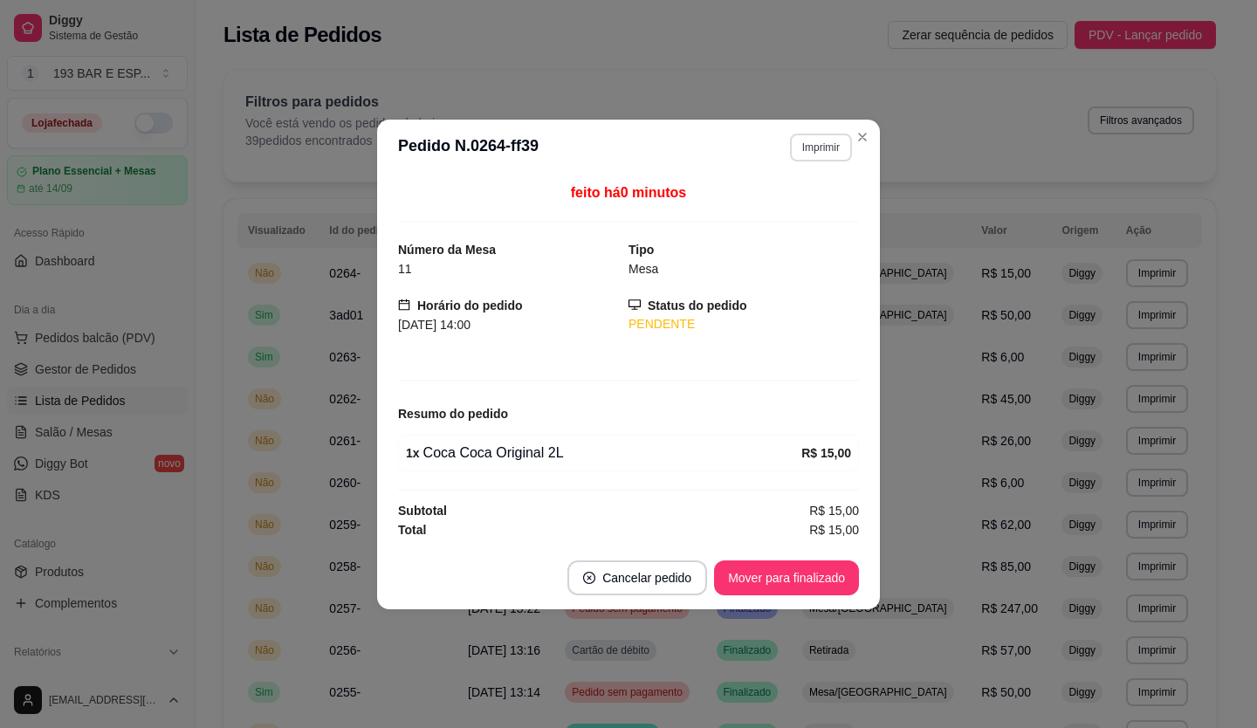
click at [812, 148] on button "Imprimir" at bounding box center [821, 148] width 62 height 28
click at [817, 211] on button "IMPRESSORA" at bounding box center [790, 208] width 122 height 27
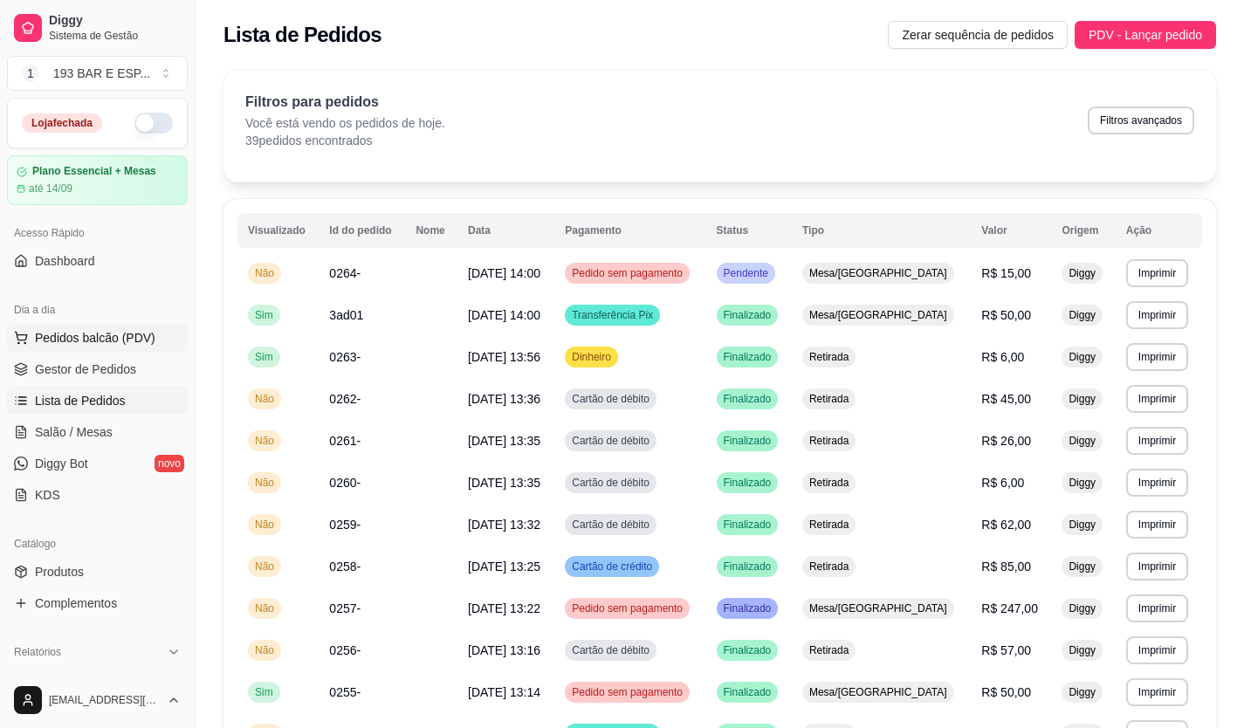
click at [106, 336] on span "Pedidos balcão (PDV)" at bounding box center [95, 337] width 120 height 17
click at [106, 382] on link "Gestor de Pedidos" at bounding box center [97, 369] width 181 height 28
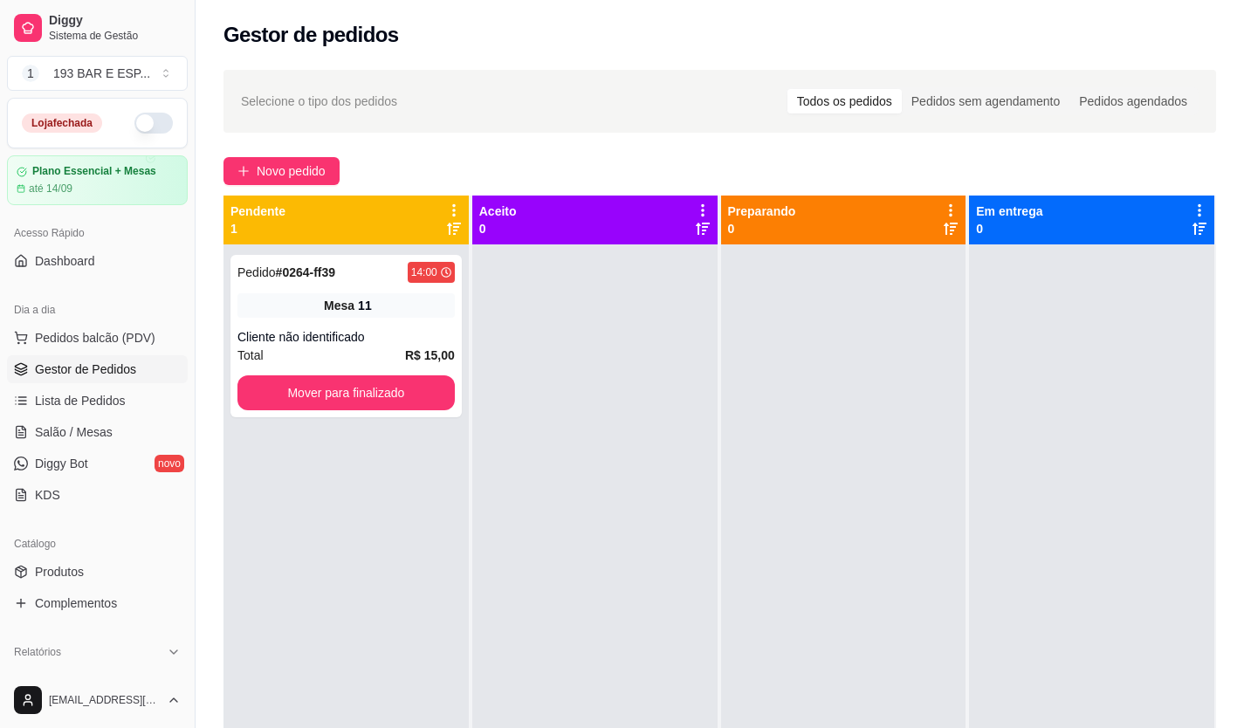
click at [92, 416] on ul "Pedidos balcão (PDV) Gestor de Pedidos Lista de Pedidos Salão / Mesas Diggy Bot…" at bounding box center [97, 416] width 181 height 185
click at [86, 430] on span "Salão / Mesas" at bounding box center [74, 431] width 78 height 17
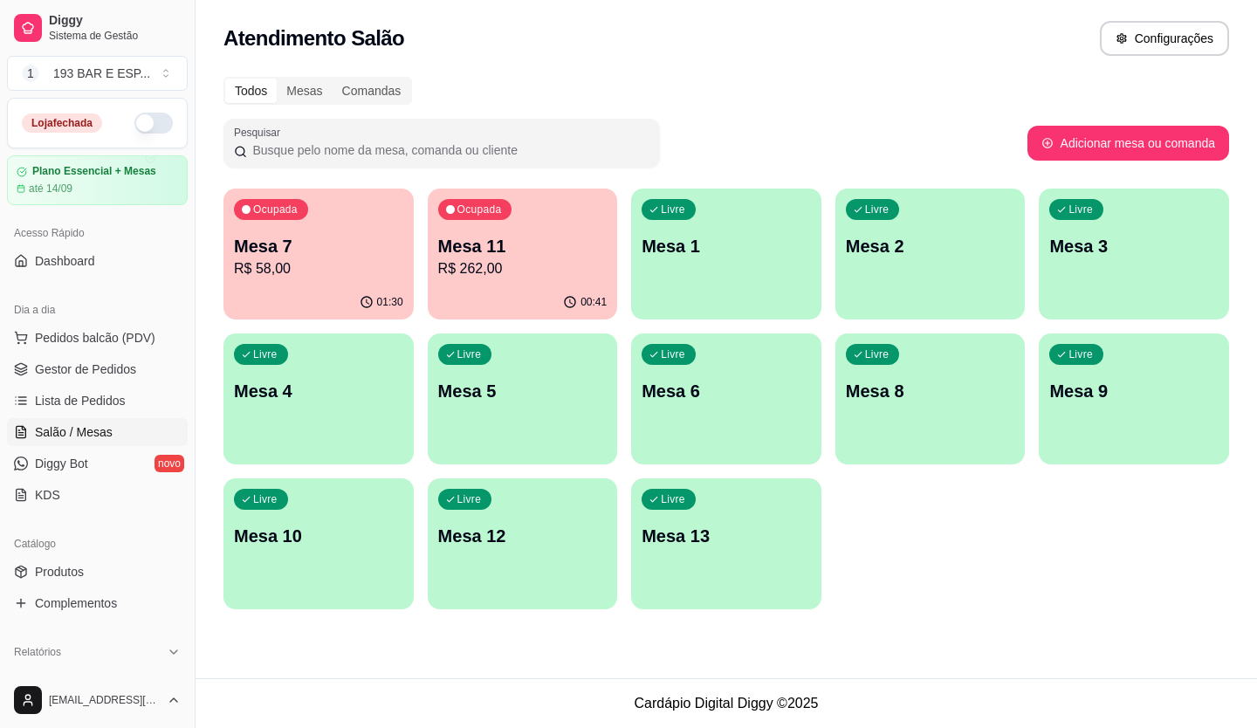
click at [531, 271] on p "R$ 262,00" at bounding box center [522, 268] width 169 height 21
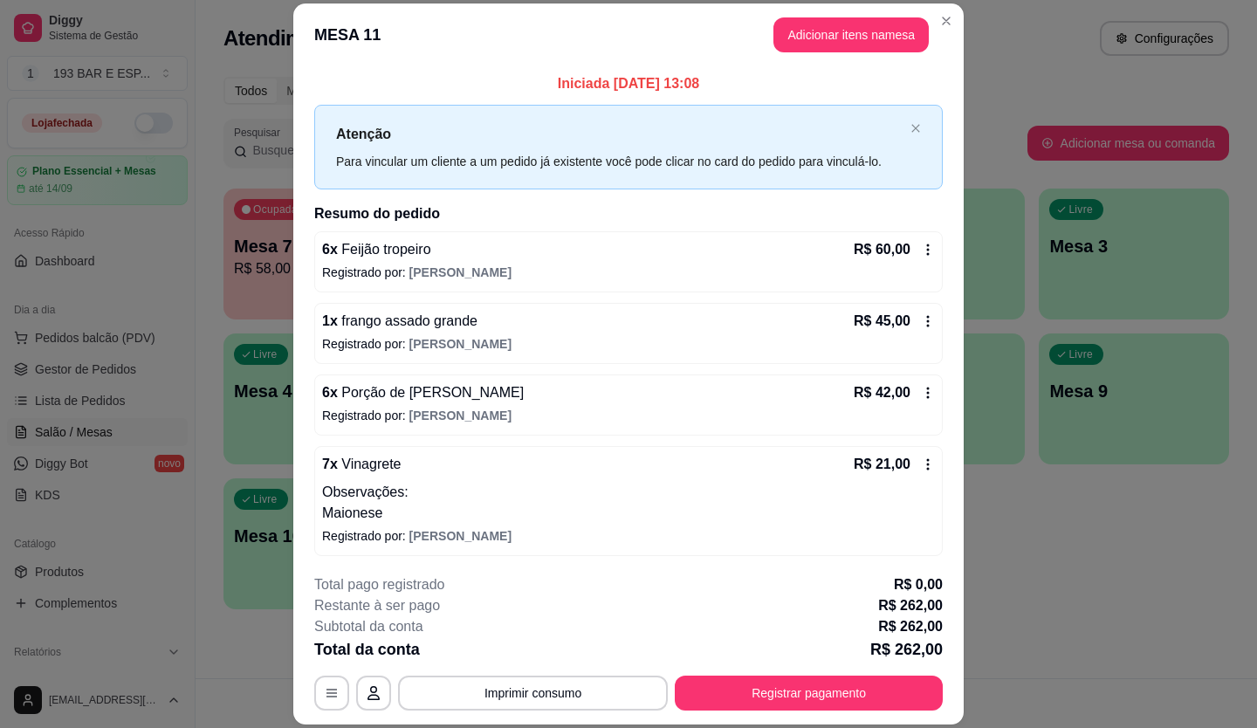
click at [833, 55] on header "MESA 11 Adicionar itens na mesa" at bounding box center [628, 34] width 671 height 63
click at [834, 48] on button "Adicionar itens na mesa" at bounding box center [851, 34] width 155 height 35
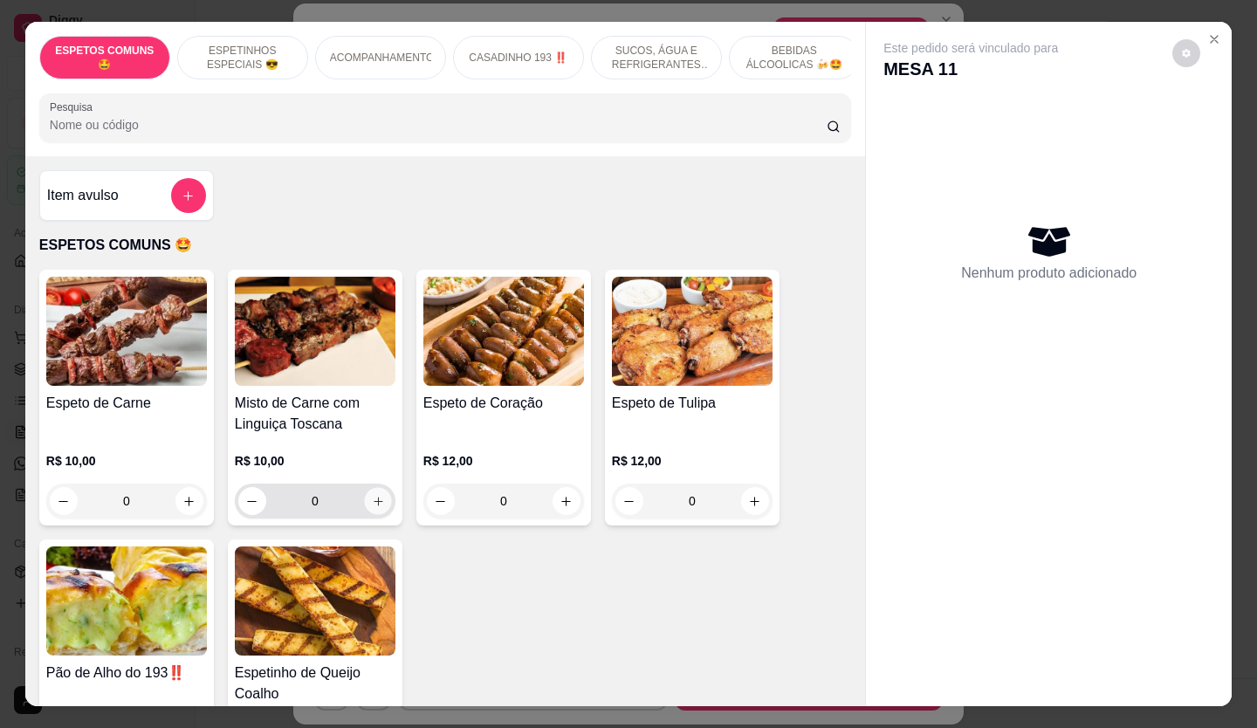
click at [377, 507] on icon "increase-product-quantity" at bounding box center [378, 501] width 13 height 13
type input "1"
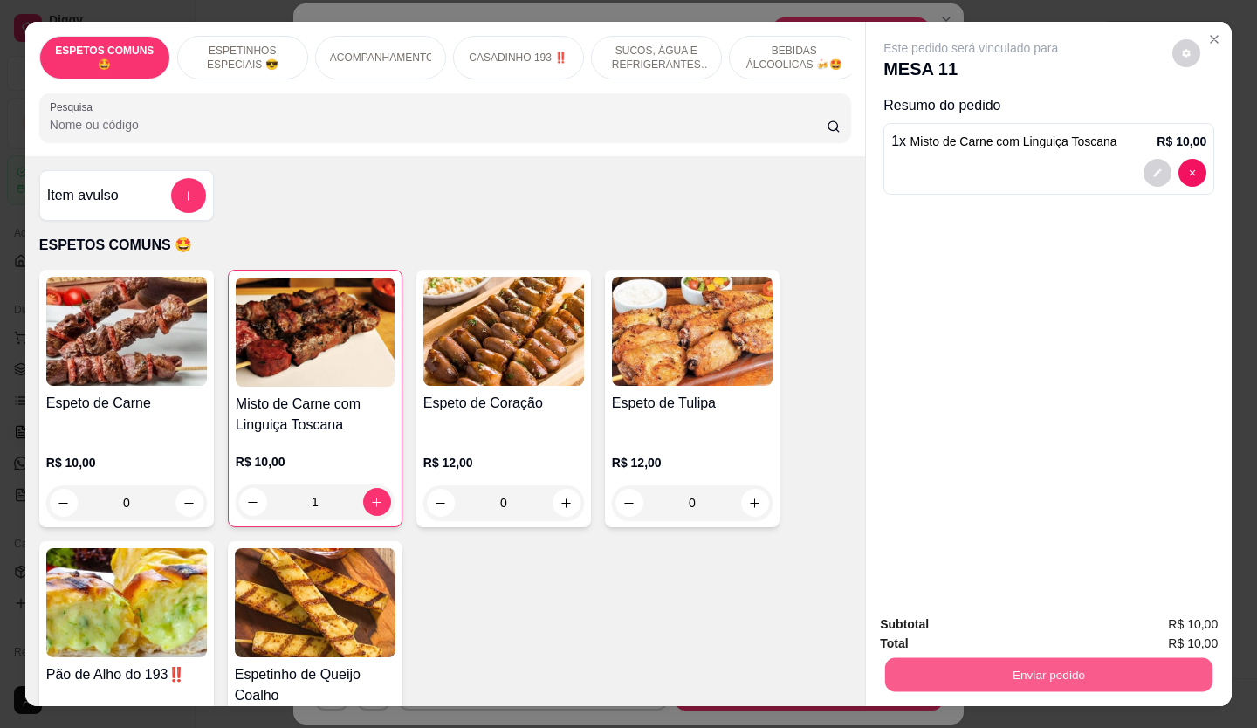
click at [957, 658] on button "Enviar pedido" at bounding box center [1048, 675] width 327 height 34
click at [941, 612] on button "Não registrar e enviar pedido" at bounding box center [991, 625] width 182 height 33
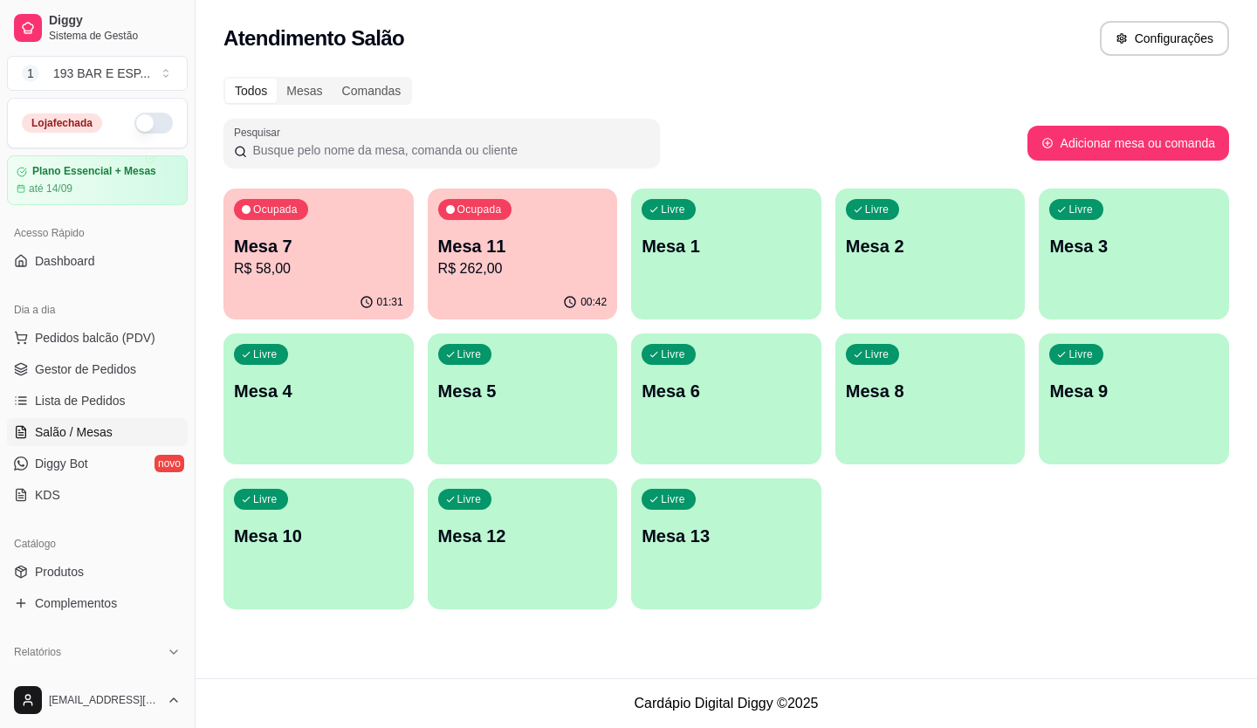
click at [325, 251] on p "Mesa 7" at bounding box center [318, 246] width 169 height 24
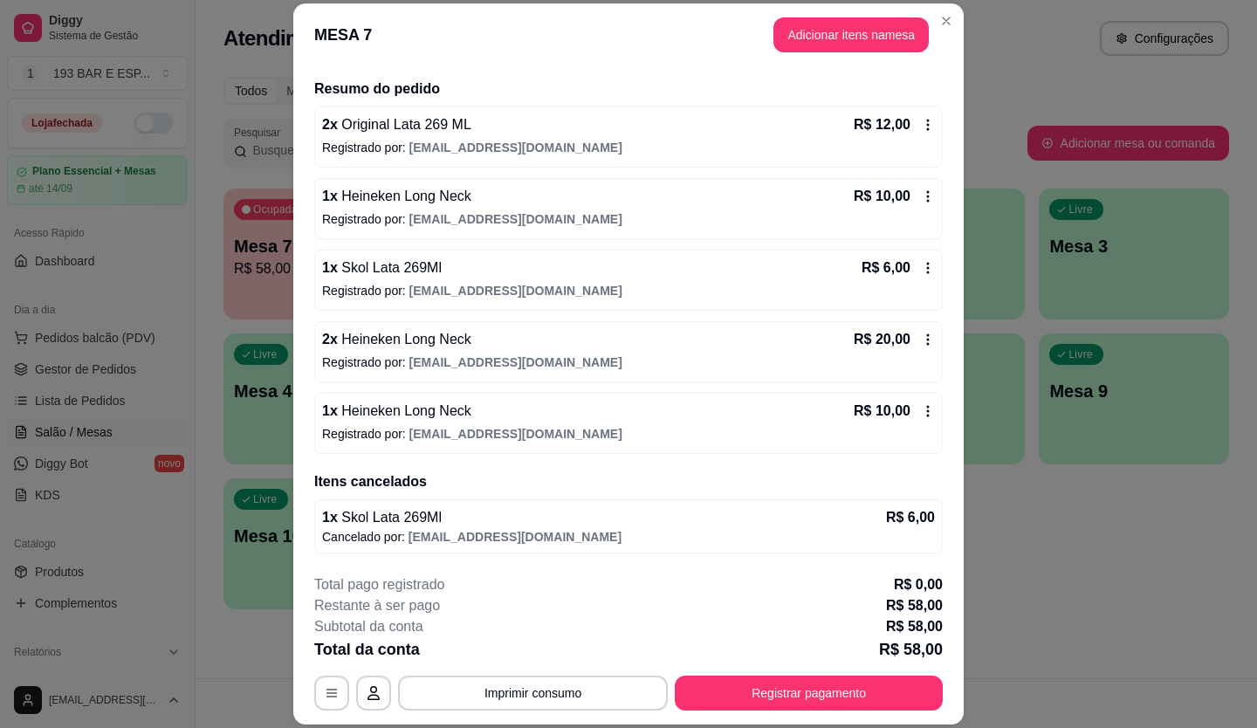
scroll to position [52, 0]
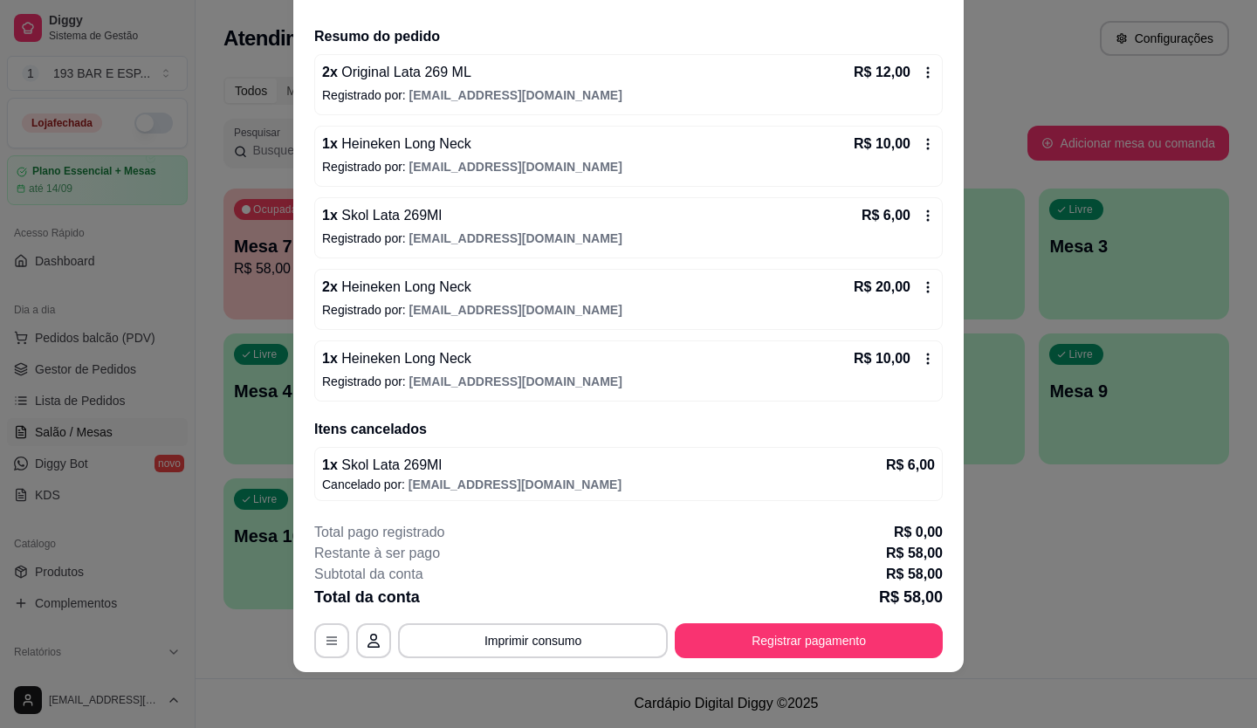
click at [927, 358] on icon at bounding box center [928, 359] width 3 height 11
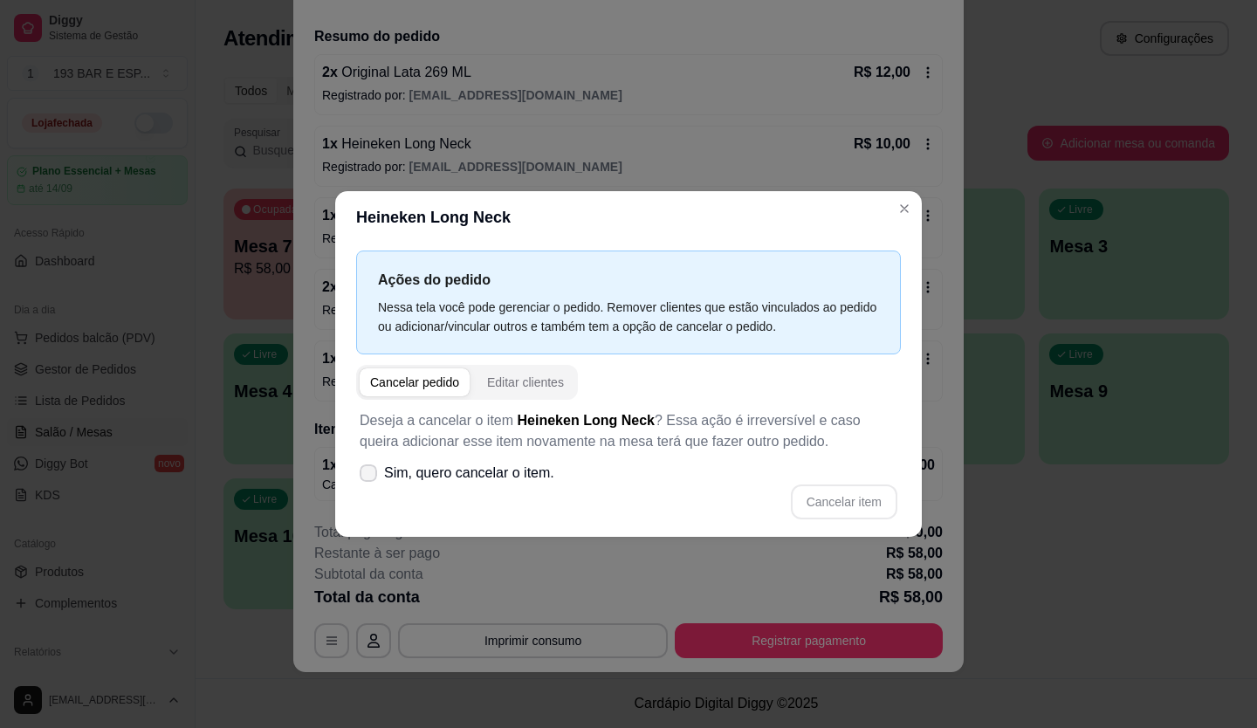
click at [403, 498] on div "Cancelar item" at bounding box center [629, 502] width 538 height 35
click at [411, 479] on span "Sim, quero cancelar o item." at bounding box center [469, 473] width 170 height 21
click at [370, 479] on input "Sim, quero cancelar o item." at bounding box center [364, 482] width 11 height 11
checkbox input "true"
click at [850, 499] on button "Cancelar item" at bounding box center [844, 502] width 104 height 34
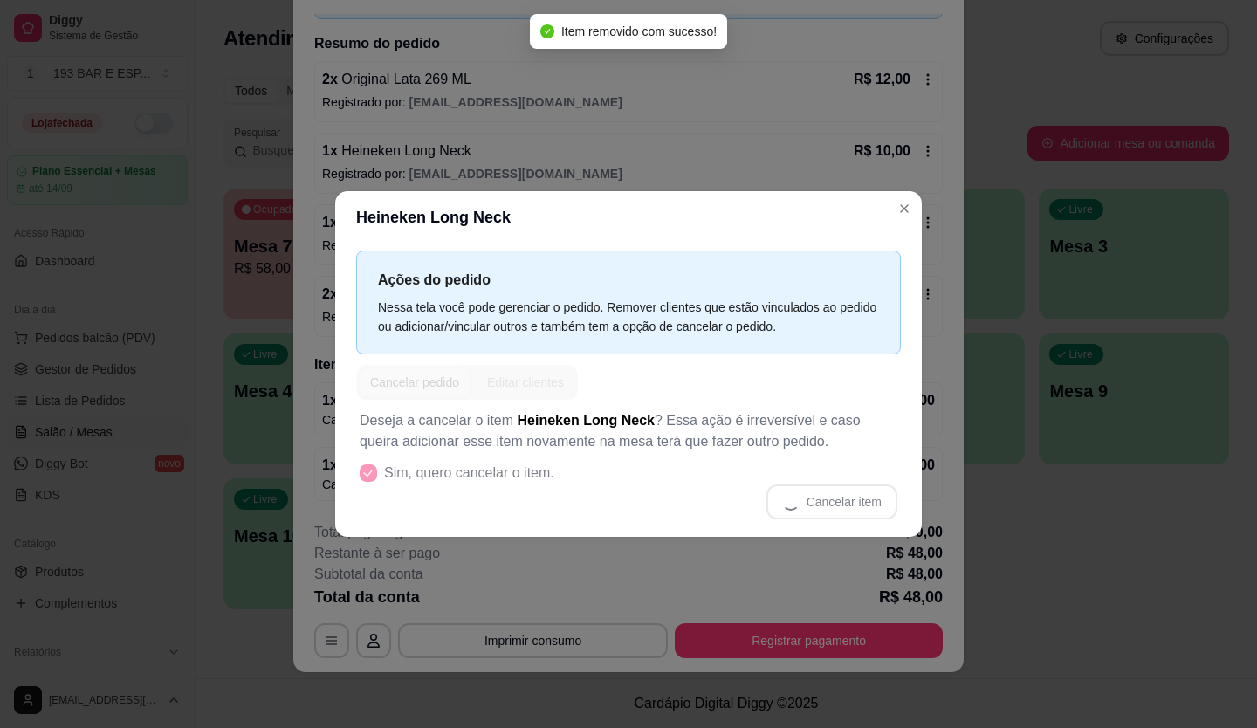
scroll to position [118, 0]
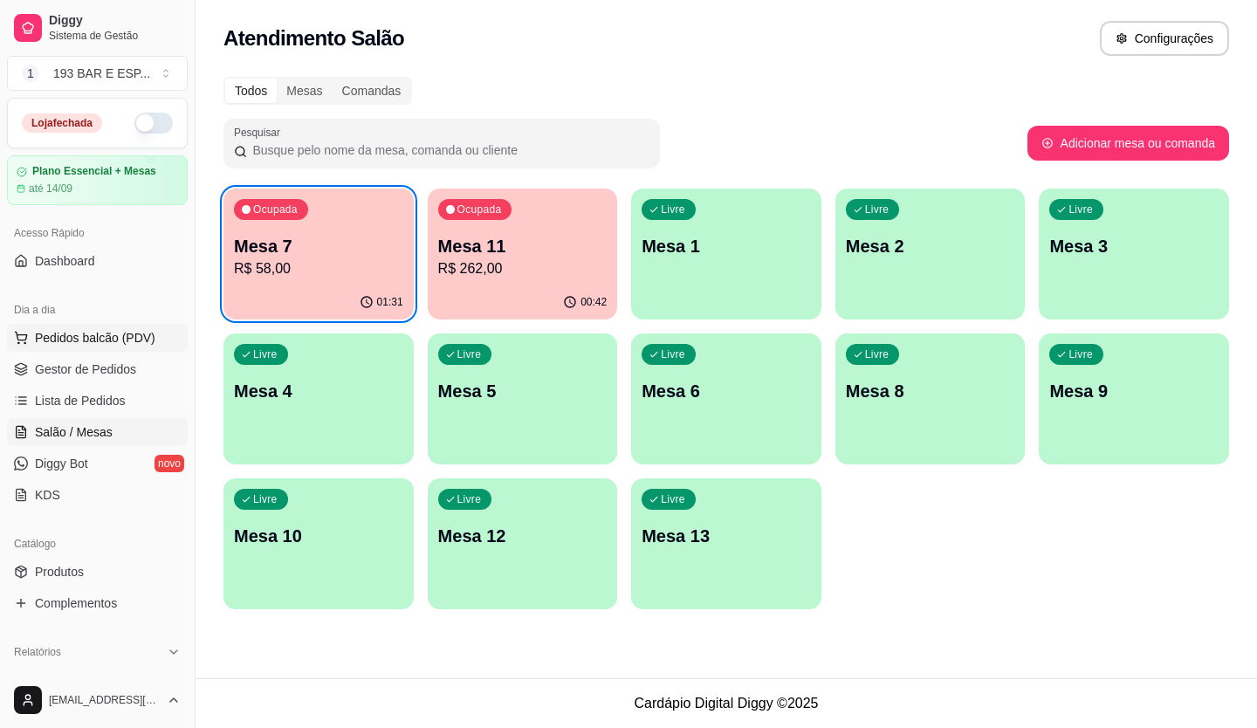
click at [116, 345] on span "Pedidos balcão (PDV)" at bounding box center [95, 337] width 120 height 17
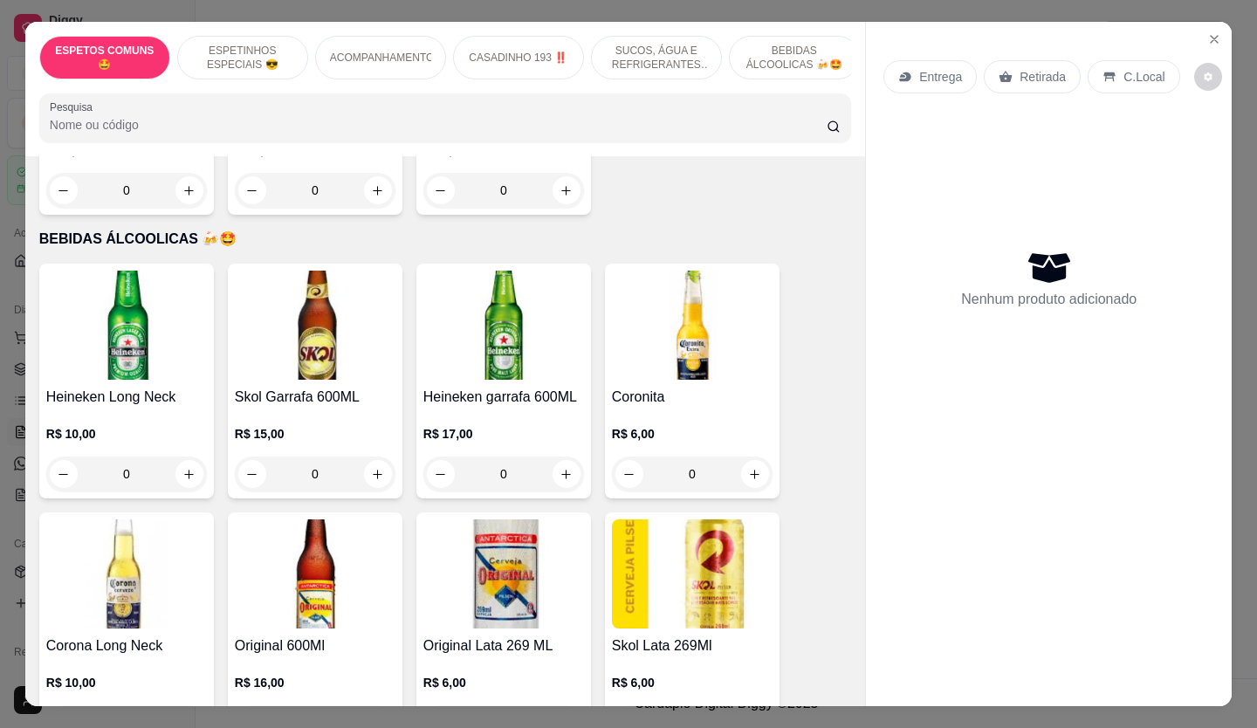
scroll to position [3318, 0]
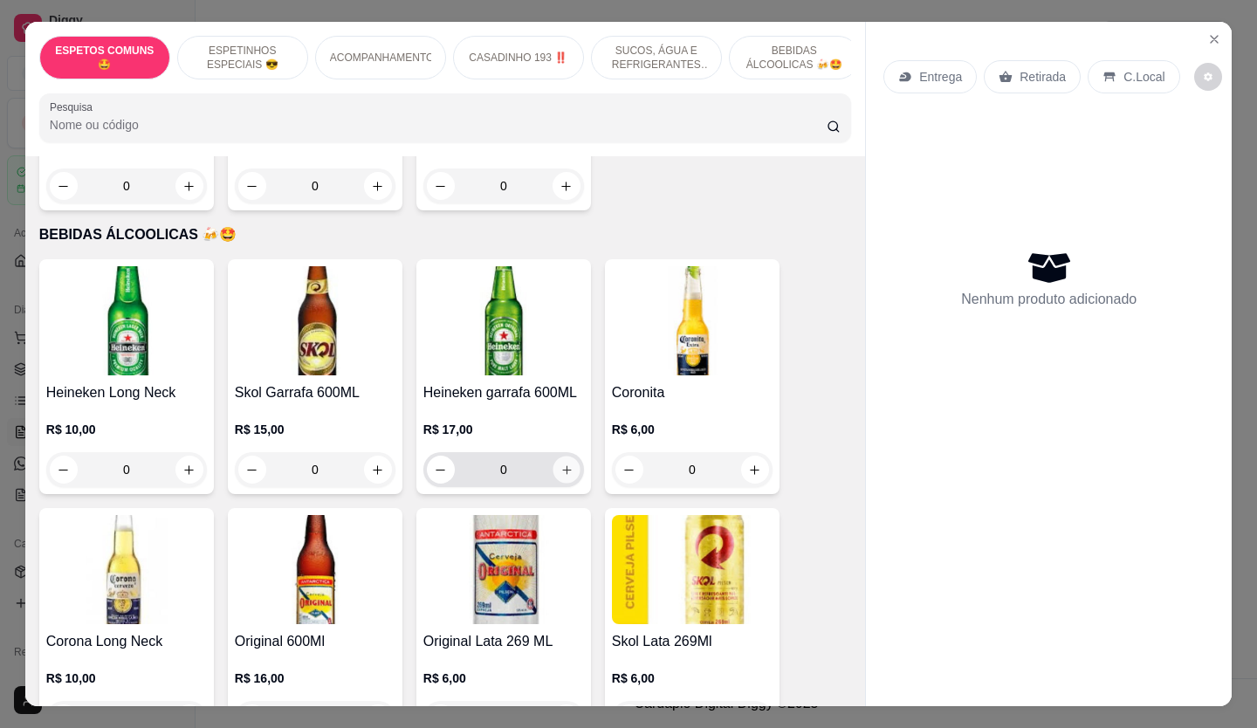
click at [561, 464] on icon "increase-product-quantity" at bounding box center [567, 470] width 13 height 13
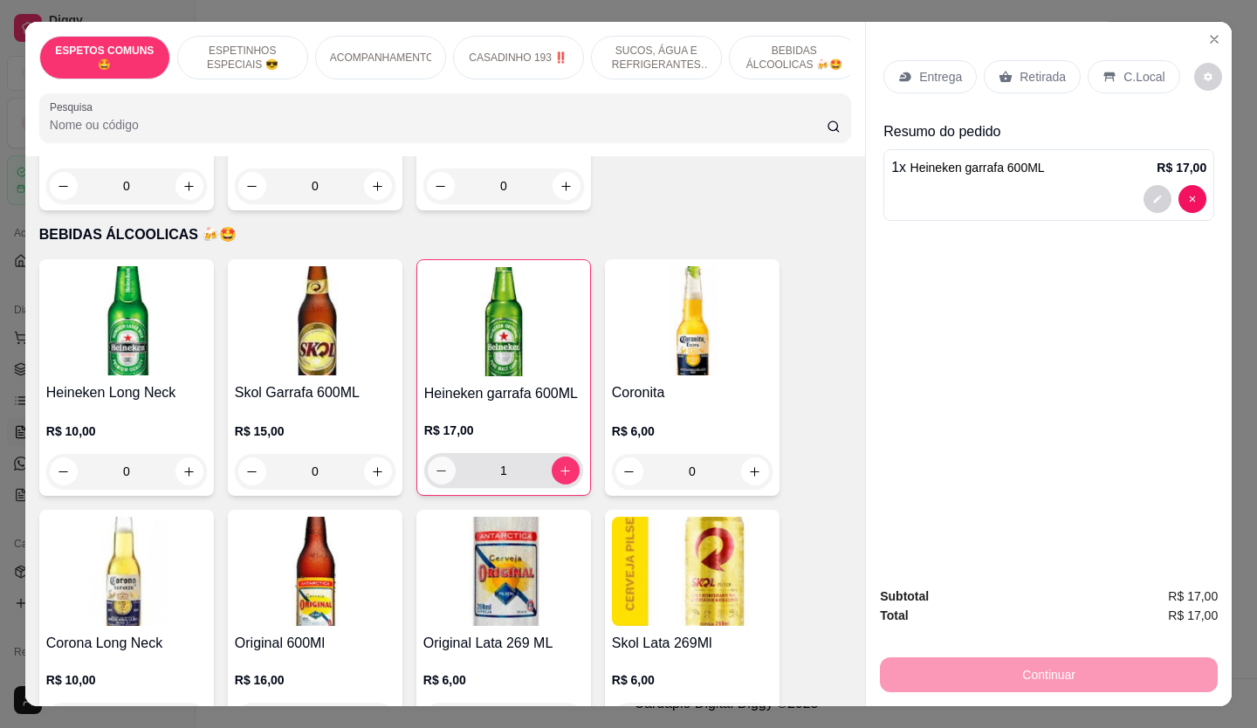
click at [435, 465] on icon "decrease-product-quantity" at bounding box center [441, 471] width 13 height 13
type input "0"
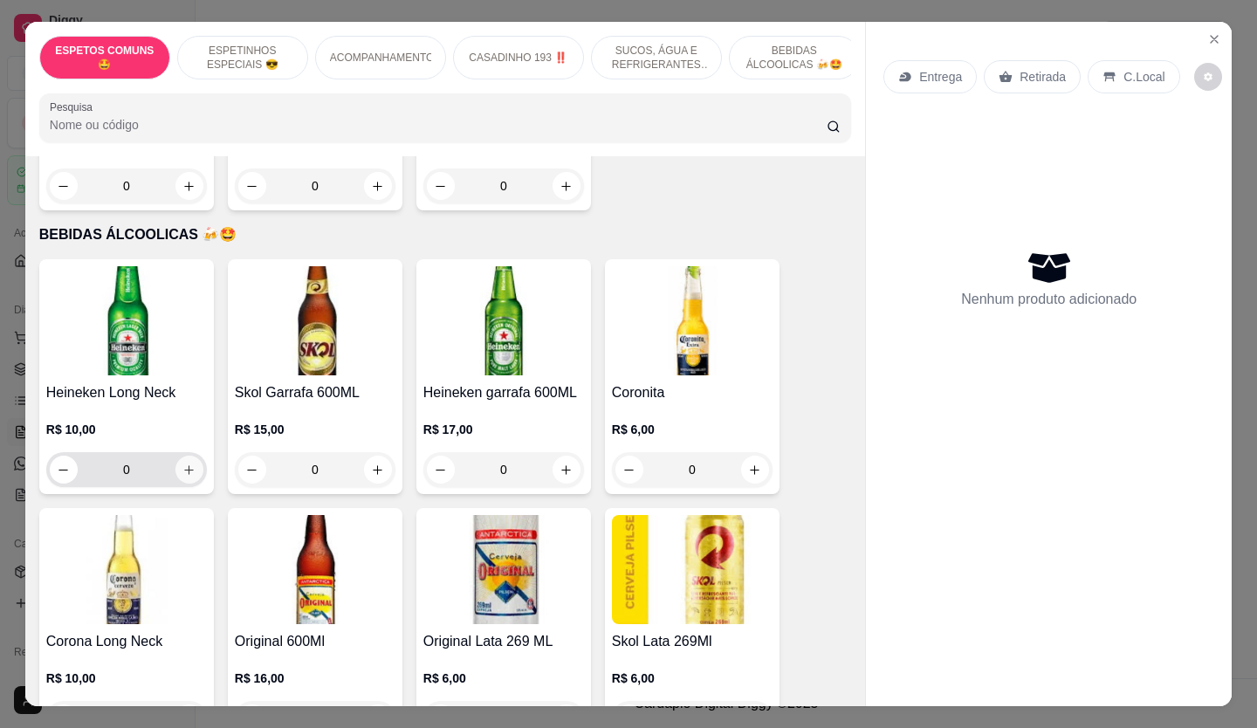
click at [187, 464] on icon "increase-product-quantity" at bounding box center [188, 470] width 13 height 13
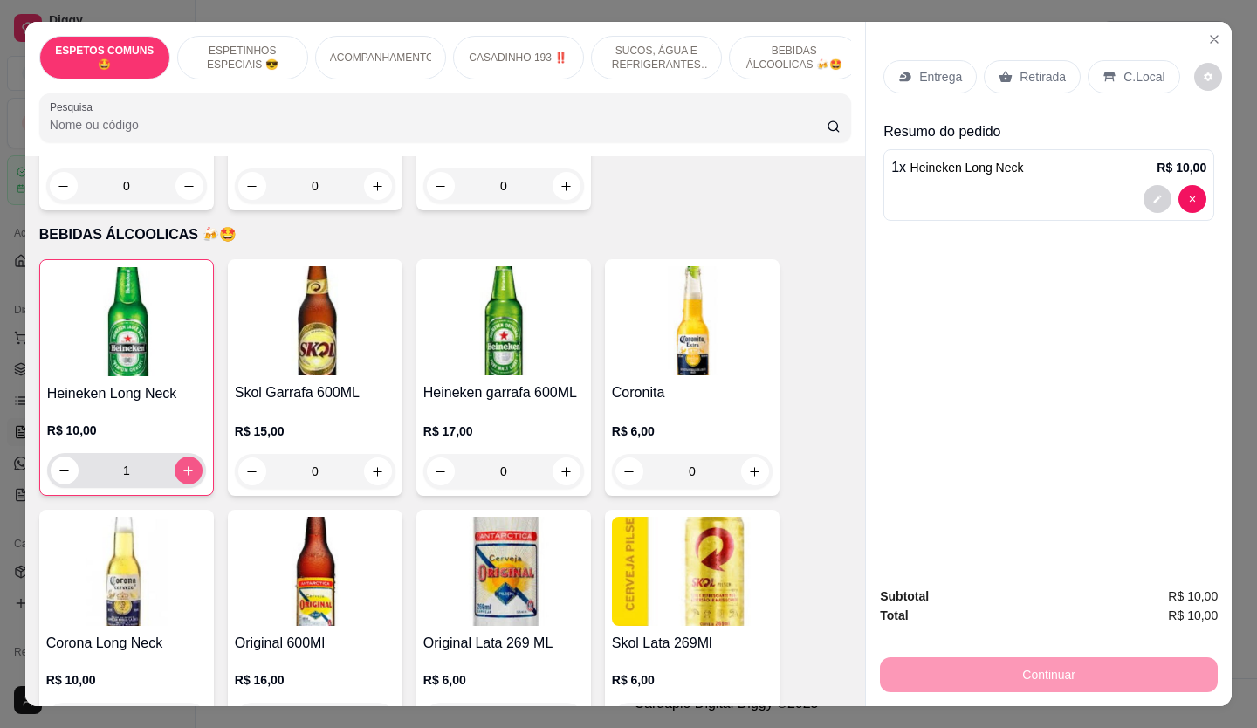
click at [187, 465] on icon "increase-product-quantity" at bounding box center [188, 471] width 13 height 13
click at [1000, 71] on icon at bounding box center [1006, 76] width 13 height 11
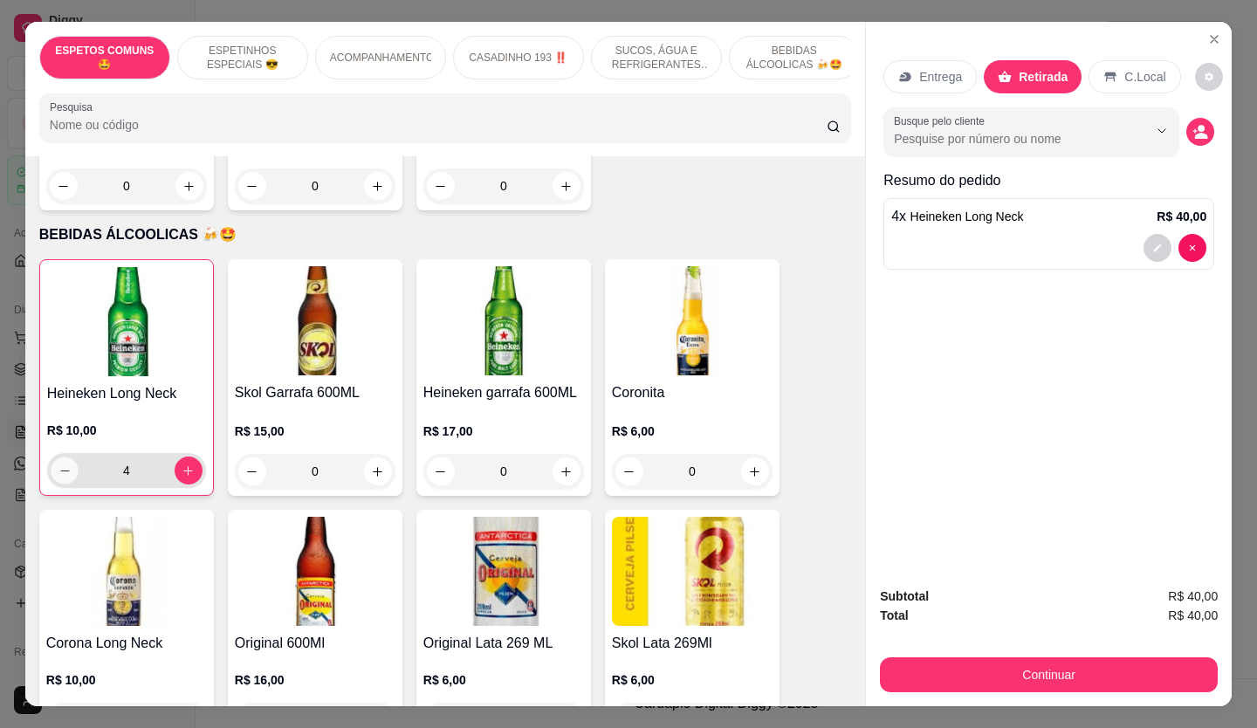
click at [62, 465] on icon "decrease-product-quantity" at bounding box center [65, 471] width 13 height 13
click at [175, 457] on button "increase-product-quantity" at bounding box center [189, 471] width 28 height 28
type input "4"
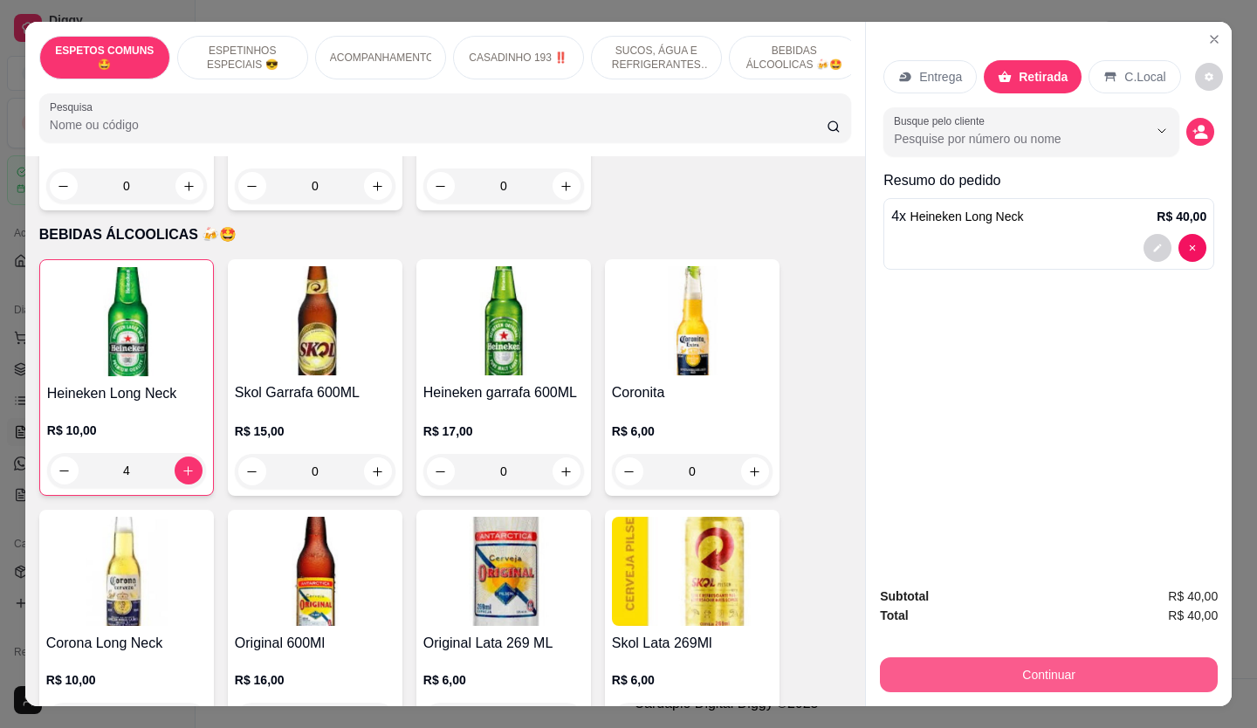
click at [918, 676] on button "Continuar" at bounding box center [1049, 674] width 338 height 35
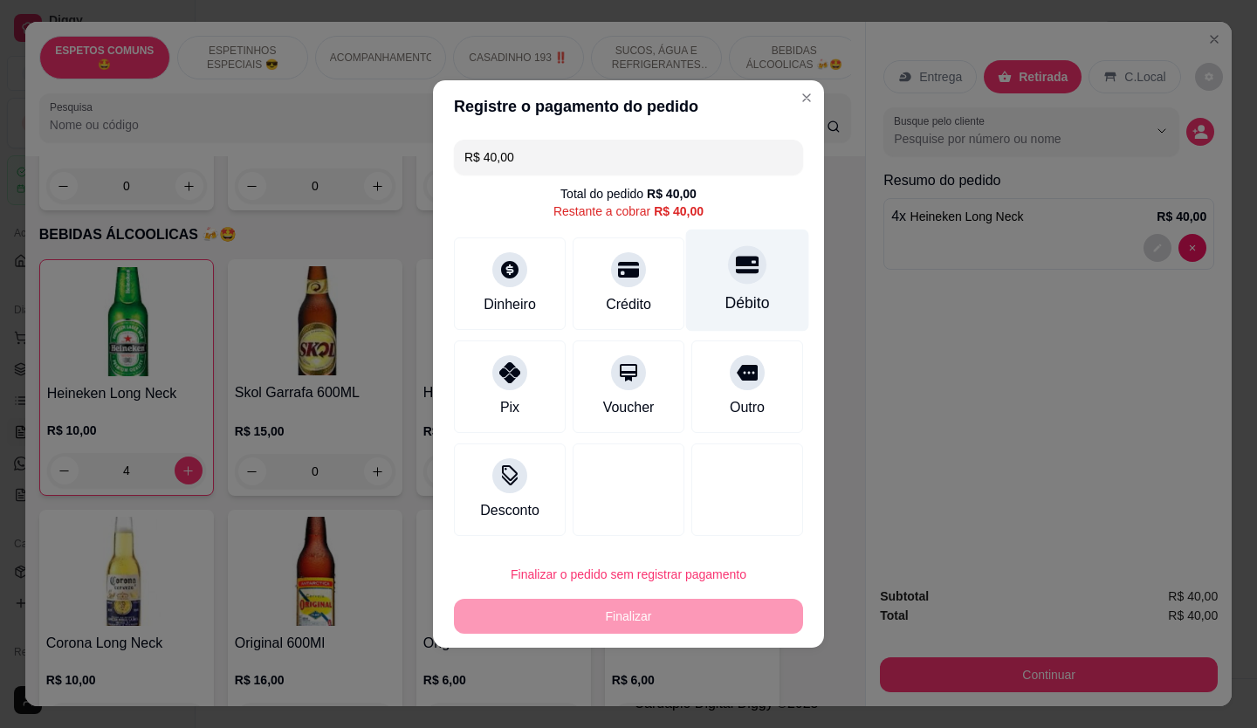
click at [737, 281] on div at bounding box center [747, 264] width 38 height 38
type input "R$ 0,00"
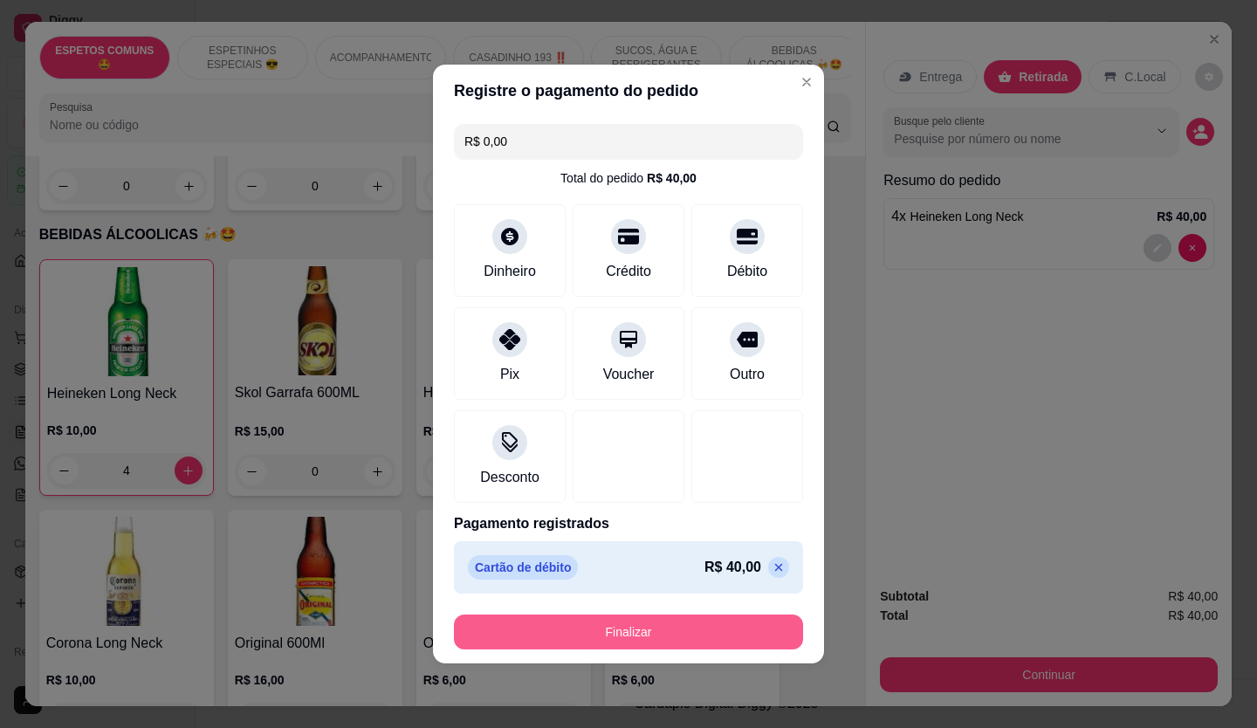
click at [706, 629] on button "Finalizar" at bounding box center [628, 632] width 349 height 35
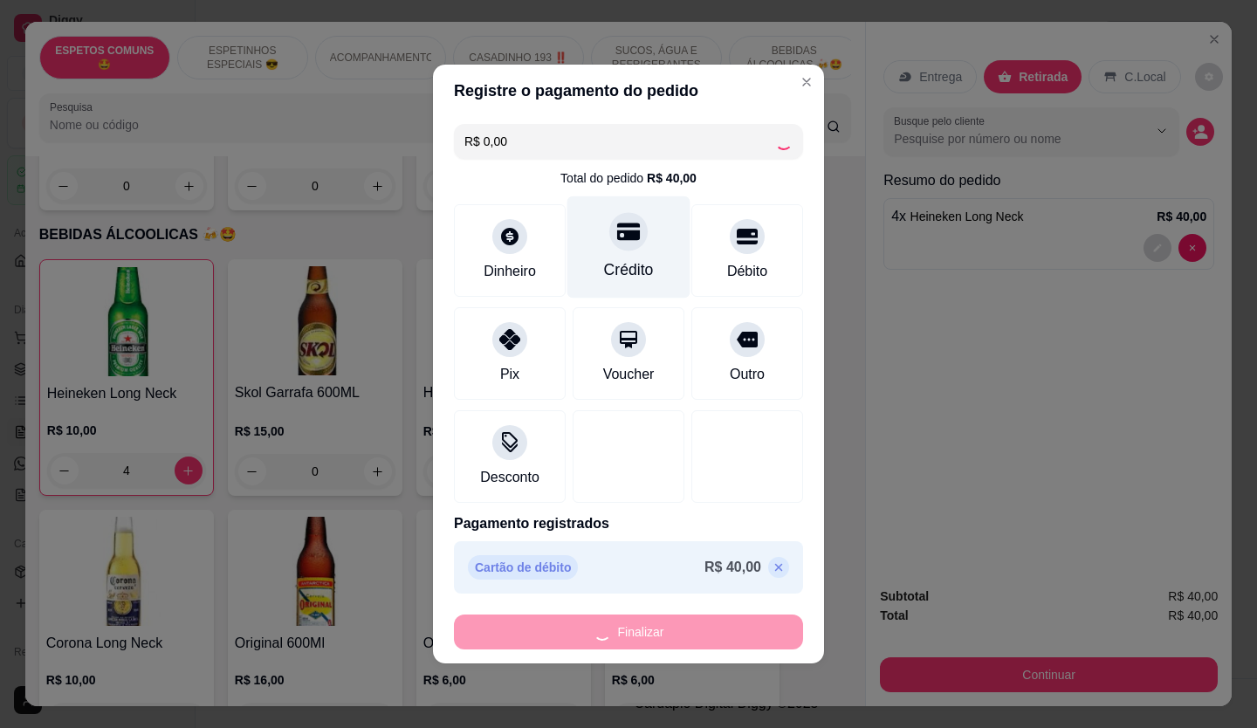
type input "0"
type input "-R$ 40,00"
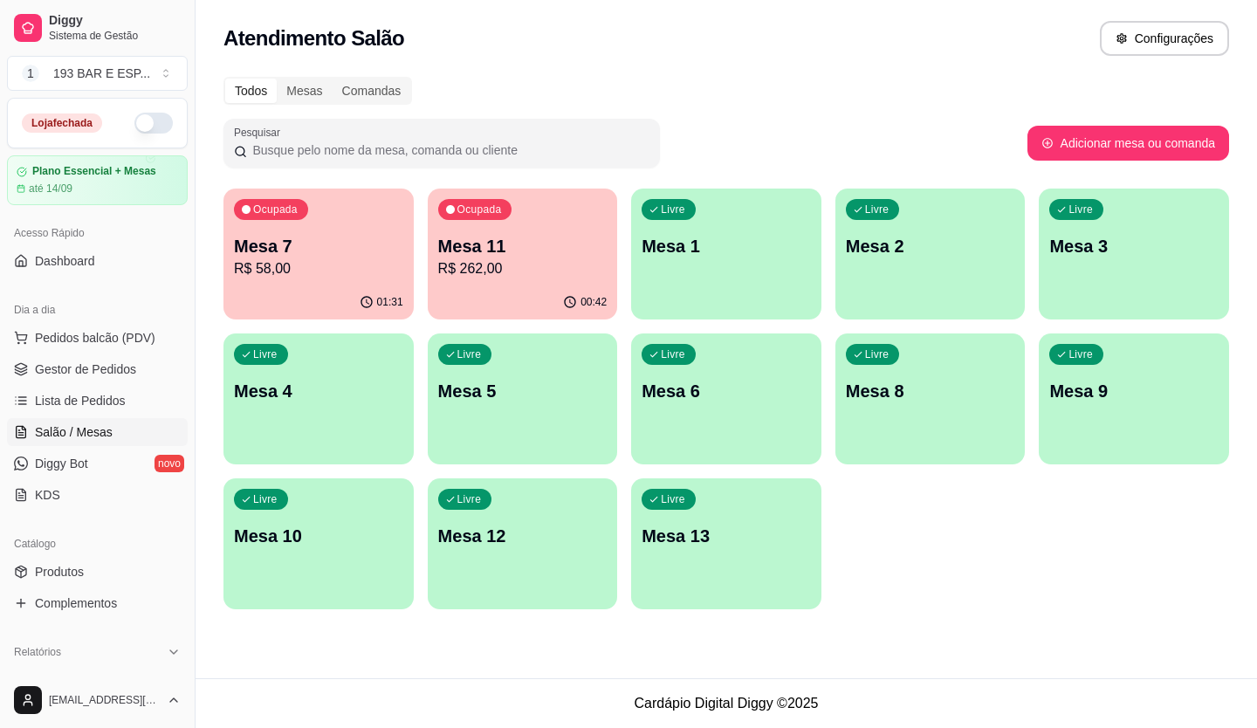
drag, startPoint x: 657, startPoint y: 232, endPoint x: 439, endPoint y: 220, distance: 218.6
drag, startPoint x: 439, startPoint y: 220, endPoint x: 72, endPoint y: 332, distance: 383.4
click at [72, 329] on span "Pedidos balcão (PDV)" at bounding box center [95, 337] width 120 height 17
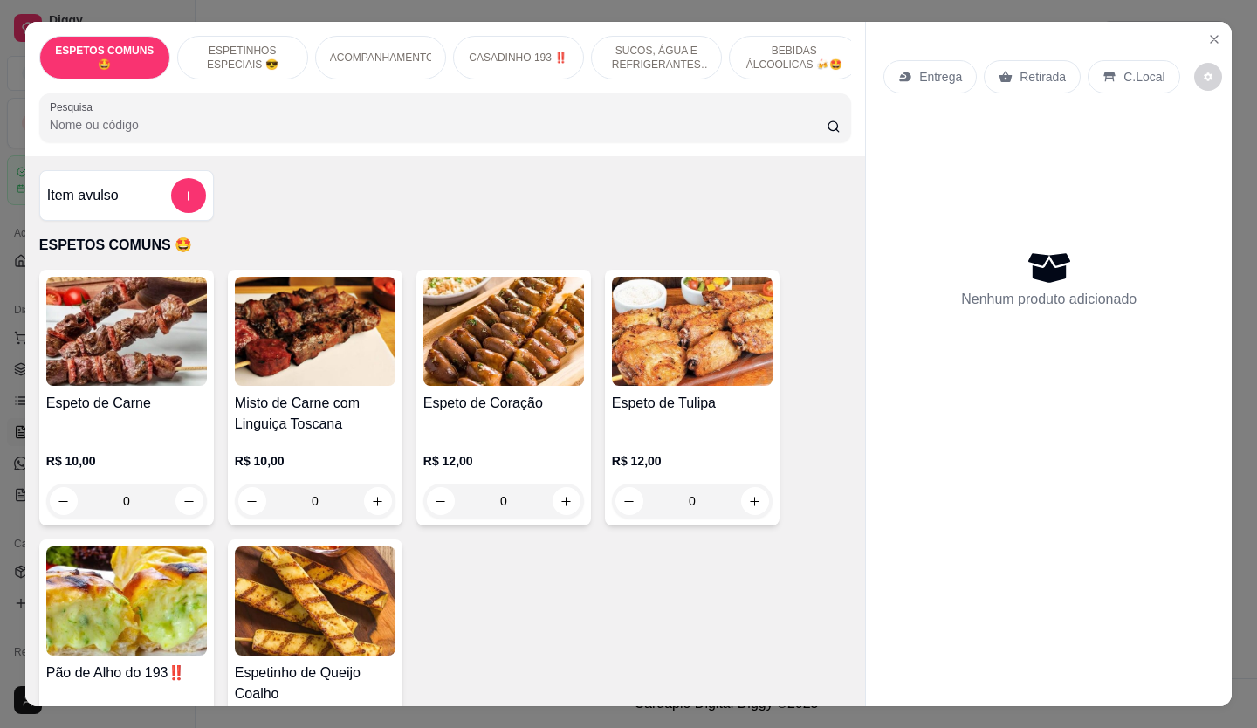
drag, startPoint x: 1004, startPoint y: 63, endPoint x: 995, endPoint y: 71, distance: 12.4
click at [1003, 70] on icon at bounding box center [1006, 77] width 14 height 14
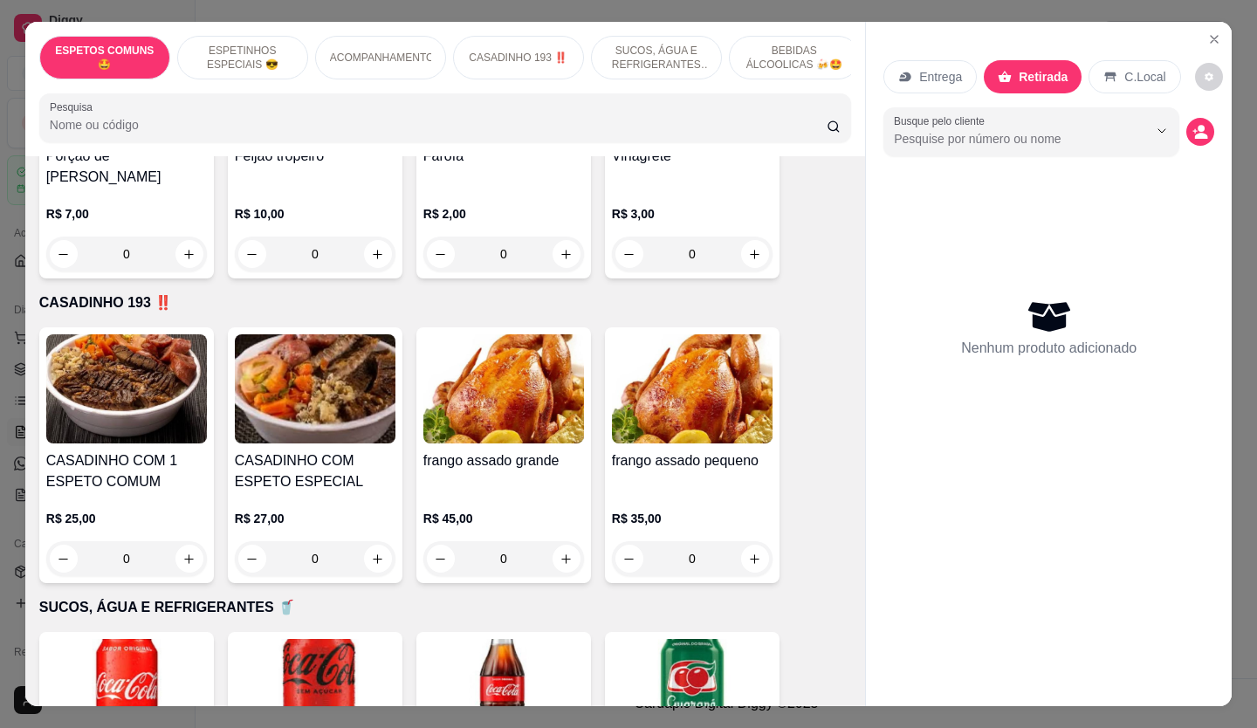
scroll to position [1310, 0]
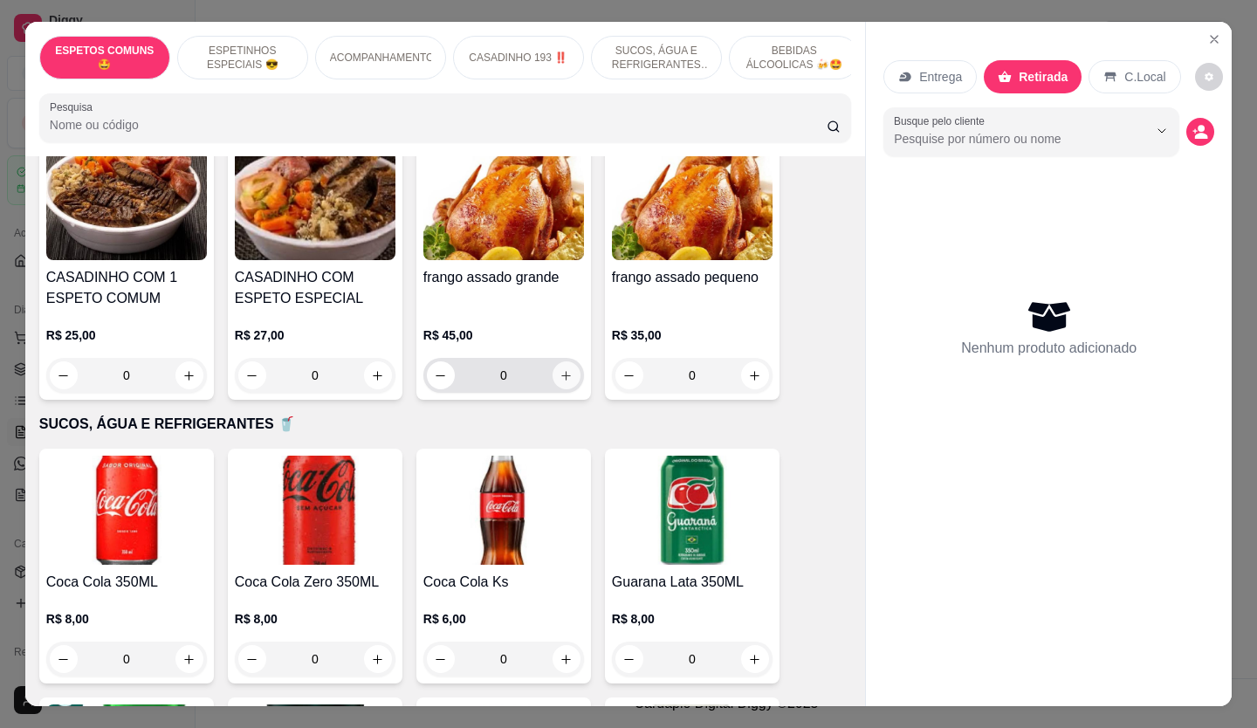
click at [560, 369] on icon "increase-product-quantity" at bounding box center [566, 375] width 13 height 13
type input "1"
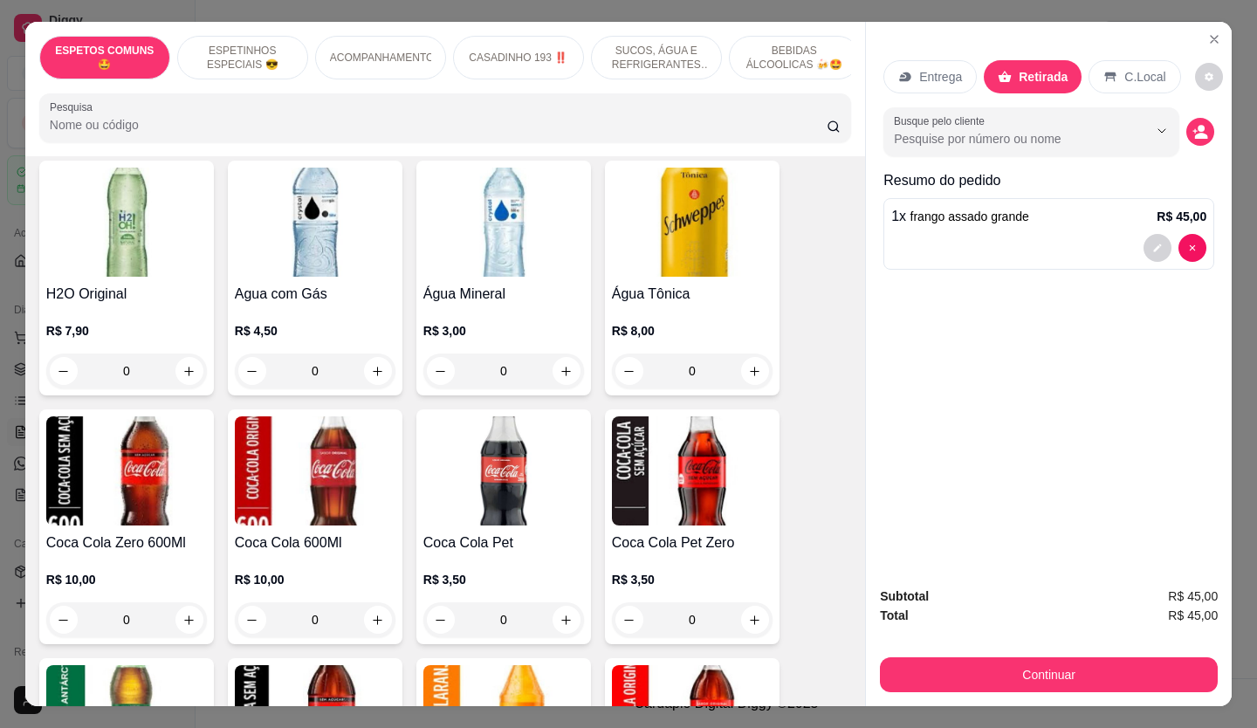
scroll to position [2358, 0]
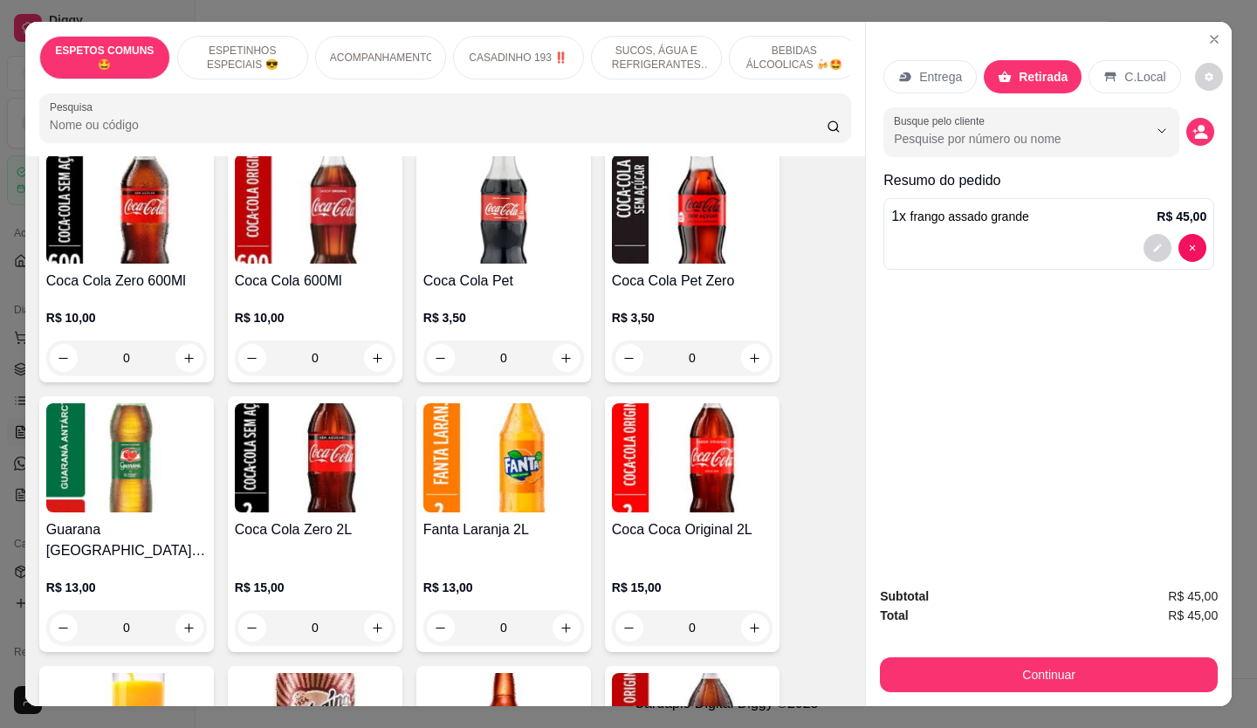
click at [189, 341] on div "0" at bounding box center [126, 358] width 161 height 35
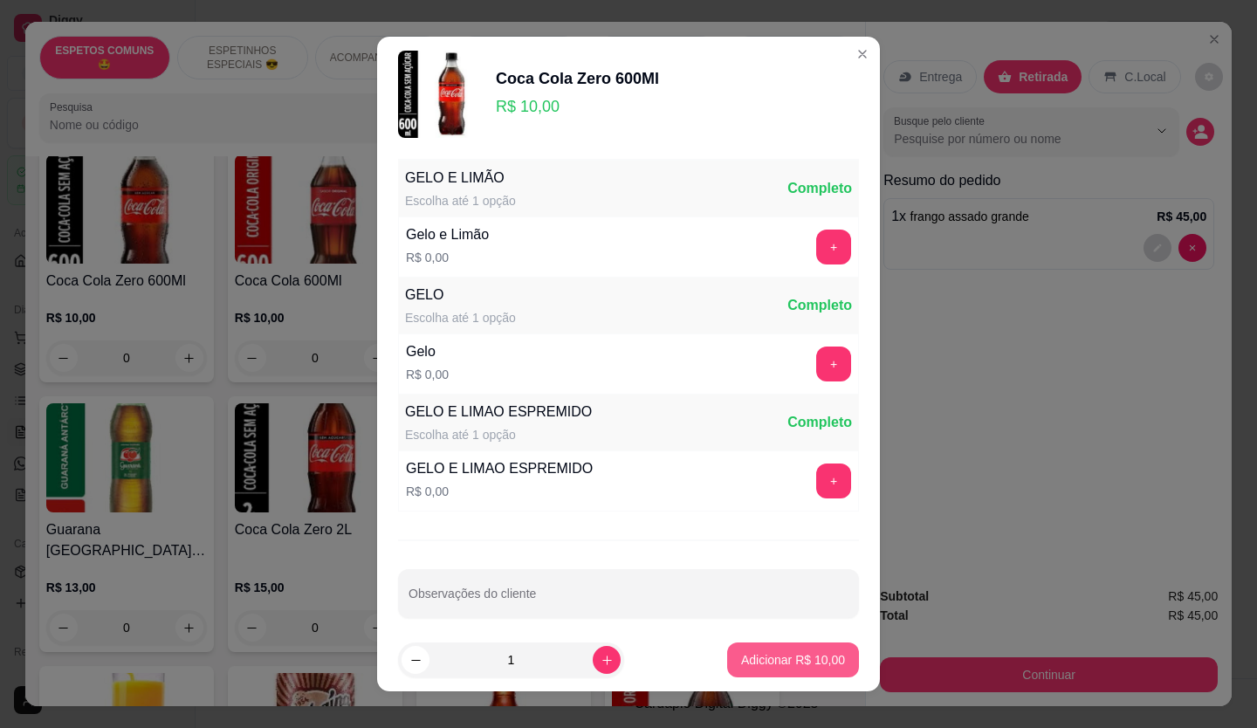
click at [790, 667] on p "Adicionar R$ 10,00" at bounding box center [793, 659] width 104 height 17
type input "1"
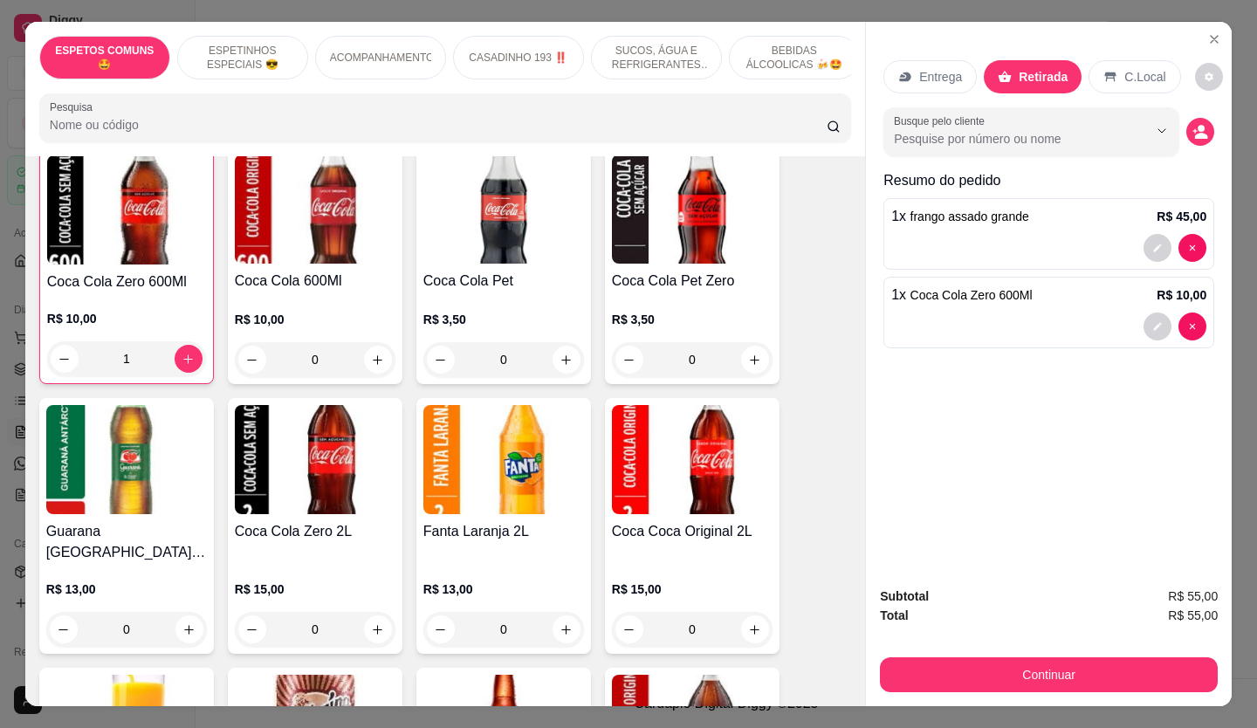
scroll to position [2358, 0]
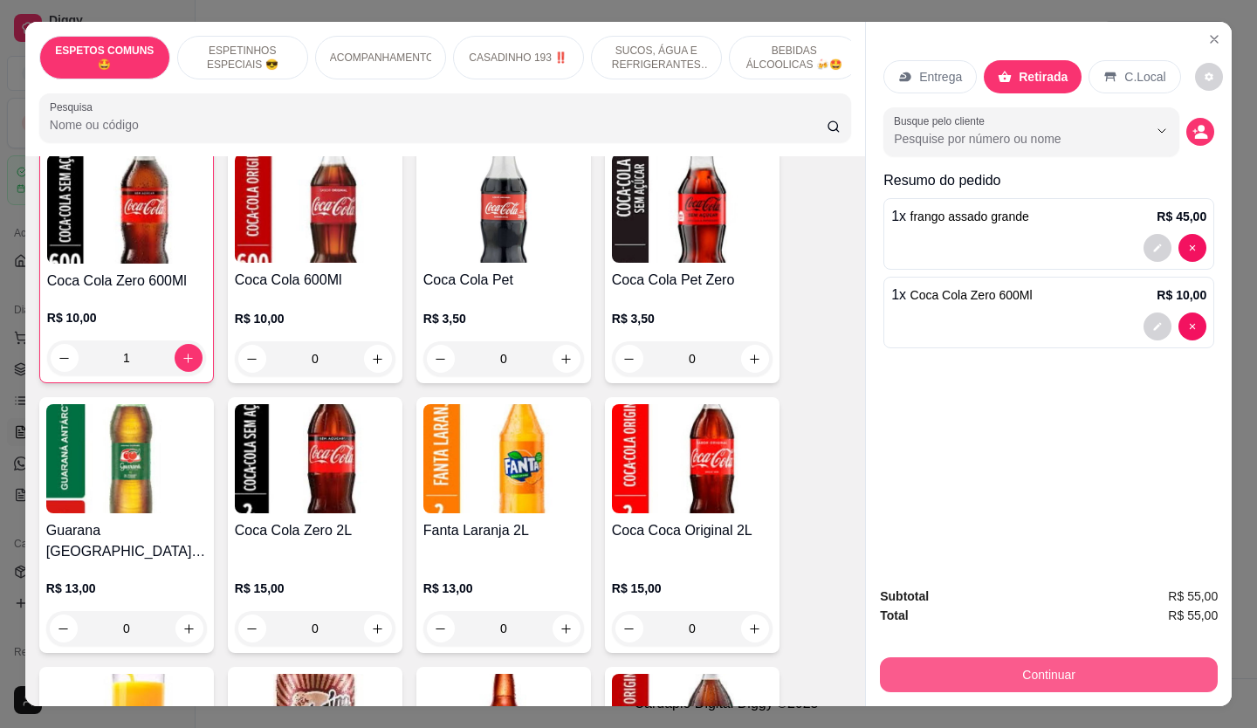
click at [933, 671] on button "Continuar" at bounding box center [1049, 674] width 338 height 35
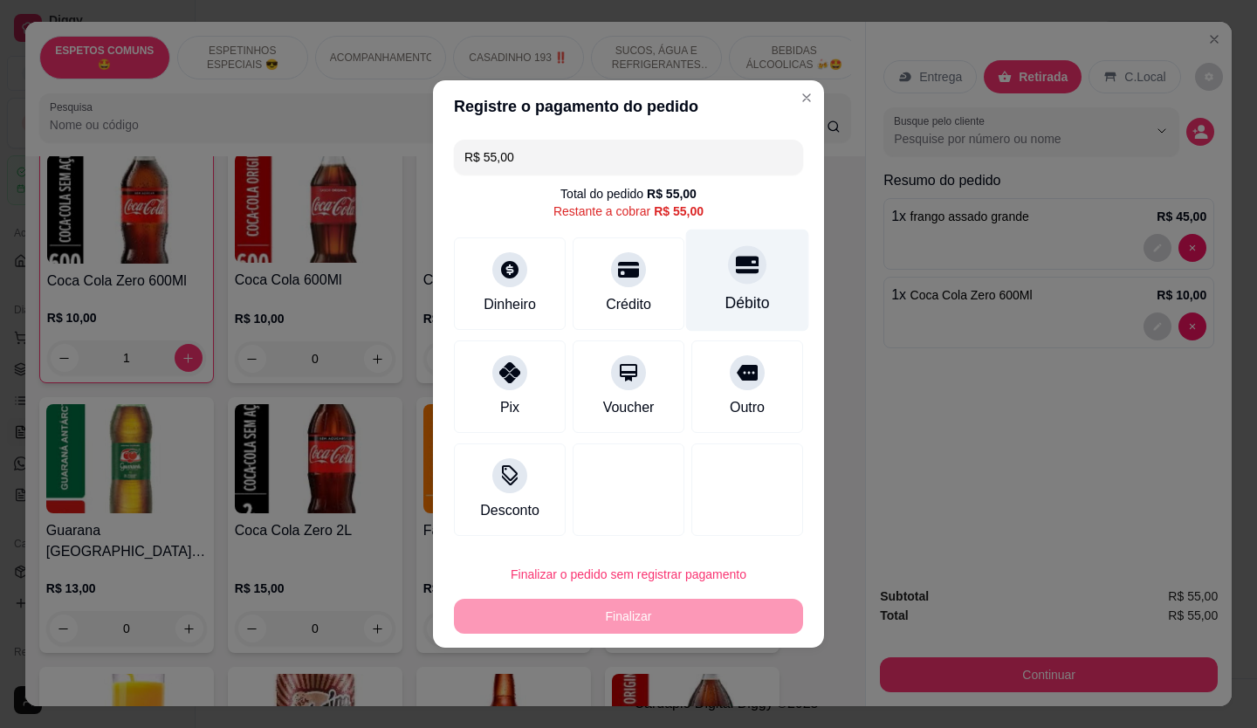
click at [728, 283] on div "Débito" at bounding box center [747, 281] width 123 height 102
type input "R$ 0,00"
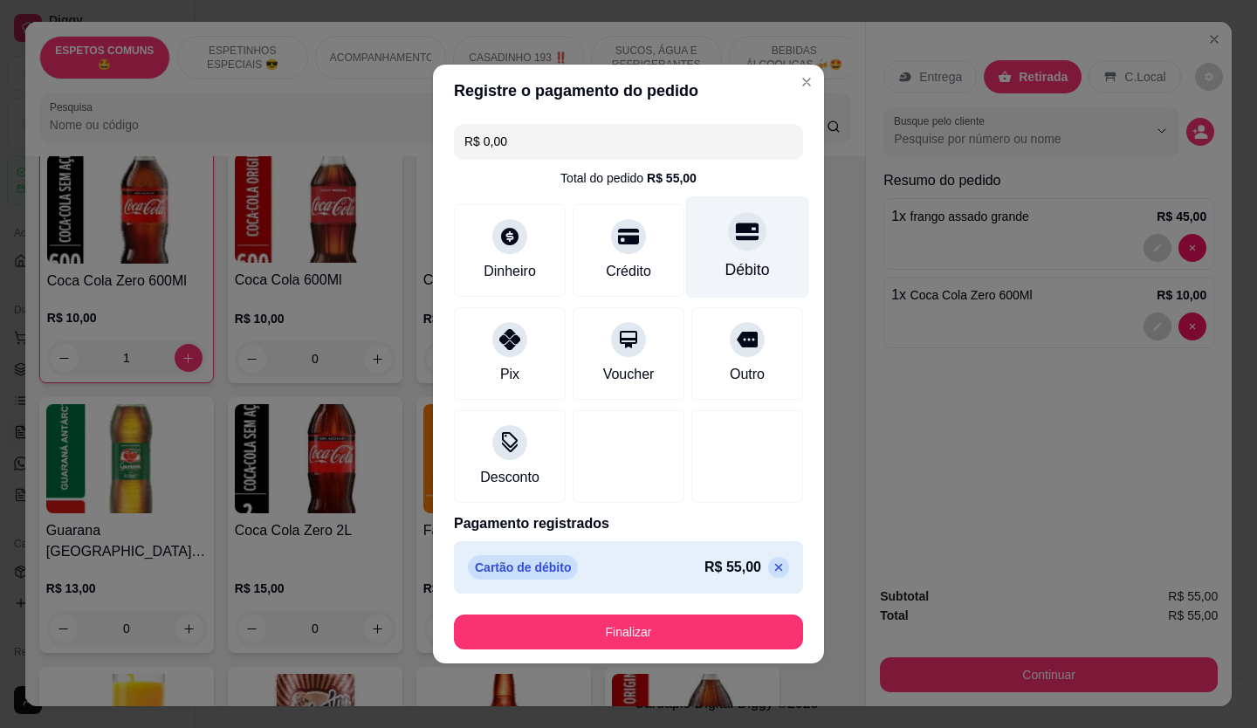
click at [612, 633] on button "Finalizar" at bounding box center [628, 632] width 349 height 35
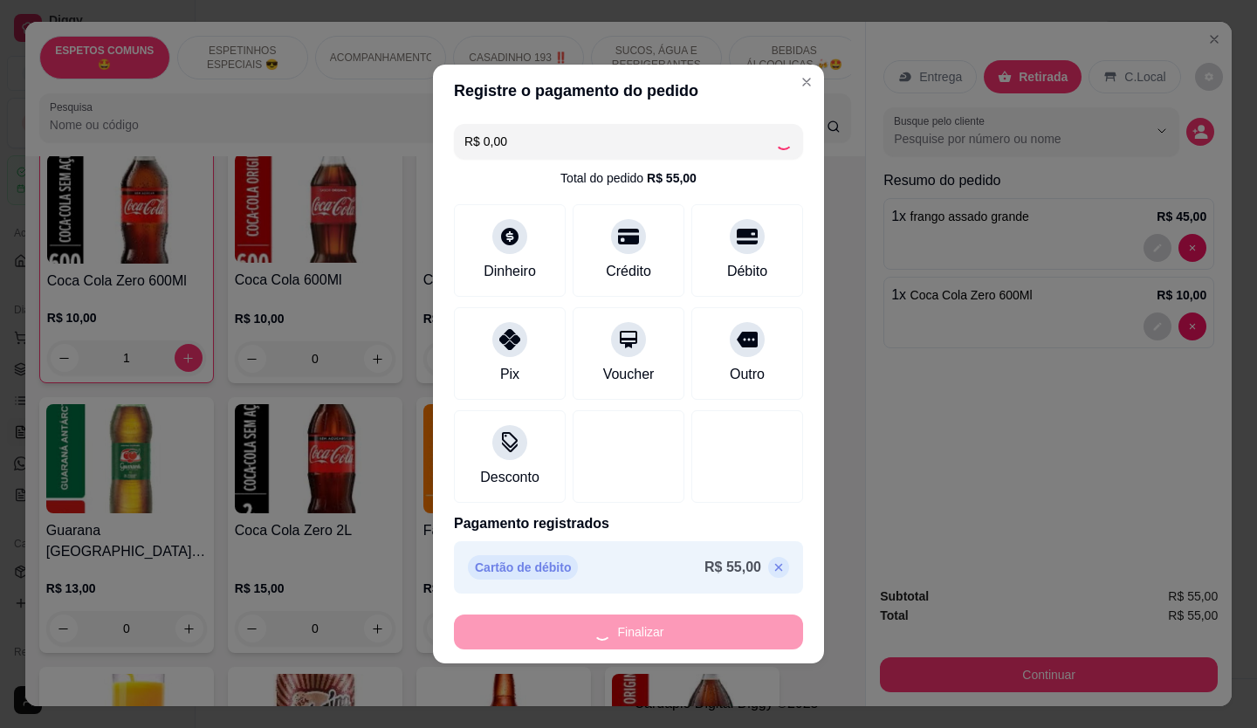
type input "0"
type input "-R$ 55,00"
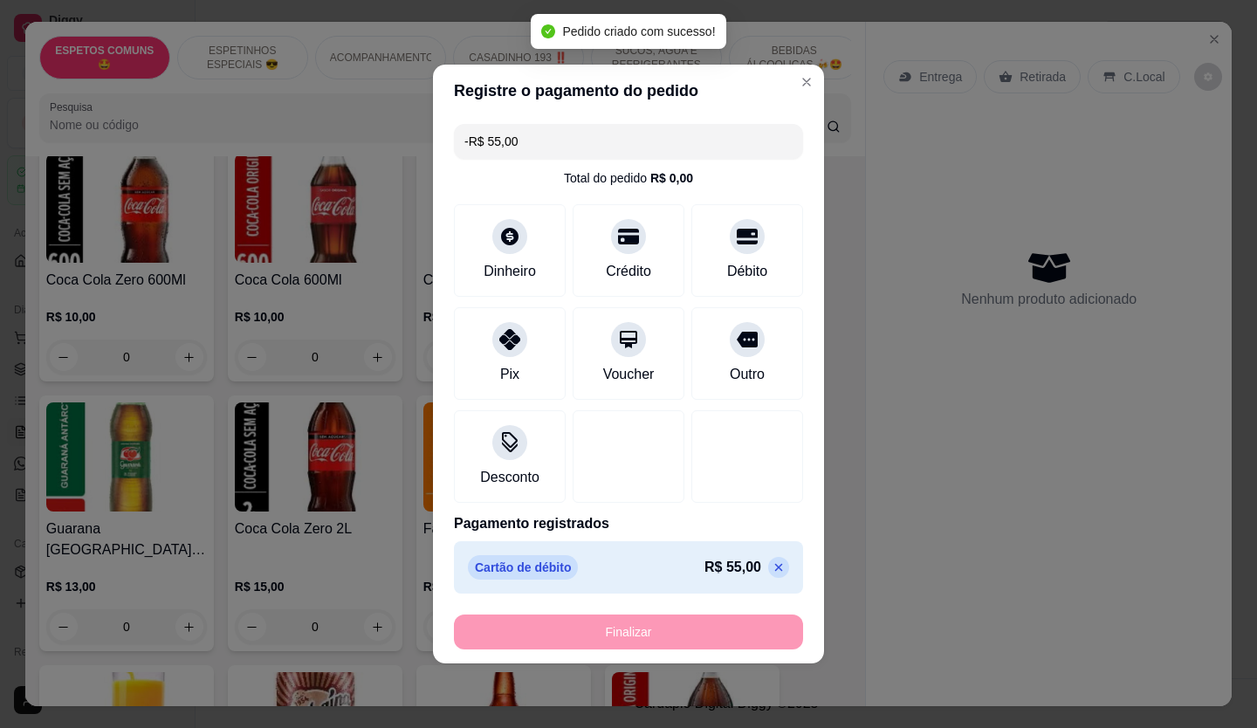
scroll to position [2358, 0]
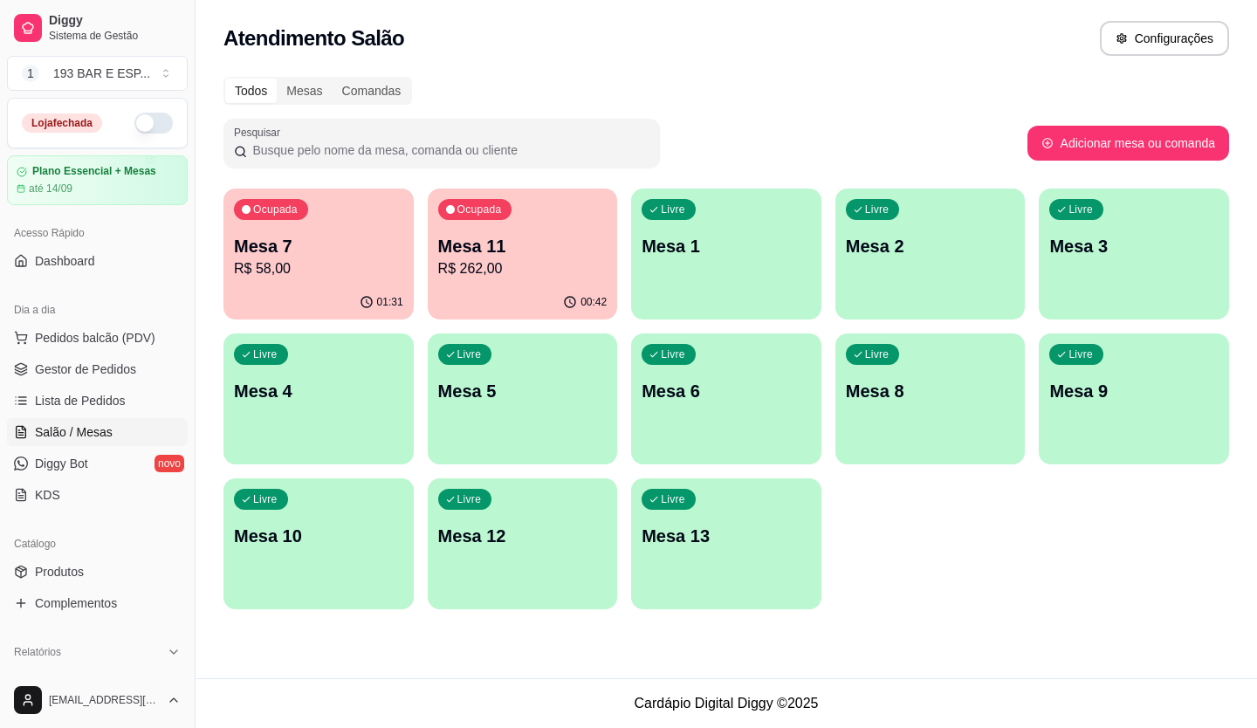
click at [123, 322] on div "Dia a dia" at bounding box center [97, 310] width 181 height 28
click at [125, 322] on div "Dia a dia" at bounding box center [97, 310] width 181 height 28
click at [68, 336] on span "Pedidos balcão (PDV)" at bounding box center [95, 337] width 120 height 17
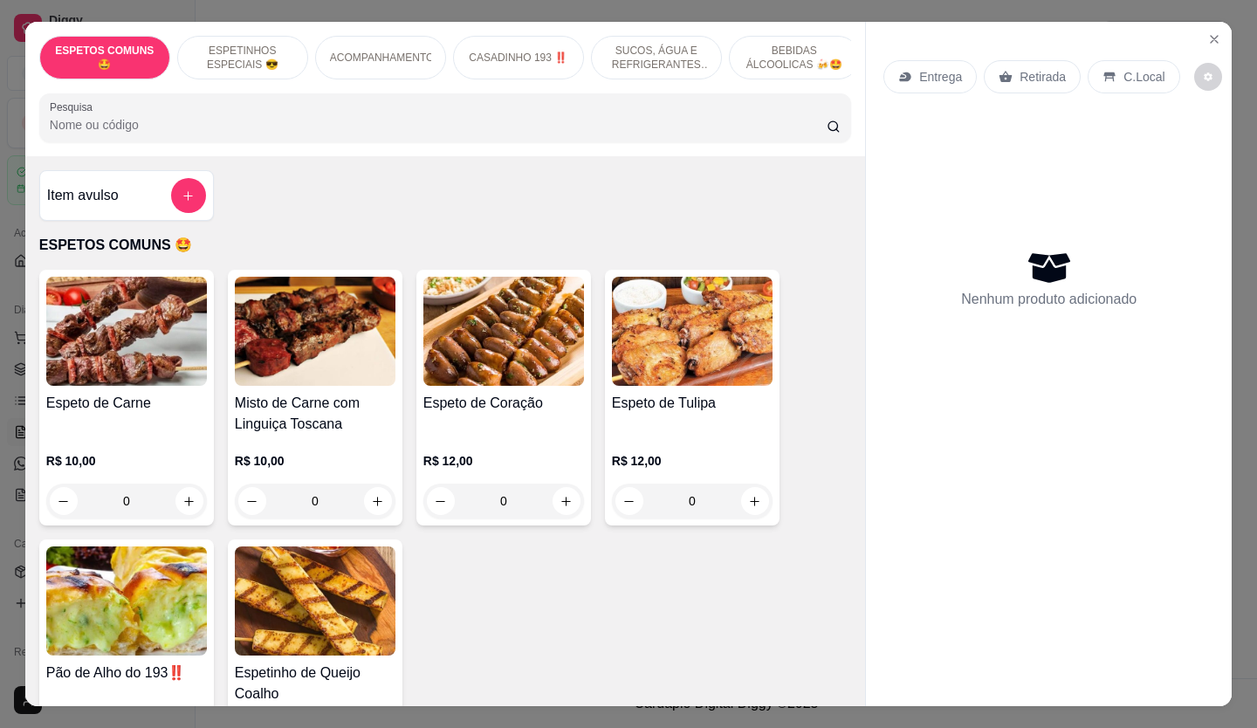
click at [1027, 76] on p "Retirada" at bounding box center [1043, 76] width 46 height 17
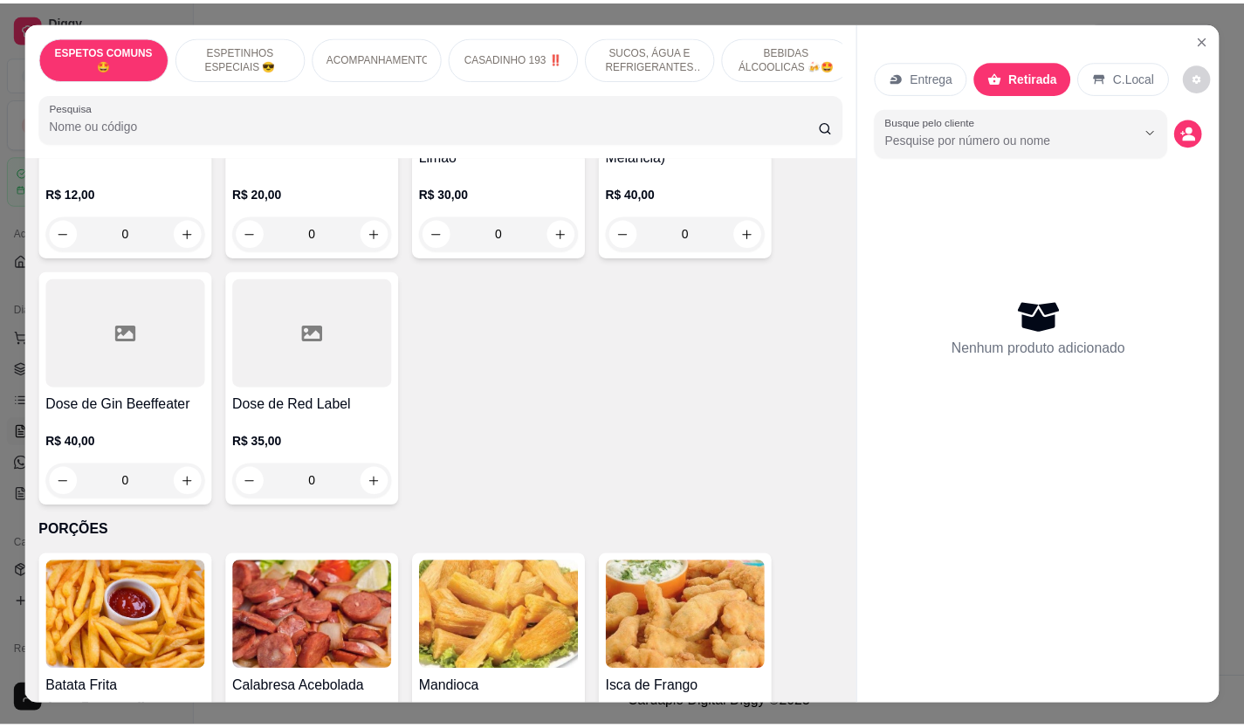
scroll to position [5208, 0]
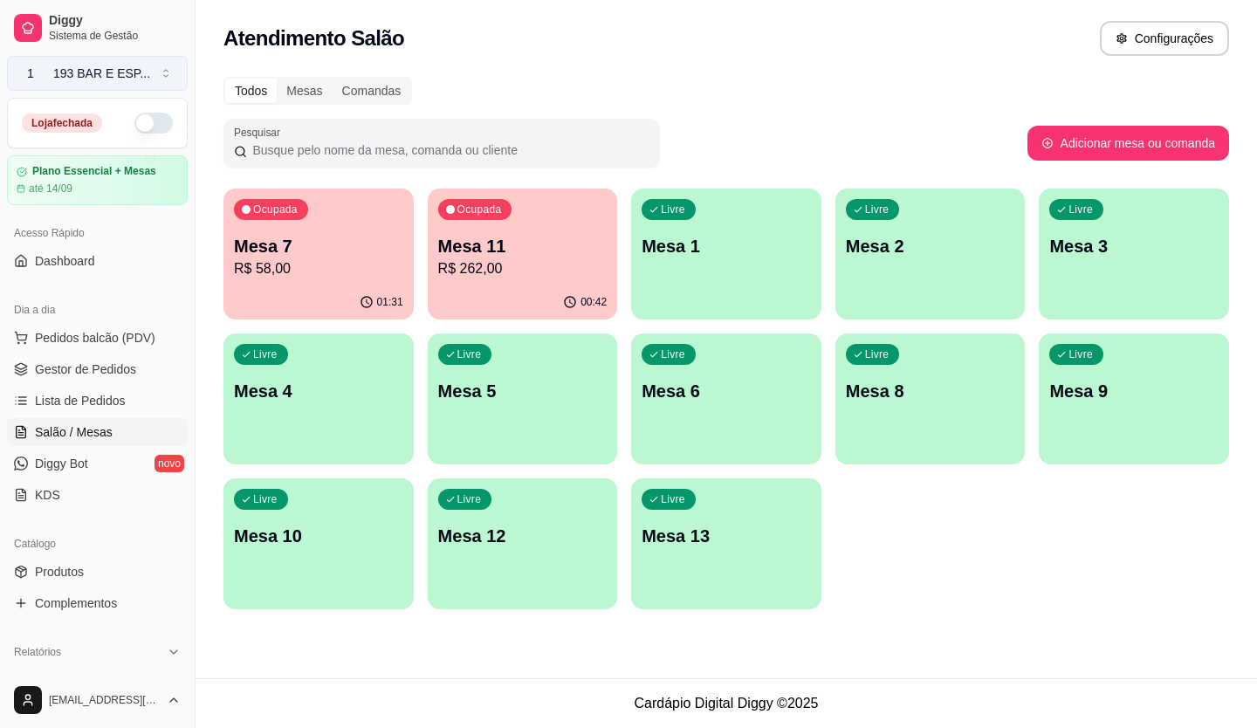
click at [98, 67] on div "193 BAR E ESP ..." at bounding box center [101, 73] width 97 height 17
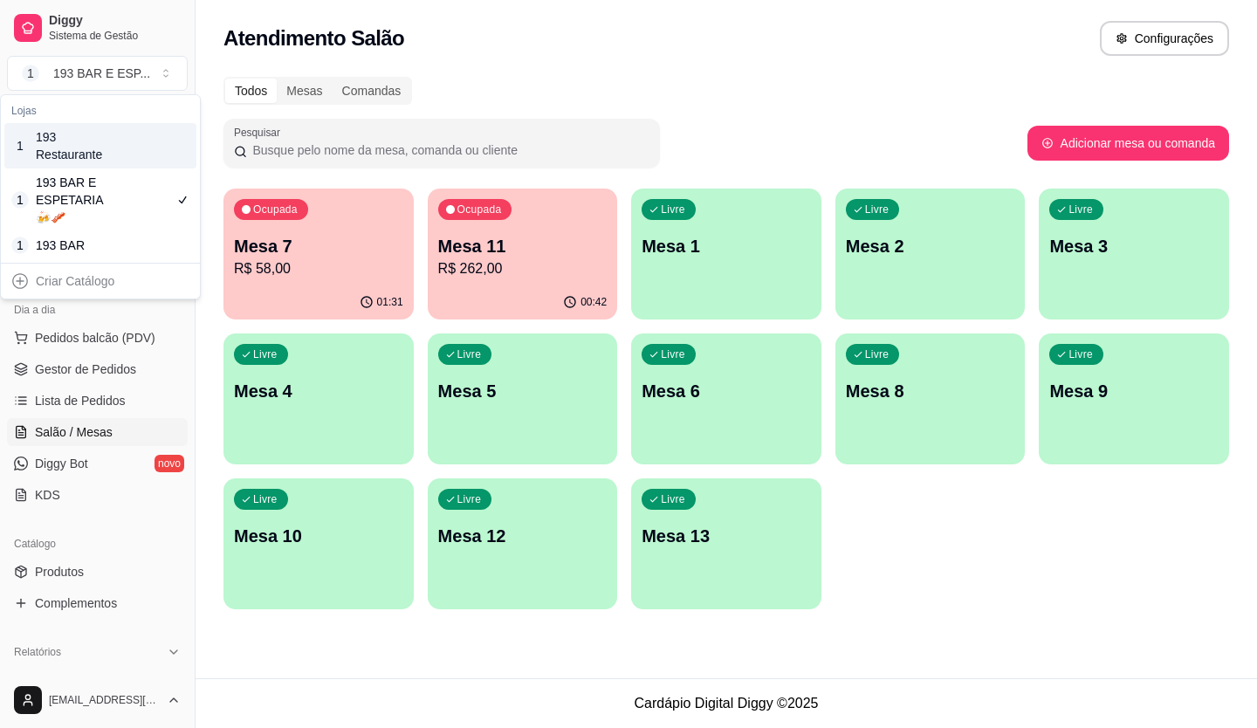
click at [124, 149] on div "1 193 Restaurante" at bounding box center [100, 145] width 192 height 45
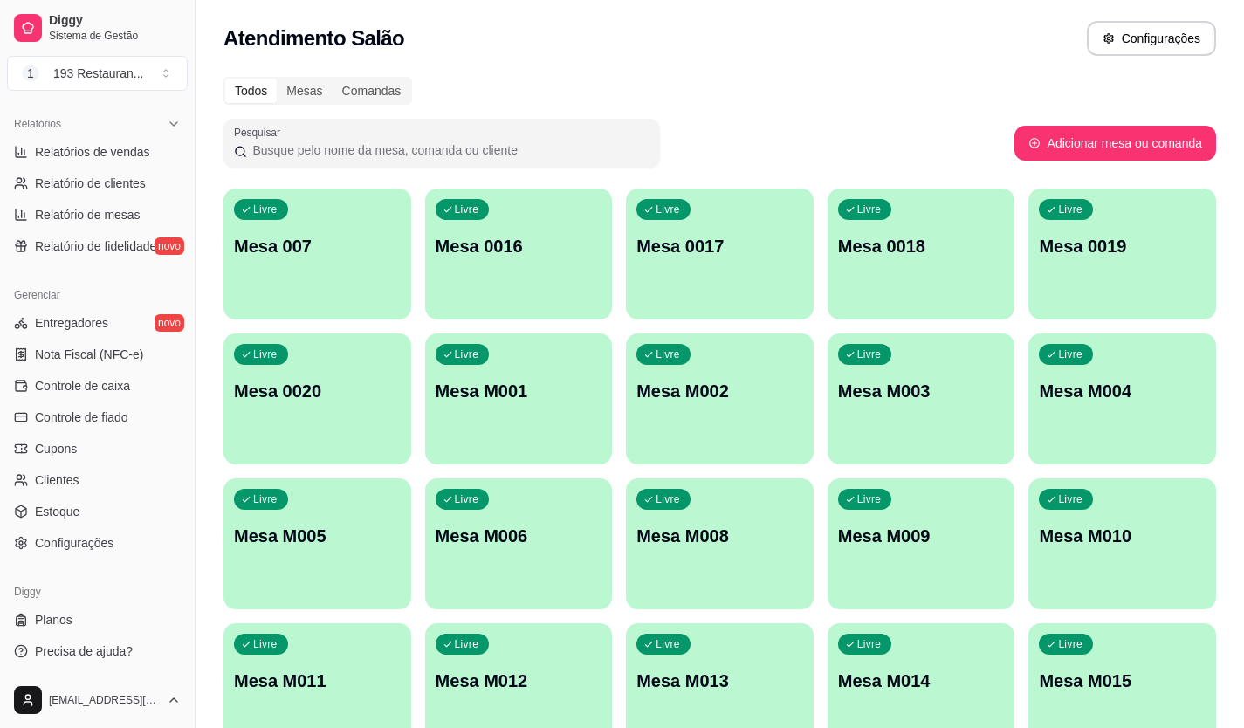
scroll to position [354, 0]
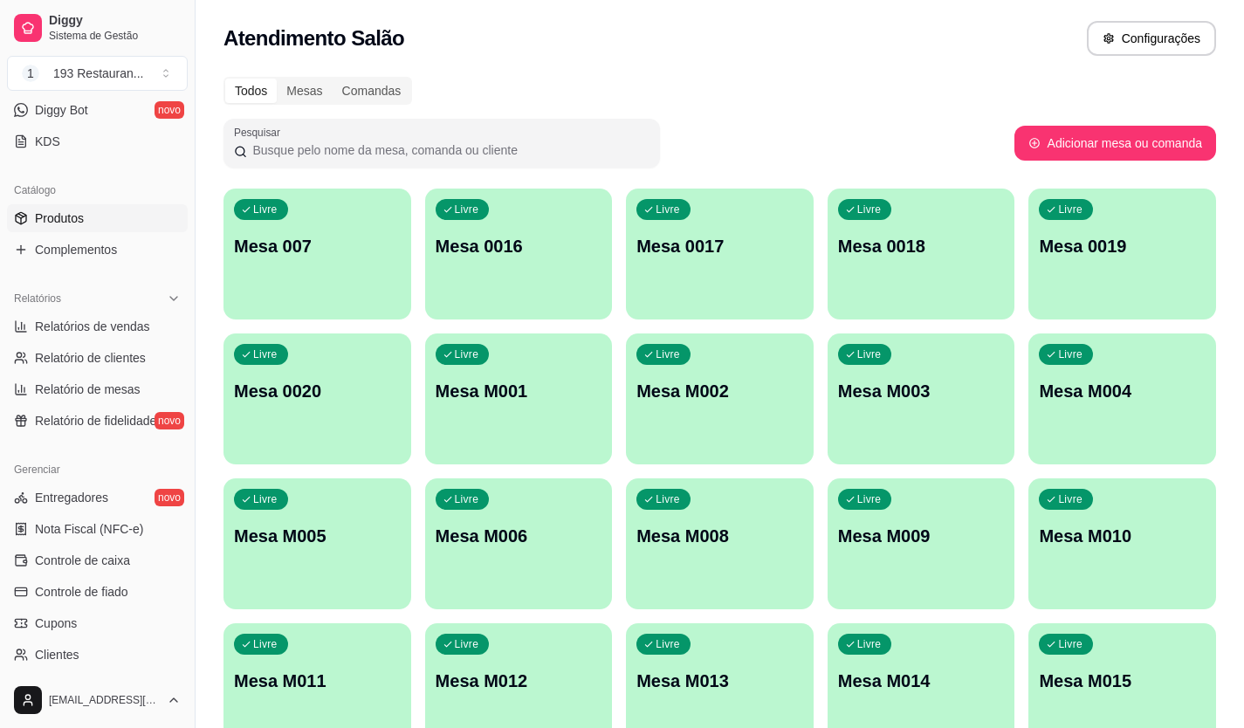
click at [77, 223] on span "Produtos" at bounding box center [59, 218] width 49 height 17
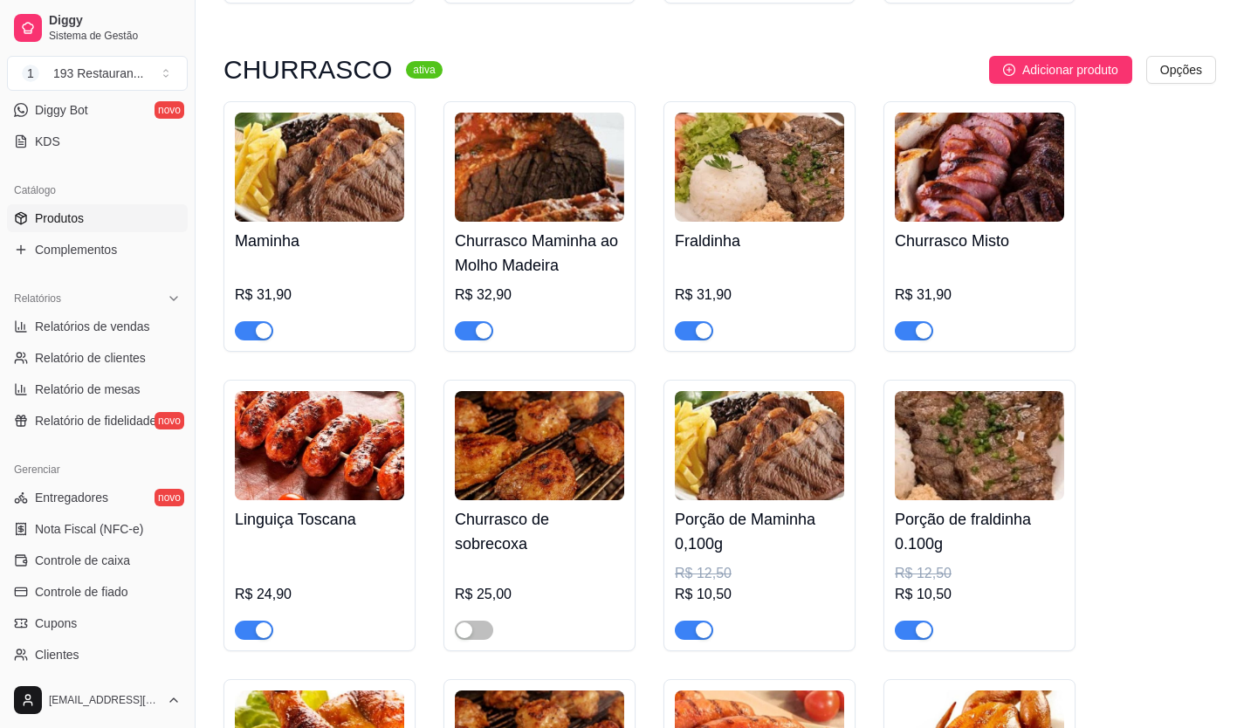
click at [583, 361] on div "Maminha R$ 31,90 Churrasco Maminha ao Molho Madeira R$ 32,90 Fraldinha R$ 31,90…" at bounding box center [720, 654] width 993 height 1107
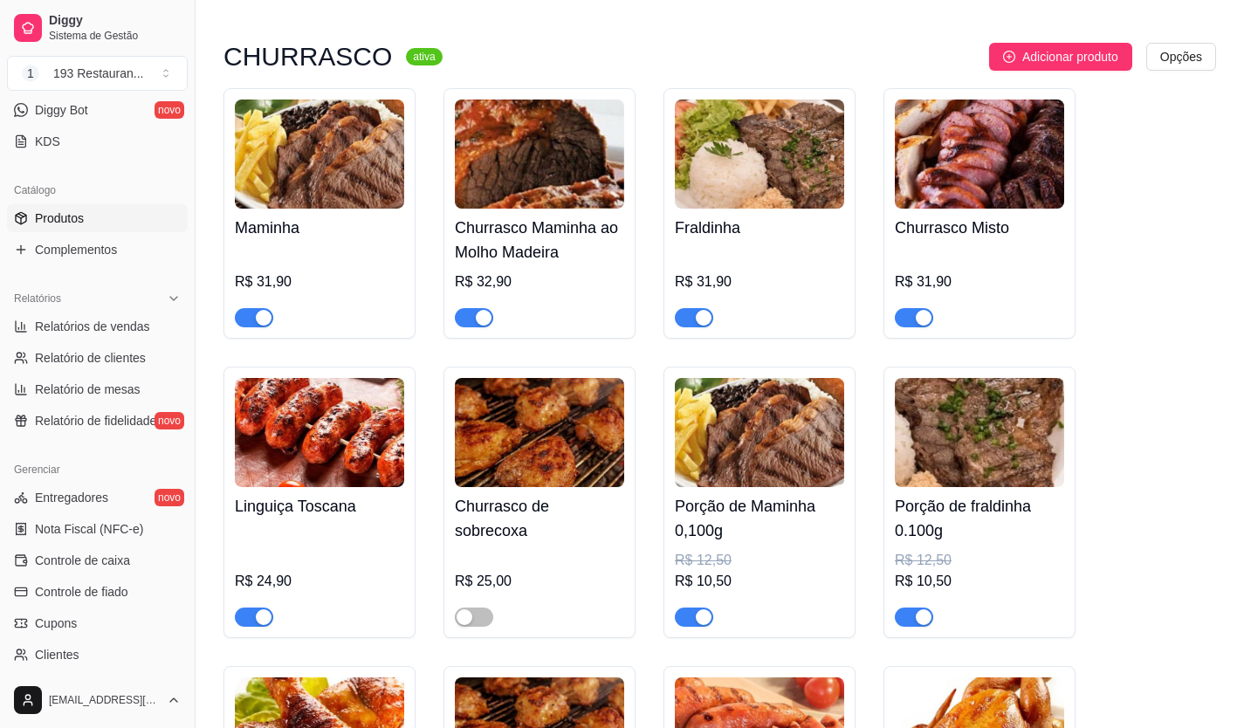
click at [583, 361] on div "Maminha R$ 31,90 Churrasco Maminha ao Molho Madeira R$ 32,90 Fraldinha R$ 31,90…" at bounding box center [720, 641] width 993 height 1107
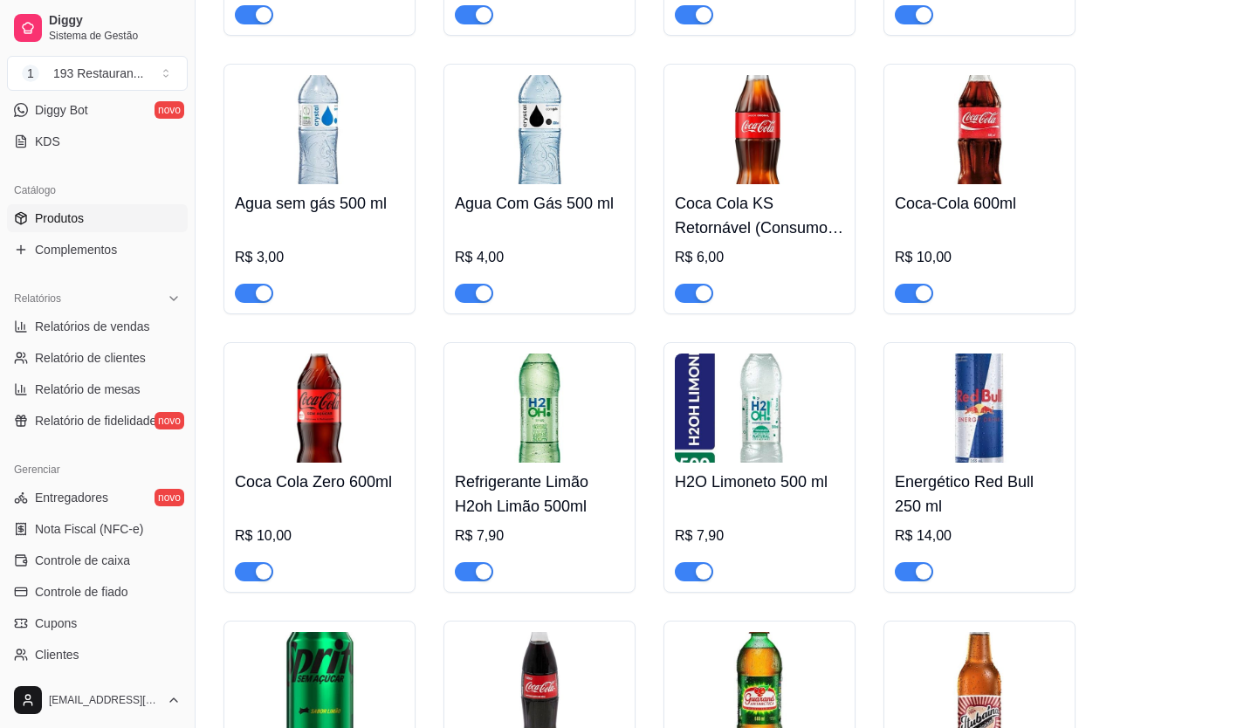
scroll to position [7946, 0]
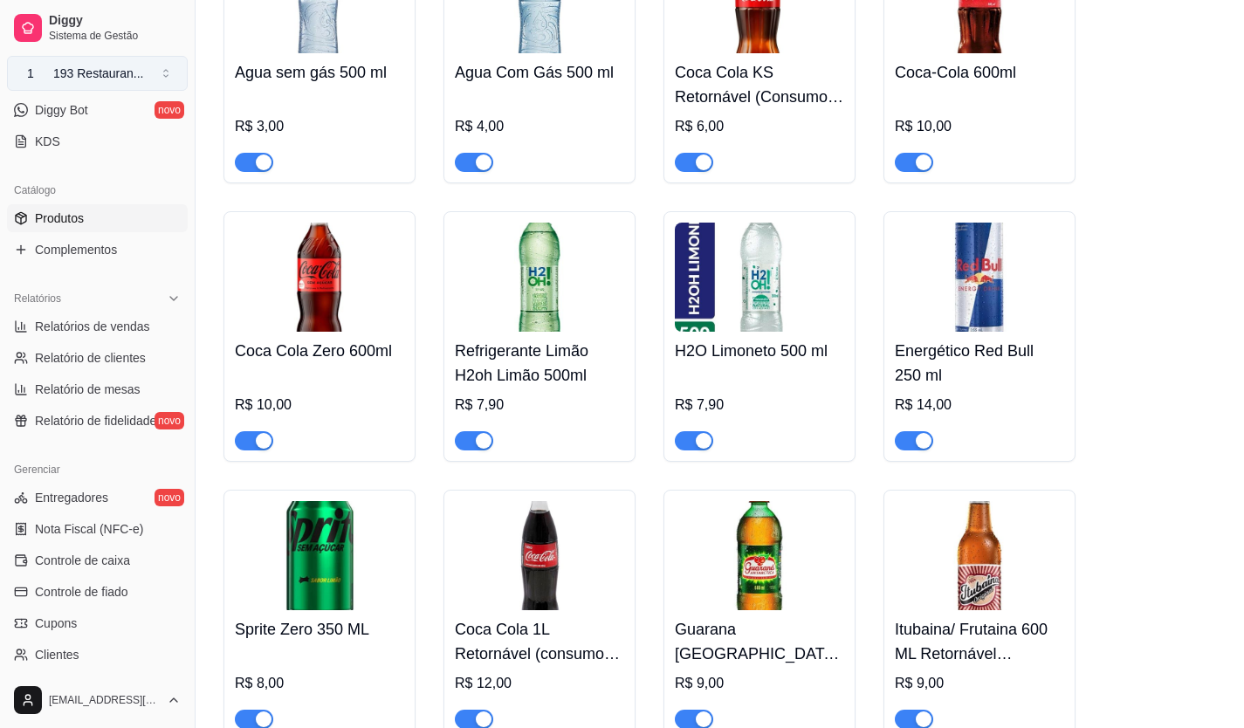
click at [170, 65] on button "1 193 Restauran ..." at bounding box center [97, 73] width 181 height 35
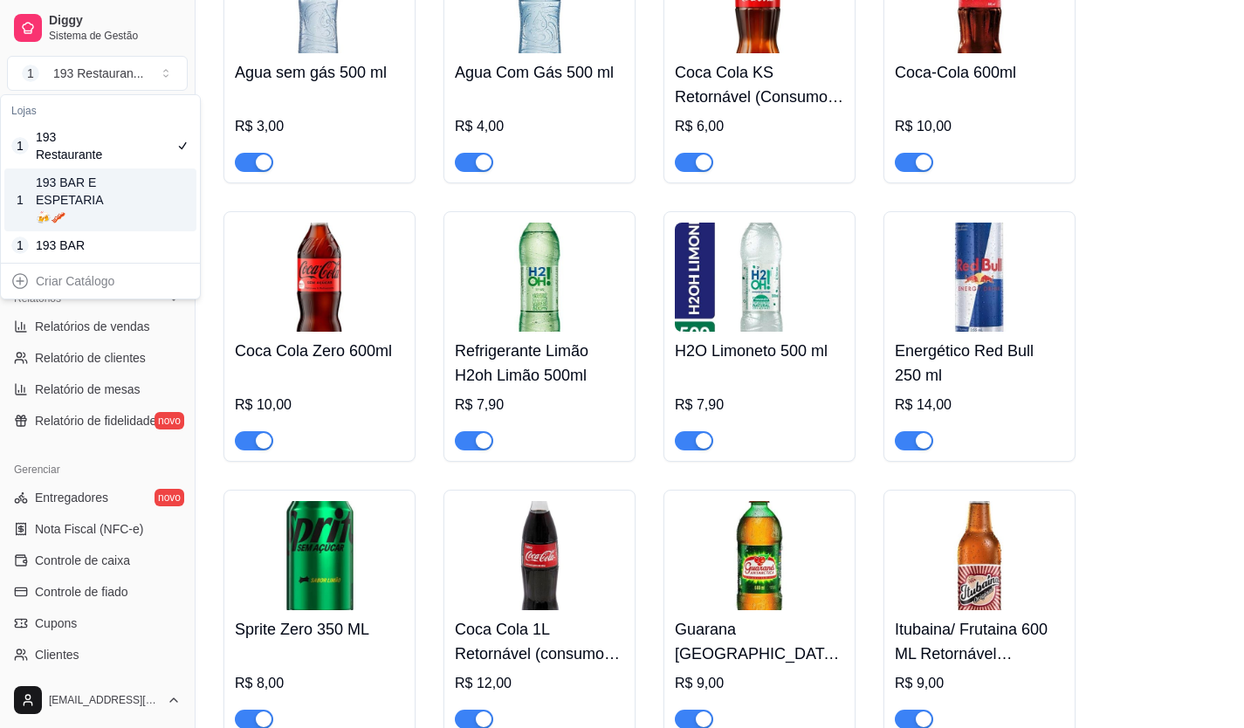
click at [115, 181] on div "1 193 BAR E ESPETARIA🍻🥓" at bounding box center [100, 200] width 192 height 63
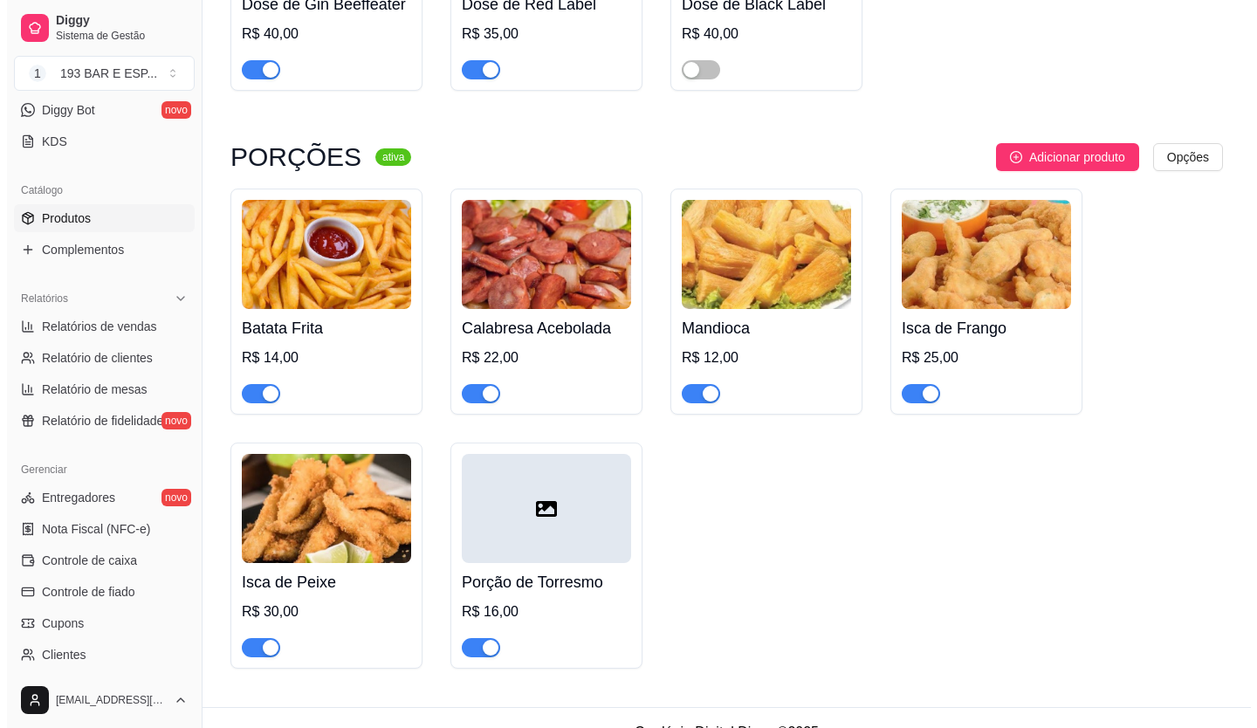
scroll to position [0, 0]
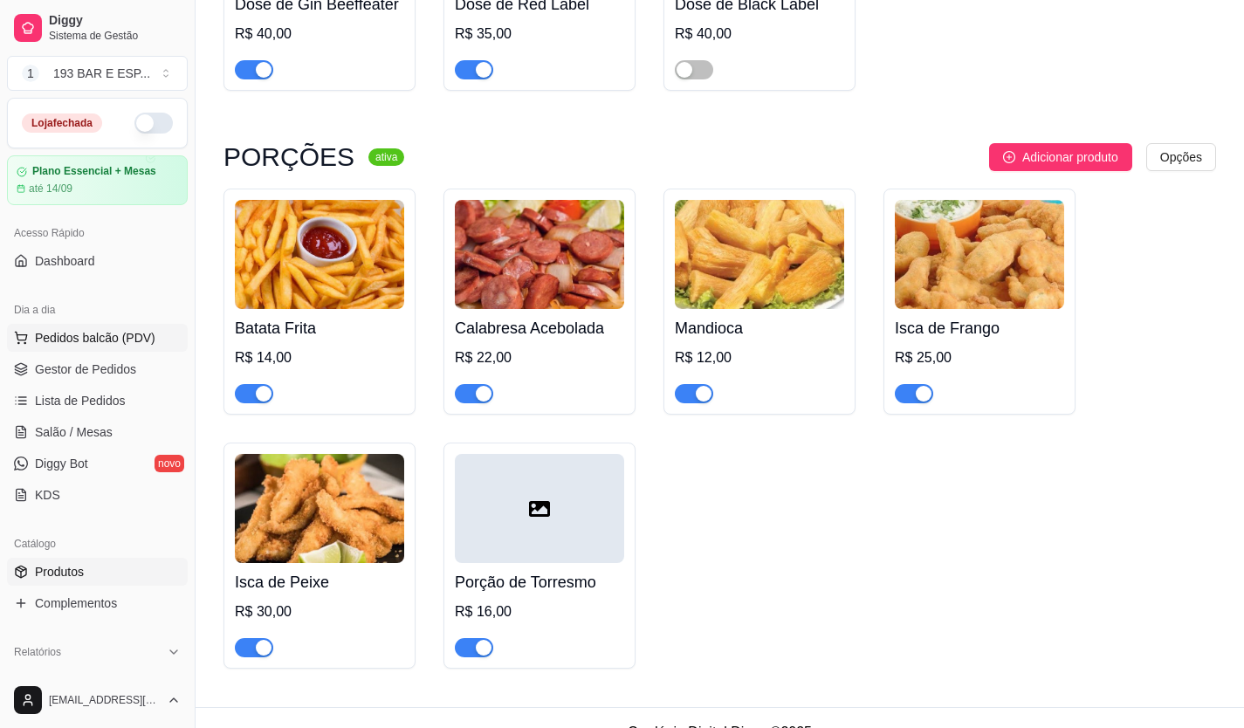
click at [93, 327] on button "Pedidos balcão (PDV)" at bounding box center [97, 338] width 181 height 28
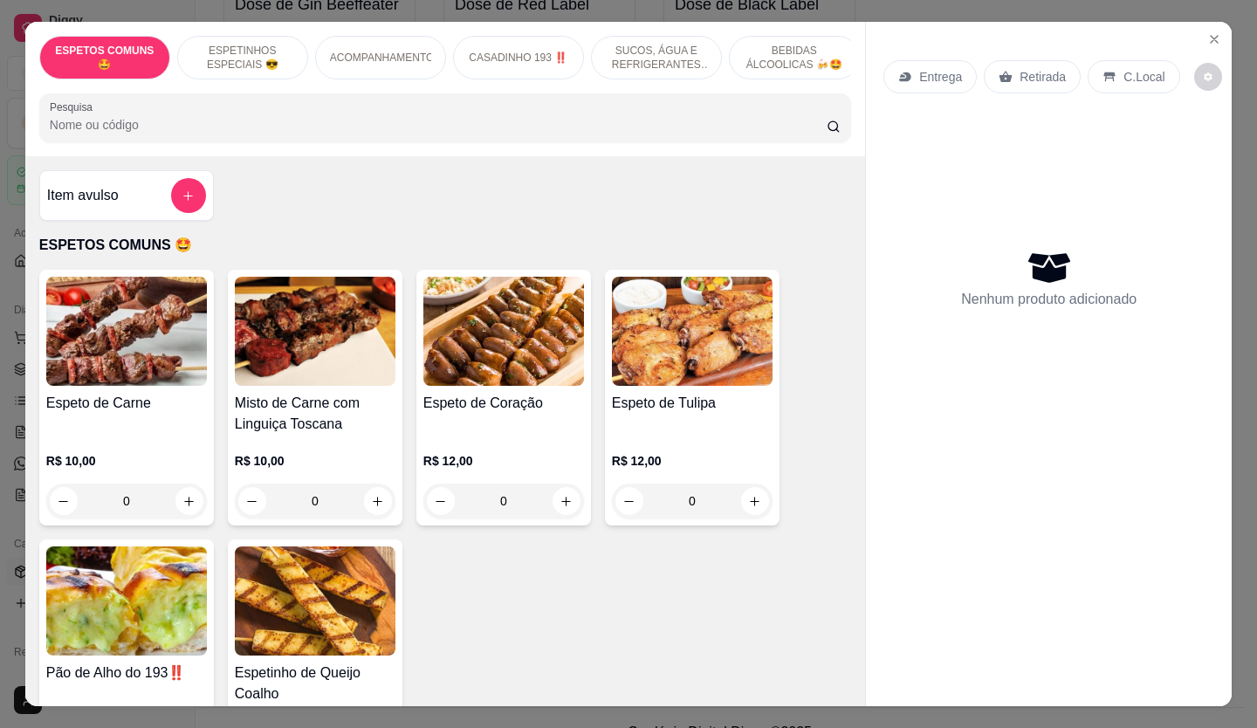
click at [1022, 73] on p "Retirada" at bounding box center [1043, 76] width 46 height 17
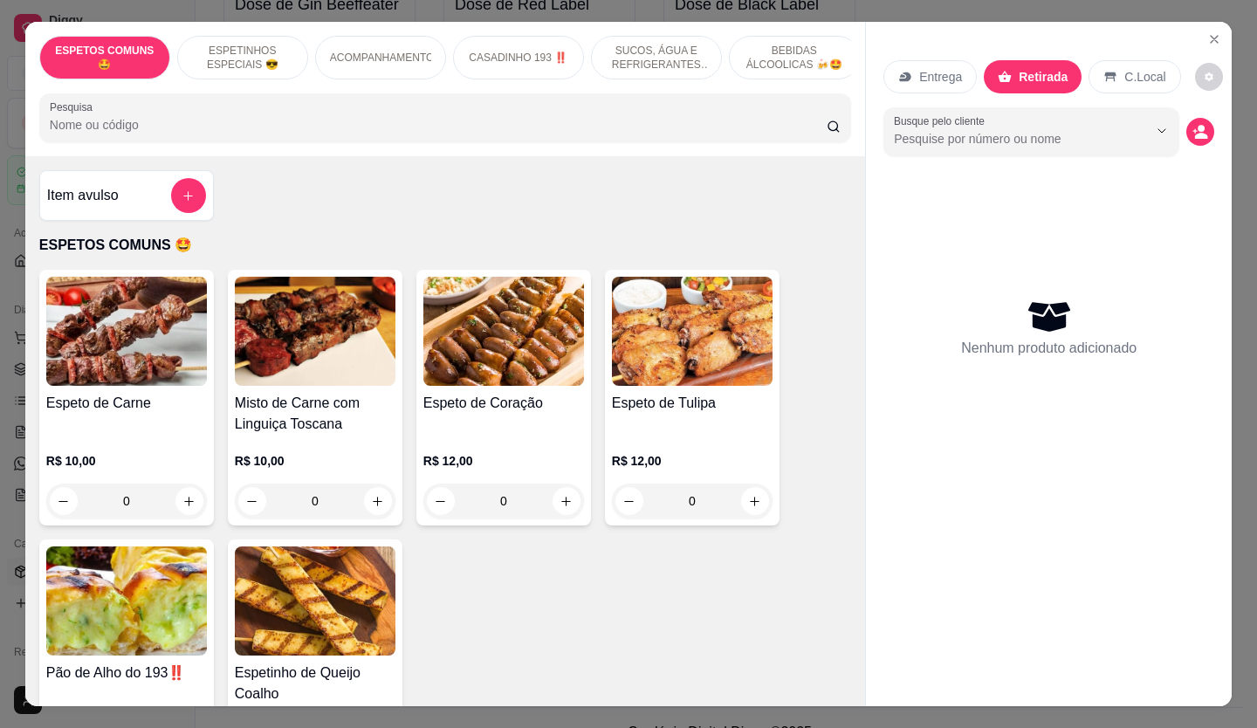
click at [185, 503] on icon "increase-product-quantity" at bounding box center [188, 501] width 13 height 13
type input "1"
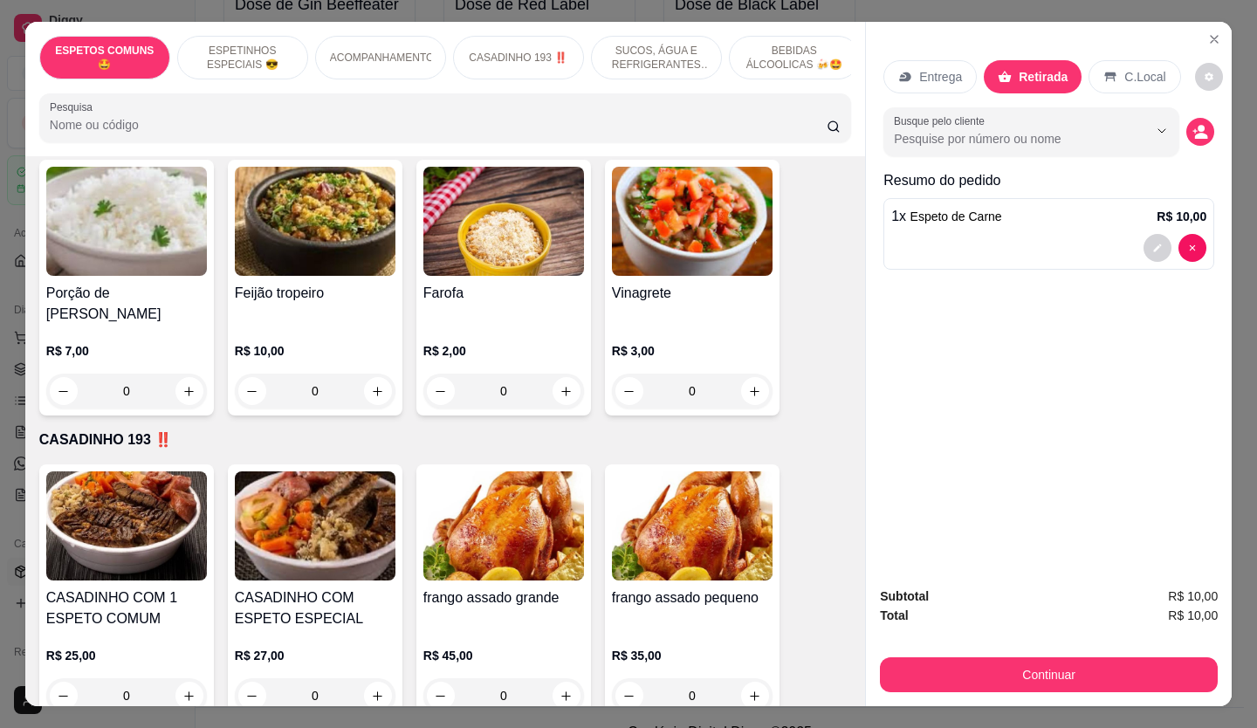
scroll to position [960, 0]
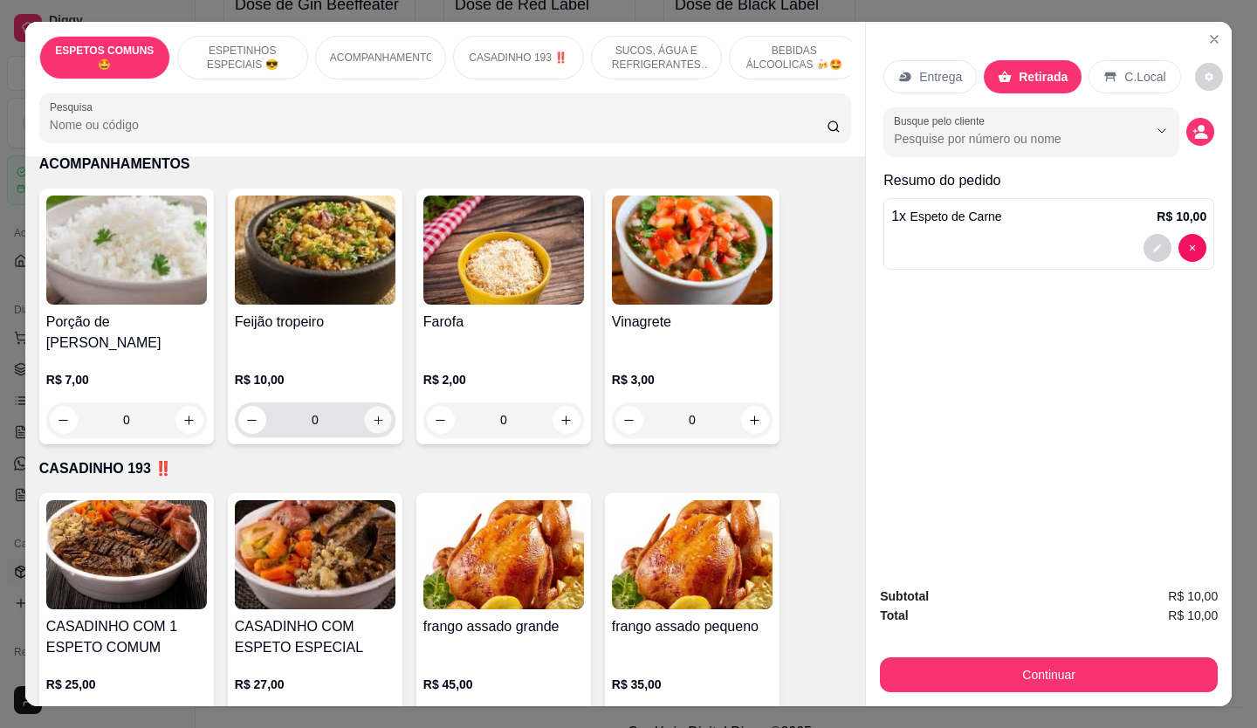
click at [374, 414] on icon "increase-product-quantity" at bounding box center [378, 420] width 13 height 13
type input "1"
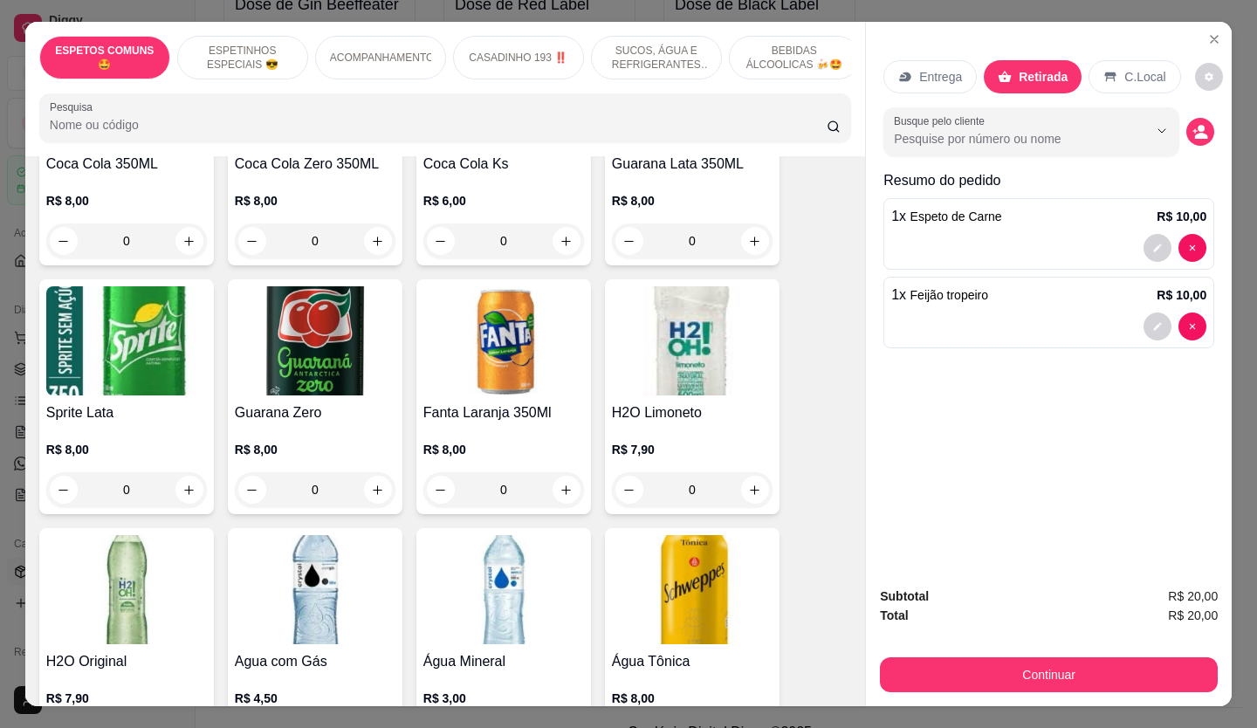
scroll to position [1572, 0]
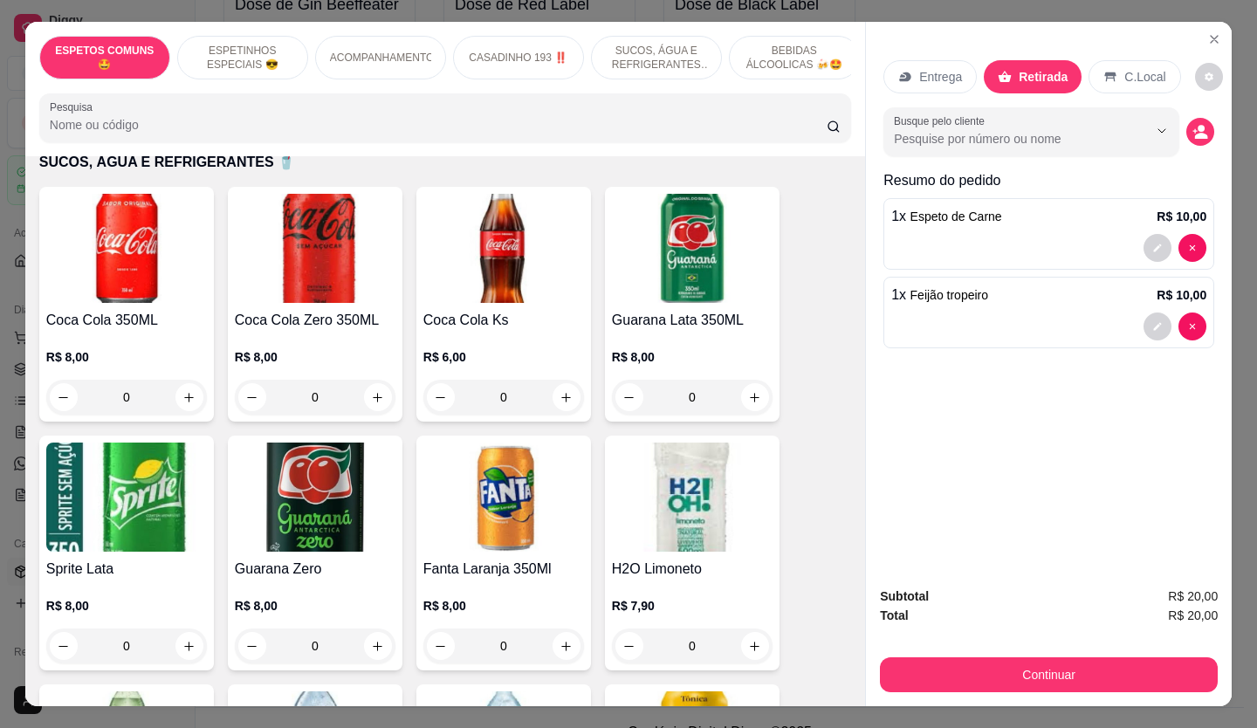
click at [378, 380] on div "0" at bounding box center [315, 397] width 161 height 35
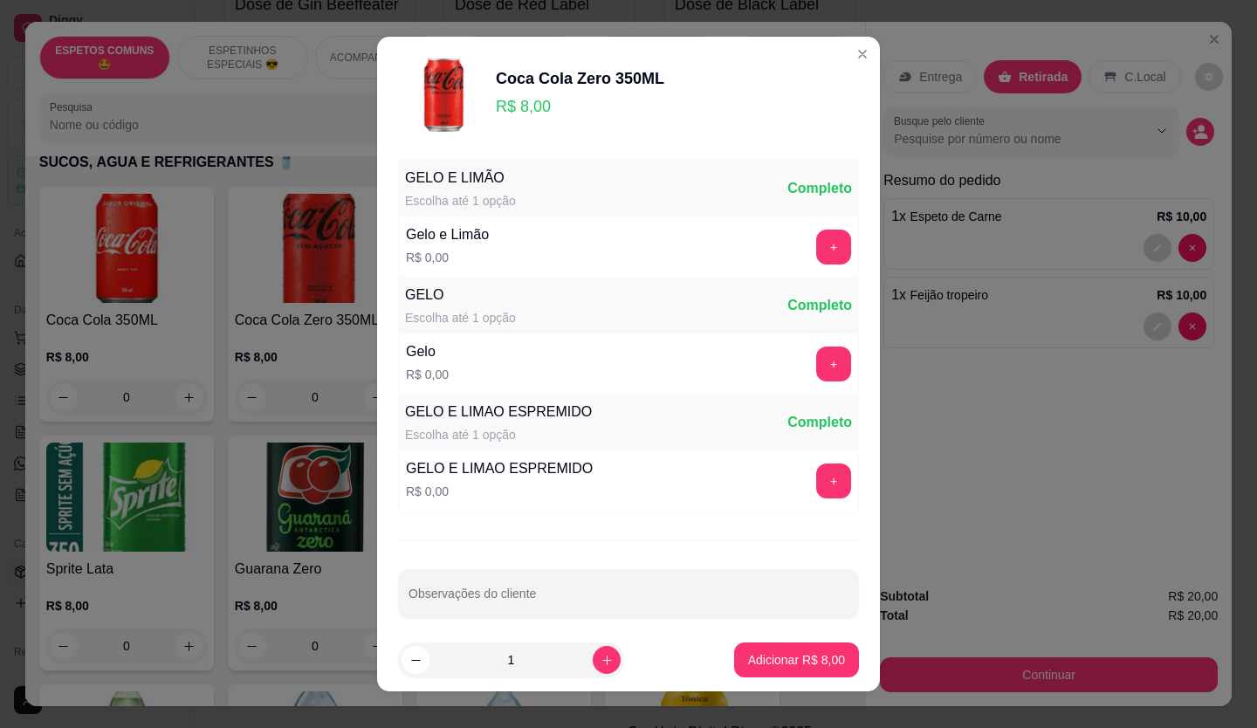
click at [748, 667] on p "Adicionar R$ 8,00" at bounding box center [796, 659] width 97 height 17
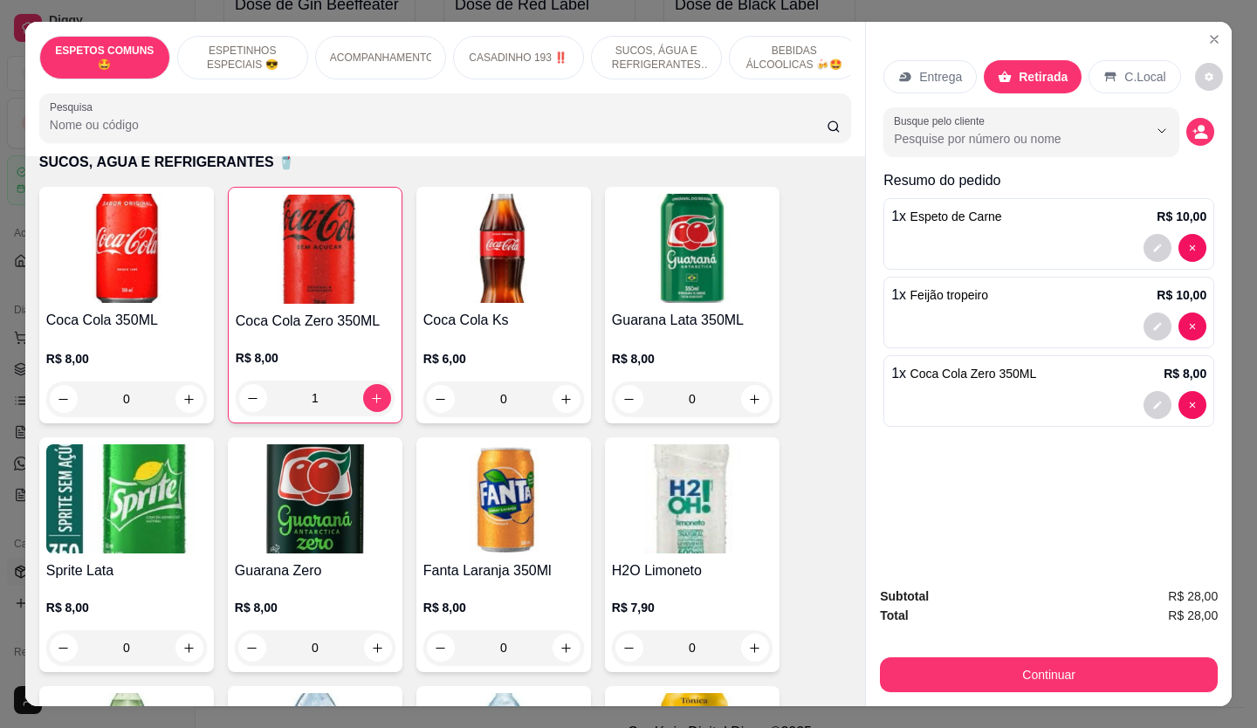
type input "1"
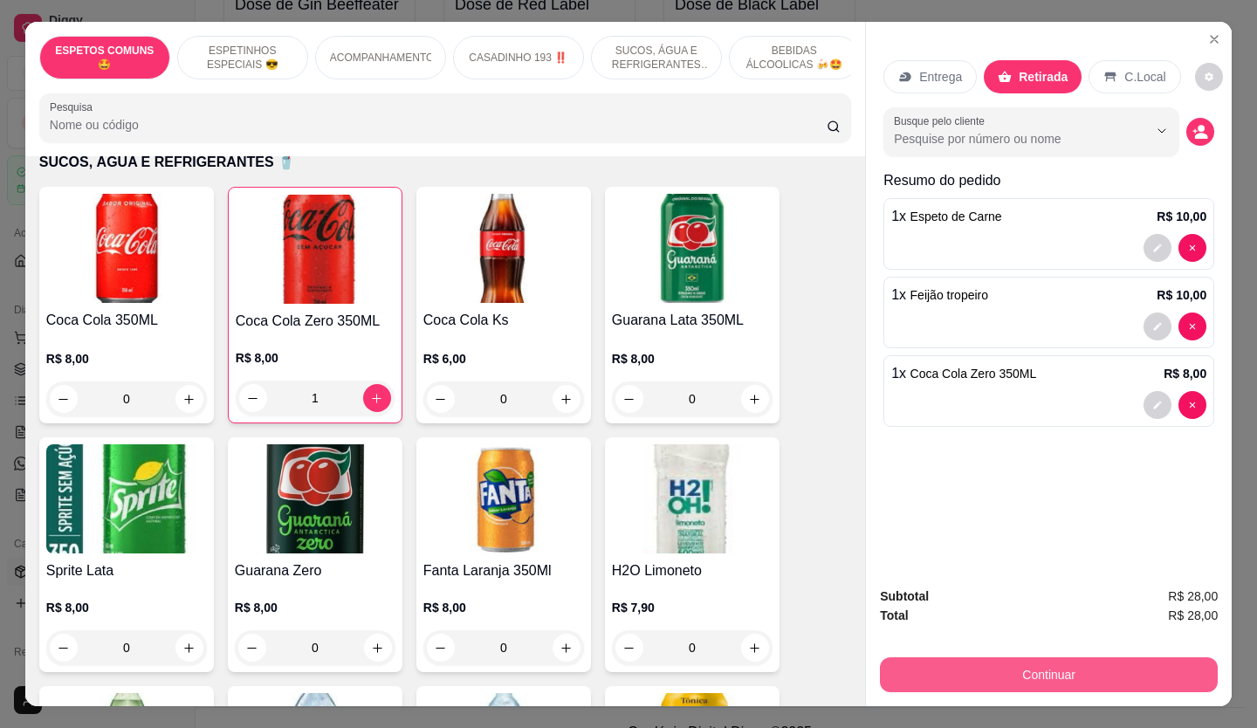
click at [947, 663] on button "Continuar" at bounding box center [1049, 674] width 338 height 35
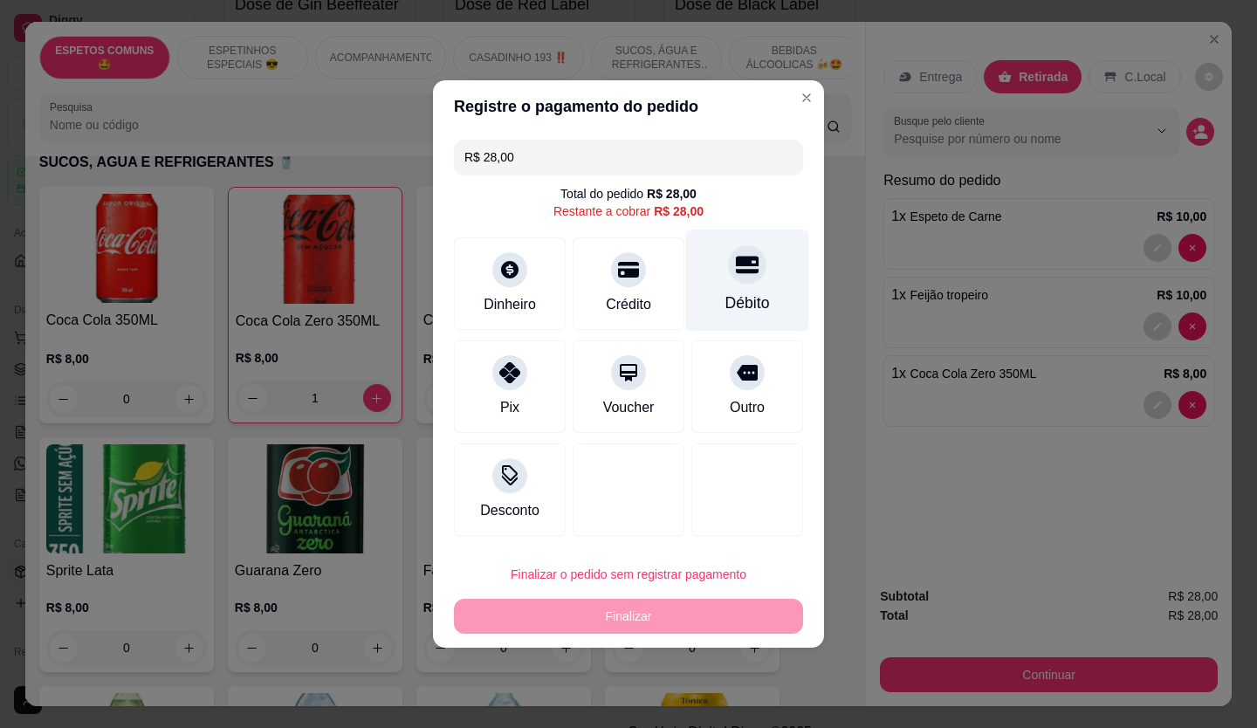
click at [746, 272] on icon at bounding box center [747, 264] width 23 height 23
type input "R$ 0,00"
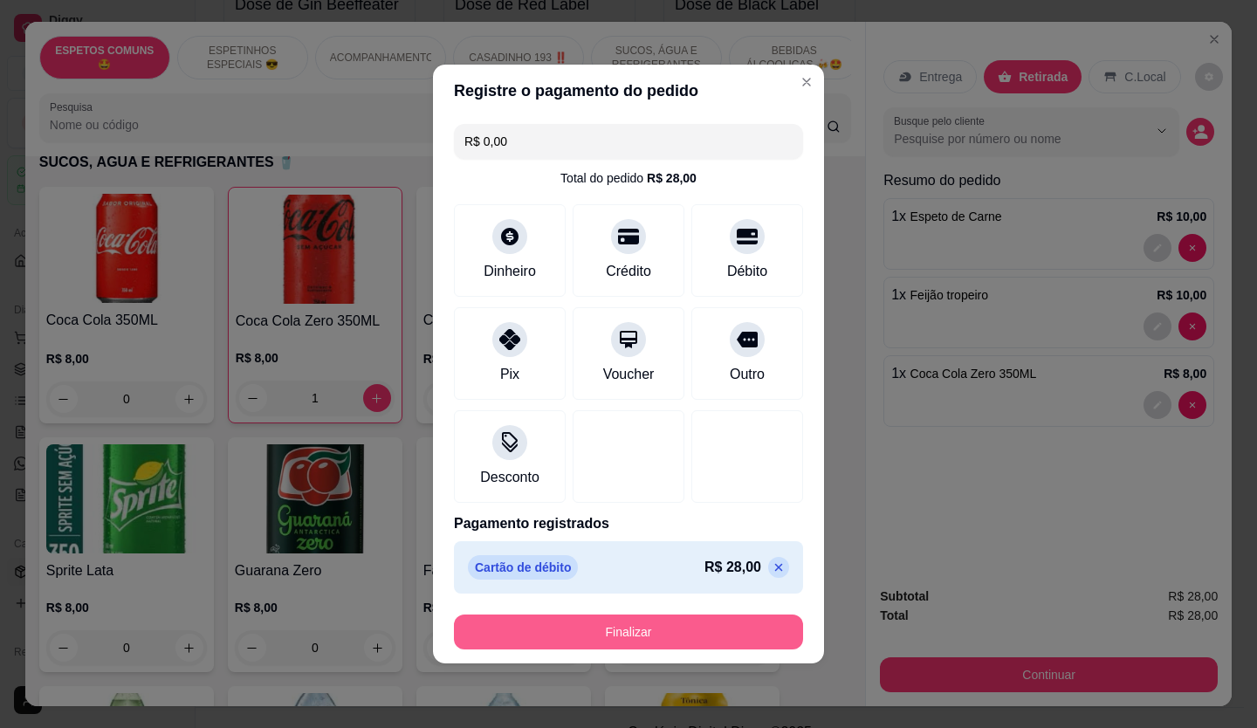
click at [676, 639] on button "Finalizar" at bounding box center [628, 632] width 349 height 35
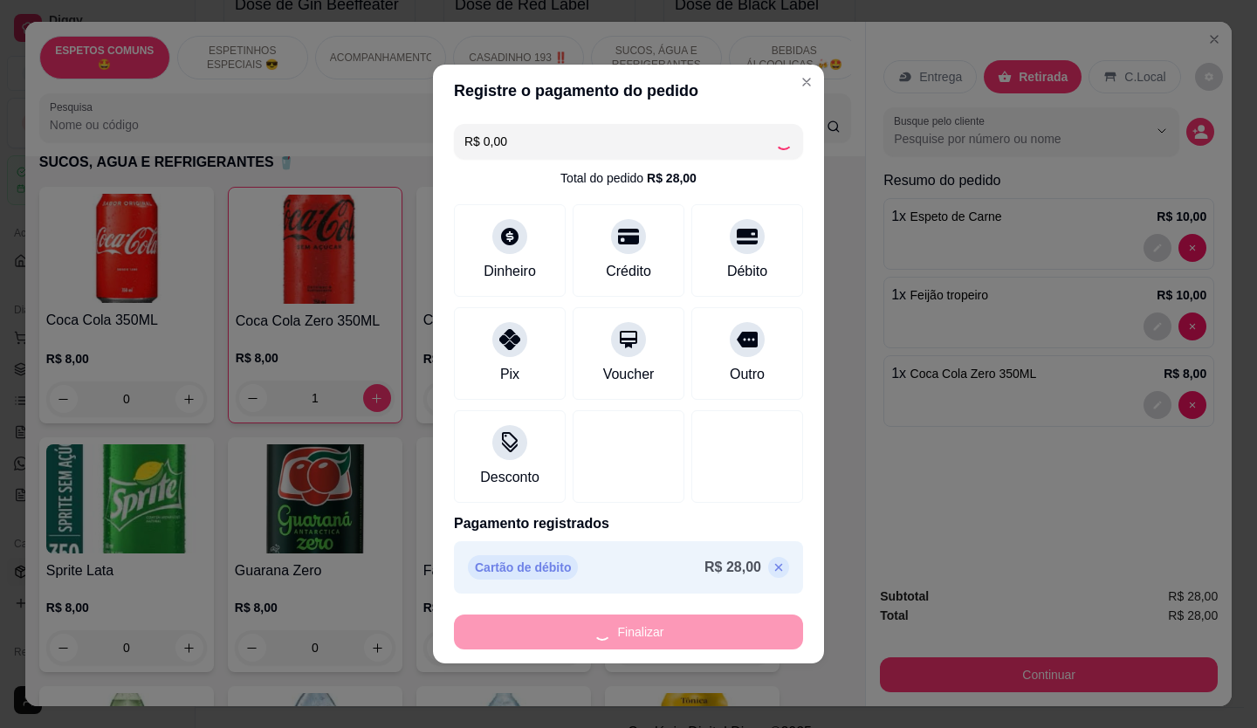
type input "0"
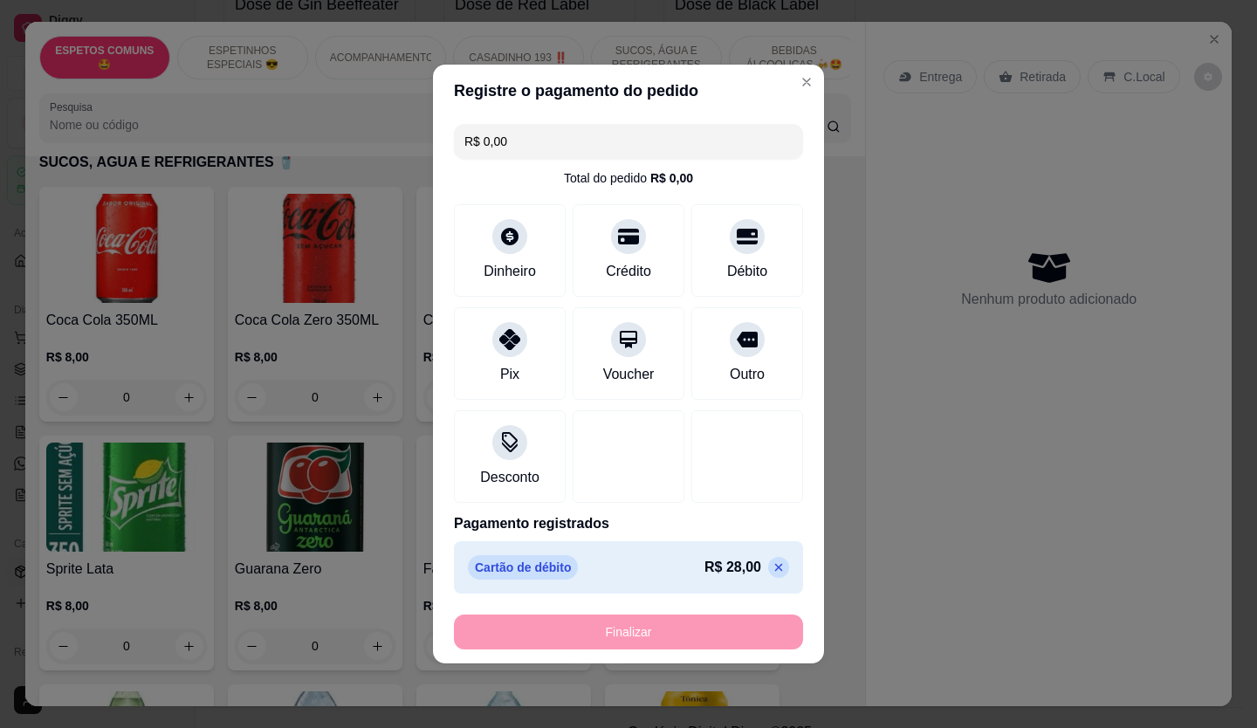
type input "-R$ 28,00"
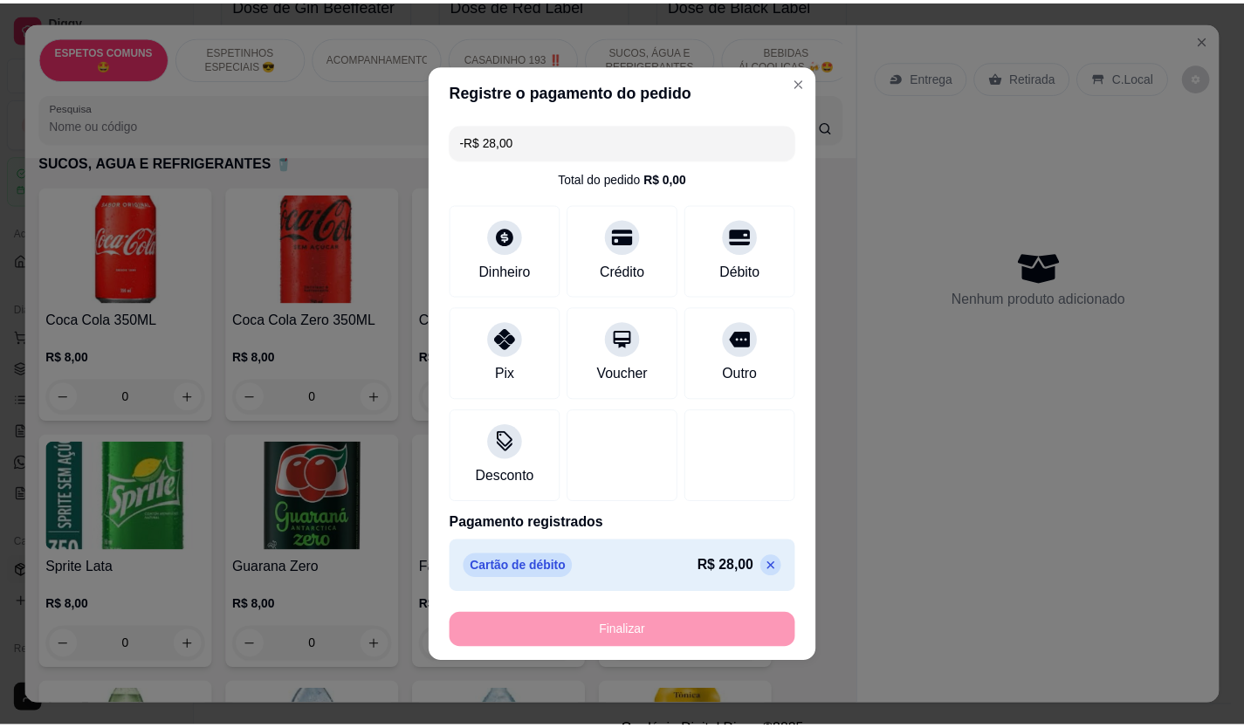
scroll to position [1570, 0]
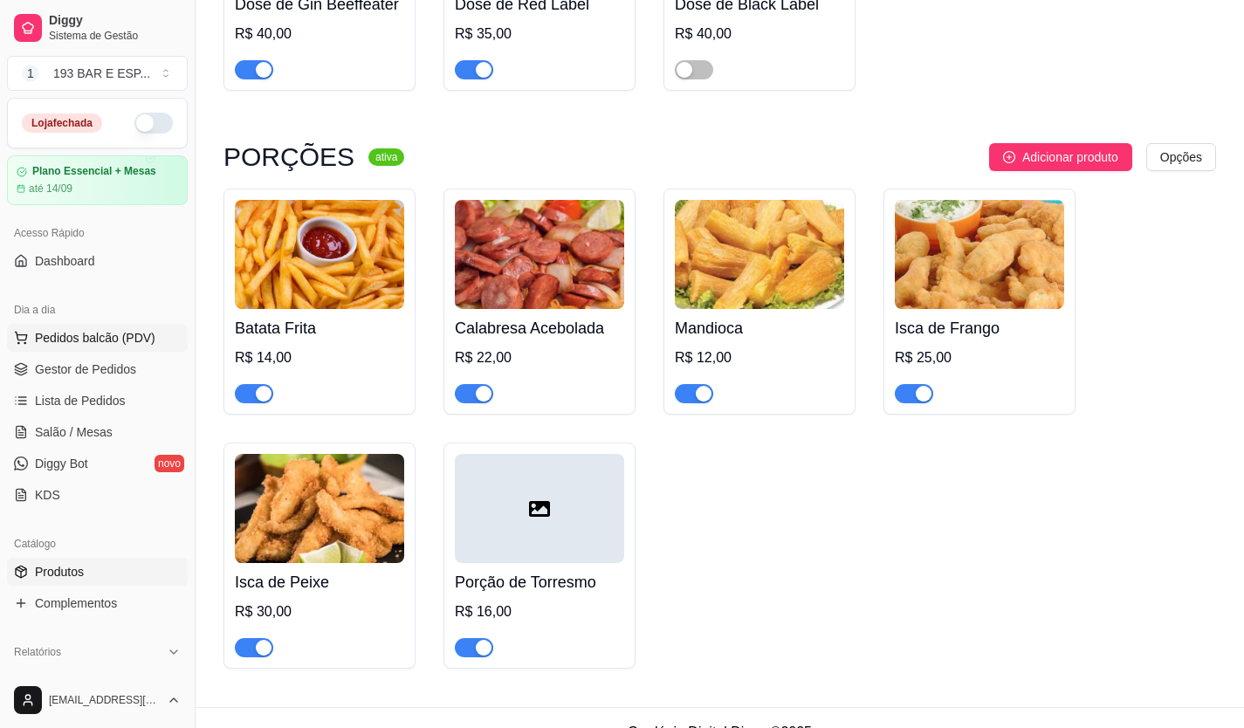
drag, startPoint x: 675, startPoint y: 639, endPoint x: 91, endPoint y: 341, distance: 655.7
click at [90, 344] on span "Pedidos balcão (PDV)" at bounding box center [95, 337] width 120 height 17
click at [80, 426] on span "Salão / Mesas" at bounding box center [74, 431] width 78 height 17
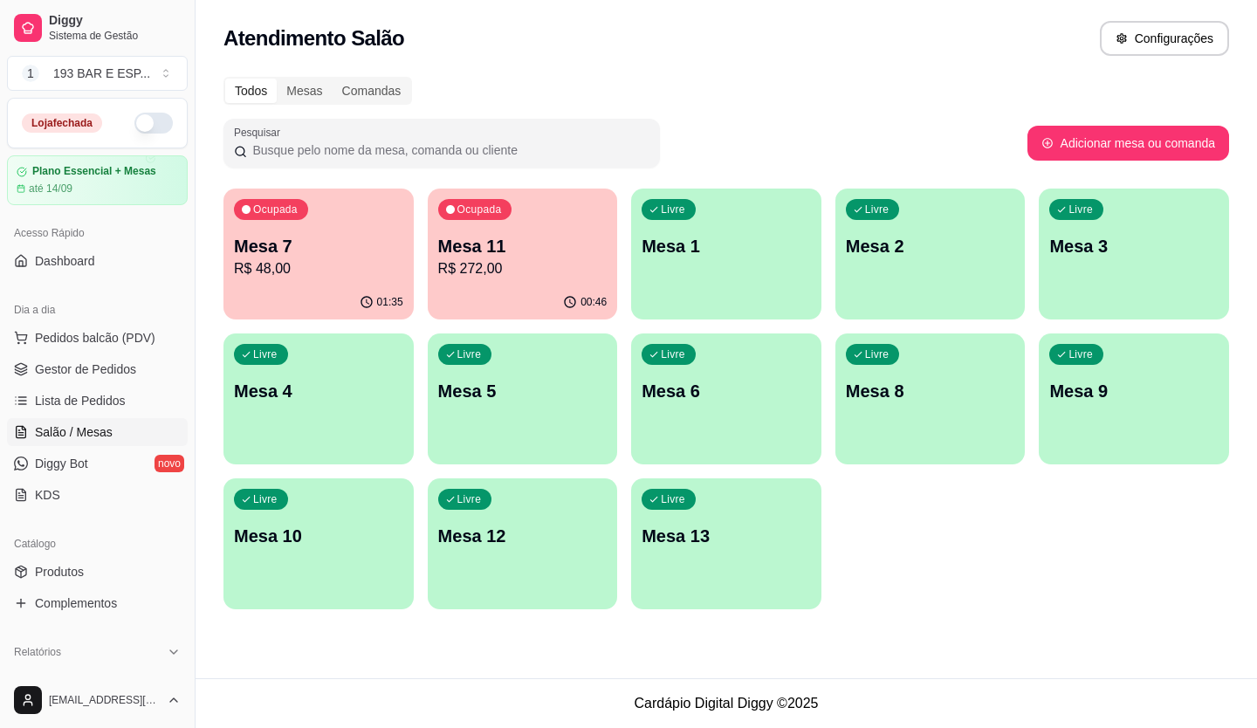
click at [497, 235] on p "Mesa 11" at bounding box center [522, 246] width 169 height 24
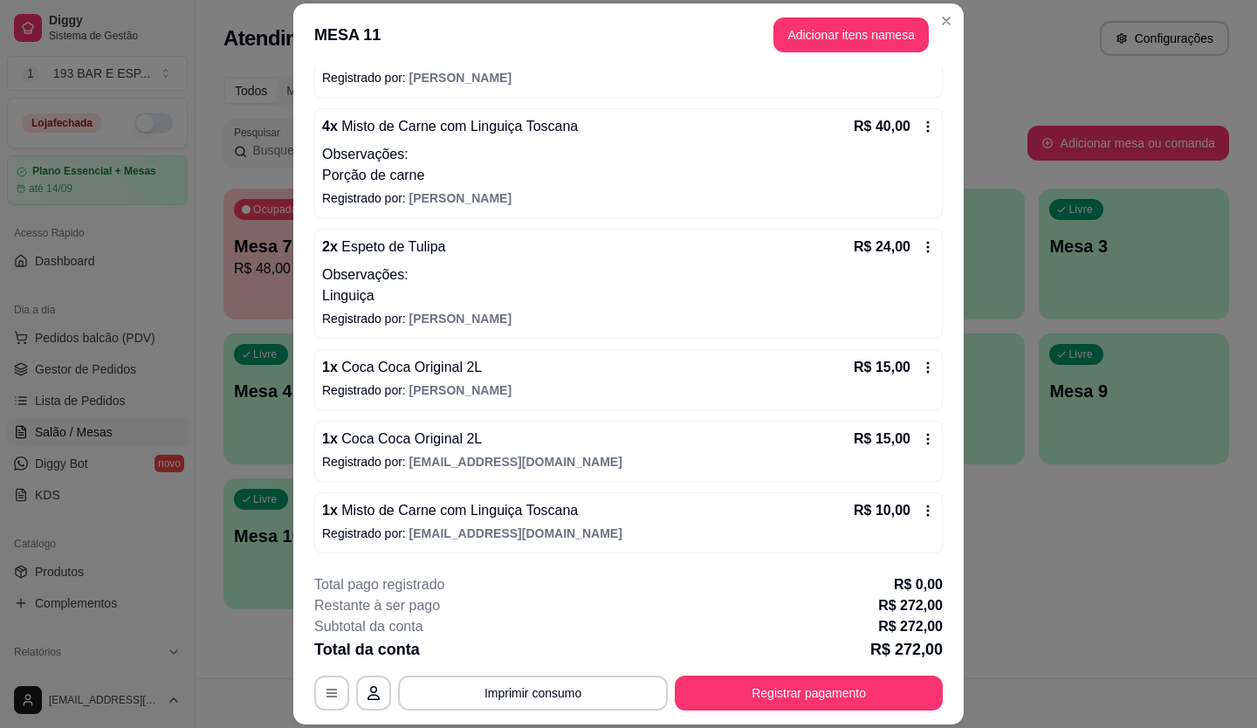
scroll to position [52, 0]
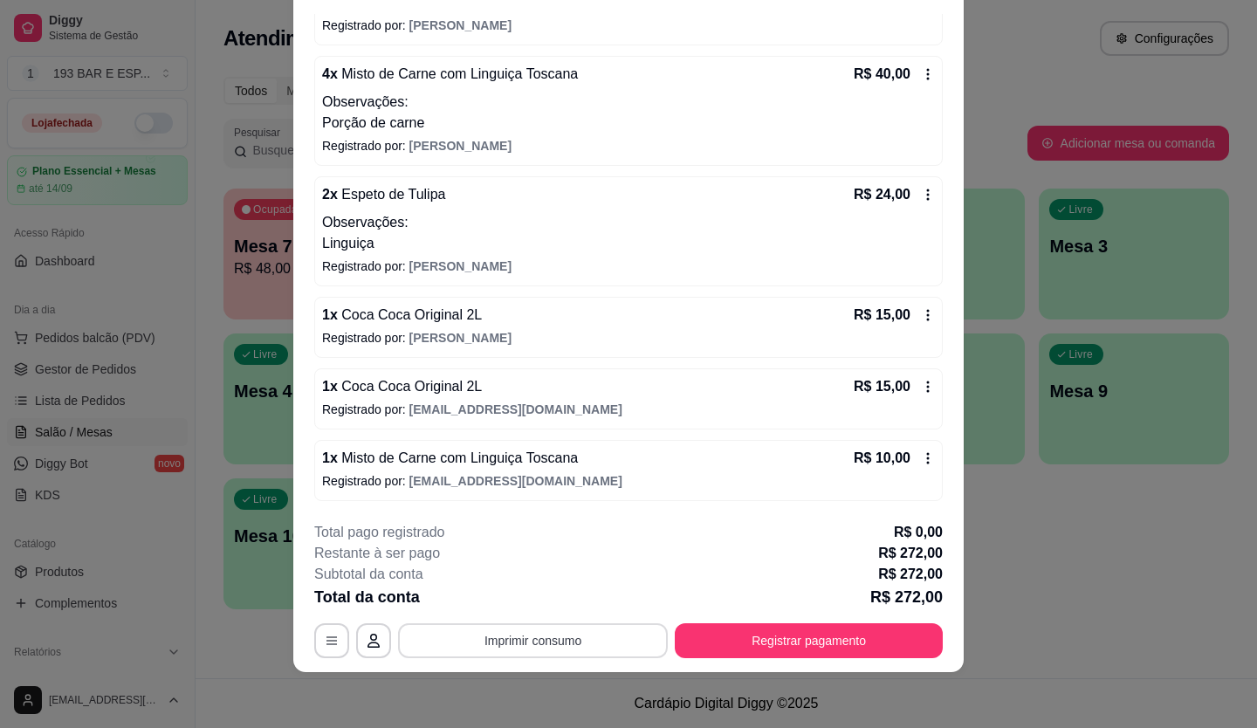
click at [549, 648] on button "Imprimir consumo" at bounding box center [533, 640] width 270 height 35
click at [539, 567] on button "IMPRESSORA" at bounding box center [532, 565] width 122 height 27
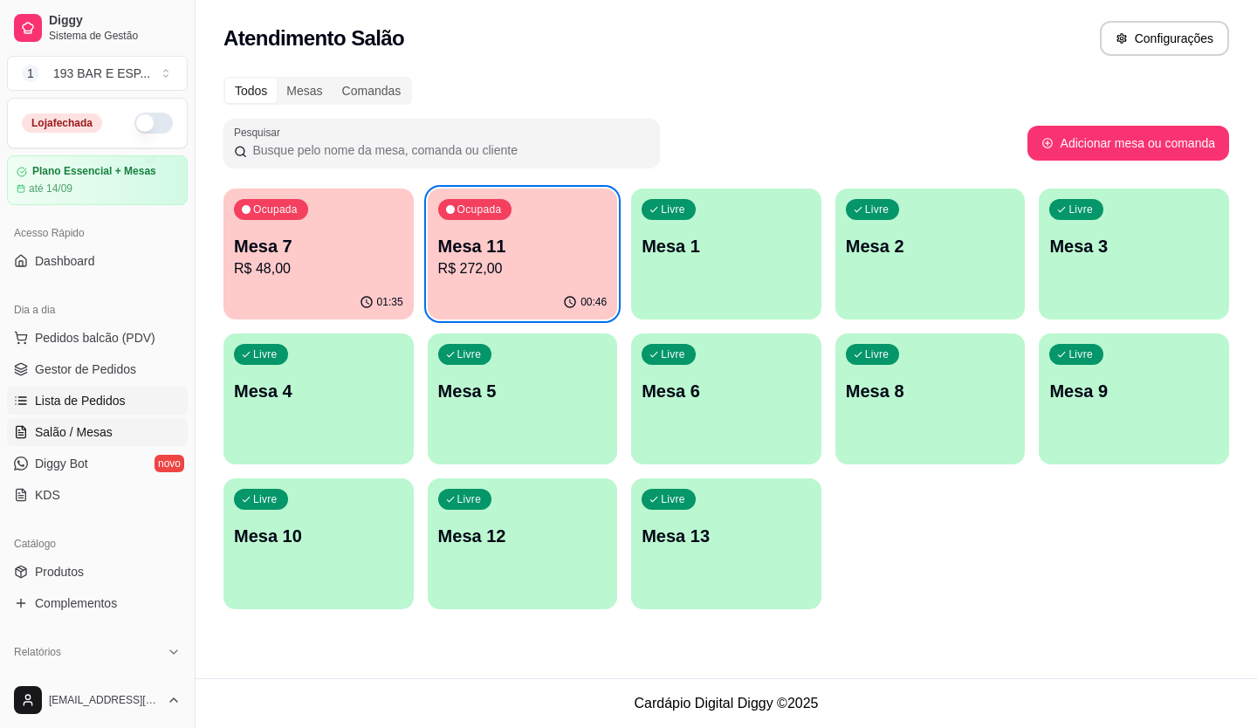
click at [74, 400] on span "Lista de Pedidos" at bounding box center [80, 400] width 91 height 17
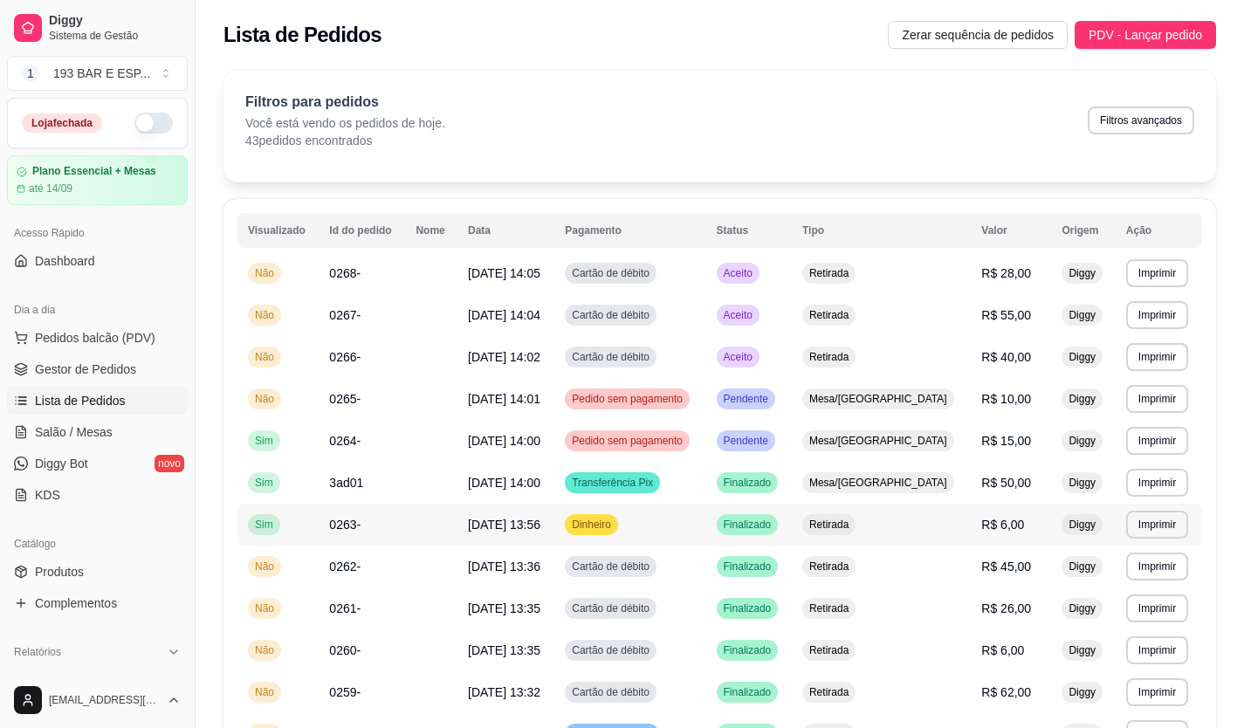
click at [929, 489] on span "Mesa/[GEOGRAPHIC_DATA]" at bounding box center [878, 483] width 145 height 14
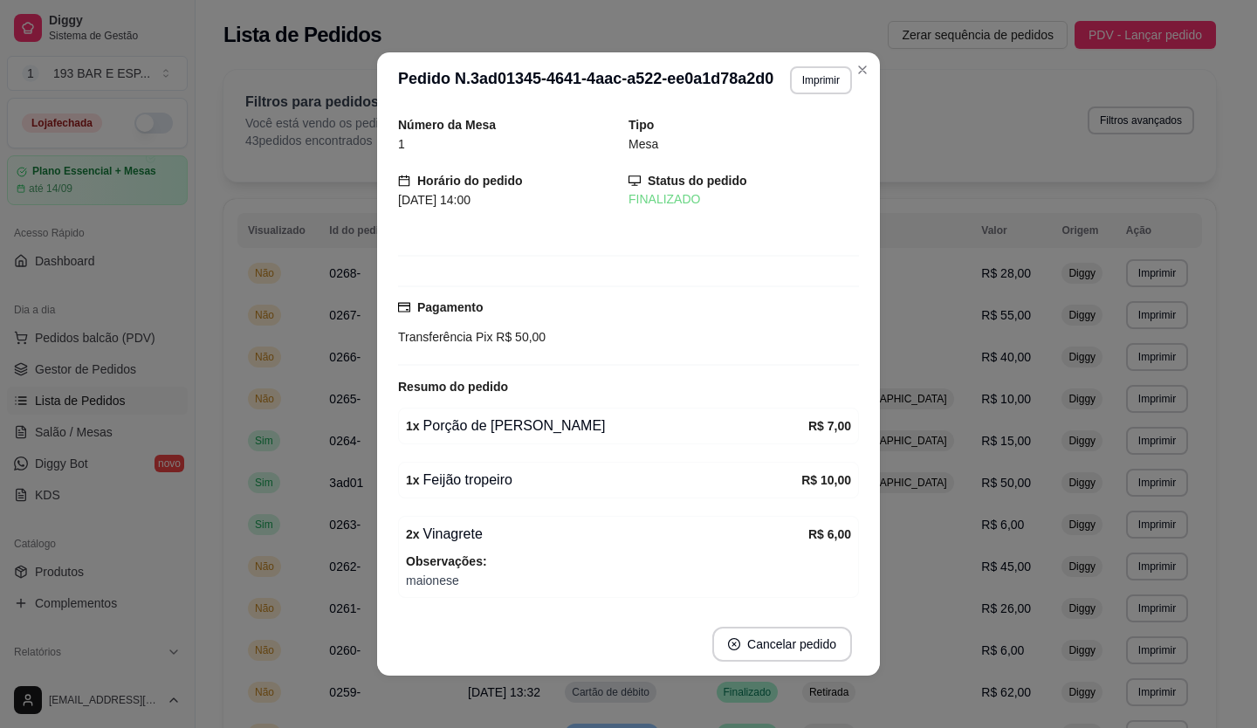
click at [812, 85] on button "Imprimir" at bounding box center [821, 80] width 62 height 28
click at [773, 137] on button "IMPRESSORA" at bounding box center [784, 141] width 127 height 28
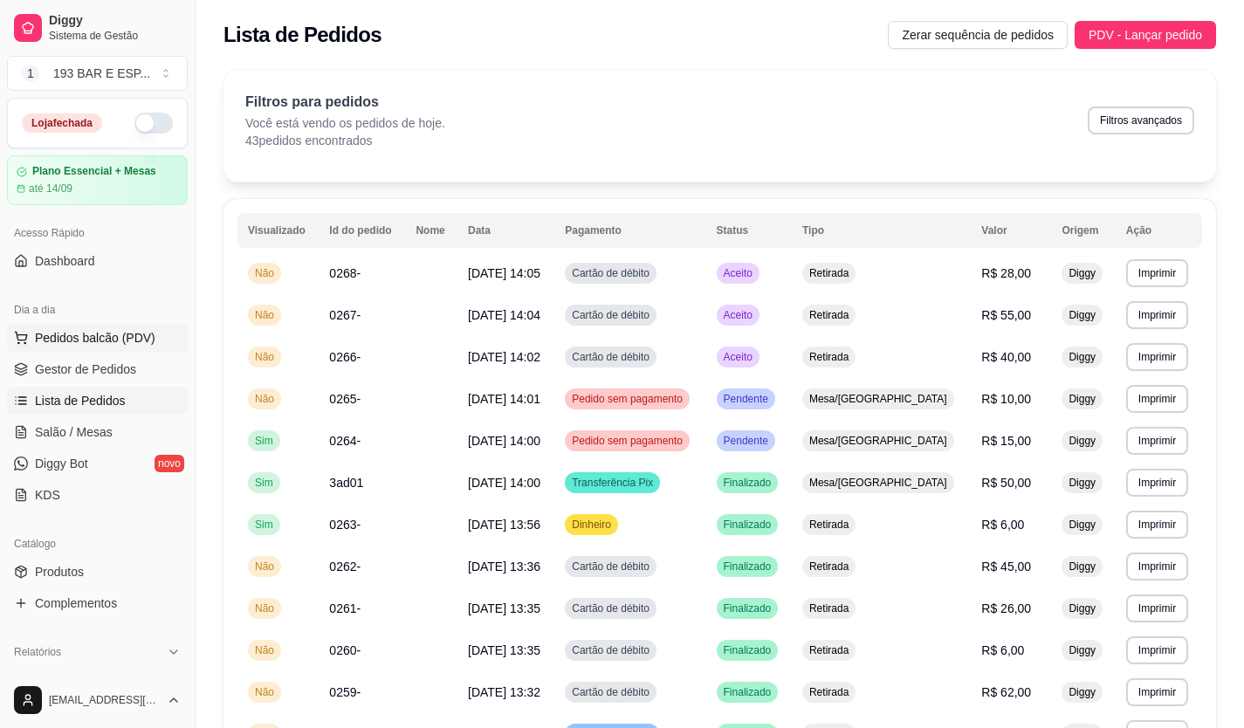
click at [116, 327] on button "Pedidos balcão (PDV)" at bounding box center [97, 338] width 181 height 28
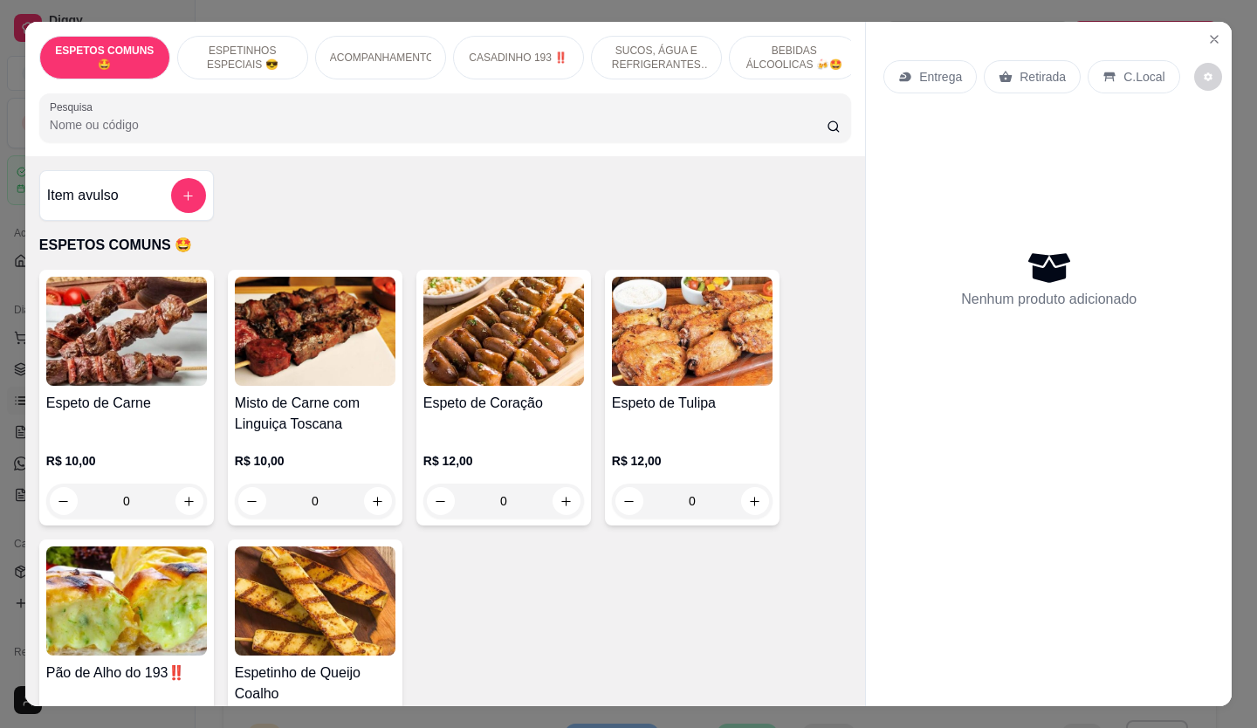
click at [1022, 72] on p "Retirada" at bounding box center [1043, 76] width 46 height 17
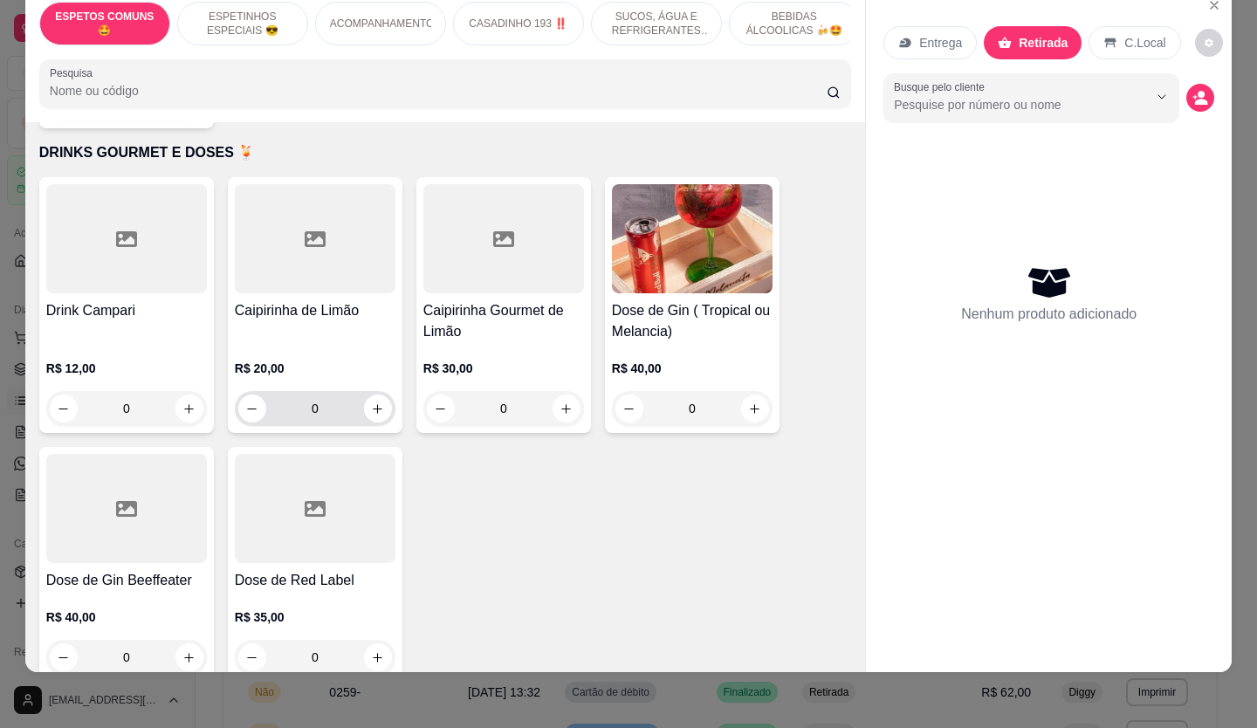
scroll to position [4715, 0]
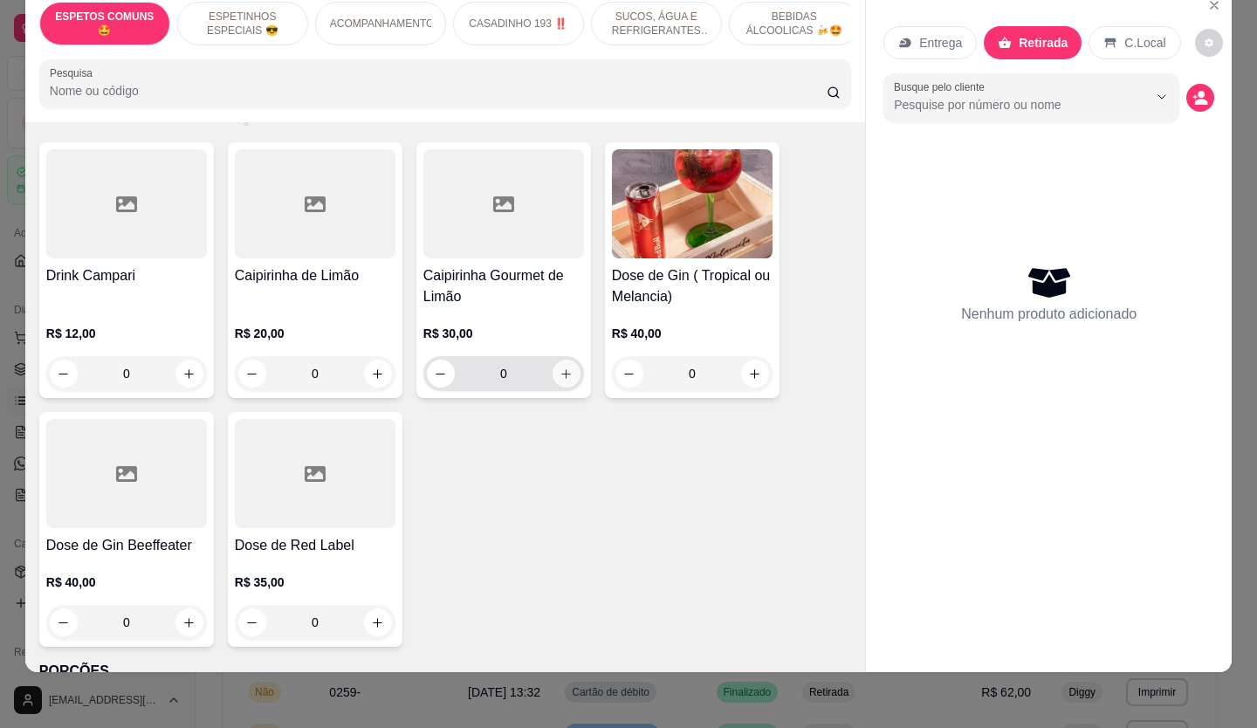
click at [564, 368] on icon "increase-product-quantity" at bounding box center [566, 374] width 13 height 13
type input "1"
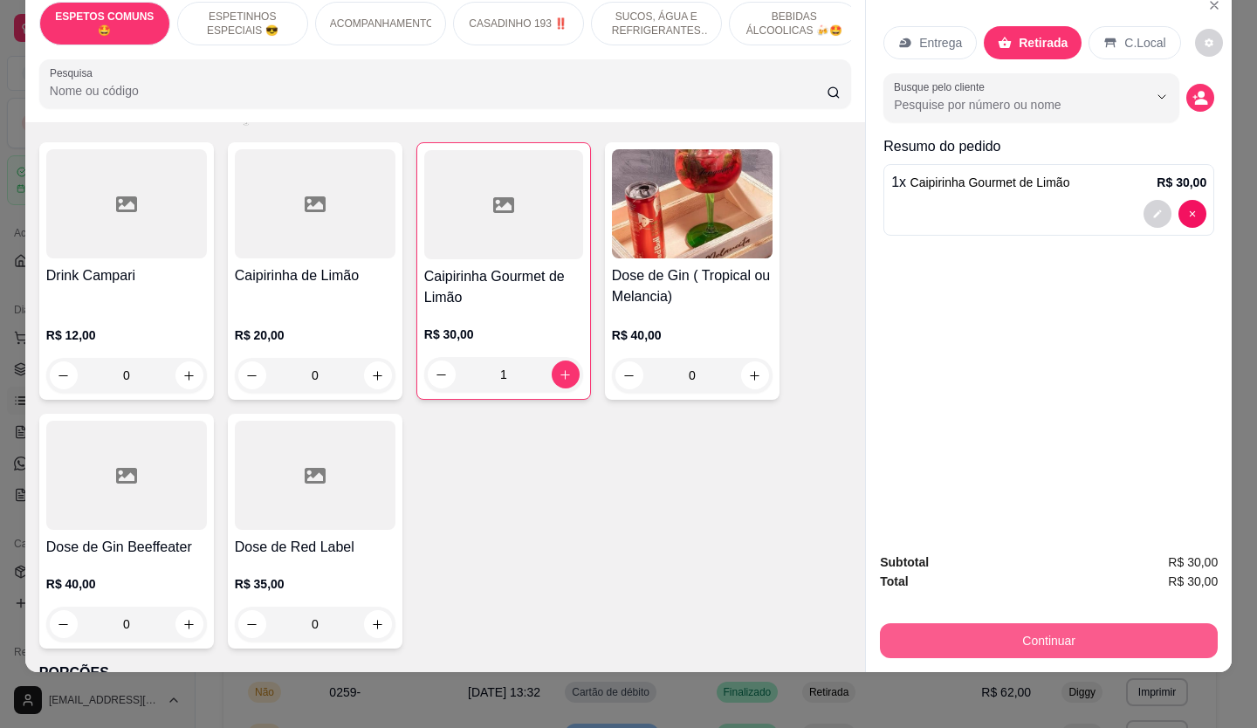
click at [1042, 624] on button "Continuar" at bounding box center [1049, 640] width 338 height 35
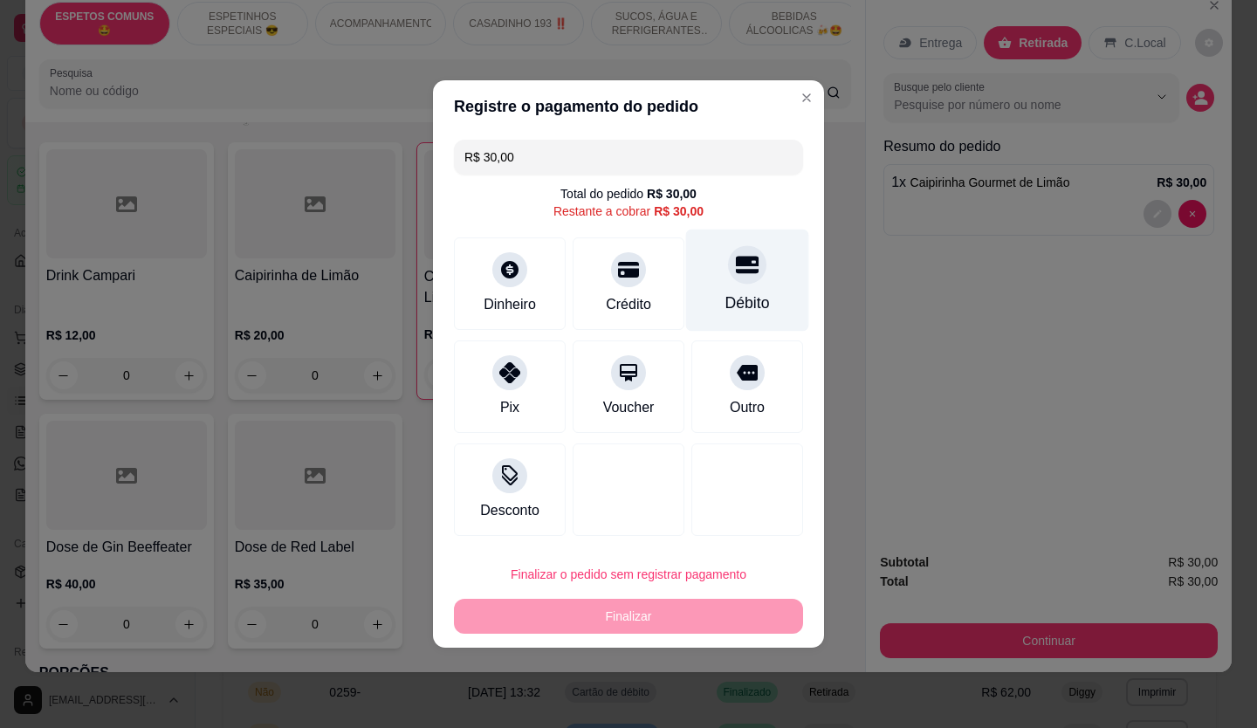
click at [715, 277] on div "Débito" at bounding box center [747, 281] width 123 height 102
type input "R$ 0,00"
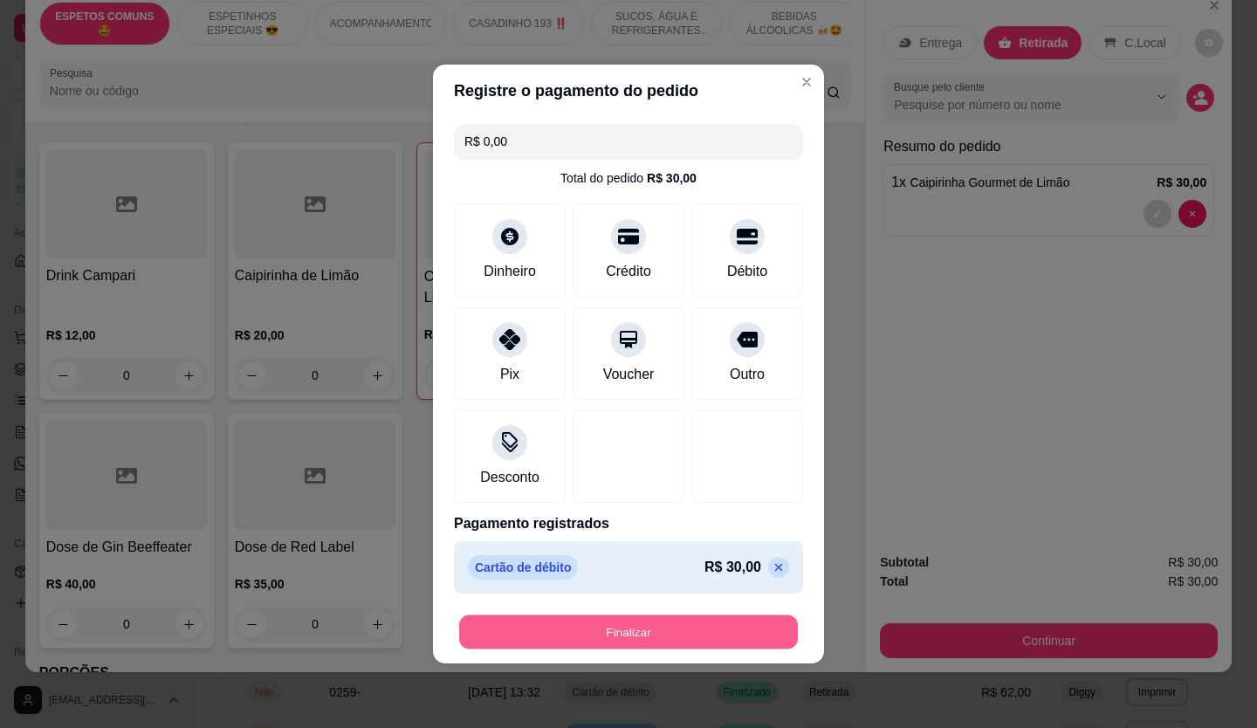
click at [581, 644] on button "Finalizar" at bounding box center [628, 633] width 339 height 34
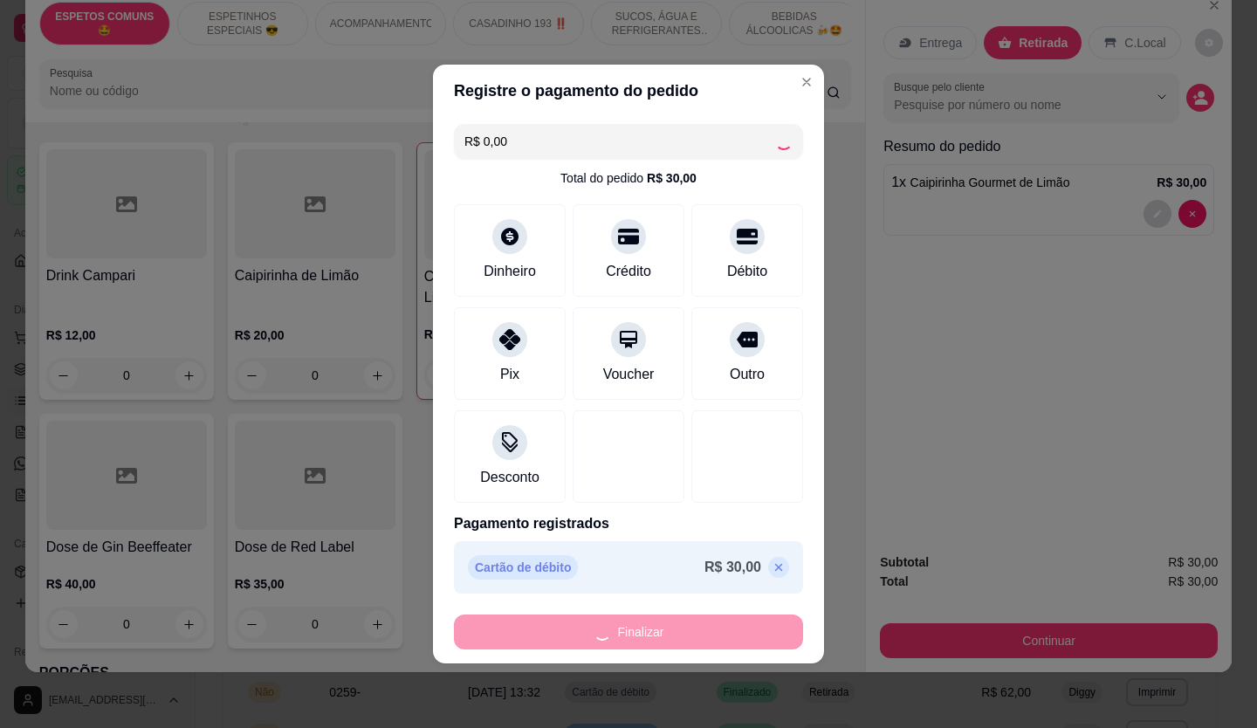
type input "0"
type input "-R$ 30,00"
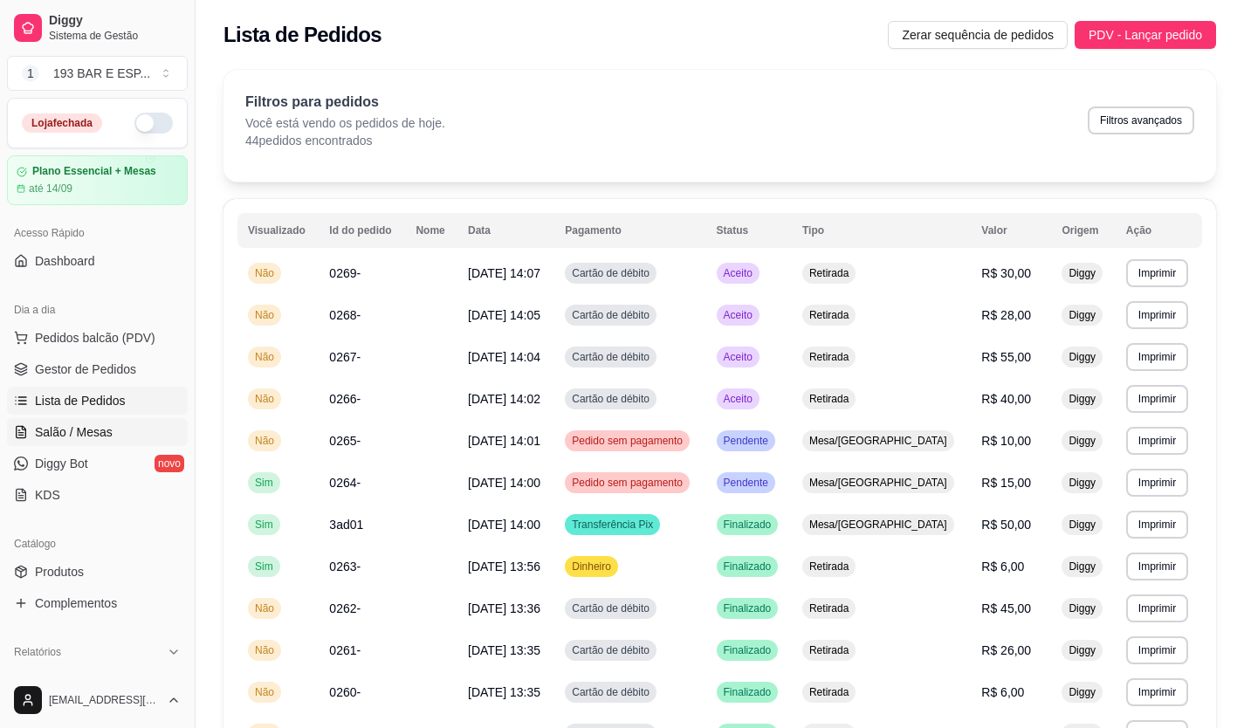
click at [95, 437] on span "Salão / Mesas" at bounding box center [74, 431] width 78 height 17
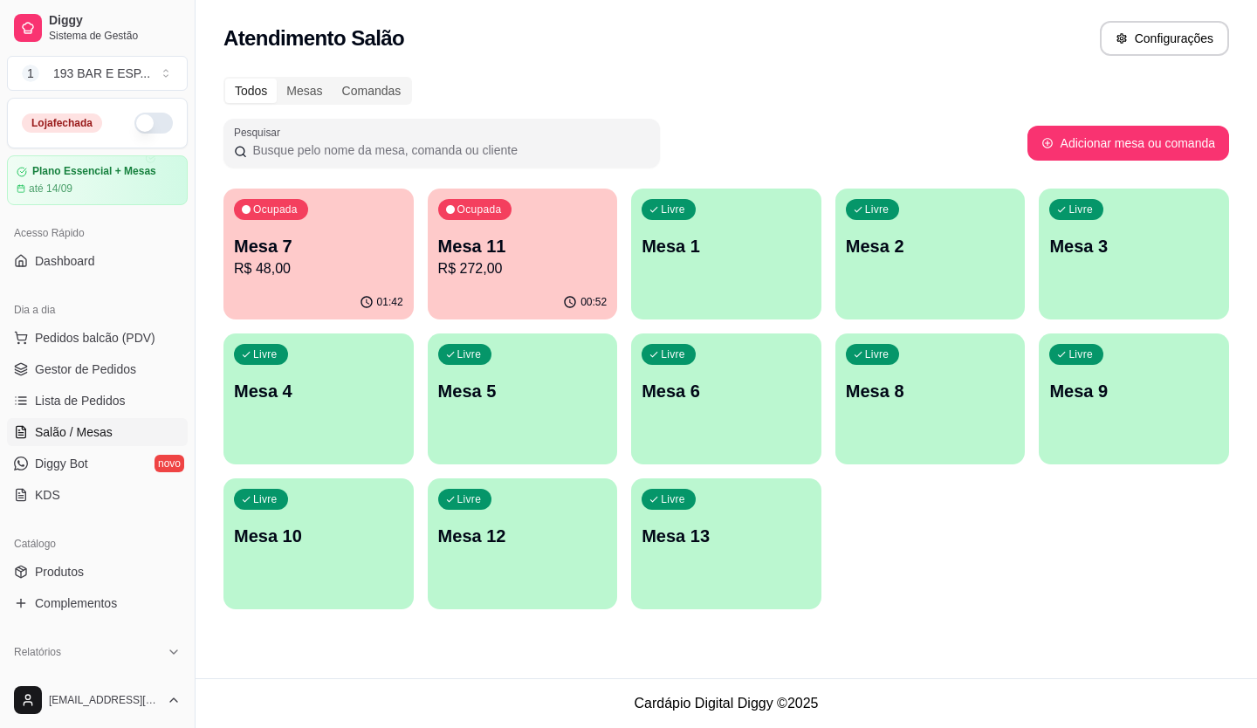
click at [497, 261] on p "R$ 272,00" at bounding box center [522, 268] width 169 height 21
click at [497, 261] on p "R$ 272,00" at bounding box center [522, 268] width 164 height 20
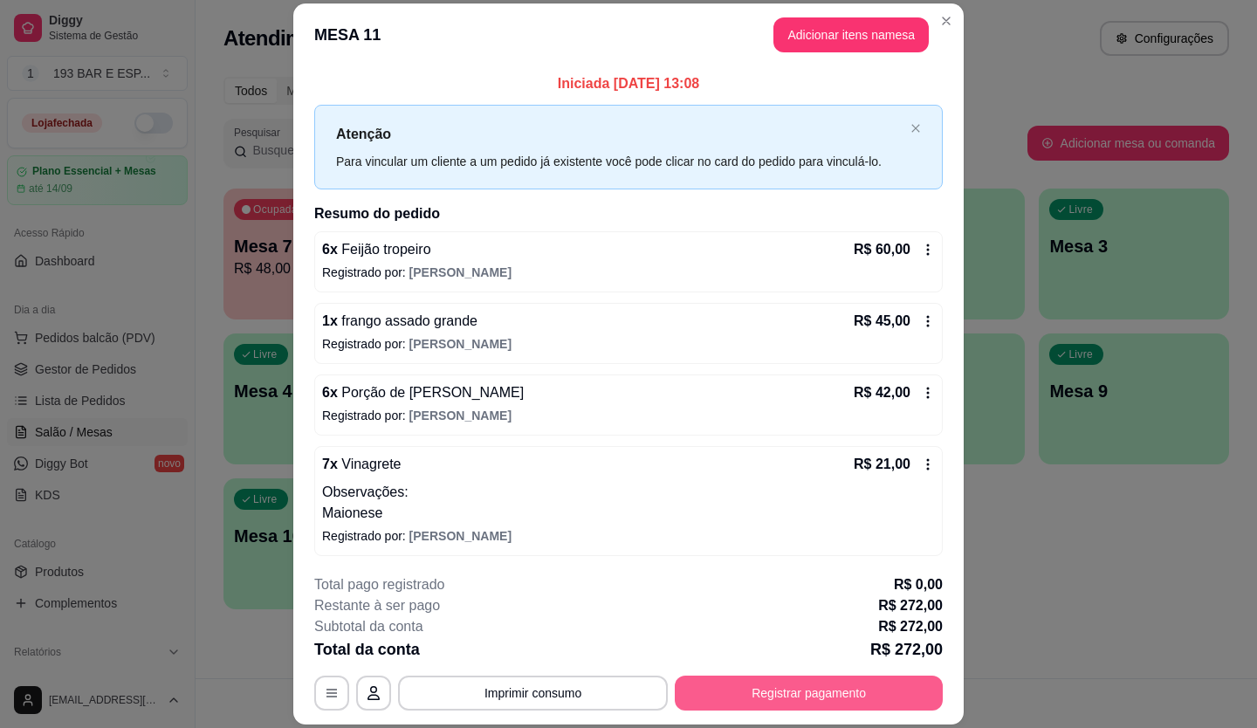
click at [788, 707] on button "Registrar pagamento" at bounding box center [809, 693] width 268 height 35
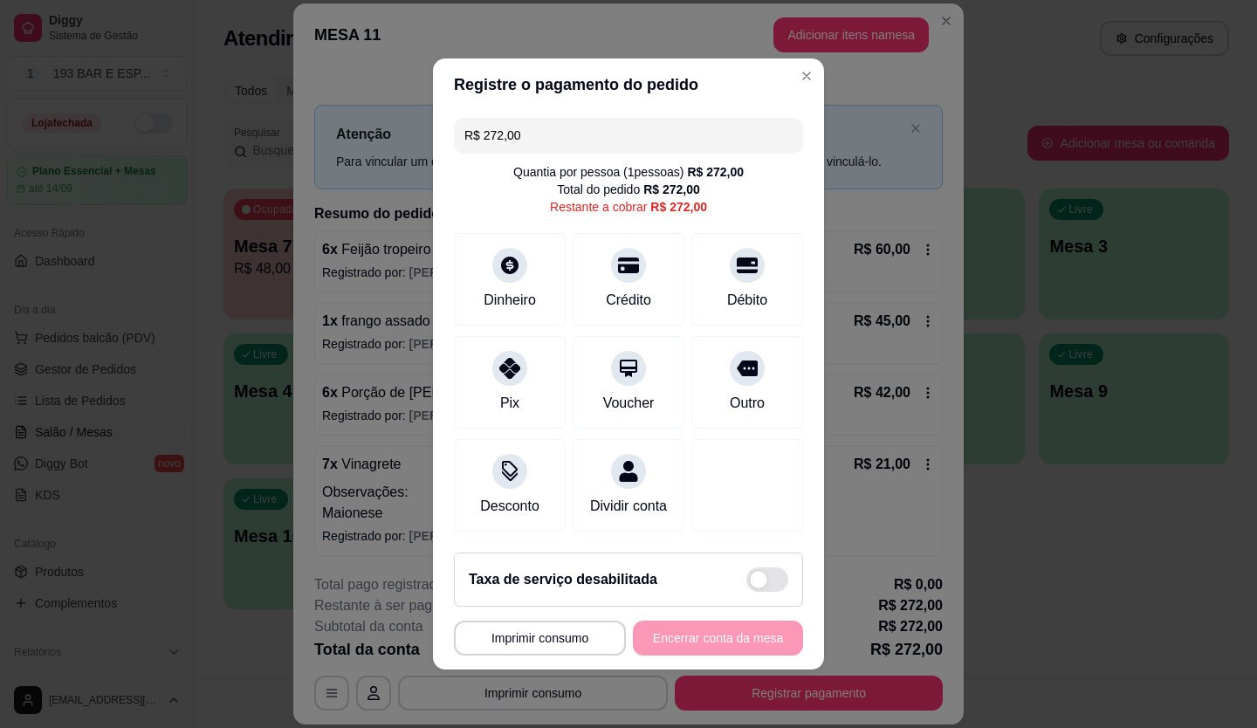
drag, startPoint x: 547, startPoint y: 125, endPoint x: 435, endPoint y: 162, distance: 118.7
click at [435, 162] on div "R$ 272,00 Quantia por pessoa ( 1 pessoas) R$ 272,00 Total do pedido R$ 272,00 R…" at bounding box center [628, 325] width 391 height 428
click at [609, 244] on div at bounding box center [628, 260] width 38 height 38
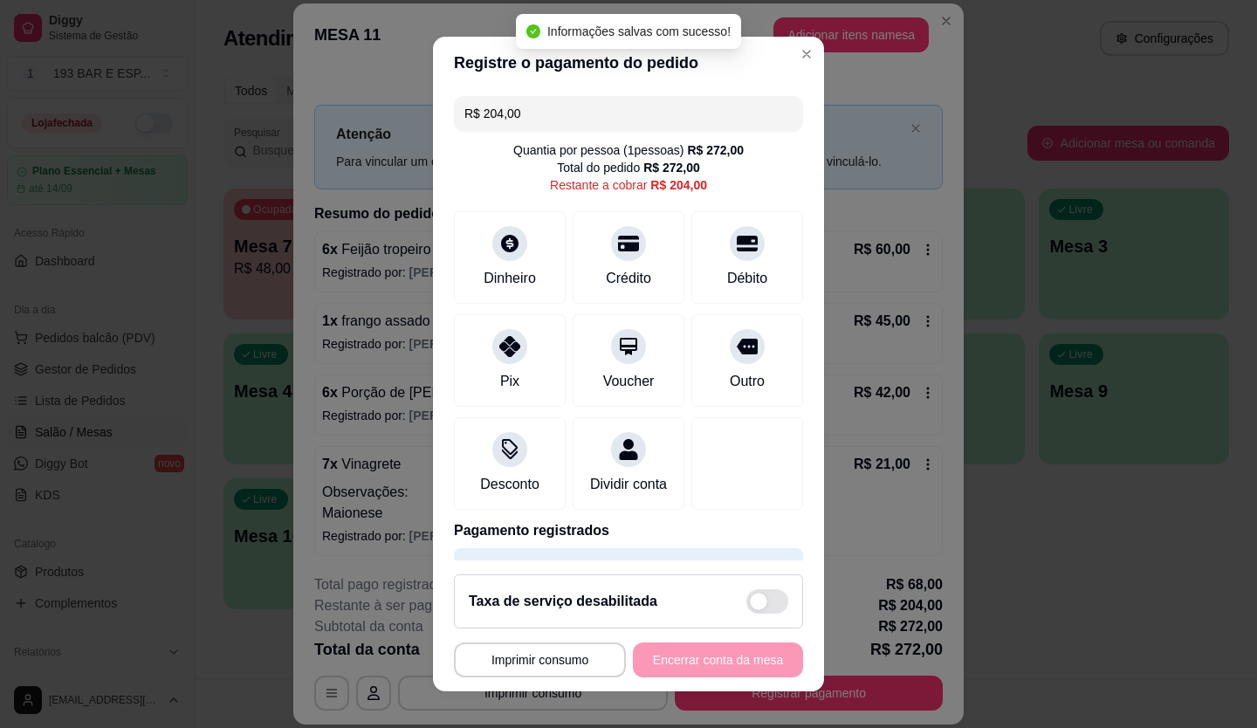
drag, startPoint x: 570, startPoint y: 115, endPoint x: 317, endPoint y: 125, distance: 253.4
click at [317, 125] on div "**********" at bounding box center [628, 364] width 1257 height 728
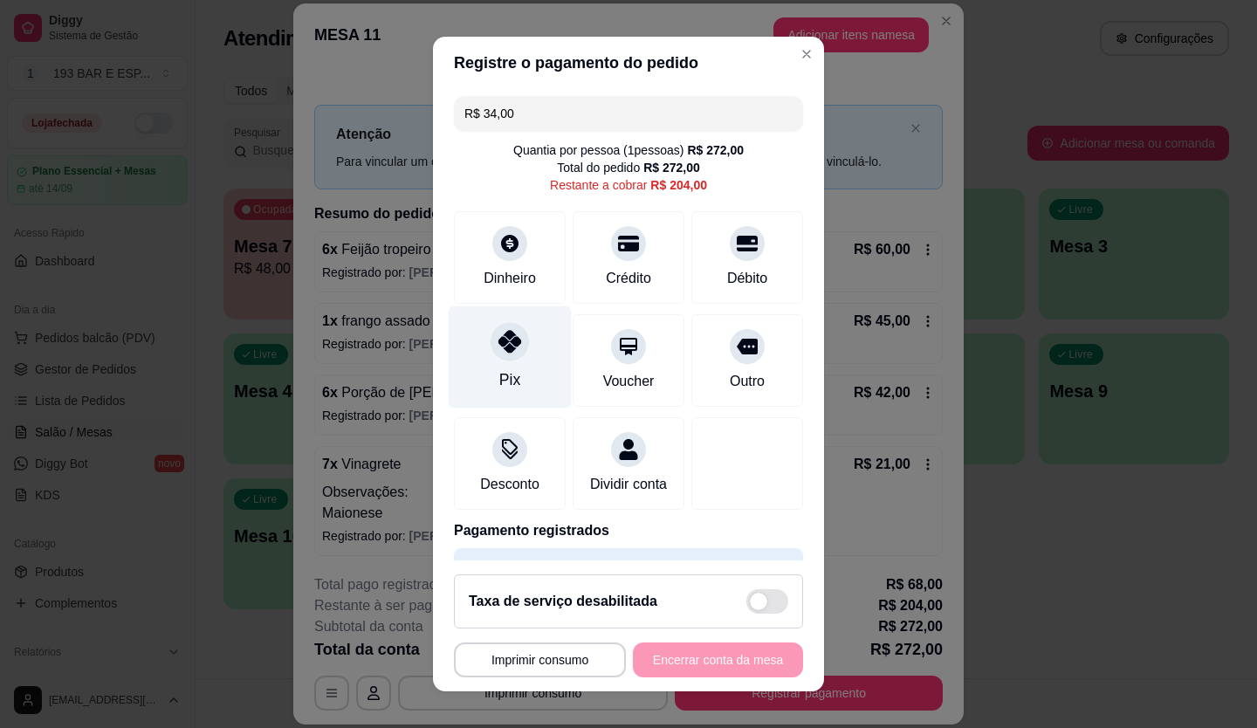
click at [499, 357] on div at bounding box center [510, 341] width 38 height 38
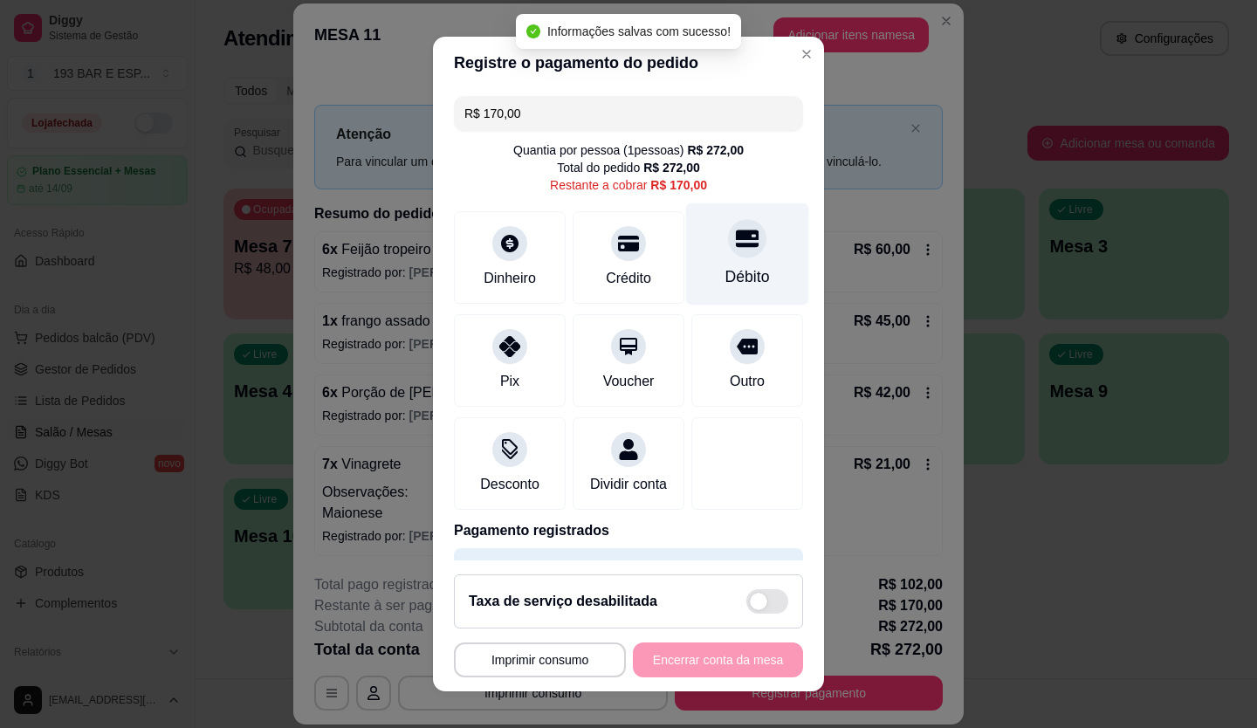
click at [736, 248] on icon at bounding box center [747, 238] width 23 height 23
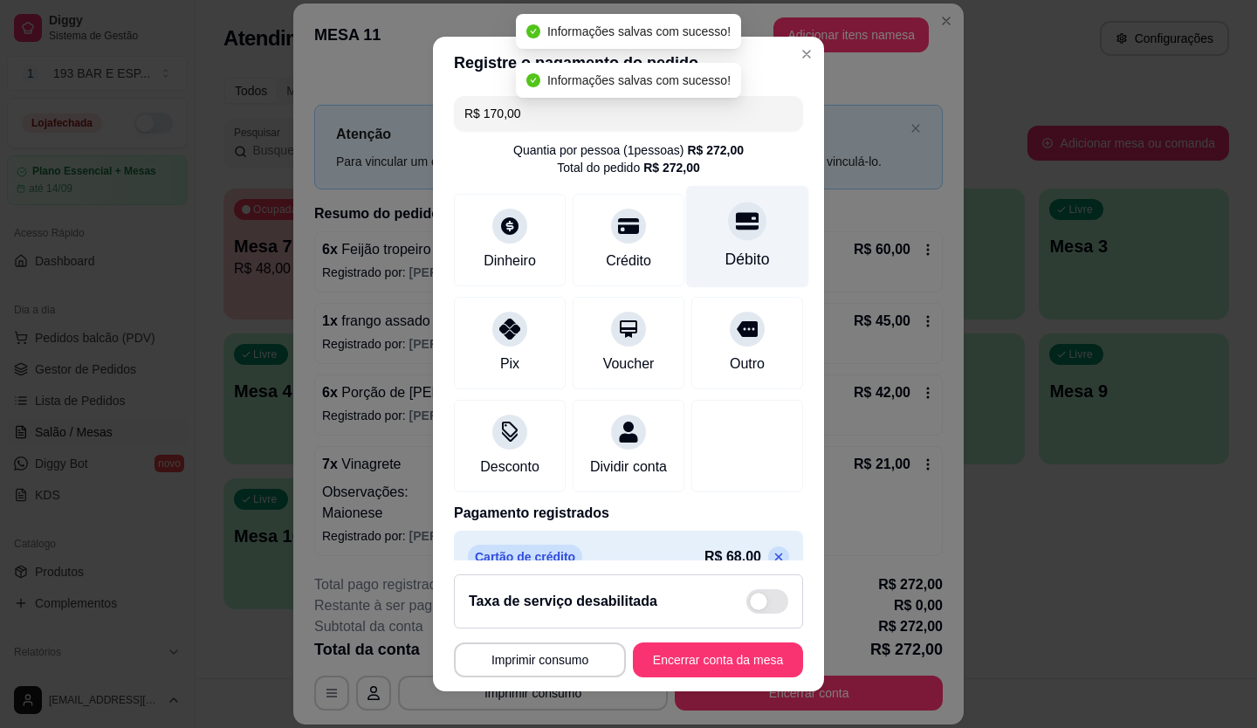
type input "R$ 0,00"
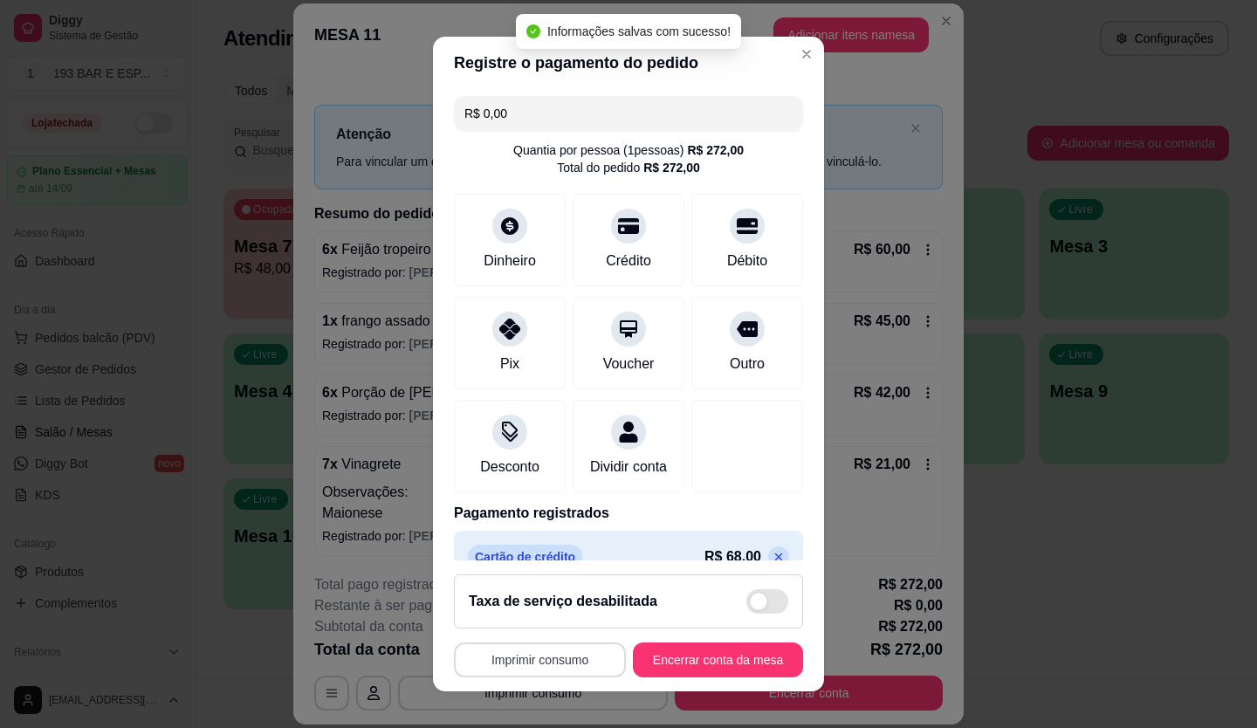
click at [548, 659] on button "Imprimir consumo" at bounding box center [540, 660] width 172 height 35
click at [554, 575] on button "IMPRESSORA" at bounding box center [535, 585] width 127 height 28
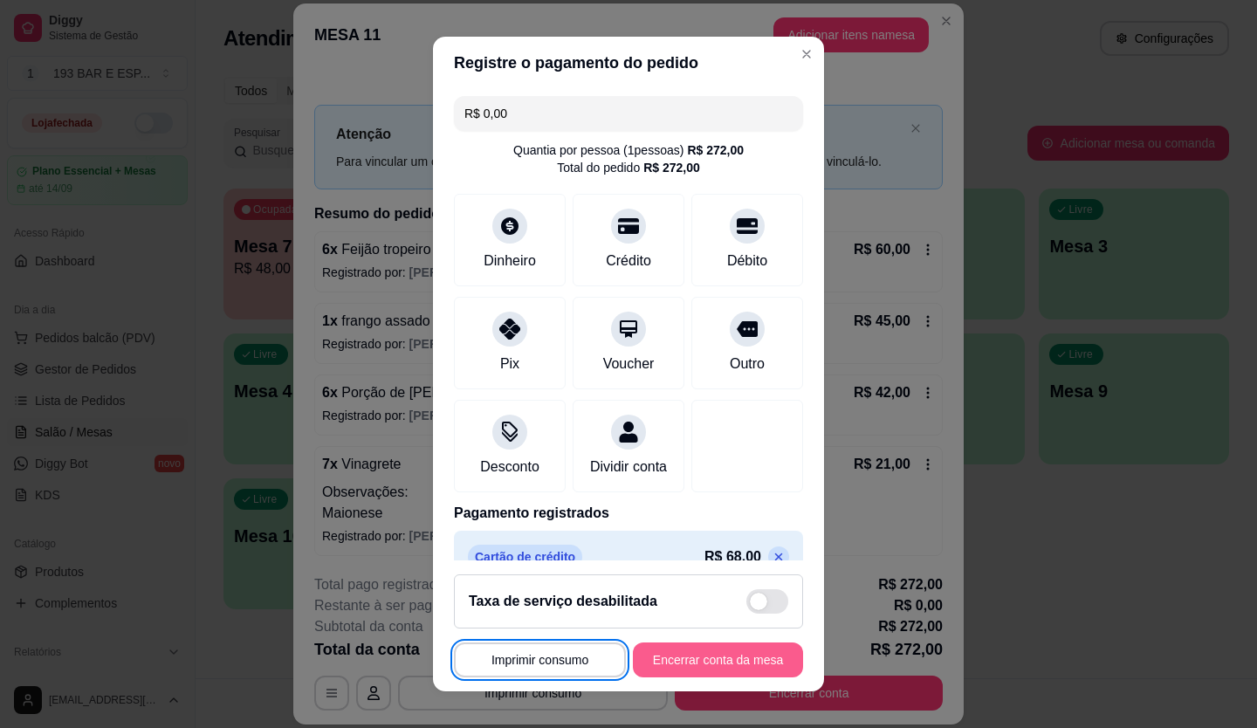
click at [691, 657] on button "Encerrar conta da mesa" at bounding box center [718, 660] width 170 height 35
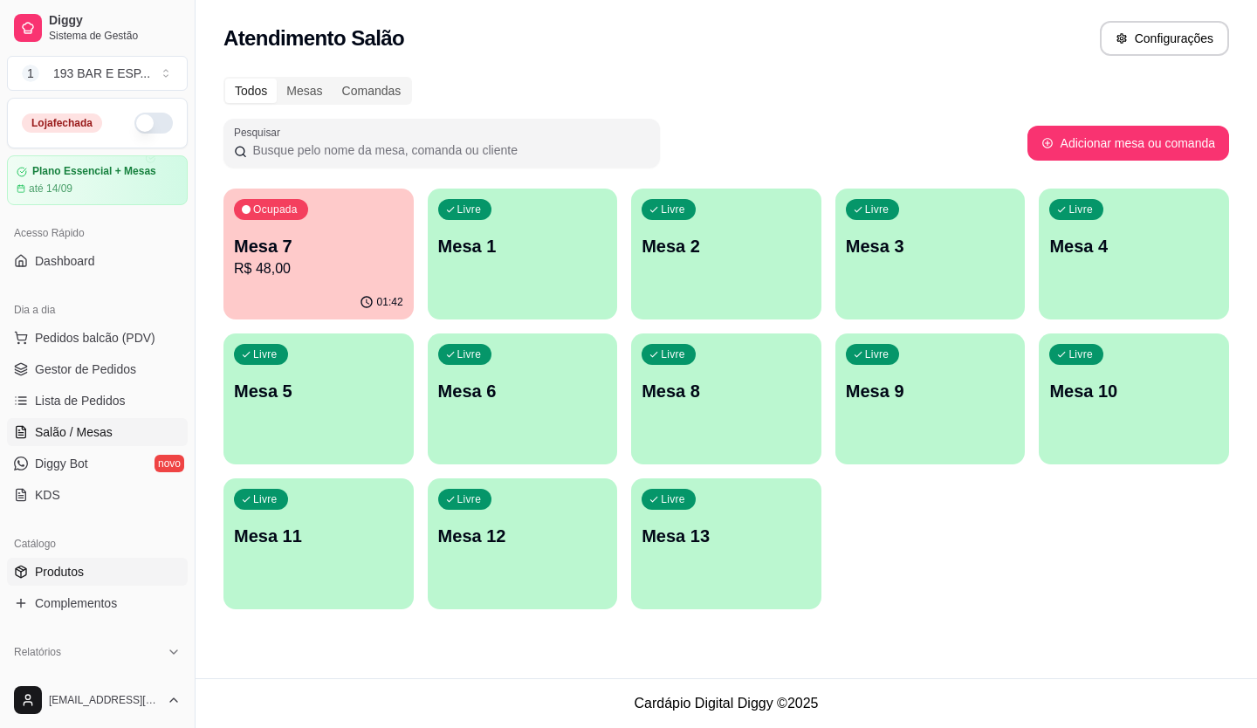
drag, startPoint x: 78, startPoint y: 139, endPoint x: 166, endPoint y: 559, distance: 429.2
click at [166, 559] on link "Produtos" at bounding box center [97, 572] width 181 height 28
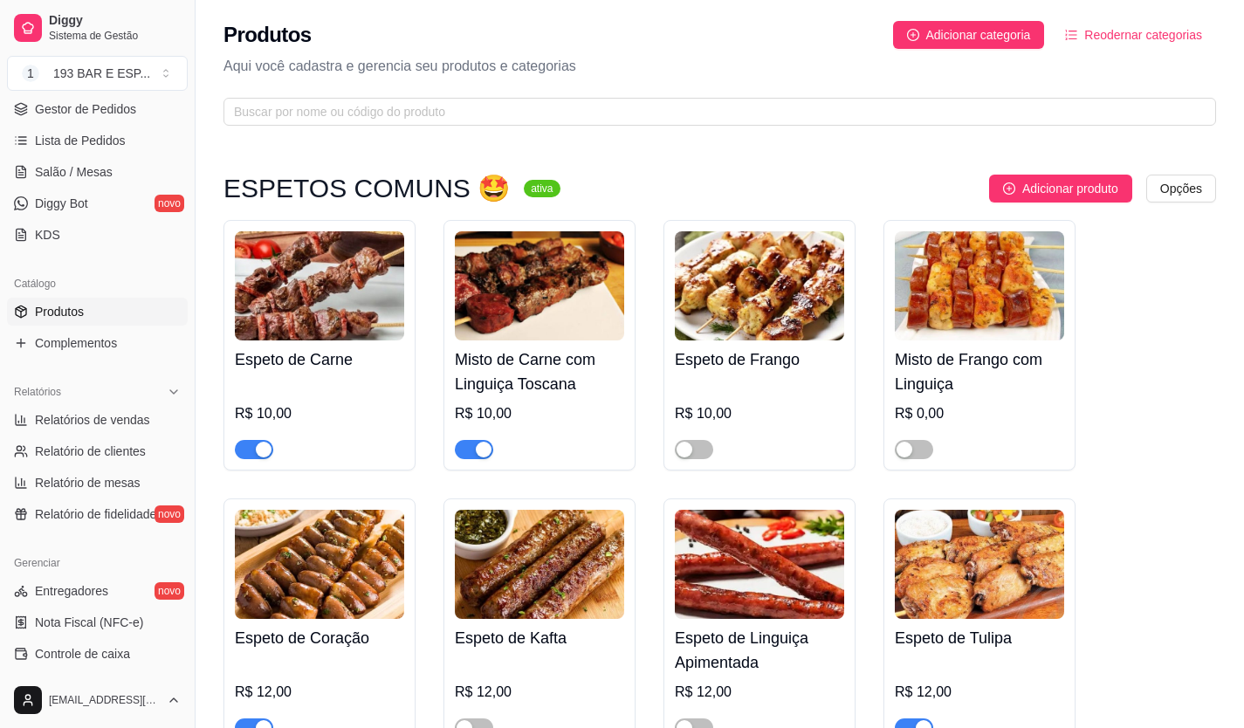
scroll to position [262, 0]
click at [94, 418] on span "Relatórios de vendas" at bounding box center [92, 418] width 115 height 17
select select "ALL"
select select "0"
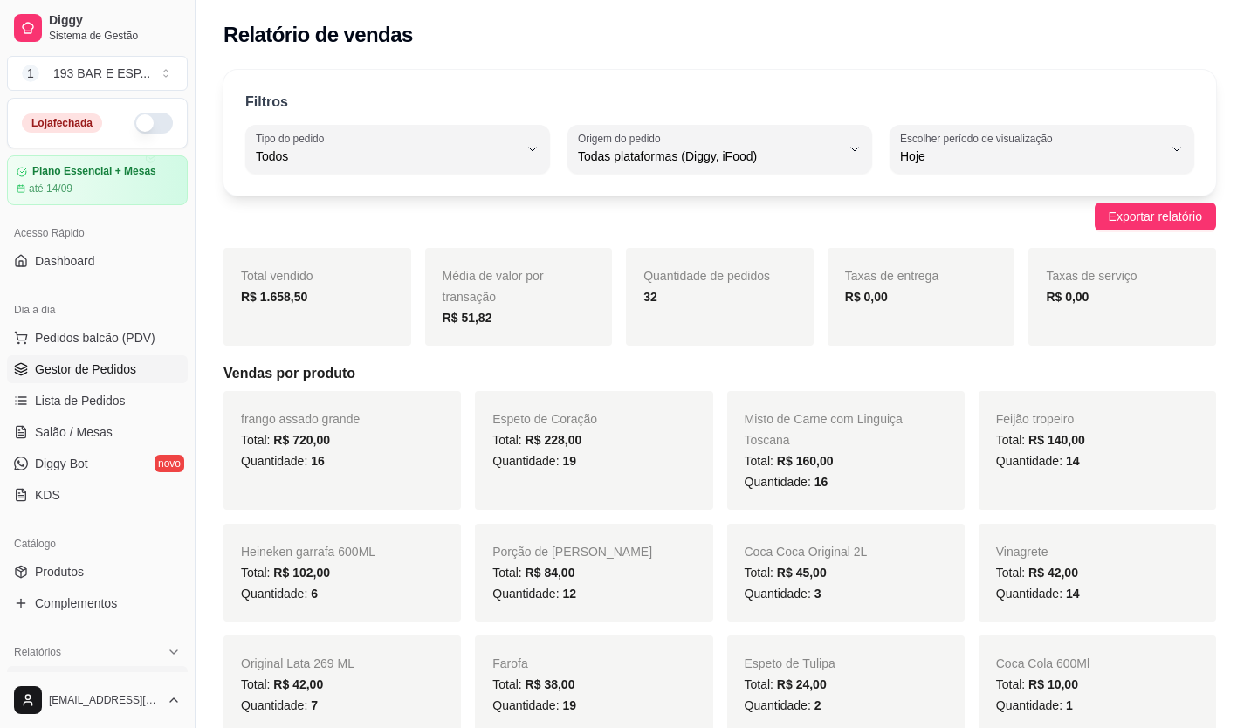
click at [77, 381] on link "Gestor de Pedidos" at bounding box center [97, 369] width 181 height 28
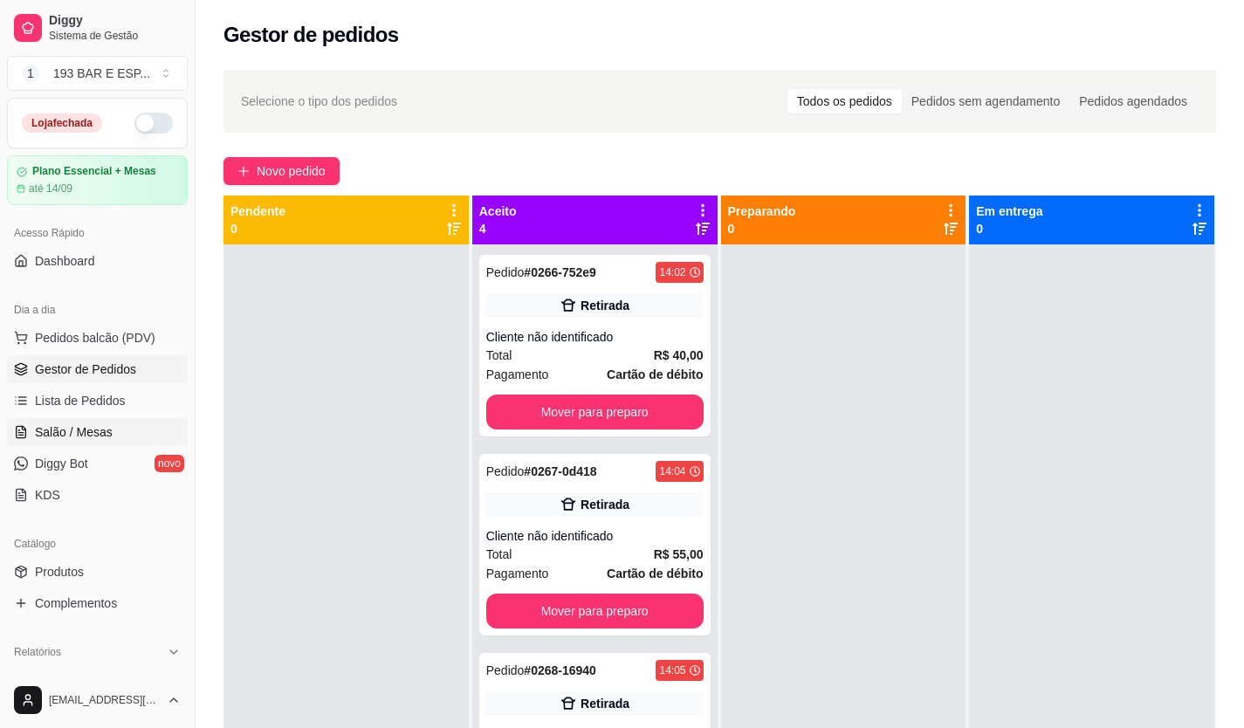
click at [38, 436] on span "Salão / Mesas" at bounding box center [74, 431] width 78 height 17
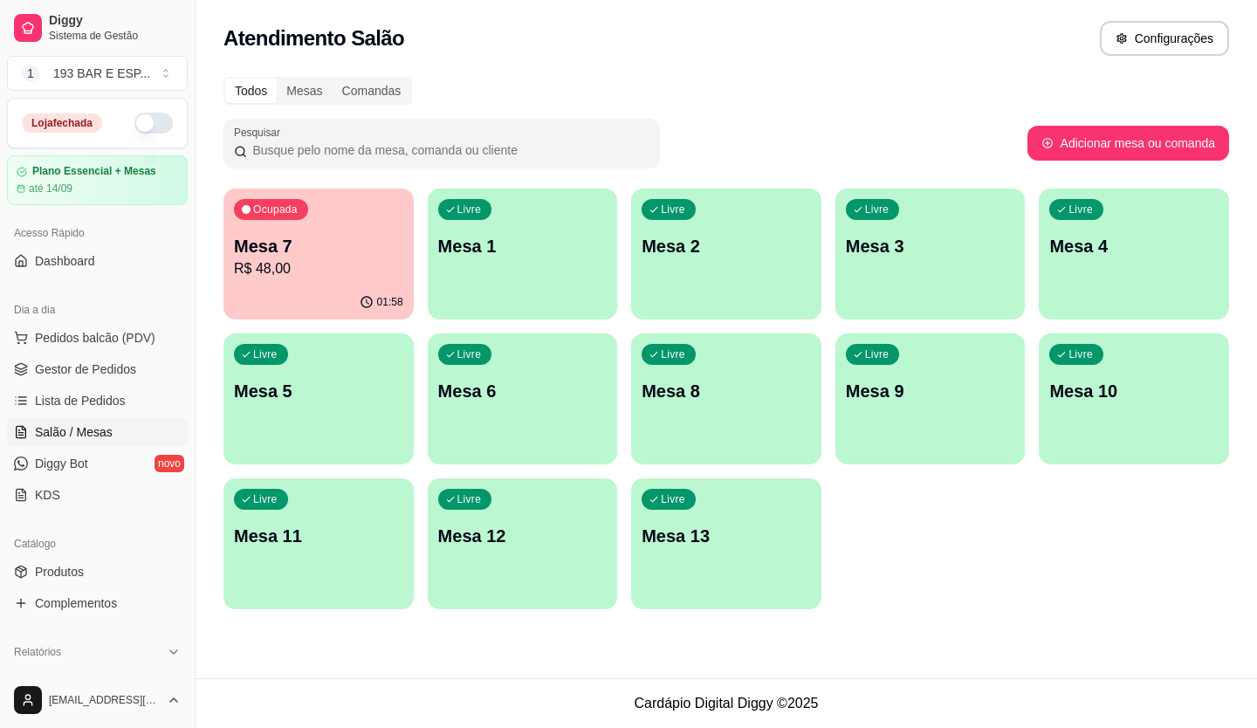
click at [285, 262] on p "R$ 48,00" at bounding box center [318, 268] width 169 height 21
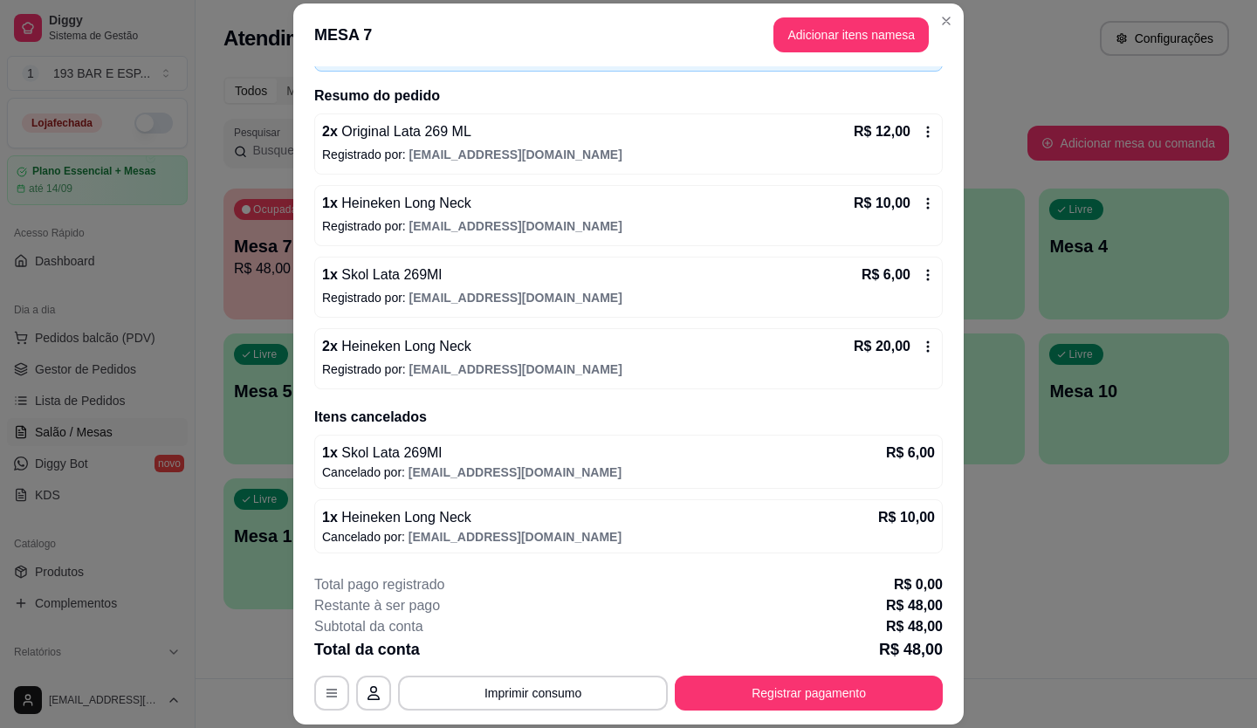
scroll to position [52, 0]
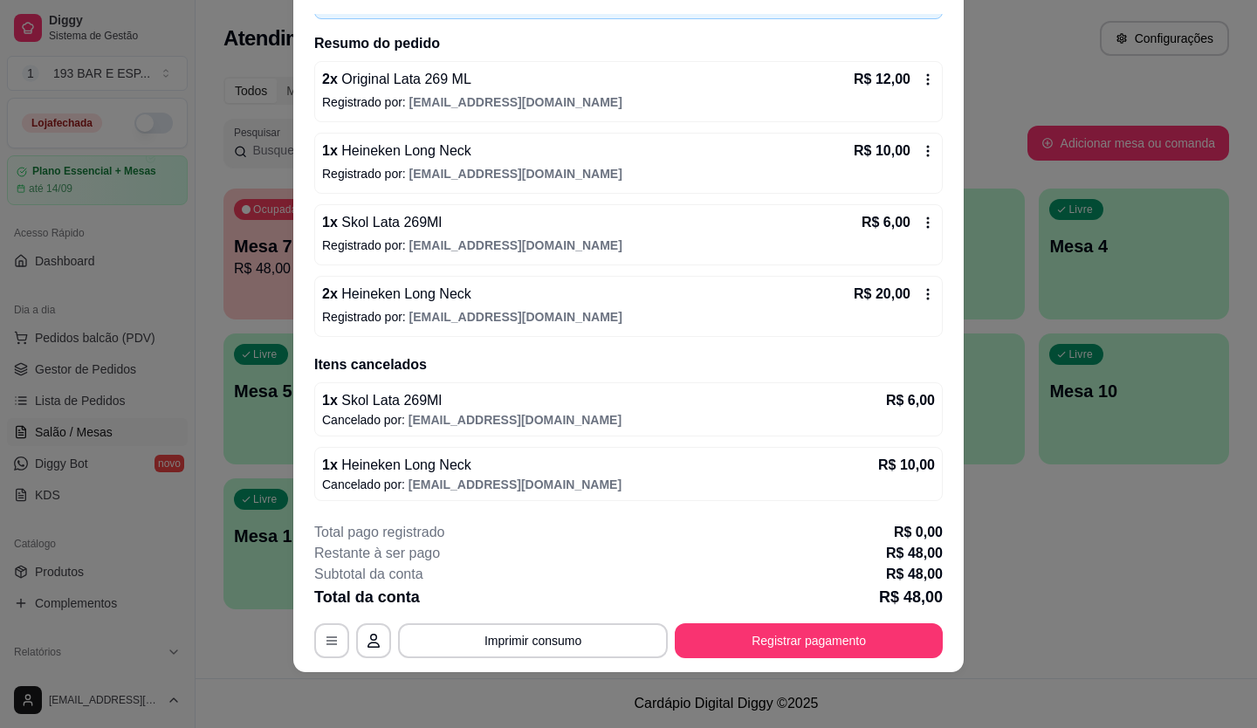
click at [894, 296] on div "R$ 20,00" at bounding box center [894, 294] width 81 height 21
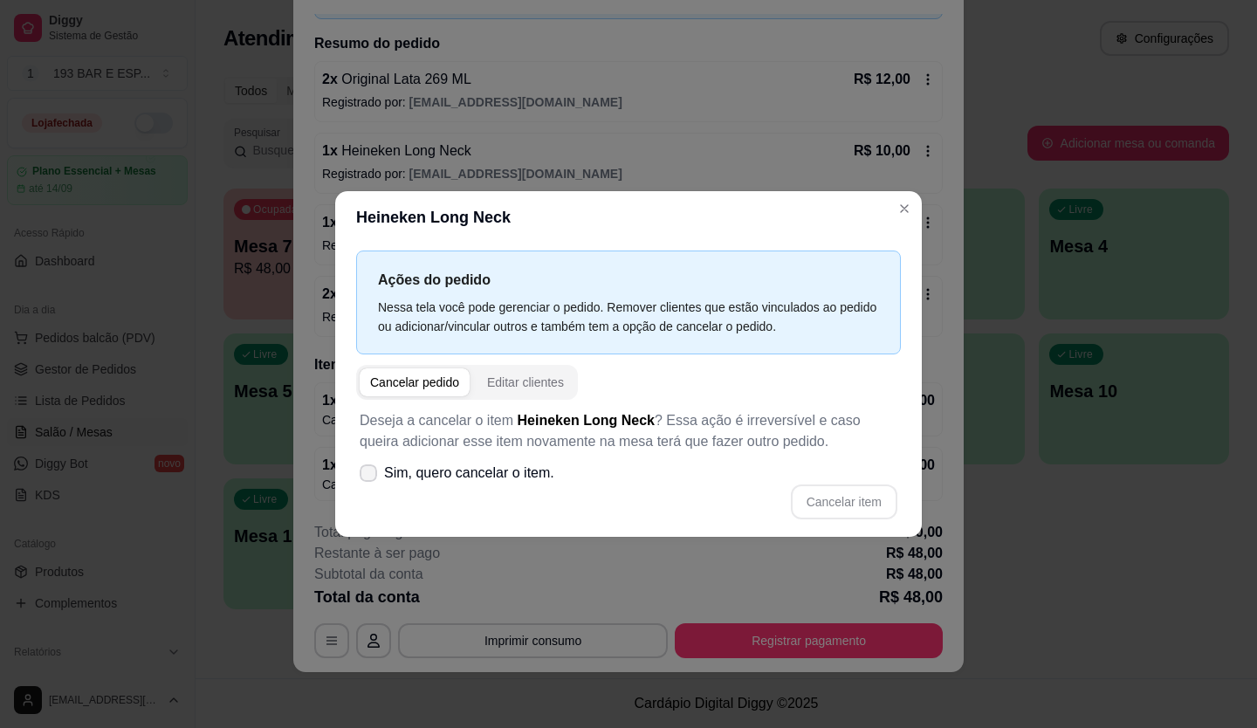
click at [506, 457] on label "Sim, quero cancelar o item." at bounding box center [457, 473] width 209 height 35
click at [370, 477] on input "Sim, quero cancelar o item." at bounding box center [364, 482] width 11 height 11
checkbox input "true"
click at [871, 517] on button "Cancelar item" at bounding box center [844, 502] width 107 height 35
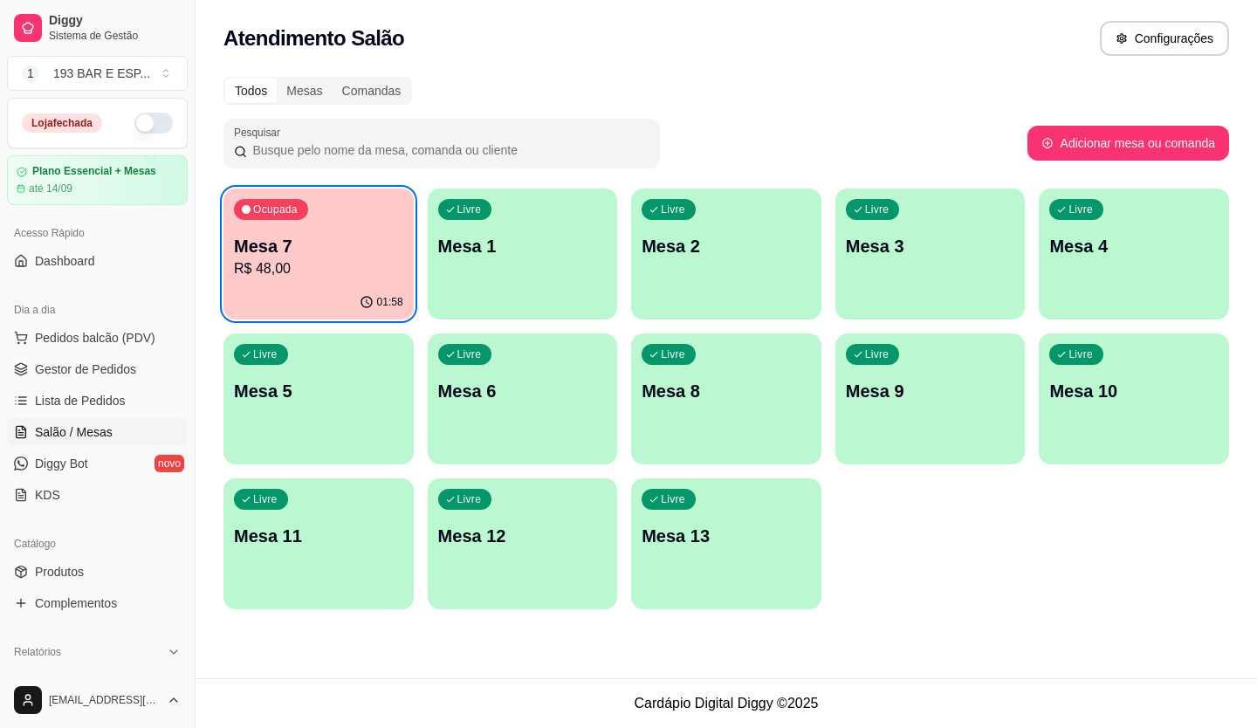
click at [100, 355] on ul "Pedidos balcão (PDV) Gestor de Pedidos Lista de Pedidos Salão / Mesas Diggy Bot…" at bounding box center [97, 416] width 181 height 185
click at [113, 346] on span "Pedidos balcão (PDV)" at bounding box center [95, 337] width 120 height 17
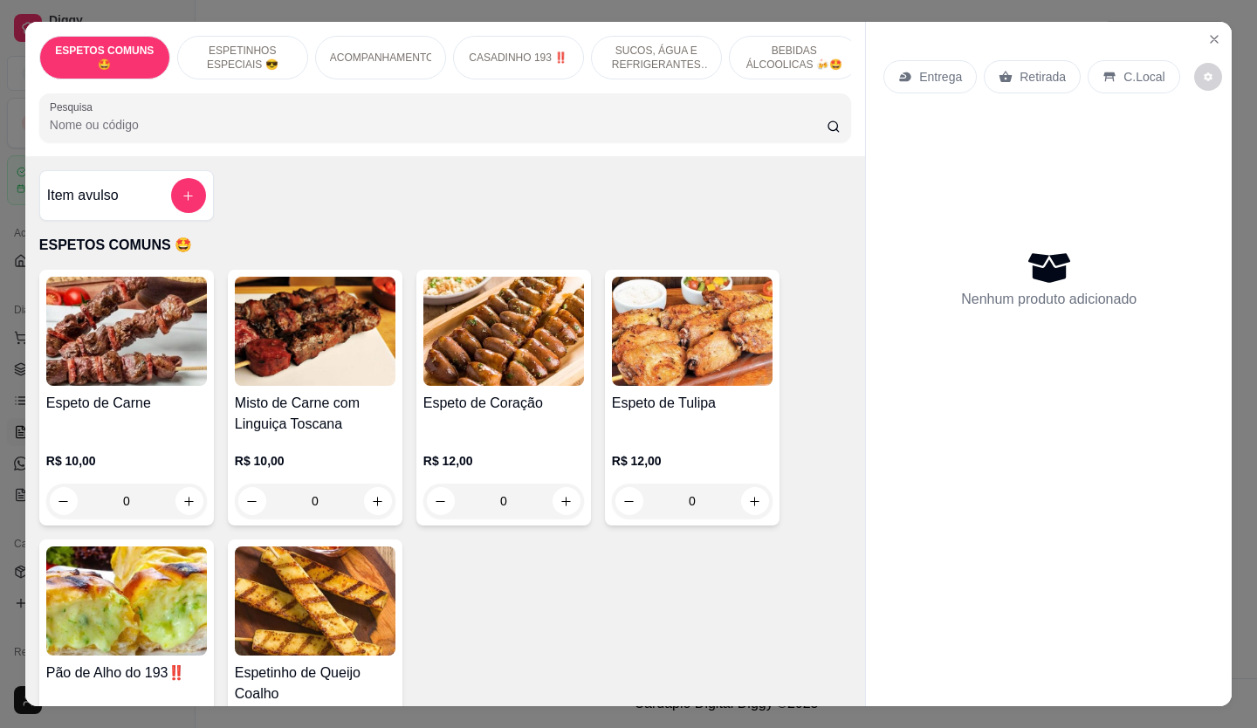
click at [1043, 70] on p "Retirada" at bounding box center [1043, 76] width 46 height 17
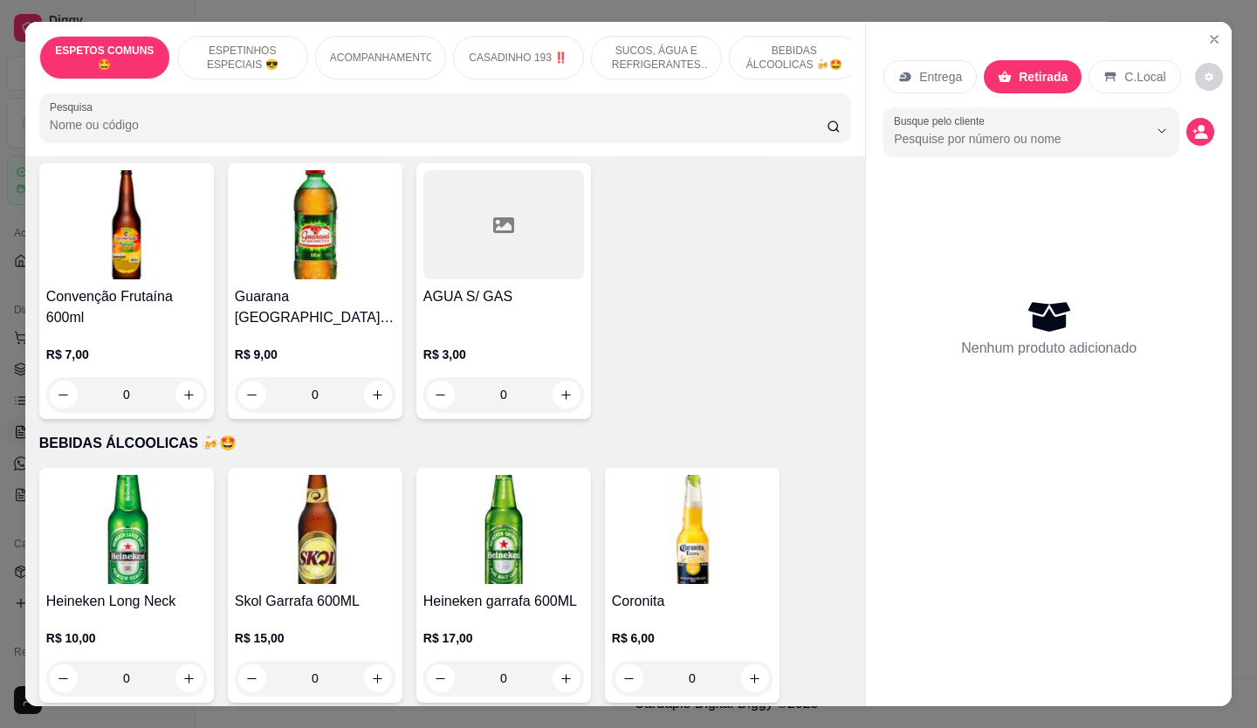
scroll to position [3143, 0]
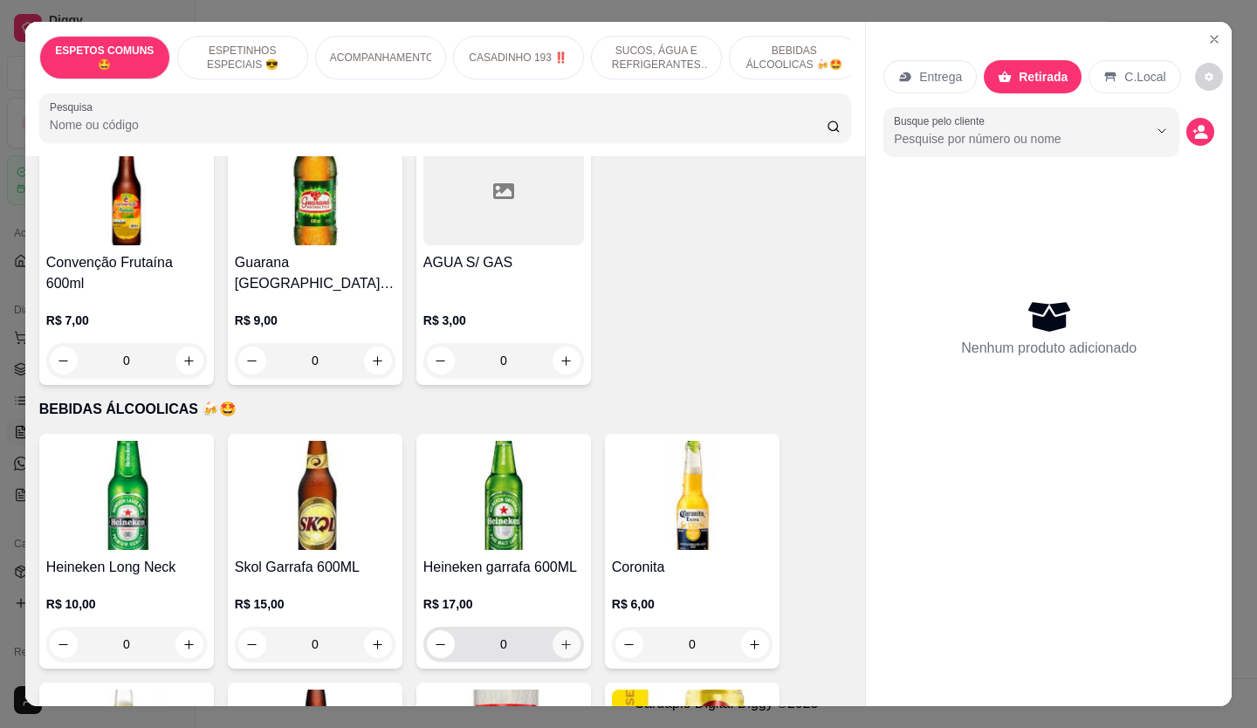
click at [561, 638] on icon "increase-product-quantity" at bounding box center [566, 644] width 13 height 13
click at [561, 630] on button "increase-product-quantity" at bounding box center [567, 644] width 28 height 28
type input "2"
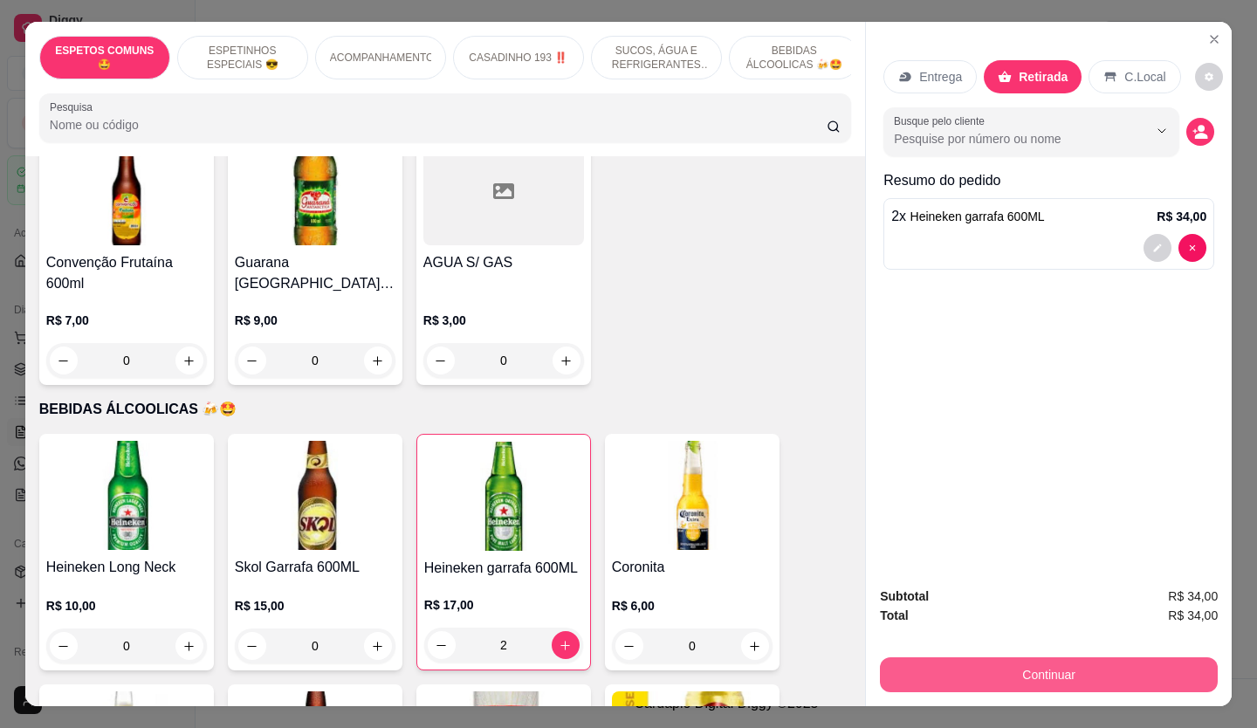
click at [972, 667] on button "Continuar" at bounding box center [1049, 674] width 338 height 35
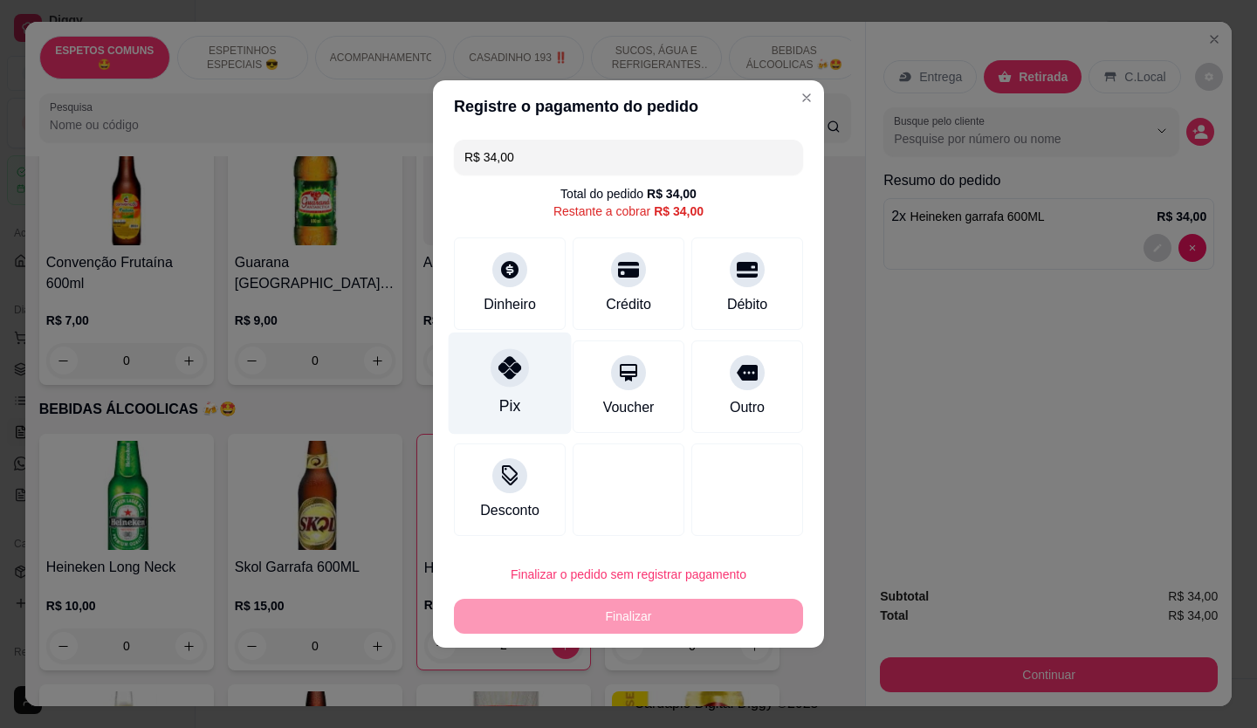
click at [516, 368] on icon at bounding box center [510, 367] width 23 height 23
type input "R$ 0,00"
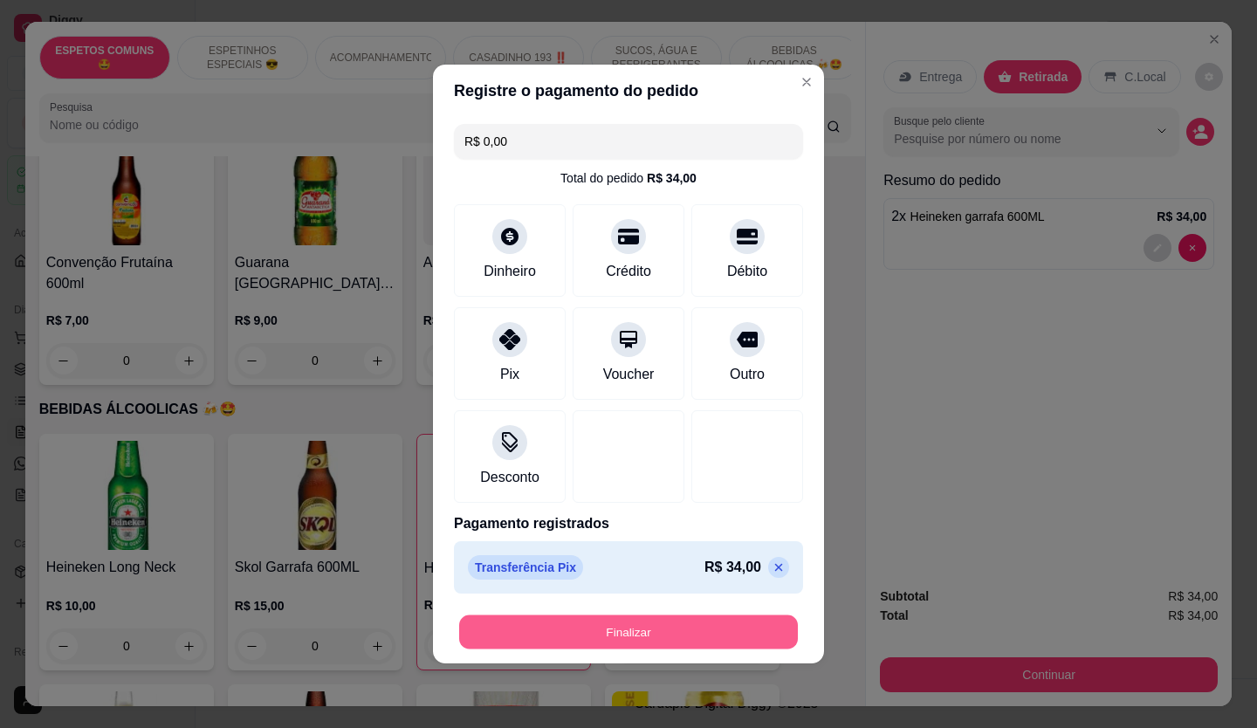
click at [624, 640] on button "Finalizar" at bounding box center [628, 633] width 339 height 34
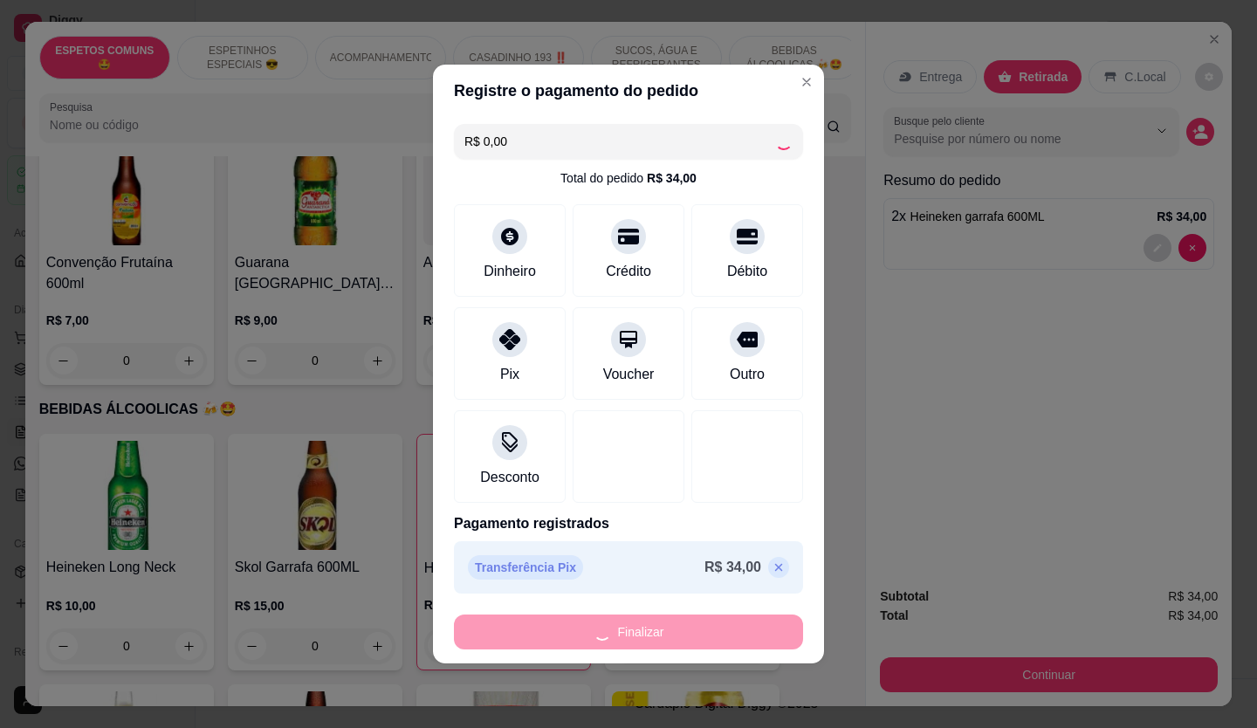
type input "0"
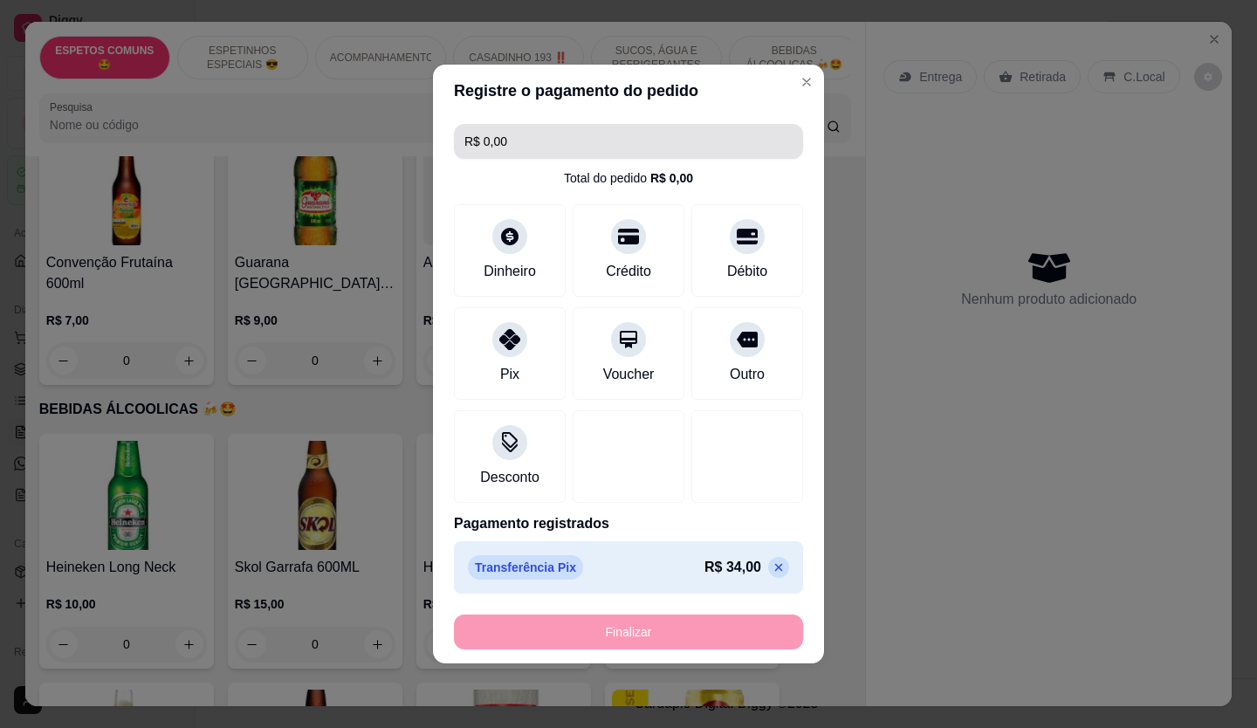
type input "-R$ 34,00"
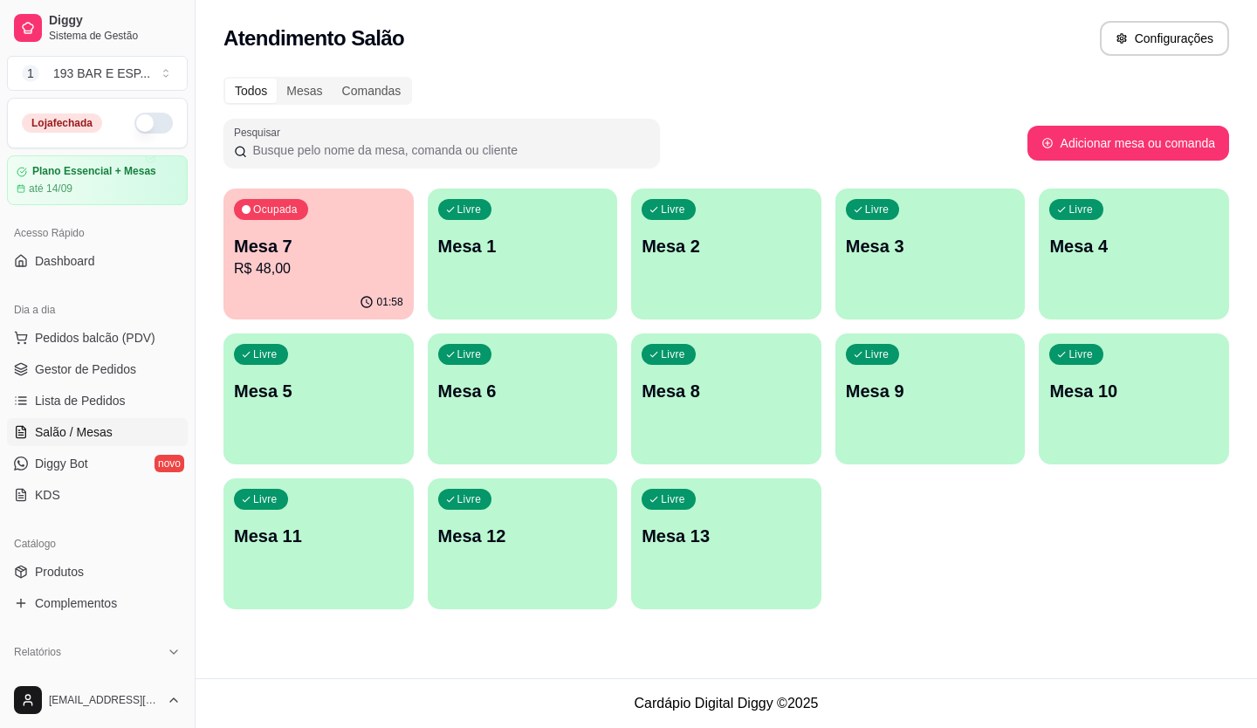
click at [789, 83] on div "Todos Mesas Comandas" at bounding box center [727, 91] width 1006 height 28
click at [324, 269] on p "R$ 48,00" at bounding box center [319, 268] width 164 height 20
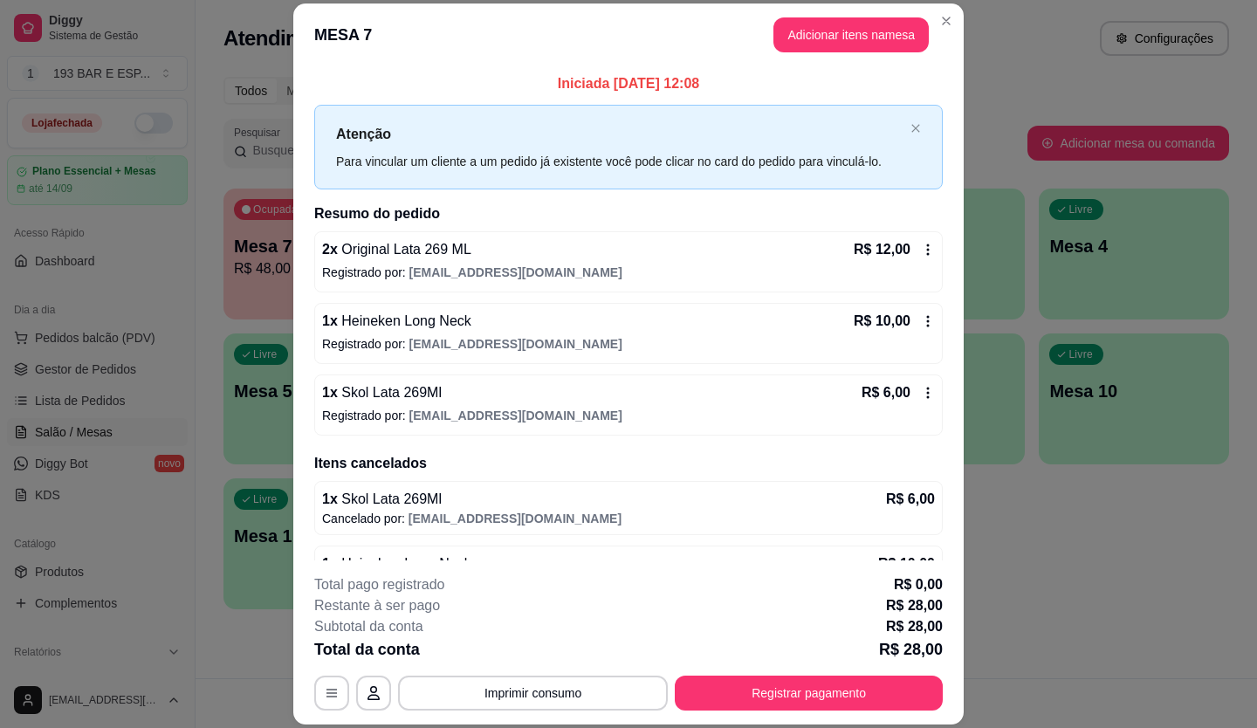
click at [921, 251] on icon at bounding box center [928, 250] width 14 height 14
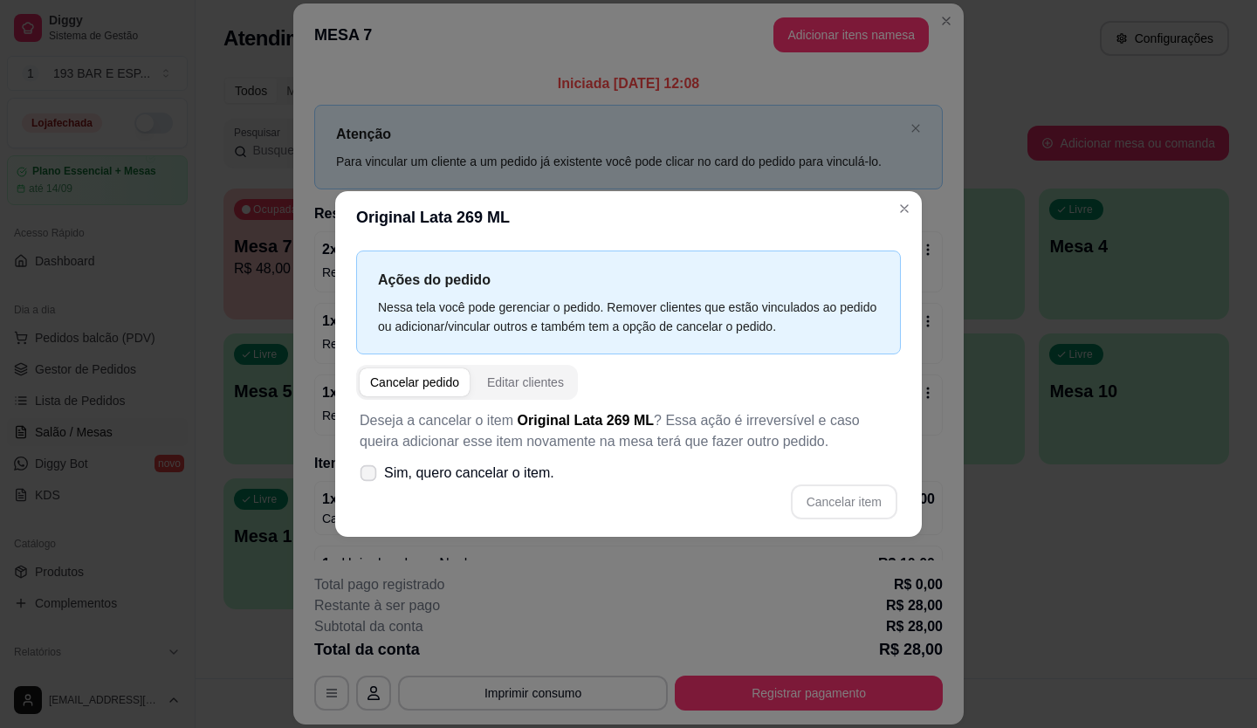
click at [430, 465] on span "Sim, quero cancelar o item." at bounding box center [469, 473] width 170 height 21
click at [370, 477] on input "Sim, quero cancelar o item." at bounding box center [364, 482] width 11 height 11
checkbox input "true"
click at [818, 489] on button "Cancelar item" at bounding box center [844, 502] width 107 height 35
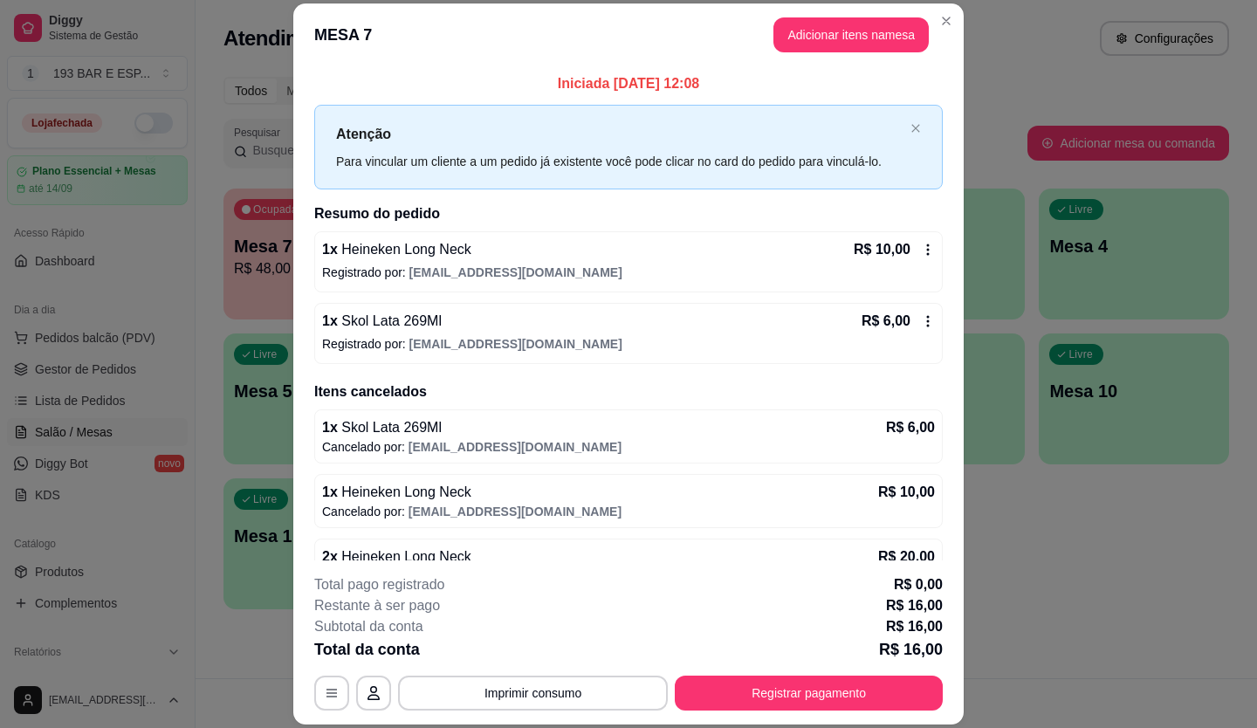
click at [921, 251] on icon at bounding box center [928, 250] width 14 height 14
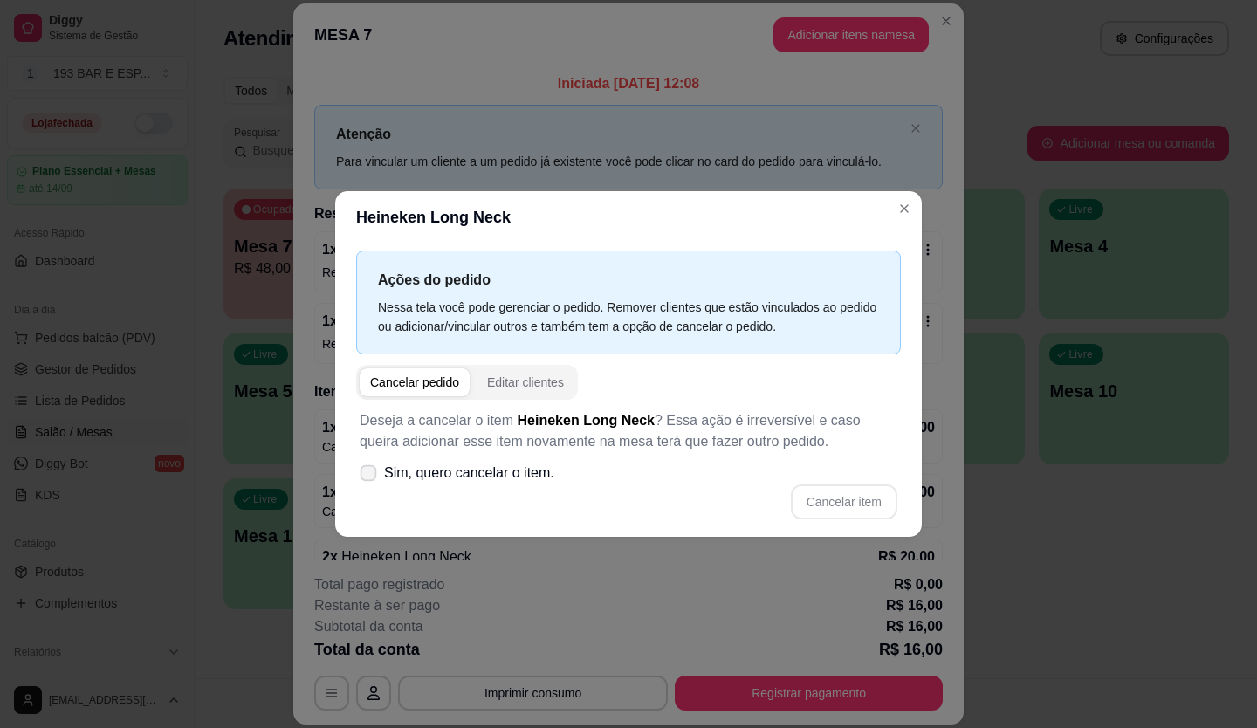
click at [442, 470] on span "Sim, quero cancelar o item." at bounding box center [469, 473] width 170 height 21
click at [370, 477] on input "Sim, quero cancelar o item." at bounding box center [364, 482] width 11 height 11
checkbox input "true"
click at [823, 498] on button "Cancelar item" at bounding box center [844, 502] width 107 height 35
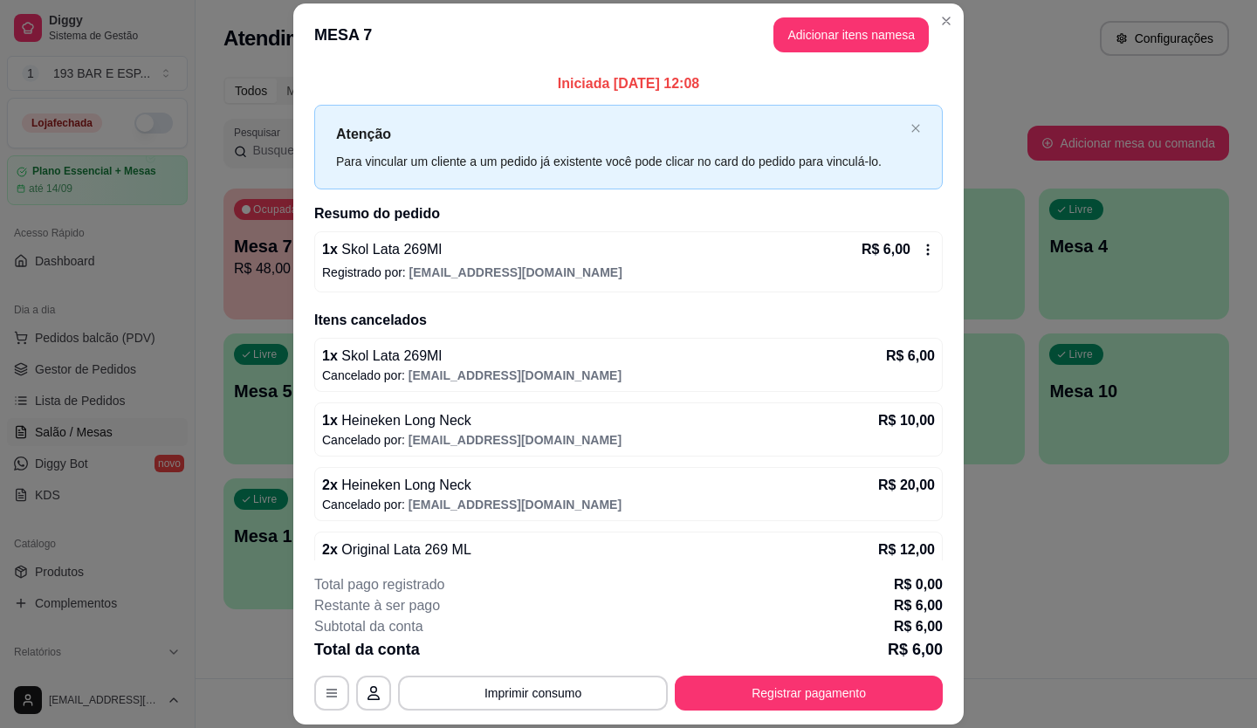
click at [916, 253] on div "1 x Skol Lata 269Ml R$ 6,00 Registrado por: [EMAIL_ADDRESS][DOMAIN_NAME]" at bounding box center [628, 261] width 629 height 61
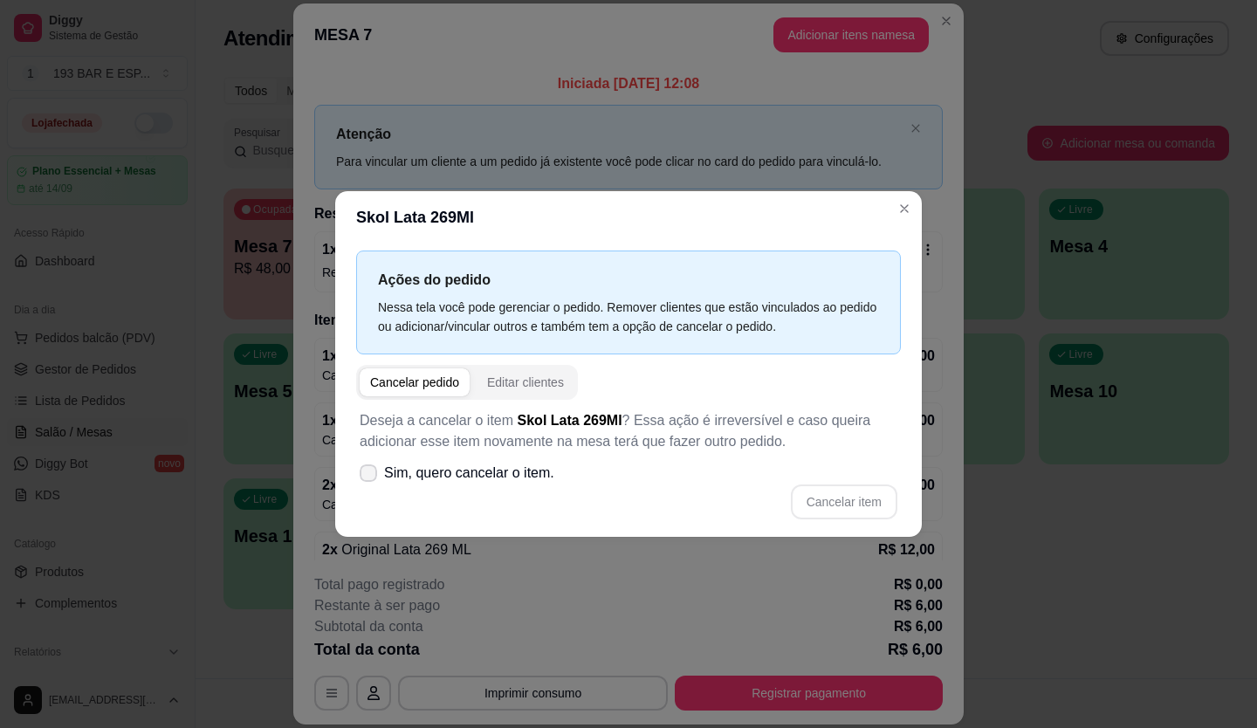
click at [479, 470] on span "Sim, quero cancelar o item." at bounding box center [469, 473] width 170 height 21
click at [370, 477] on input "Sim, quero cancelar o item." at bounding box center [364, 482] width 11 height 11
checkbox input "true"
click at [875, 500] on button "Cancelar item" at bounding box center [844, 502] width 104 height 34
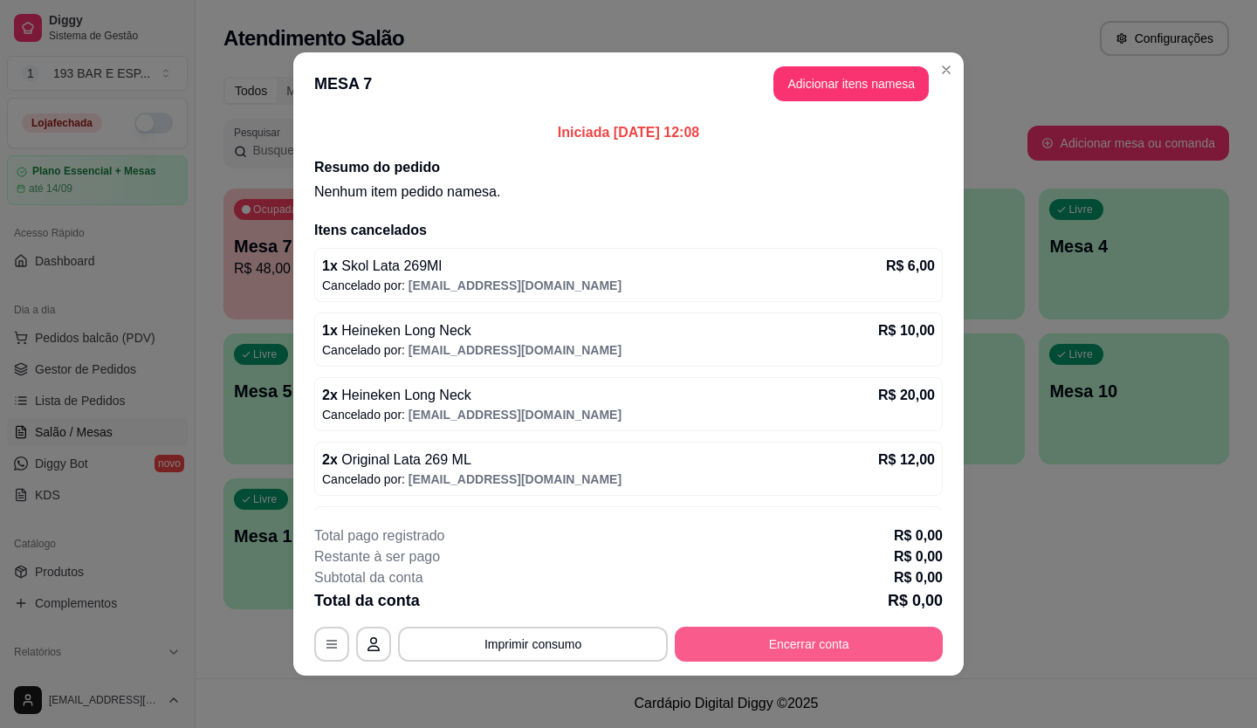
click at [777, 648] on button "Encerrar conta" at bounding box center [809, 644] width 268 height 35
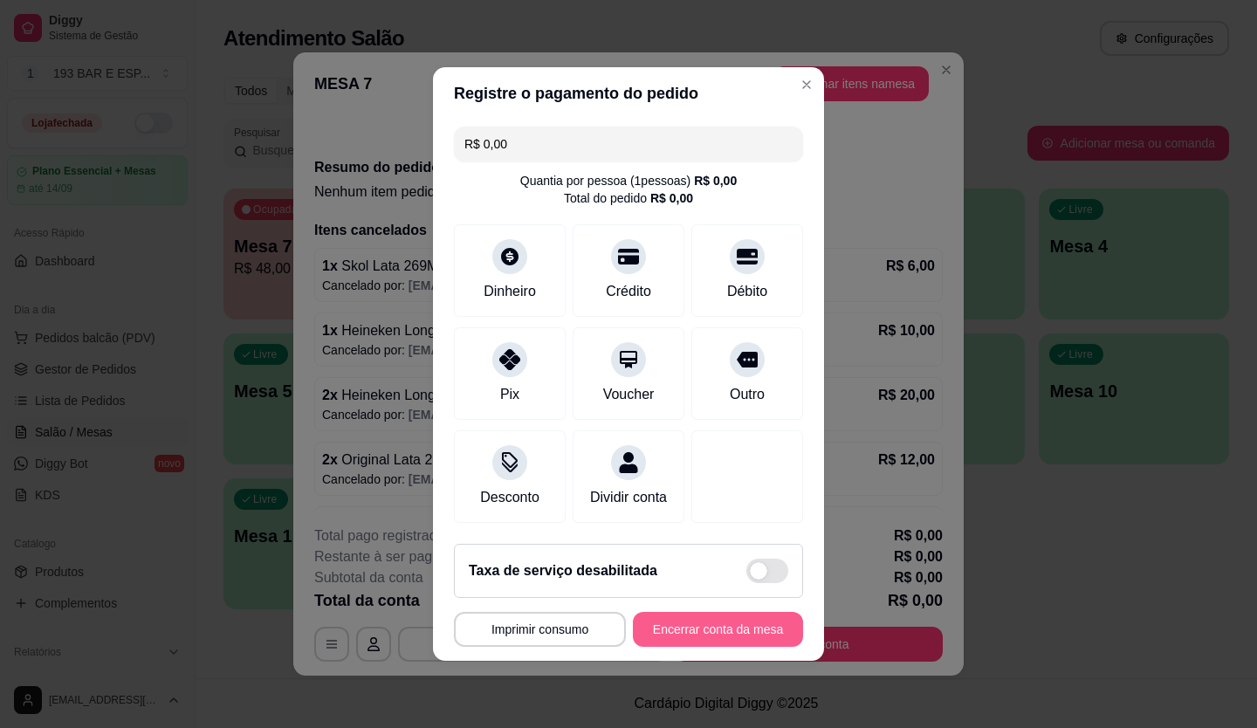
click at [714, 631] on button "Encerrar conta da mesa" at bounding box center [718, 629] width 170 height 35
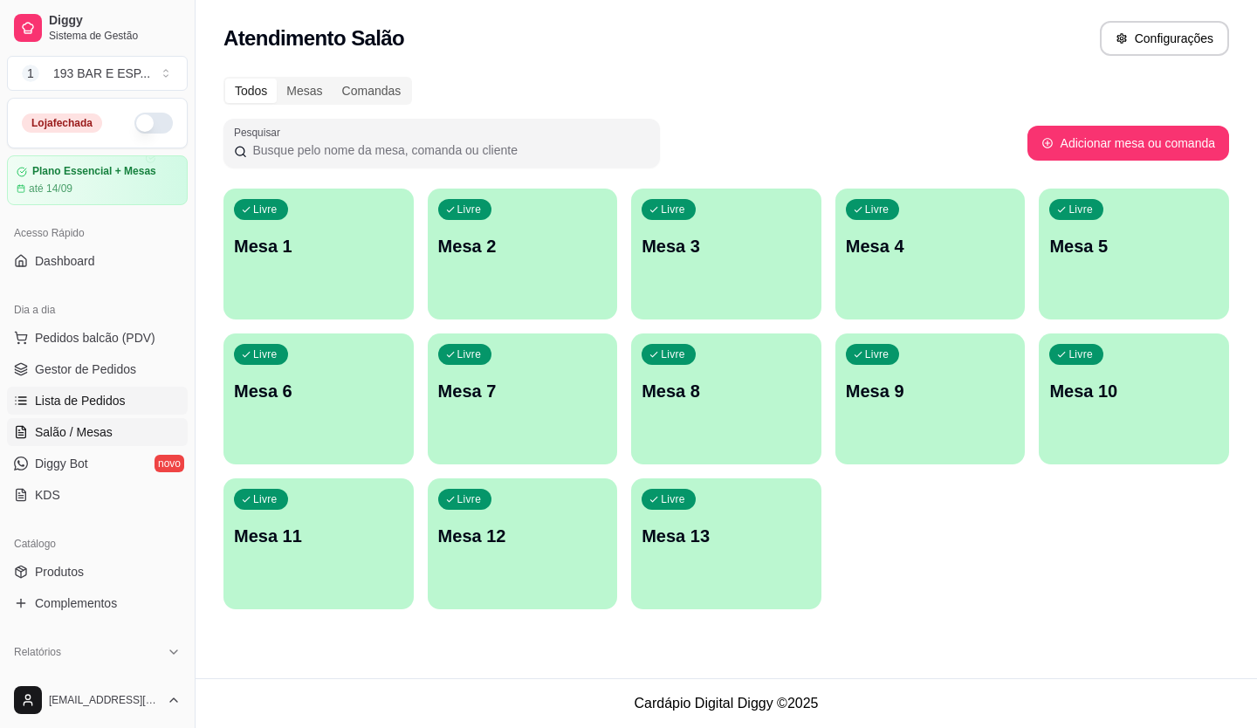
click at [100, 395] on span "Lista de Pedidos" at bounding box center [80, 400] width 91 height 17
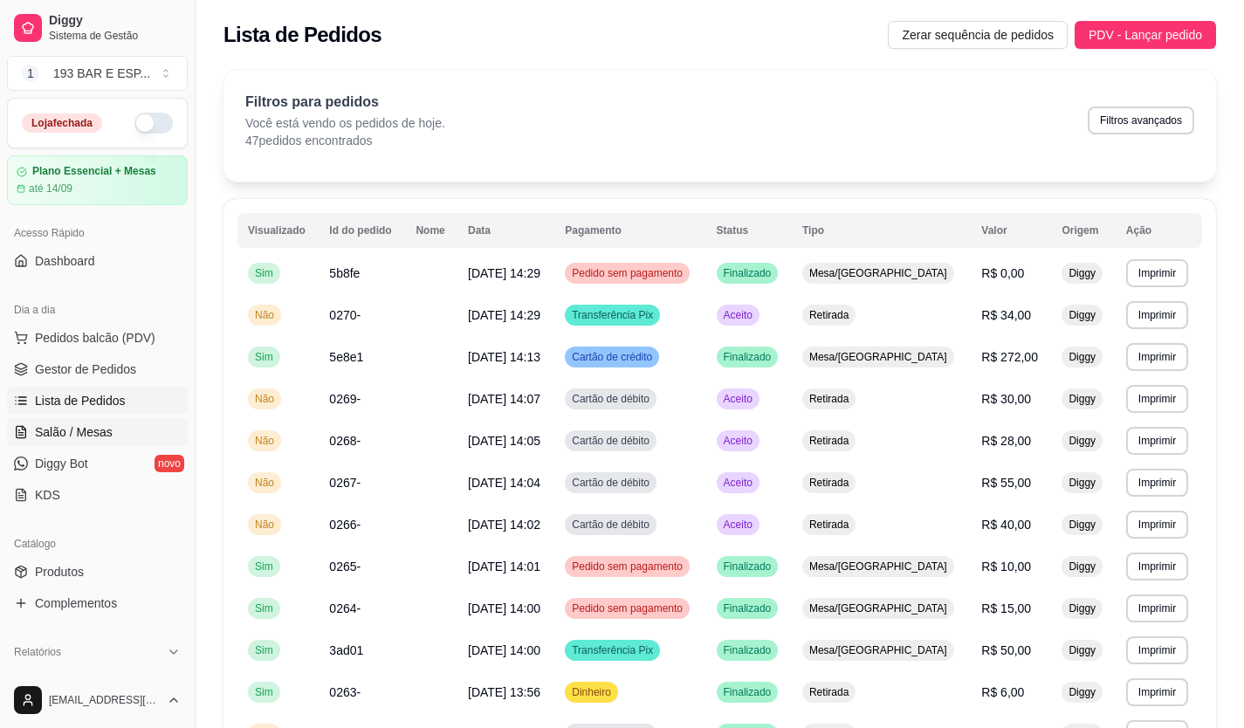
click at [58, 437] on span "Salão / Mesas" at bounding box center [74, 431] width 78 height 17
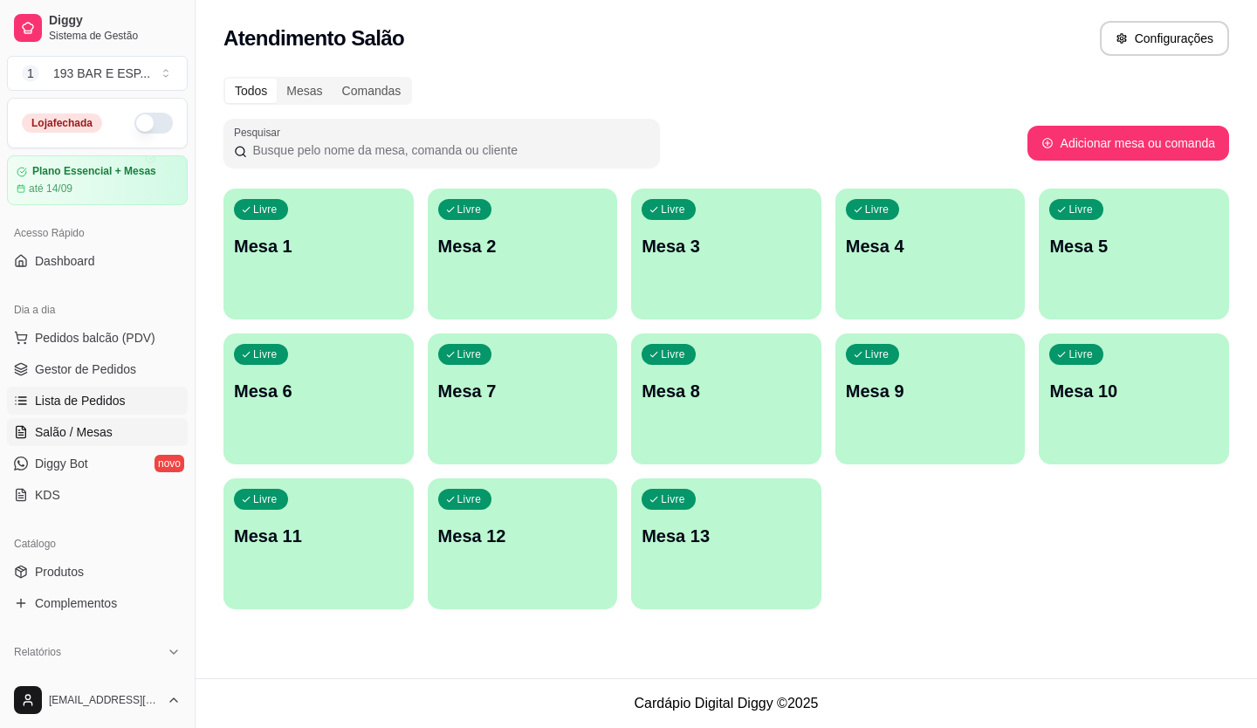
click at [58, 392] on span "Lista de Pedidos" at bounding box center [80, 400] width 91 height 17
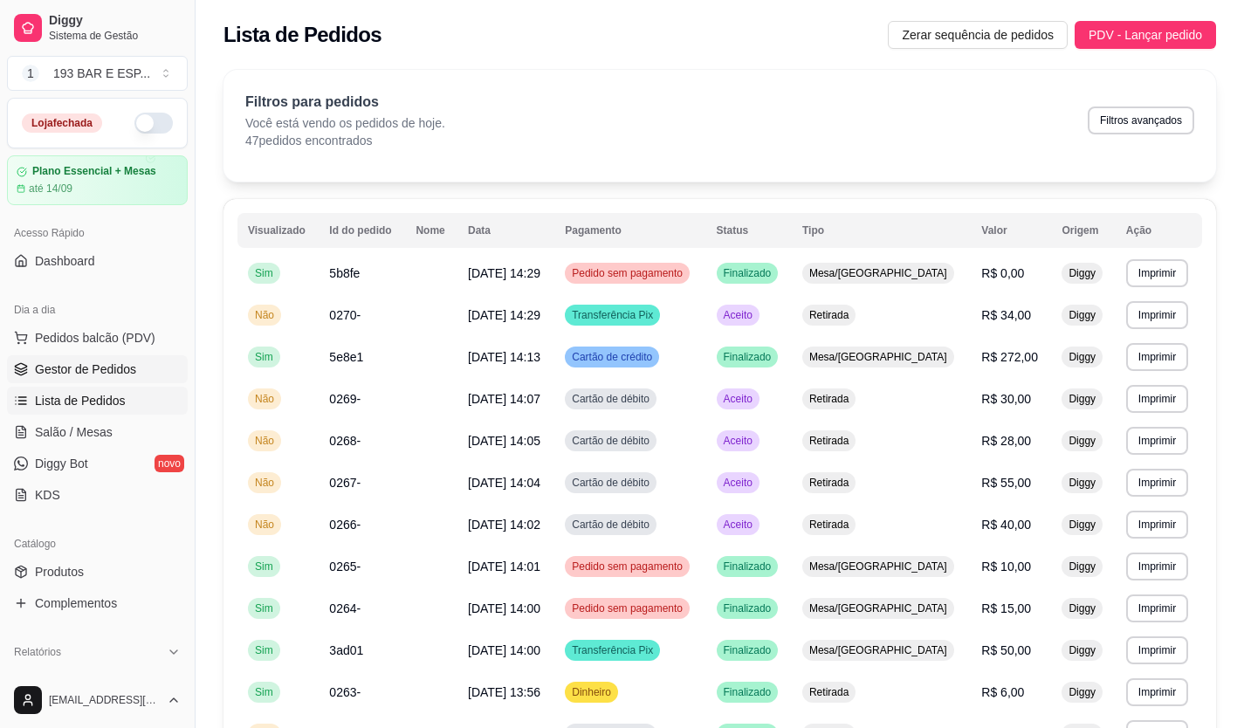
click at [69, 375] on span "Gestor de Pedidos" at bounding box center [85, 369] width 101 height 17
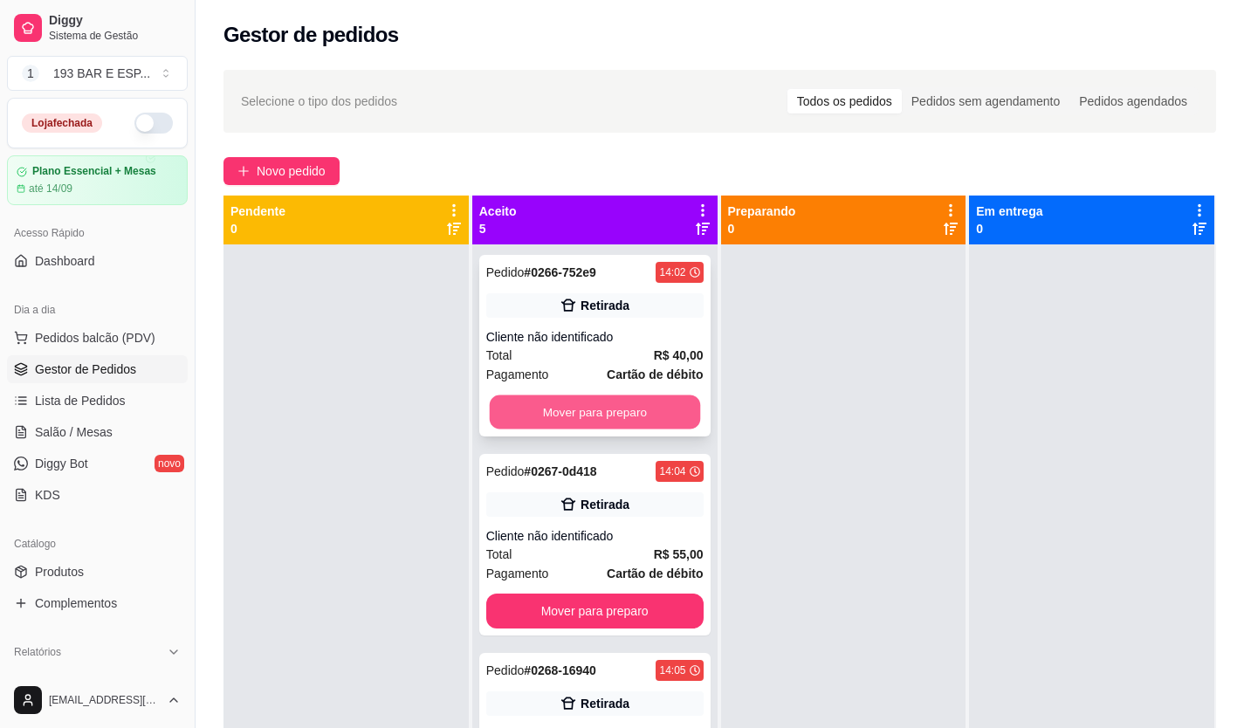
click at [603, 418] on button "Mover para preparo" at bounding box center [594, 413] width 210 height 34
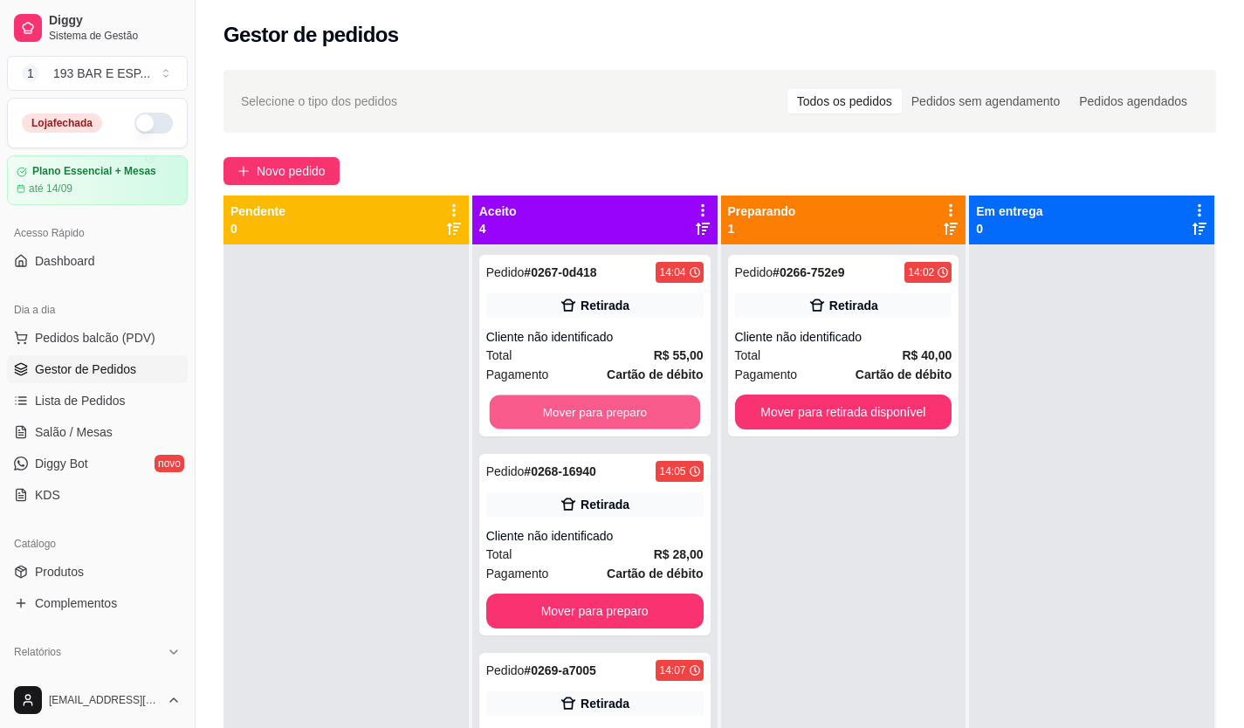
click at [603, 418] on button "Mover para preparo" at bounding box center [594, 413] width 210 height 34
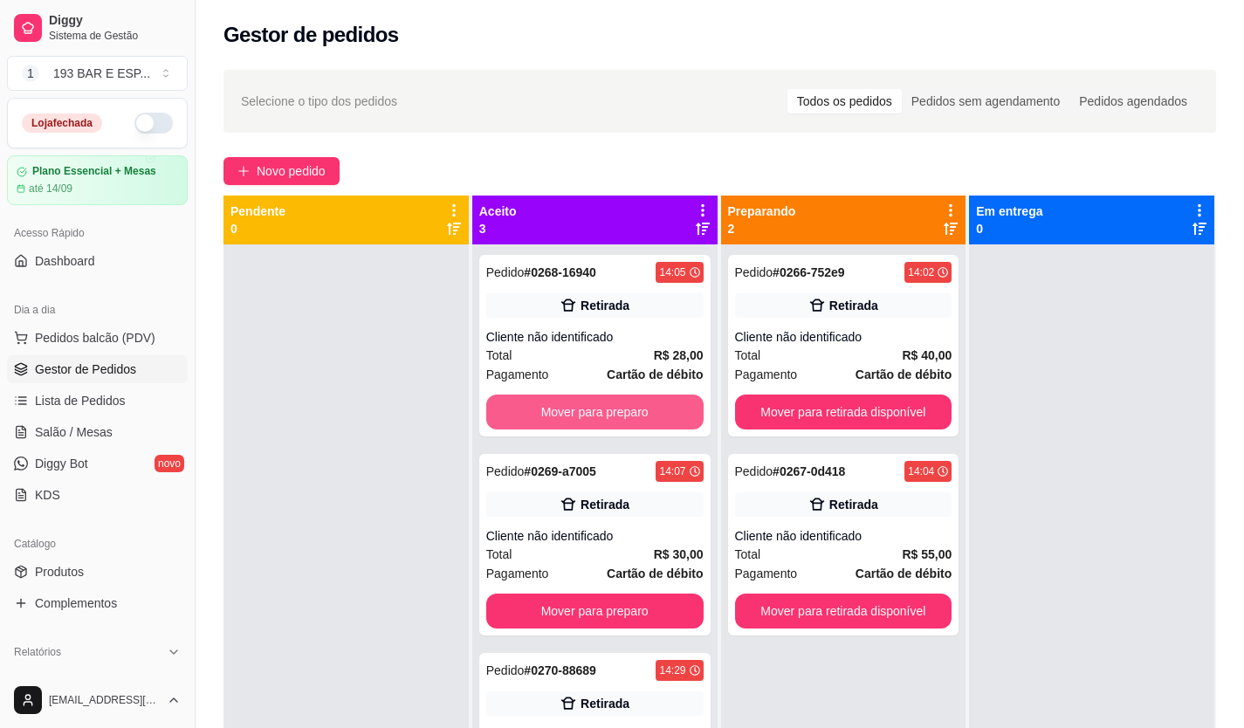
click at [603, 418] on button "Mover para preparo" at bounding box center [594, 412] width 217 height 35
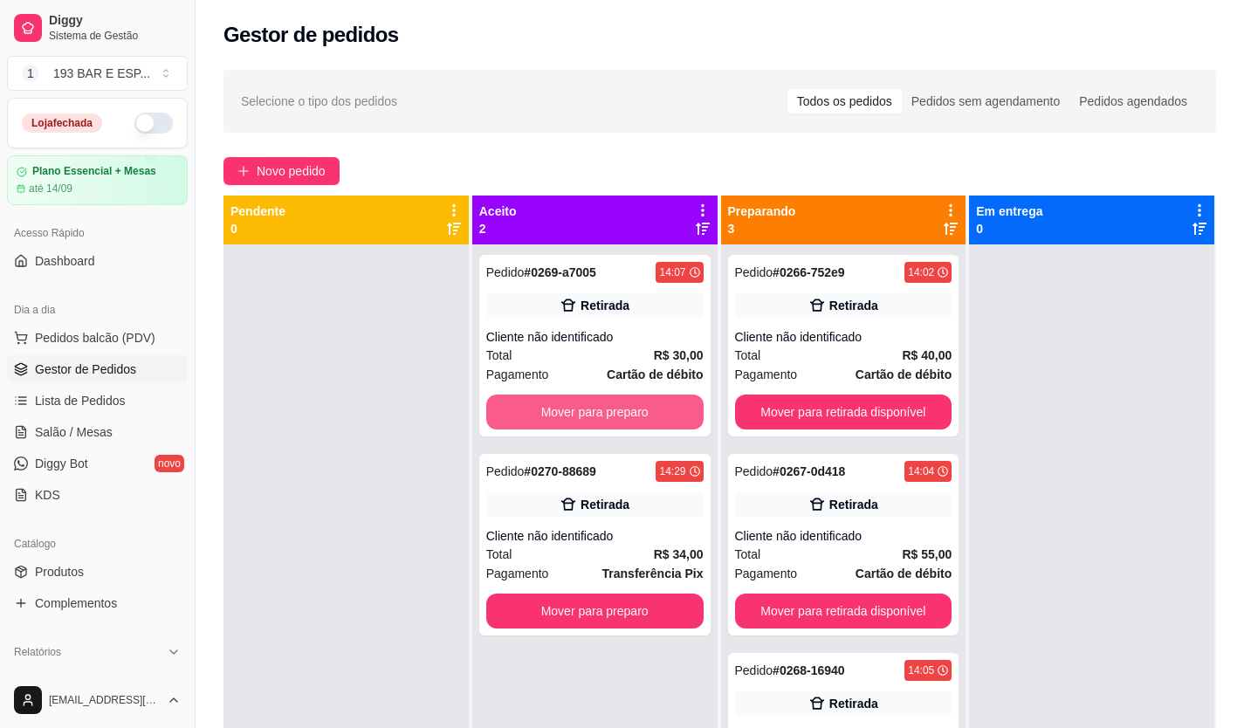
click at [603, 418] on button "Mover para preparo" at bounding box center [594, 412] width 217 height 35
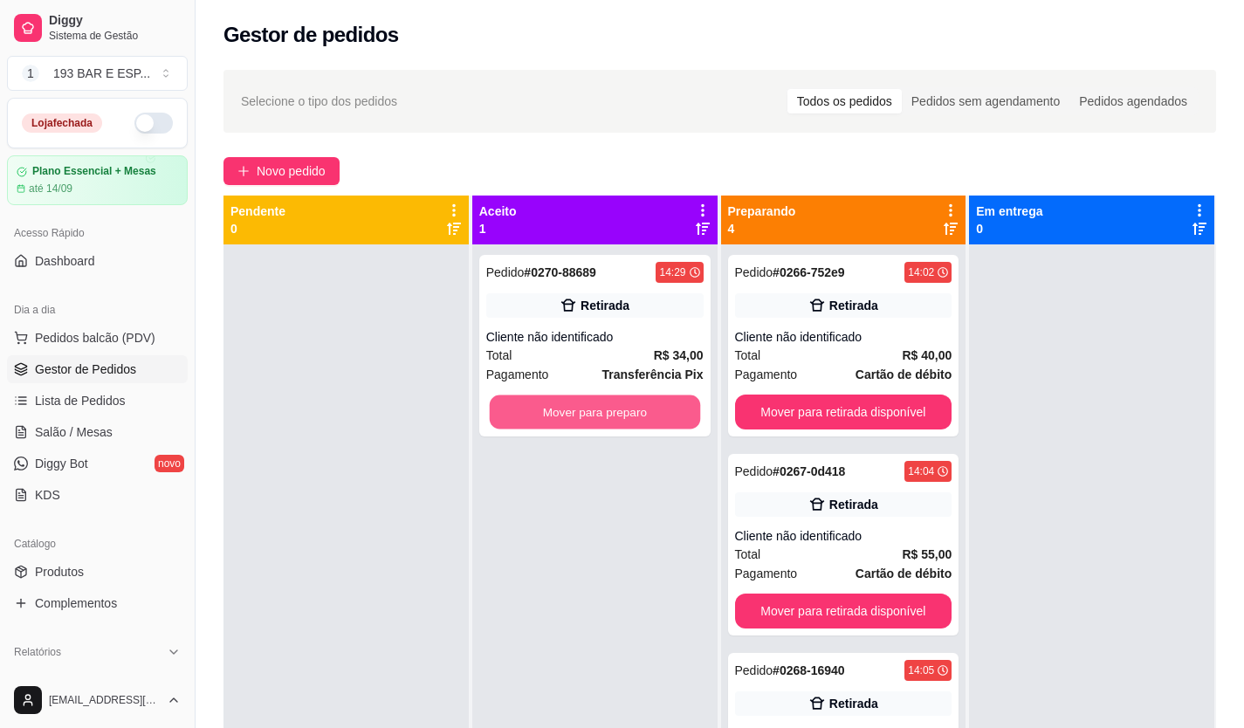
click at [603, 418] on button "Mover para preparo" at bounding box center [594, 413] width 210 height 34
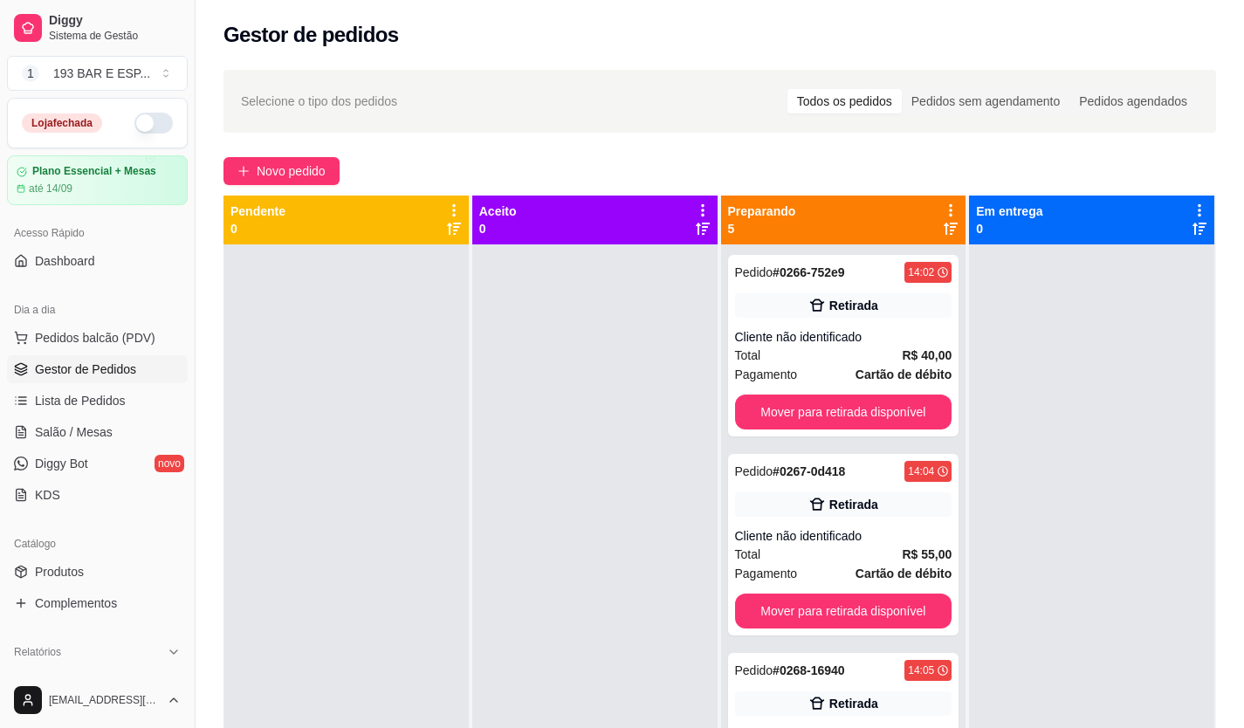
click at [603, 418] on div at bounding box center [594, 608] width 245 height 728
click at [816, 415] on button "Mover para retirada disponível" at bounding box center [843, 412] width 217 height 35
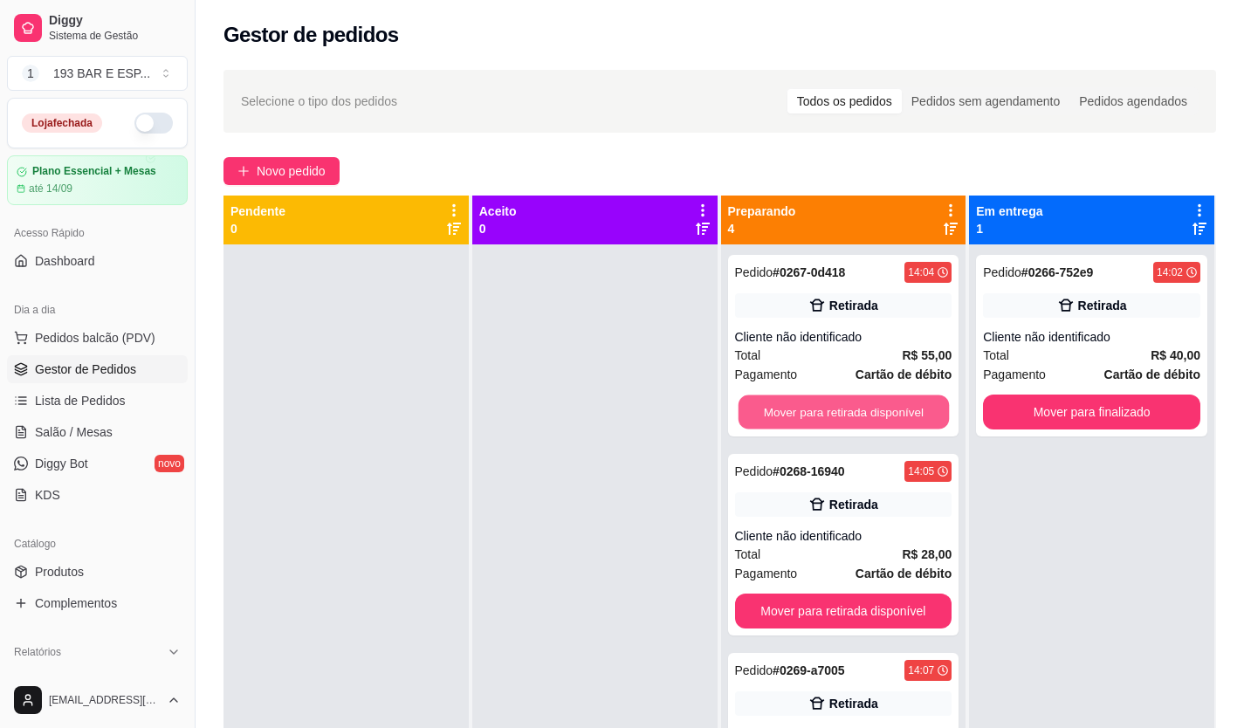
click at [816, 415] on button "Mover para retirada disponível" at bounding box center [843, 413] width 210 height 34
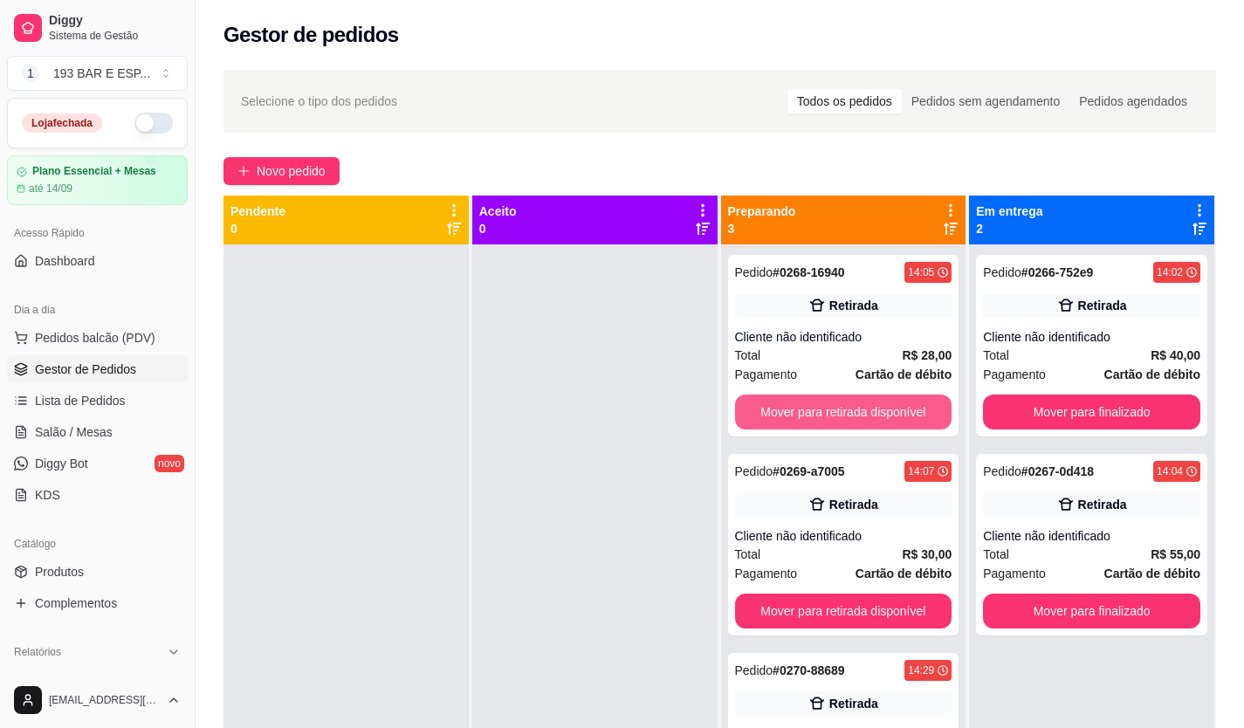
click at [816, 415] on button "Mover para retirada disponível" at bounding box center [843, 412] width 217 height 35
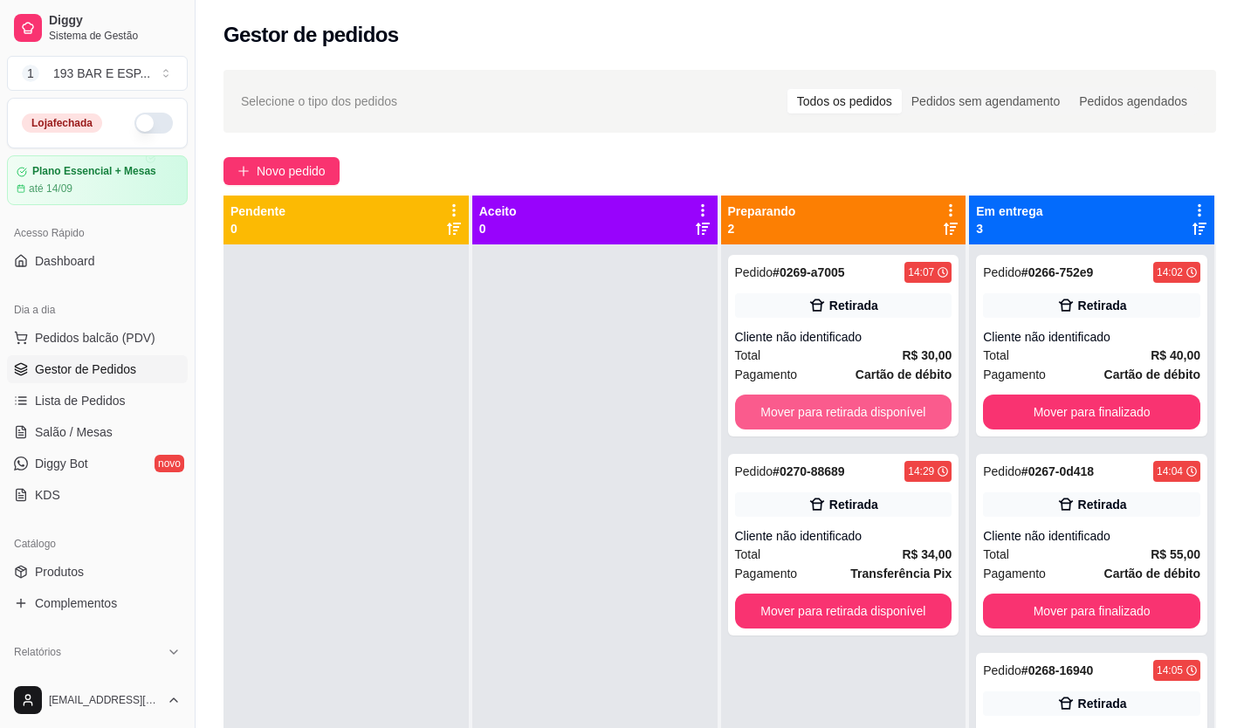
click at [816, 415] on button "Mover para retirada disponível" at bounding box center [843, 412] width 217 height 35
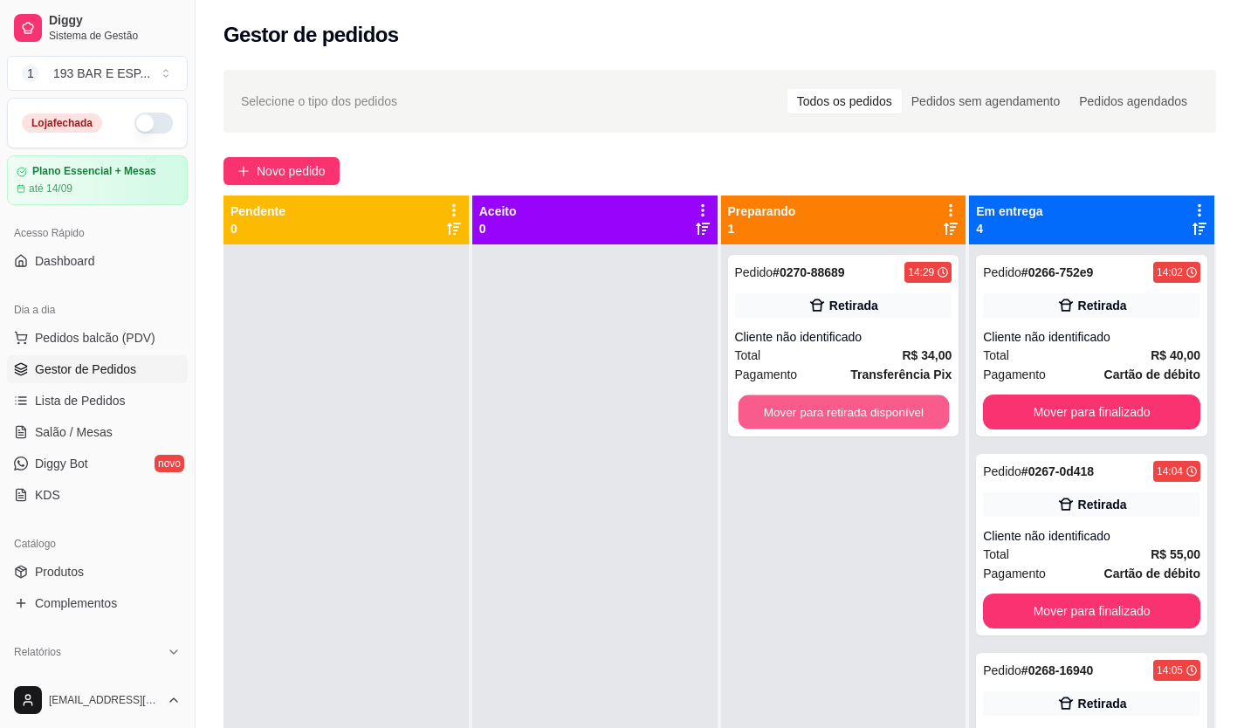
click at [816, 415] on button "Mover para retirada disponível" at bounding box center [843, 413] width 210 height 34
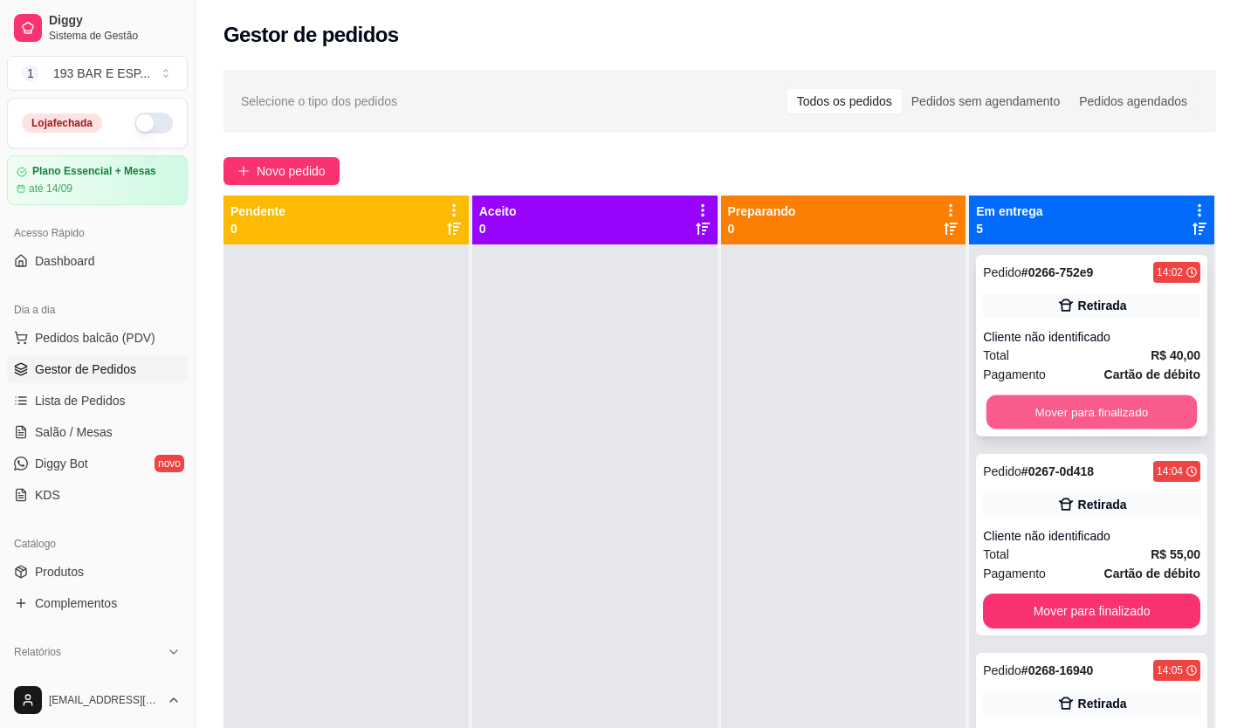
click at [1029, 399] on button "Mover para finalizado" at bounding box center [1092, 413] width 210 height 34
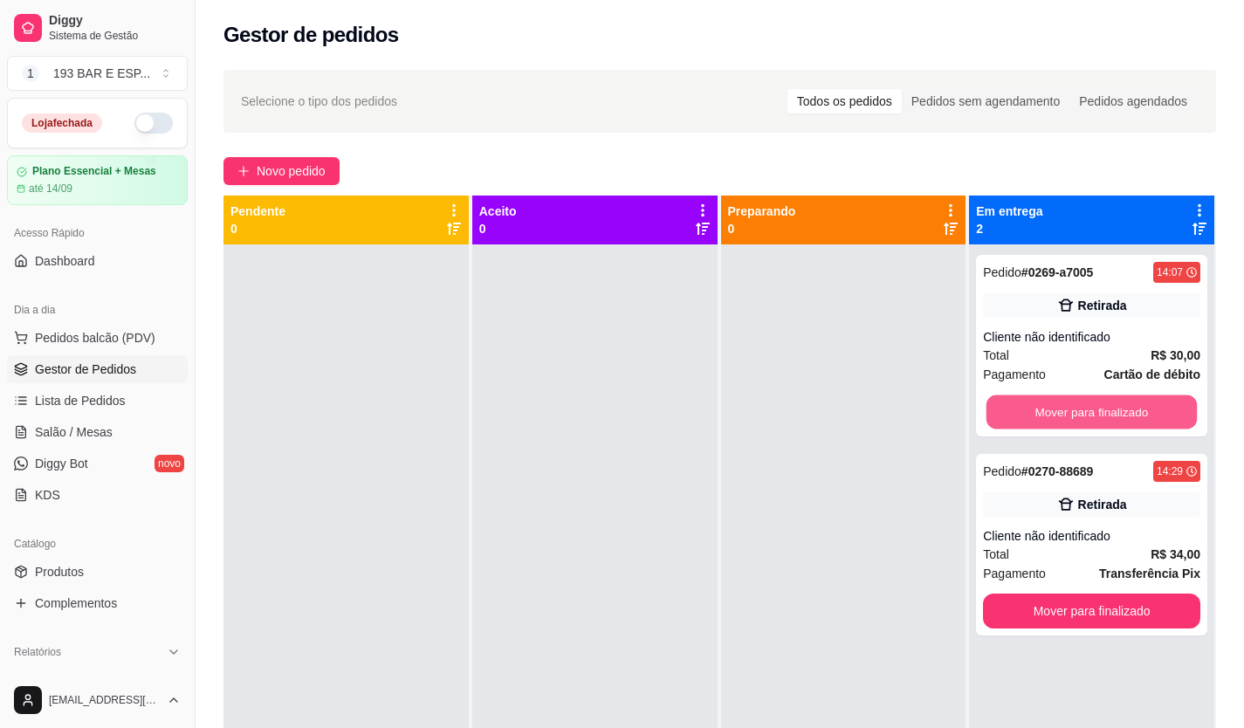
click at [1029, 399] on button "Mover para finalizado" at bounding box center [1092, 413] width 210 height 34
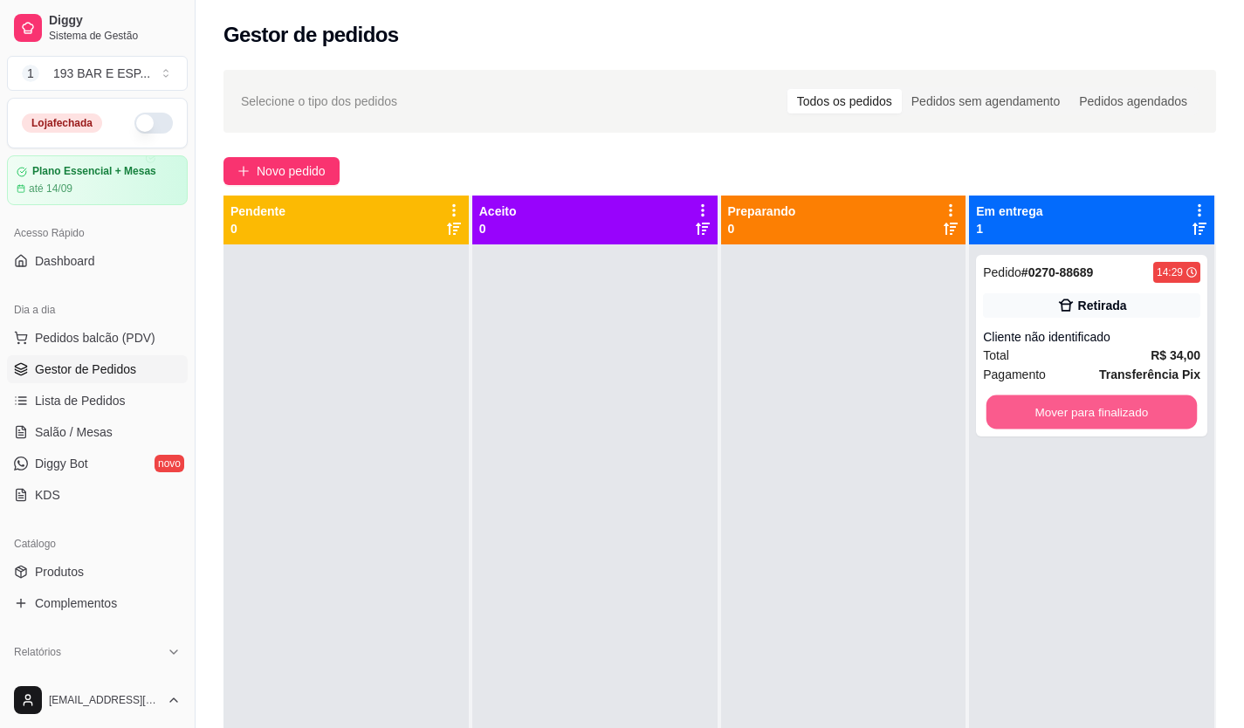
click at [1029, 399] on button "Mover para finalizado" at bounding box center [1092, 413] width 210 height 34
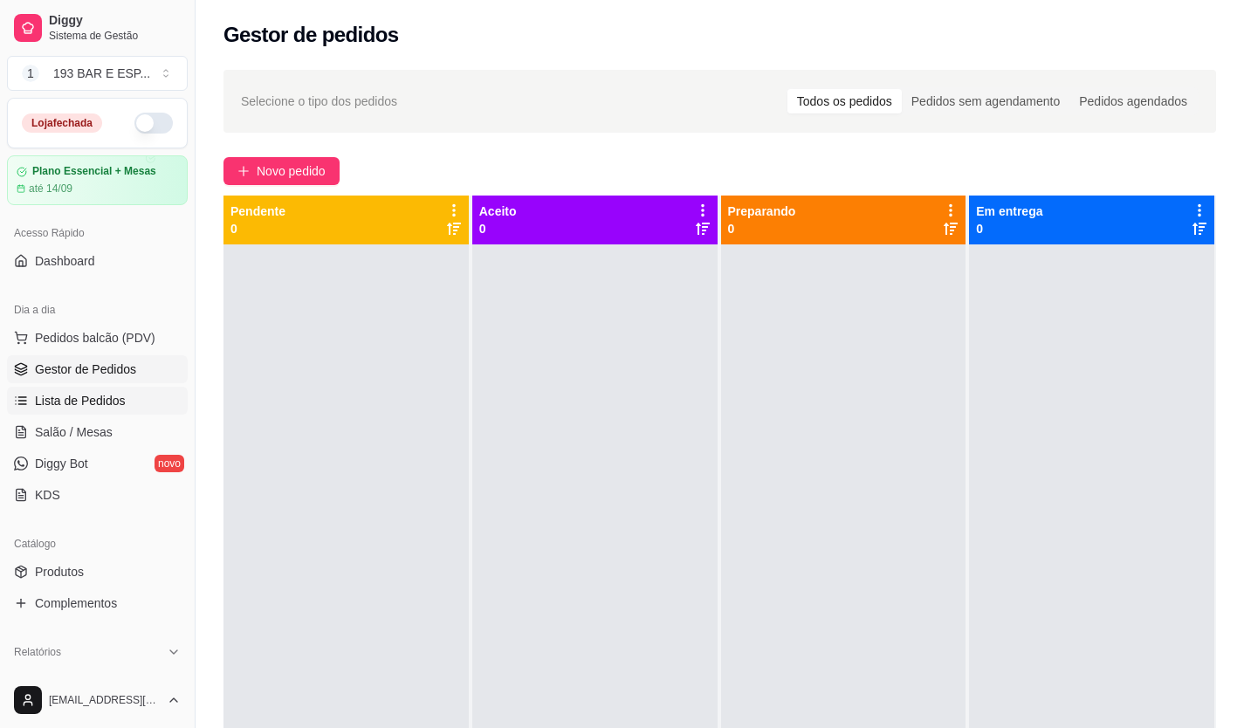
click at [115, 404] on span "Lista de Pedidos" at bounding box center [80, 400] width 91 height 17
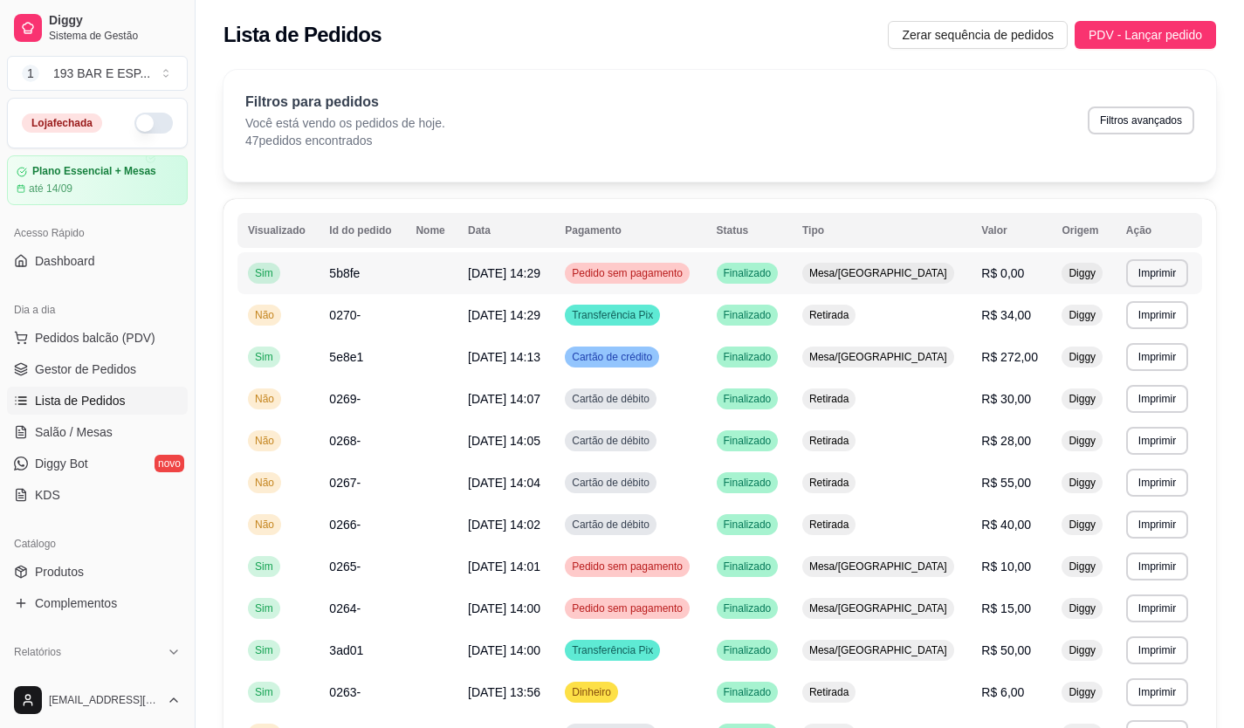
click at [706, 291] on td "Pedido sem pagamento" at bounding box center [629, 273] width 151 height 42
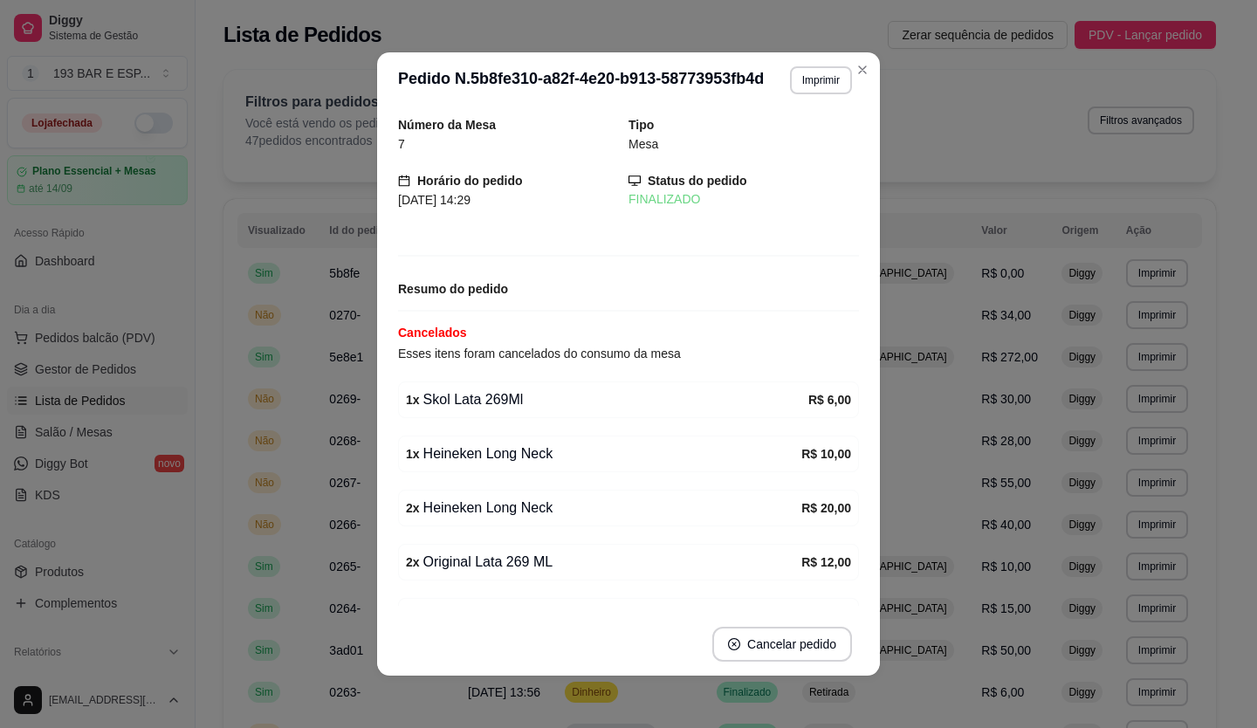
click at [814, 55] on header "Pedido N. 5b8fe310-a82f-4e20-b913-58773953fb4d Pedido 5b8fe310-a82f-4e20-b913-5…" at bounding box center [628, 80] width 503 height 56
click at [811, 82] on button "Imprimir" at bounding box center [821, 80] width 62 height 28
click at [788, 143] on button "IMPRESSORA" at bounding box center [786, 140] width 121 height 27
click at [804, 78] on button "Imprimir" at bounding box center [821, 80] width 62 height 28
click at [758, 141] on button "IMPRESSORA" at bounding box center [787, 140] width 118 height 26
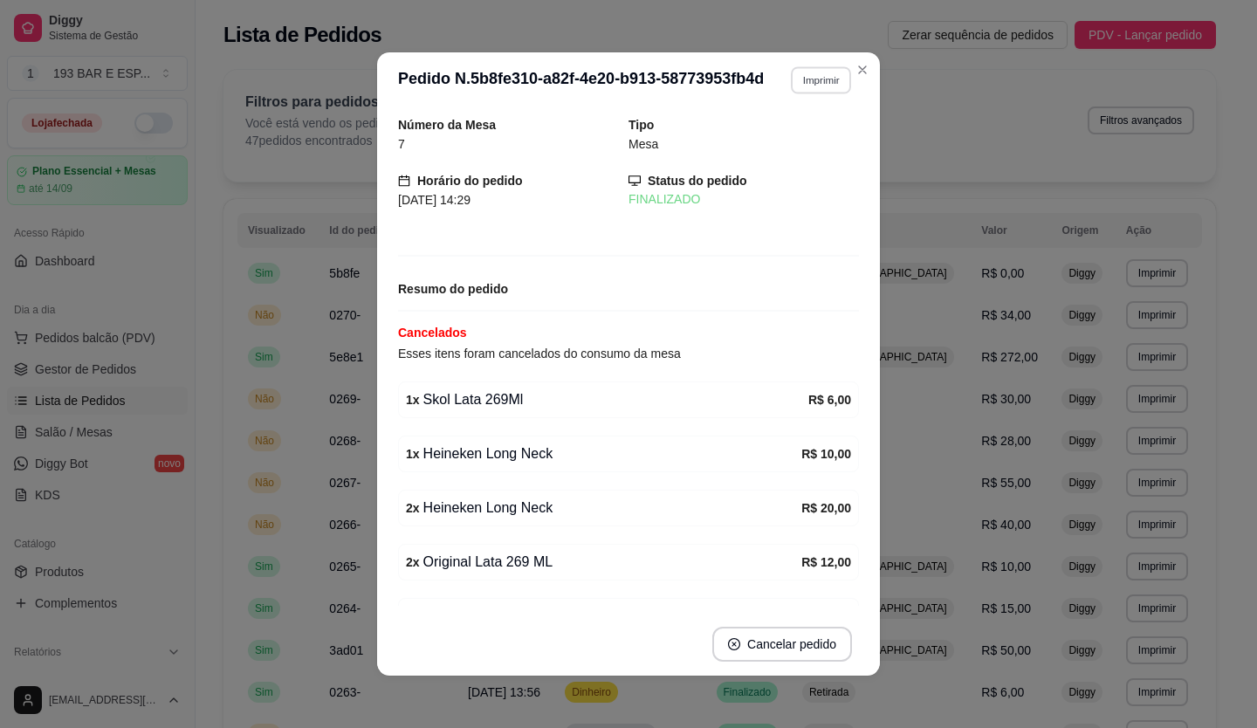
click at [799, 78] on button "Imprimir" at bounding box center [821, 79] width 60 height 27
click at [762, 134] on button "IMPRESSORA" at bounding box center [787, 140] width 118 height 26
click at [822, 84] on button "Imprimir" at bounding box center [821, 79] width 60 height 27
click at [791, 177] on button "IMPRESSORA" at bounding box center [787, 174] width 118 height 26
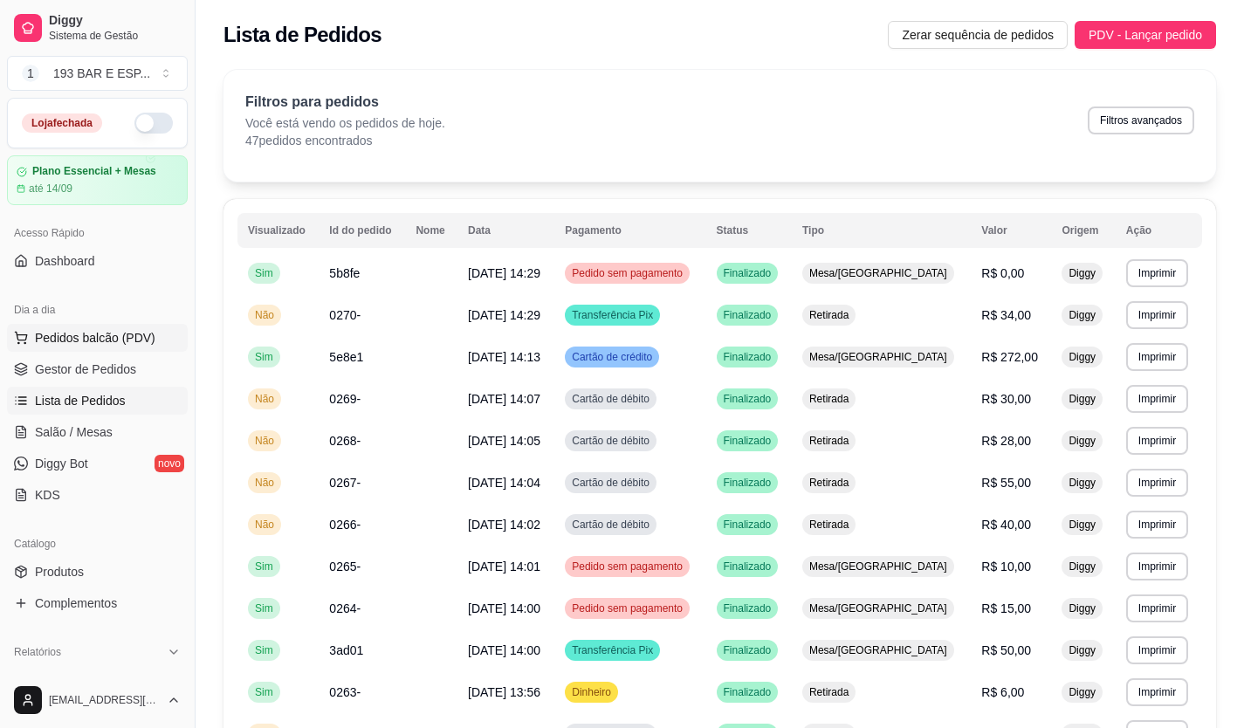
click at [127, 337] on span "Pedidos balcão (PDV)" at bounding box center [95, 337] width 120 height 17
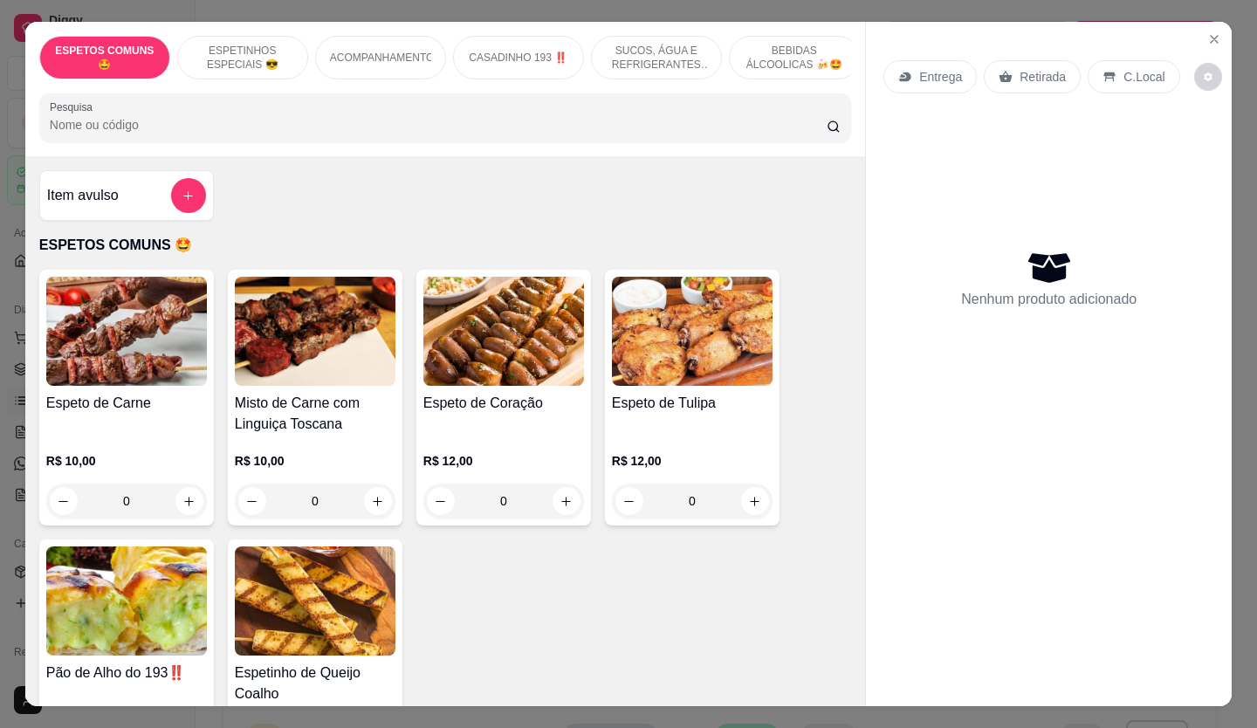
click at [1022, 84] on div "Retirada" at bounding box center [1032, 76] width 97 height 33
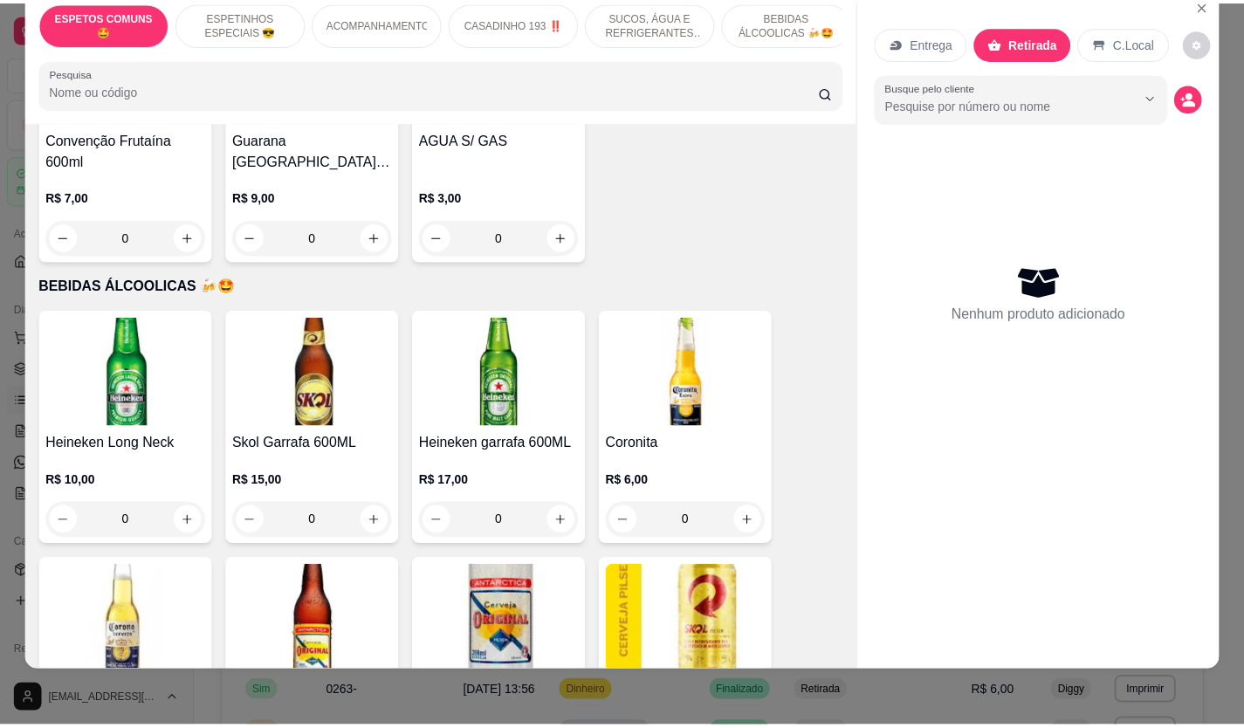
scroll to position [3231, 0]
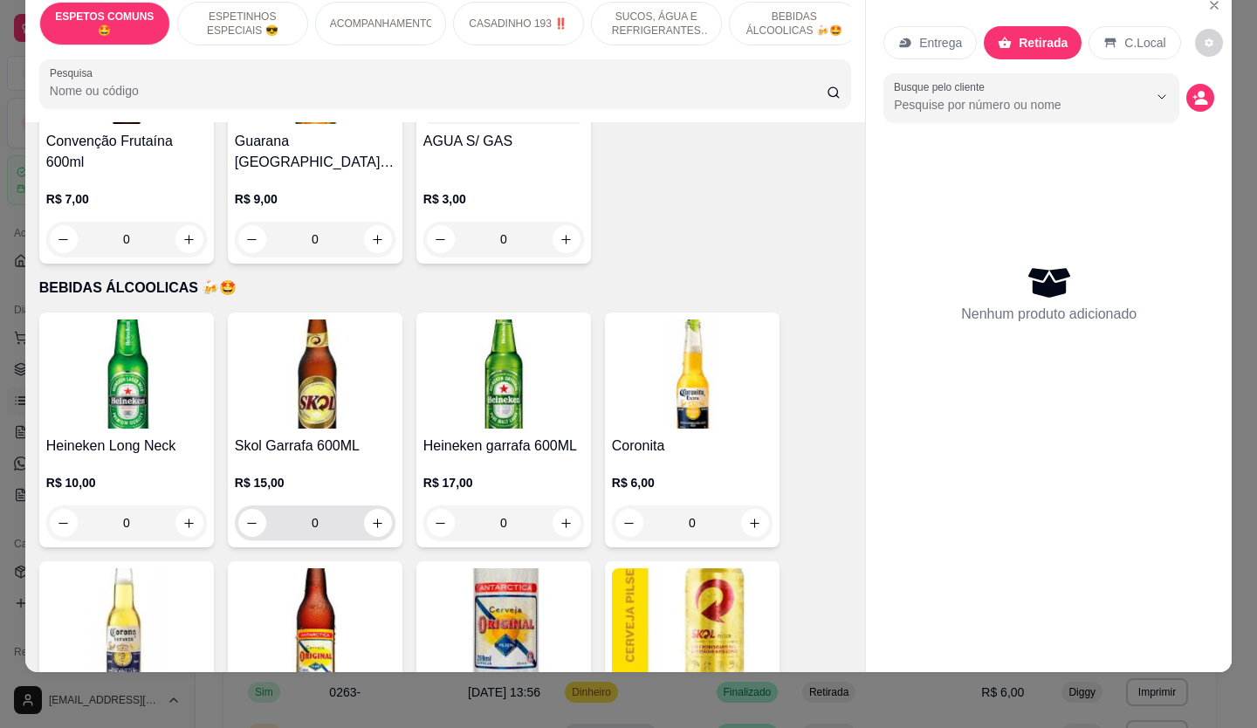
click at [373, 506] on div "0" at bounding box center [315, 523] width 154 height 35
click at [372, 517] on icon "increase-product-quantity" at bounding box center [377, 523] width 13 height 13
type input "1"
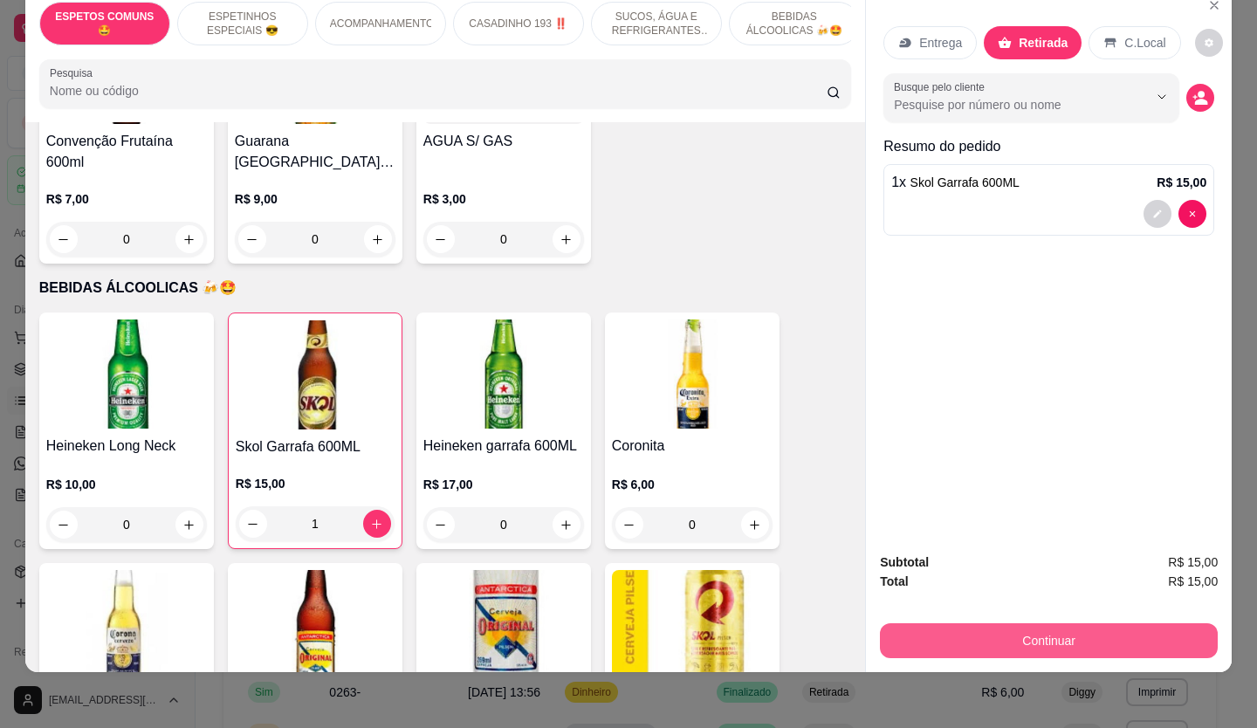
click at [999, 623] on button "Continuar" at bounding box center [1049, 640] width 338 height 35
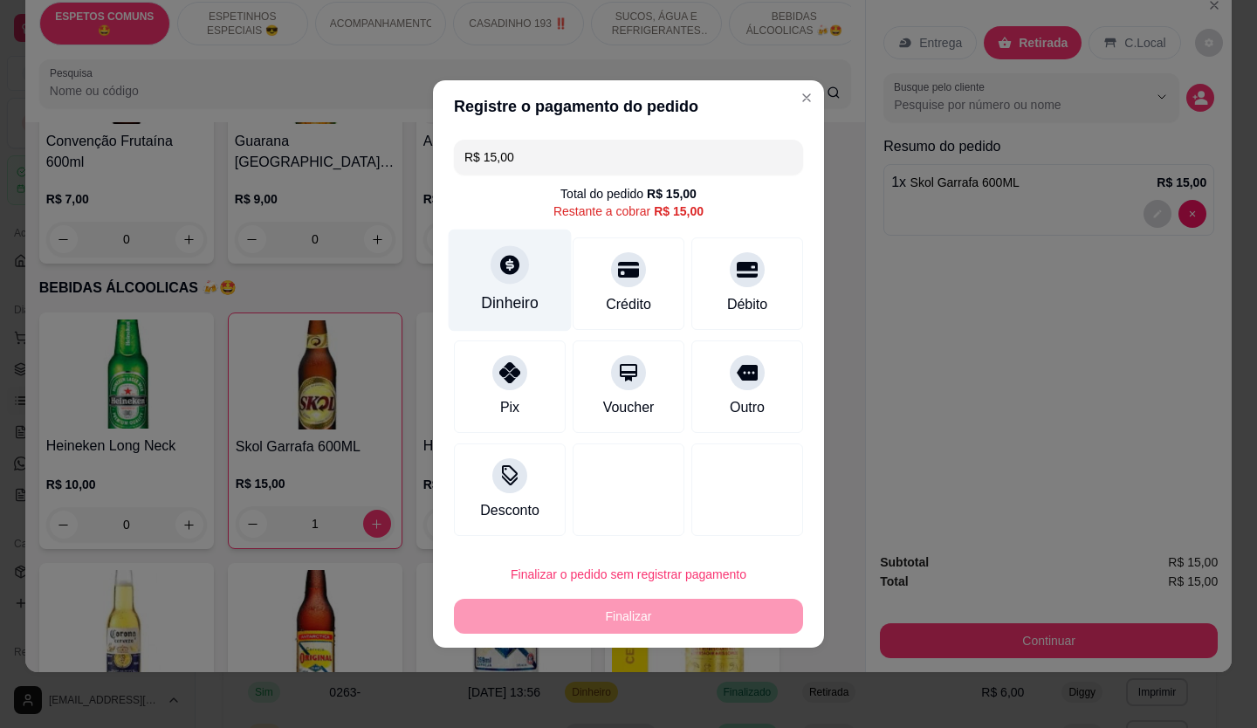
click at [506, 299] on div "Dinheiro" at bounding box center [510, 303] width 58 height 23
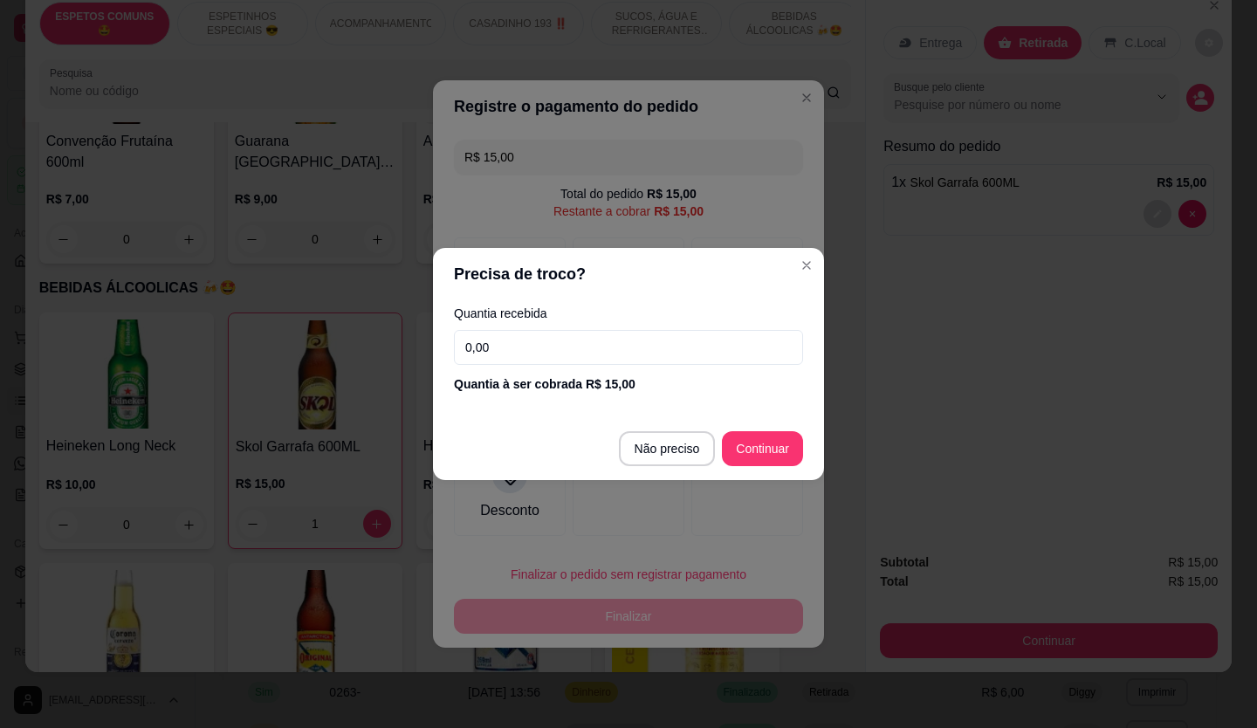
click at [550, 357] on input "0,00" at bounding box center [628, 347] width 349 height 35
type input "20,00"
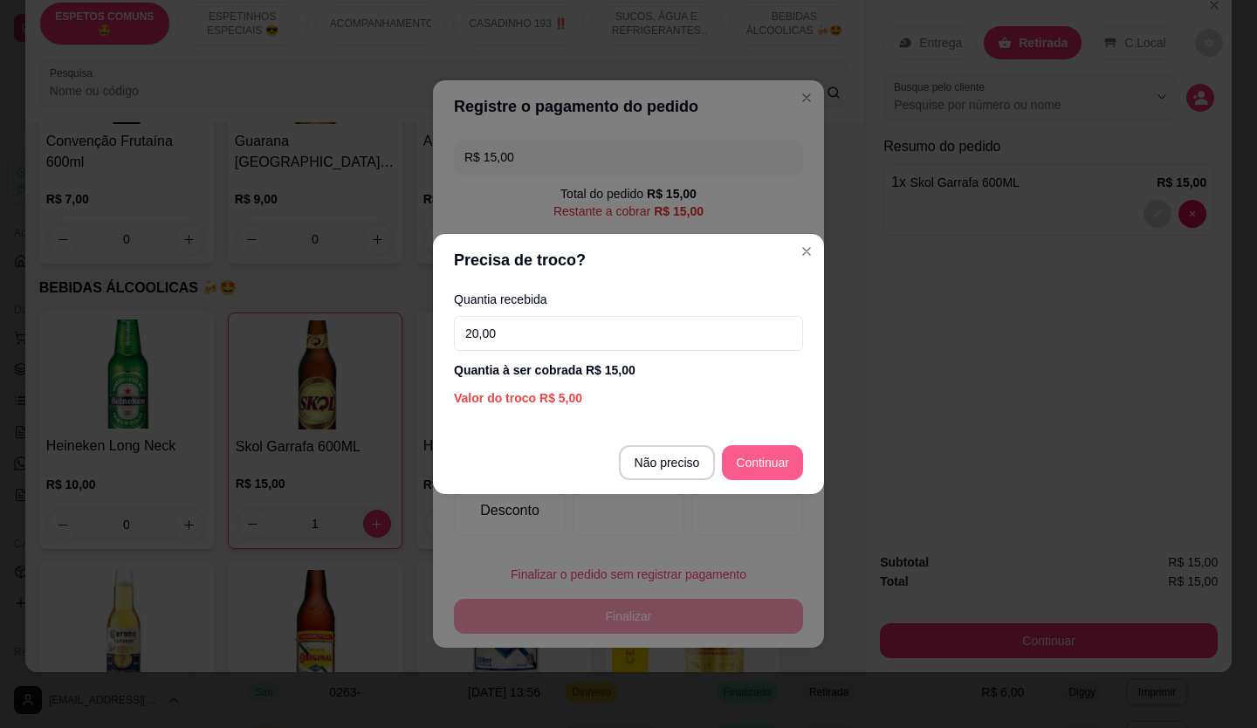
type input "R$ 0,00"
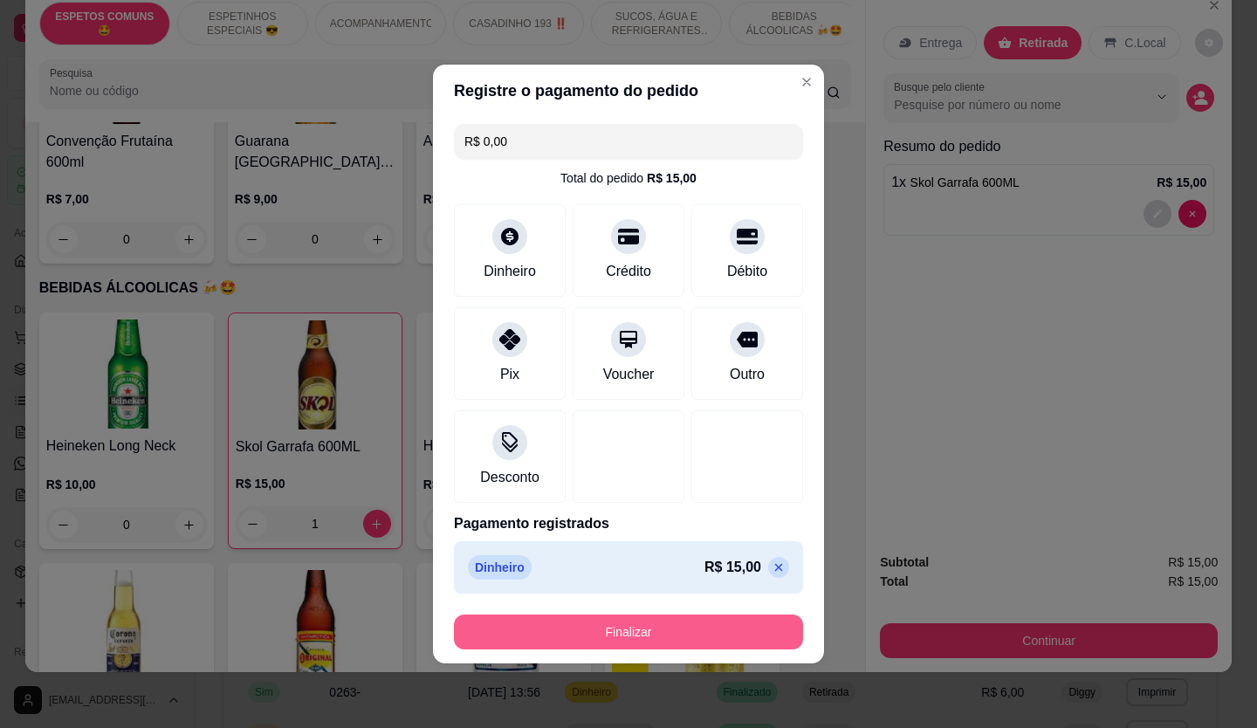
click at [656, 639] on button "Finalizar" at bounding box center [628, 632] width 349 height 35
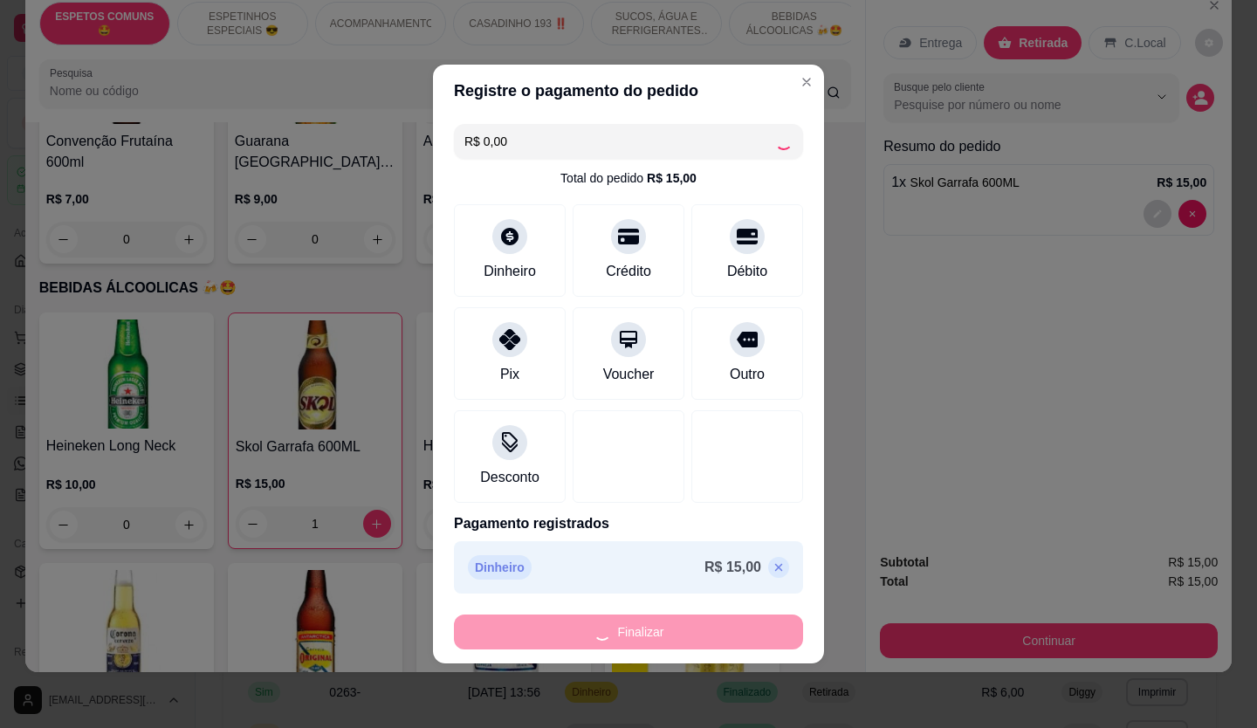
type input "0"
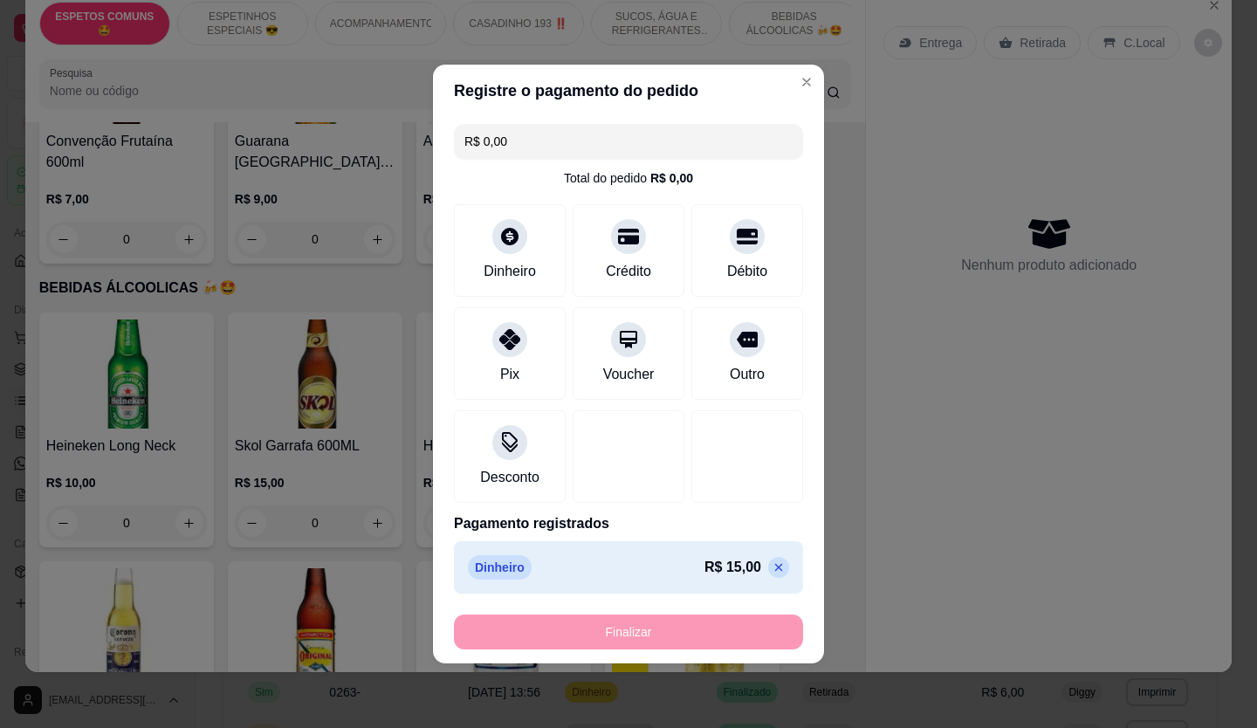
type input "-R$ 15,00"
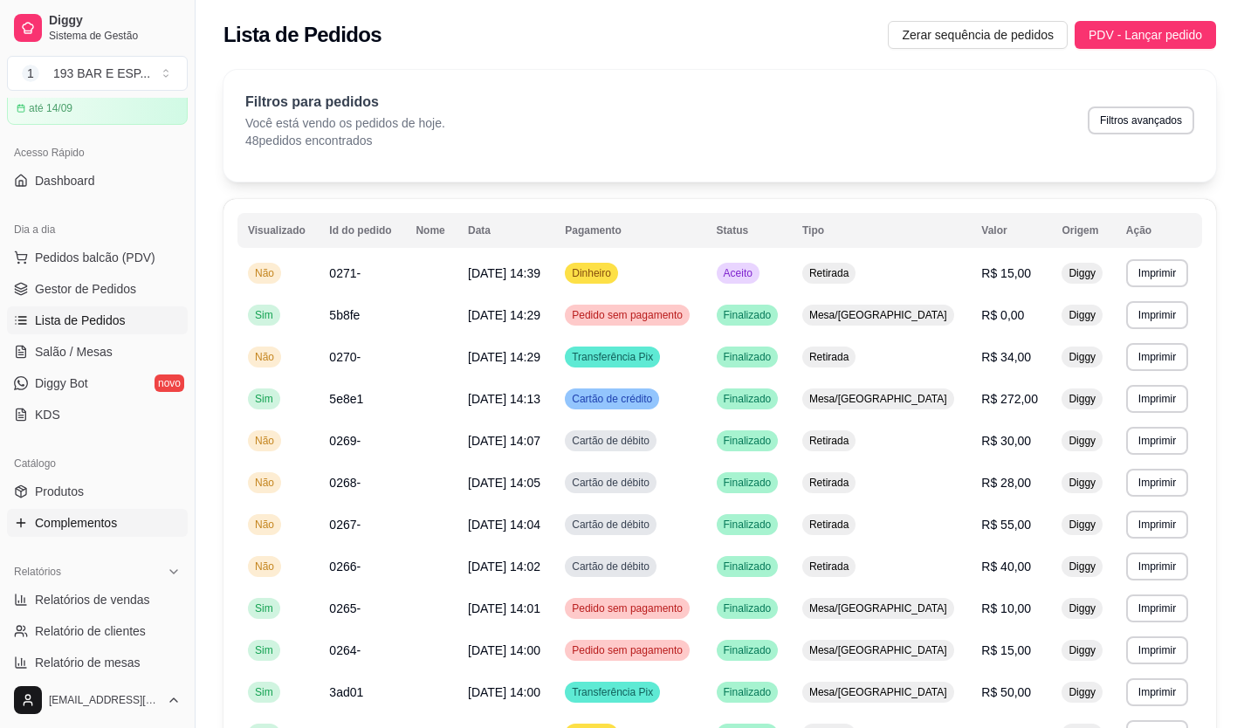
scroll to position [175, 0]
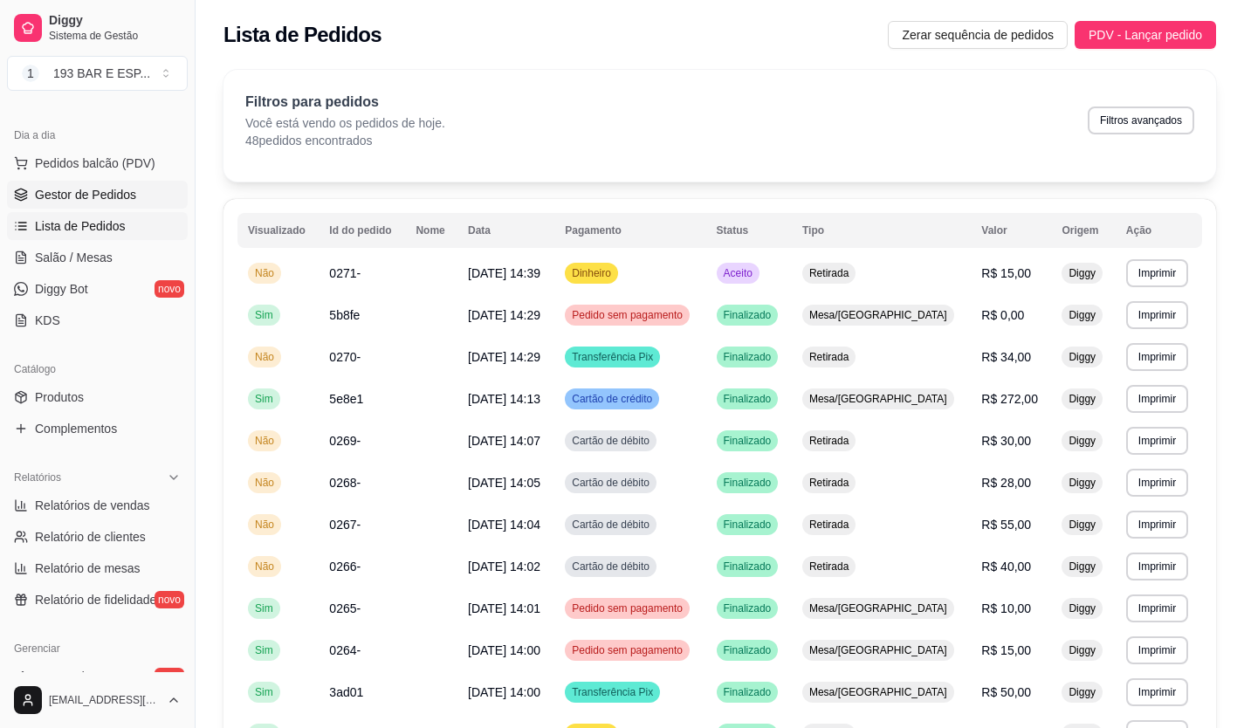
click at [105, 193] on span "Gestor de Pedidos" at bounding box center [85, 194] width 101 height 17
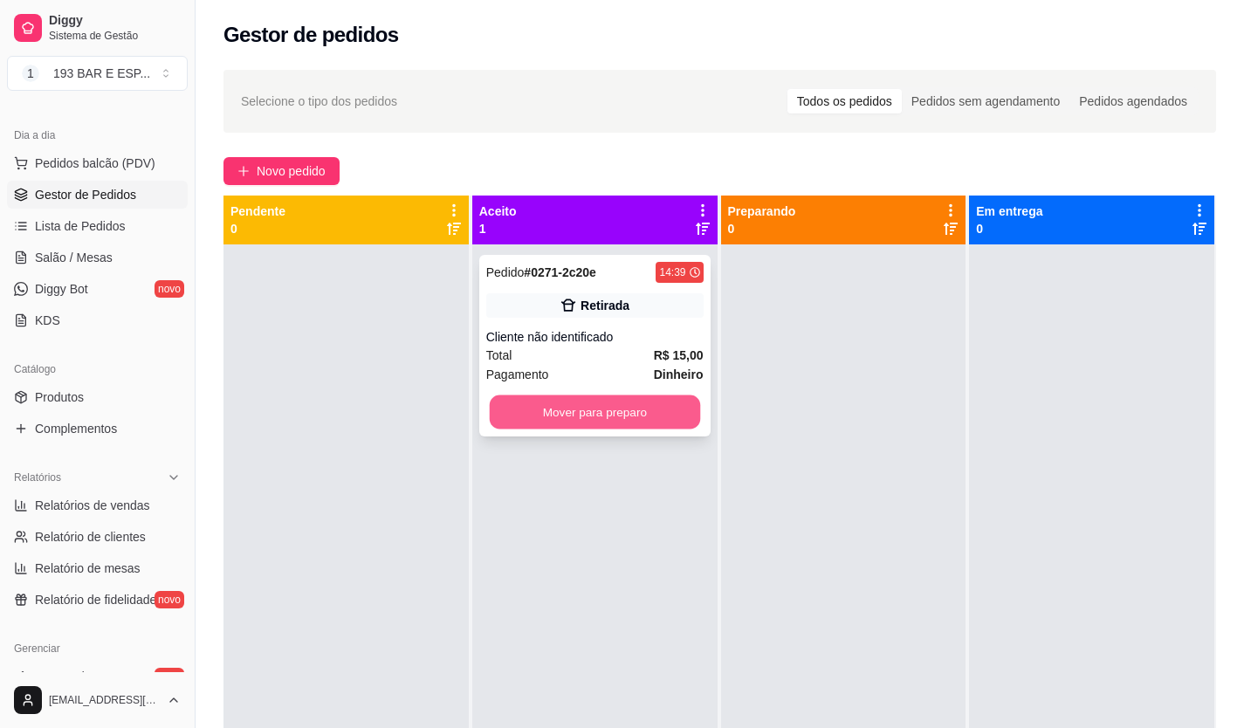
click at [563, 428] on button "Mover para preparo" at bounding box center [594, 413] width 210 height 34
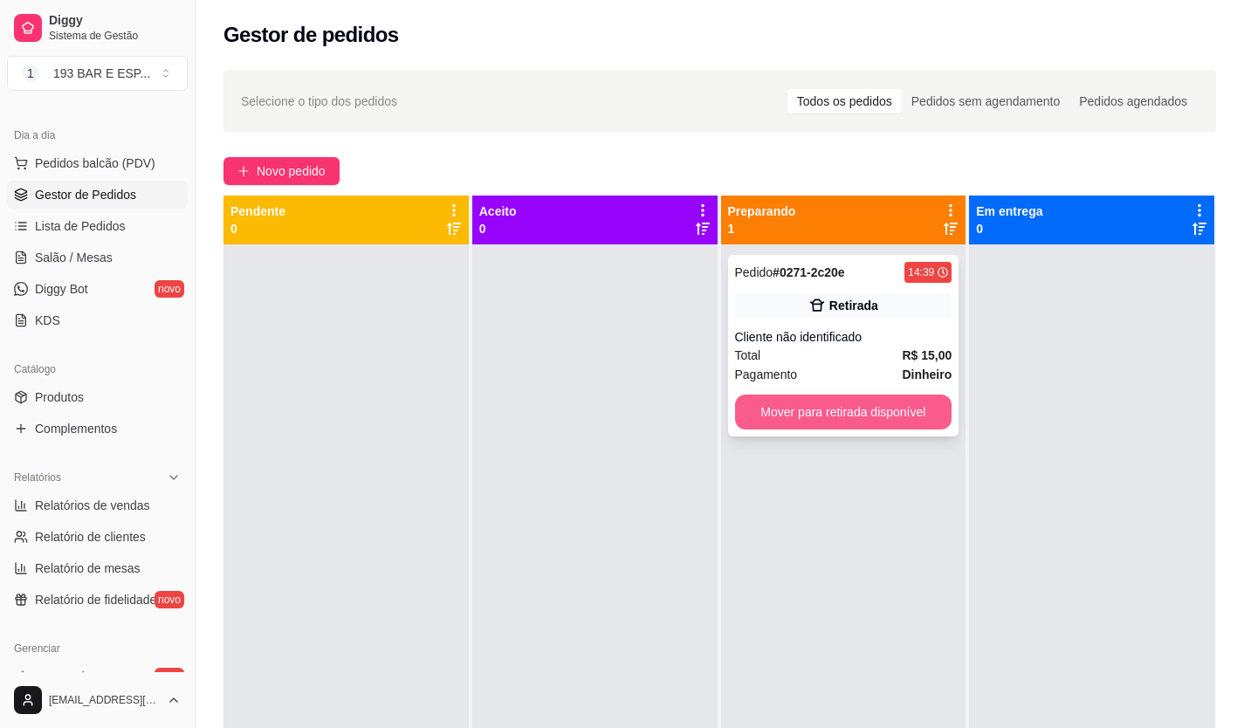
click at [862, 404] on button "Mover para retirada disponível" at bounding box center [843, 412] width 217 height 35
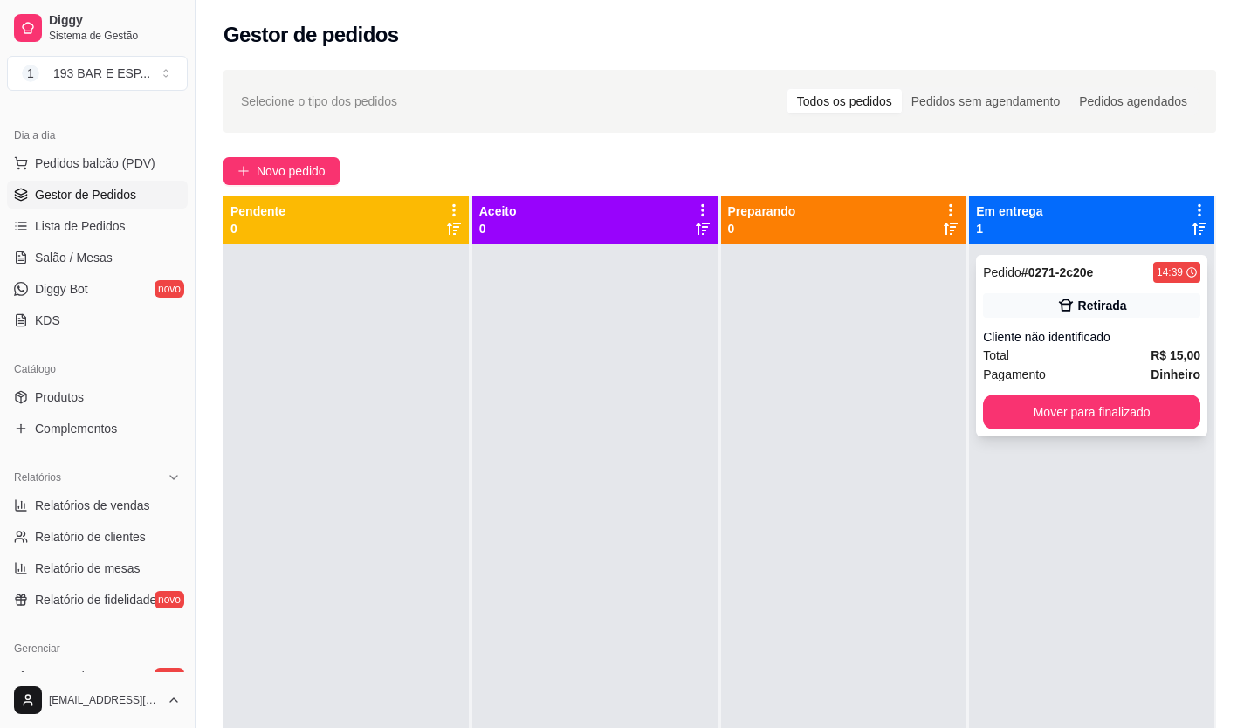
click at [1083, 398] on button "Mover para finalizado" at bounding box center [1091, 412] width 217 height 35
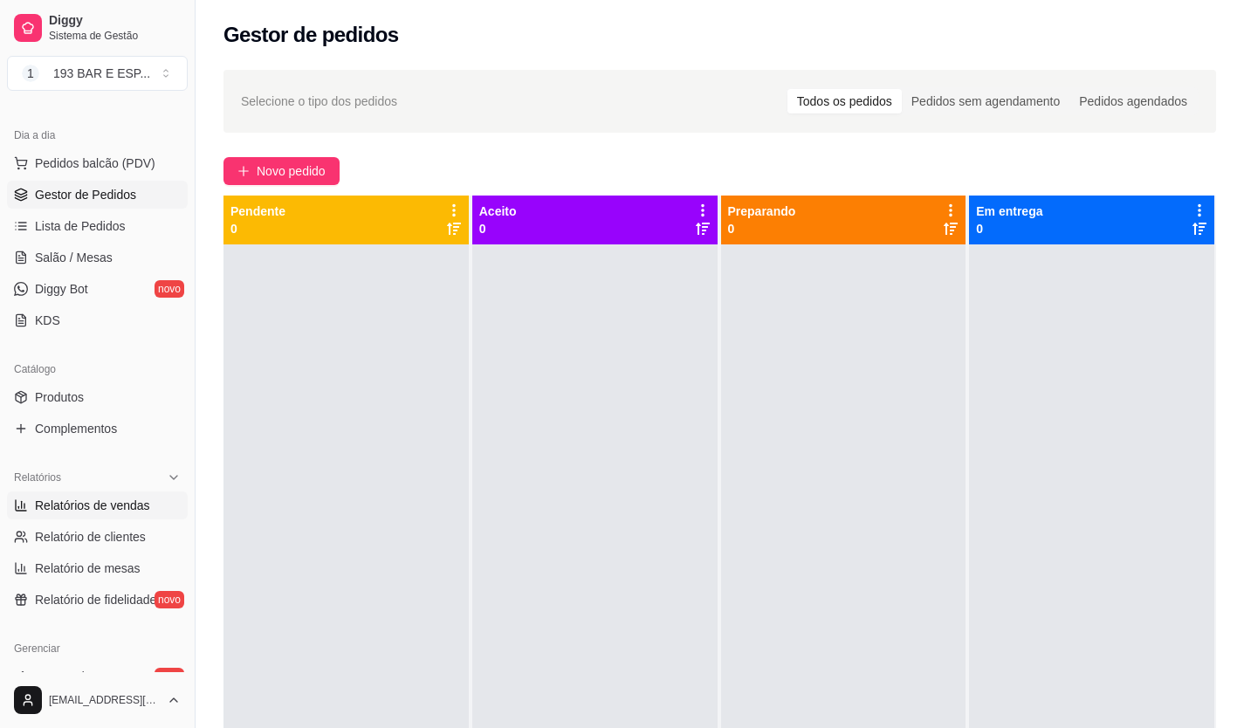
click at [94, 505] on span "Relatórios de vendas" at bounding box center [92, 505] width 115 height 17
select select "ALL"
select select "0"
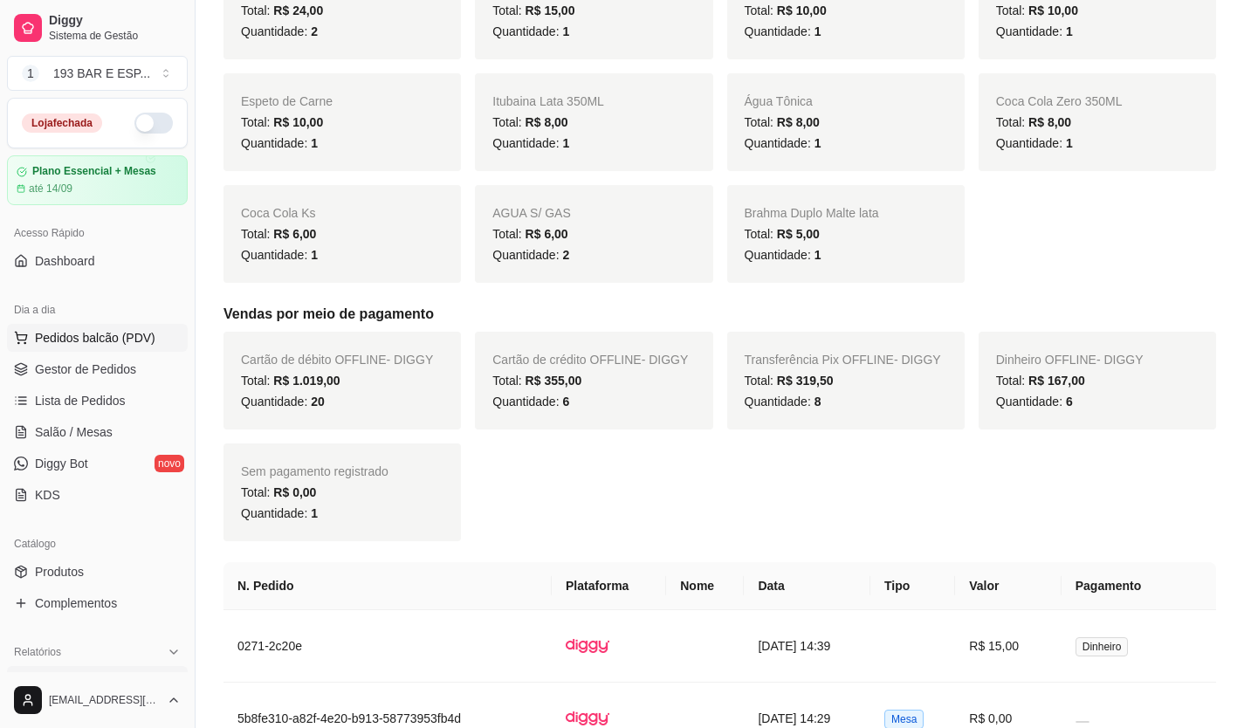
click at [116, 326] on button "Pedidos balcão (PDV)" at bounding box center [97, 338] width 181 height 28
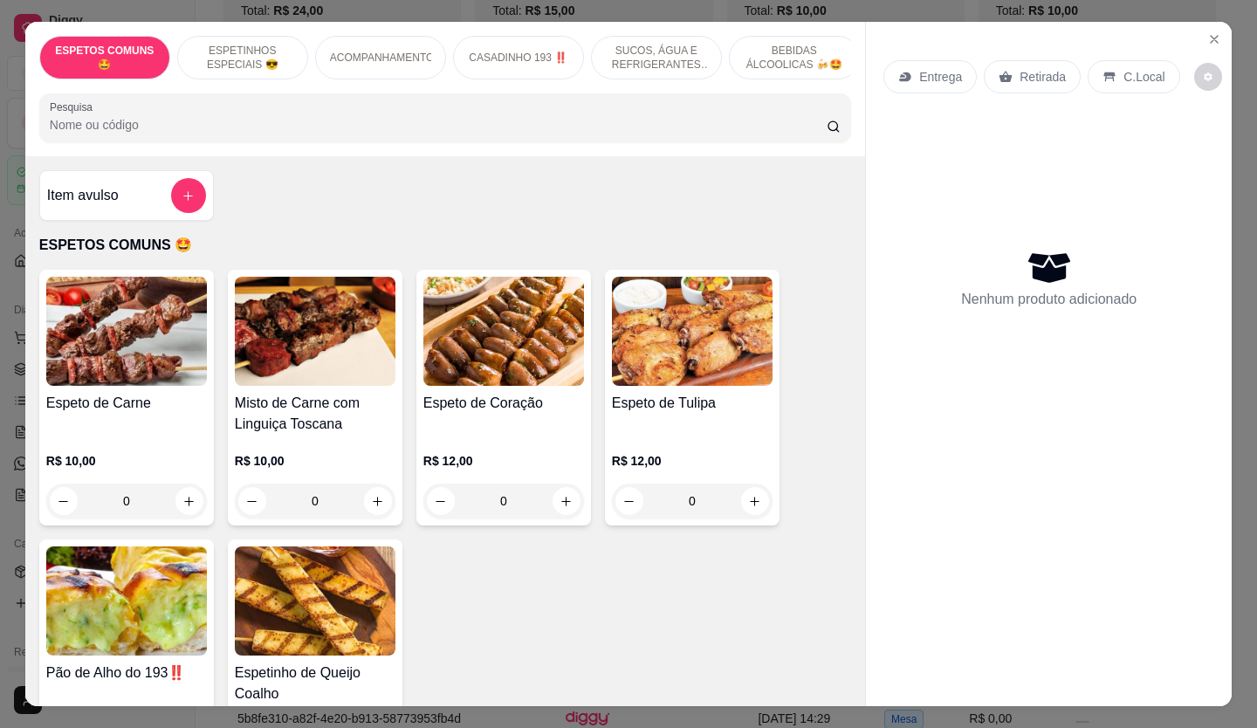
click at [1011, 86] on div "Retirada" at bounding box center [1032, 76] width 97 height 33
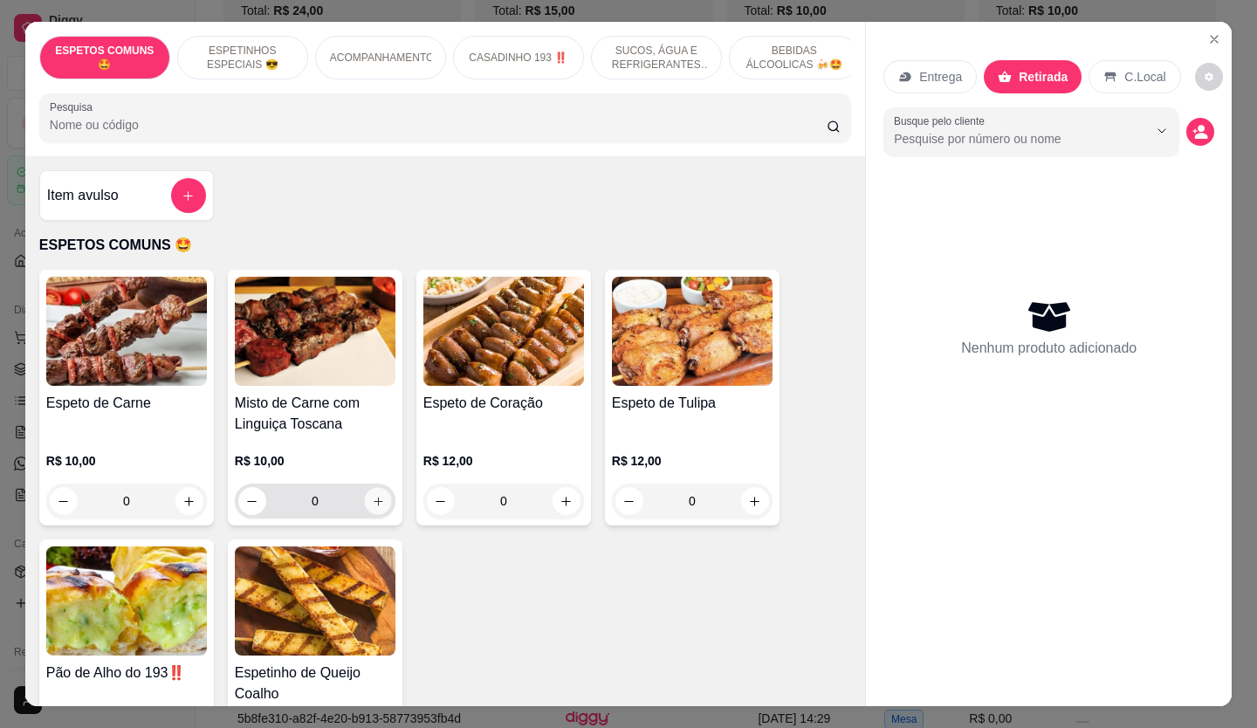
click at [372, 506] on icon "increase-product-quantity" at bounding box center [378, 501] width 13 height 13
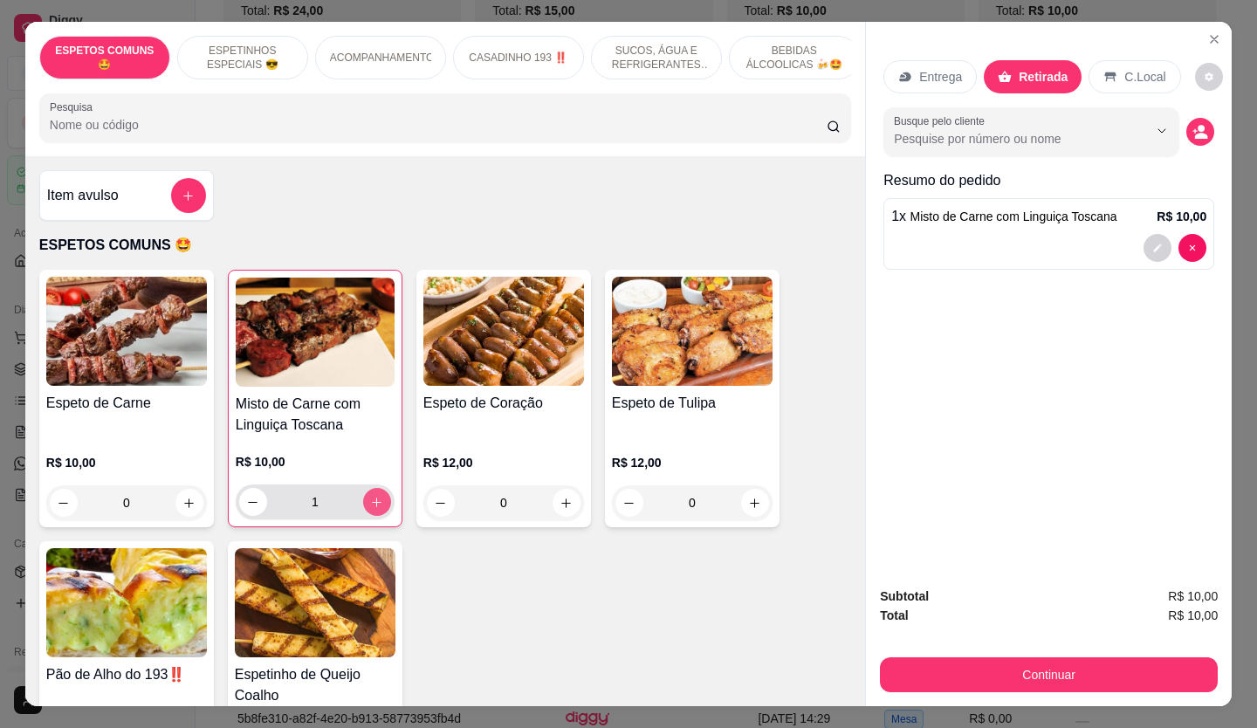
click at [370, 505] on icon "increase-product-quantity" at bounding box center [376, 502] width 13 height 13
click at [374, 505] on icon "increase-product-quantity" at bounding box center [376, 502] width 13 height 13
click at [378, 504] on button "increase-product-quantity" at bounding box center [377, 502] width 28 height 28
click at [379, 504] on button "increase-product-quantity" at bounding box center [377, 502] width 28 height 28
type input "5"
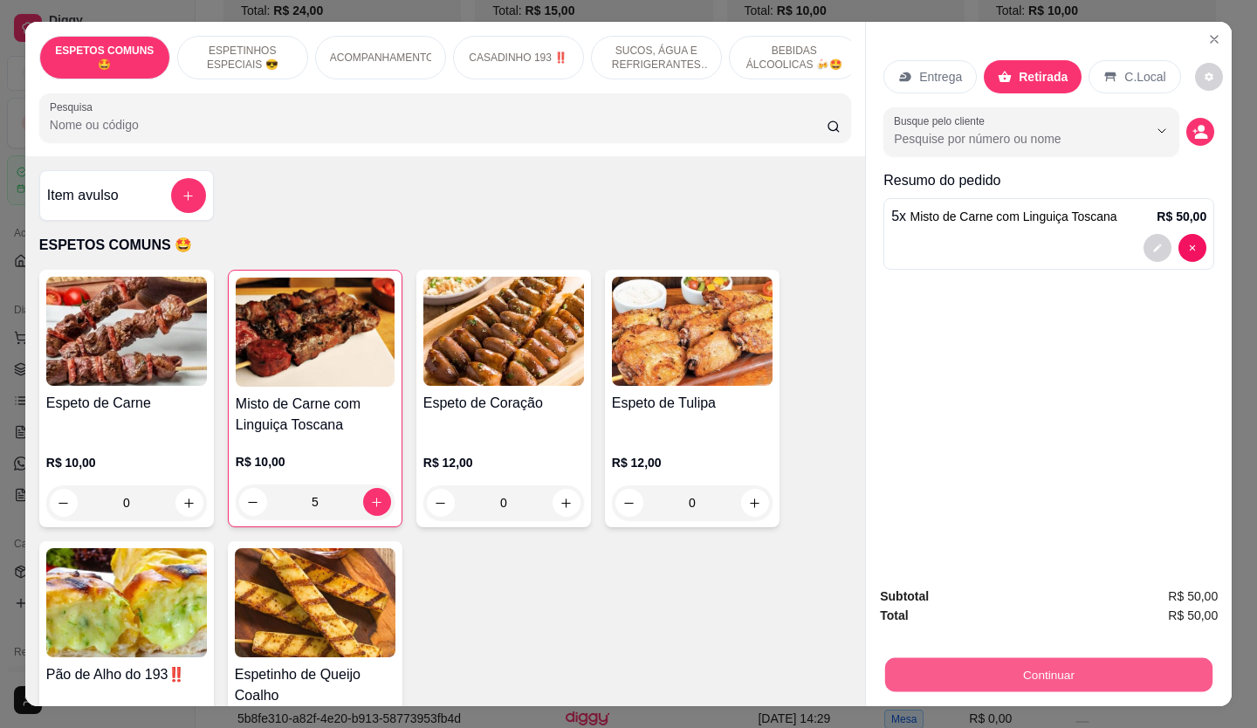
click at [1033, 659] on button "Continuar" at bounding box center [1048, 675] width 327 height 34
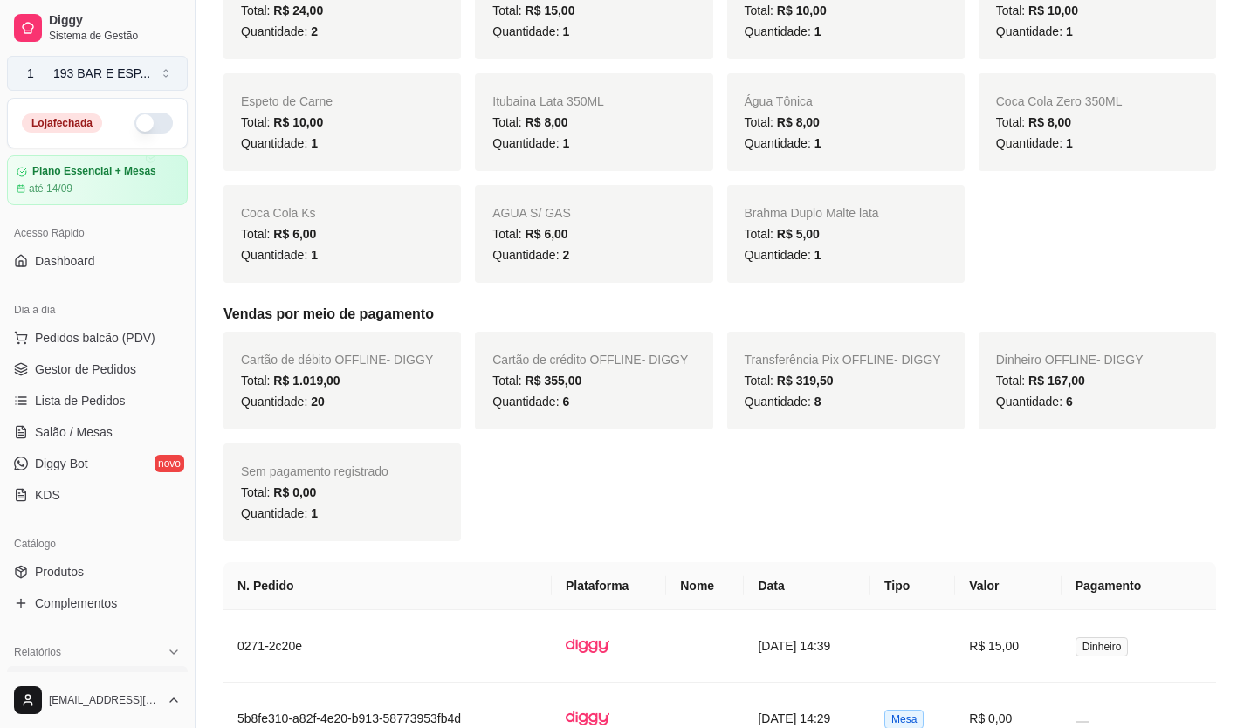
click at [91, 72] on div "193 BAR E ESP ..." at bounding box center [101, 73] width 97 height 17
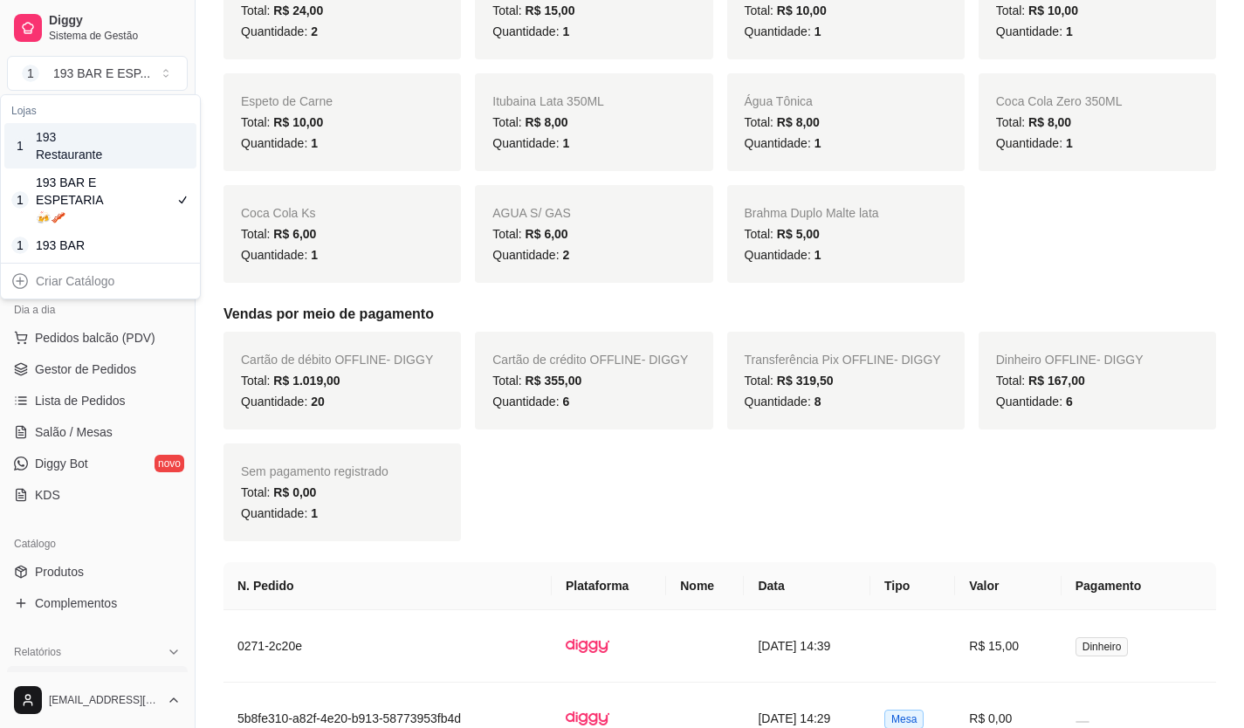
click at [102, 151] on div "193 Restaurante" at bounding box center [75, 145] width 79 height 35
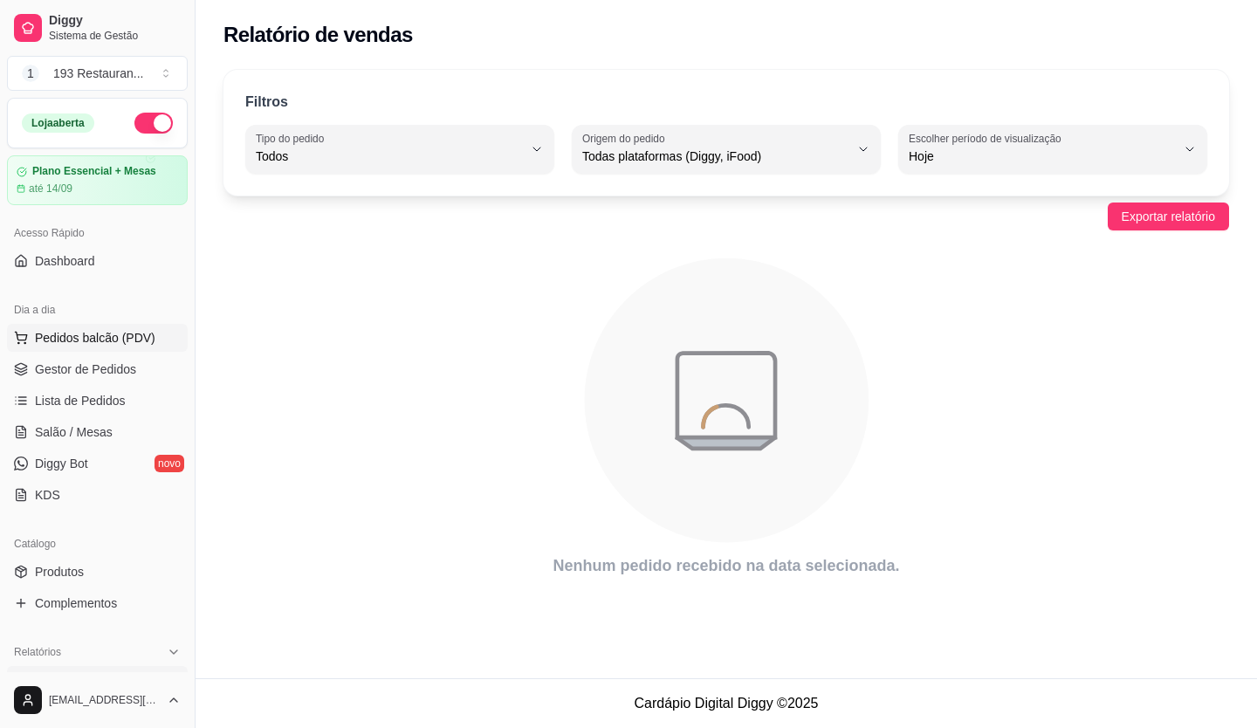
click at [80, 335] on span "Pedidos balcão (PDV)" at bounding box center [95, 337] width 120 height 17
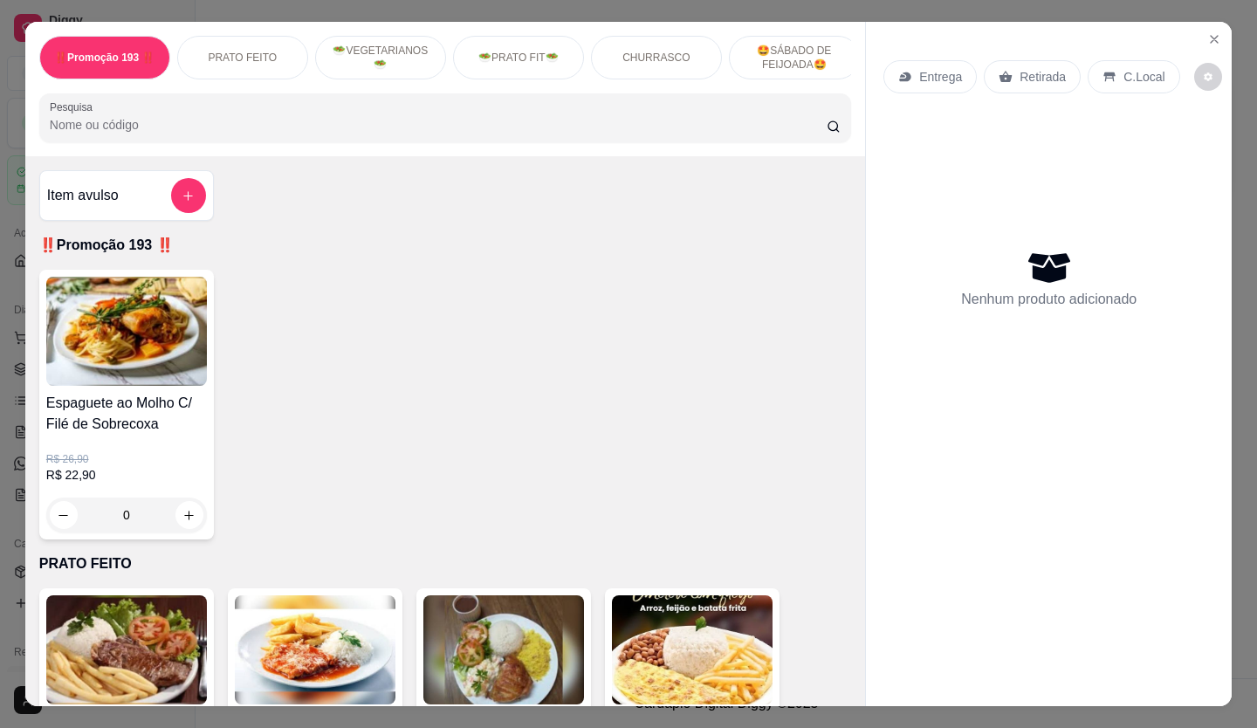
click at [1020, 68] on p "Retirada" at bounding box center [1043, 76] width 46 height 17
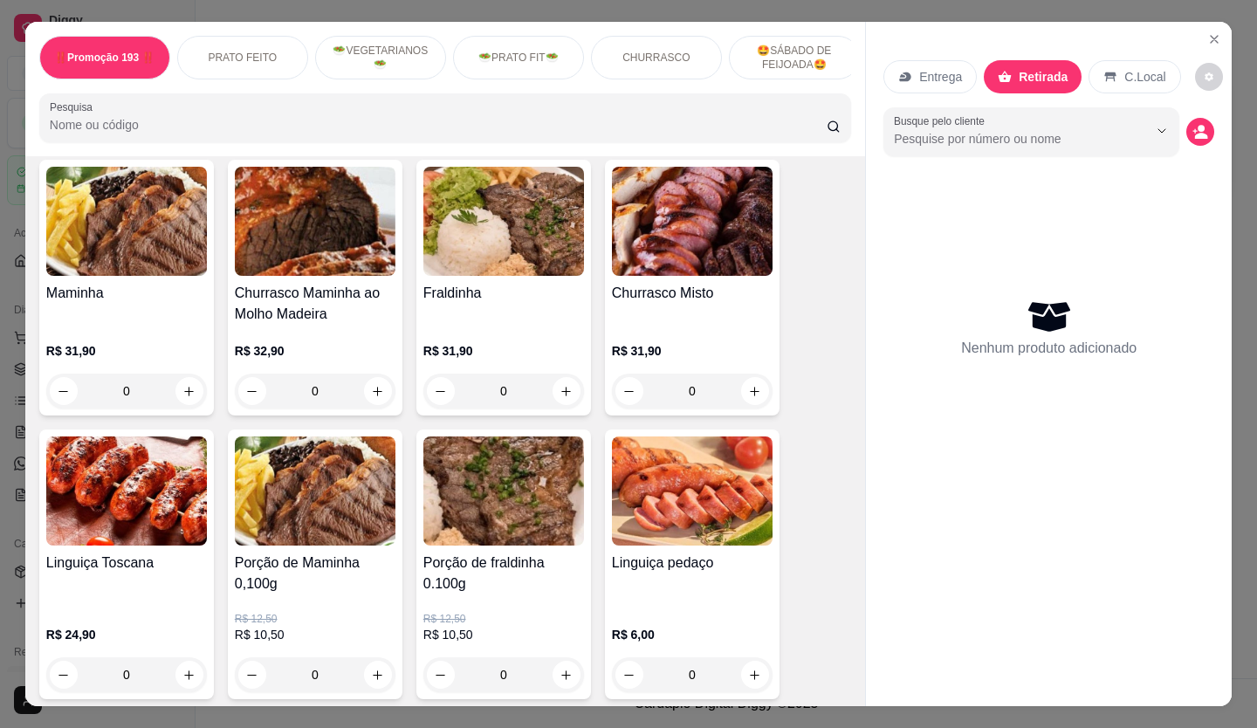
scroll to position [2794, 0]
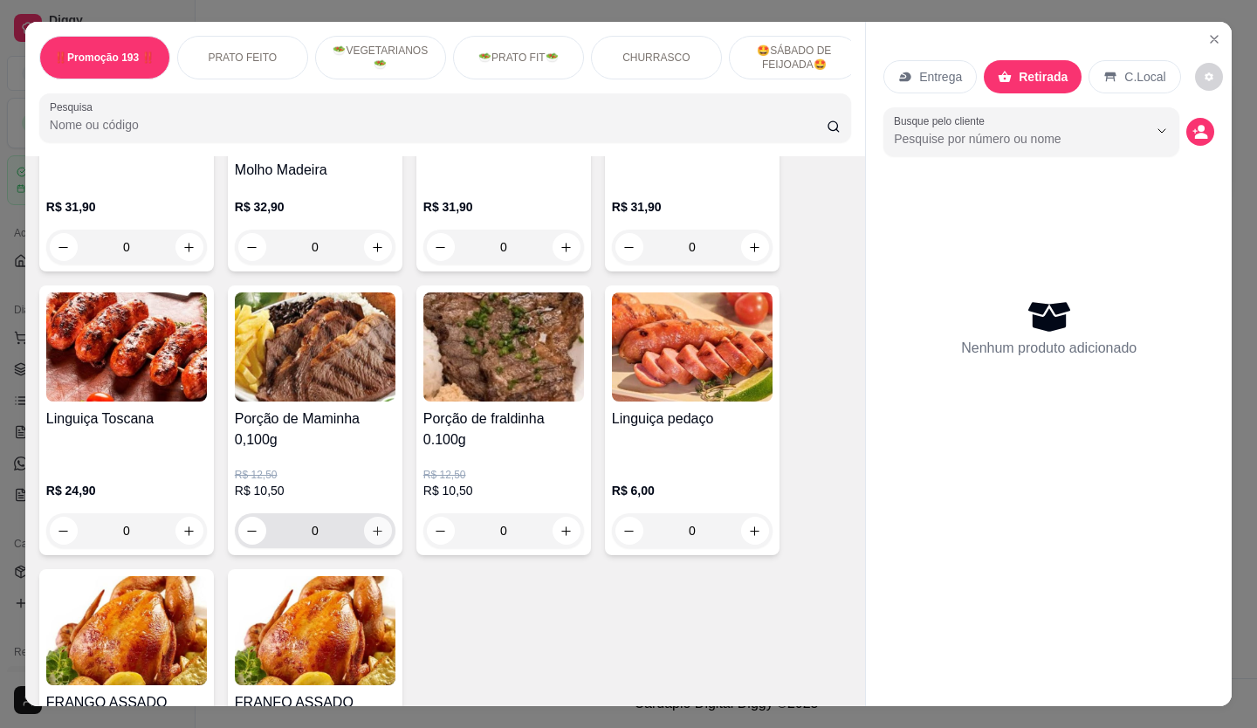
click at [367, 517] on button "increase-product-quantity" at bounding box center [378, 531] width 28 height 28
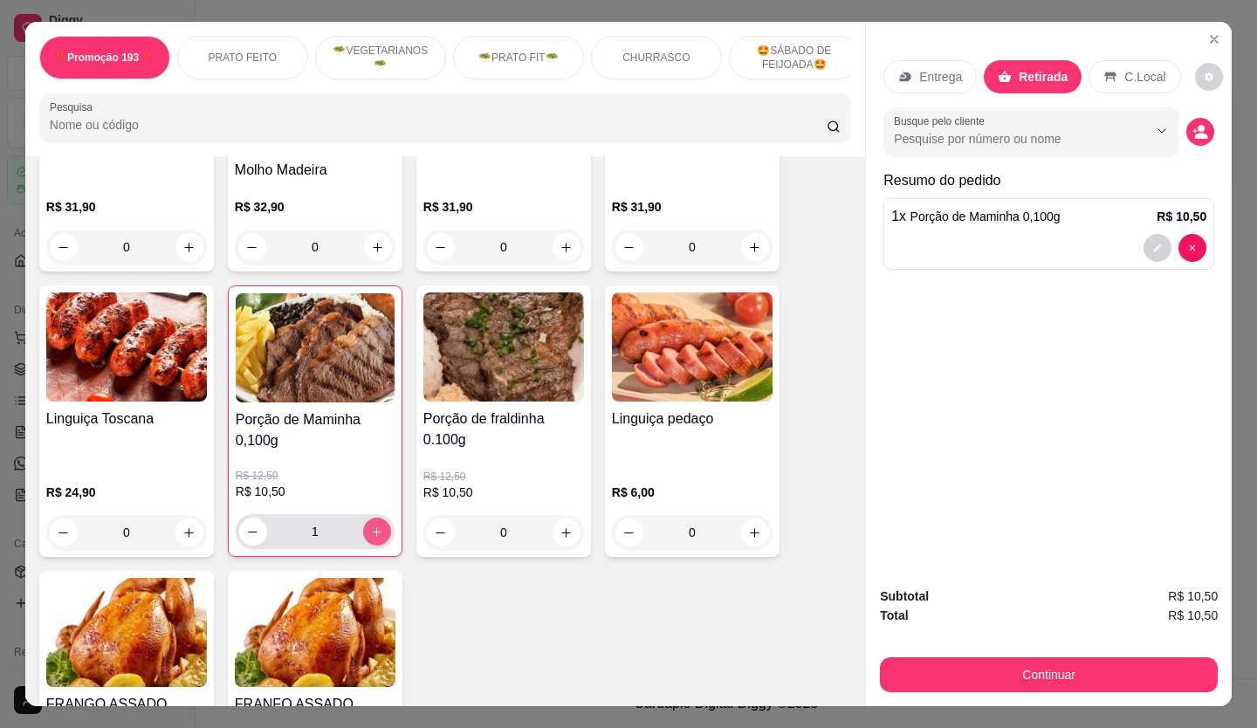
click at [371, 518] on button "increase-product-quantity" at bounding box center [377, 532] width 28 height 28
click at [376, 514] on div "4" at bounding box center [315, 531] width 152 height 35
click at [370, 526] on icon "increase-product-quantity" at bounding box center [376, 532] width 13 height 13
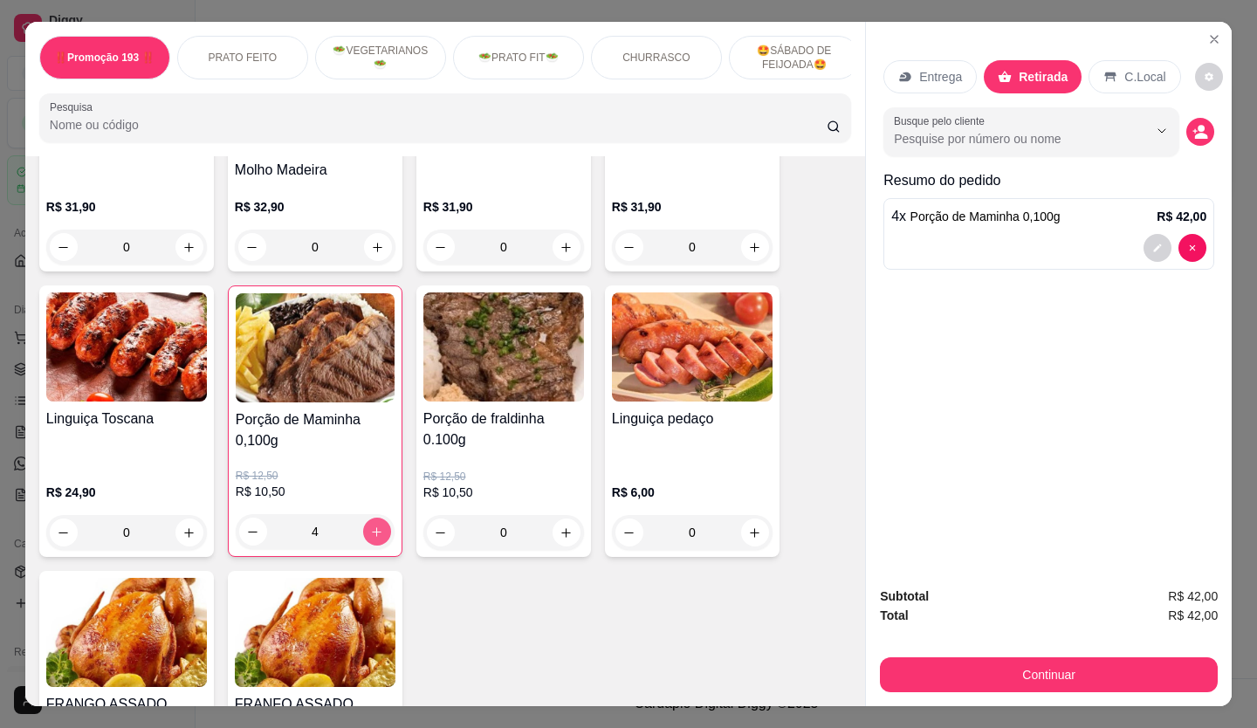
type input "5"
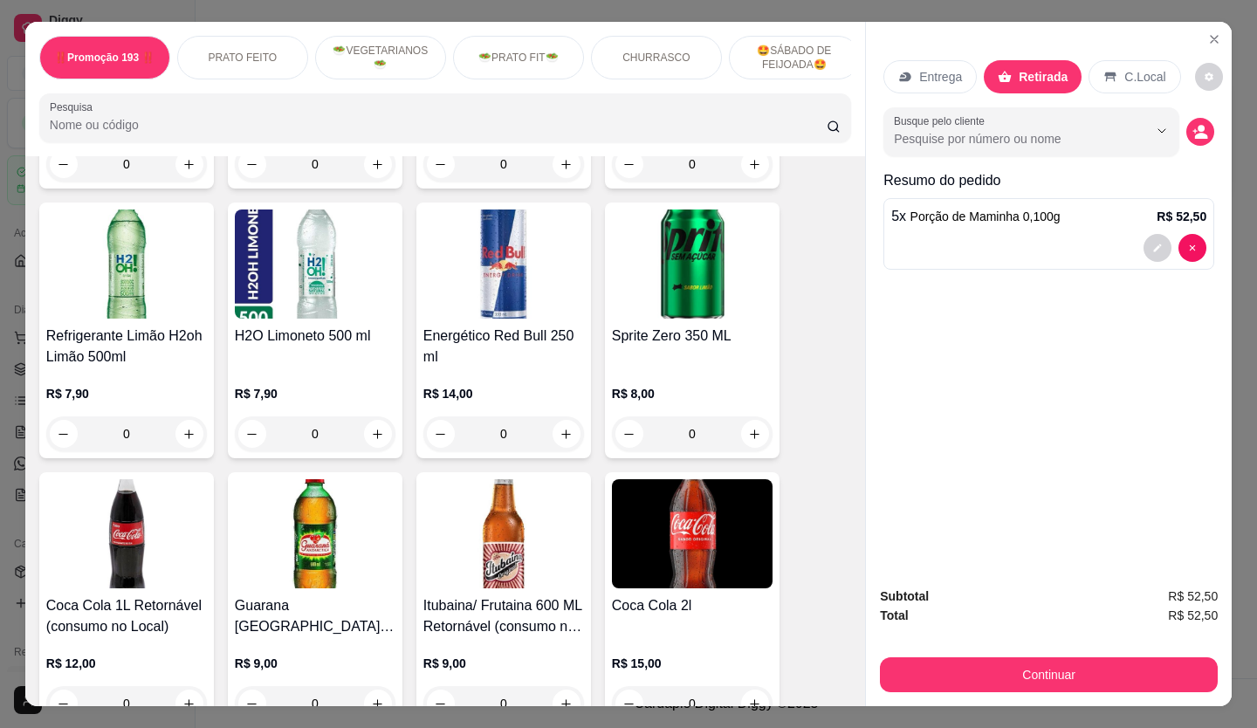
scroll to position [6287, 0]
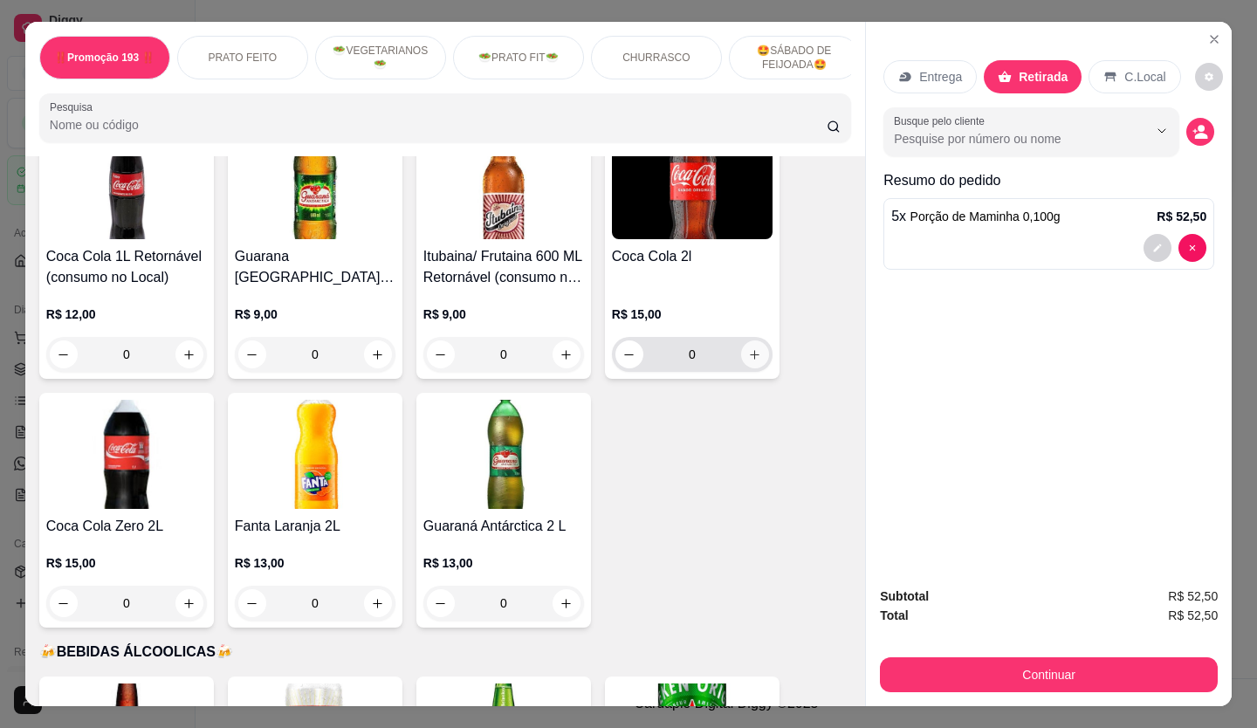
click at [741, 341] on button "increase-product-quantity" at bounding box center [755, 355] width 28 height 28
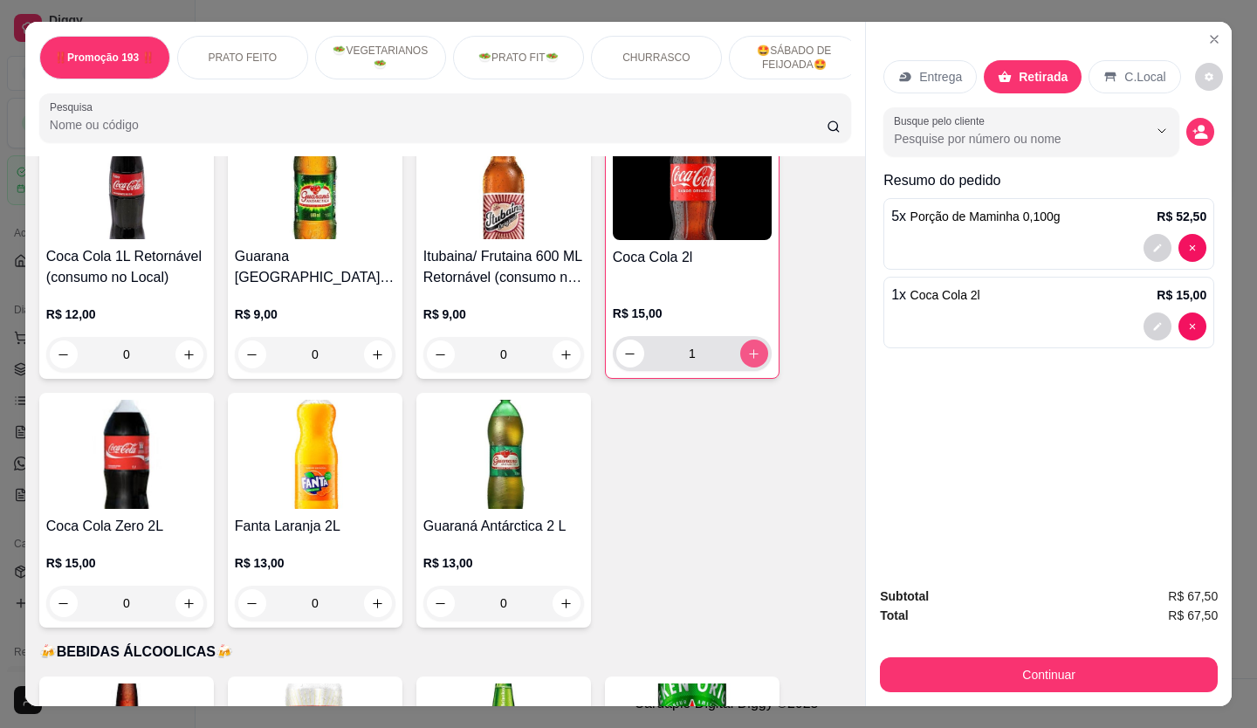
type input "1"
click at [1057, 664] on button "Continuar" at bounding box center [1049, 674] width 338 height 35
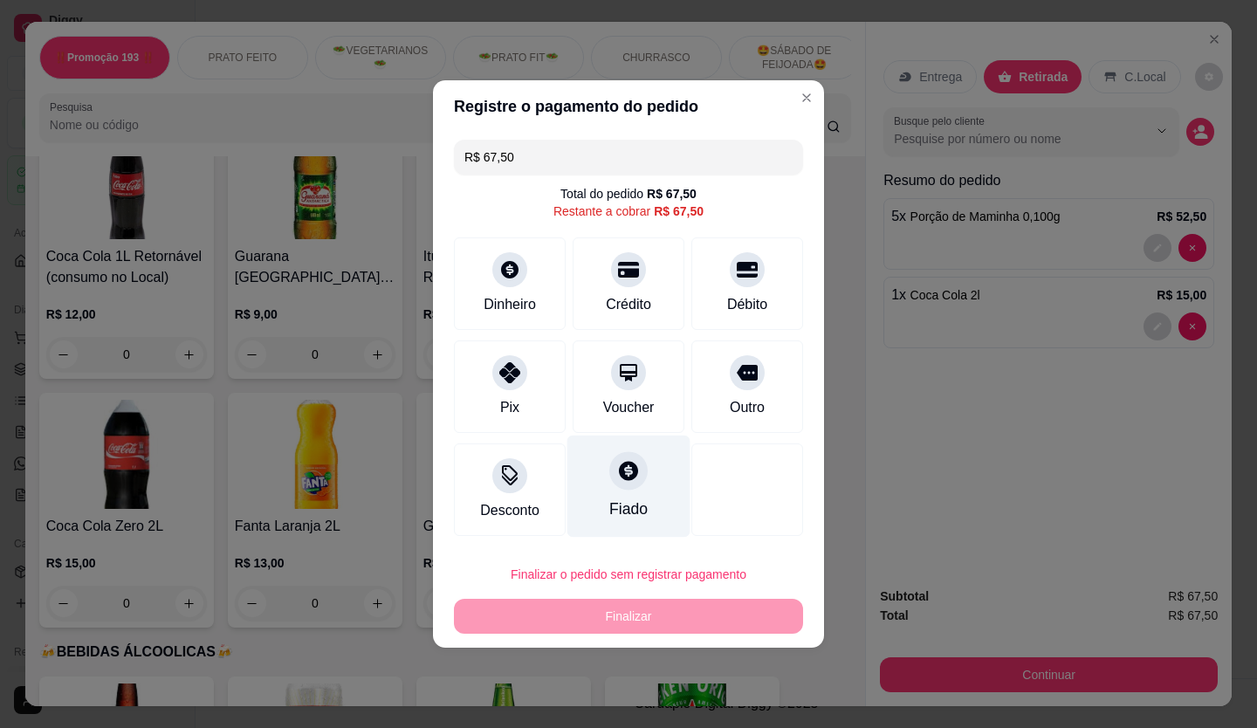
click at [630, 472] on icon at bounding box center [628, 470] width 19 height 19
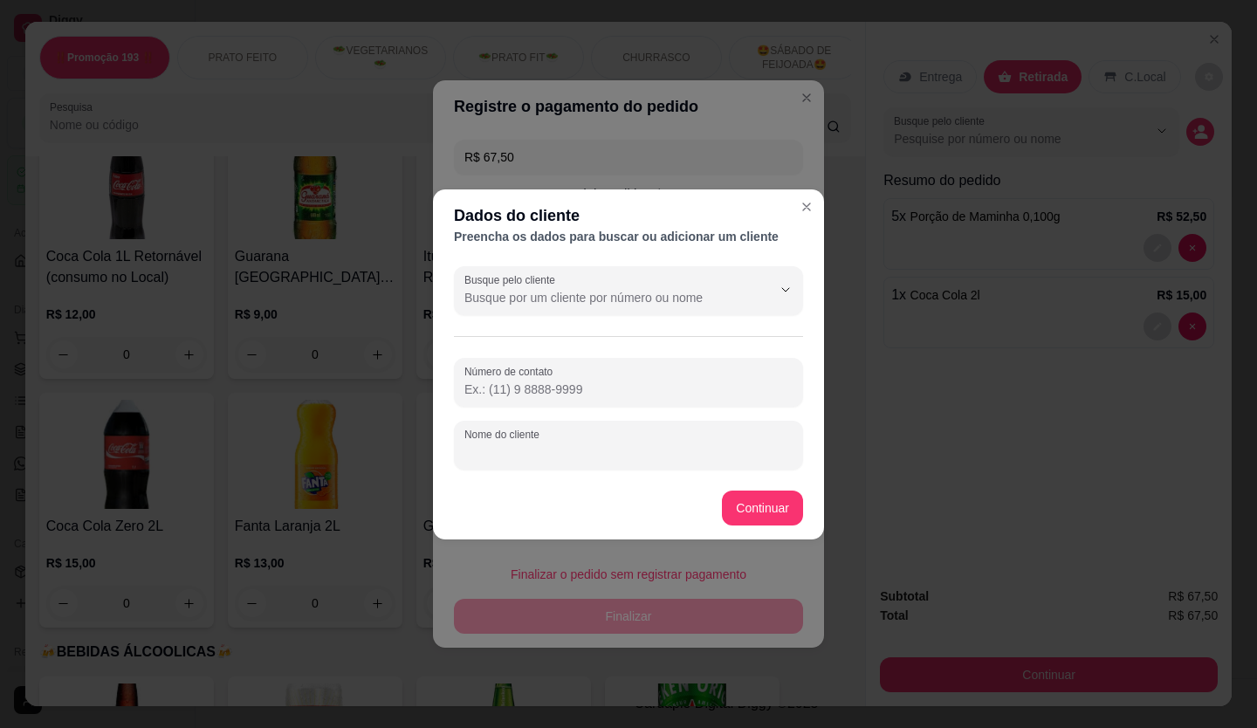
click at [572, 445] on input "Nome do cliente" at bounding box center [629, 452] width 328 height 17
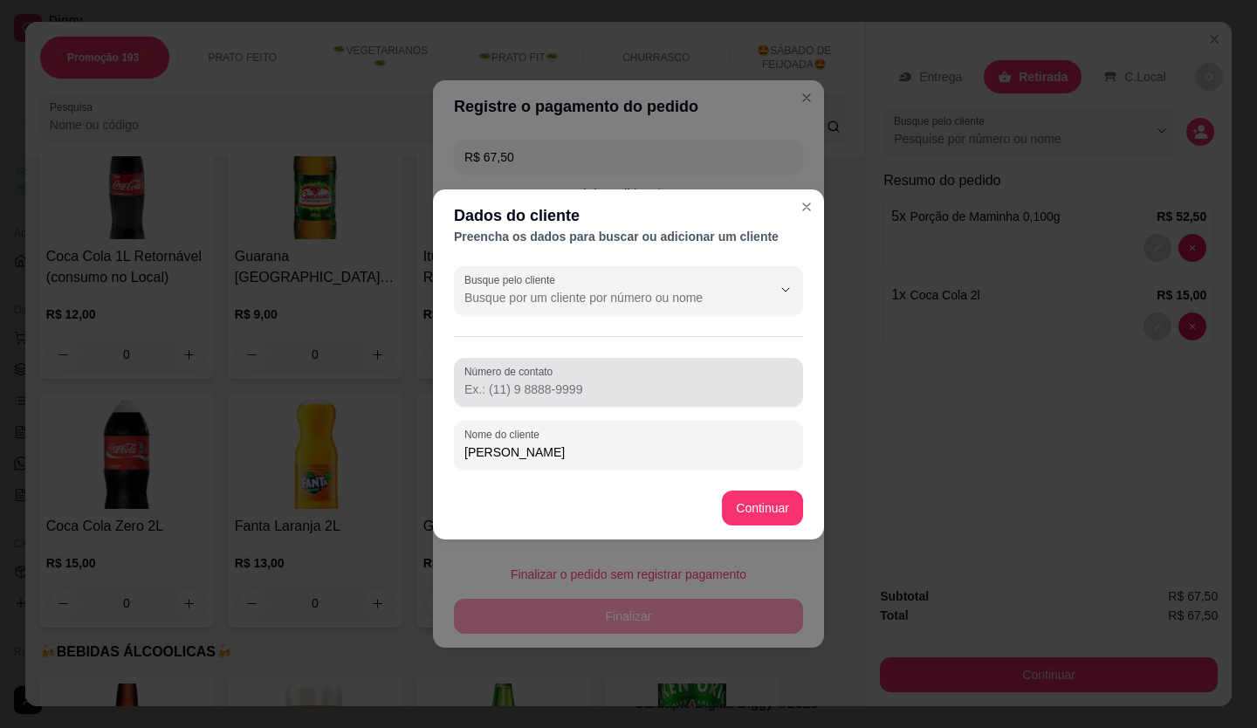
type input "[PERSON_NAME]"
click at [585, 377] on div at bounding box center [629, 382] width 328 height 35
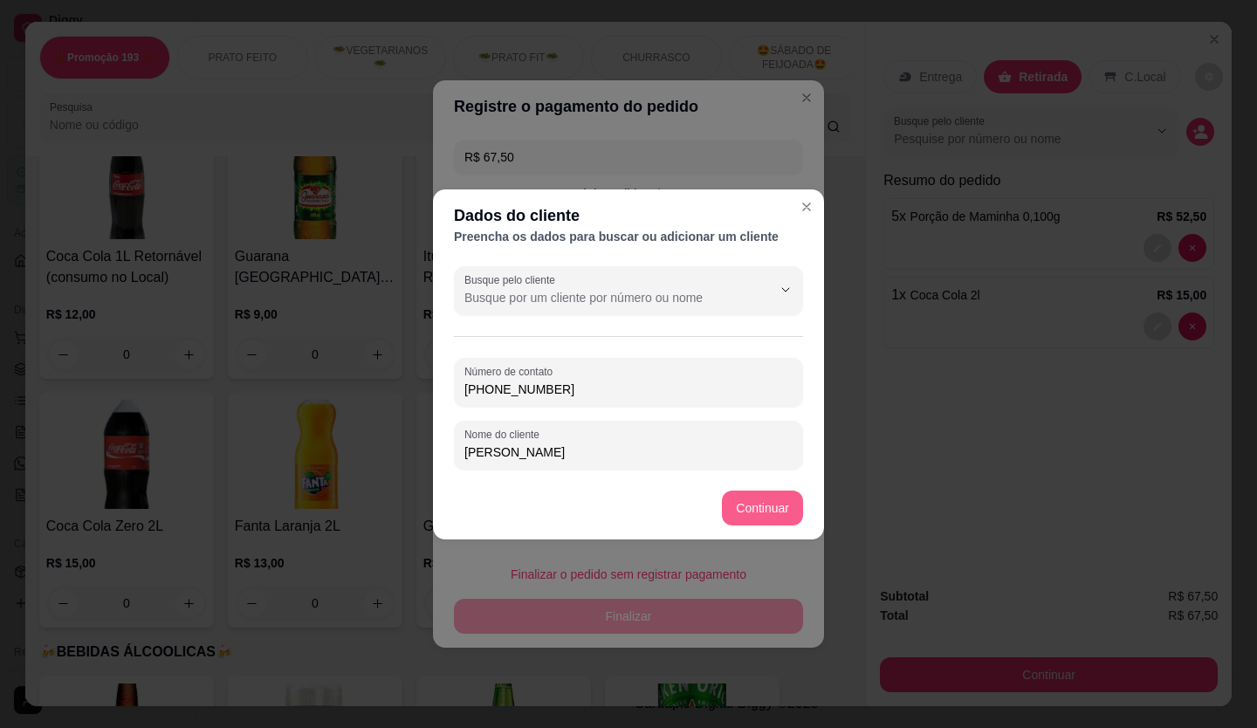
type input "[PHONE_NUMBER]"
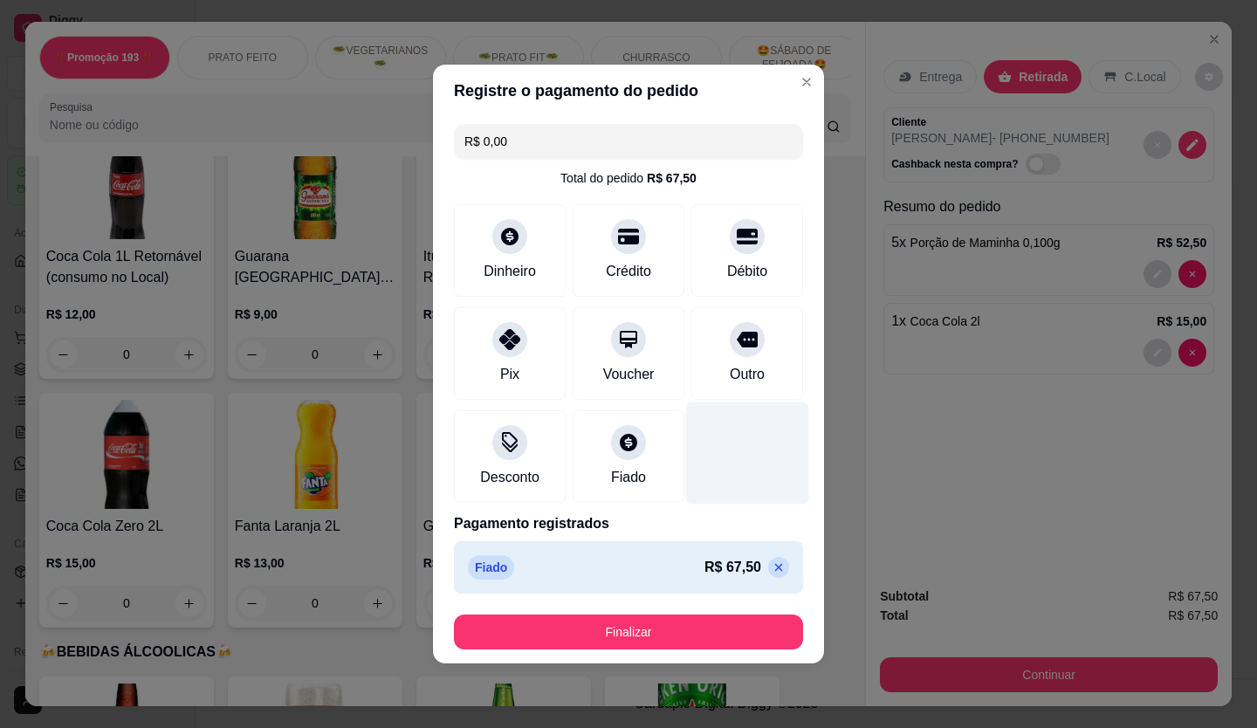
type input "R$ 0,00"
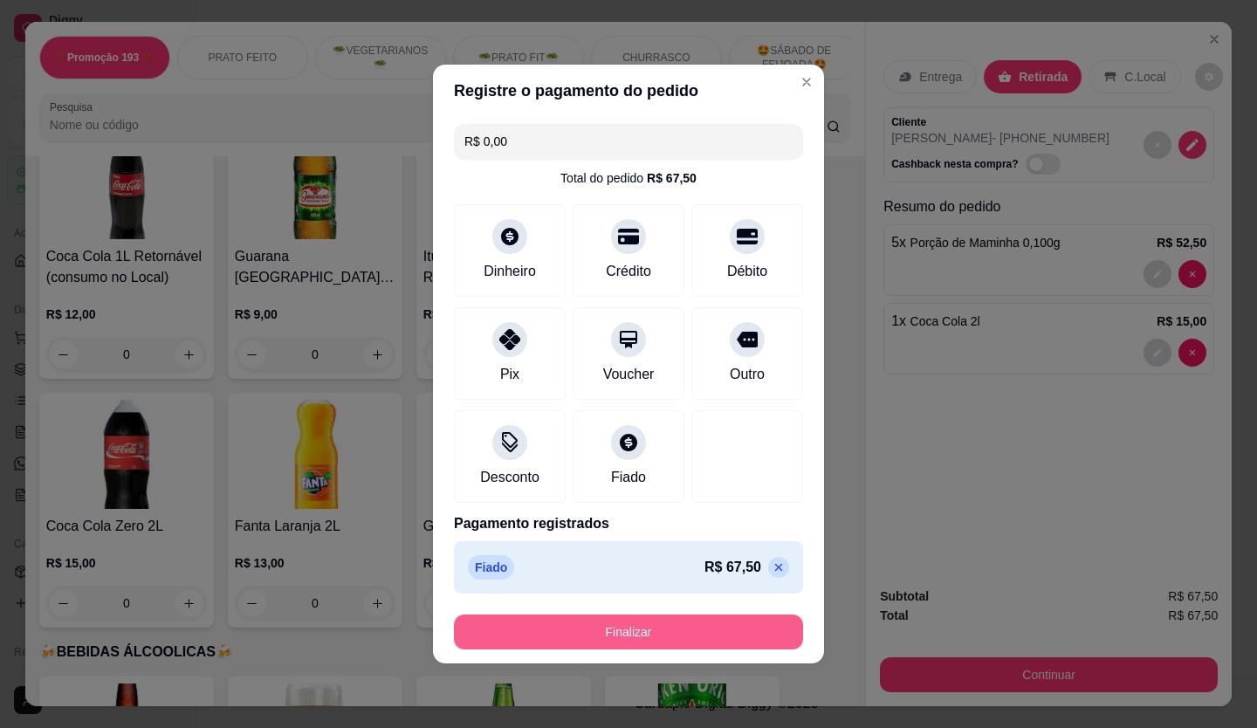
click at [721, 638] on button "Finalizar" at bounding box center [628, 632] width 349 height 35
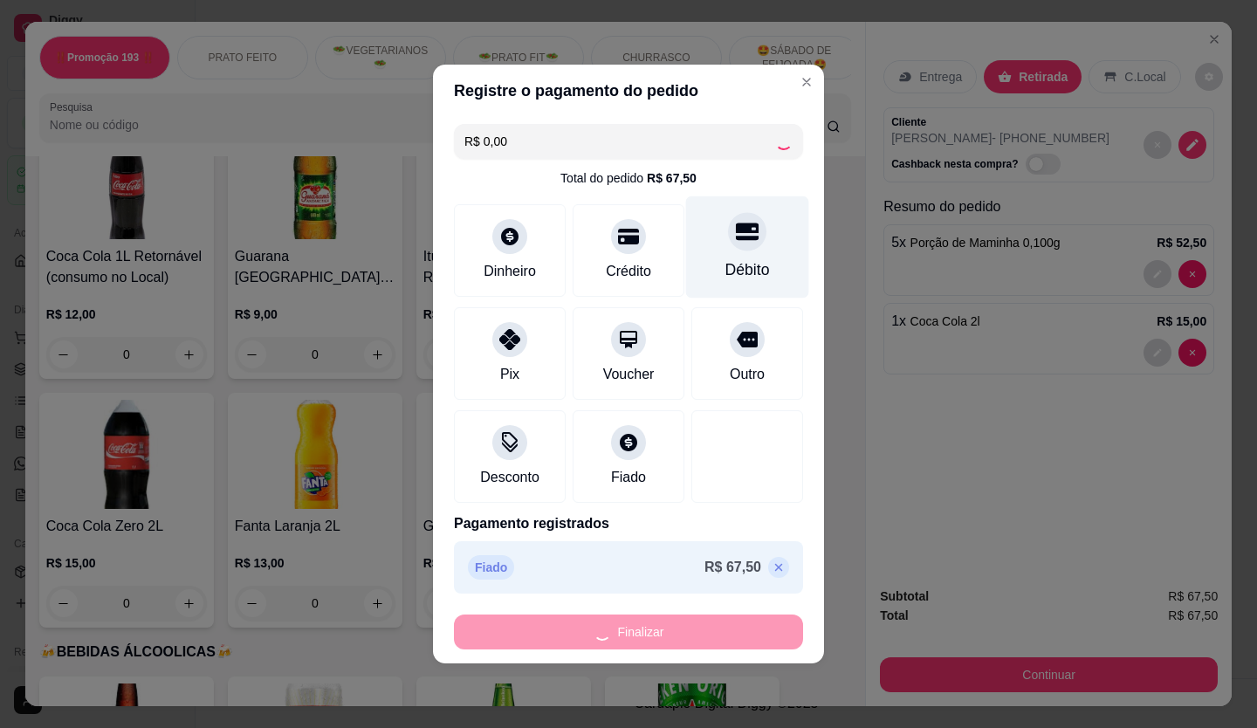
type input "0"
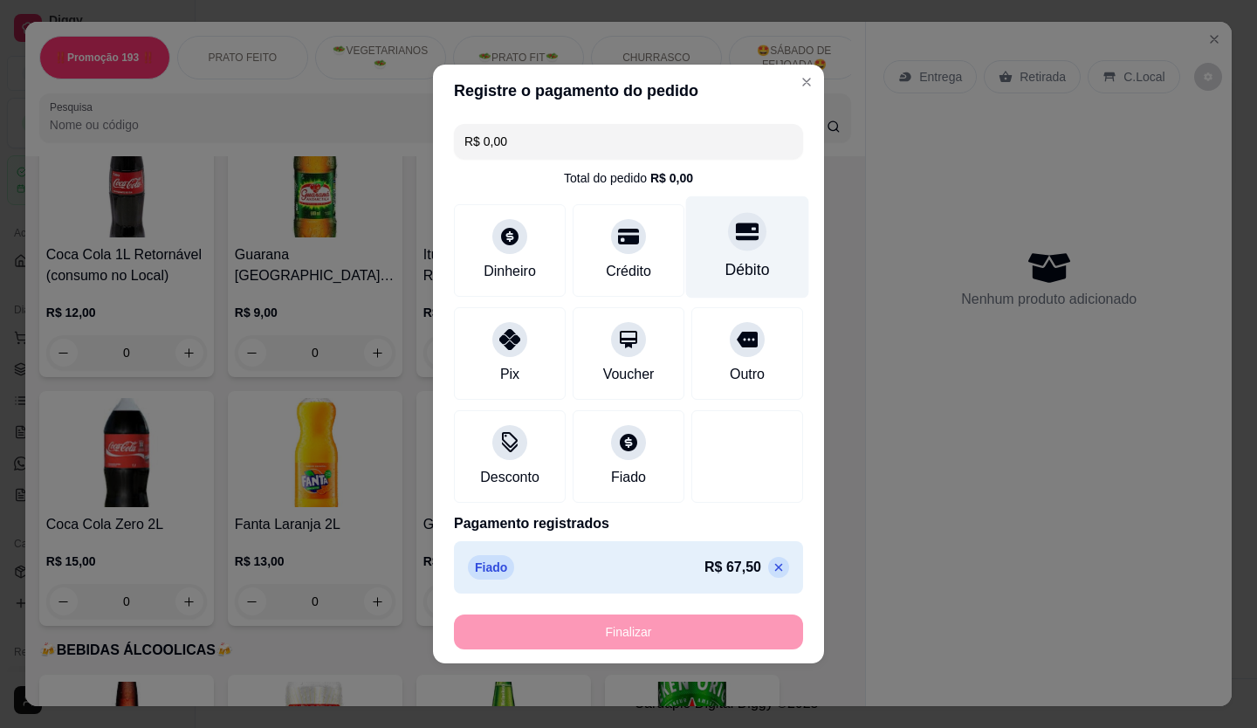
type input "-R$ 67,50"
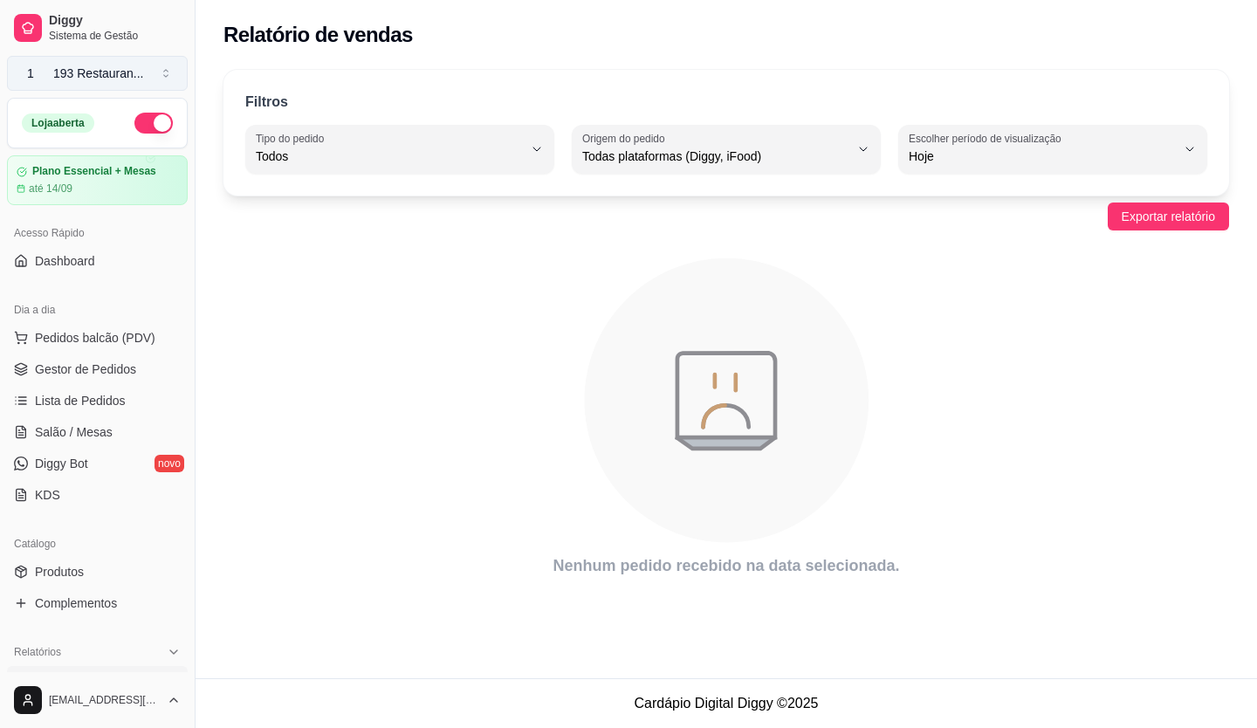
click at [144, 82] on button "1 193 Restauran ..." at bounding box center [97, 73] width 181 height 35
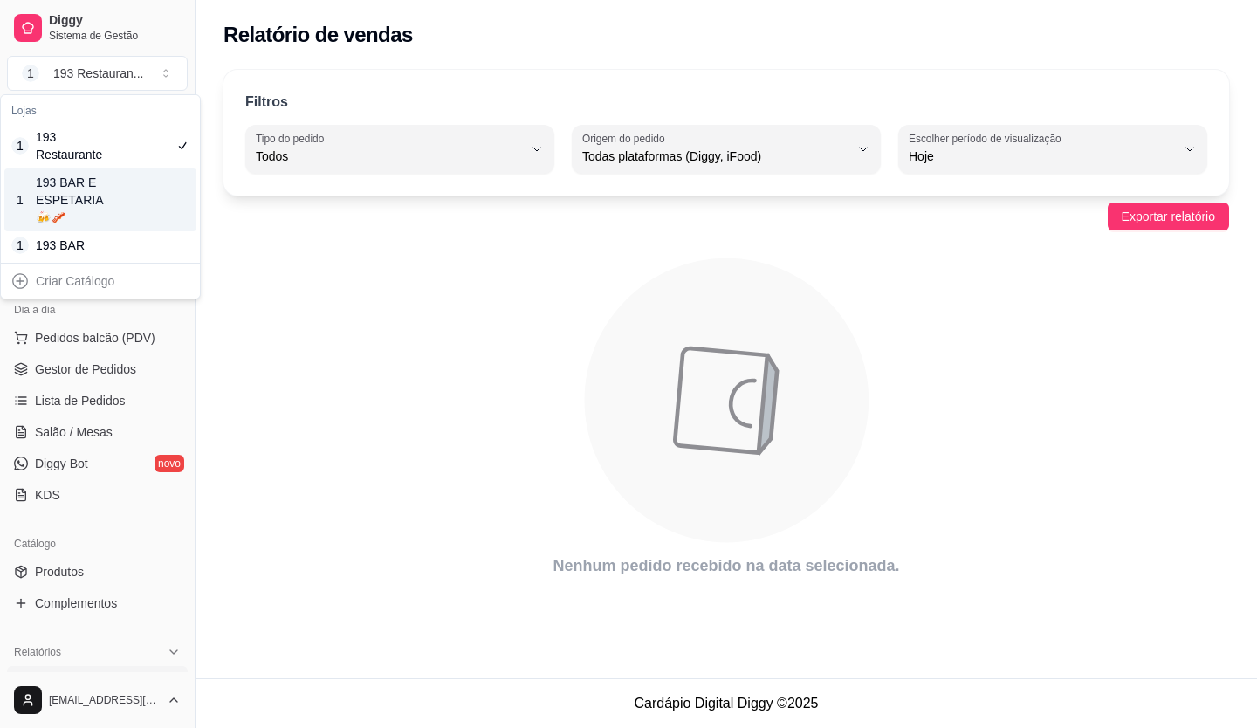
click at [131, 193] on div "1 193 BAR E ESPETARIA🍻🥓" at bounding box center [100, 200] width 192 height 63
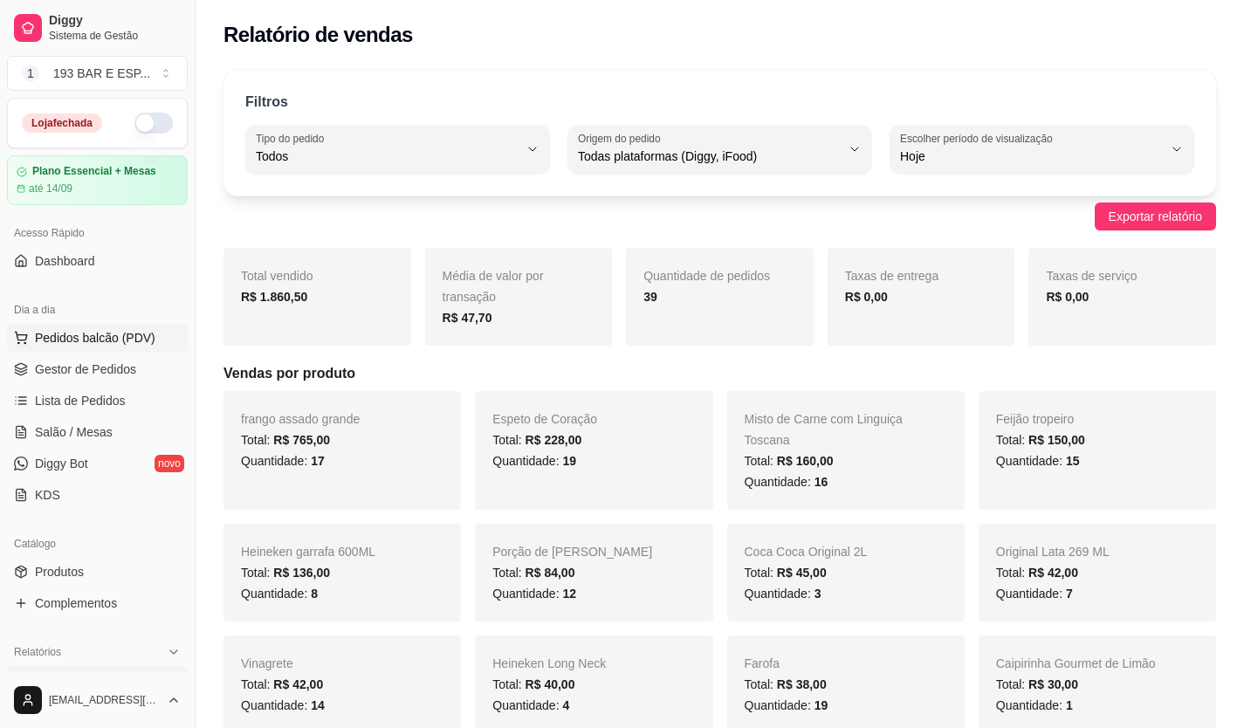
click at [118, 346] on span "Pedidos balcão (PDV)" at bounding box center [95, 337] width 120 height 17
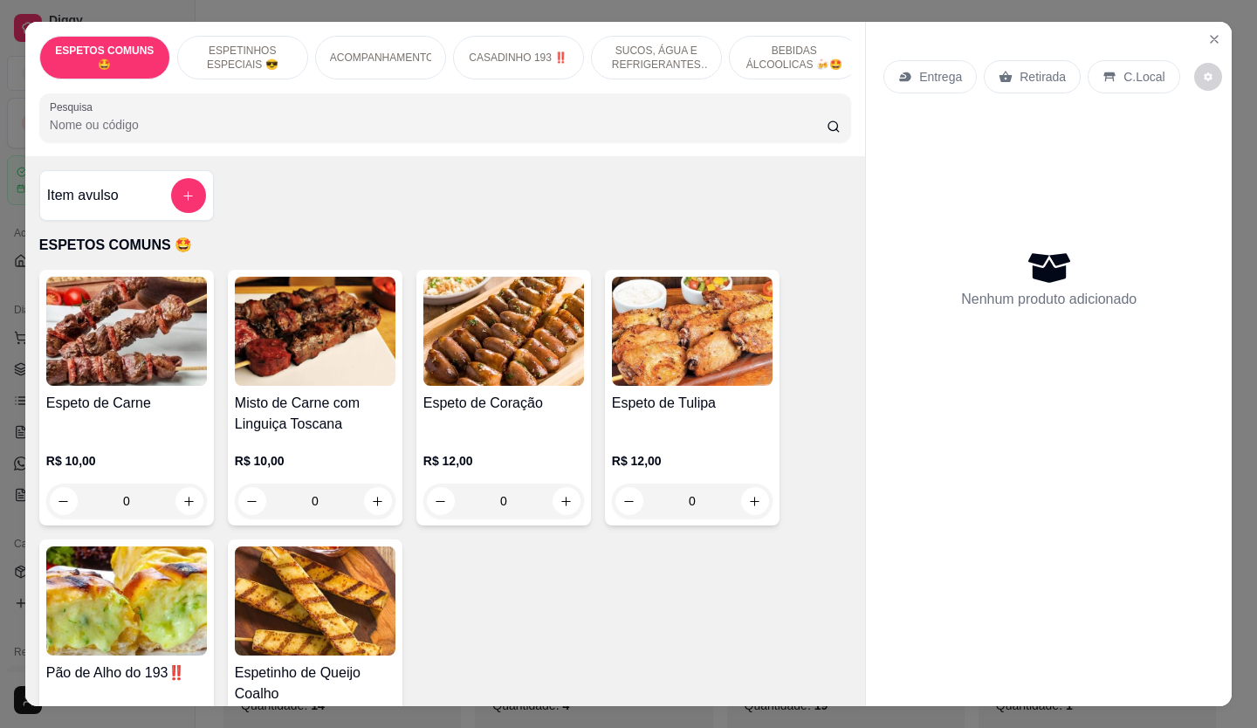
click at [1044, 71] on p "Retirada" at bounding box center [1043, 76] width 46 height 17
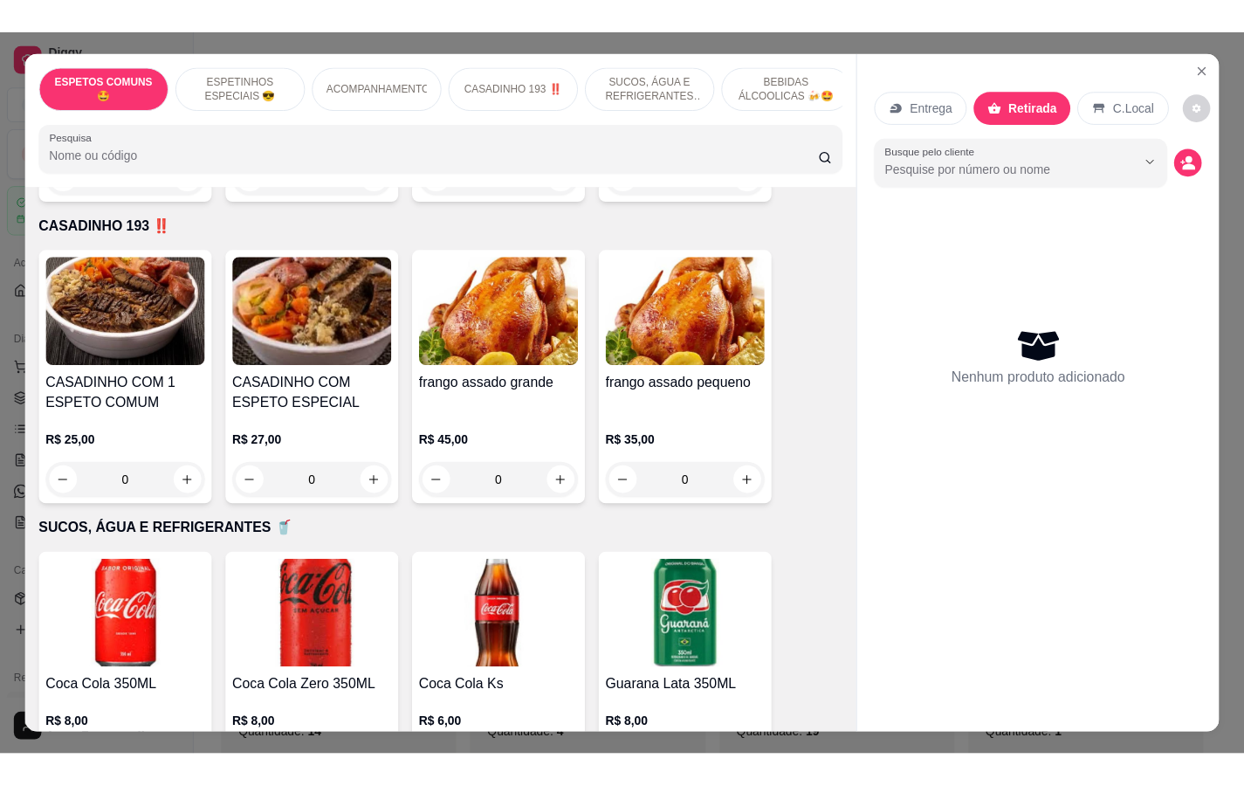
scroll to position [1222, 0]
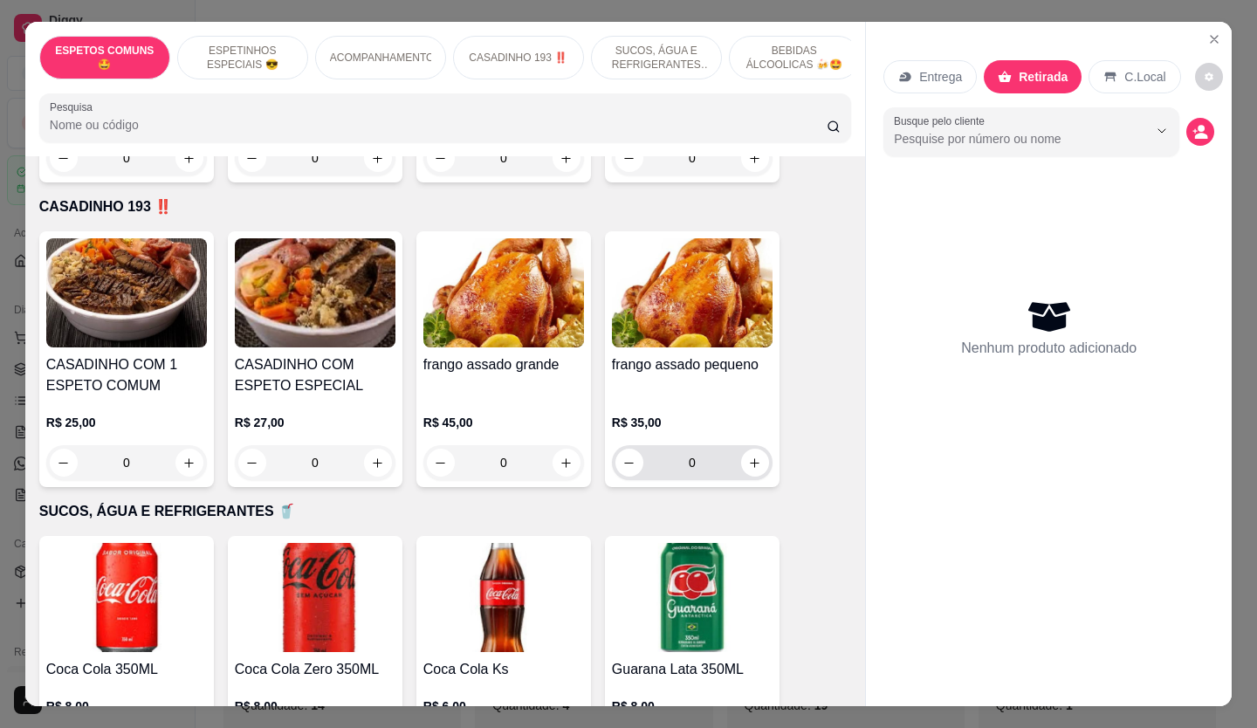
click at [732, 445] on input "0" at bounding box center [693, 462] width 98 height 35
click at [749, 457] on icon "increase-product-quantity" at bounding box center [755, 463] width 13 height 13
type input "1"
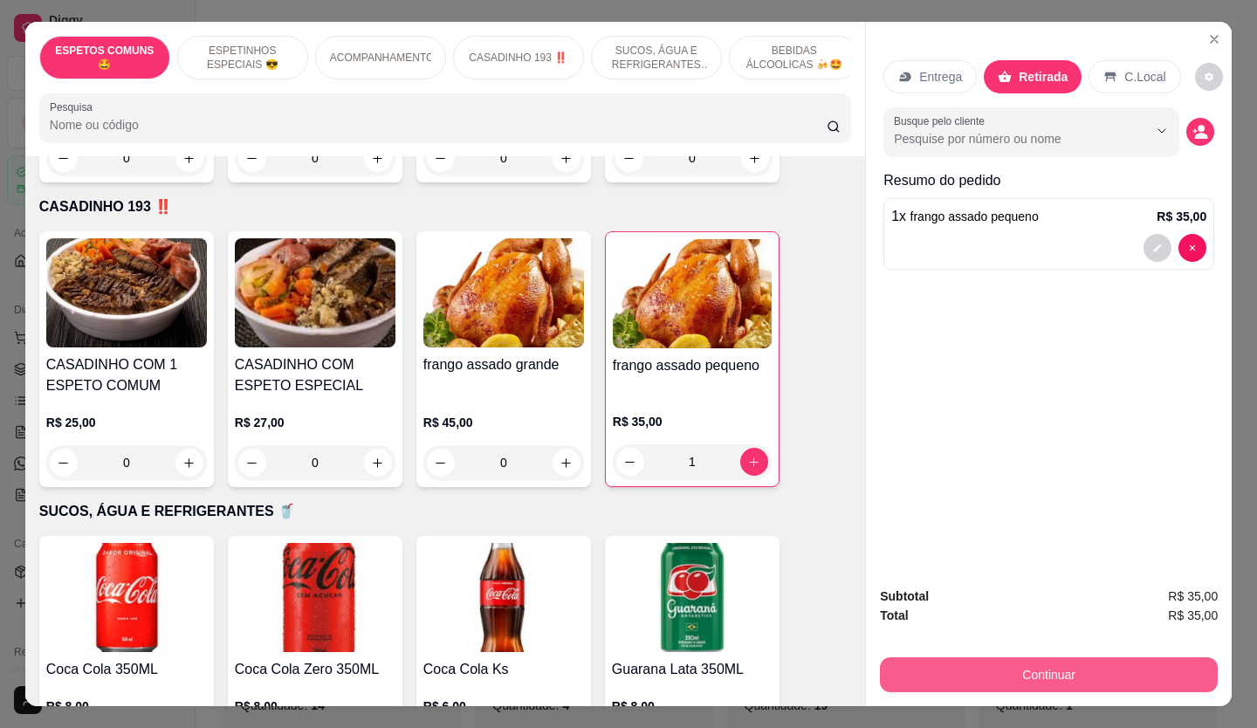
click at [1014, 662] on button "Continuar" at bounding box center [1049, 674] width 338 height 35
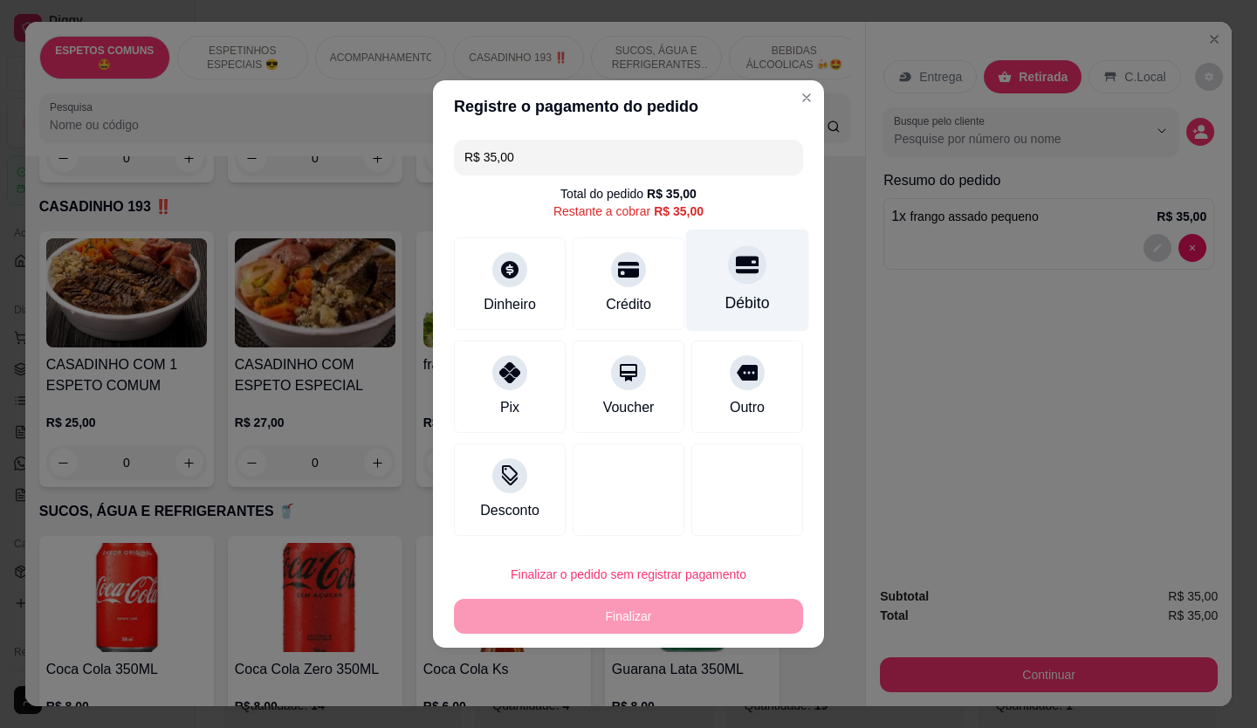
click at [795, 255] on div "Débito" at bounding box center [747, 281] width 123 height 102
type input "R$ 0,00"
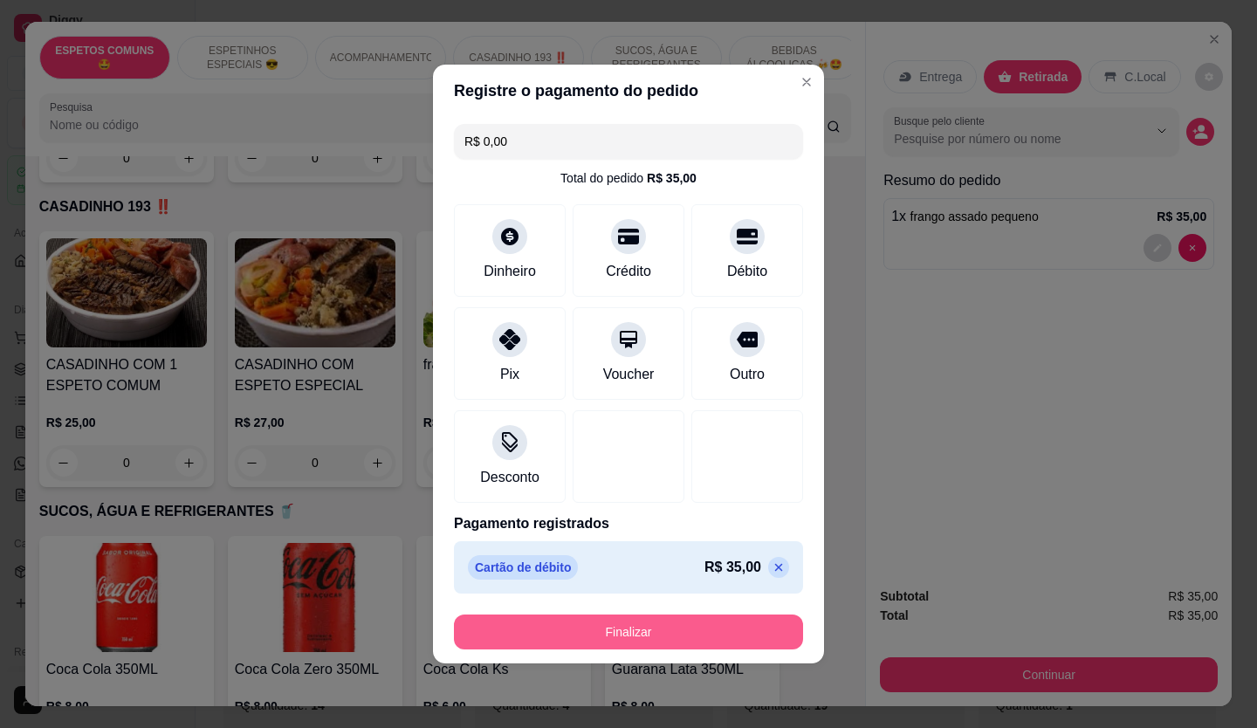
click at [640, 620] on button "Finalizar" at bounding box center [628, 632] width 349 height 35
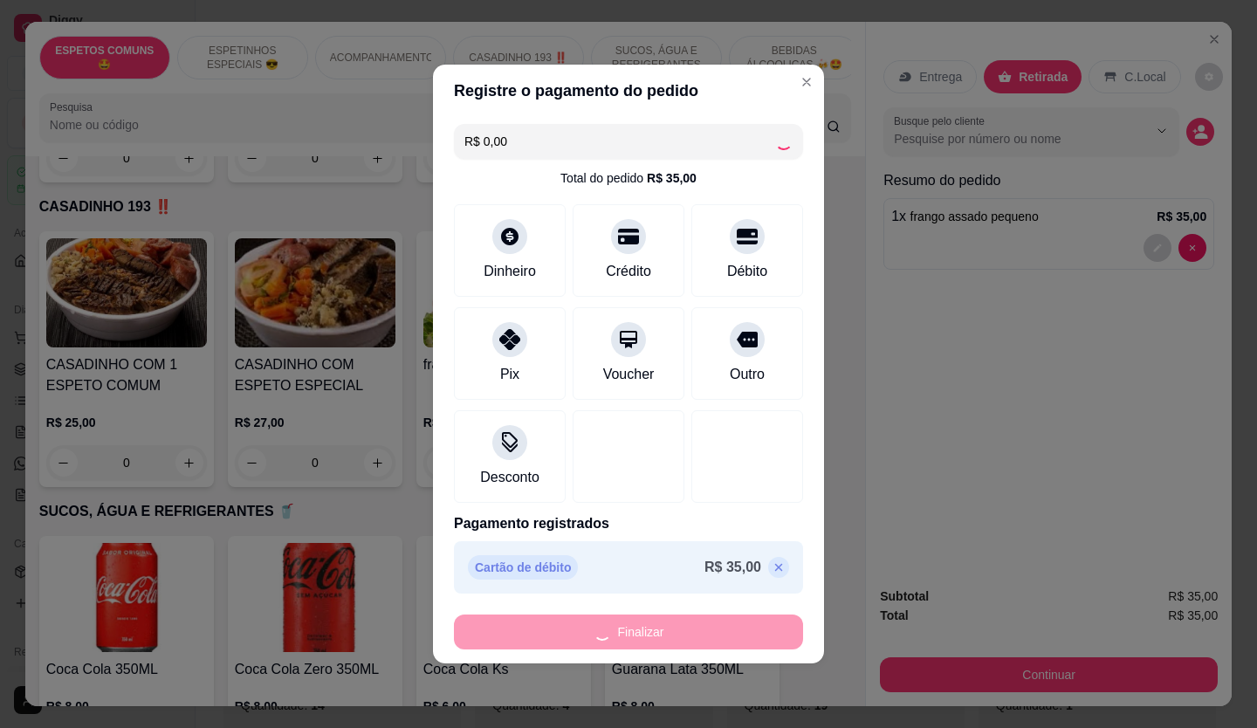
type input "0"
type input "-R$ 35,00"
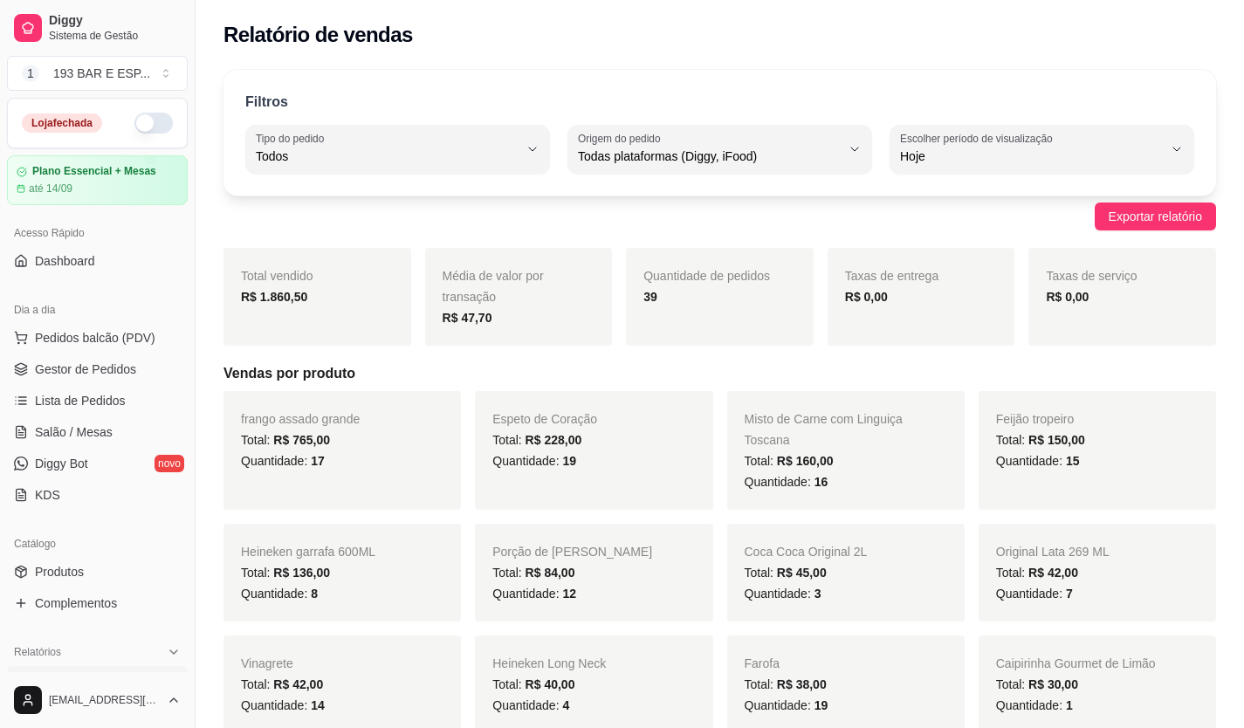
drag, startPoint x: 640, startPoint y: 620, endPoint x: 109, endPoint y: 275, distance: 633.1
click at [109, 276] on div "Acesso Rápido Dashboard" at bounding box center [97, 247] width 195 height 70
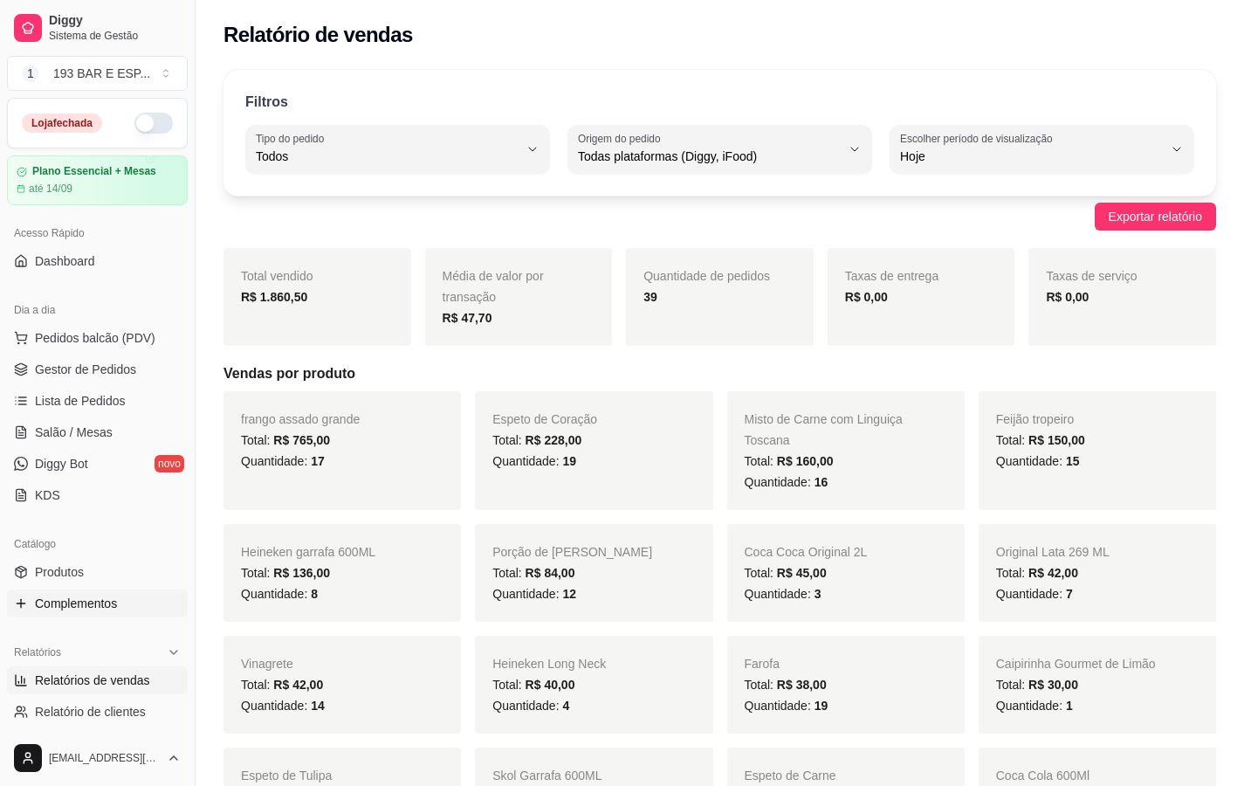
click at [8, 609] on link "Complementos" at bounding box center [97, 603] width 181 height 28
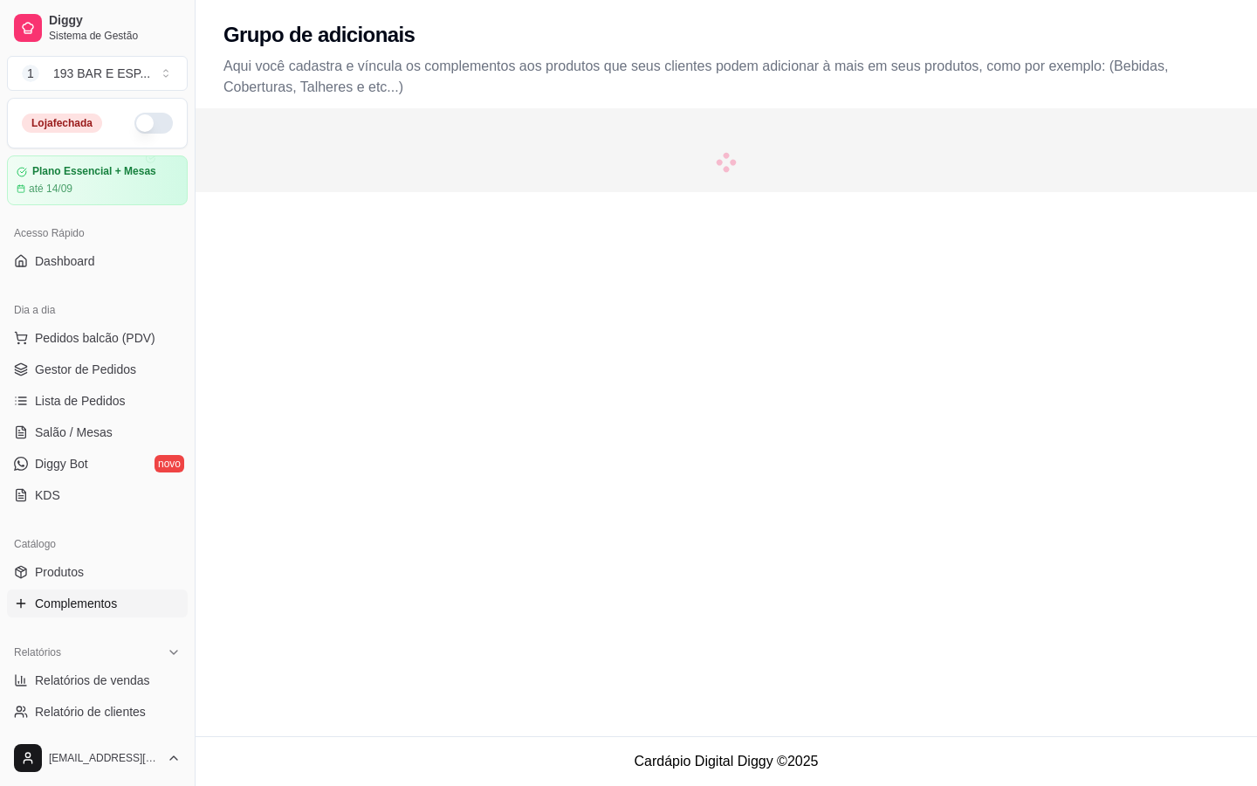
drag, startPoint x: 8, startPoint y: 609, endPoint x: 472, endPoint y: 525, distance: 472.0
click at [472, 525] on div "Grupo de adicionais Aqui você cadastra e víncula os complementos aos produtos q…" at bounding box center [727, 368] width 1062 height 736
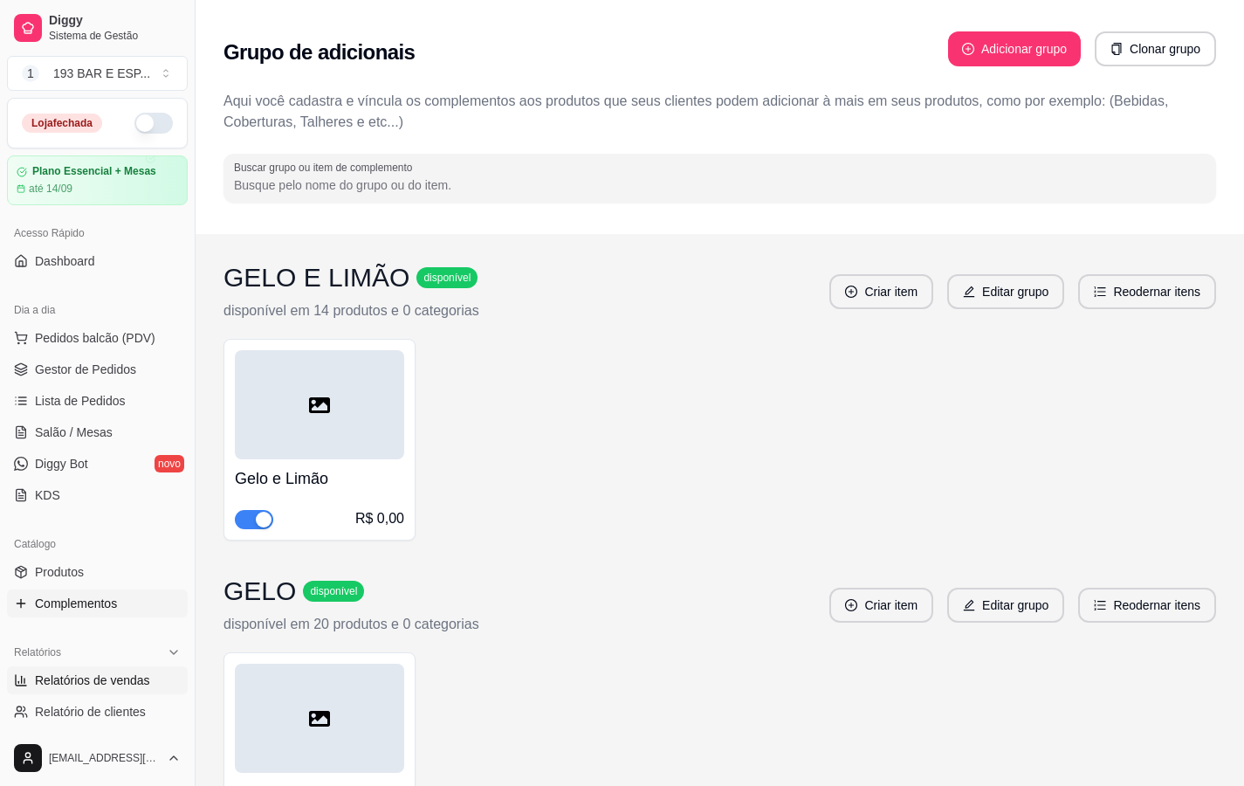
click at [86, 675] on span "Relatórios de vendas" at bounding box center [92, 679] width 115 height 17
select select "ALL"
select select "0"
